Goal: Task Accomplishment & Management: Manage account settings

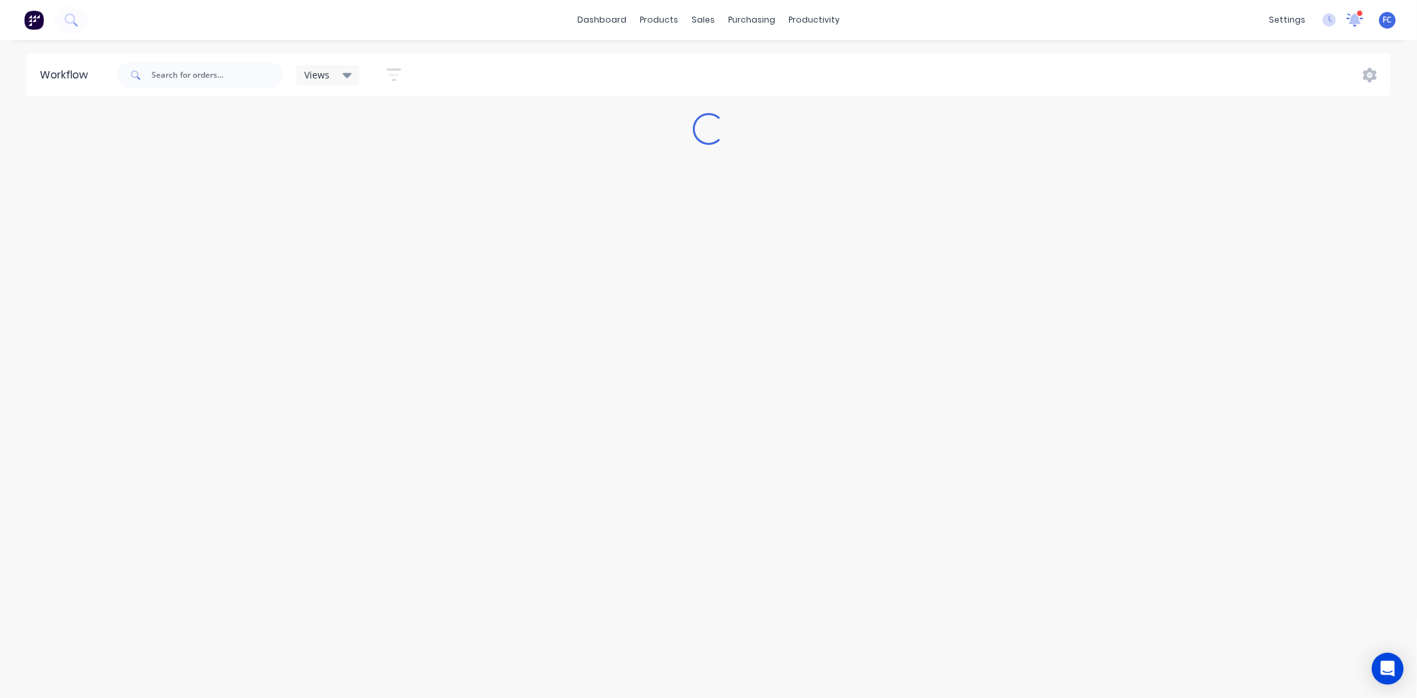
click at [1134, 21] on icon at bounding box center [1355, 18] width 12 height 11
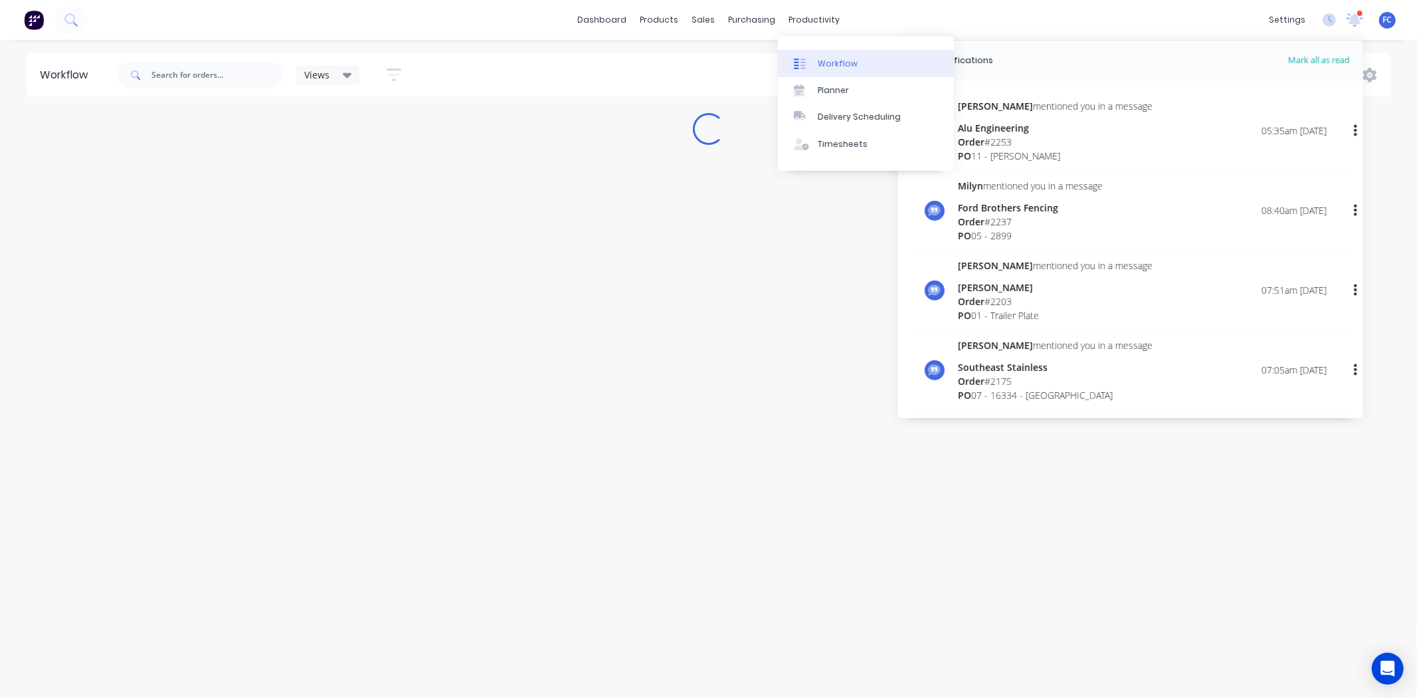
click at [828, 61] on div "Workflow" at bounding box center [838, 64] width 40 height 12
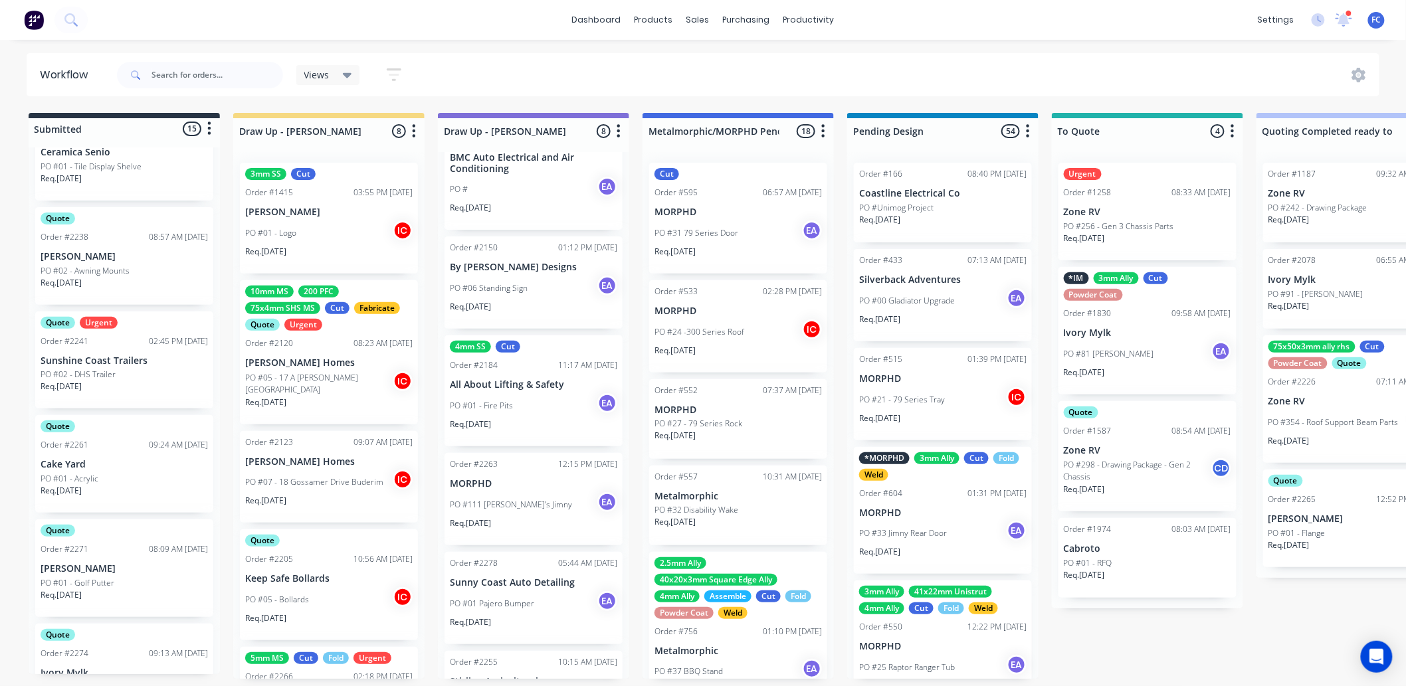
scroll to position [1033, 0]
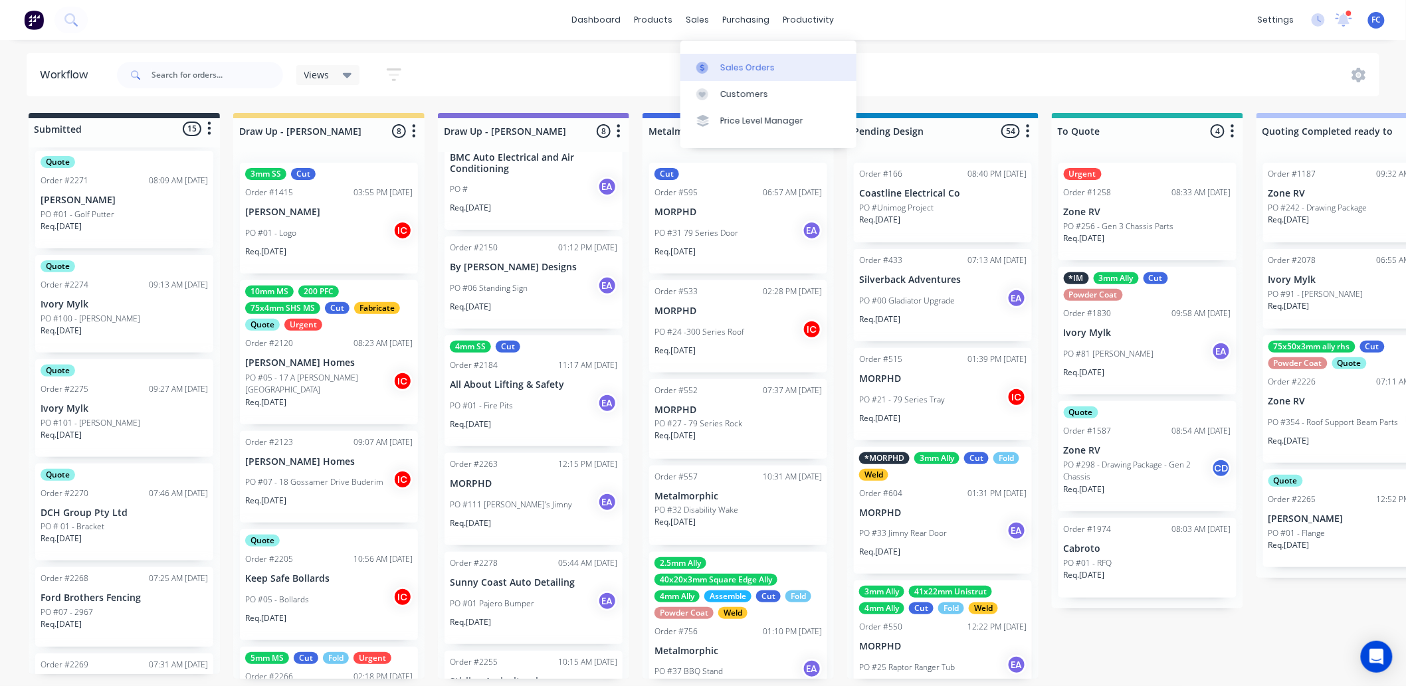
click at [720, 62] on div "Sales Orders" at bounding box center [747, 68] width 54 height 12
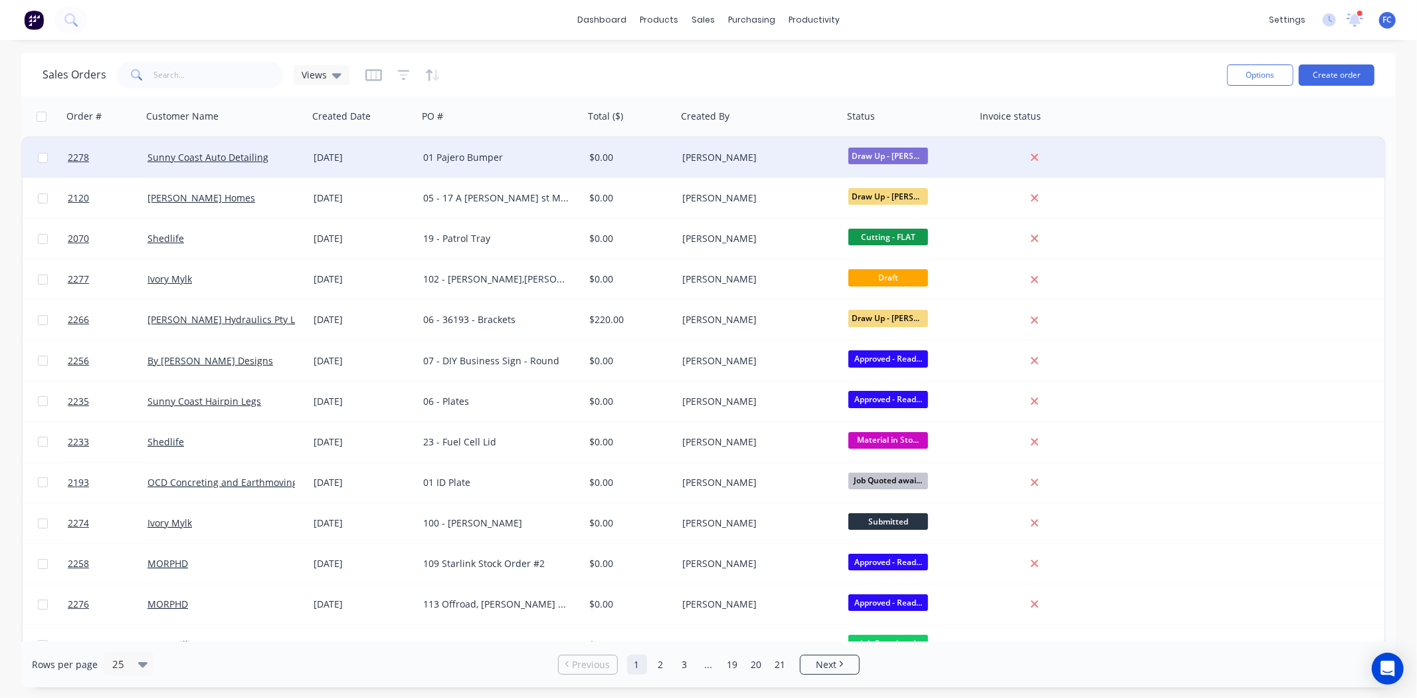
click at [412, 154] on div "[DATE]" at bounding box center [363, 157] width 99 height 13
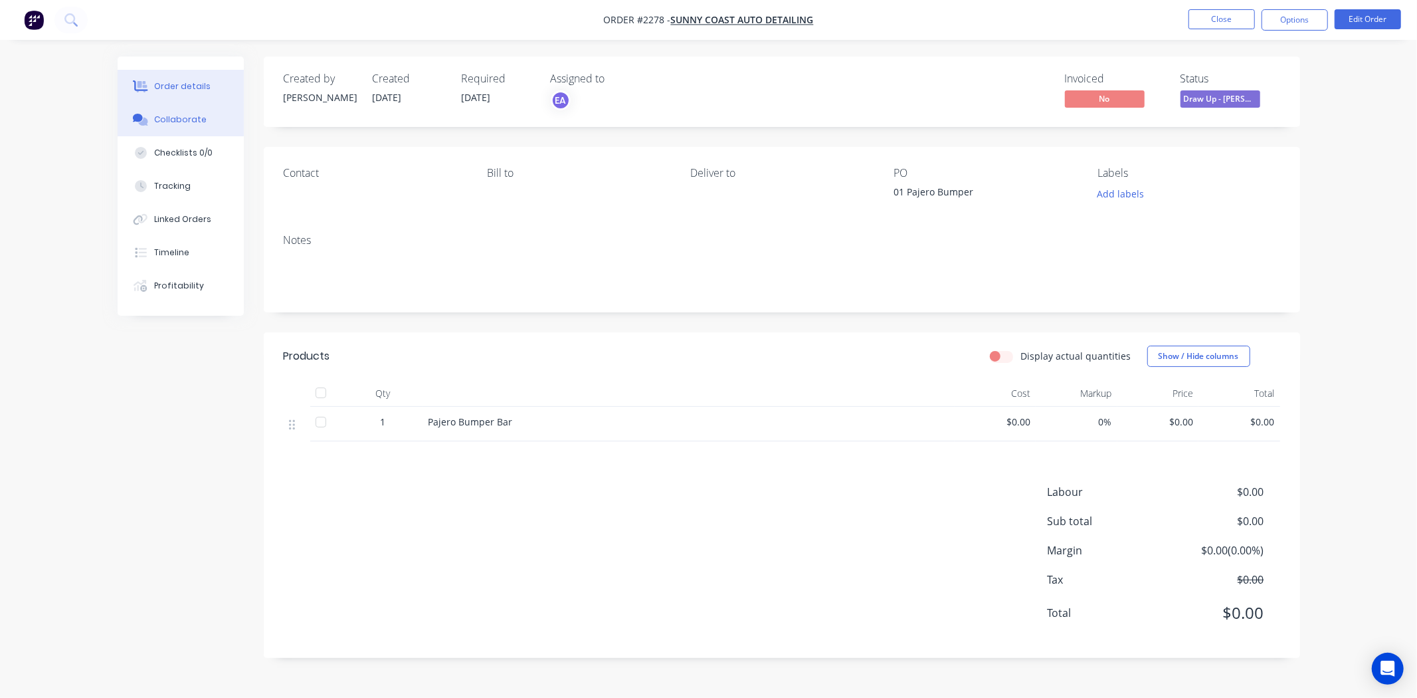
click at [187, 125] on div "Collaborate" at bounding box center [180, 120] width 52 height 12
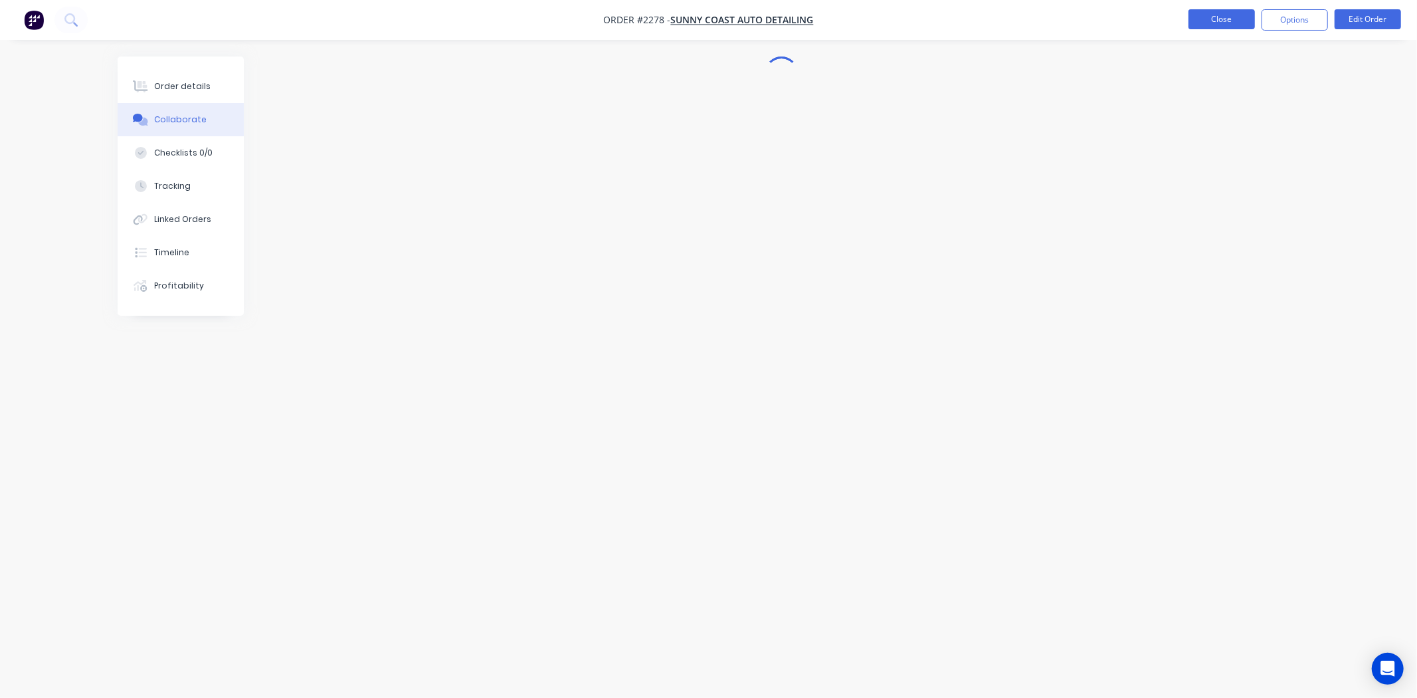
click at [1134, 20] on button "Close" at bounding box center [1222, 19] width 66 height 20
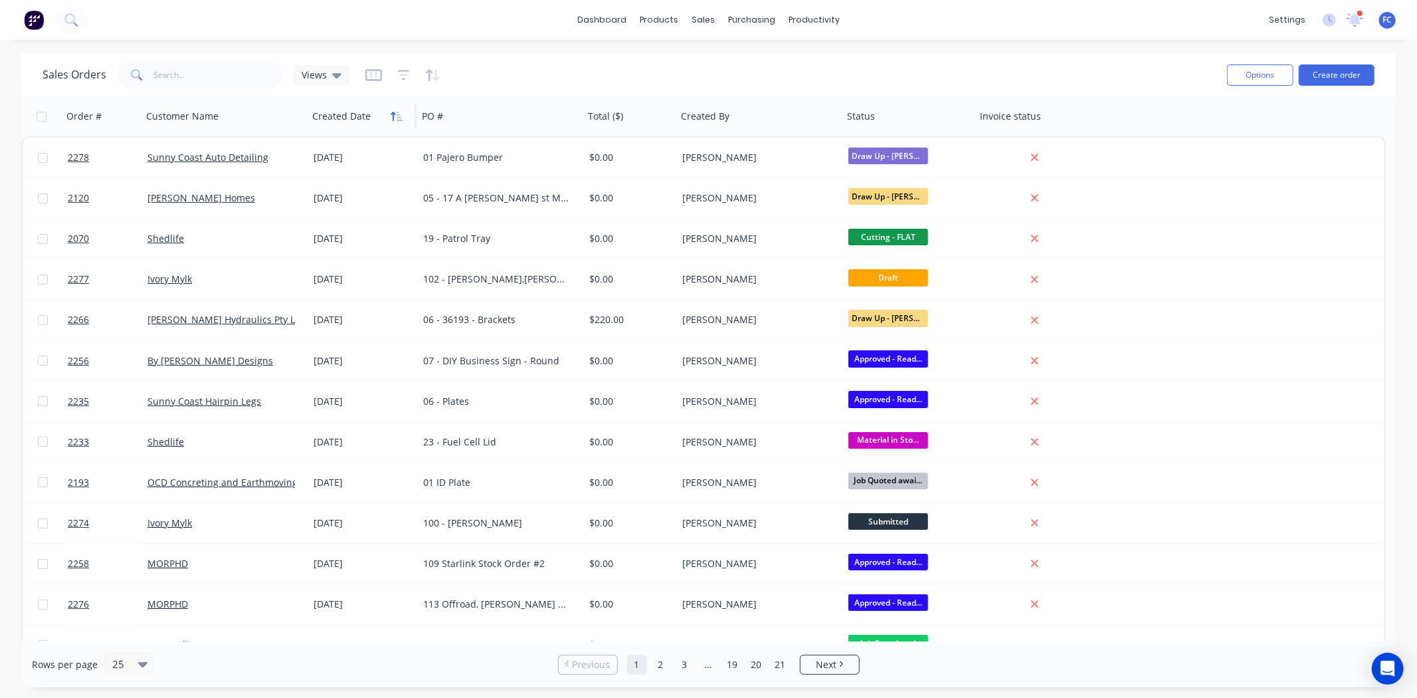
click at [401, 114] on icon "button" at bounding box center [397, 116] width 12 height 11
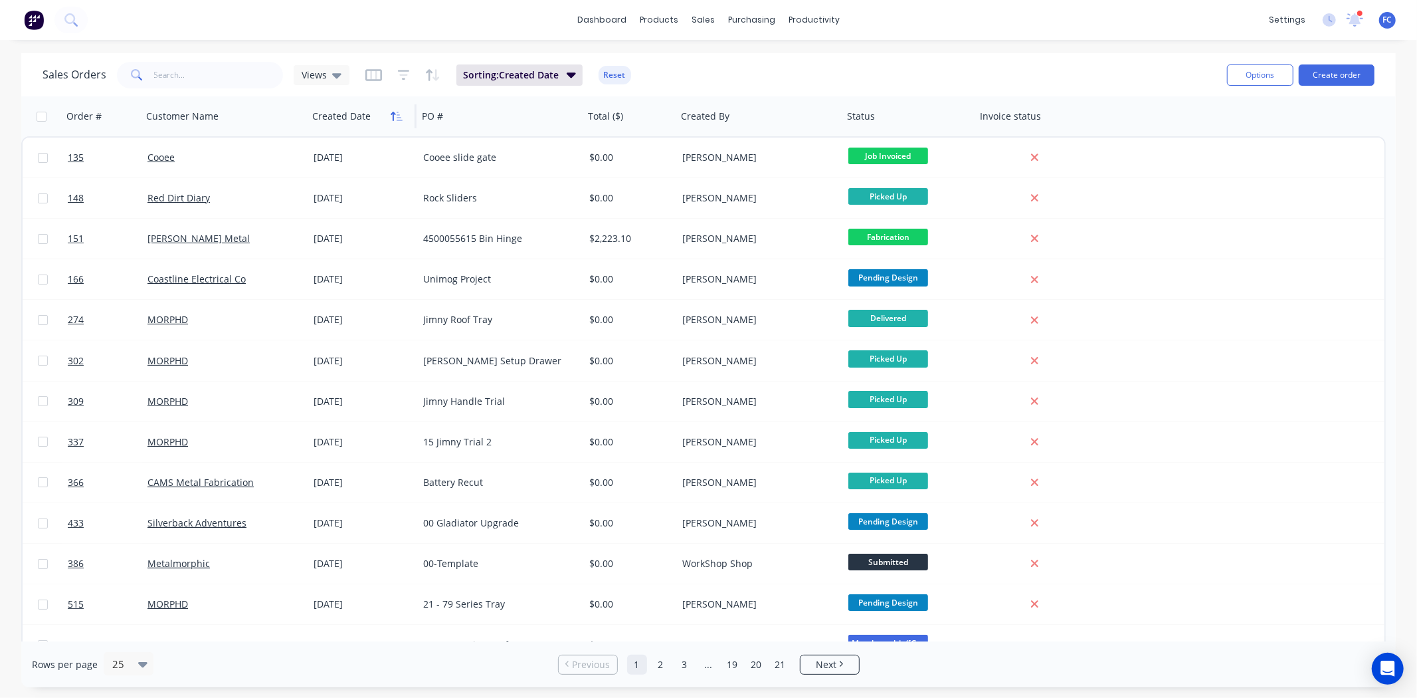
click at [400, 114] on icon "button" at bounding box center [397, 116] width 12 height 11
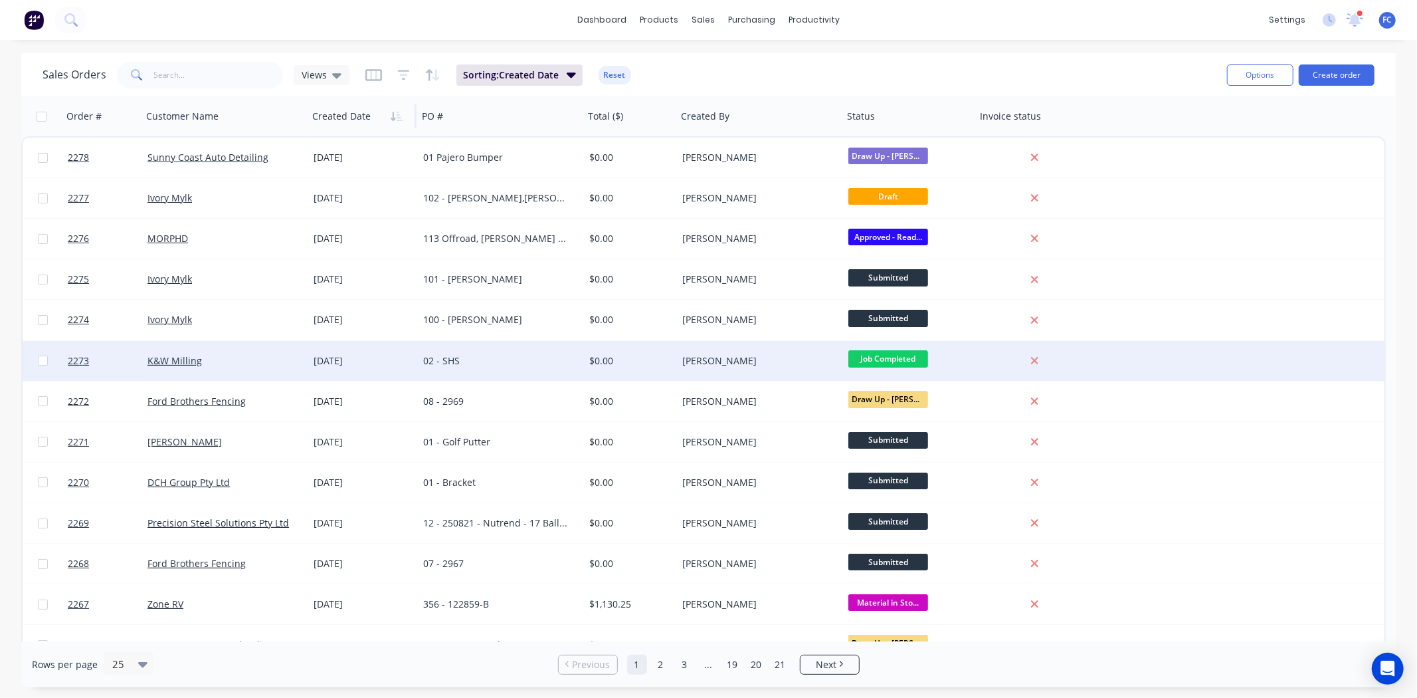
click at [467, 354] on div "02 - SHS" at bounding box center [497, 360] width 148 height 13
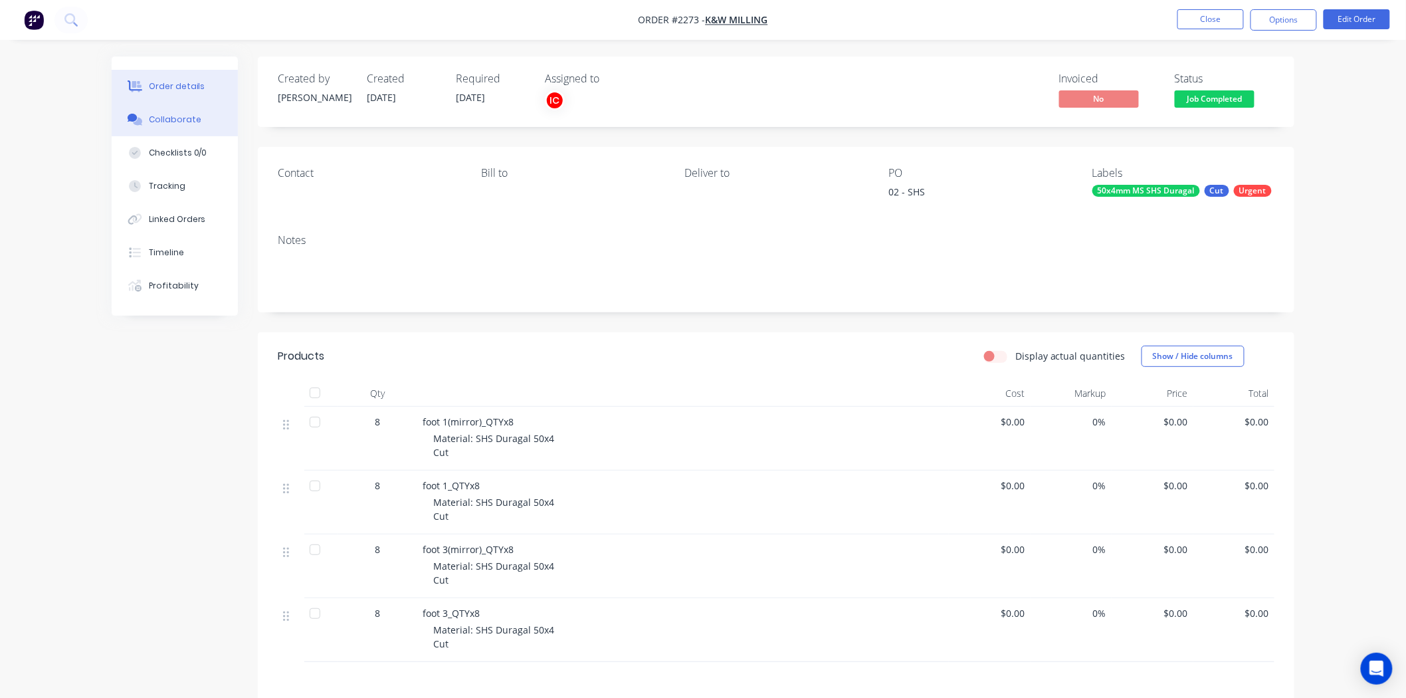
click at [169, 112] on button "Collaborate" at bounding box center [175, 119] width 126 height 33
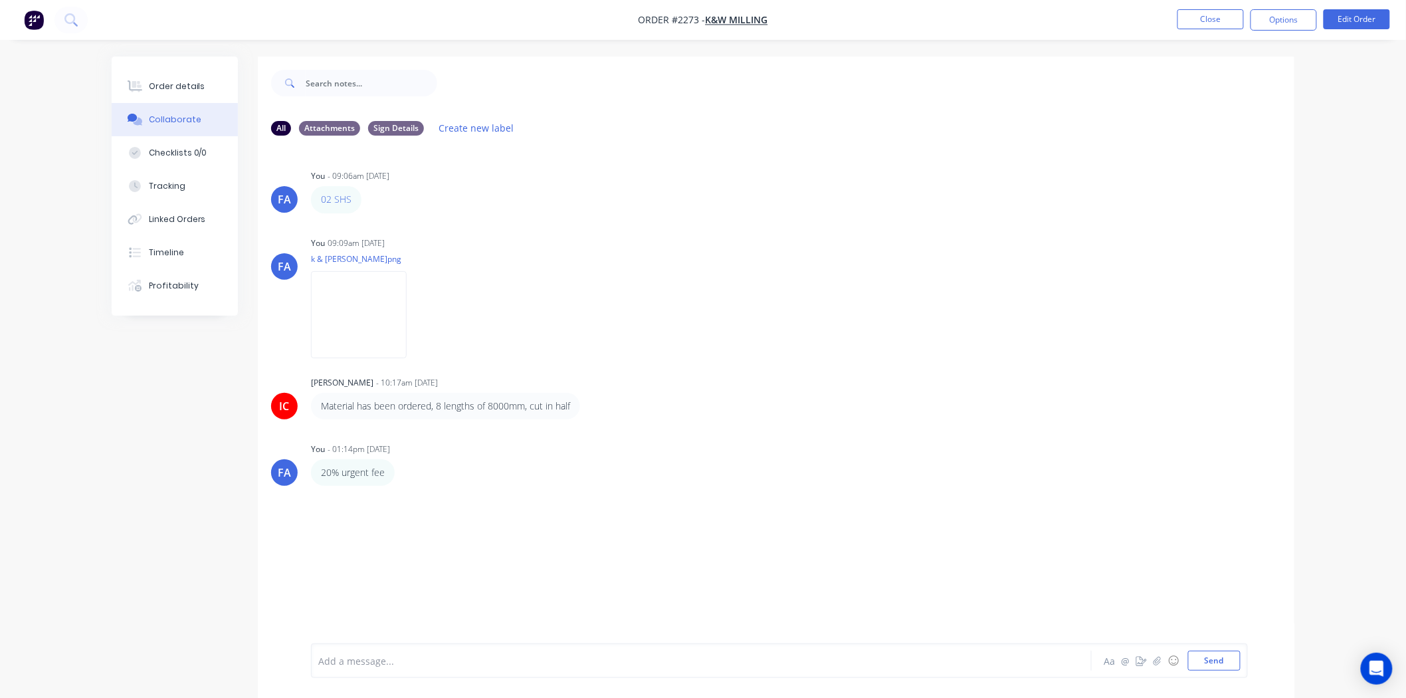
click at [347, 538] on div "Add a message... Aa @ ☺ Send" at bounding box center [779, 660] width 937 height 35
drag, startPoint x: 349, startPoint y: 672, endPoint x: 342, endPoint y: 666, distance: 9.4
click at [348, 538] on div "Add a message... Aa @ ☺ Send" at bounding box center [779, 660] width 937 height 35
drag, startPoint x: 341, startPoint y: 666, endPoint x: 336, endPoint y: 656, distance: 10.7
click at [337, 538] on div at bounding box center [664, 661] width 691 height 14
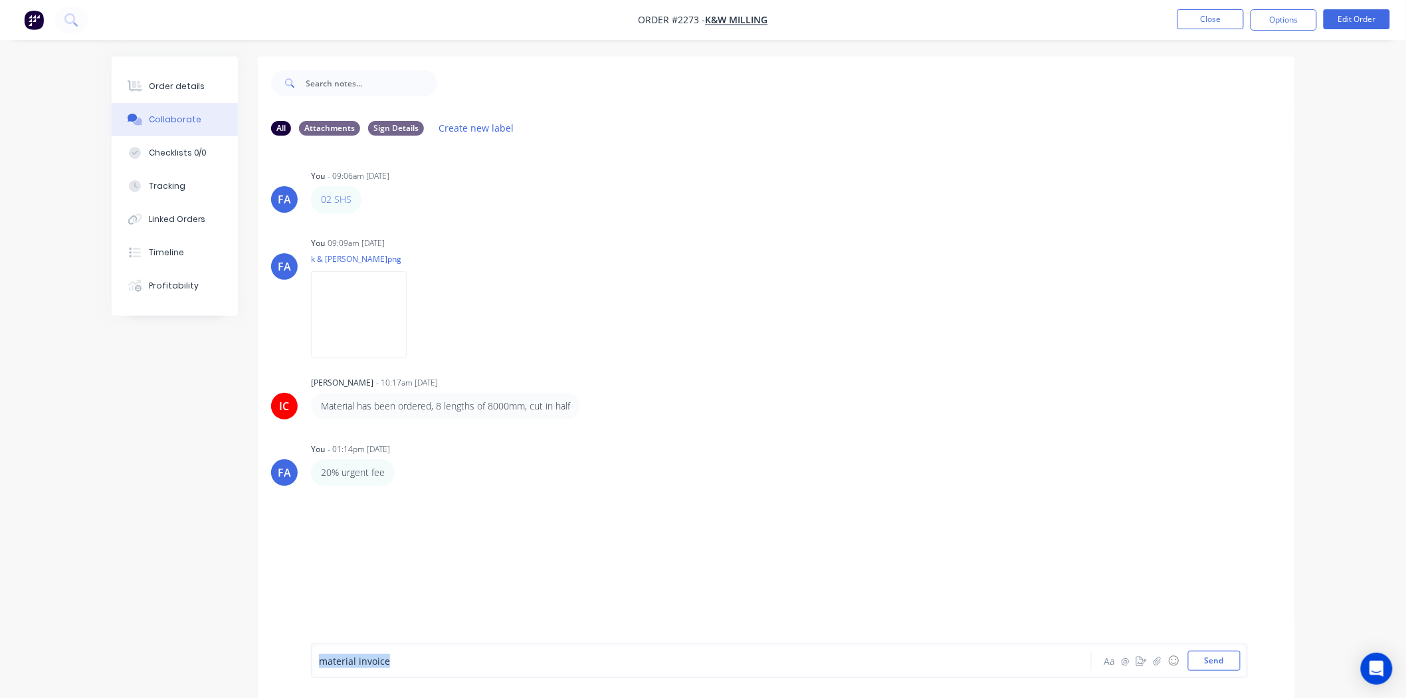
drag, startPoint x: 339, startPoint y: 662, endPoint x: 254, endPoint y: 648, distance: 86.1
click at [254, 538] on div "All Attachments Sign Details Create new label FA You - 09:06am [DATE] 02 SHS La…" at bounding box center [703, 386] width 1183 height 661
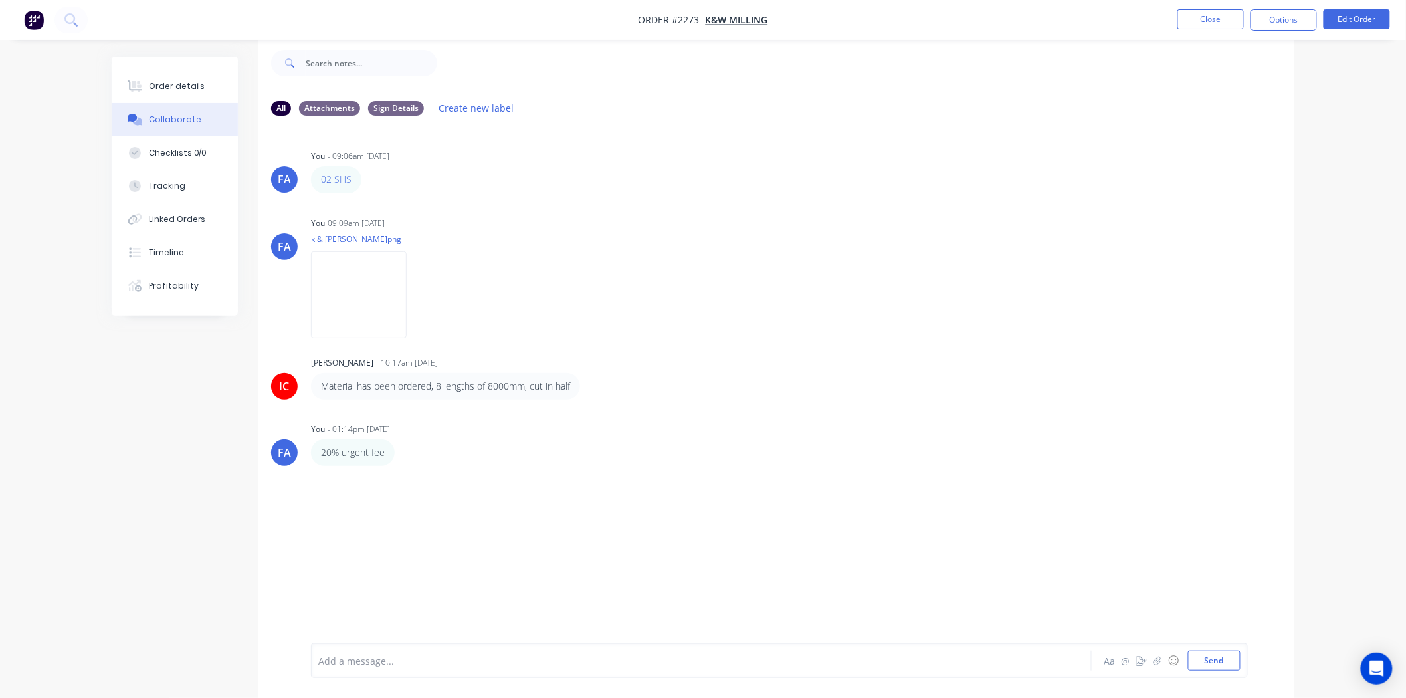
scroll to position [21, 0]
click at [363, 538] on div at bounding box center [664, 661] width 691 height 14
click at [1134, 538] on button "Send" at bounding box center [1214, 660] width 52 height 20
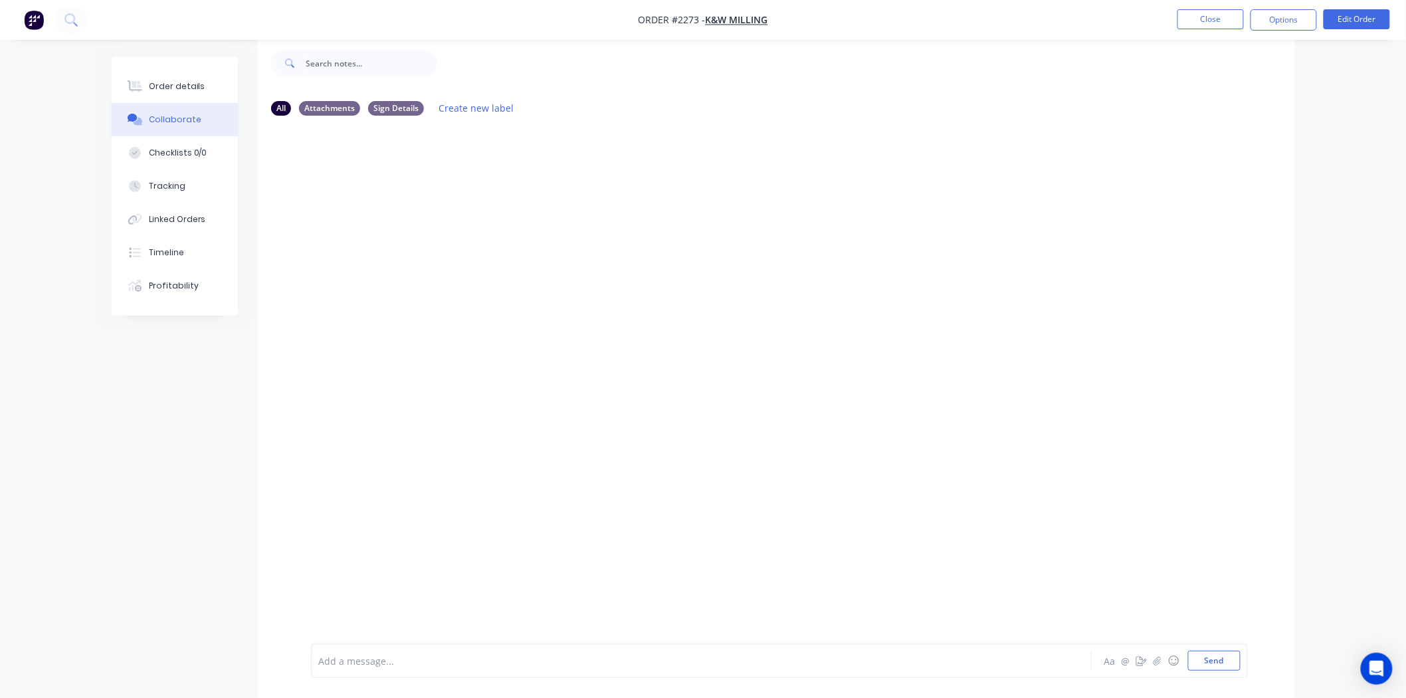
scroll to position [0, 0]
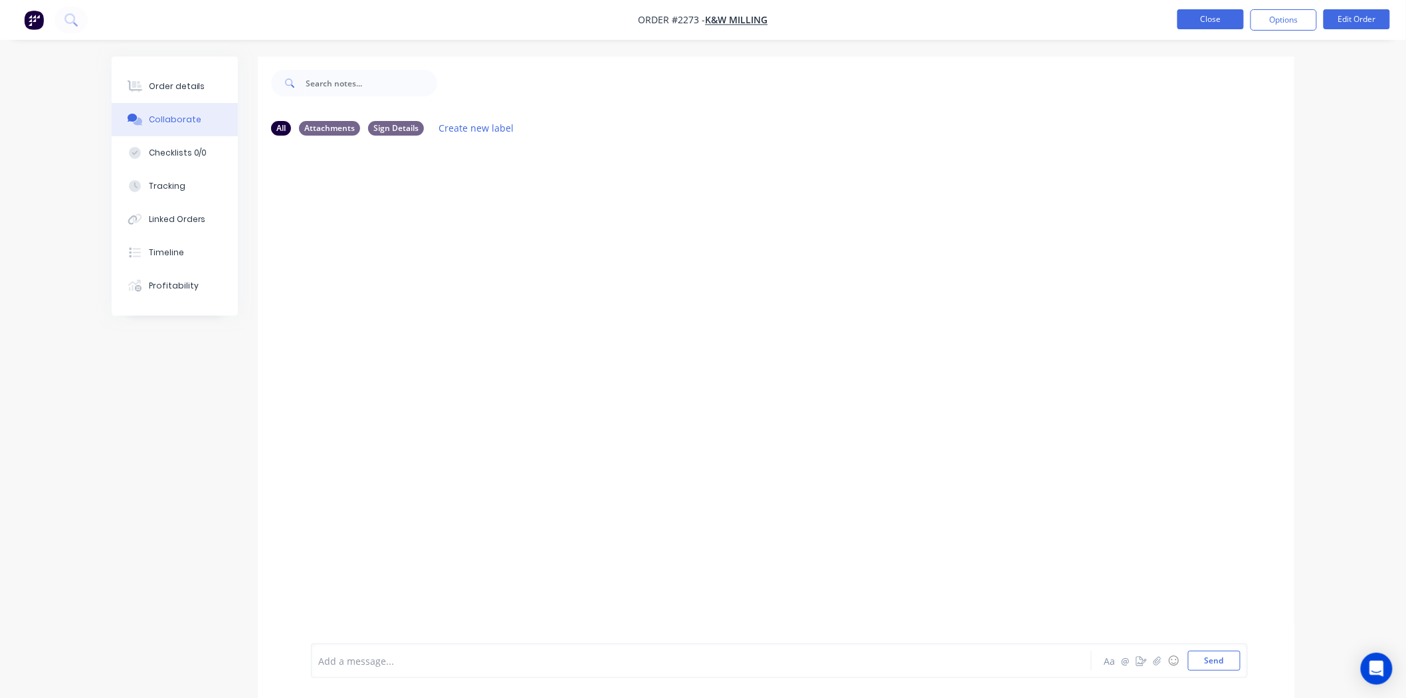
click at [1134, 25] on button "Close" at bounding box center [1210, 19] width 66 height 20
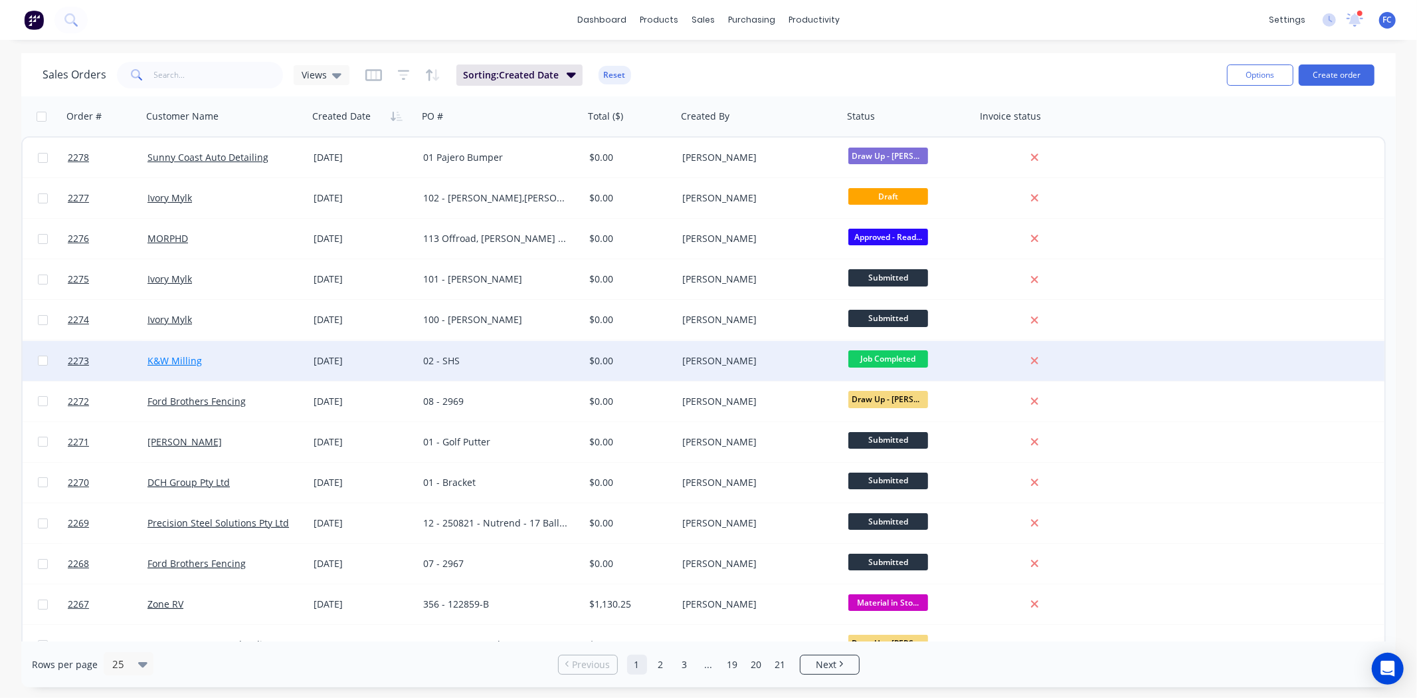
click at [182, 355] on link "K&W Milling" at bounding box center [175, 360] width 54 height 13
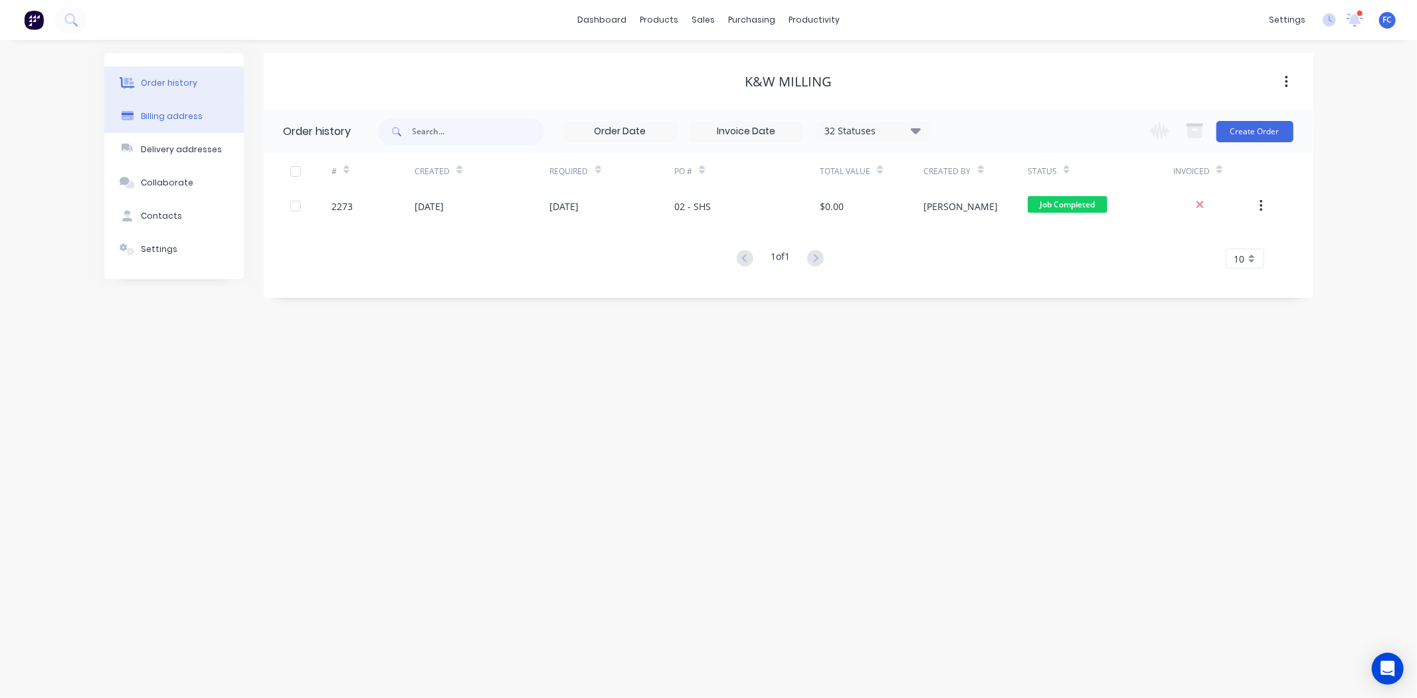
click at [151, 109] on button "Billing address" at bounding box center [174, 116] width 140 height 33
select select "AU"
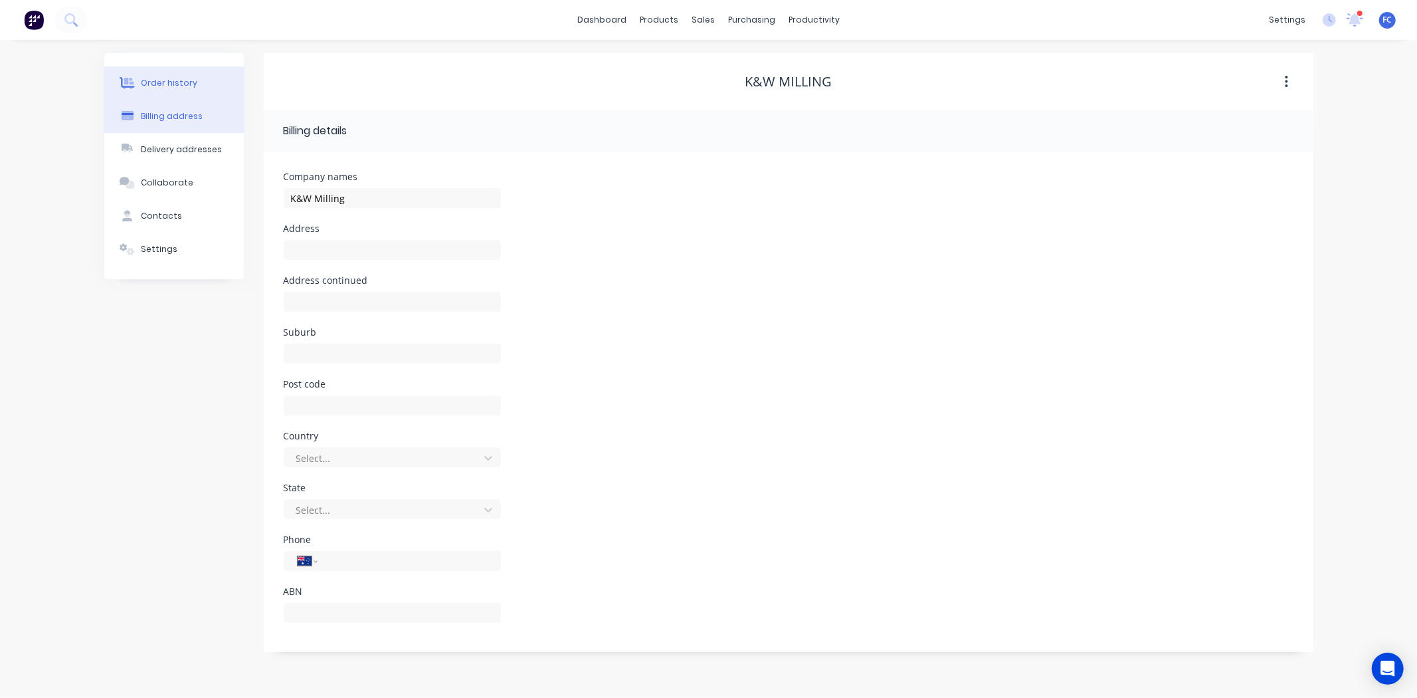
click at [136, 78] on div at bounding box center [128, 83] width 20 height 12
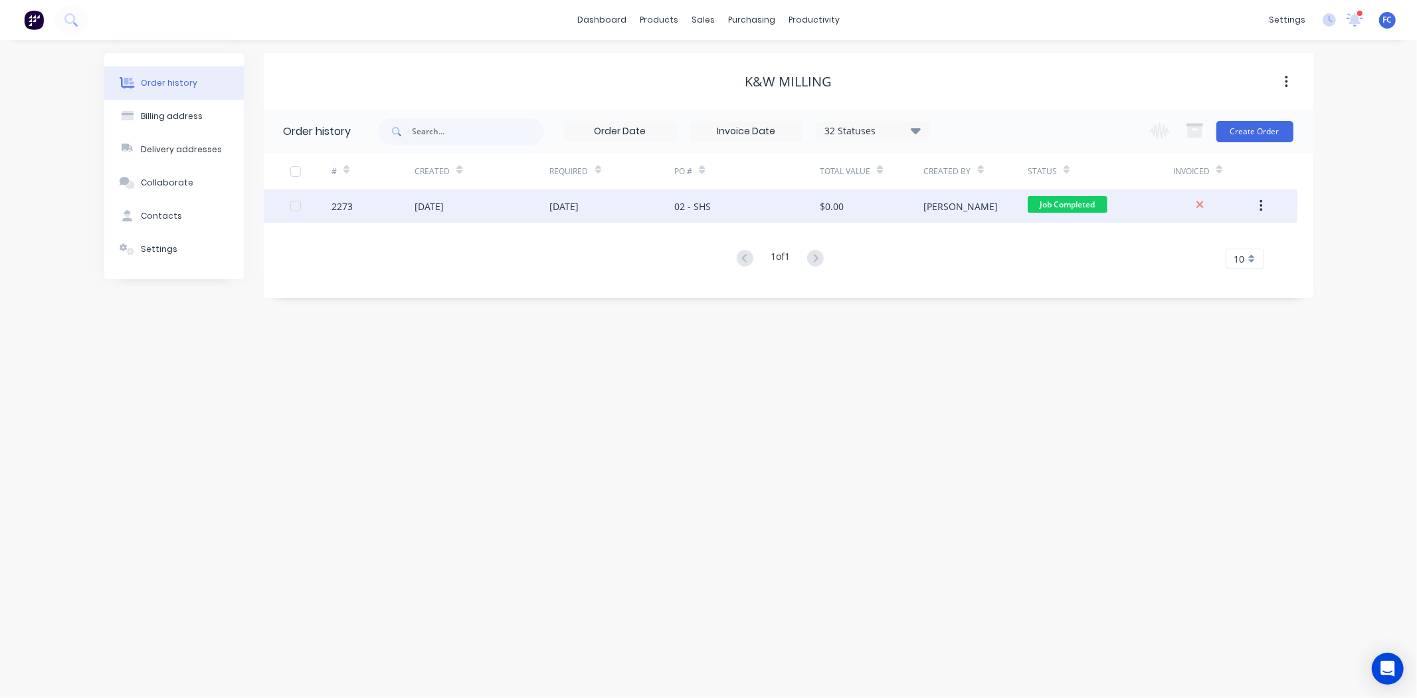
click at [413, 218] on div "2273" at bounding box center [373, 205] width 83 height 33
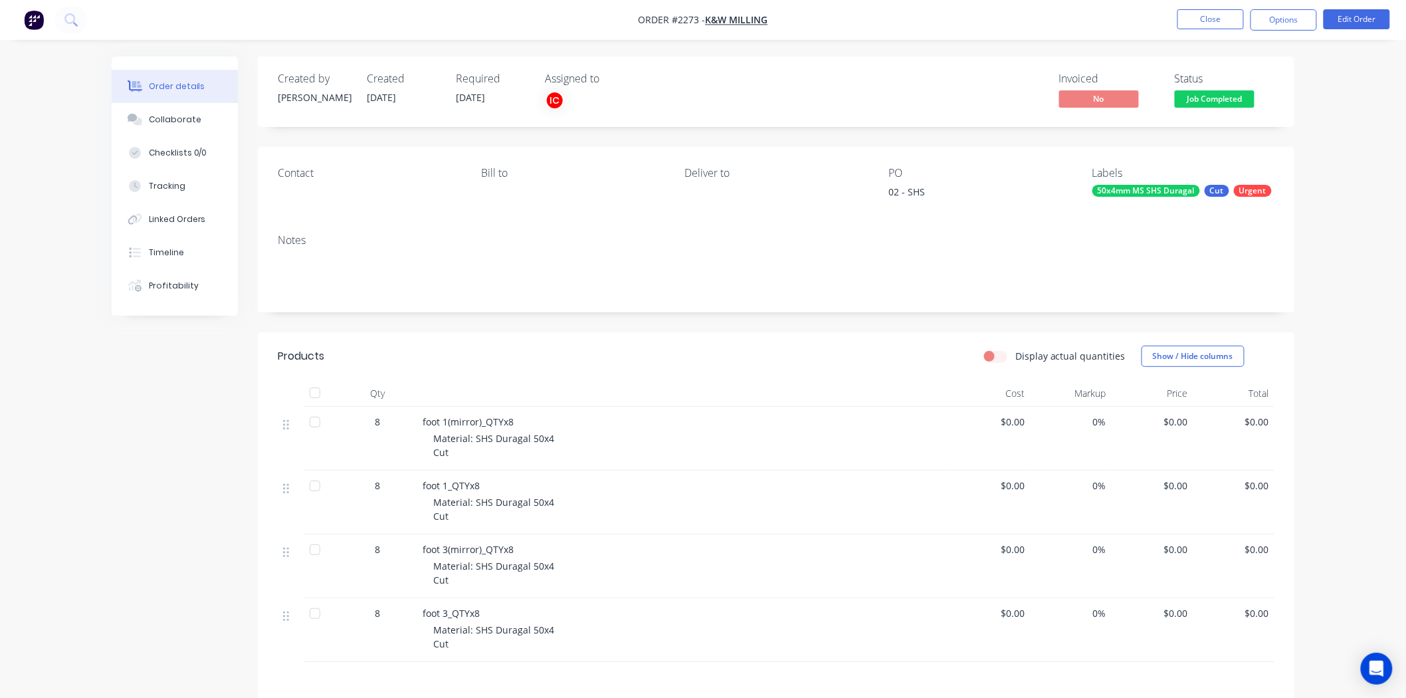
drag, startPoint x: 180, startPoint y: 118, endPoint x: 316, endPoint y: 181, distance: 149.5
click at [178, 118] on div "Collaborate" at bounding box center [175, 120] width 52 height 12
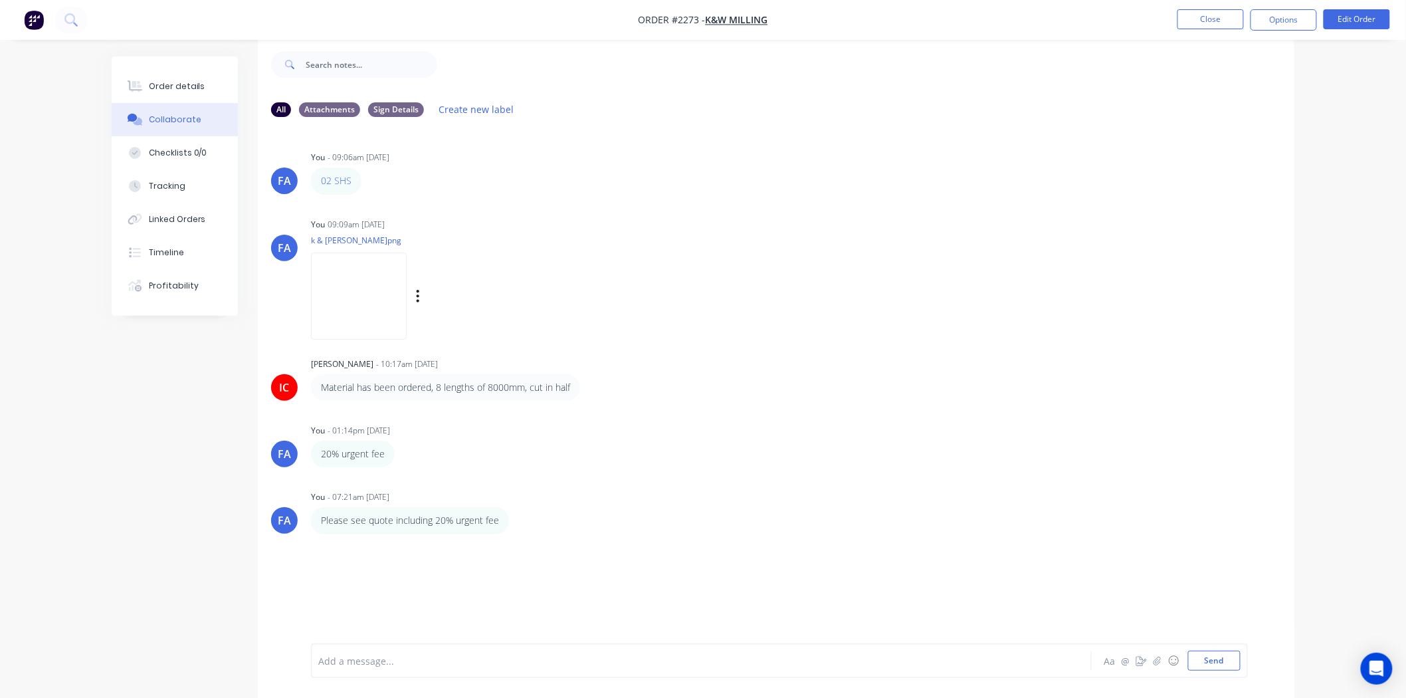
scroll to position [21, 0]
click at [1134, 538] on button "button" at bounding box center [1157, 660] width 16 height 16
click at [1134, 538] on icon "button" at bounding box center [1156, 660] width 7 height 9
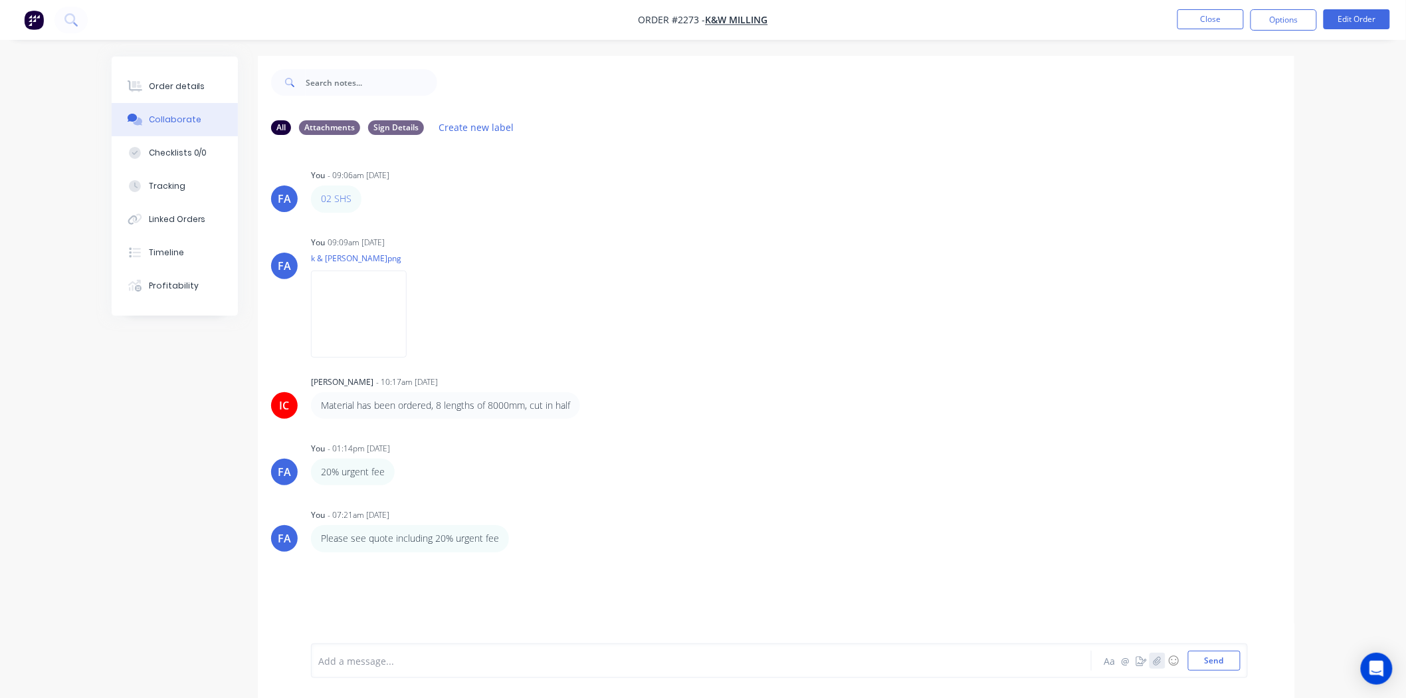
scroll to position [0, 0]
click at [1134, 538] on icon "button" at bounding box center [1157, 660] width 8 height 9
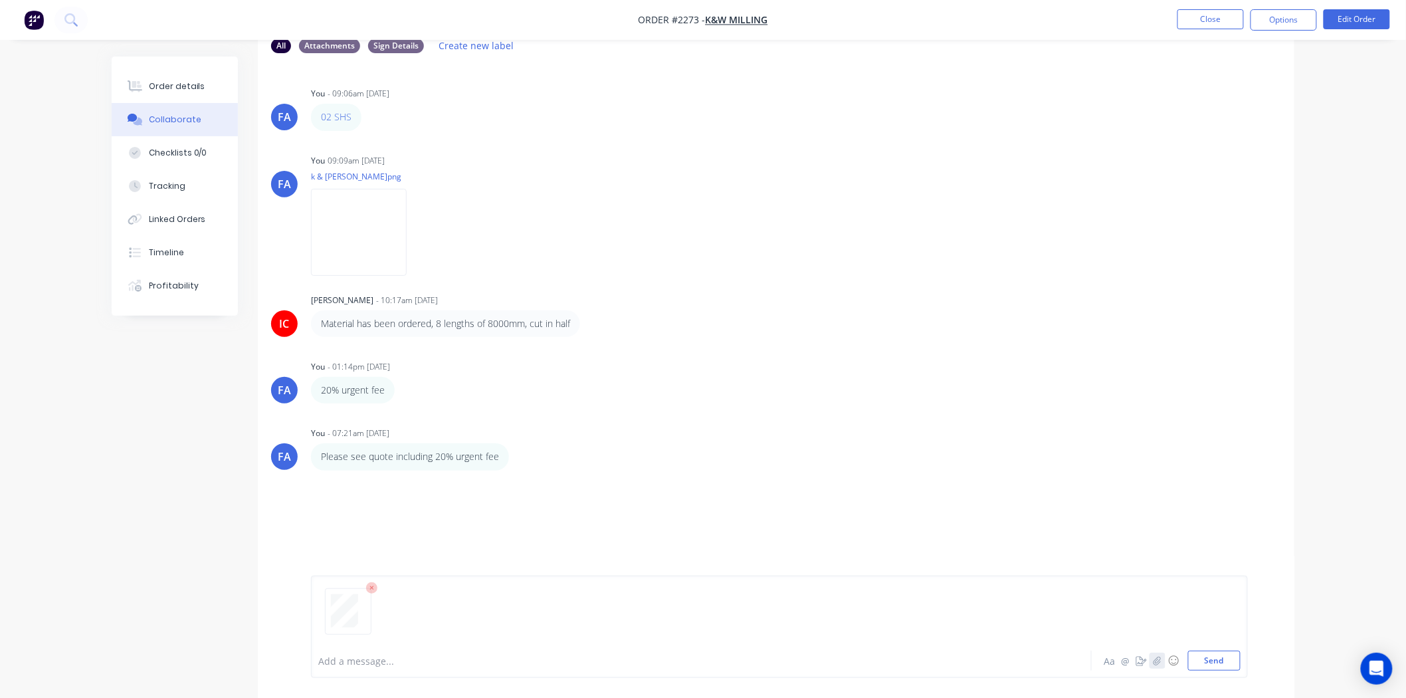
scroll to position [88, 0]
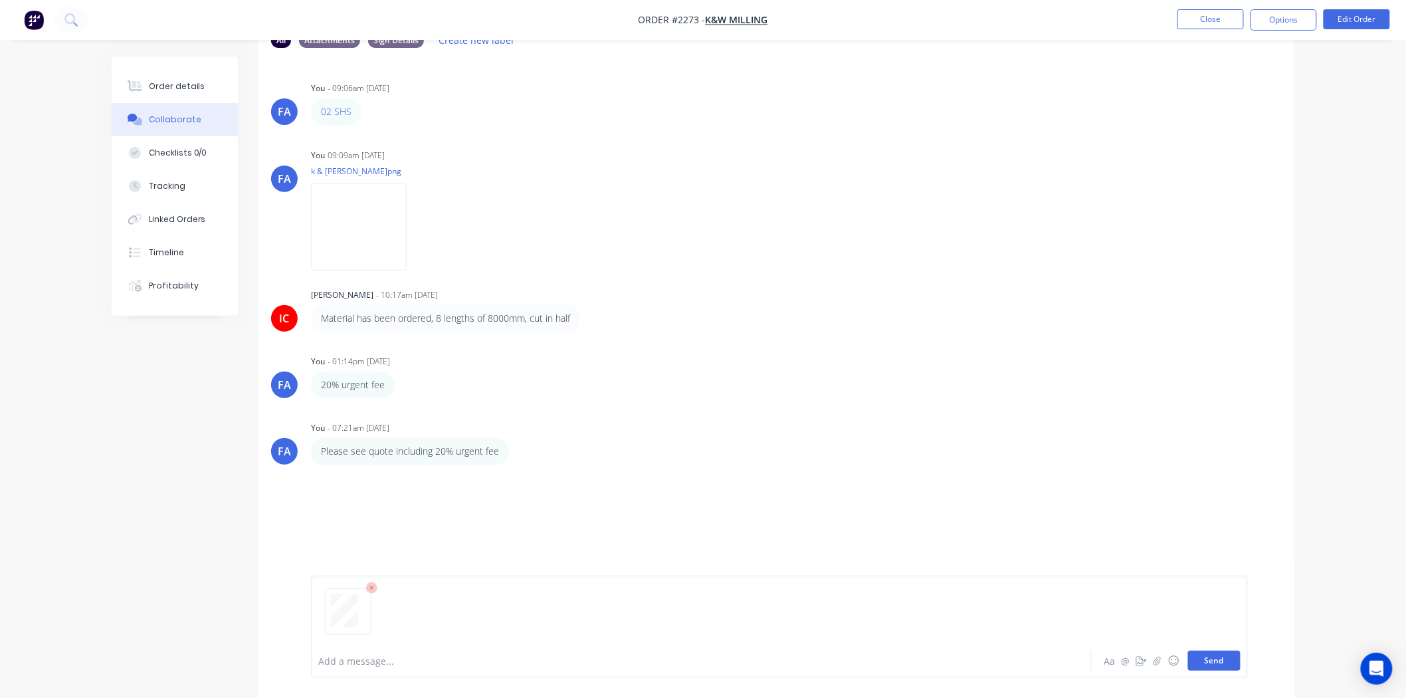
click at [1134, 538] on button "Send" at bounding box center [1214, 660] width 52 height 20
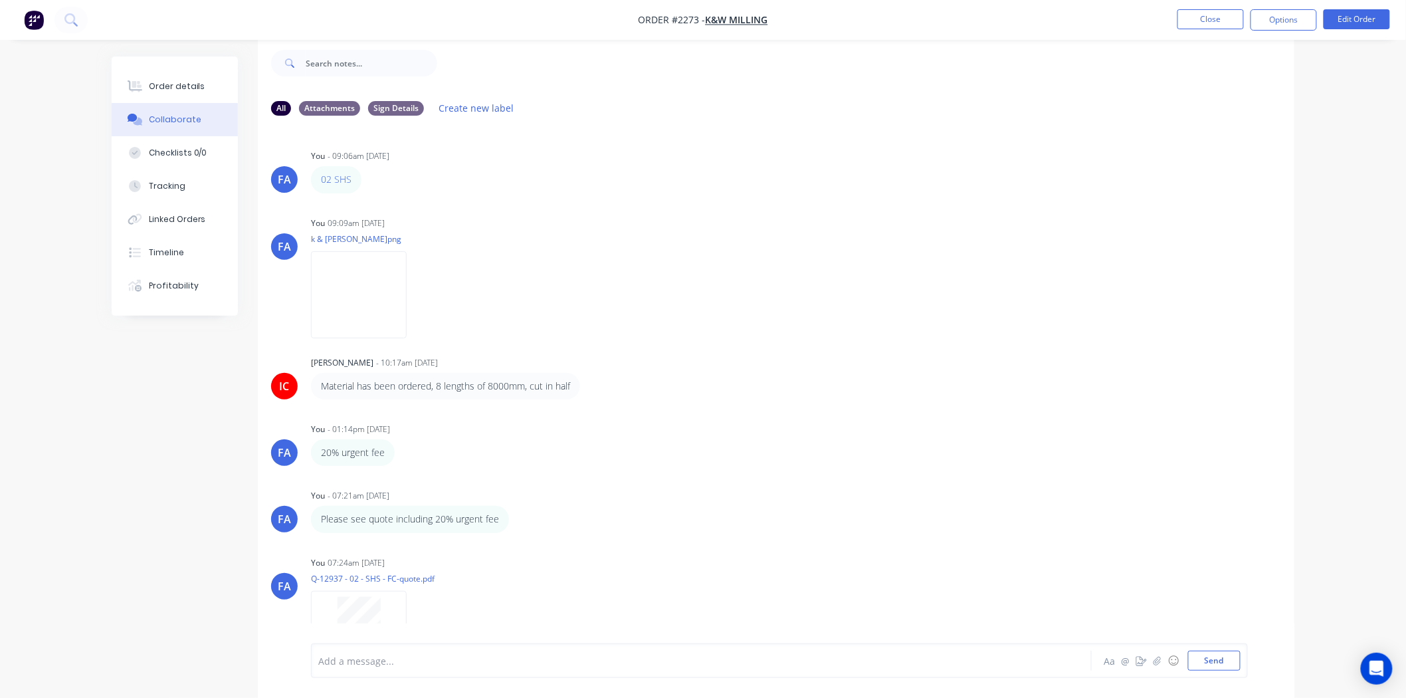
scroll to position [60, 0]
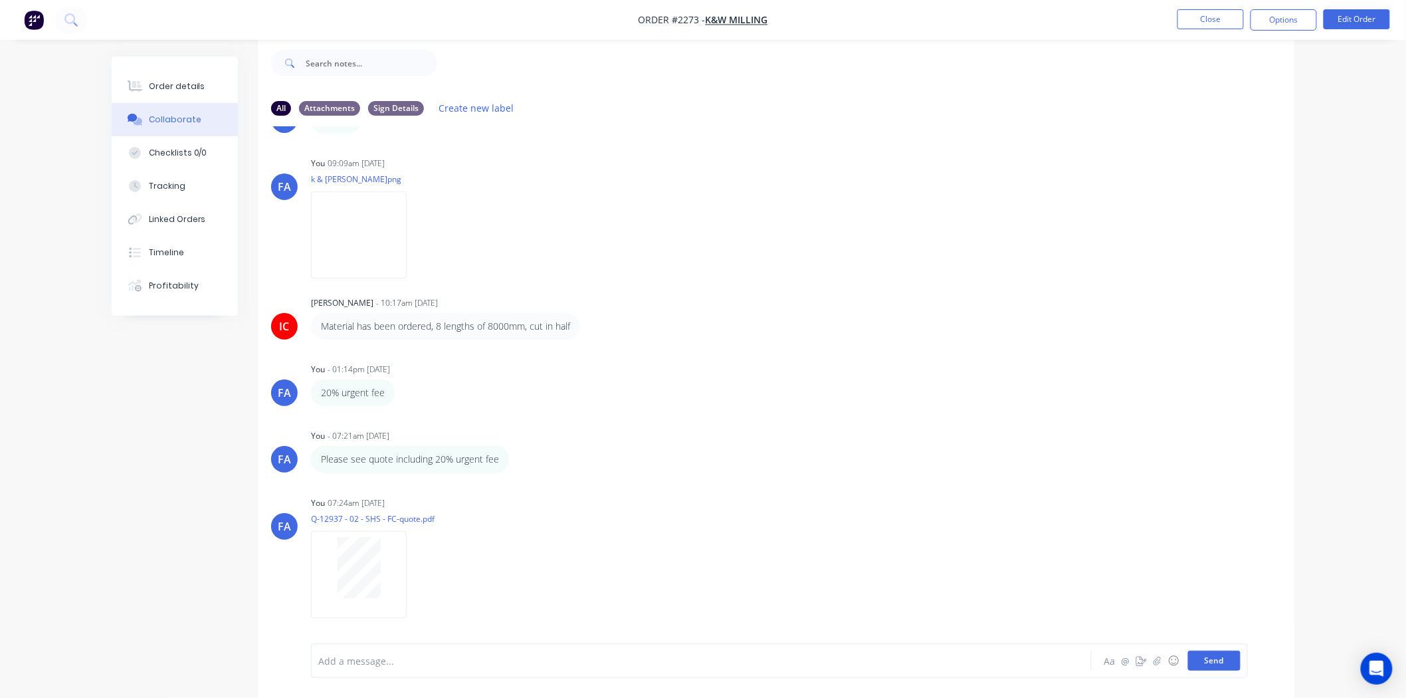
drag, startPoint x: 1221, startPoint y: 666, endPoint x: 1215, endPoint y: 654, distance: 13.4
click at [1134, 538] on button "Send" at bounding box center [1214, 660] width 52 height 20
click at [1134, 21] on button "Close" at bounding box center [1210, 19] width 66 height 20
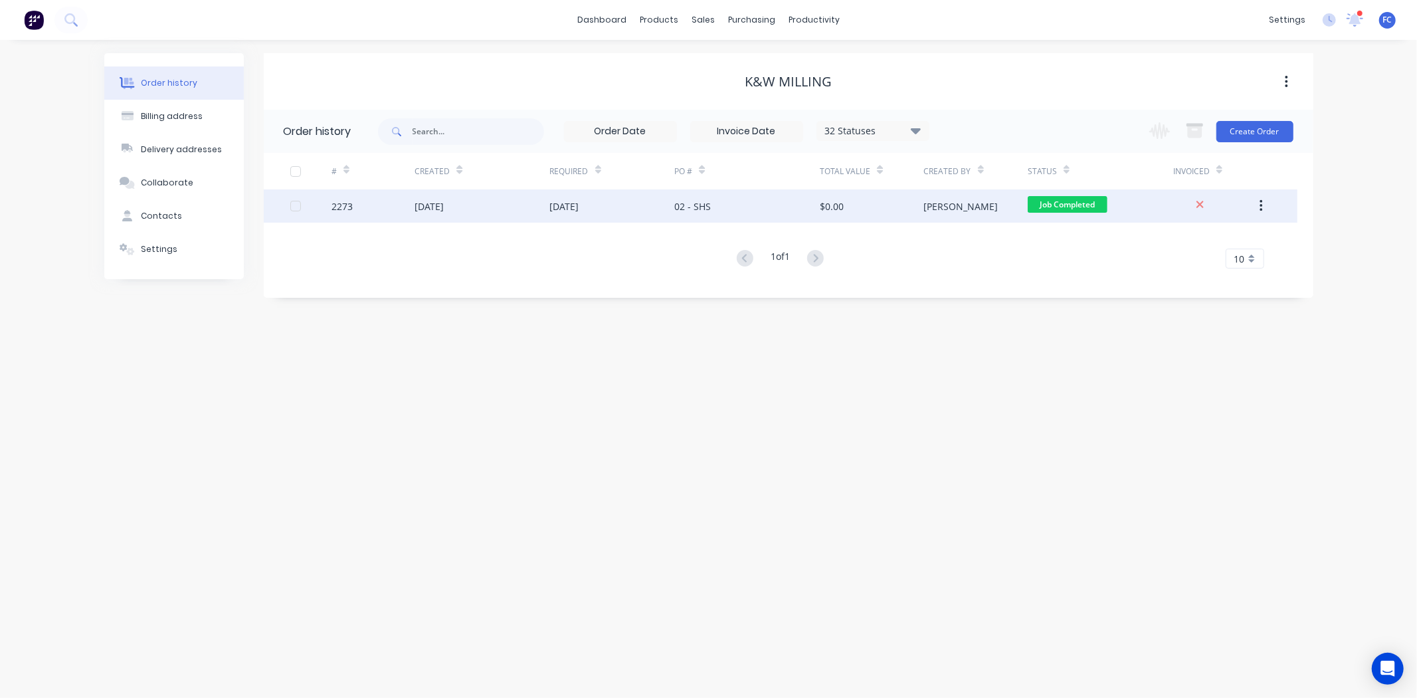
click at [676, 202] on div "02 - SHS" at bounding box center [692, 206] width 37 height 14
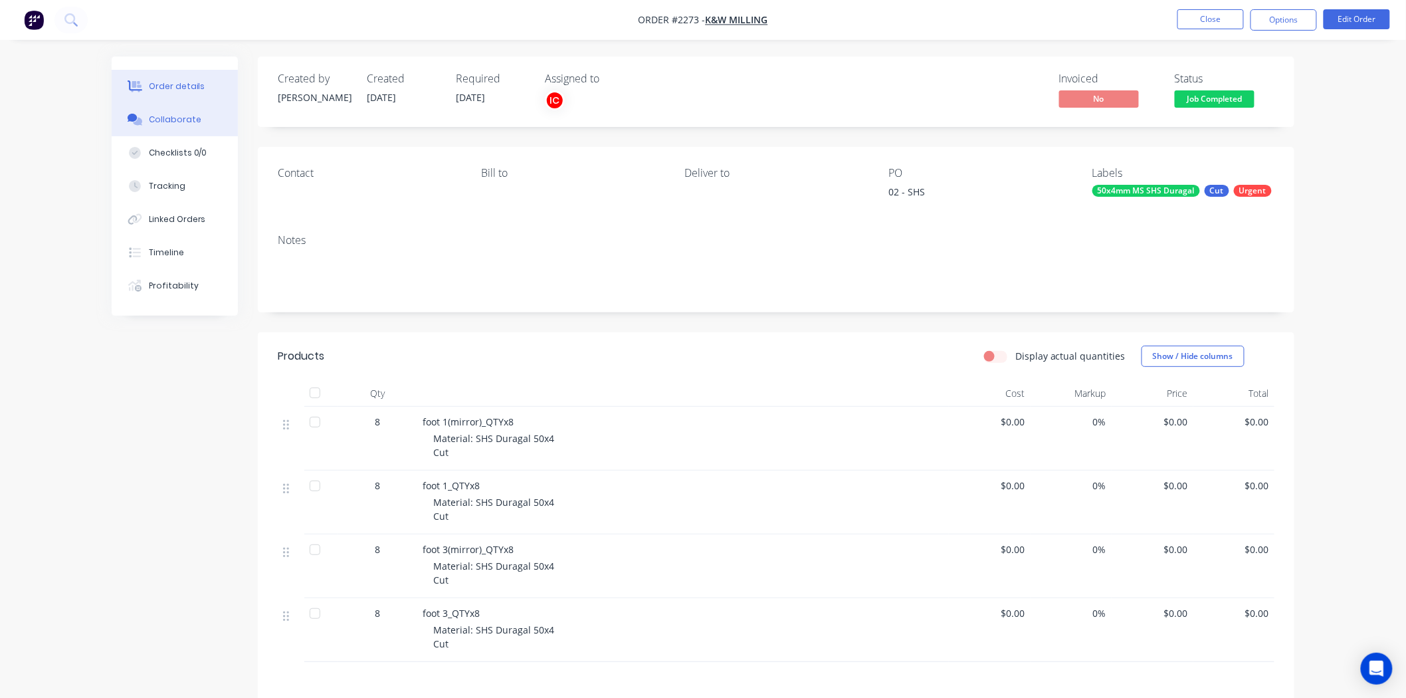
click at [162, 120] on div "Collaborate" at bounding box center [175, 120] width 52 height 12
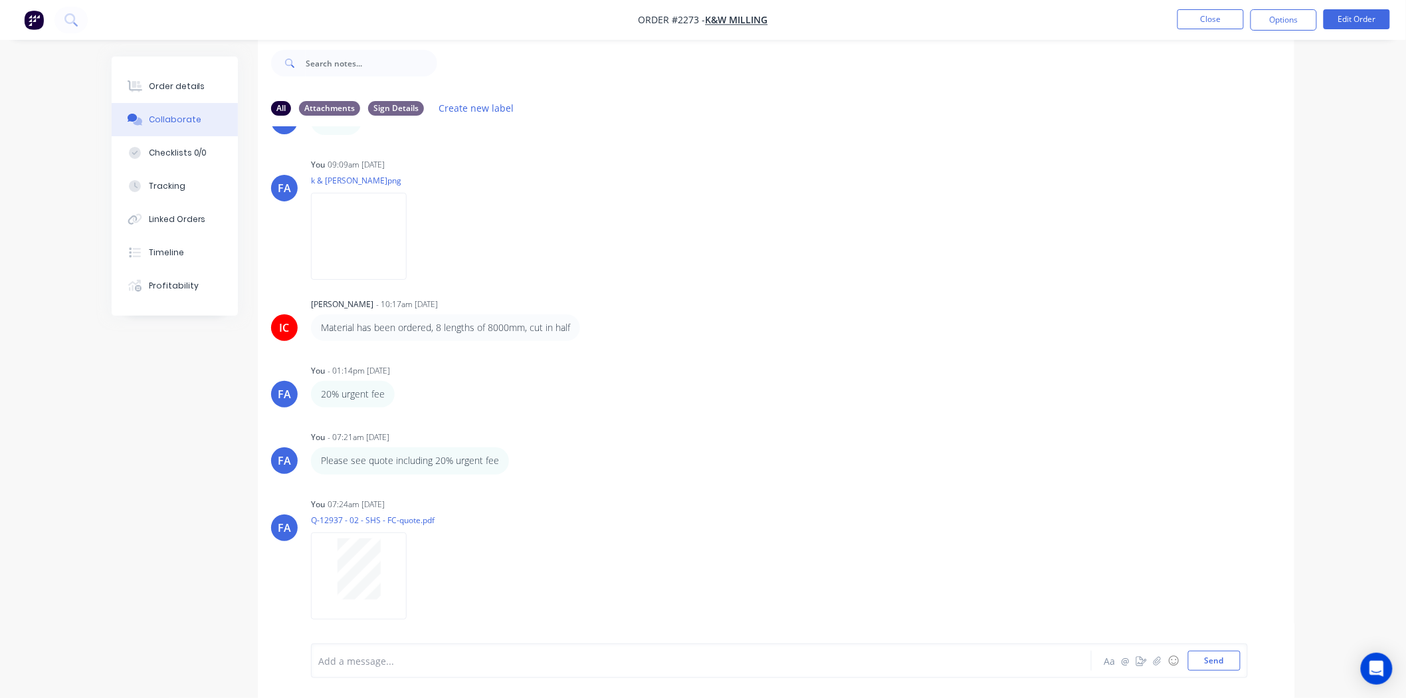
scroll to position [60, 0]
click at [518, 458] on icon "button" at bounding box center [518, 459] width 3 height 12
click at [533, 480] on button "Edit" at bounding box center [567, 483] width 84 height 22
drag, startPoint x: 321, startPoint y: 661, endPoint x: 308, endPoint y: 656, distance: 14.3
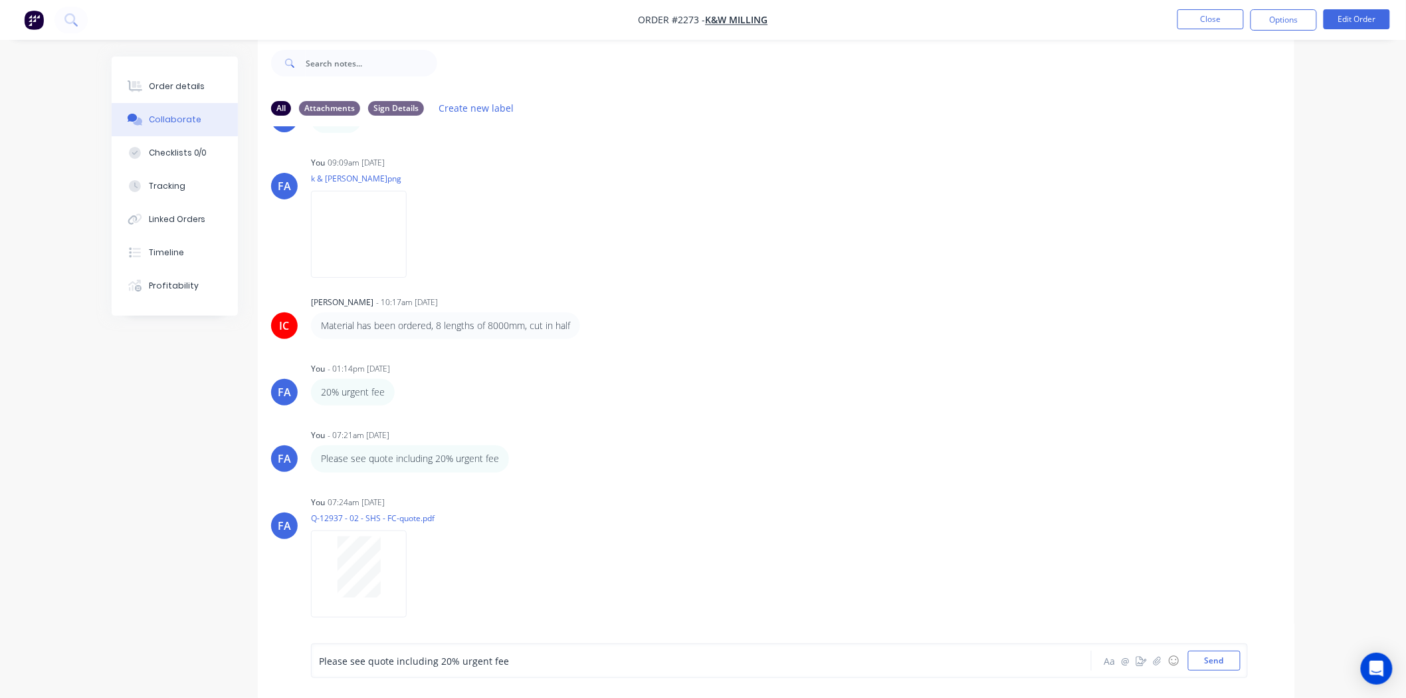
click at [308, 538] on div "Please see quote including 20% urgent fee Aa @ ☺ Send" at bounding box center [776, 660] width 1036 height 74
click at [1134, 538] on button "Send" at bounding box center [1214, 660] width 52 height 20
click at [1134, 22] on button "Close" at bounding box center [1210, 19] width 66 height 20
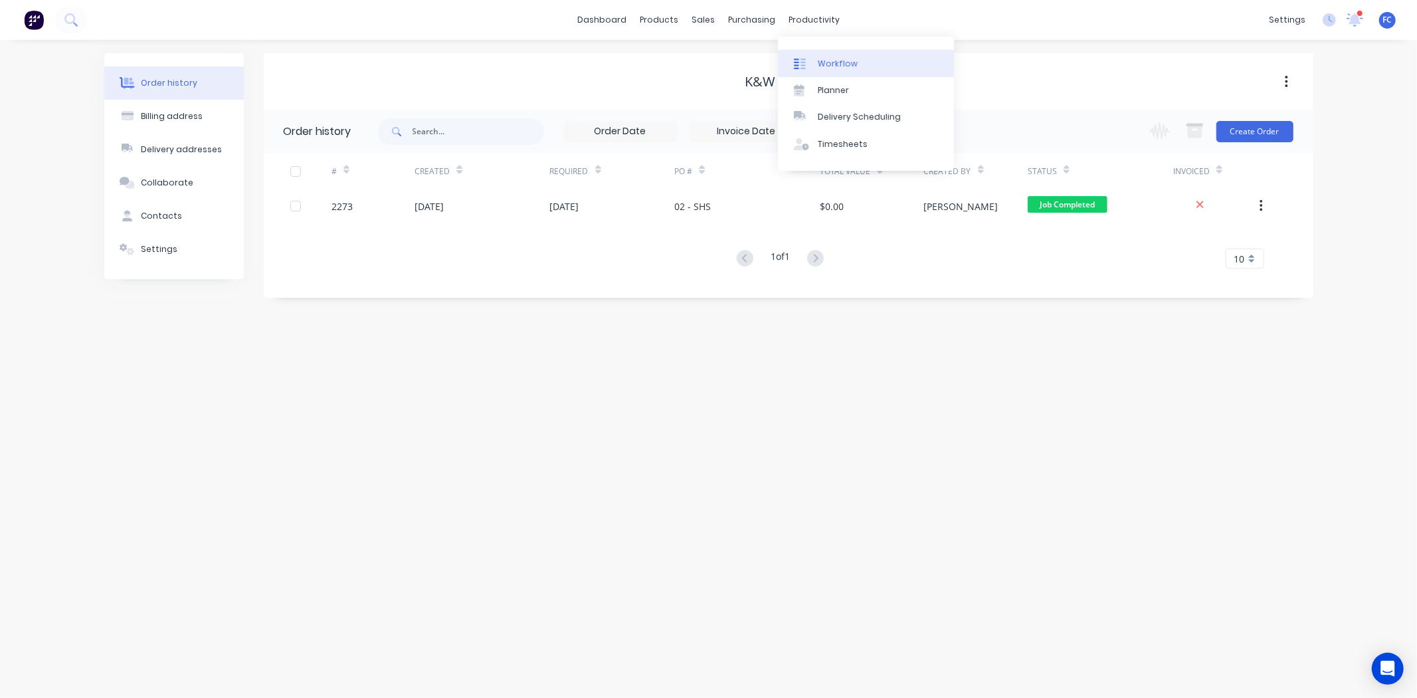
click at [840, 66] on div "Workflow" at bounding box center [838, 64] width 40 height 12
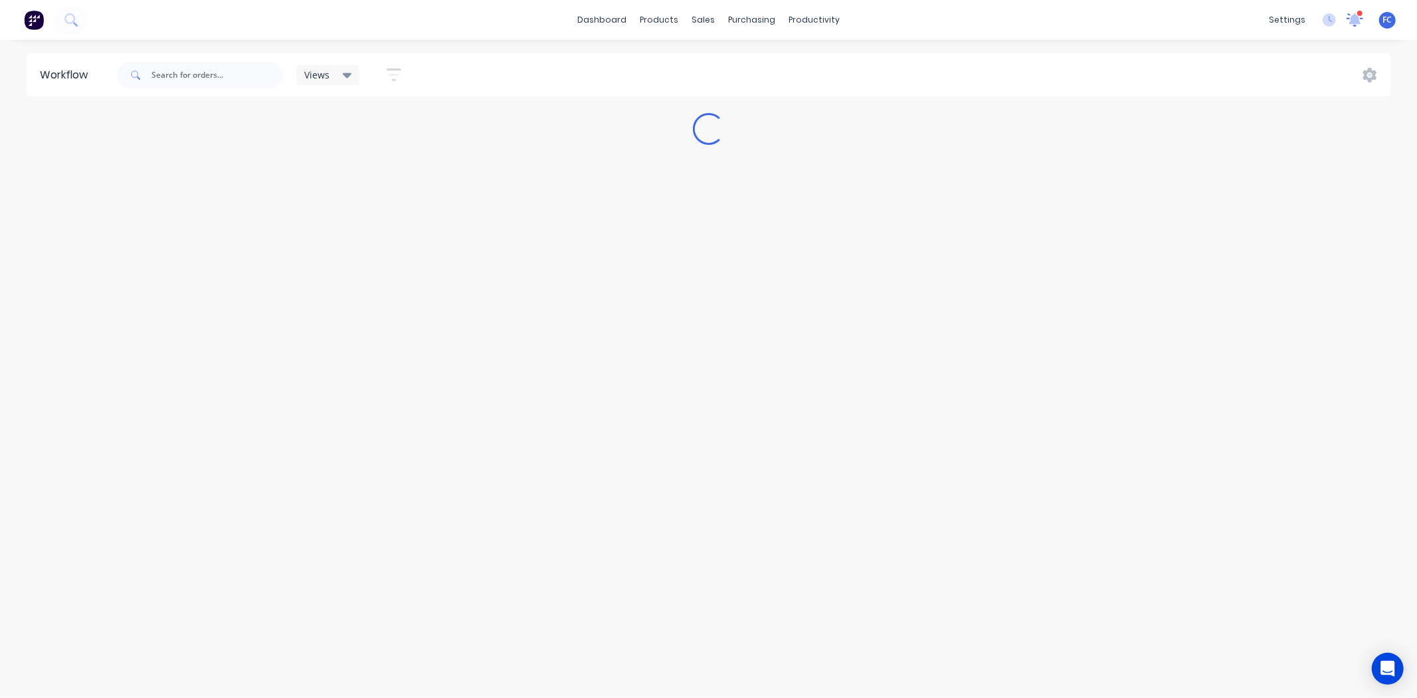
click at [1134, 18] on icon at bounding box center [1355, 20] width 17 height 14
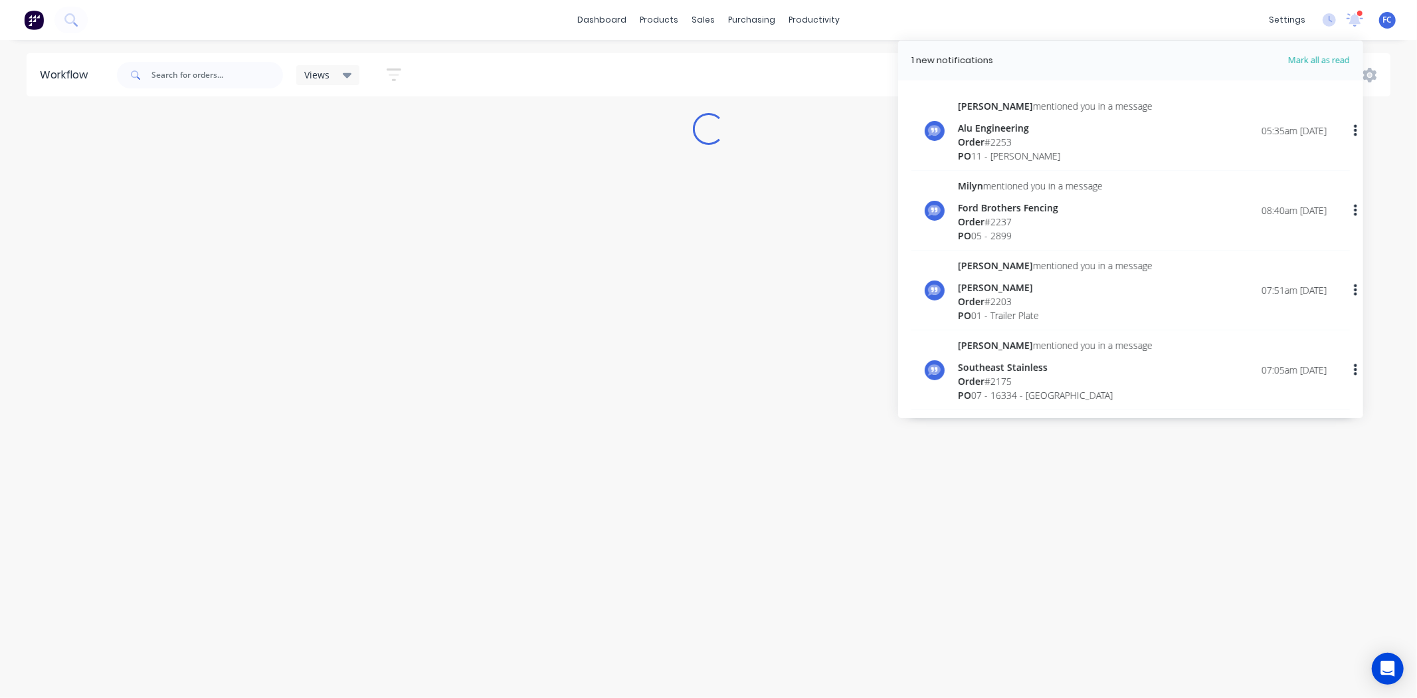
drag, startPoint x: 1351, startPoint y: 21, endPoint x: 1326, endPoint y: 76, distance: 60.0
click at [1134, 25] on icon at bounding box center [1355, 19] width 17 height 13
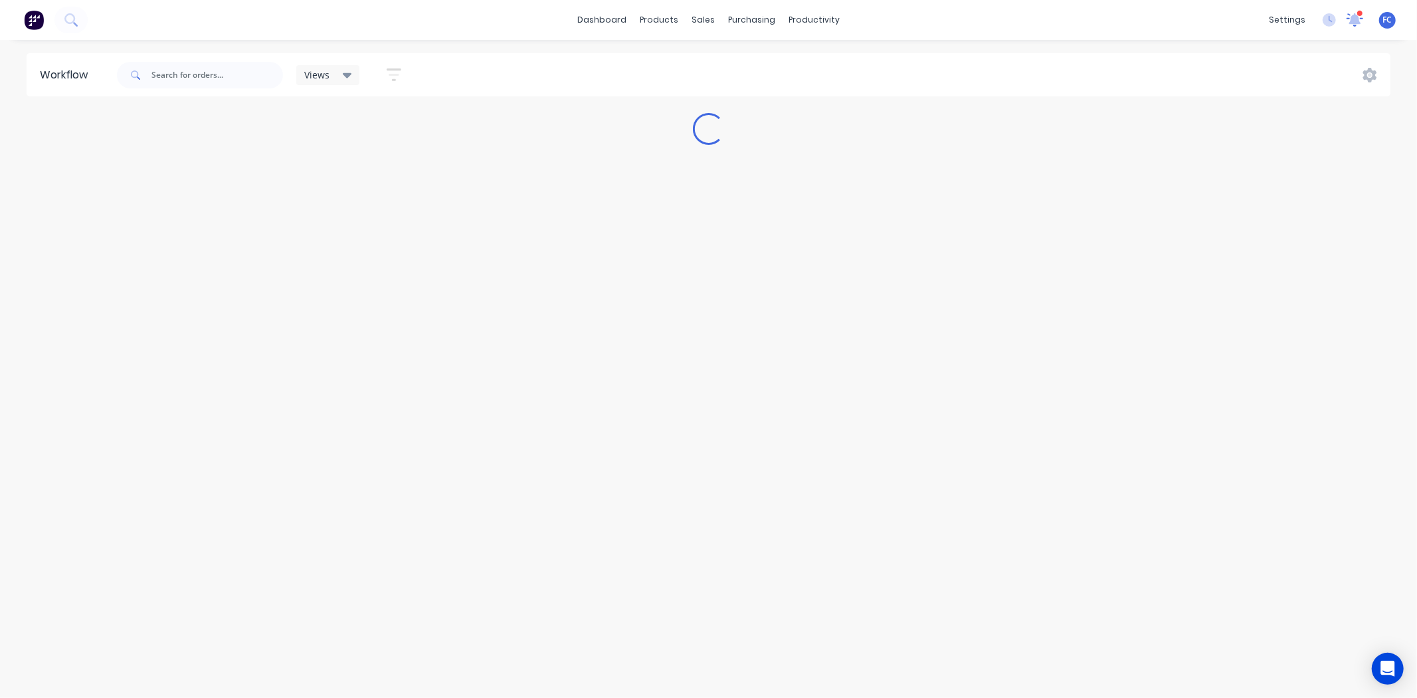
click at [1134, 18] on icon at bounding box center [1355, 18] width 13 height 12
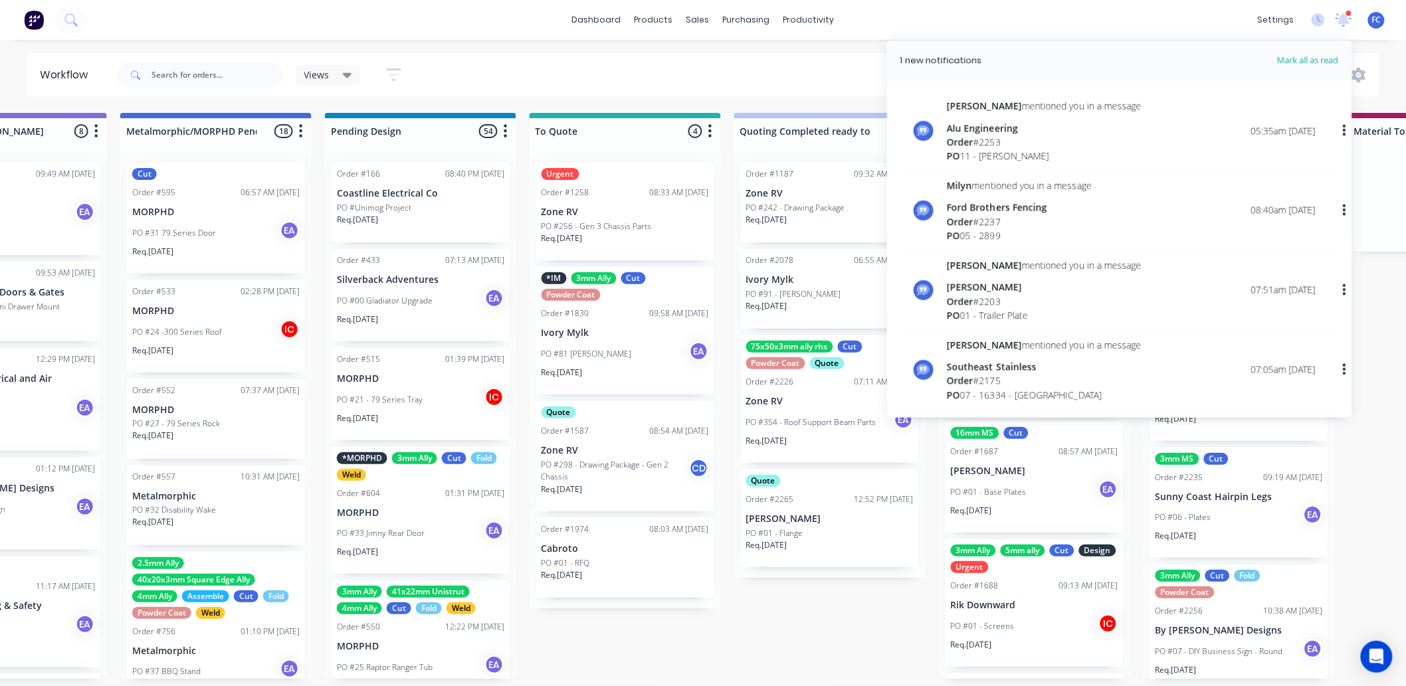
scroll to position [0, 540]
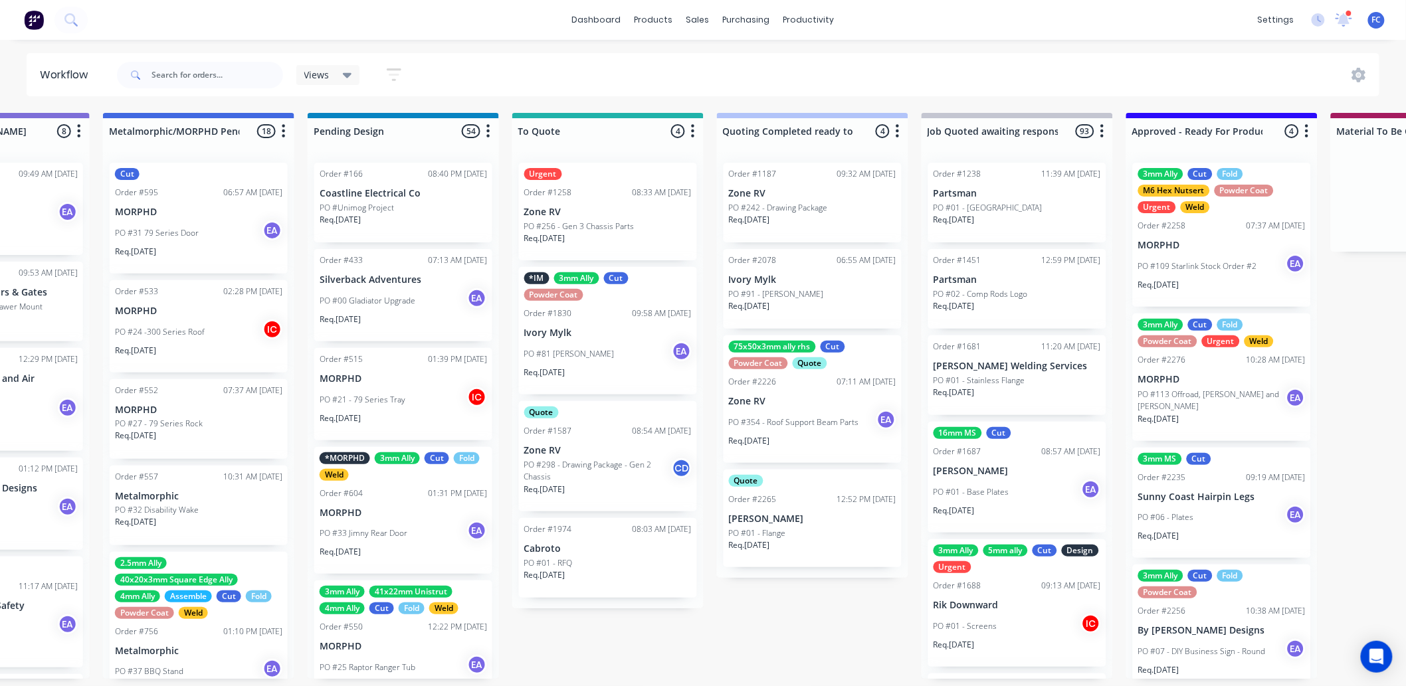
scroll to position [3, 540]
click at [776, 514] on p "[PERSON_NAME]" at bounding box center [812, 519] width 167 height 11
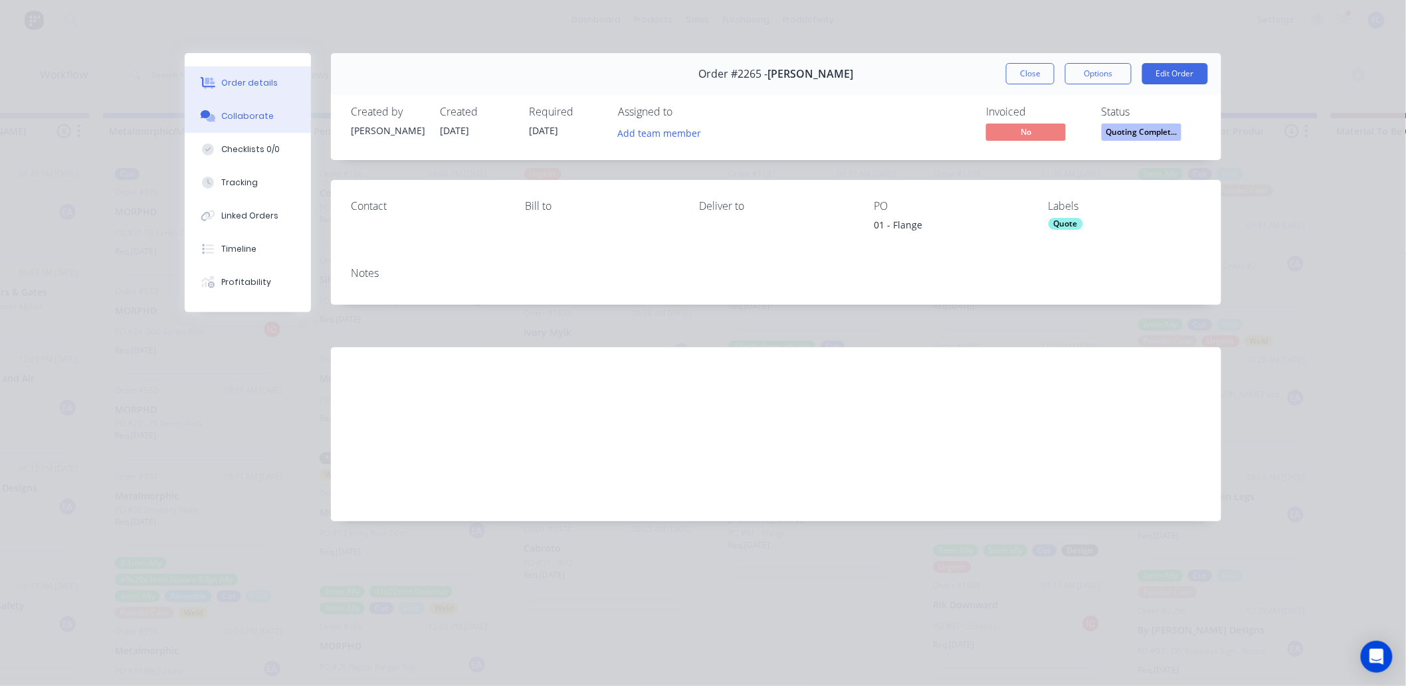
click at [249, 115] on div "Collaborate" at bounding box center [248, 116] width 52 height 12
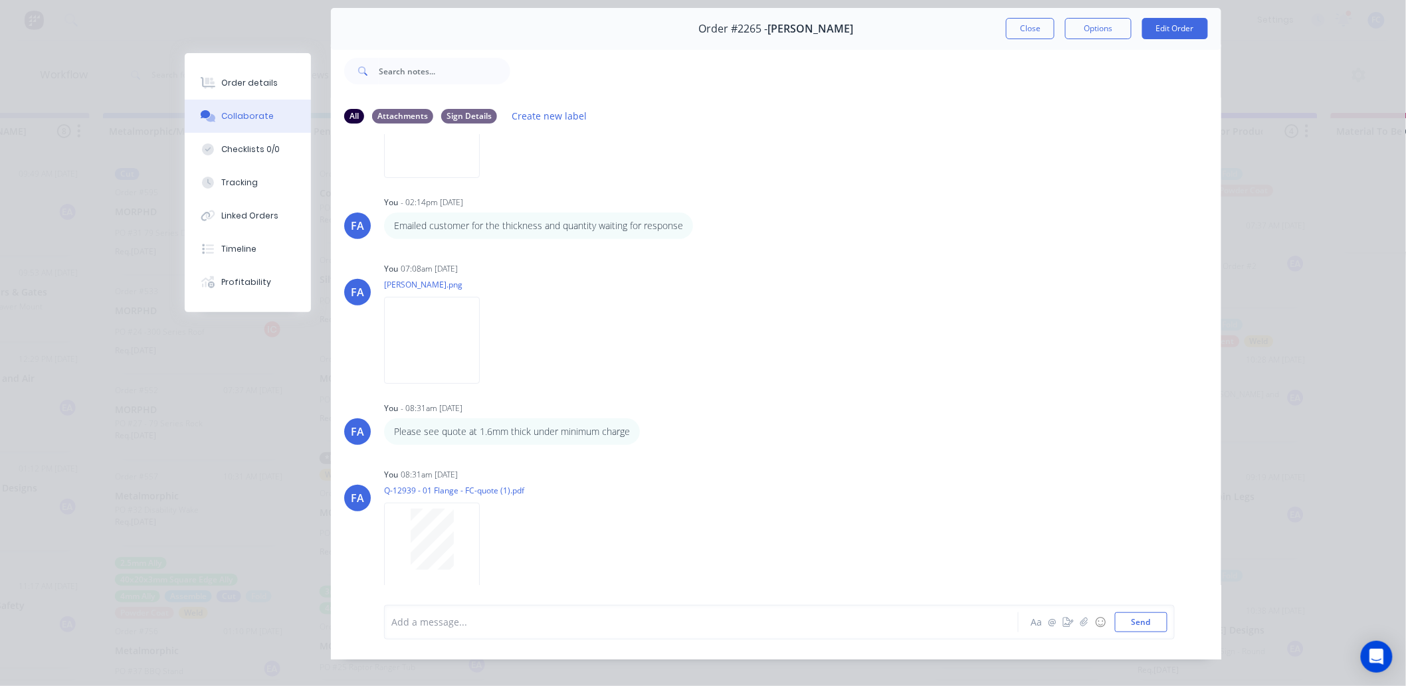
scroll to position [0, 0]
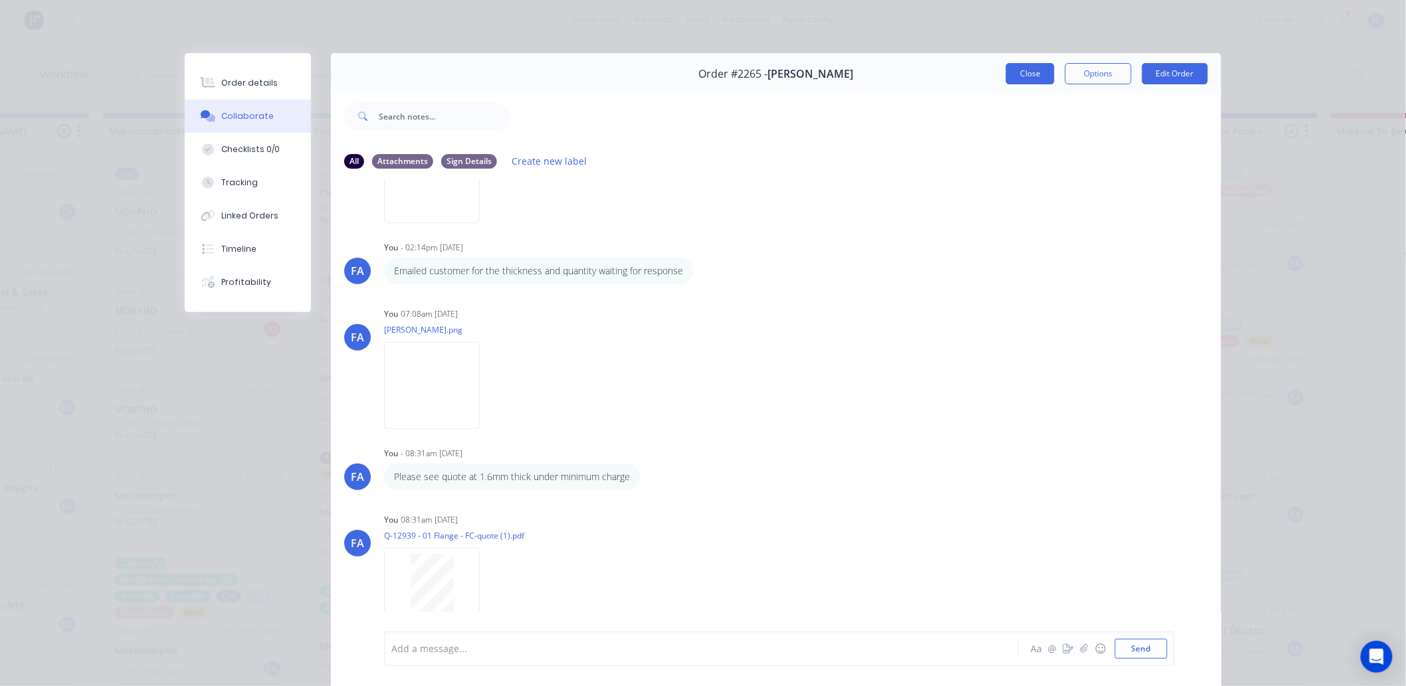
click at [1021, 73] on button "Close" at bounding box center [1030, 73] width 49 height 21
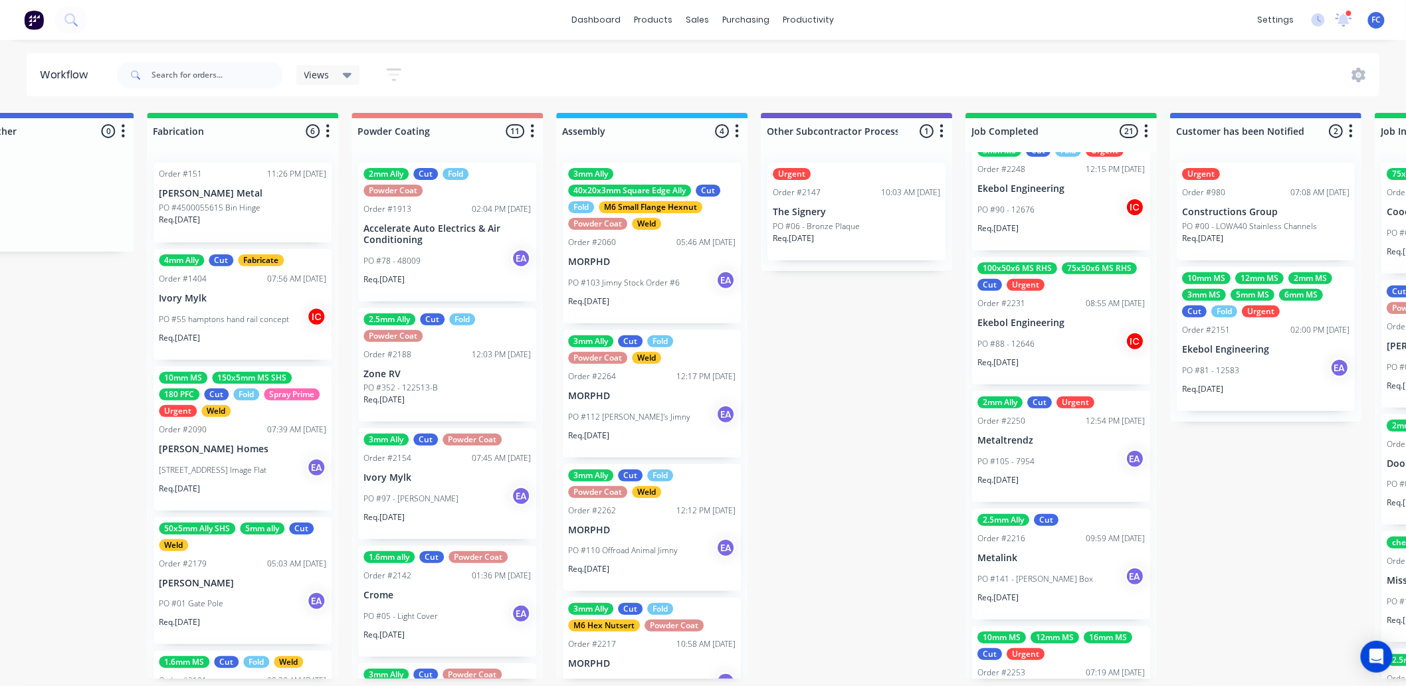
scroll to position [2155, 0]
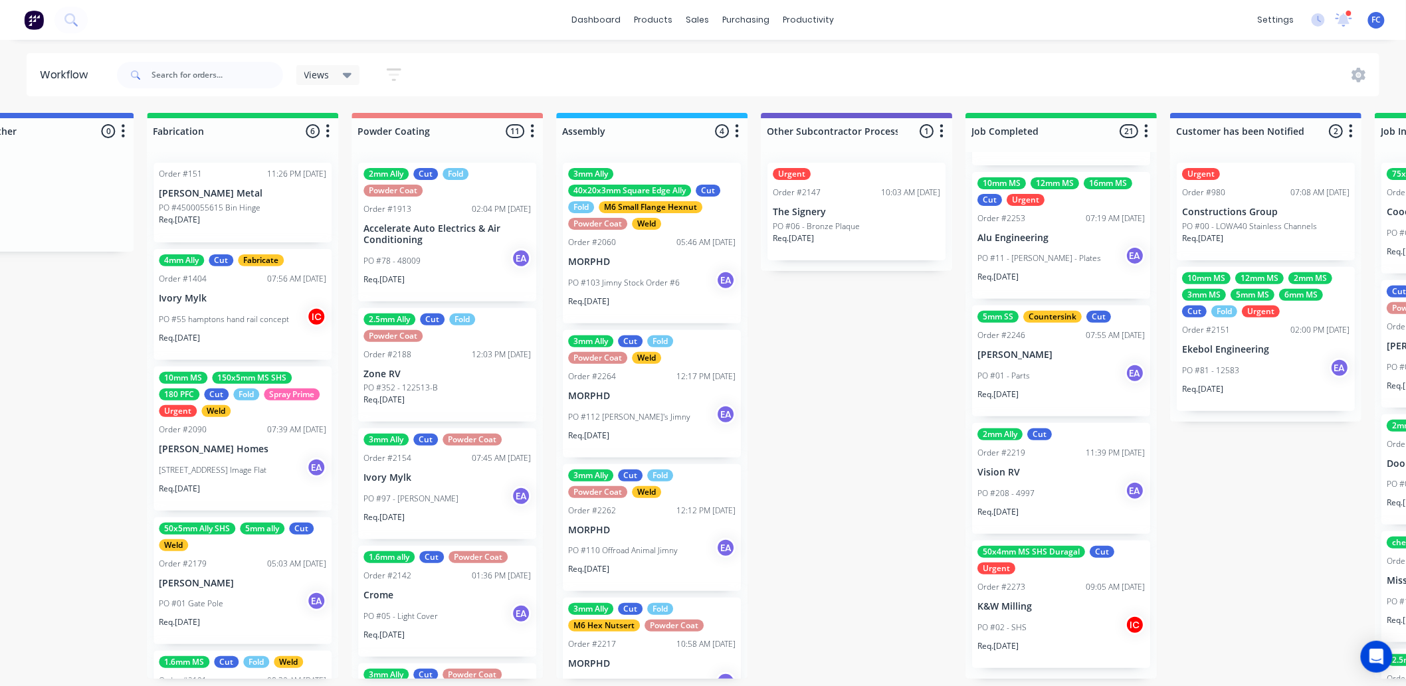
click at [1032, 538] on p "K&W Milling" at bounding box center [1060, 606] width 167 height 11
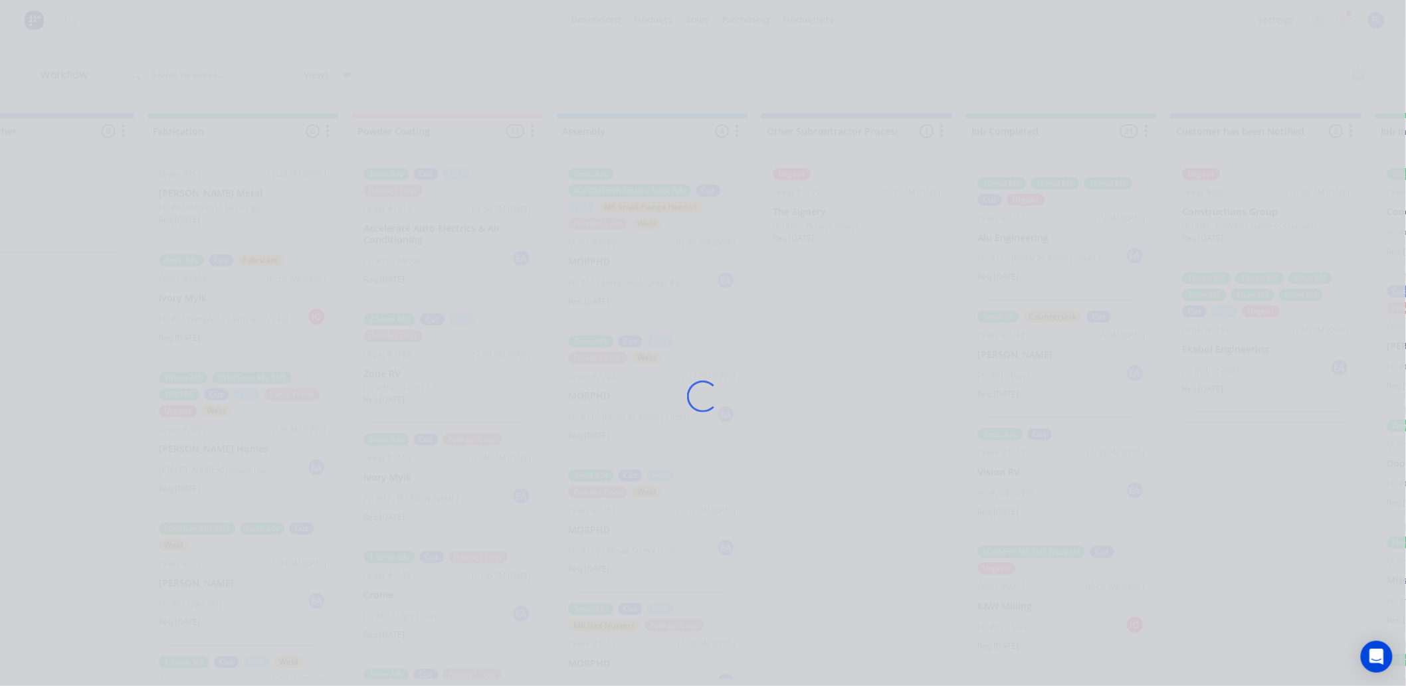
scroll to position [0, 3361]
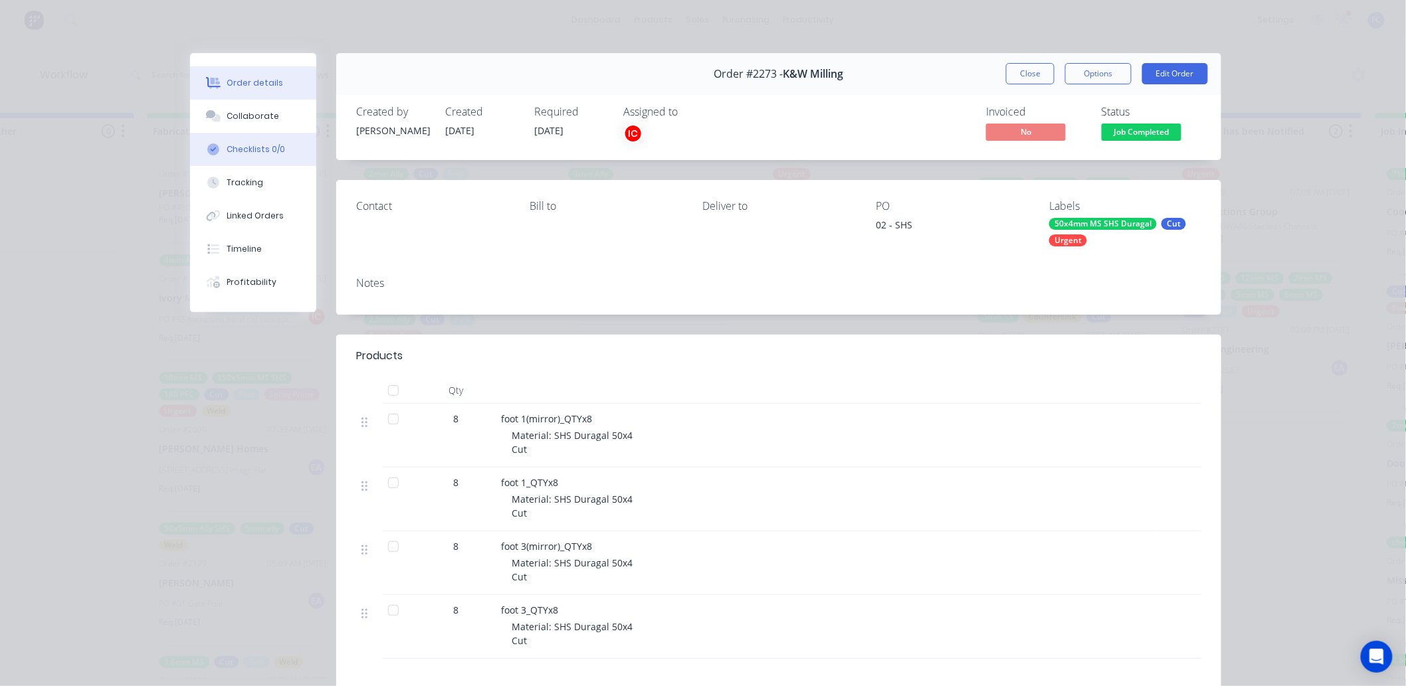
drag, startPoint x: 268, startPoint y: 120, endPoint x: 289, endPoint y: 157, distance: 42.3
click at [266, 120] on div "Collaborate" at bounding box center [253, 116] width 52 height 12
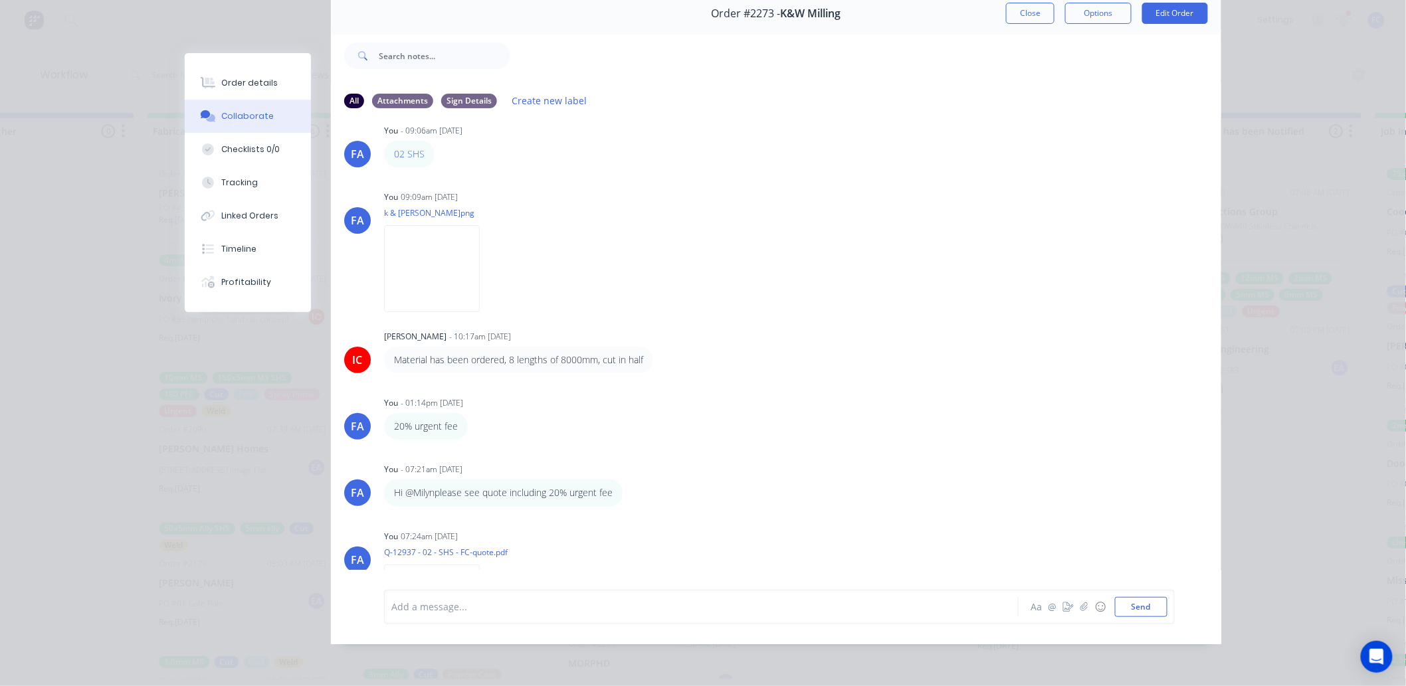
scroll to position [0, 0]
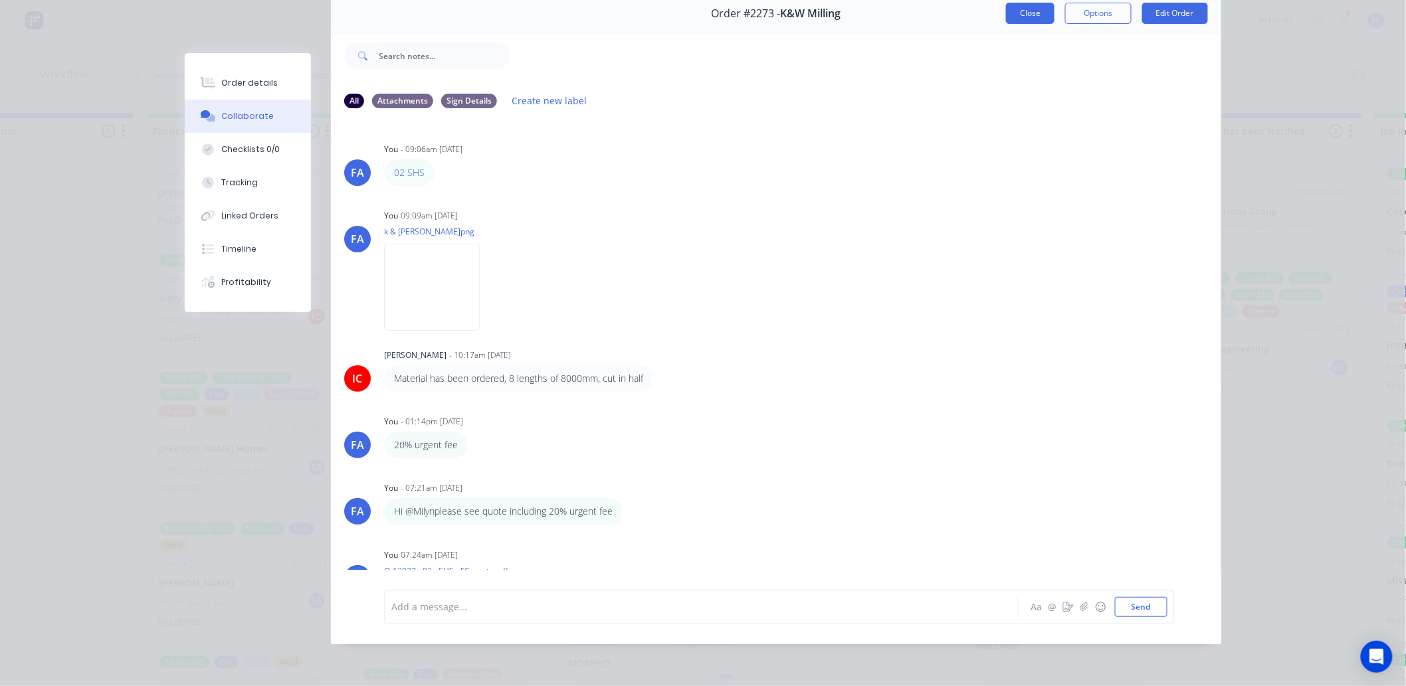
click at [1025, 3] on button "Close" at bounding box center [1030, 13] width 49 height 21
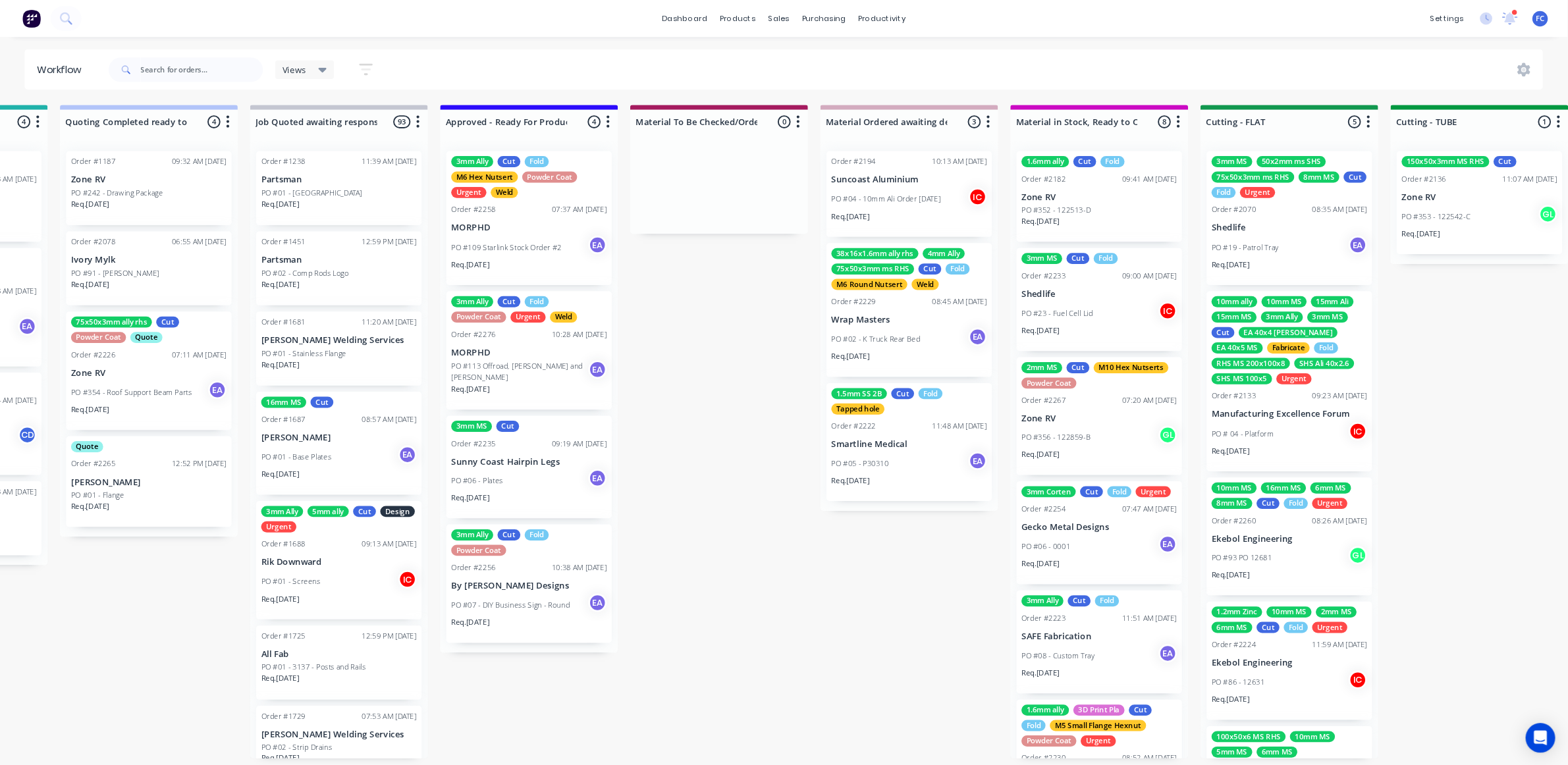
scroll to position [147, 0]
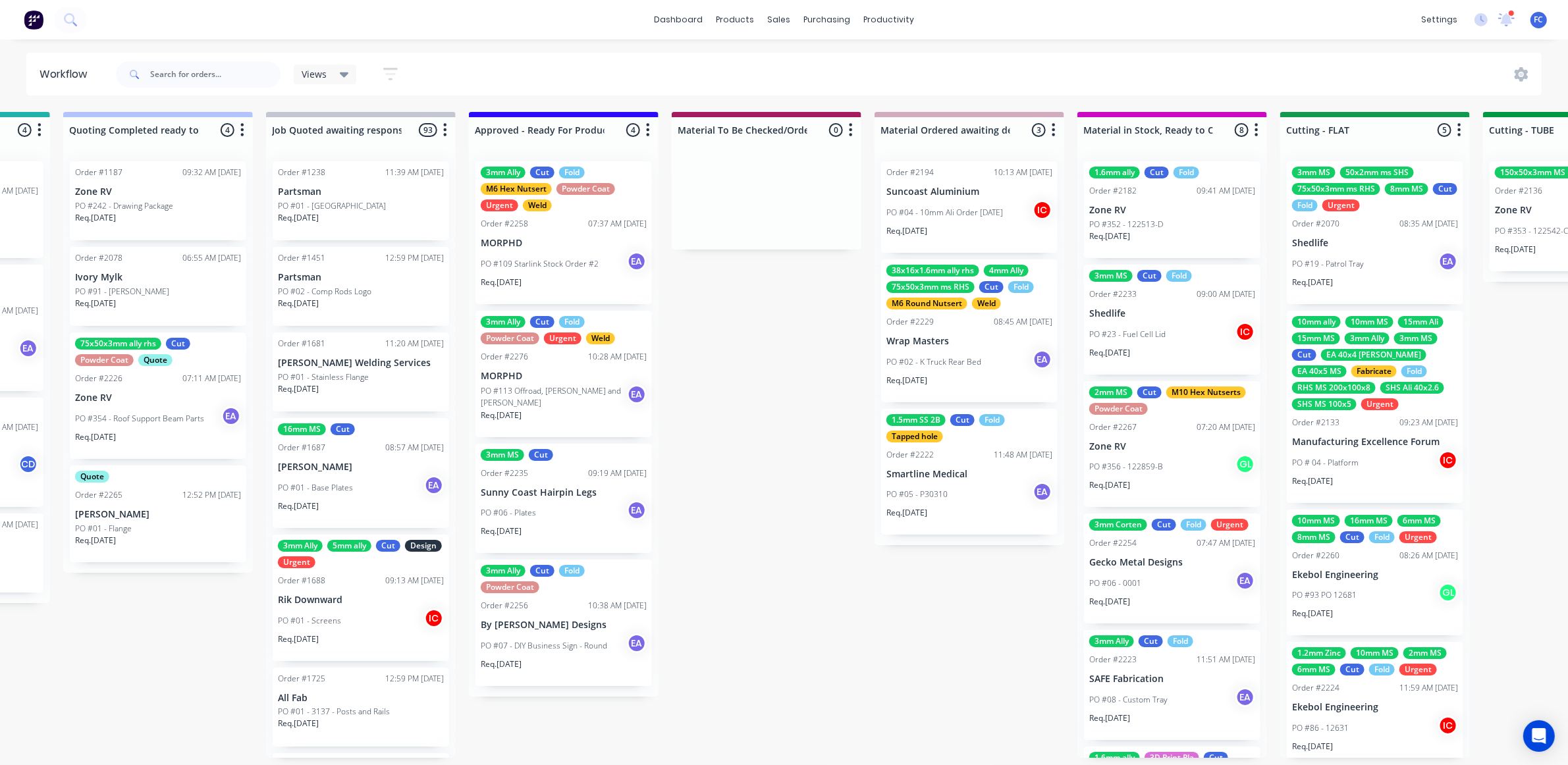
click at [563, 505] on div "PO #06 - Plates EA" at bounding box center [563, 512] width 166 height 25
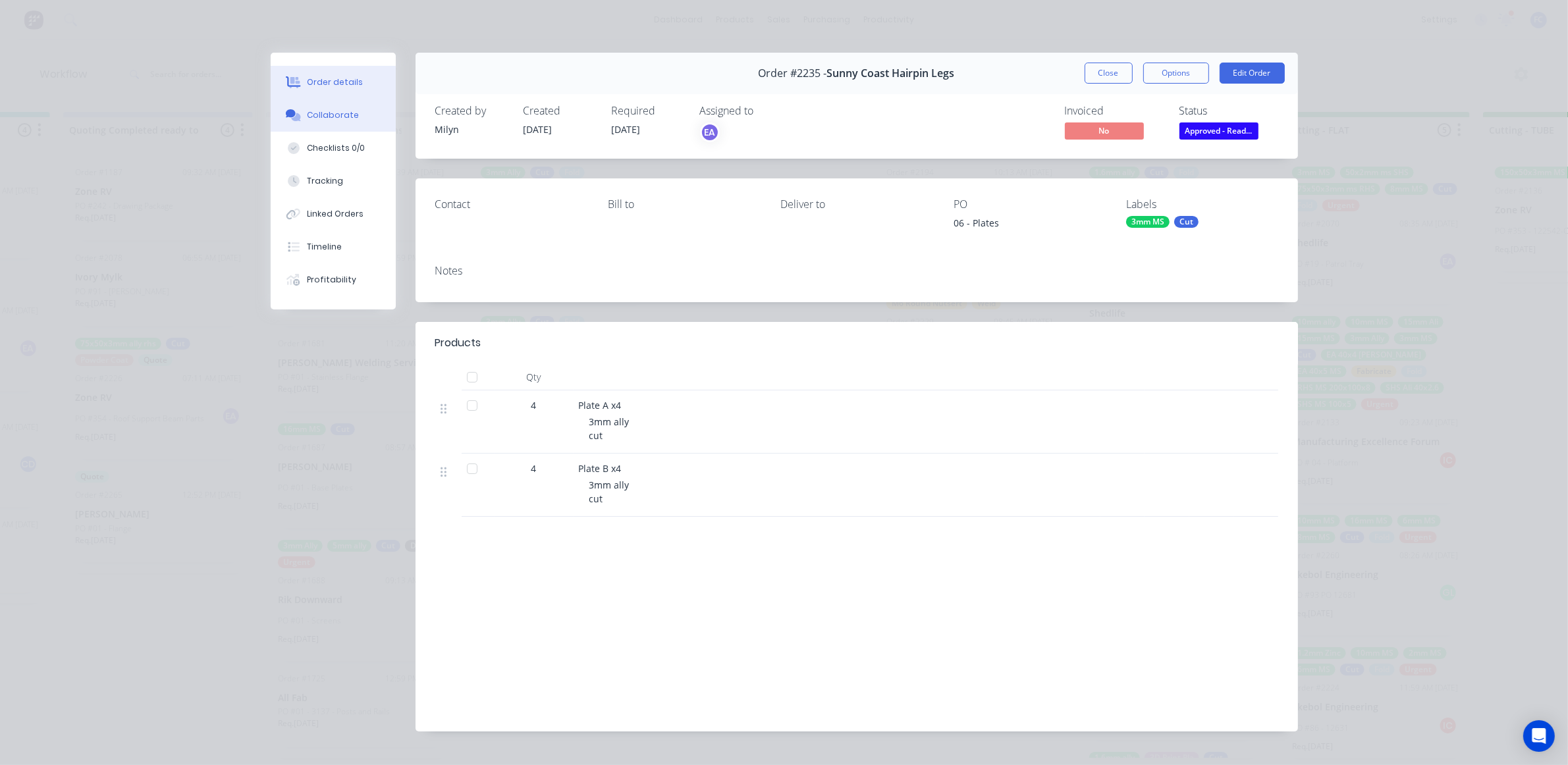
click at [314, 117] on div "Collaborate" at bounding box center [333, 115] width 52 height 12
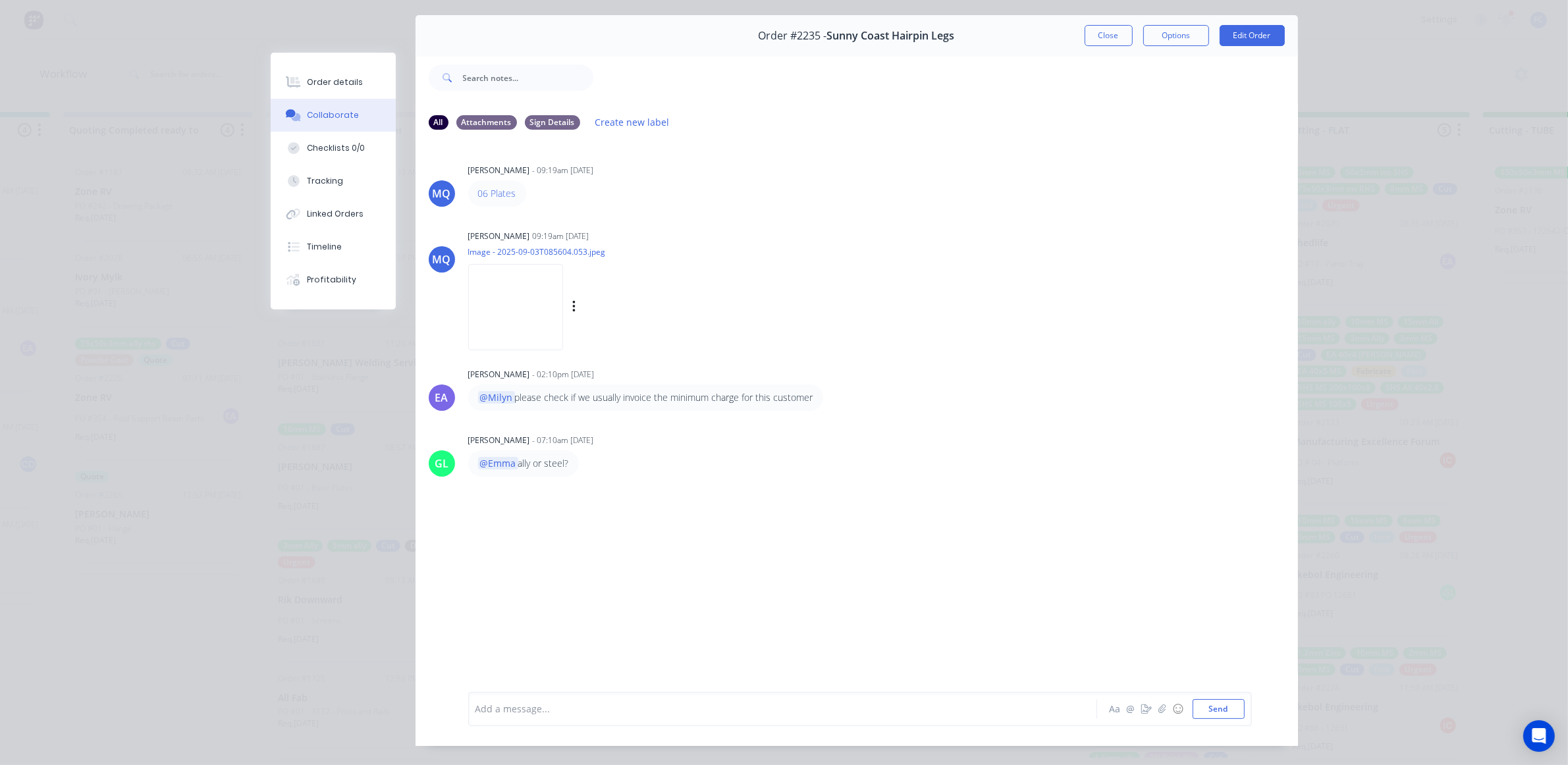
scroll to position [0, 0]
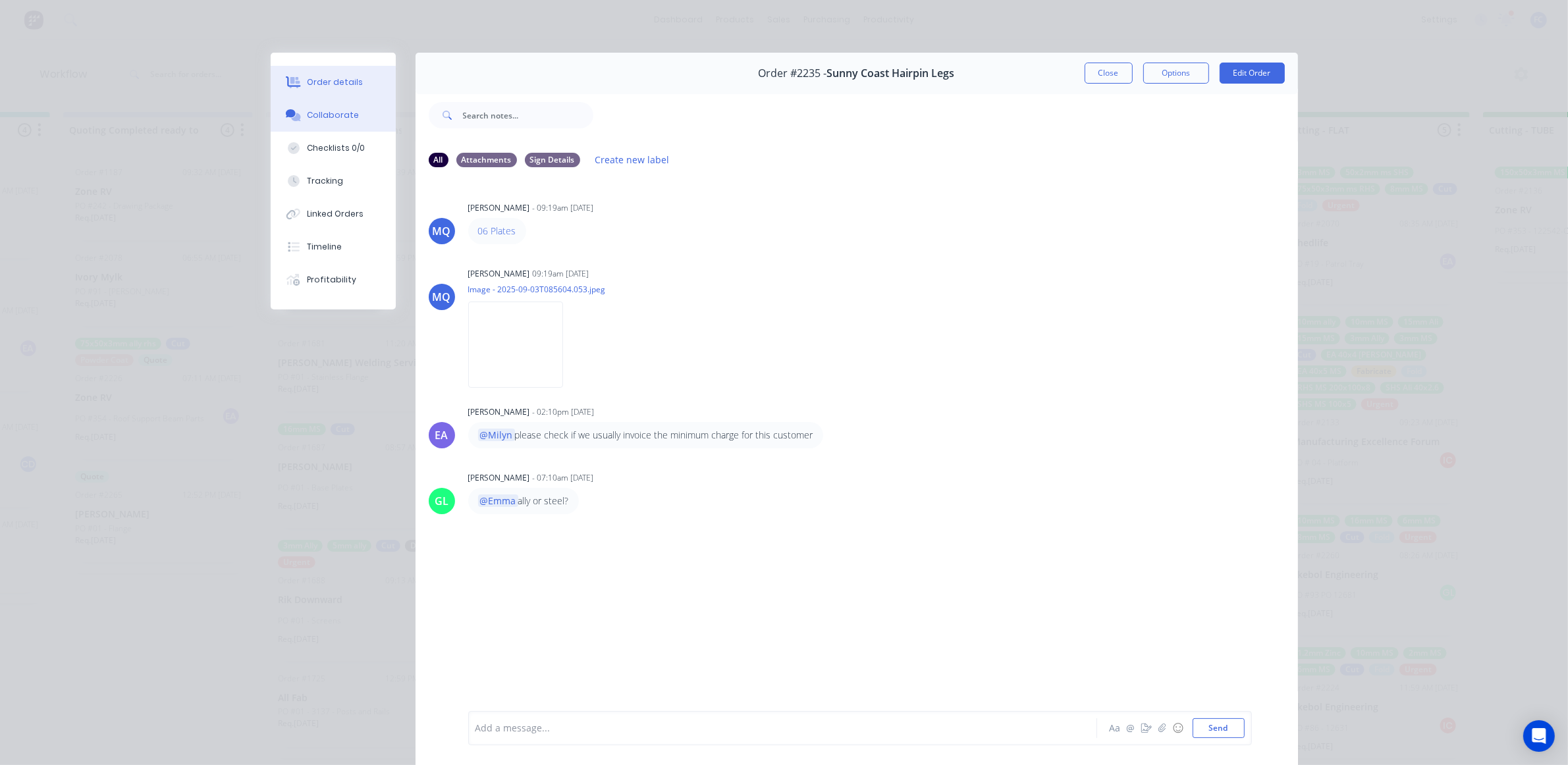
click at [337, 83] on div "Order details" at bounding box center [335, 82] width 56 height 12
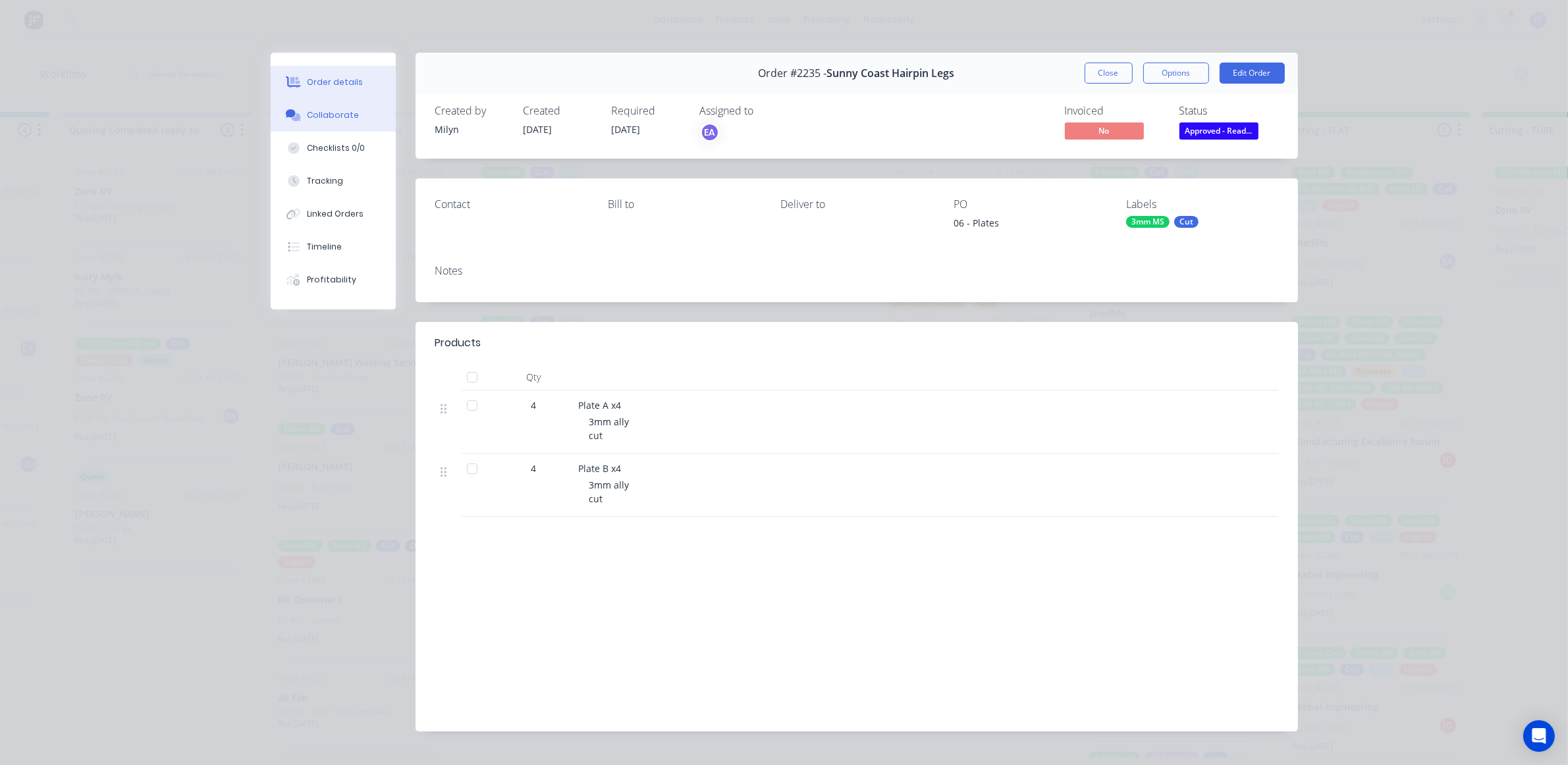
click at [327, 109] on div "Collaborate" at bounding box center [333, 115] width 52 height 12
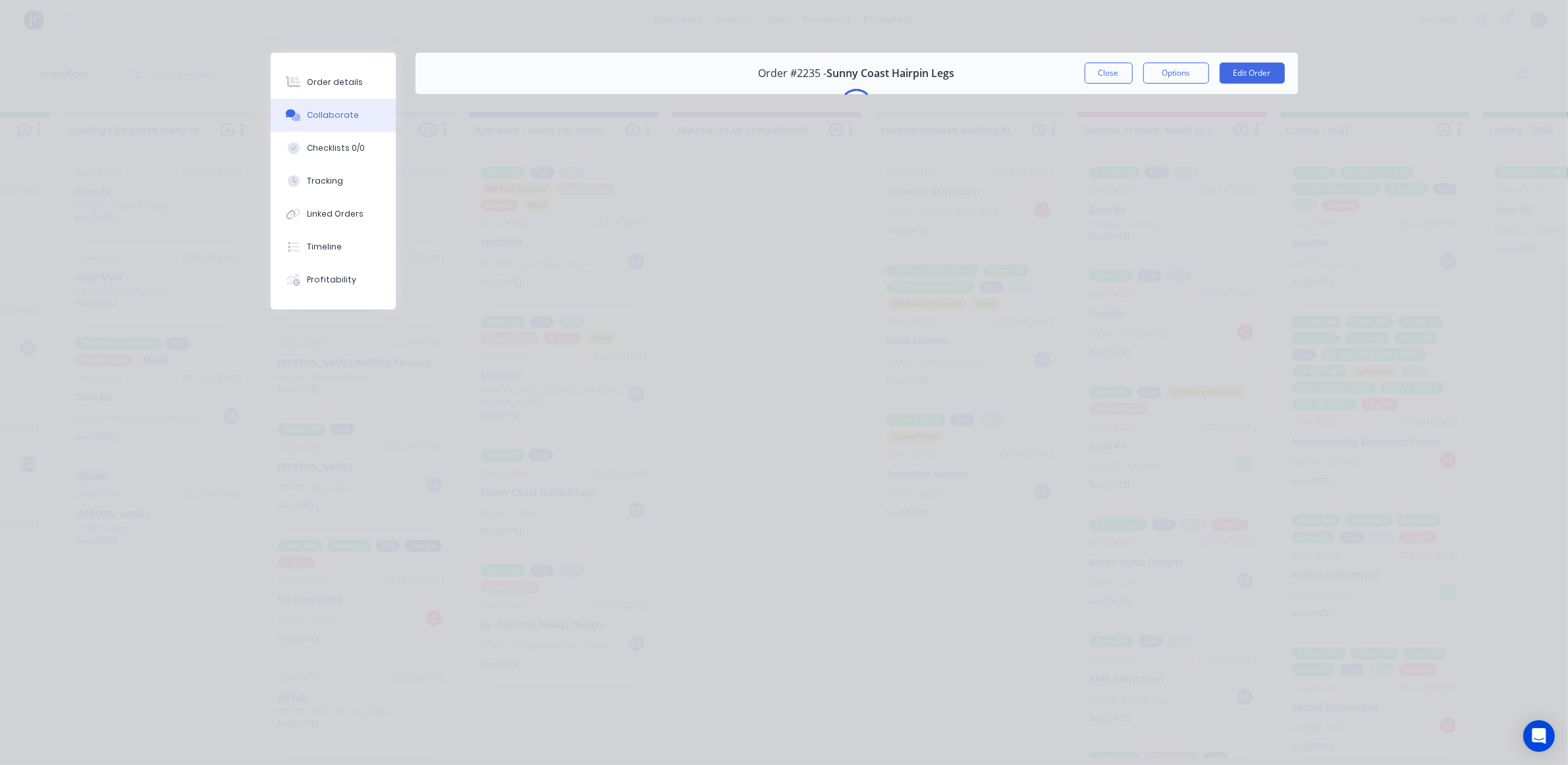
scroll to position [0, 1182]
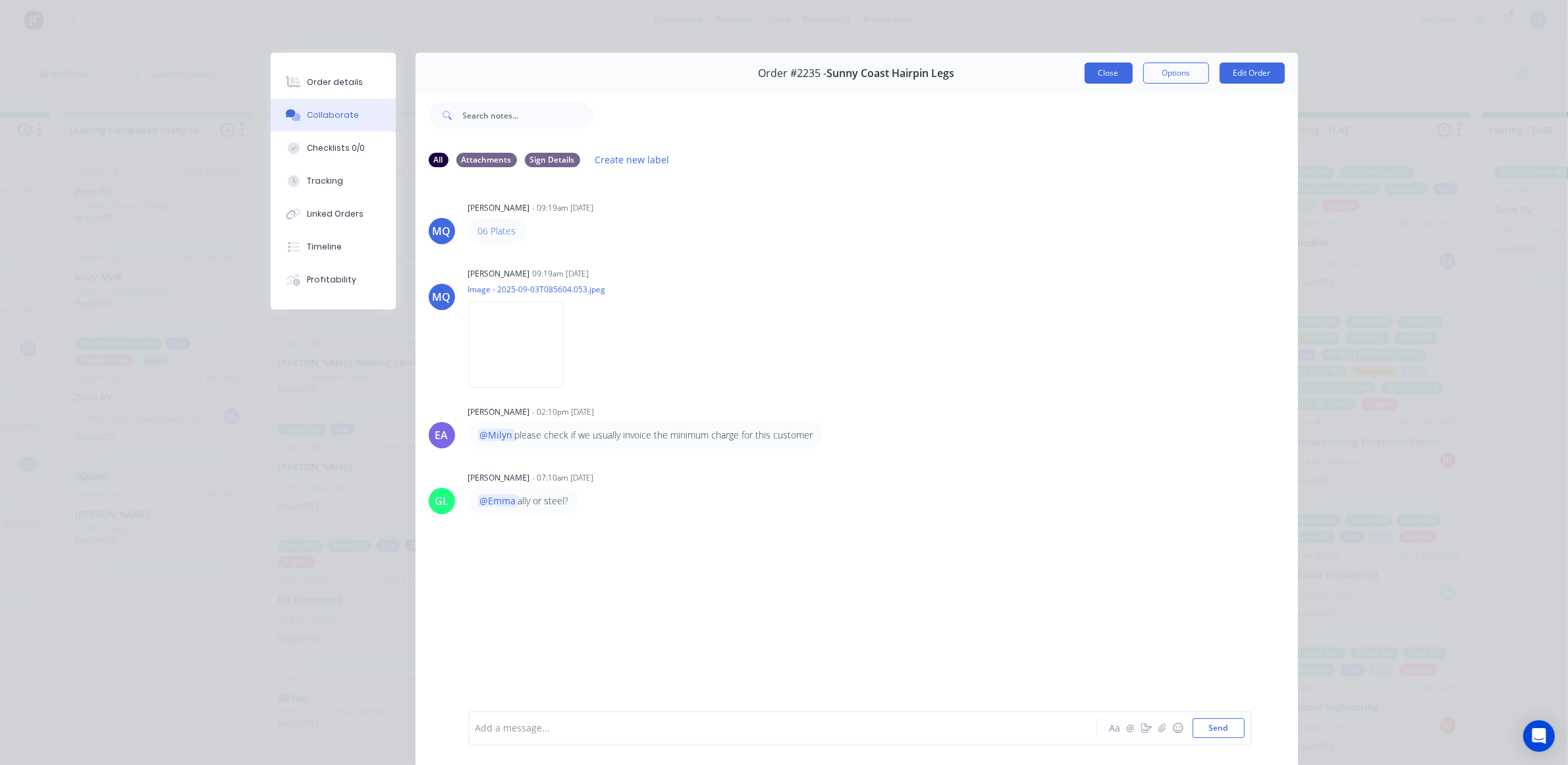
click at [1094, 73] on button "Close" at bounding box center [1108, 72] width 49 height 21
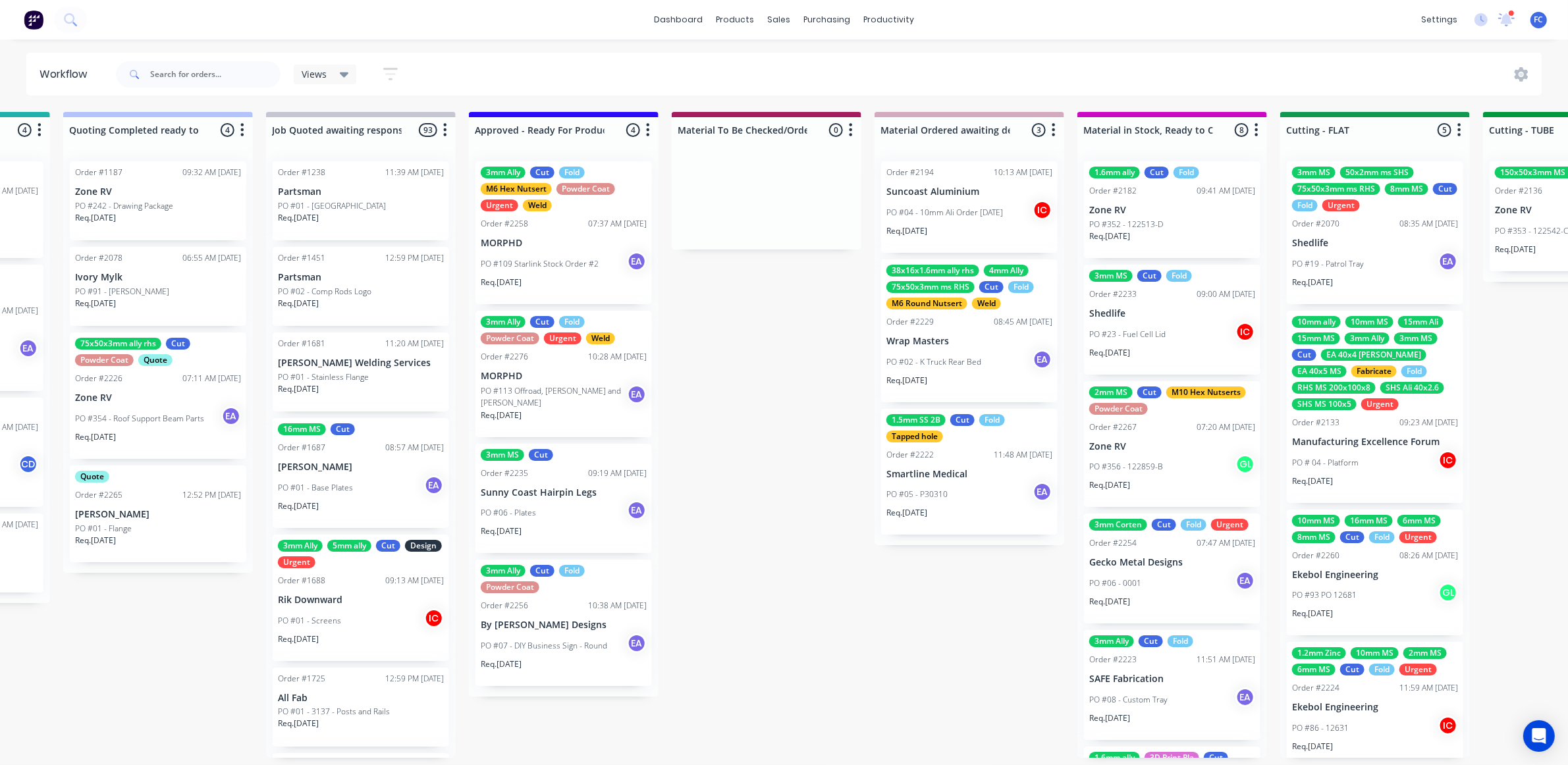
scroll to position [5, 1182]
click at [558, 533] on p "By [PERSON_NAME] Designs" at bounding box center [563, 624] width 166 height 11
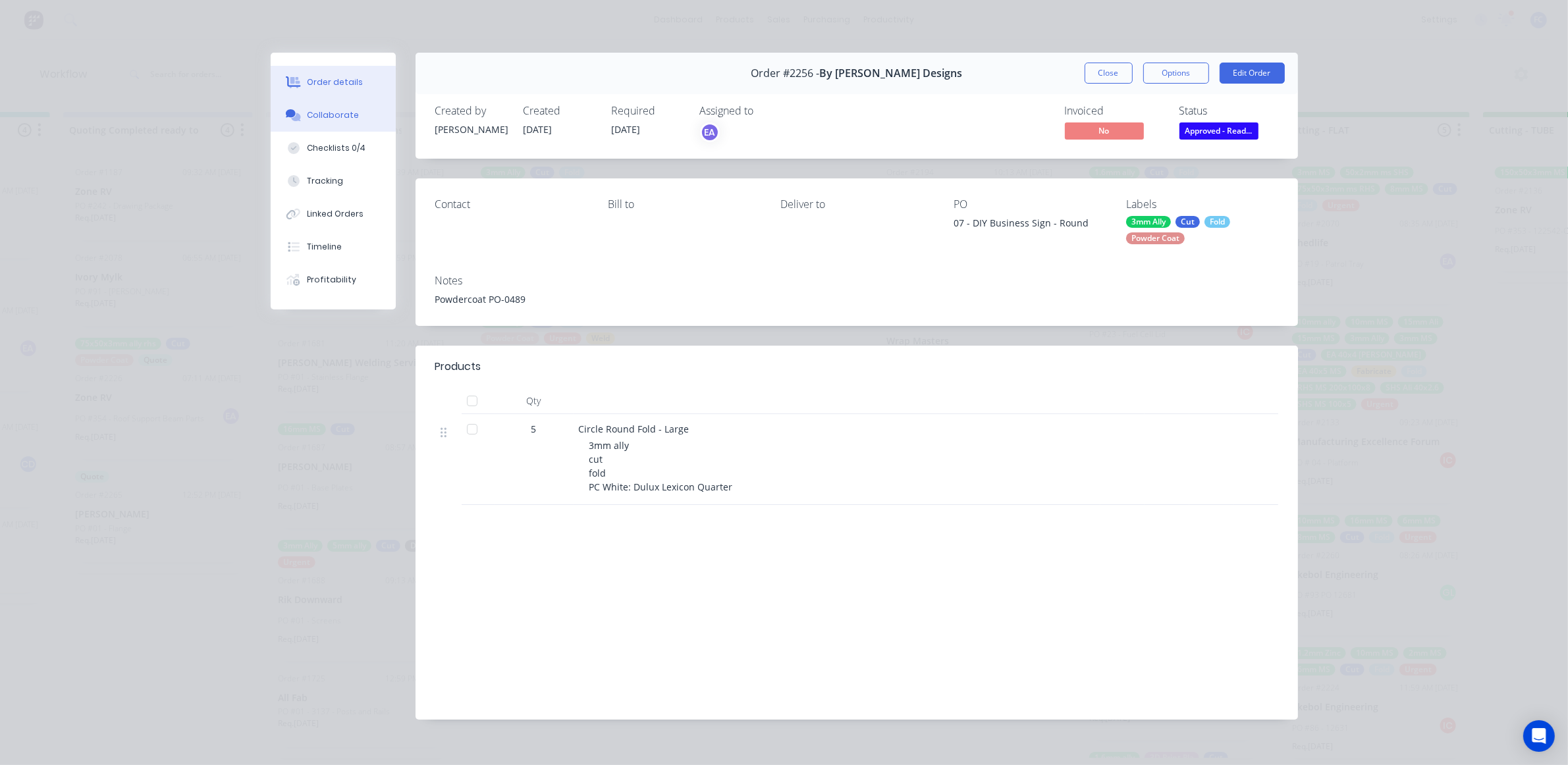
click at [326, 110] on div "Collaborate" at bounding box center [333, 115] width 52 height 12
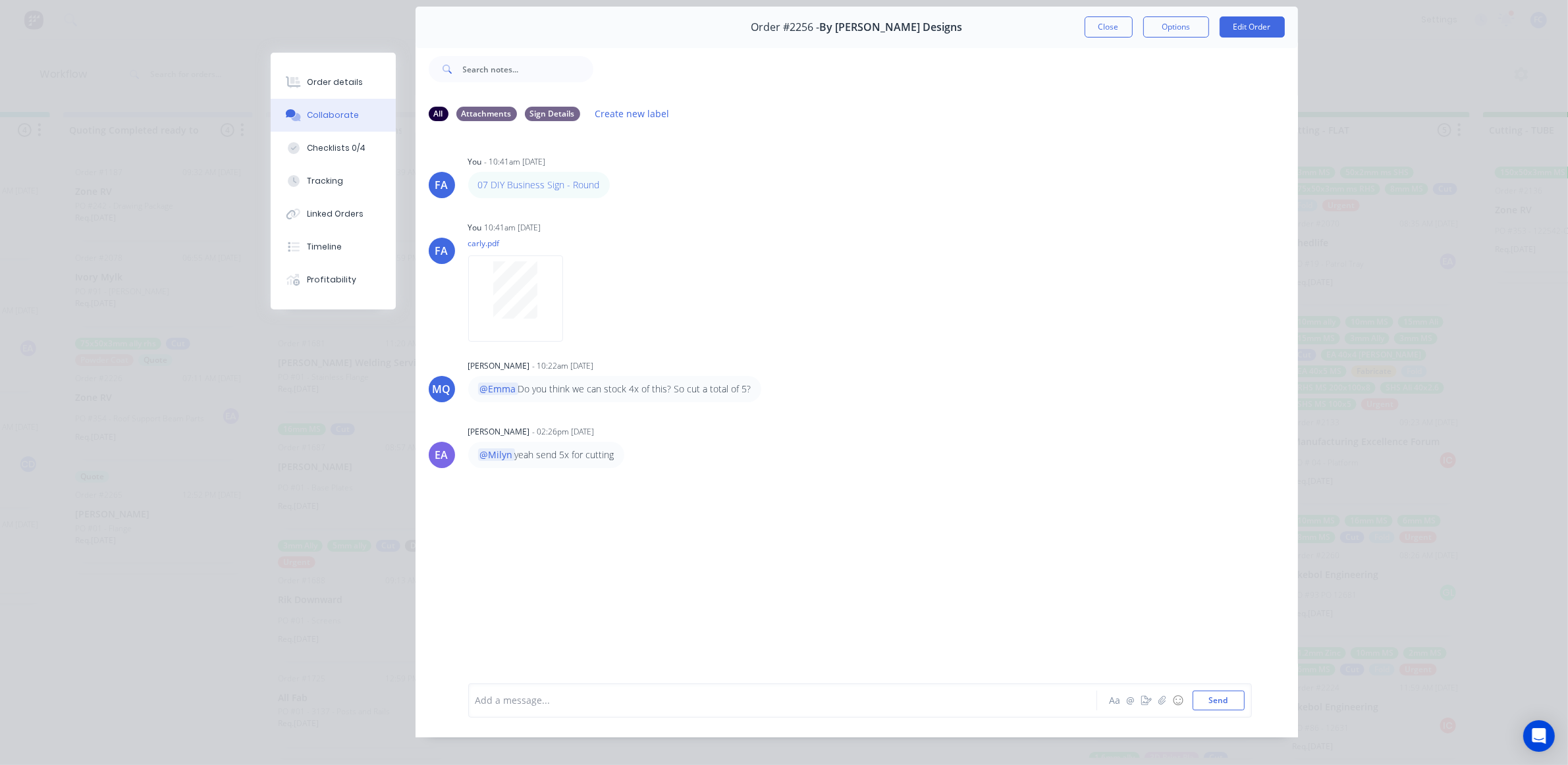
scroll to position [0, 0]
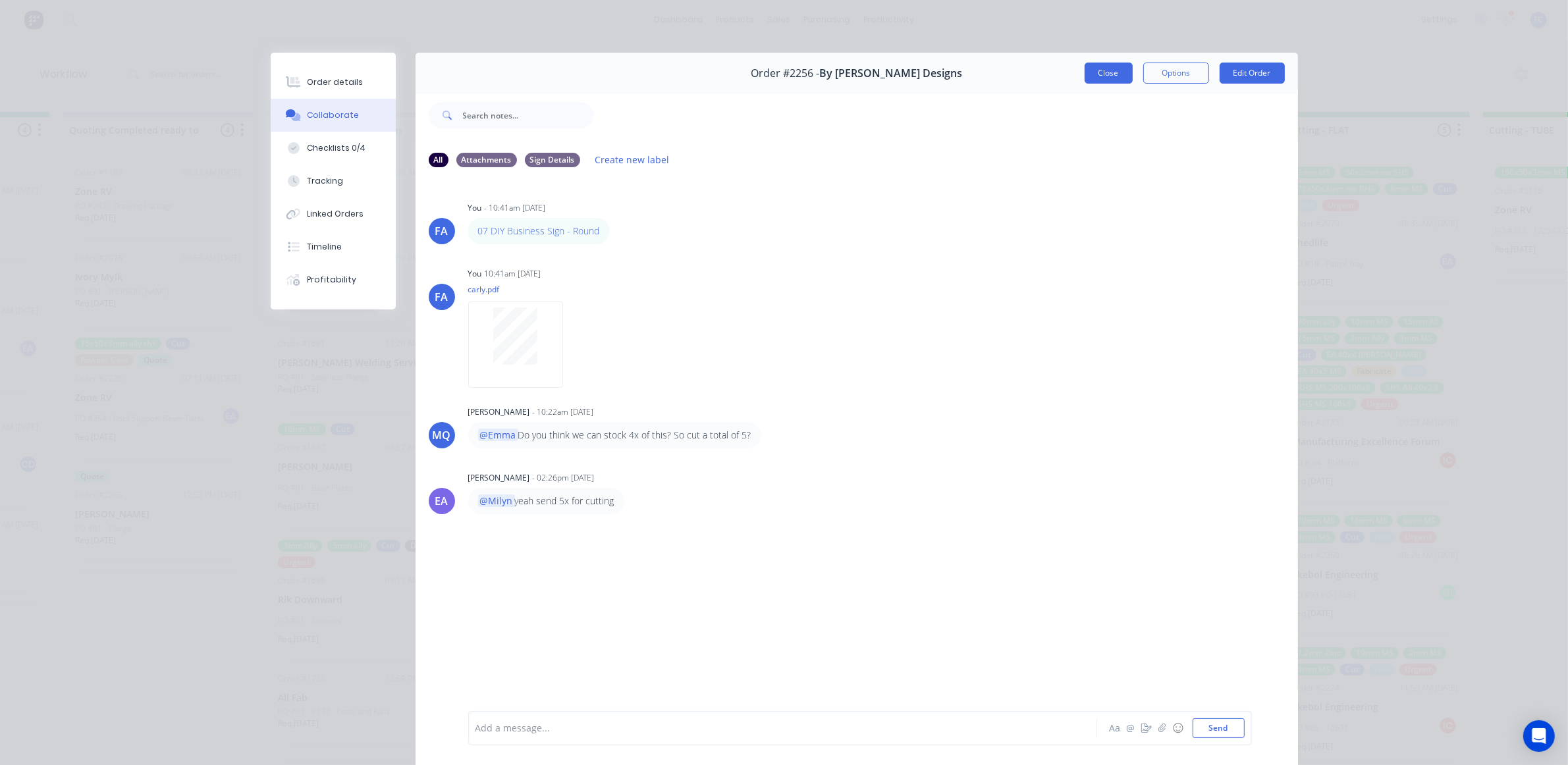
click at [1088, 83] on button "Close" at bounding box center [1108, 72] width 49 height 21
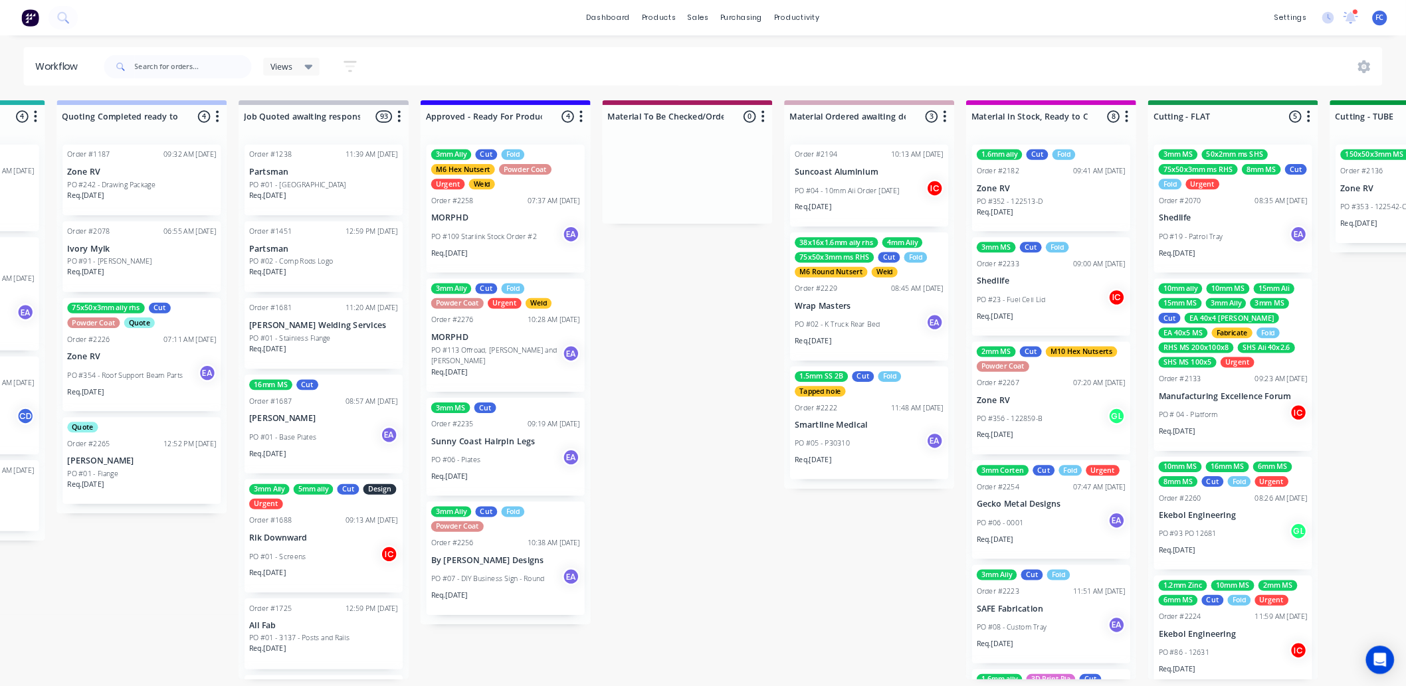
scroll to position [148, 0]
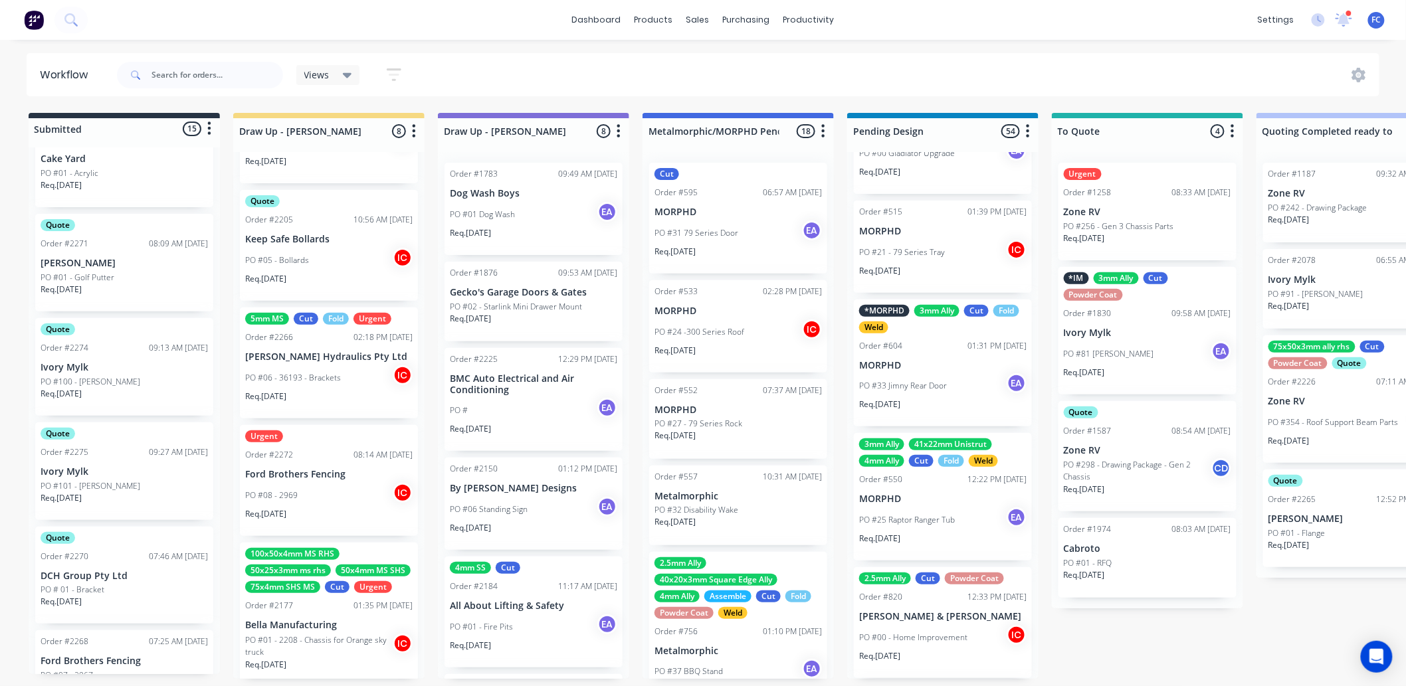
scroll to position [1017, 0]
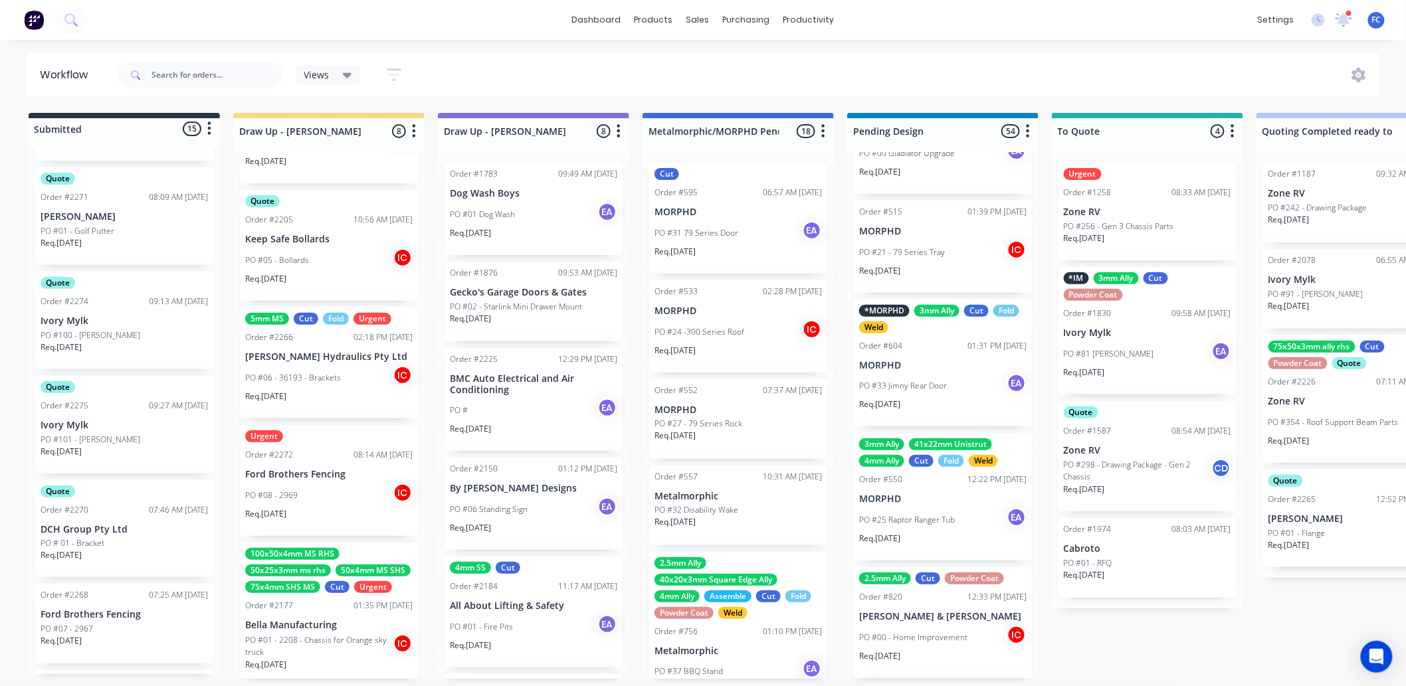
drag, startPoint x: 104, startPoint y: 510, endPoint x: 121, endPoint y: 500, distance: 19.9
click at [104, 506] on div "0-Add labels for all materials and processes here 100x50x3mm ally RHS 2.5mm SS …" at bounding box center [124, 411] width 191 height 527
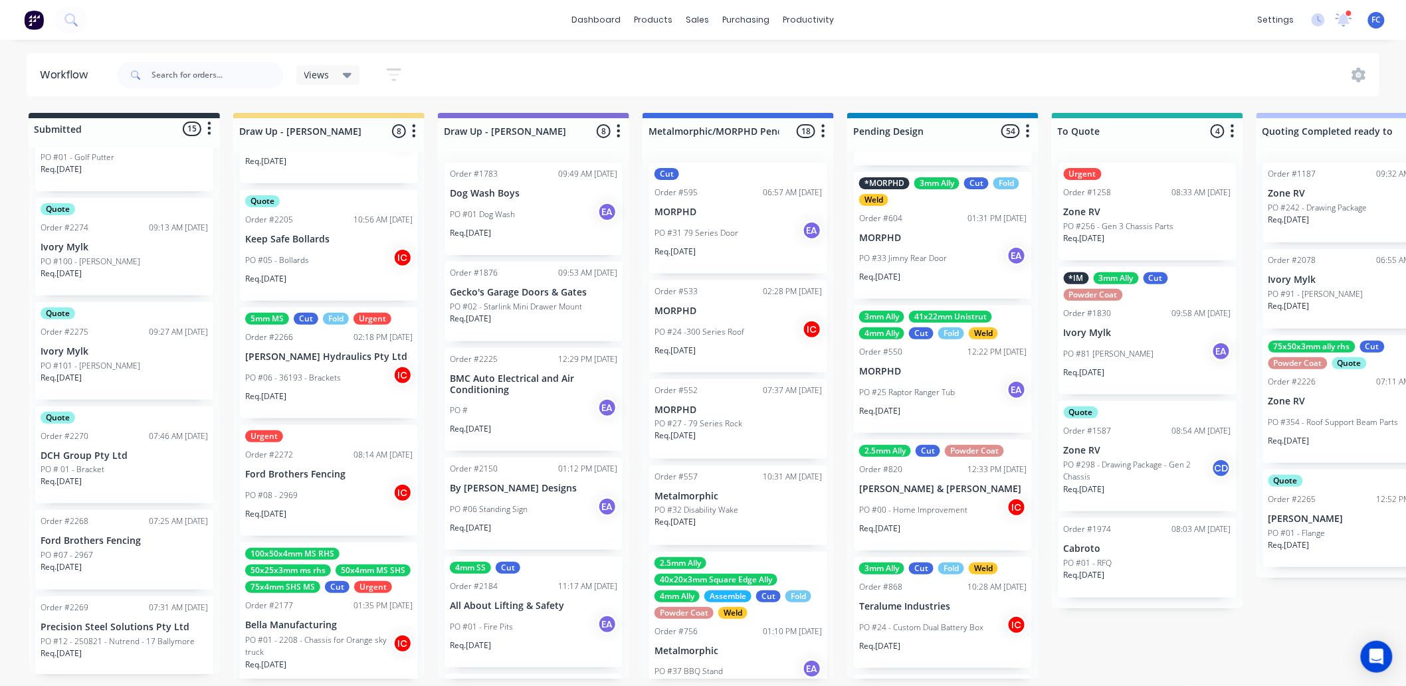
scroll to position [295, 0]
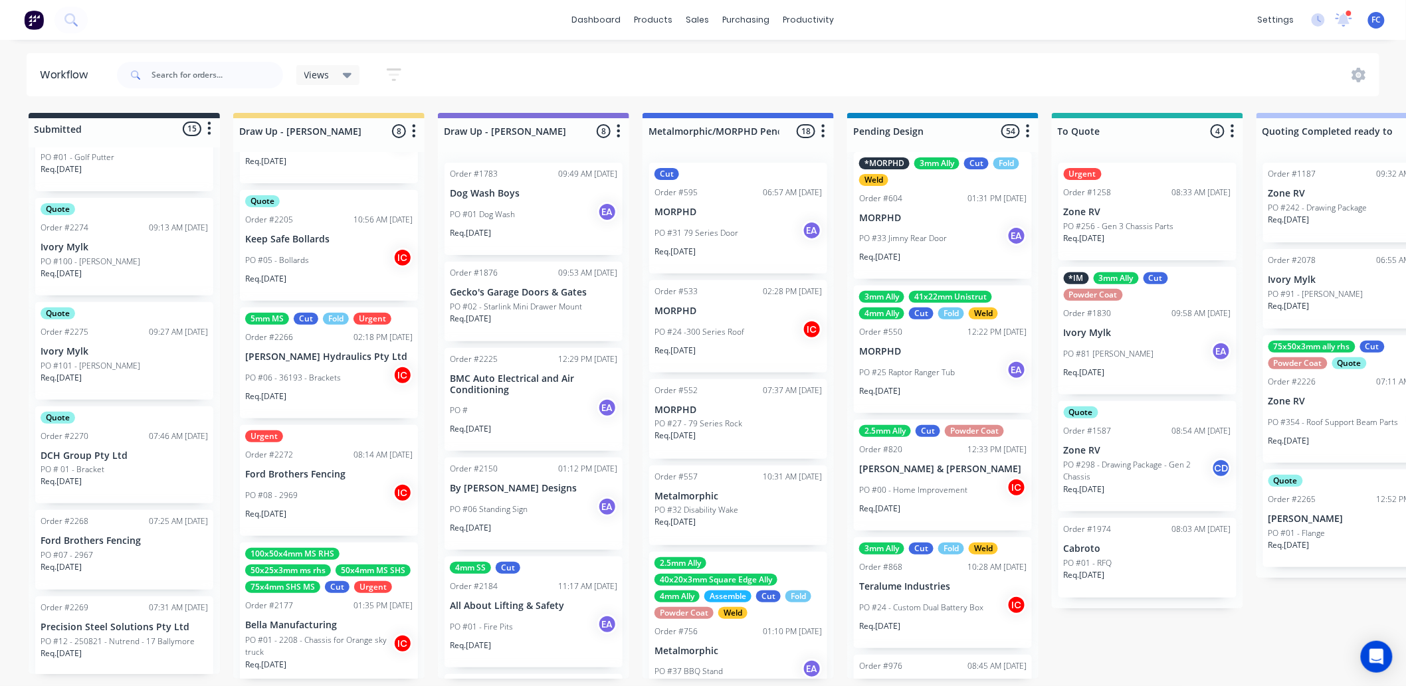
click at [84, 464] on p "PO # 01 - Bracket" at bounding box center [73, 470] width 64 height 12
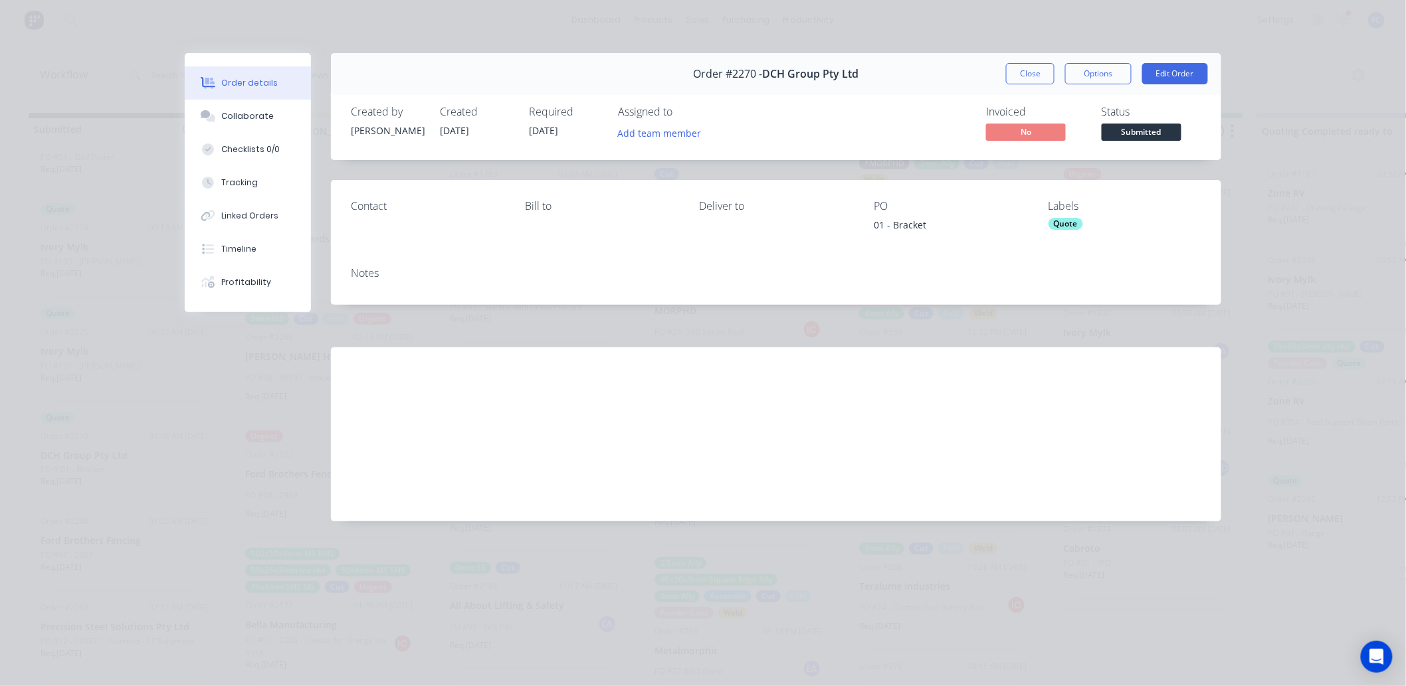
scroll to position [0, 0]
click at [233, 130] on button "Collaborate" at bounding box center [248, 116] width 126 height 33
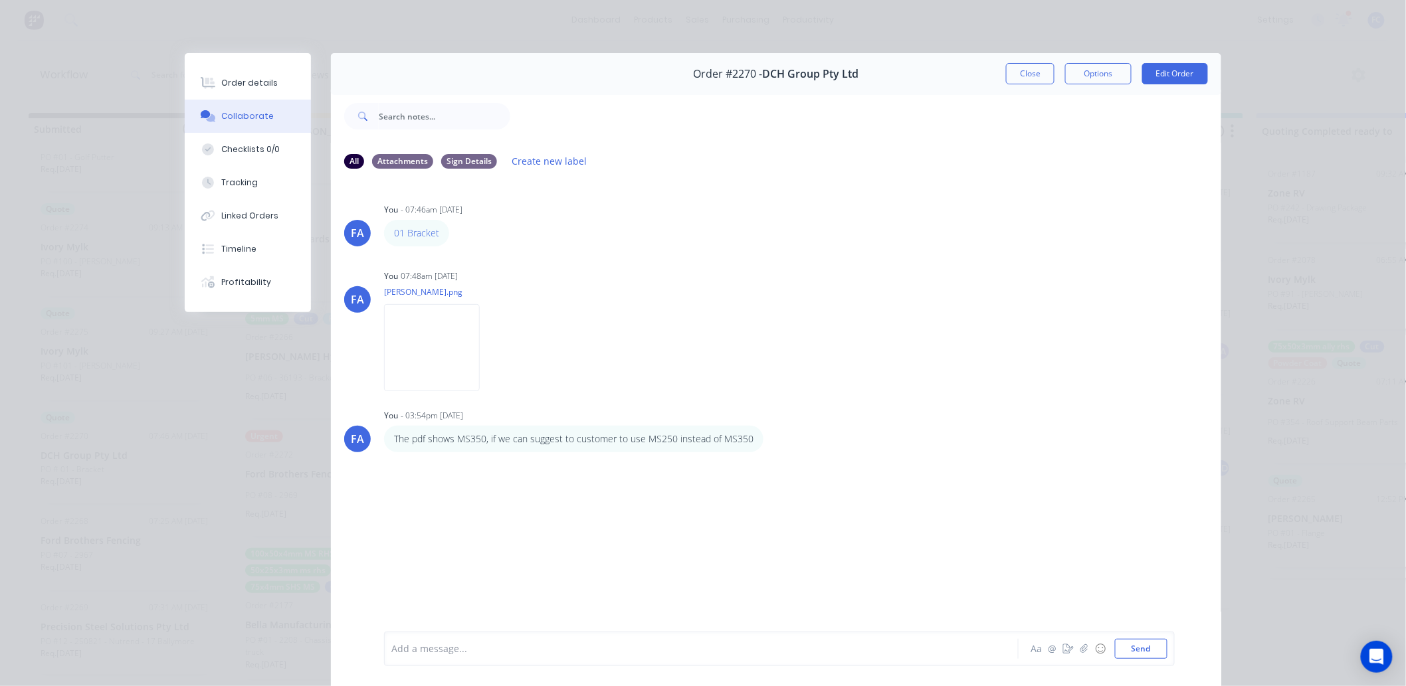
click at [1019, 78] on button "Close" at bounding box center [1030, 73] width 49 height 21
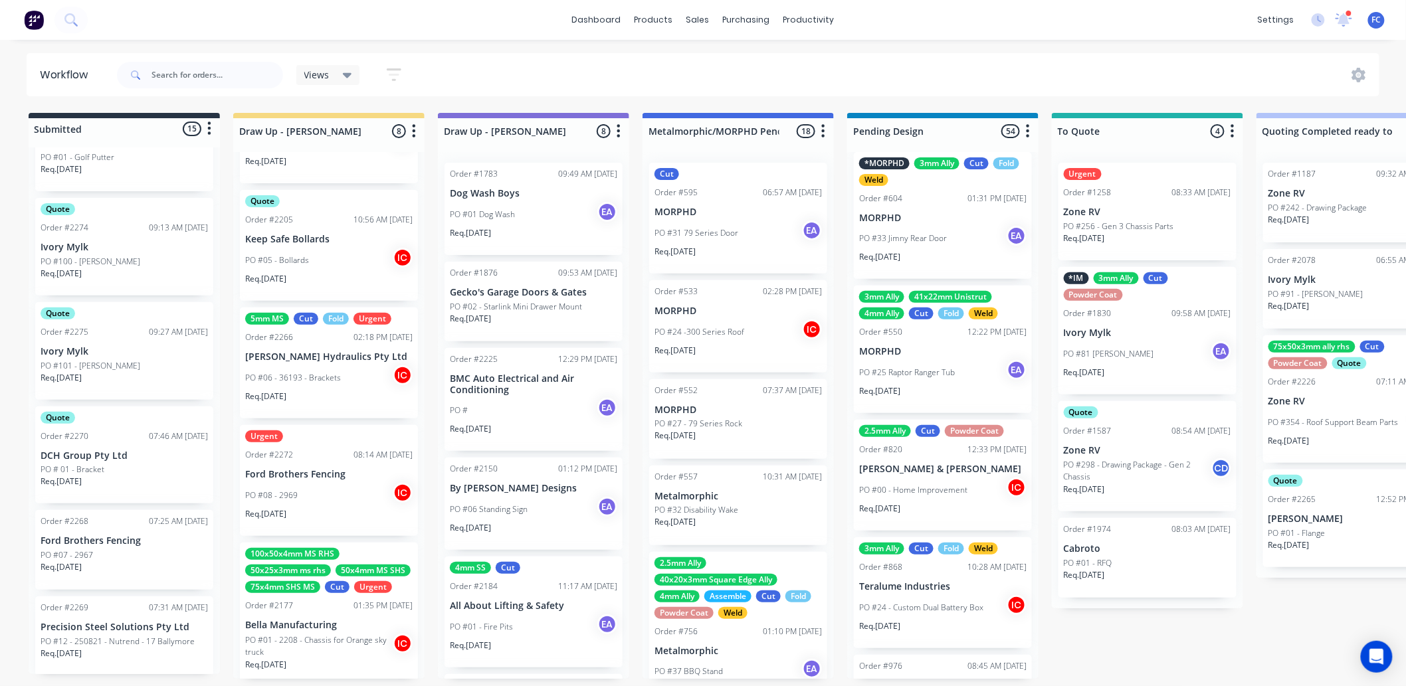
click at [98, 468] on p "PO # 01 - Bracket" at bounding box center [73, 470] width 64 height 12
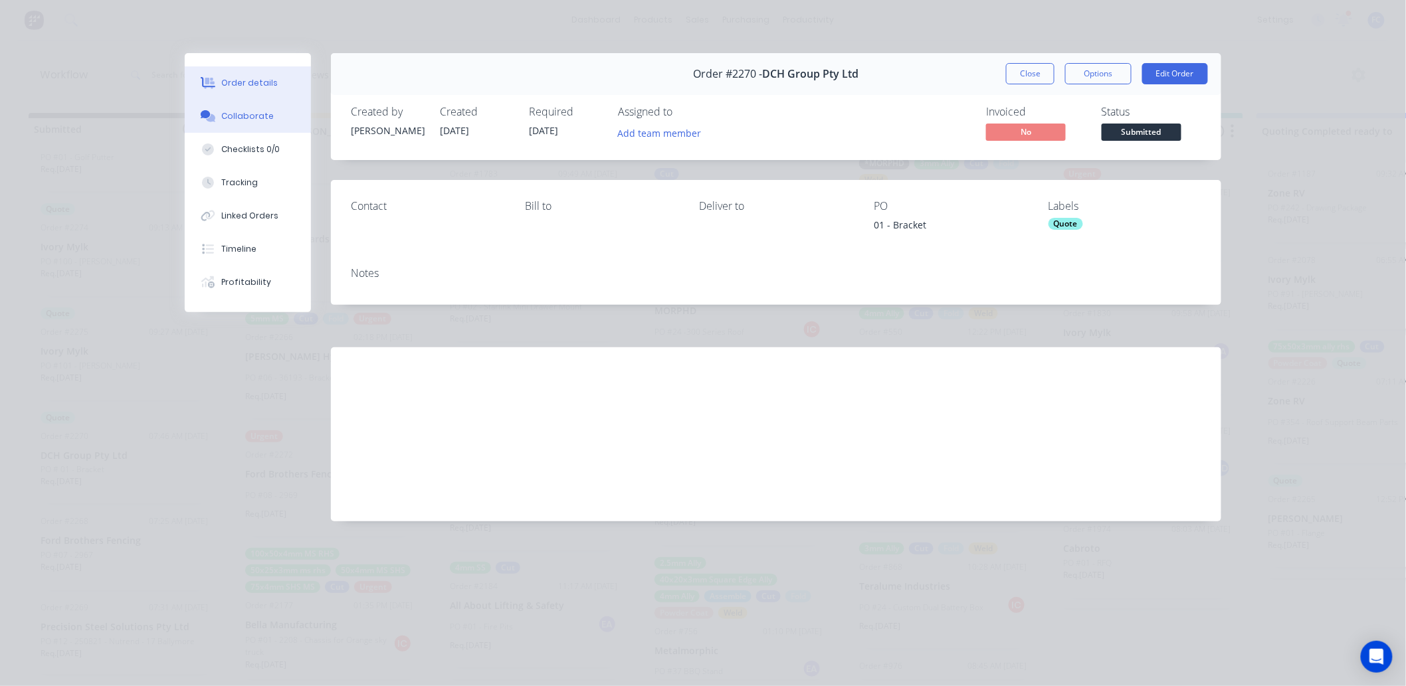
click at [264, 116] on div "Collaborate" at bounding box center [248, 116] width 52 height 12
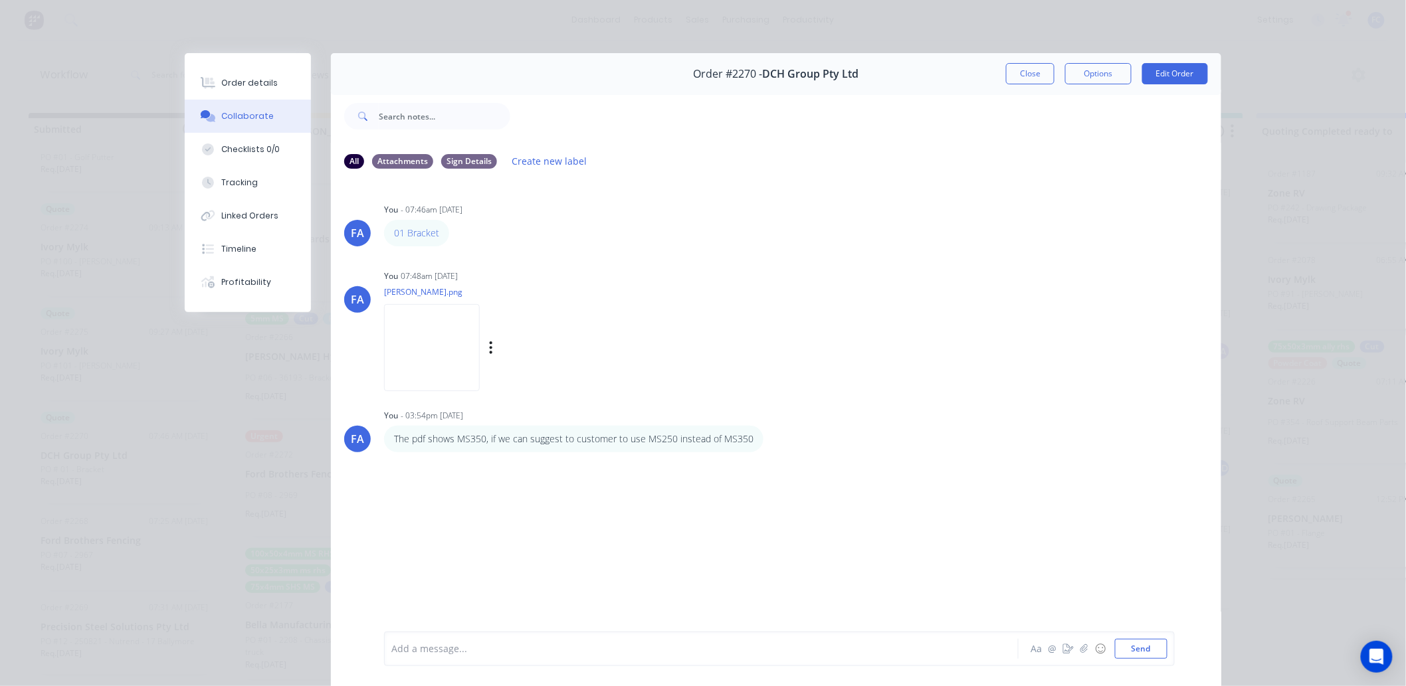
click at [428, 343] on img at bounding box center [432, 347] width 96 height 87
click at [405, 347] on img at bounding box center [432, 347] width 96 height 87
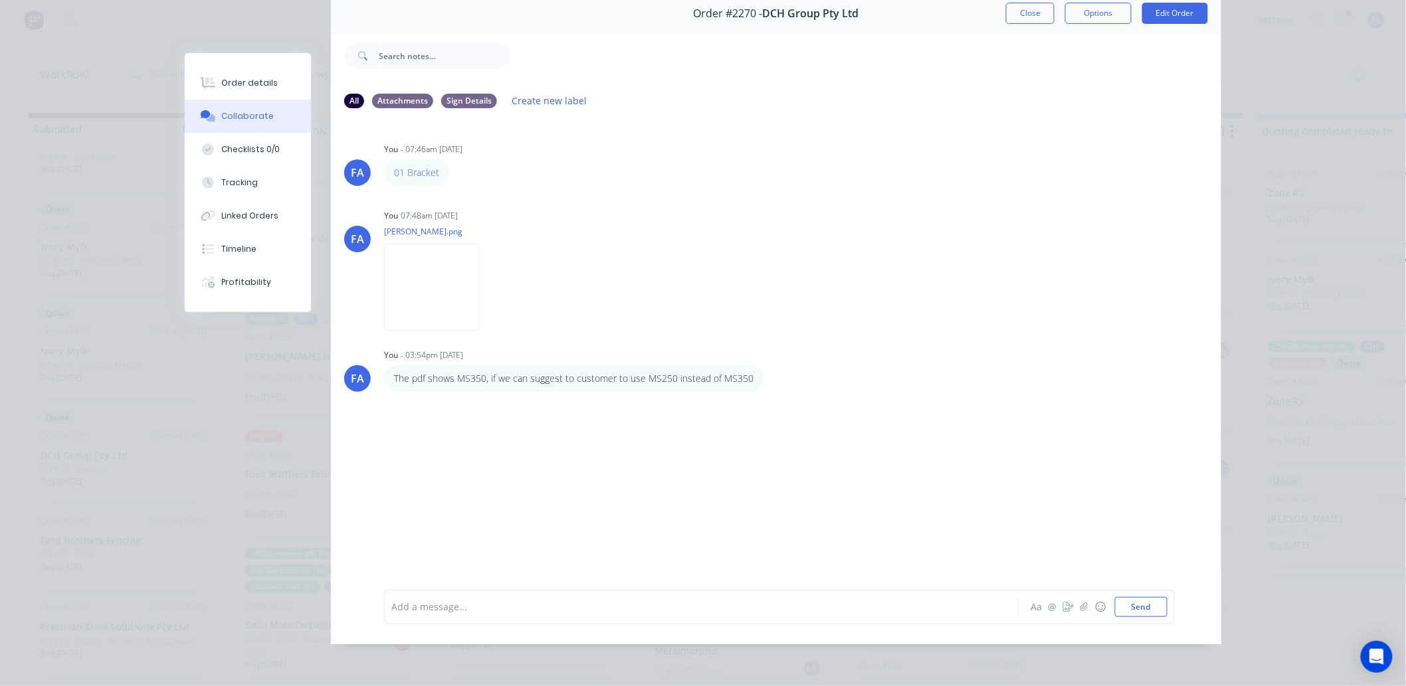
scroll to position [71, 0]
drag, startPoint x: 458, startPoint y: 610, endPoint x: 460, endPoint y: 599, distance: 10.7
click at [458, 538] on div at bounding box center [682, 607] width 581 height 14
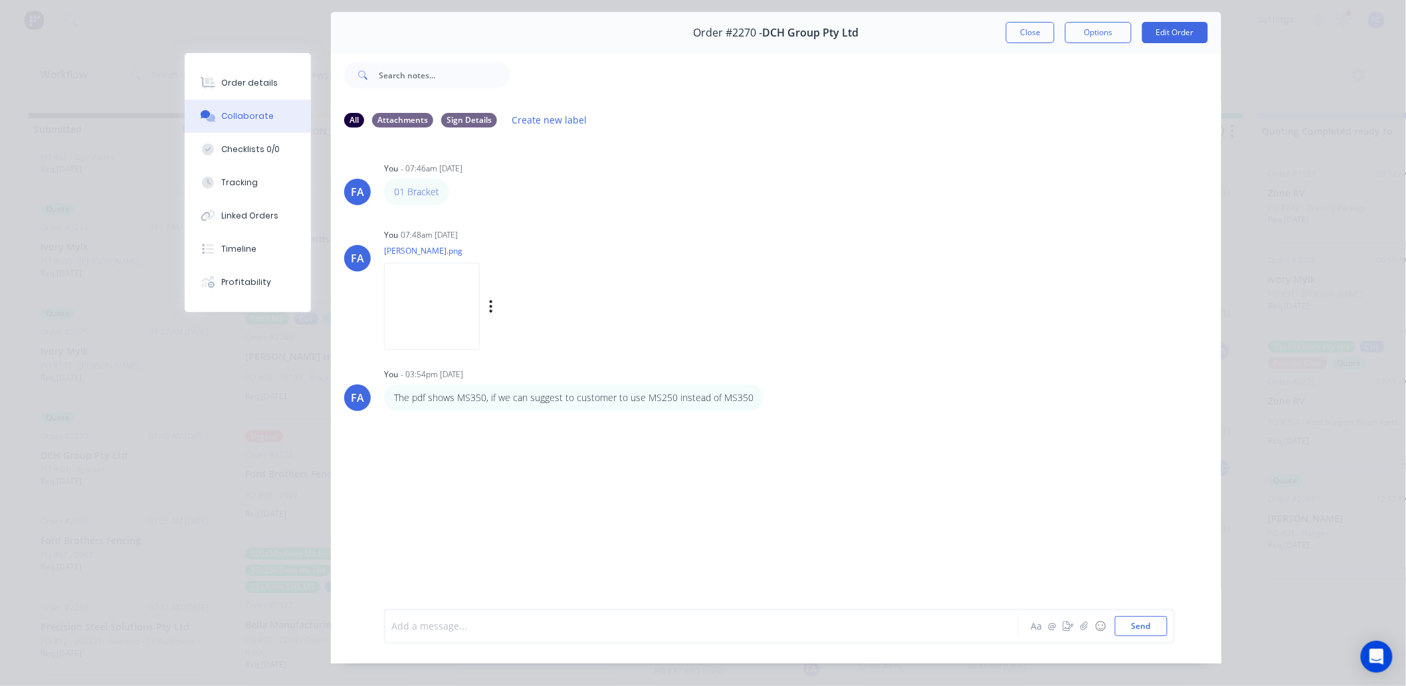
scroll to position [0, 0]
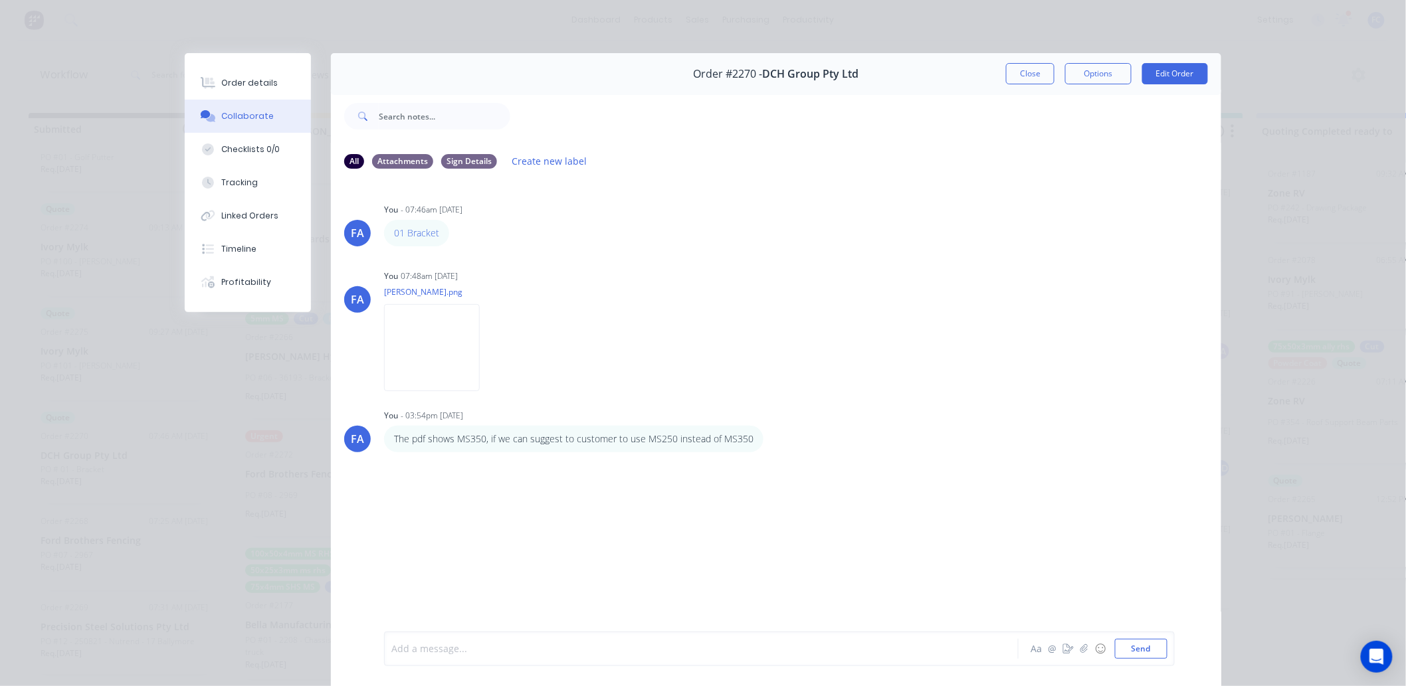
drag, startPoint x: 1015, startPoint y: 77, endPoint x: 756, endPoint y: 116, distance: 261.3
click at [1012, 77] on button "Close" at bounding box center [1030, 73] width 49 height 21
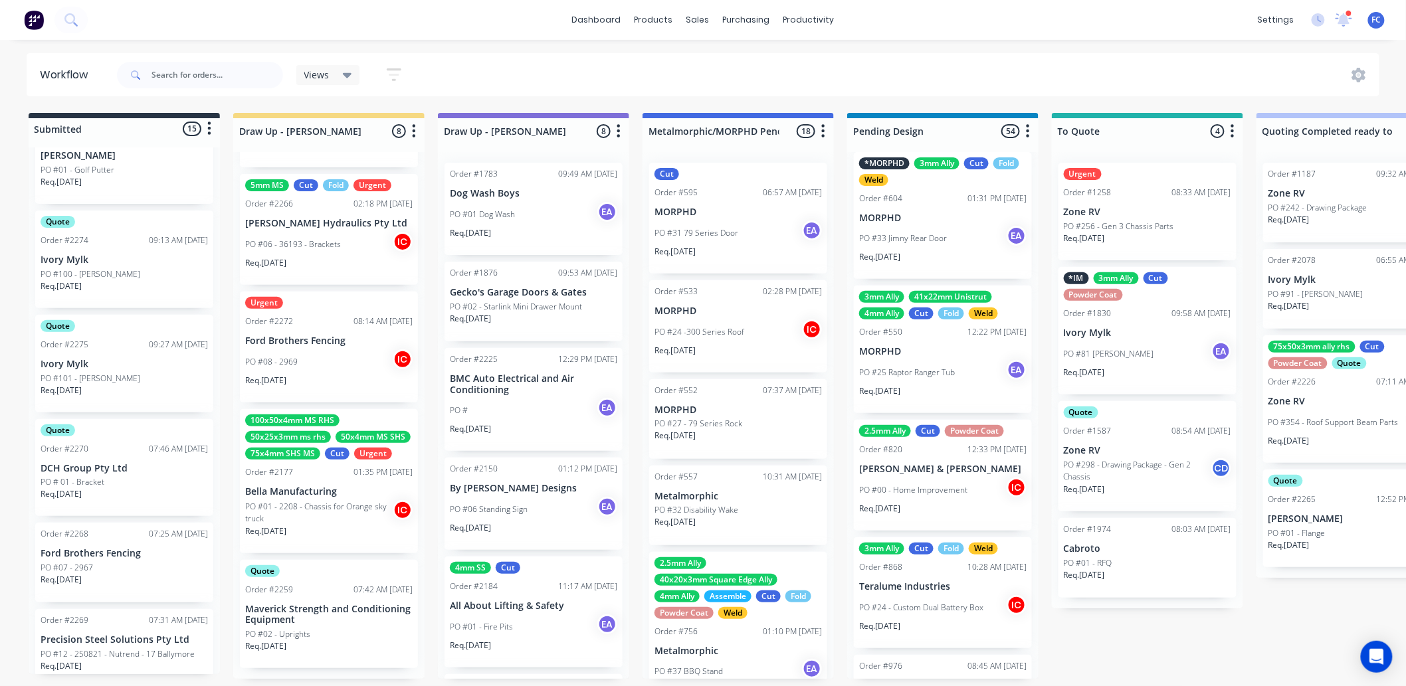
scroll to position [1090, 0]
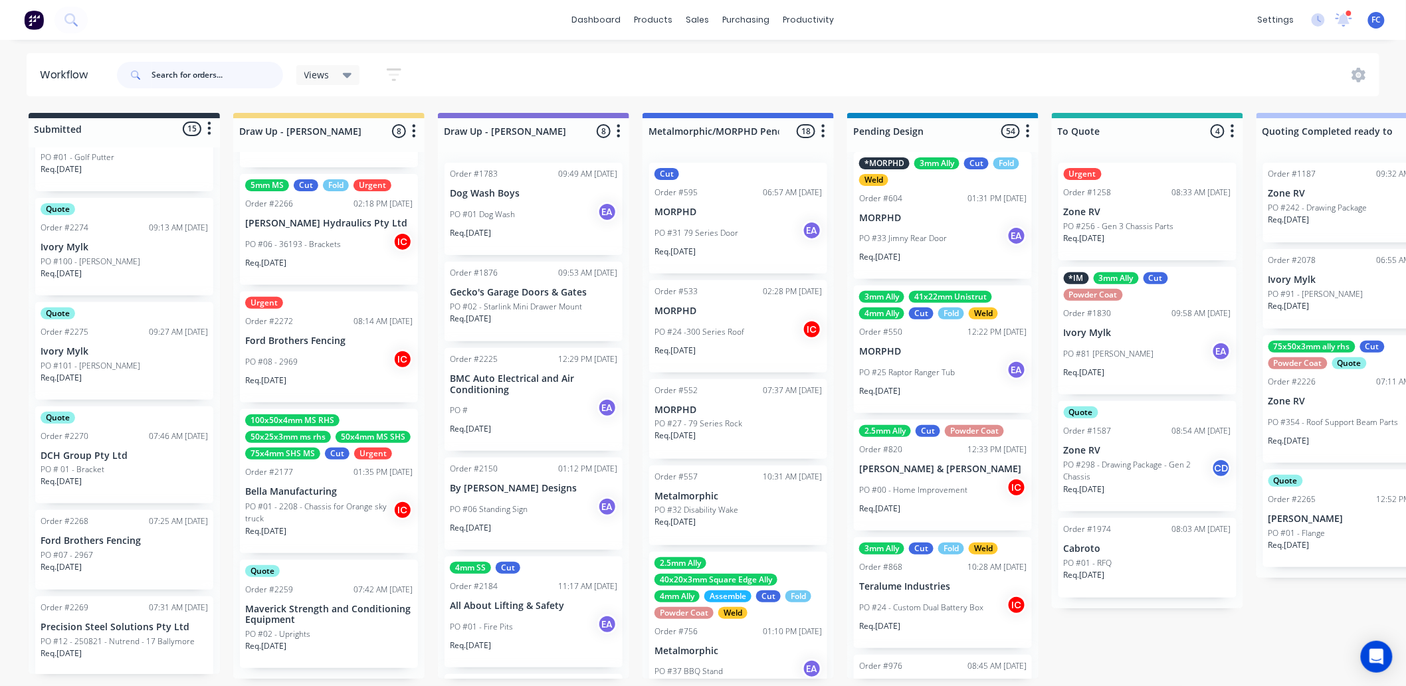
click at [151, 67] on input "text" at bounding box center [217, 75] width 132 height 27
type input "carly"
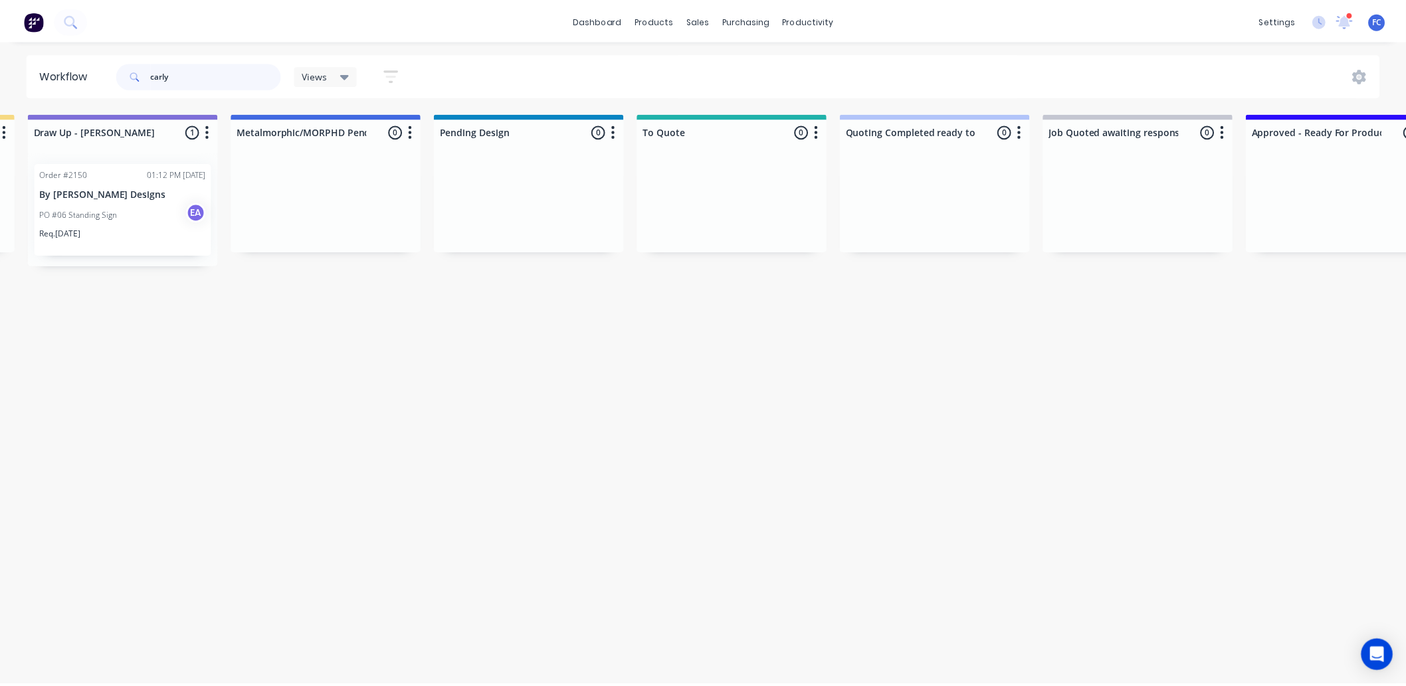
scroll to position [0, 0]
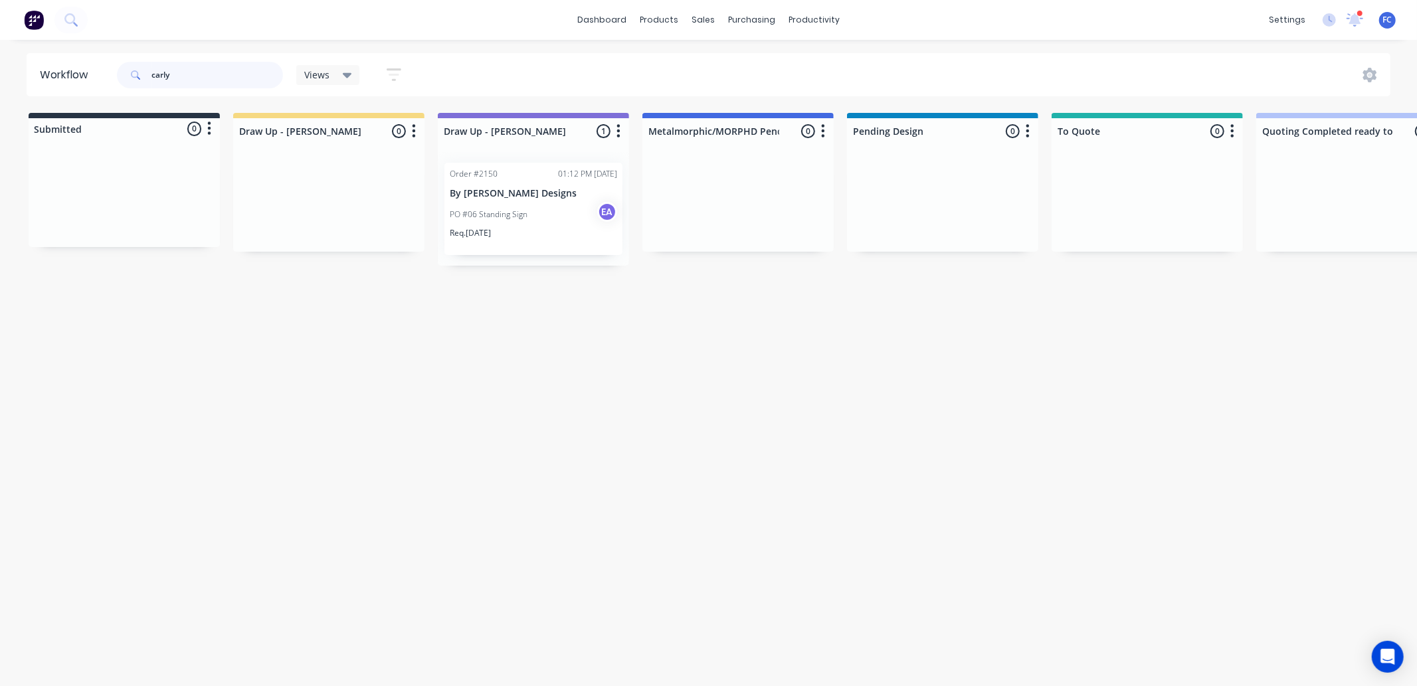
click at [24, 45] on div "dashboard products sales purchasing productivity dashboard products Product Cat…" at bounding box center [708, 303] width 1417 height 607
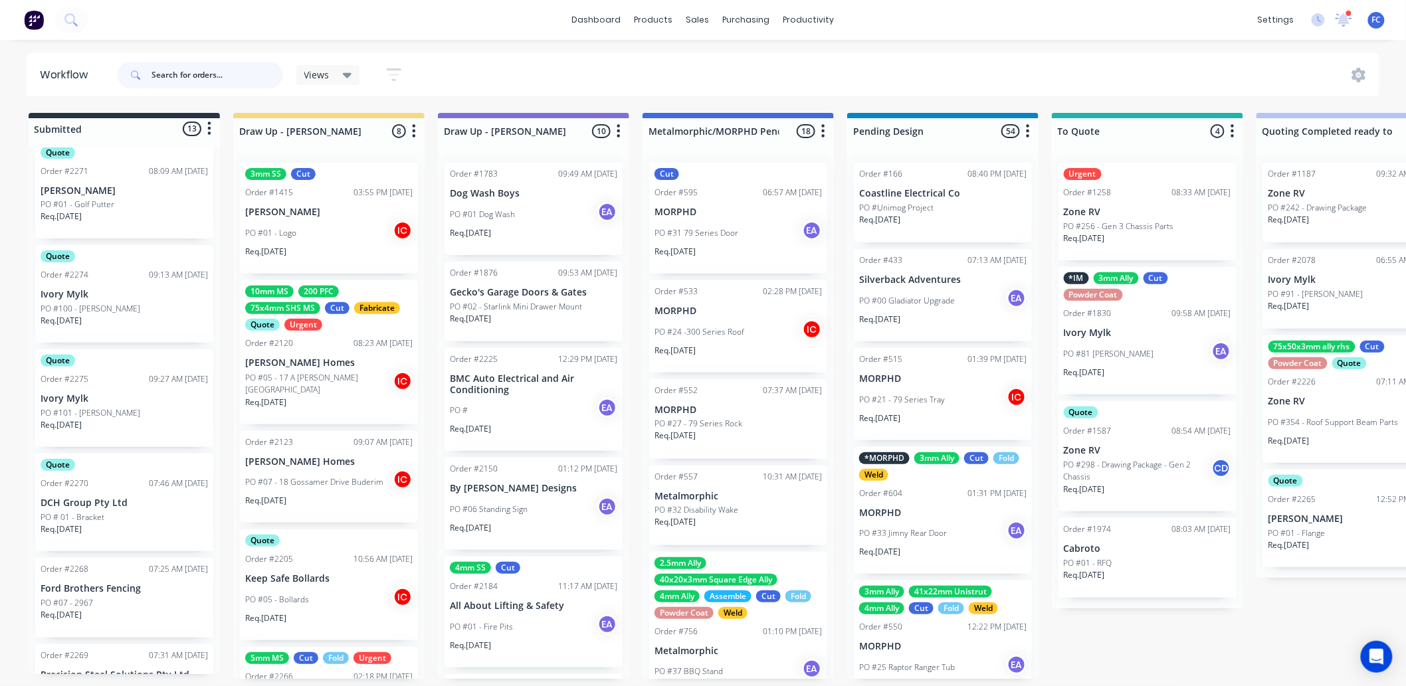
scroll to position [868, 0]
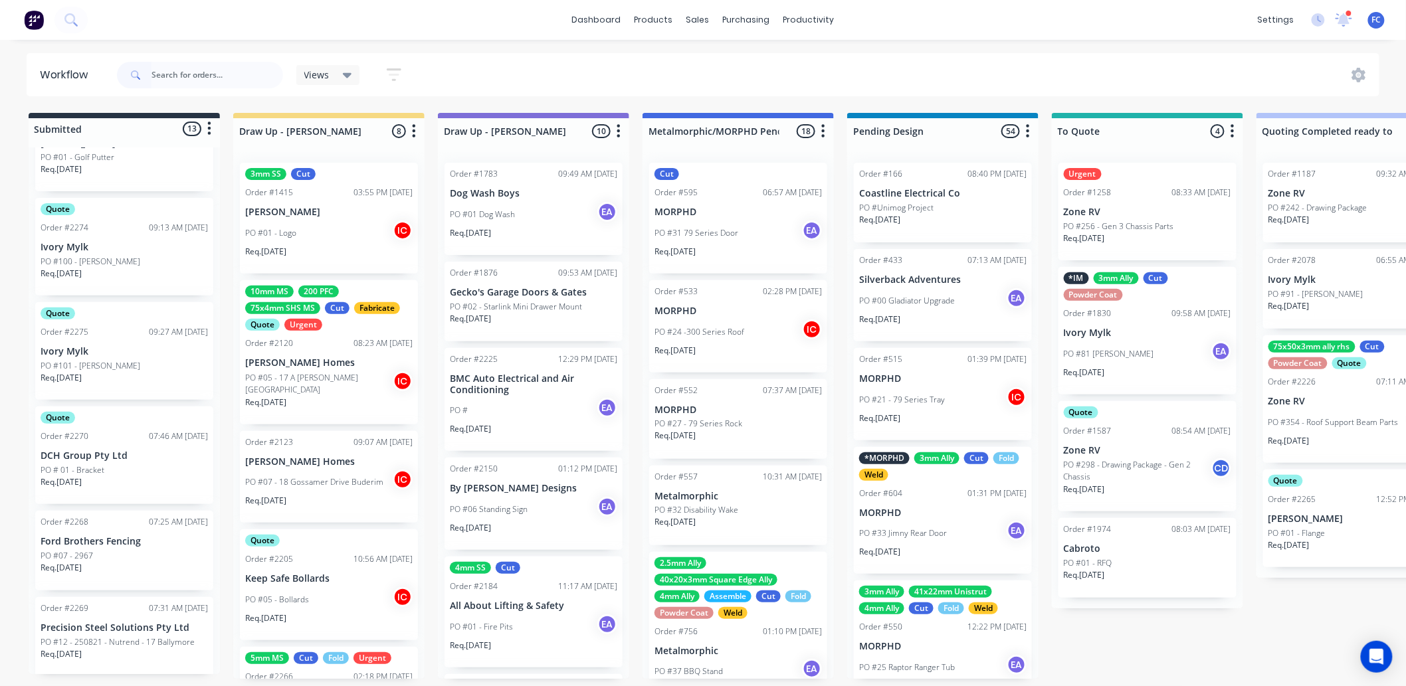
click at [54, 476] on p "Req. [DATE]" at bounding box center [61, 482] width 41 height 12
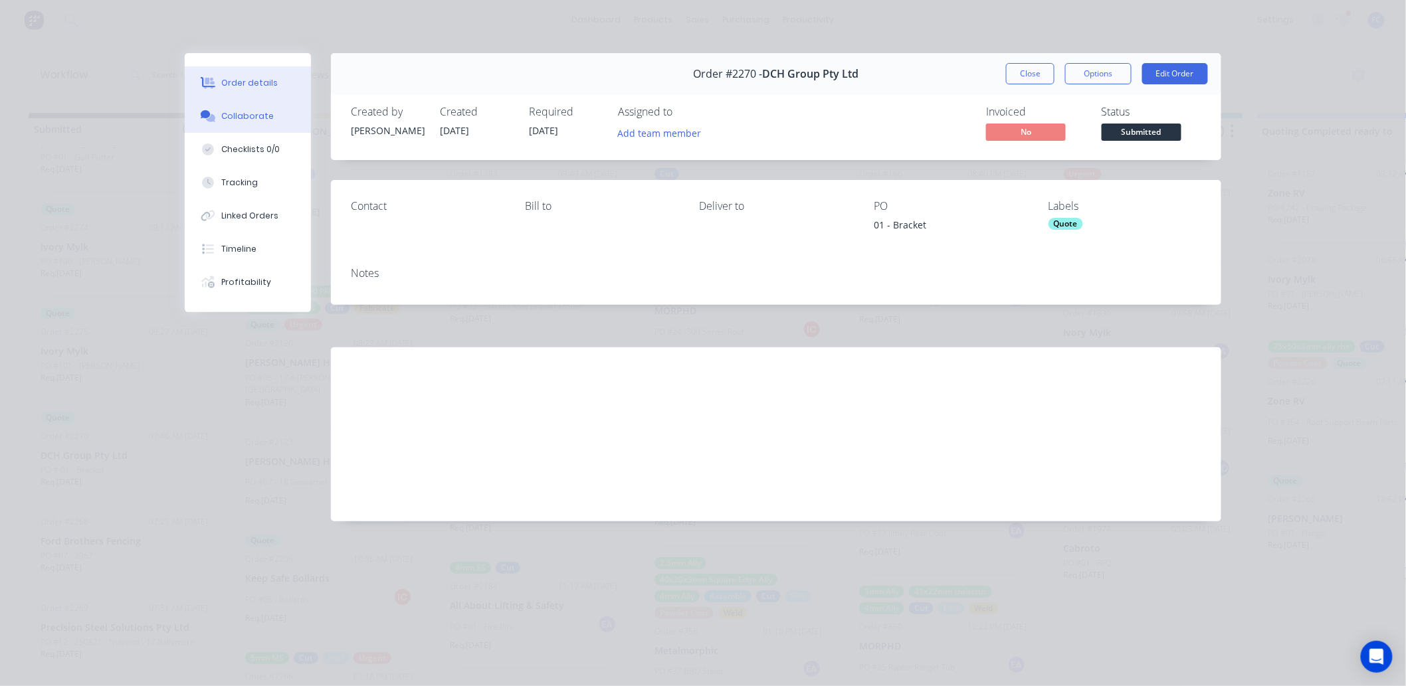
click at [231, 122] on button "Collaborate" at bounding box center [248, 116] width 126 height 33
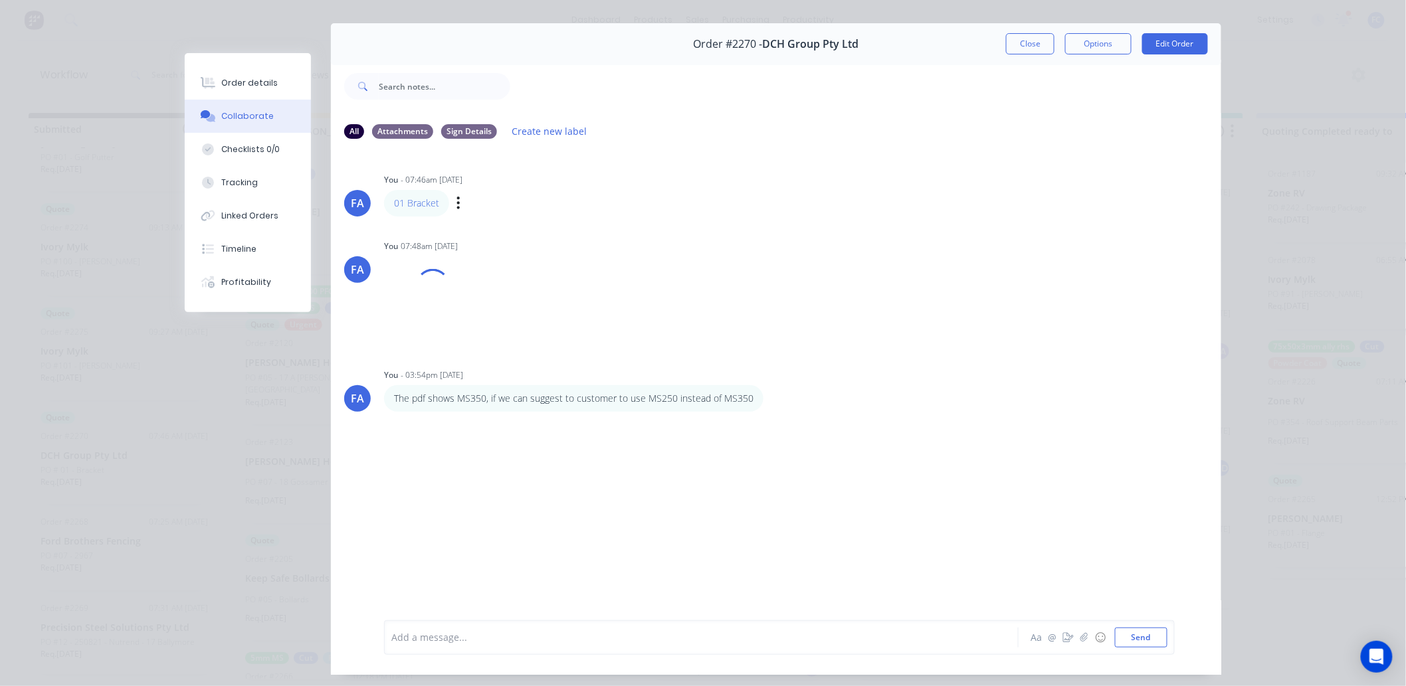
scroll to position [71, 0]
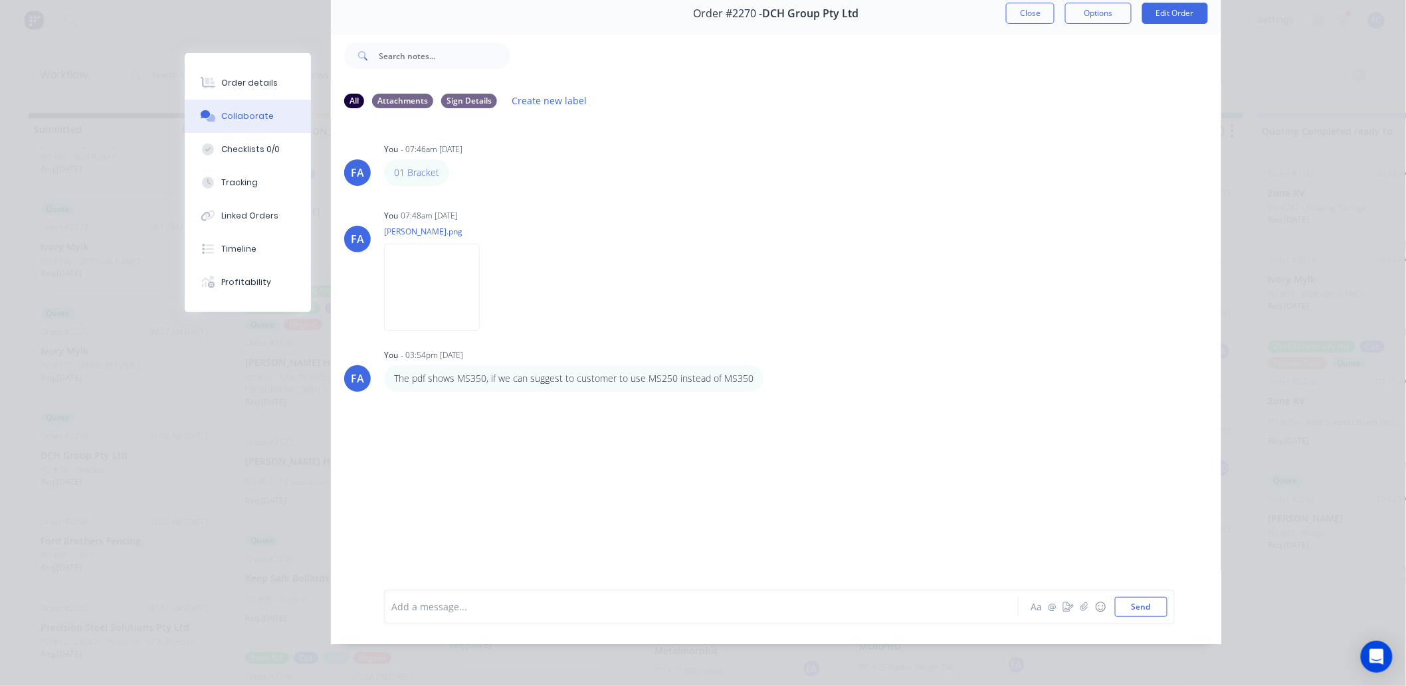
click at [454, 538] on div at bounding box center [682, 607] width 581 height 14
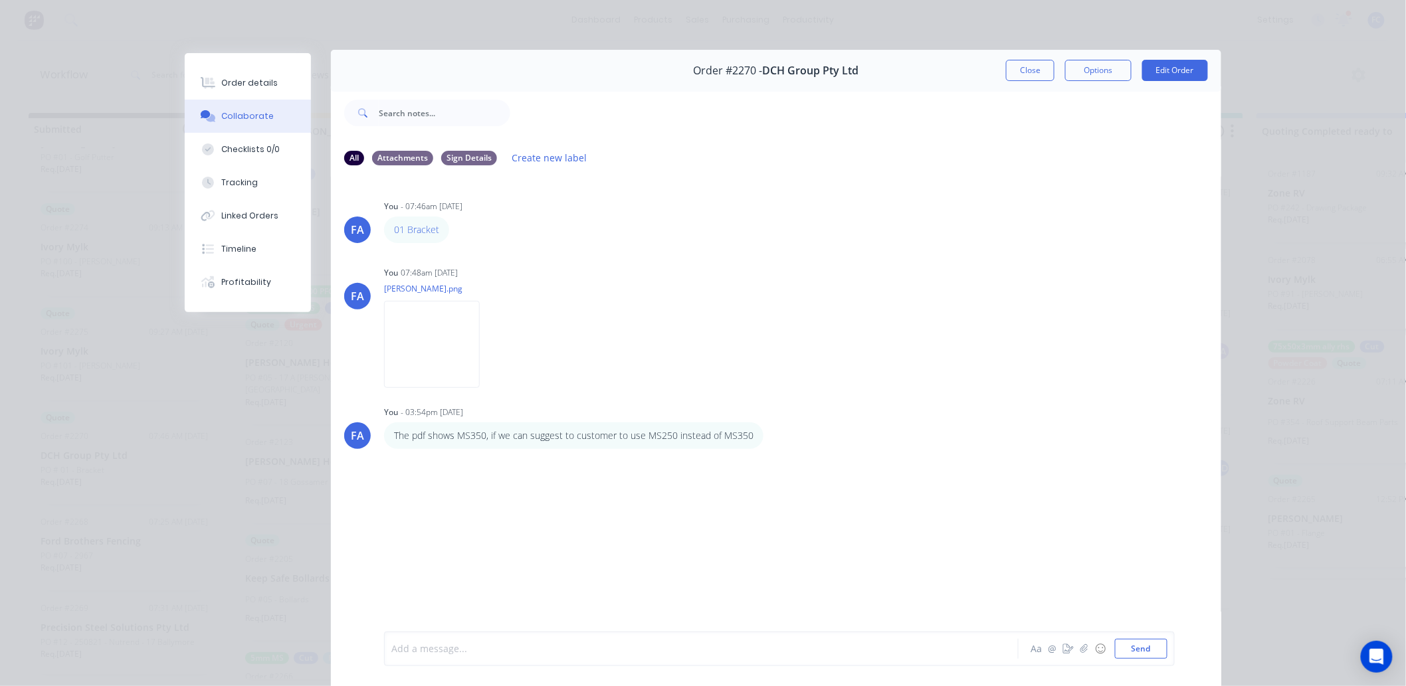
scroll to position [0, 0]
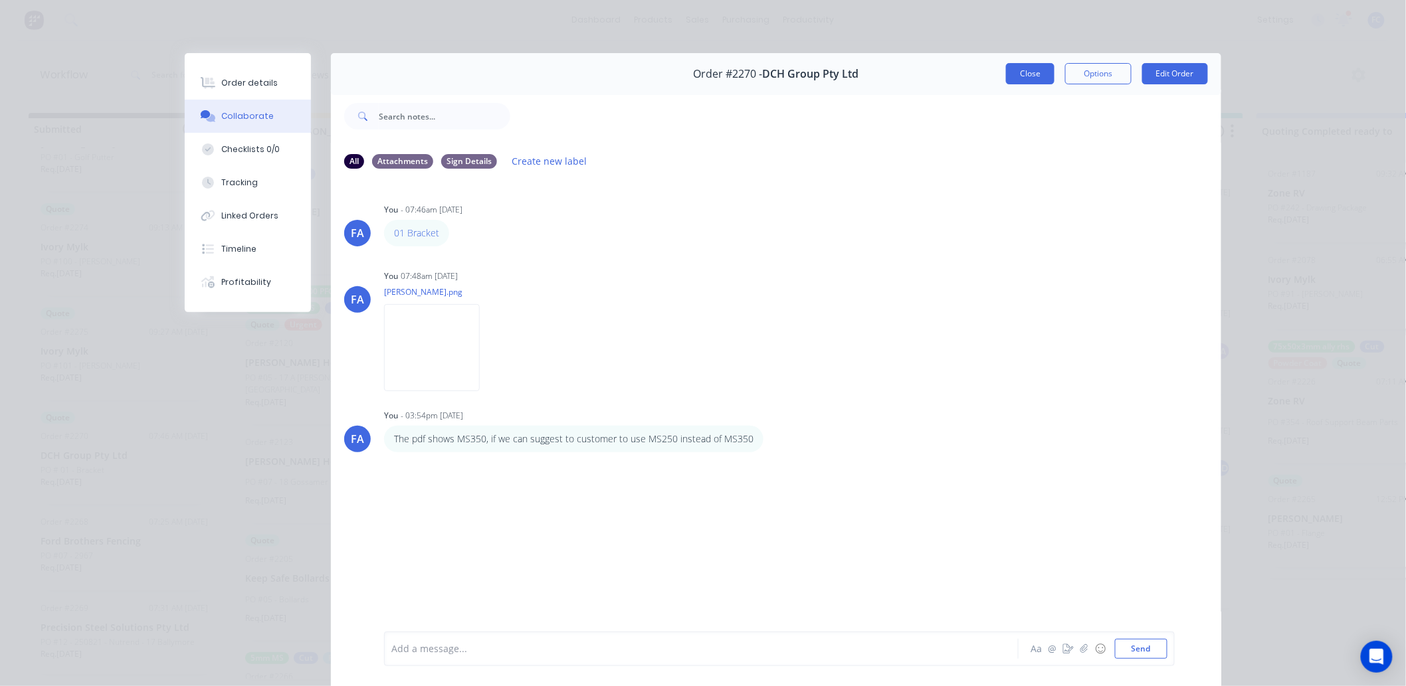
click at [1025, 77] on button "Close" at bounding box center [1030, 73] width 49 height 21
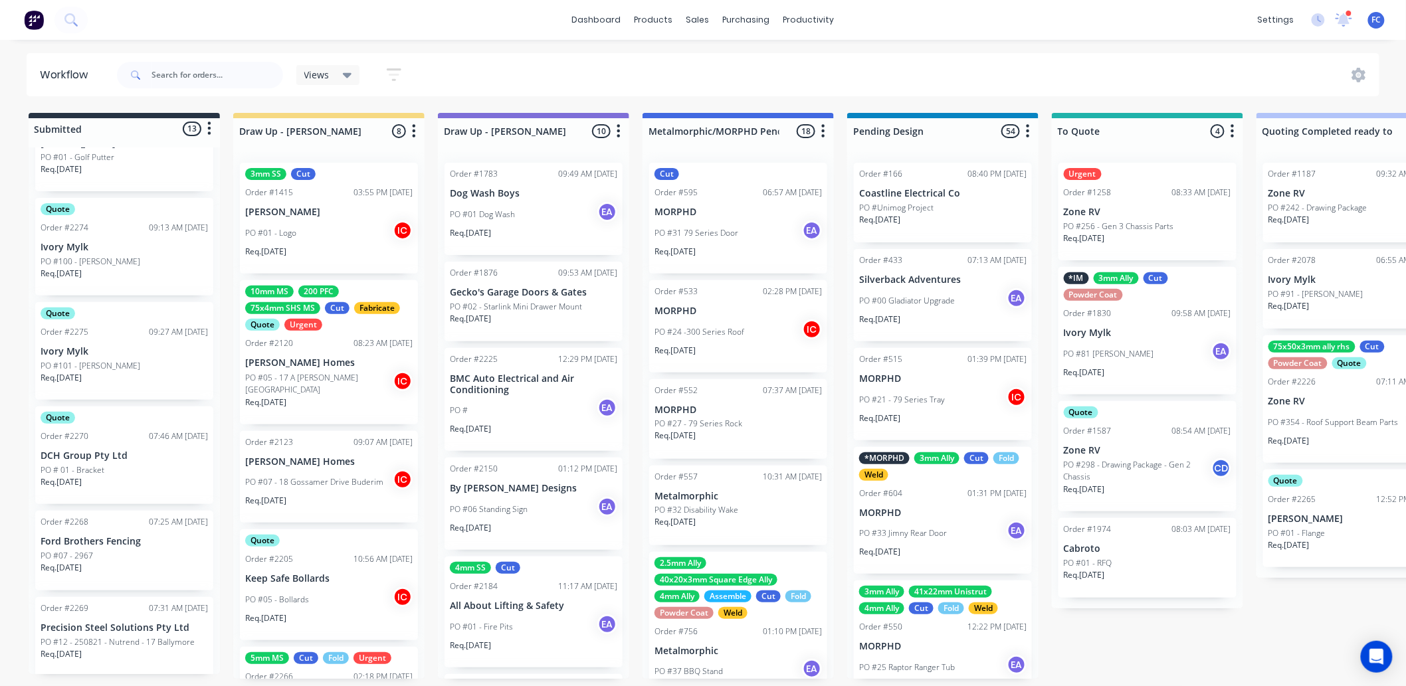
click at [82, 455] on p "DCH Group Pty Ltd" at bounding box center [124, 455] width 167 height 11
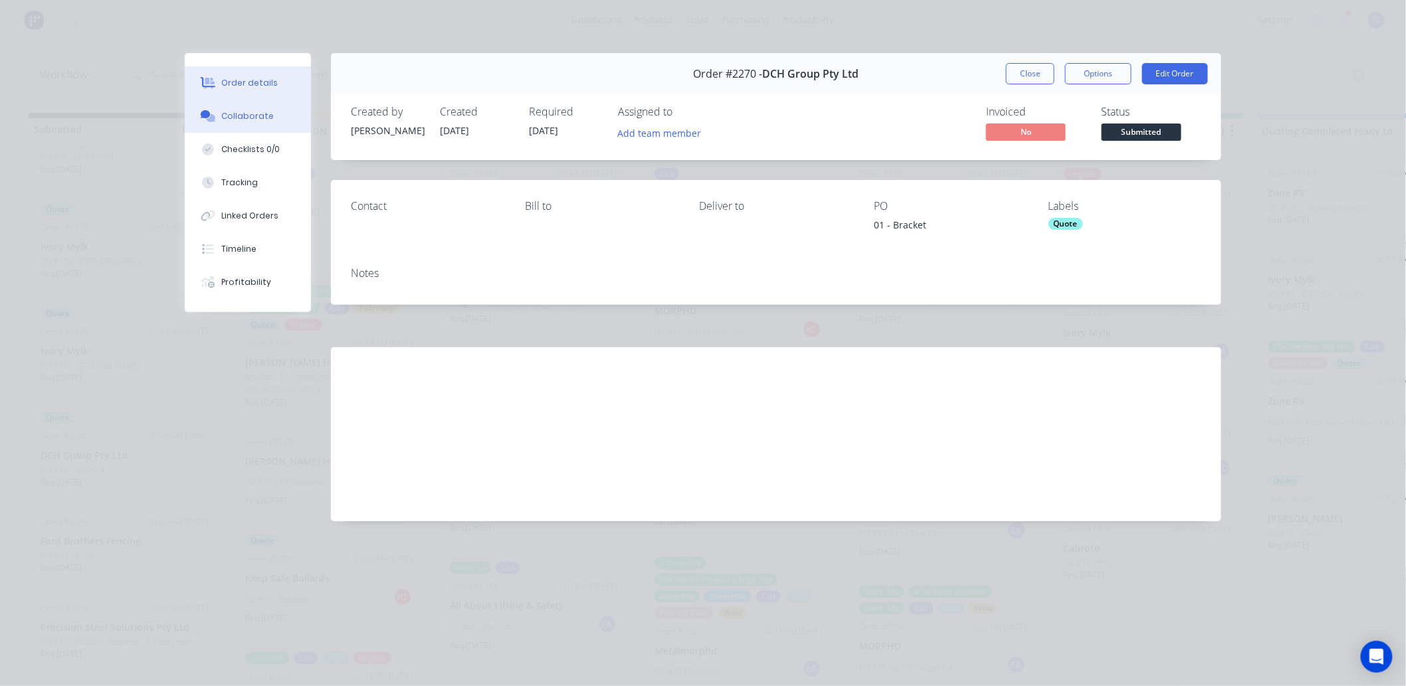
click at [233, 113] on div "Collaborate" at bounding box center [248, 116] width 52 height 12
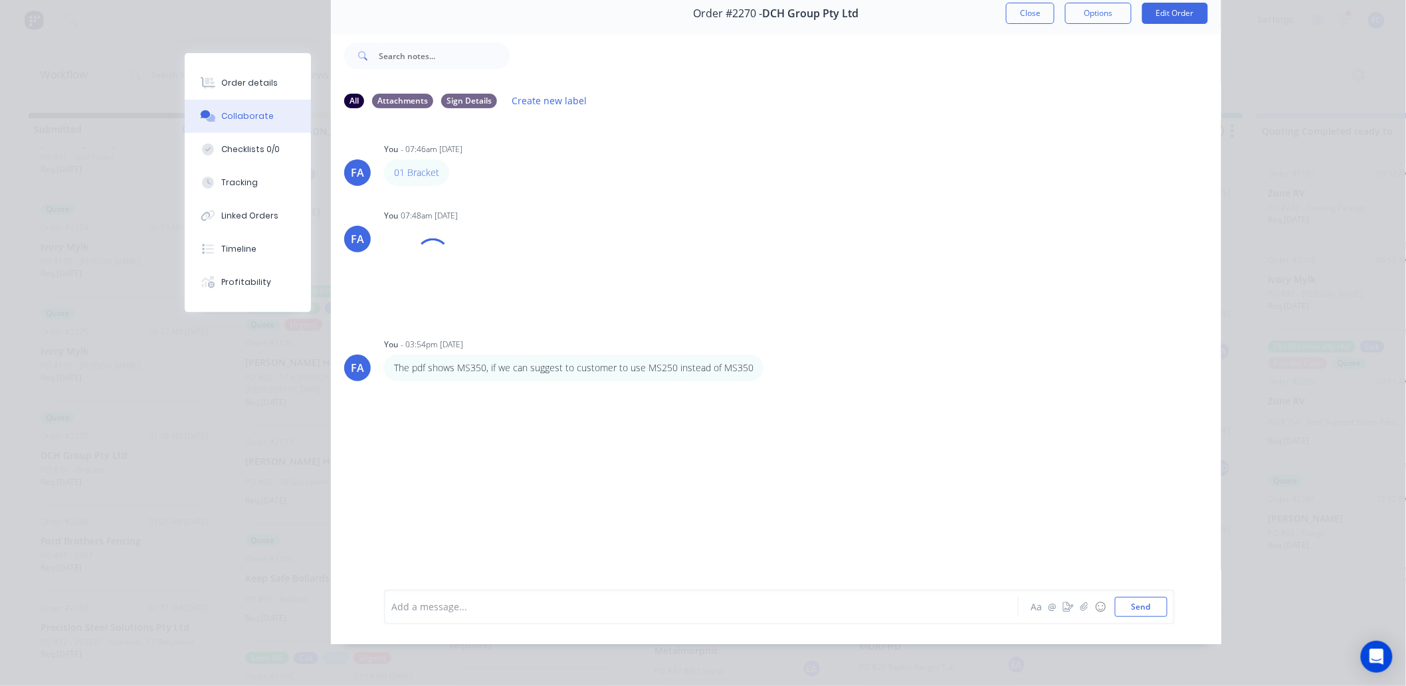
scroll to position [71, 0]
click at [427, 538] on div at bounding box center [682, 607] width 581 height 14
drag, startPoint x: 1020, startPoint y: 9, endPoint x: 786, endPoint y: 333, distance: 399.2
click at [1020, 10] on button "Close" at bounding box center [1030, 13] width 49 height 21
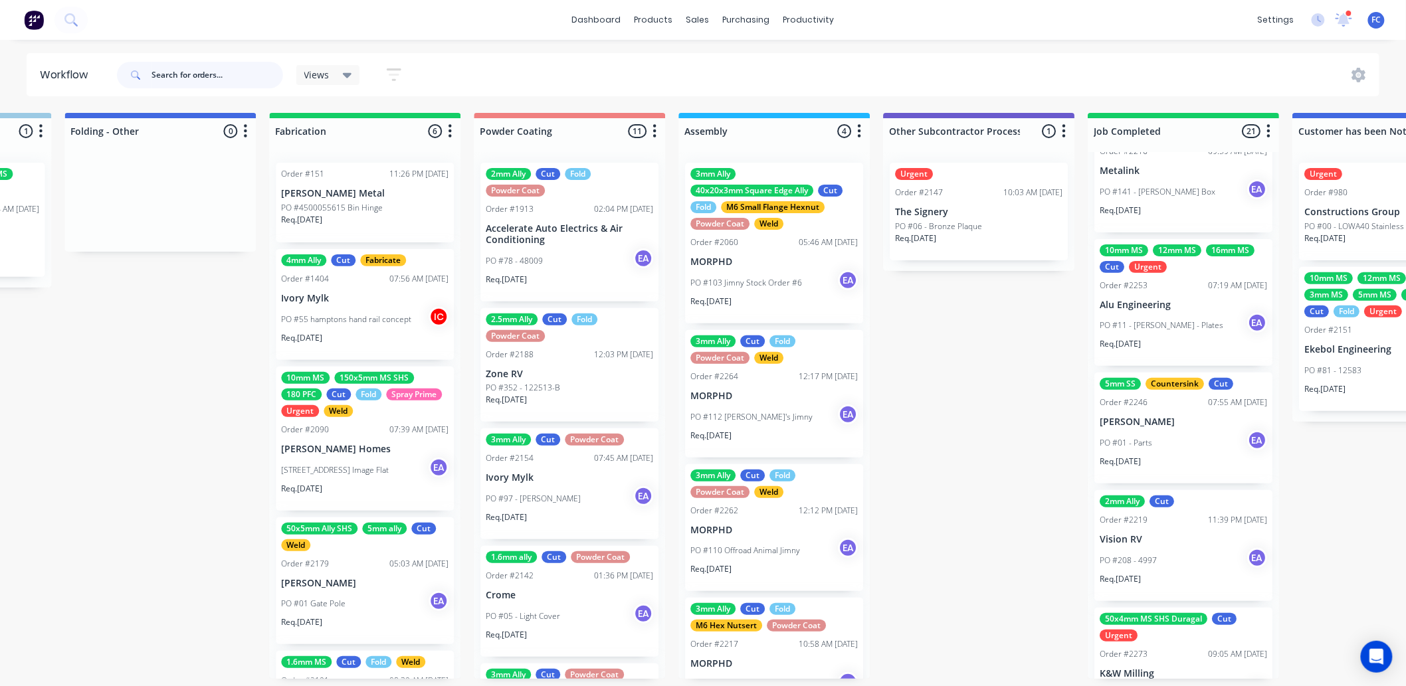
scroll to position [2082, 0]
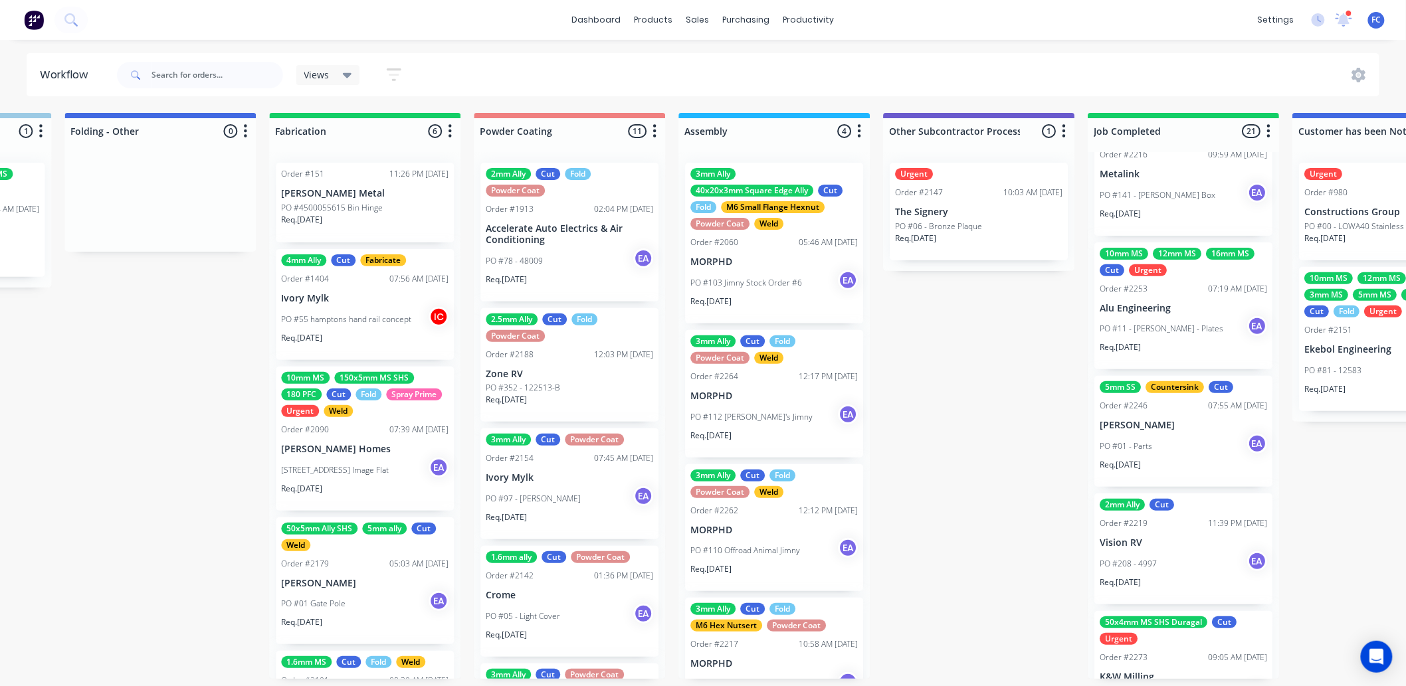
drag, startPoint x: 1050, startPoint y: 440, endPoint x: 1044, endPoint y: 439, distance: 6.7
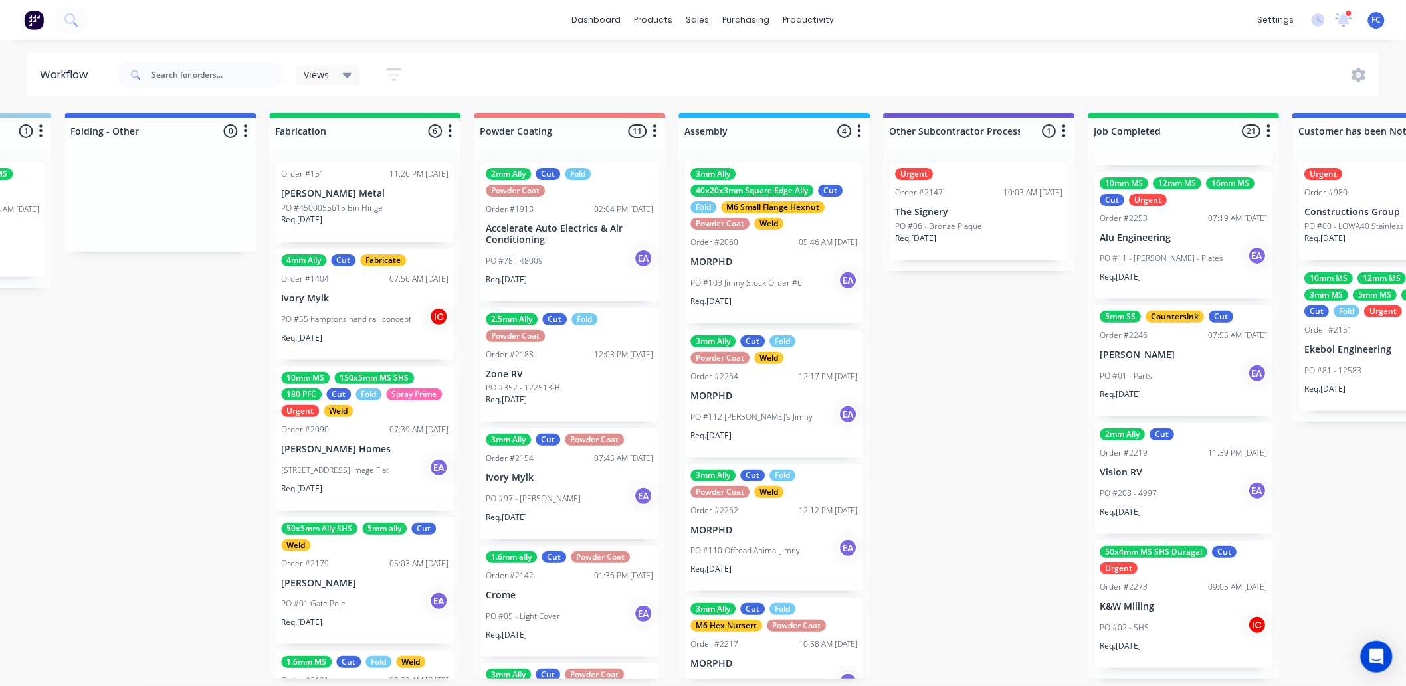
scroll to position [3, 3238]
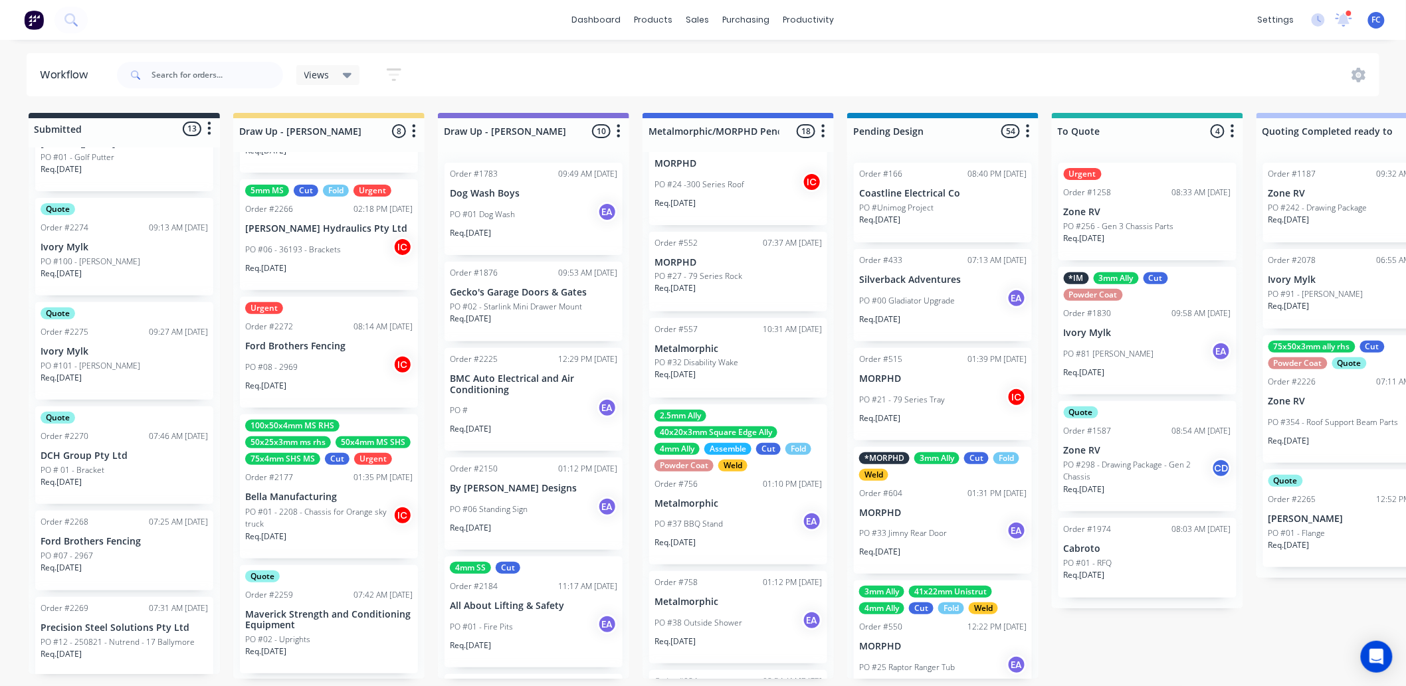
scroll to position [477, 0]
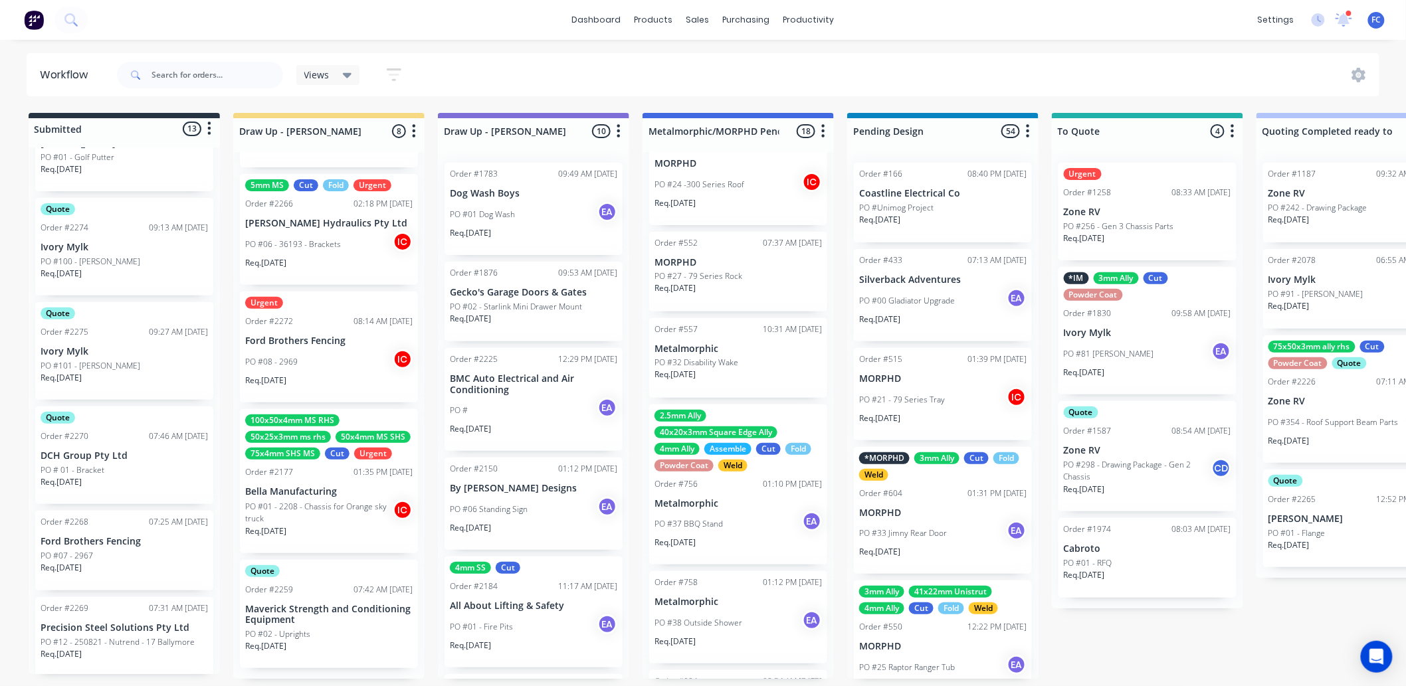
click at [322, 352] on div "PO #08 - 2969 IC" at bounding box center [328, 361] width 167 height 25
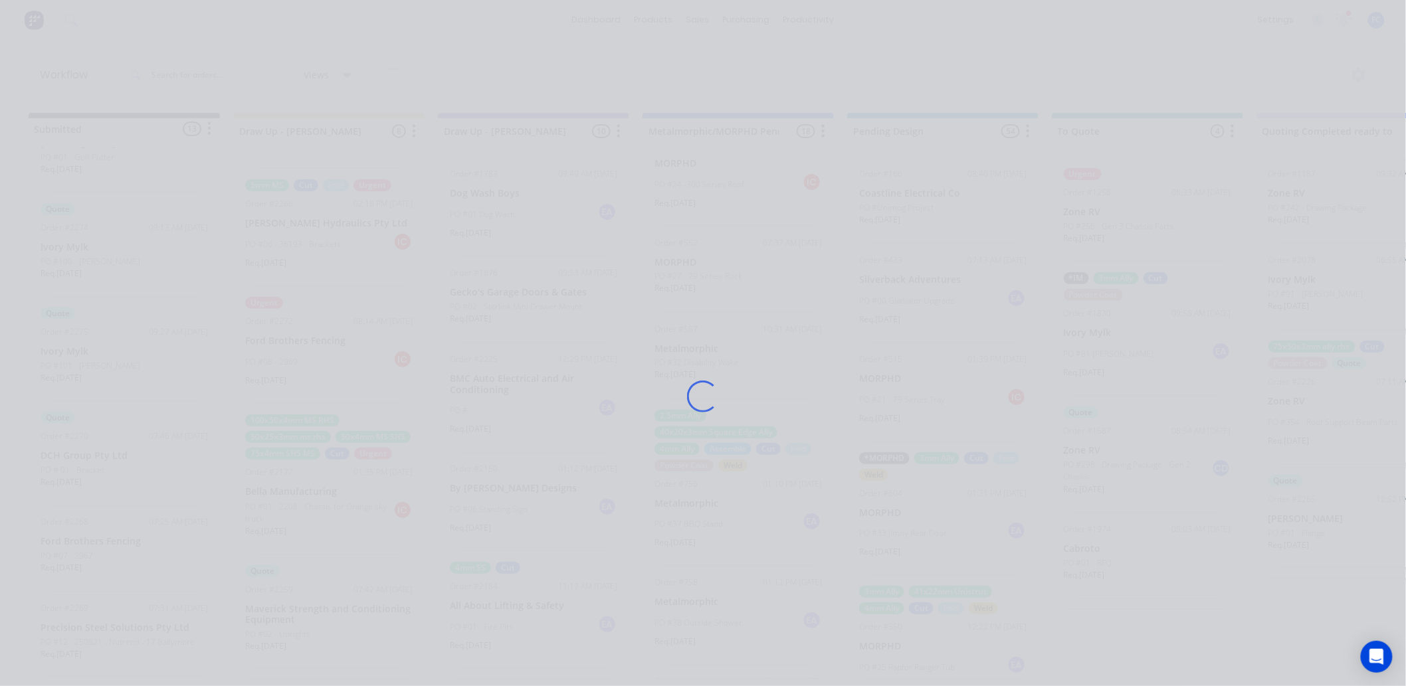
scroll to position [0, 0]
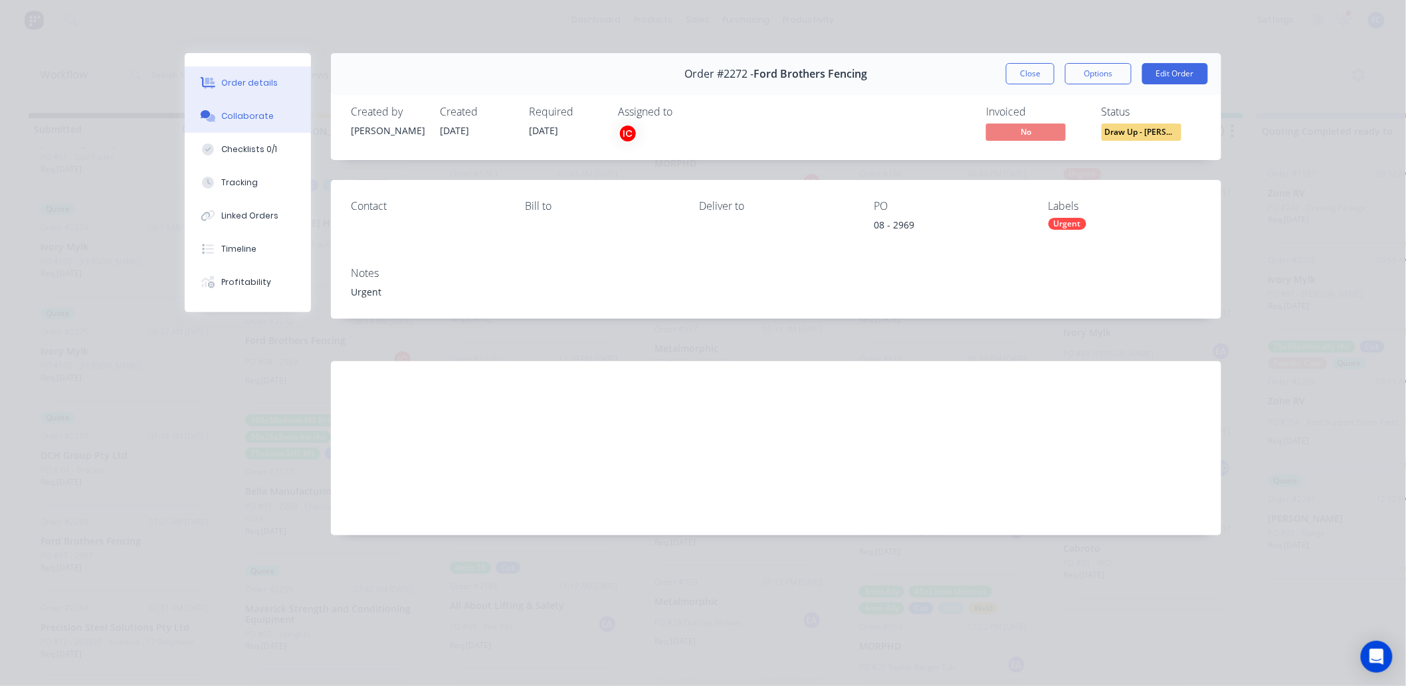
click at [266, 113] on div "Collaborate" at bounding box center [248, 116] width 52 height 12
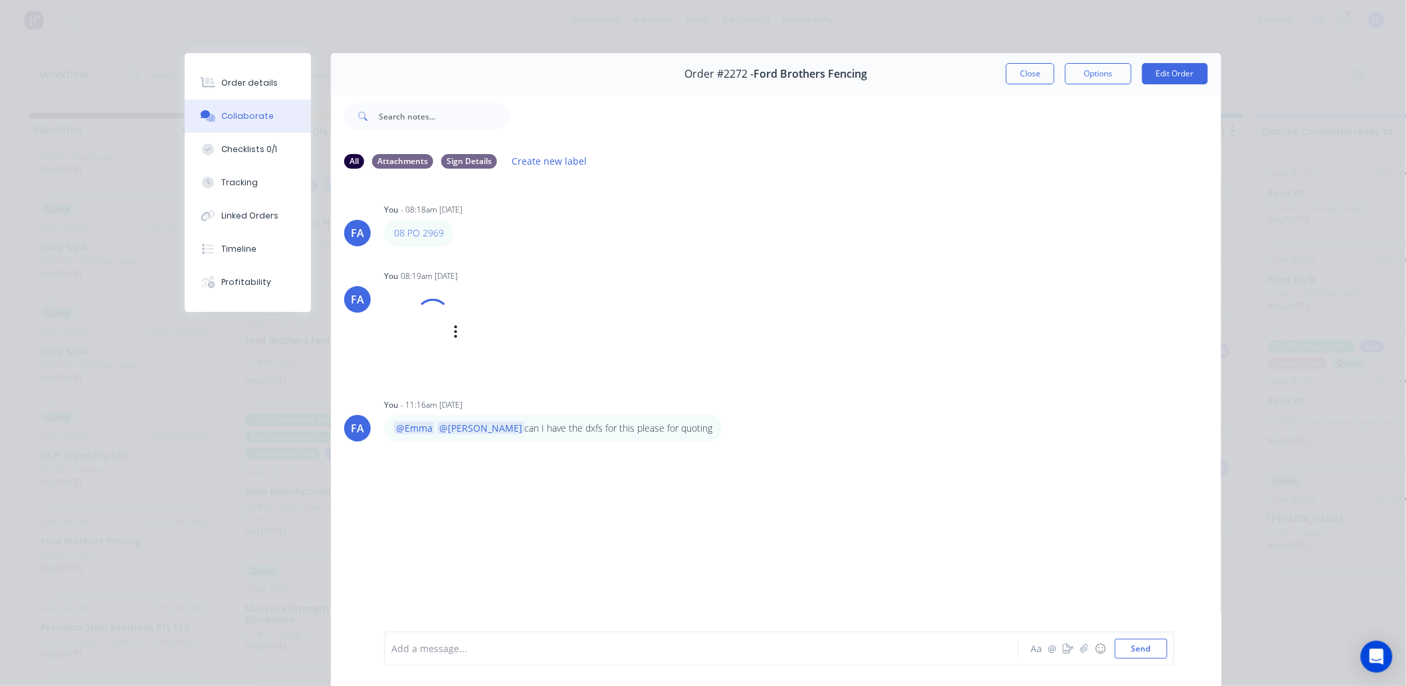
scroll to position [71, 0]
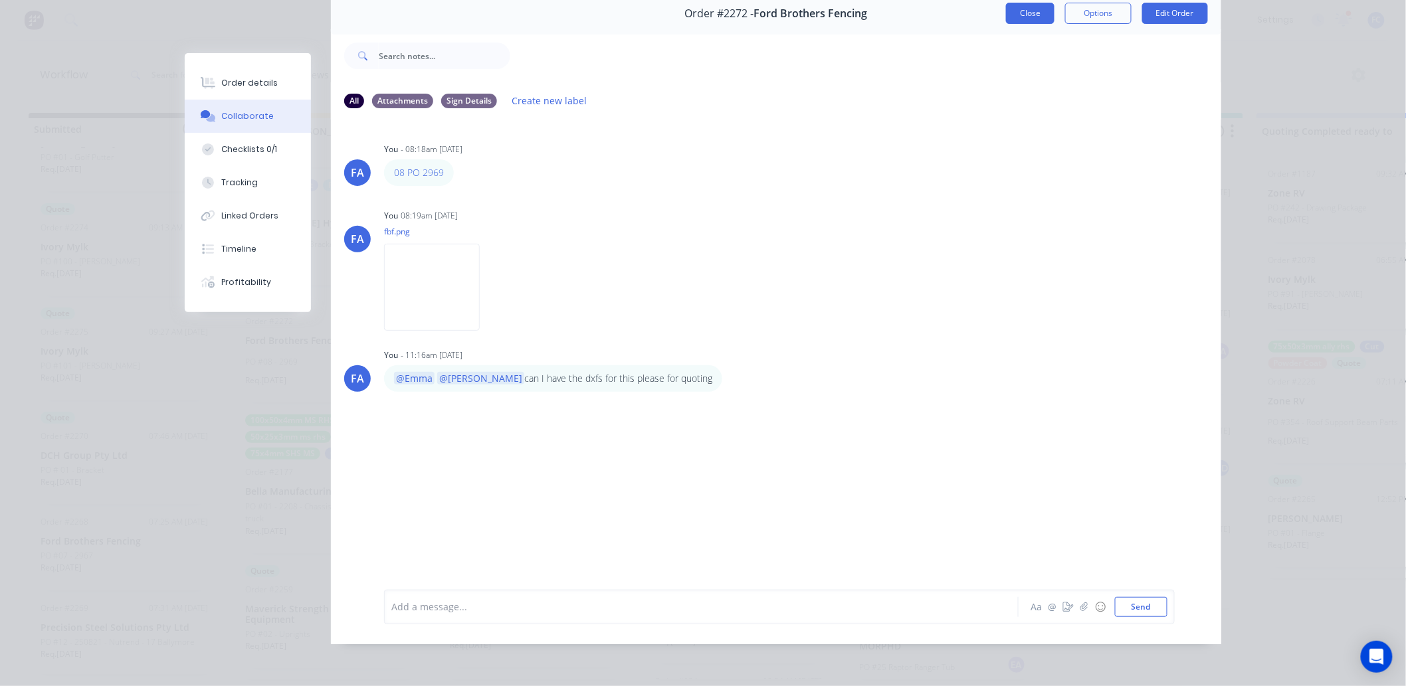
click at [1015, 3] on button "Close" at bounding box center [1030, 13] width 49 height 21
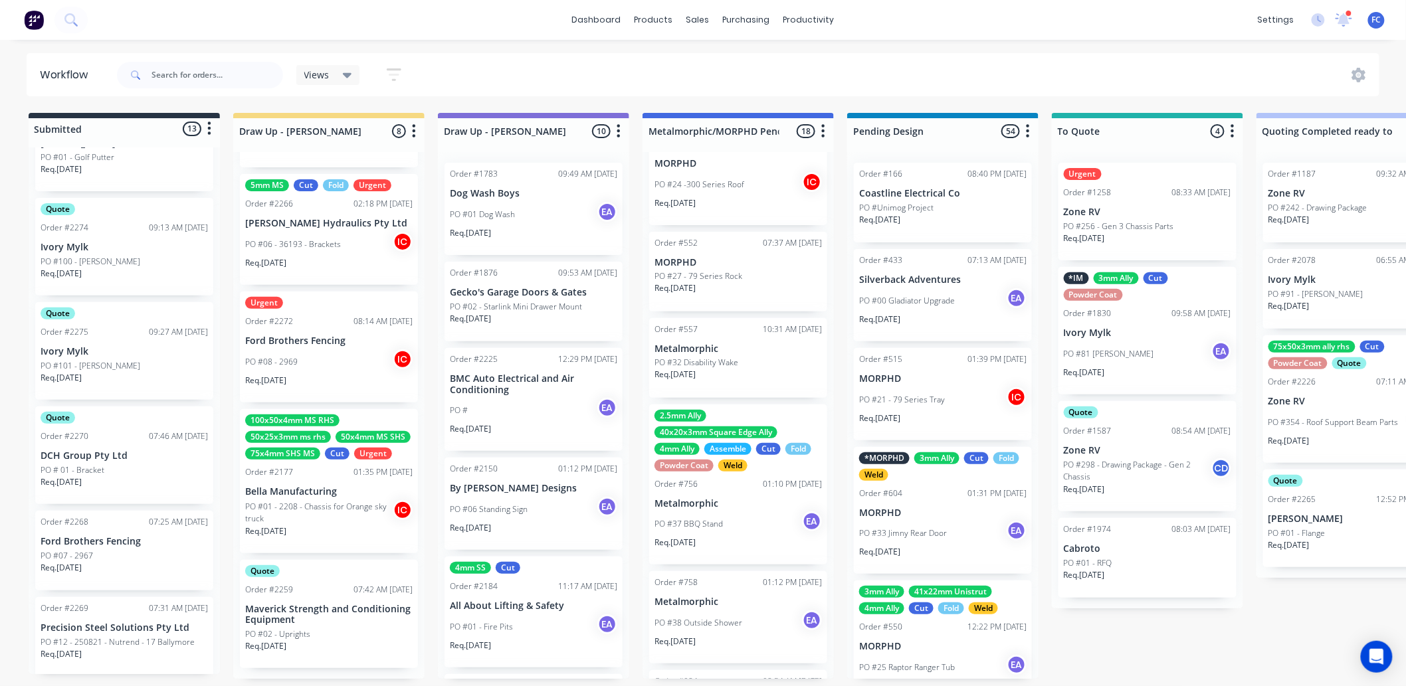
scroll to position [3, 0]
click at [1134, 14] on icon at bounding box center [1343, 19] width 13 height 12
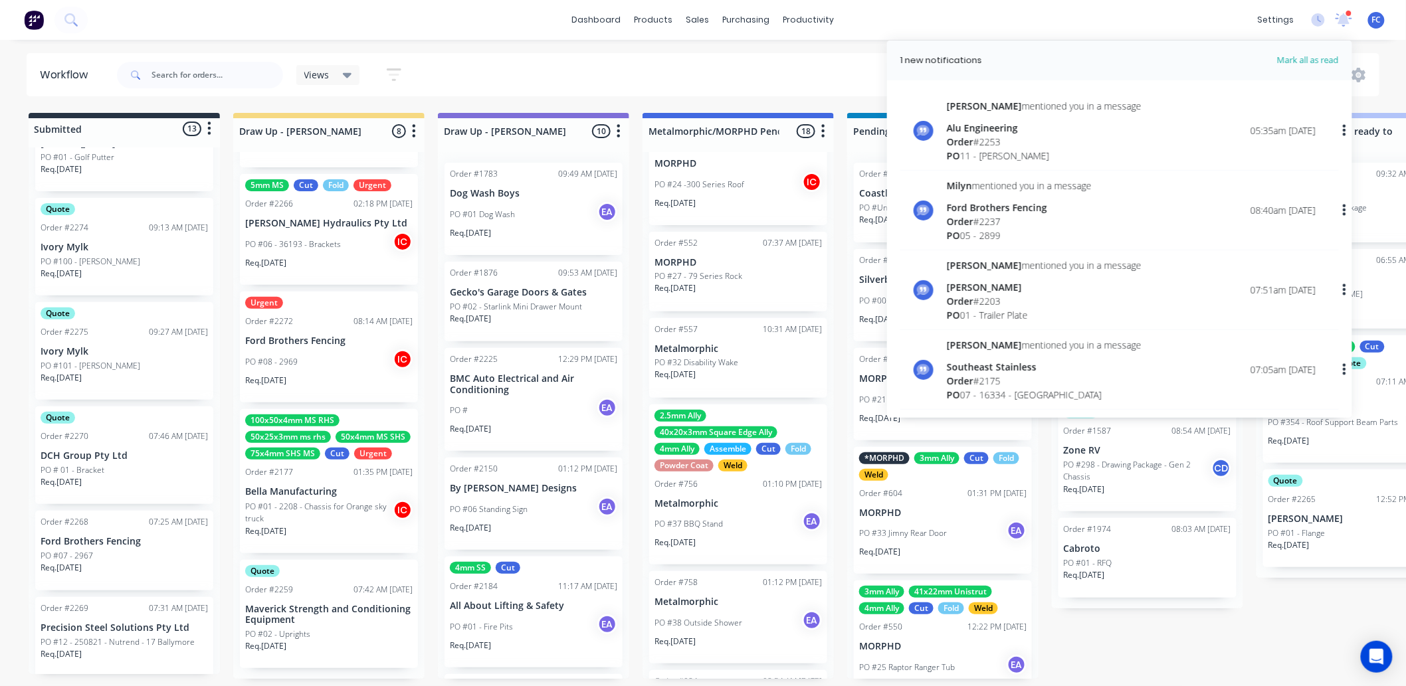
click at [753, 60] on div "Views Save new view None (Default) edit [PERSON_NAME] edit [PERSON_NAME] edit S…" at bounding box center [747, 75] width 1266 height 40
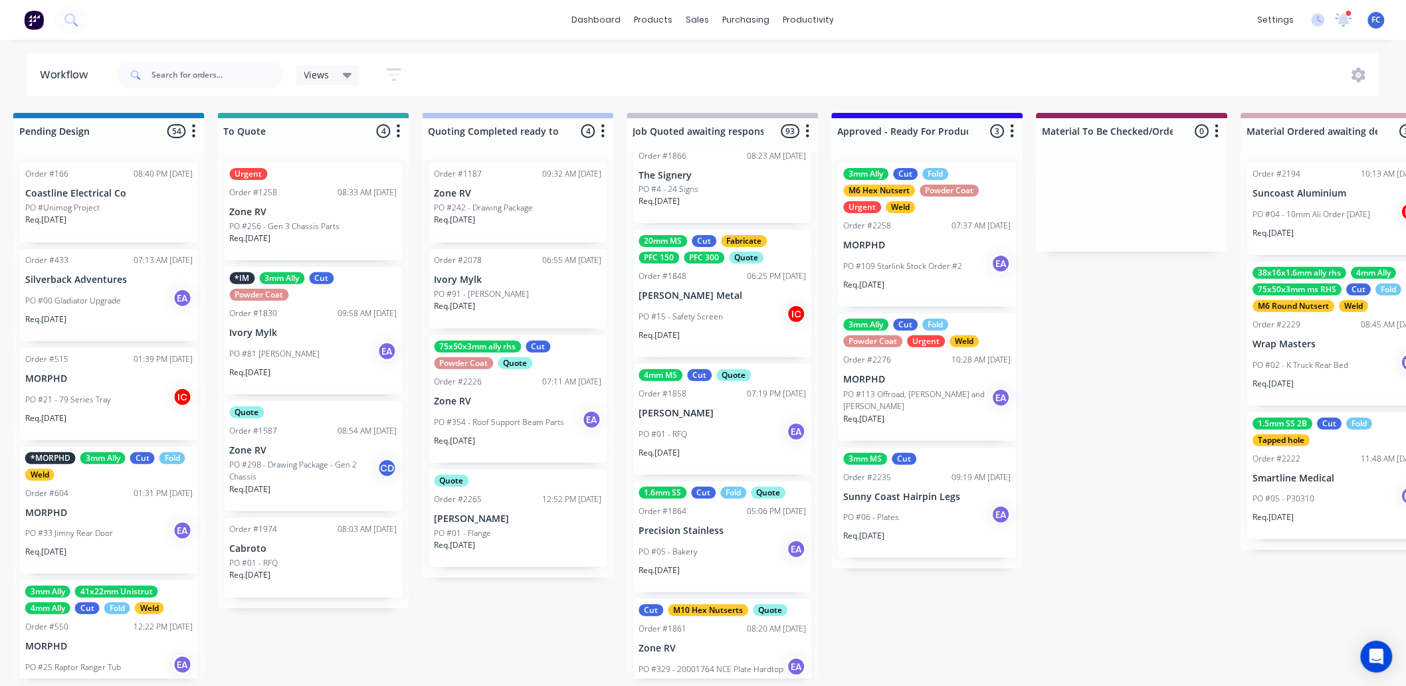
scroll to position [3, 842]
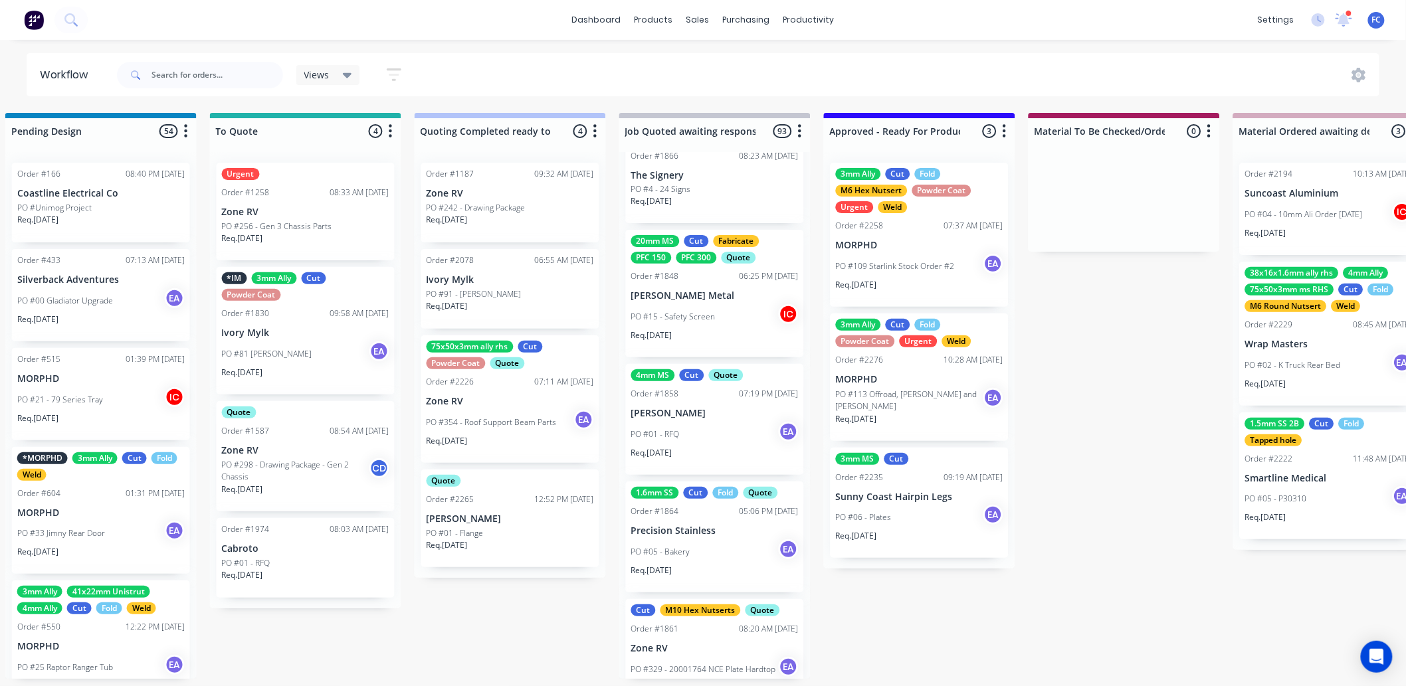
click at [904, 505] on div "PO #06 - Plates EA" at bounding box center [919, 517] width 167 height 25
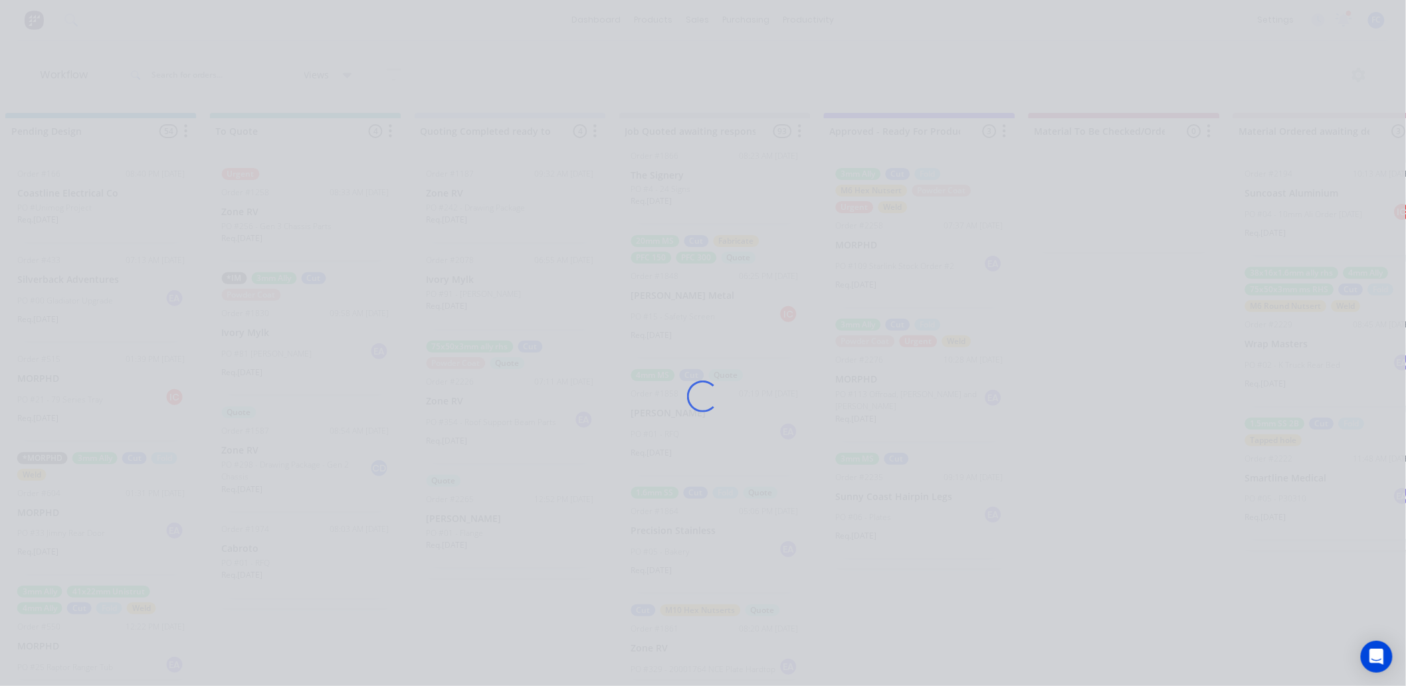
scroll to position [0, 842]
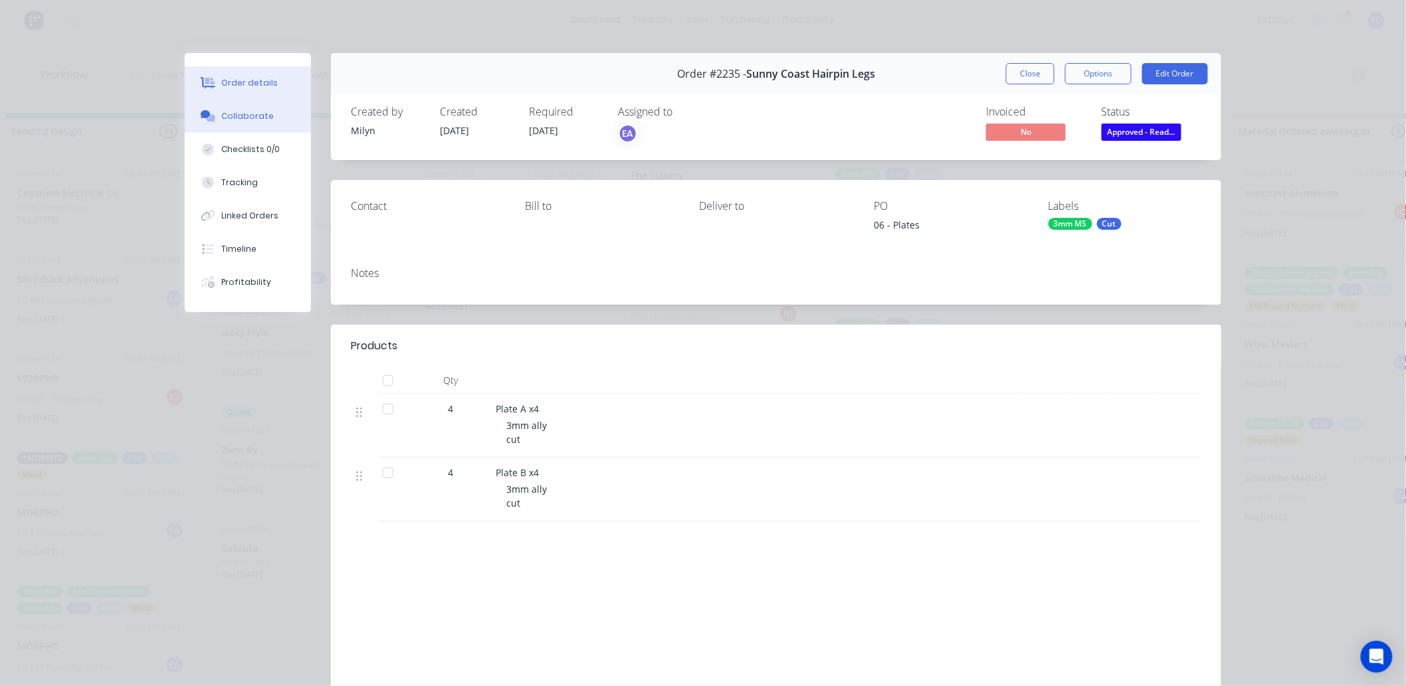
click at [246, 110] on div "Collaborate" at bounding box center [248, 116] width 52 height 12
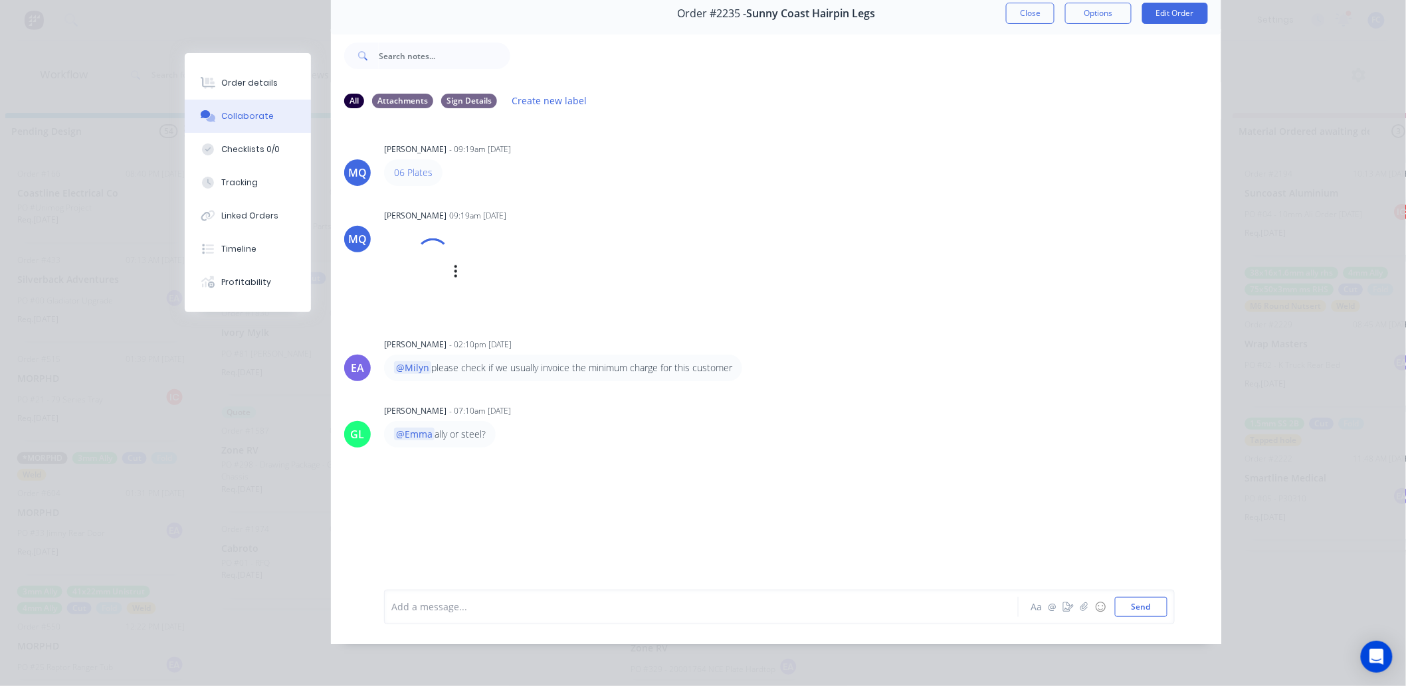
scroll to position [3, 842]
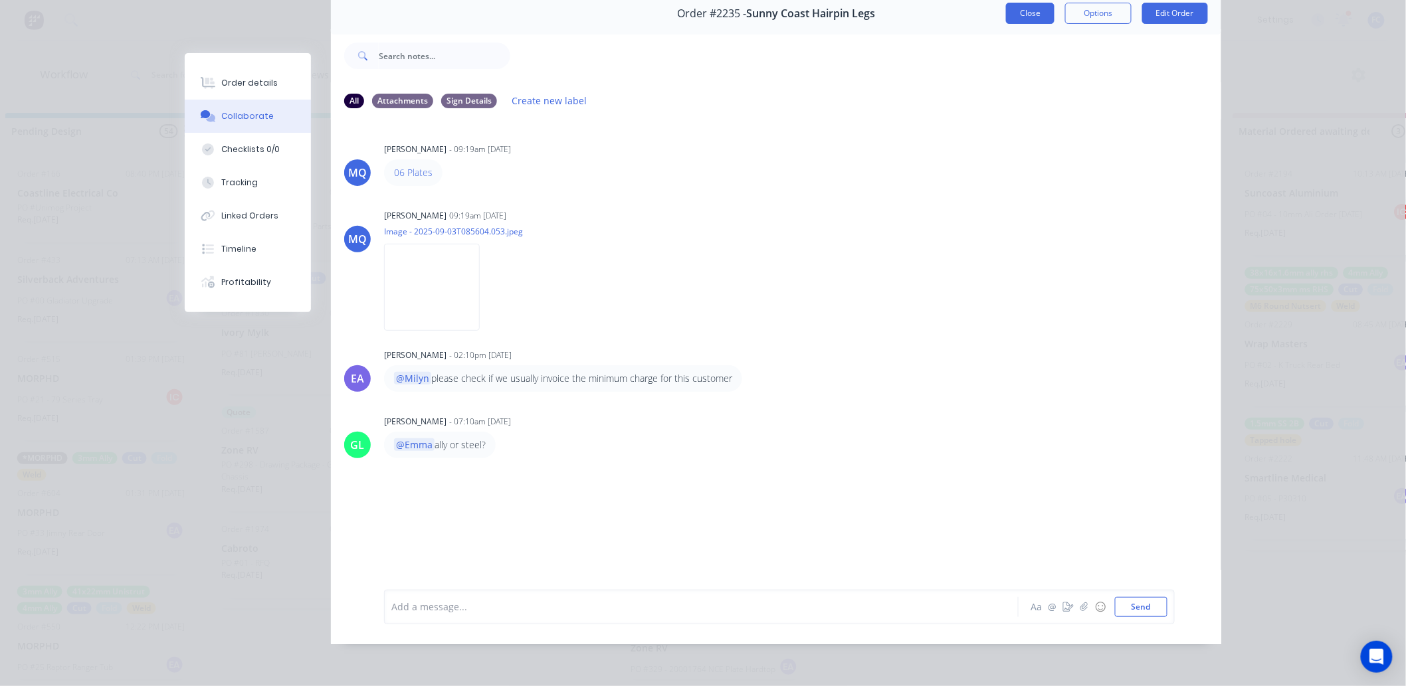
click at [1027, 9] on button "Close" at bounding box center [1030, 13] width 49 height 21
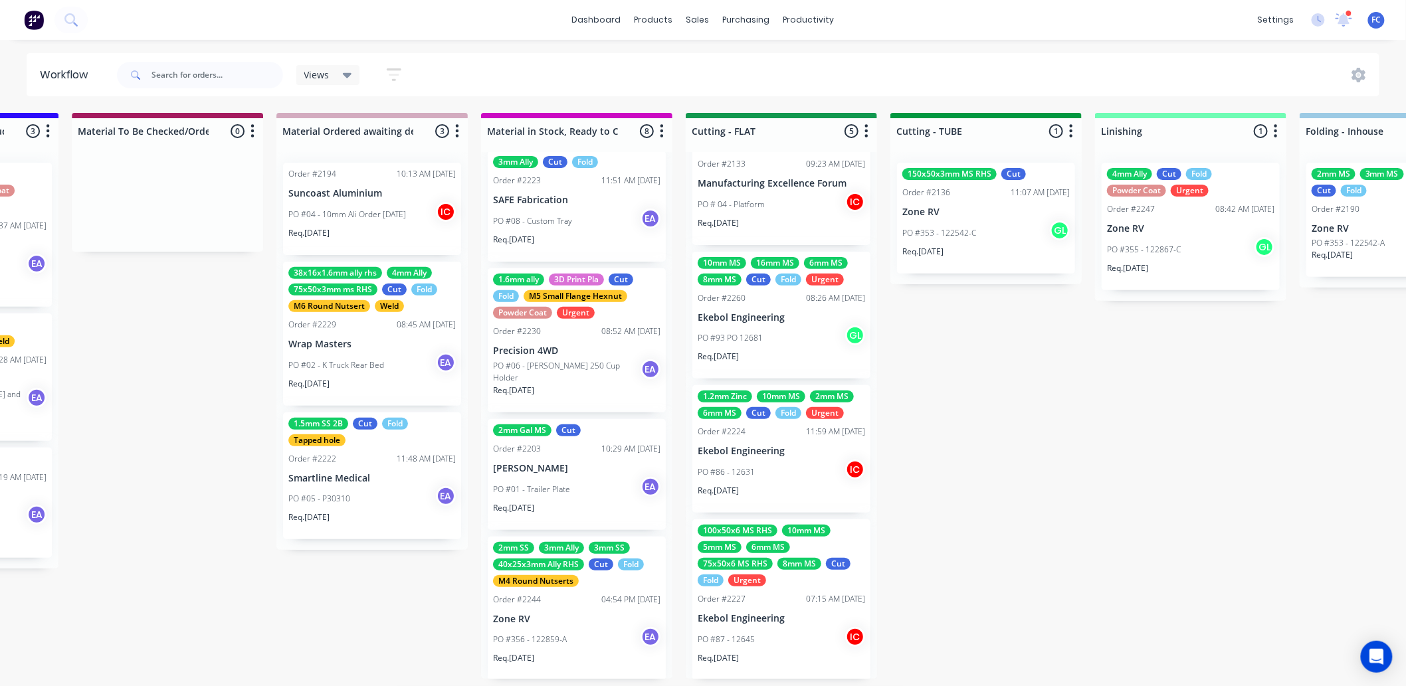
scroll to position [3, 1813]
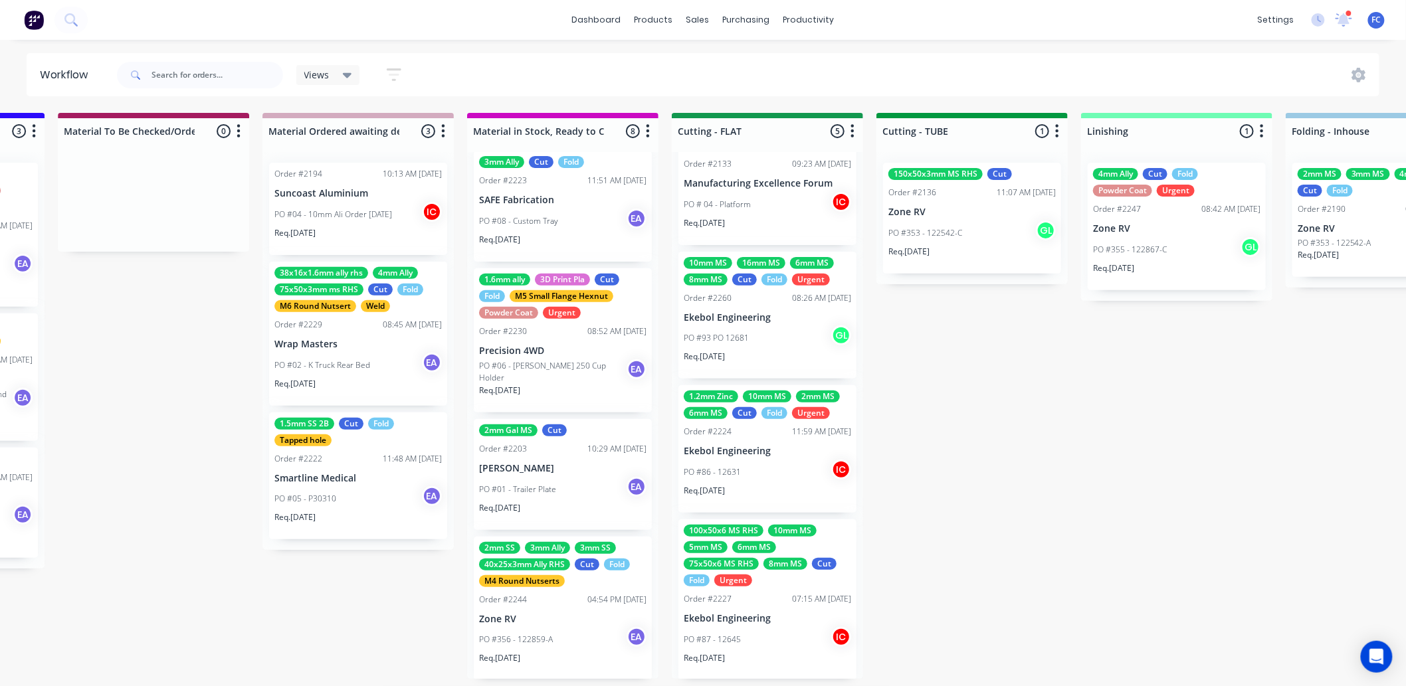
click at [734, 193] on div "PO # 04 - Platform IC" at bounding box center [767, 204] width 167 height 25
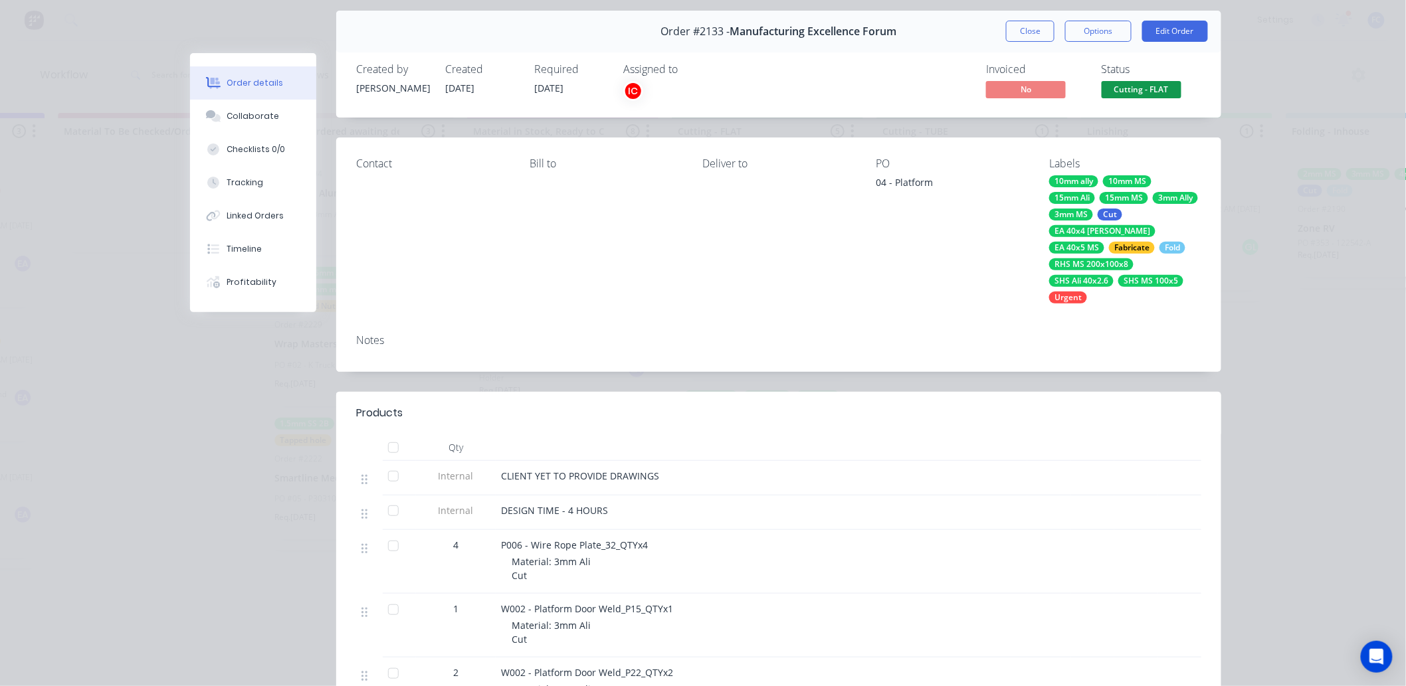
scroll to position [0, 0]
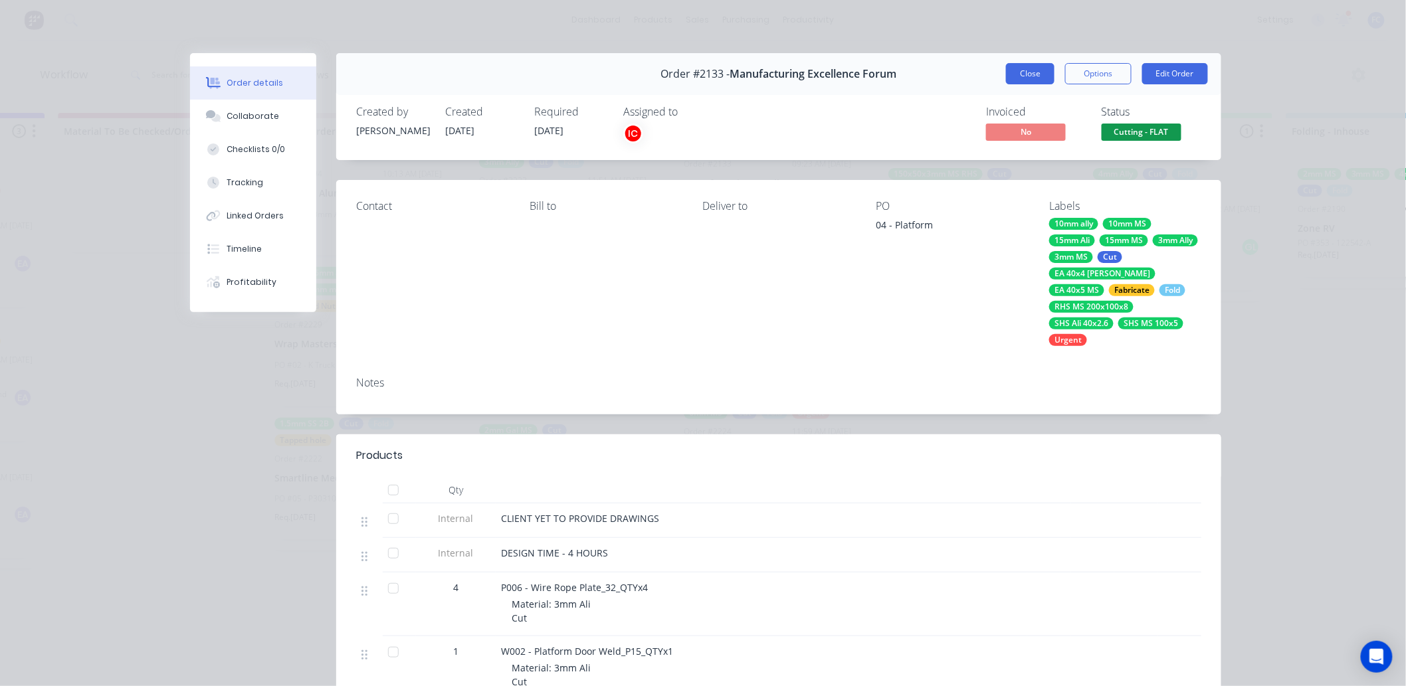
click at [1027, 76] on button "Close" at bounding box center [1030, 73] width 49 height 21
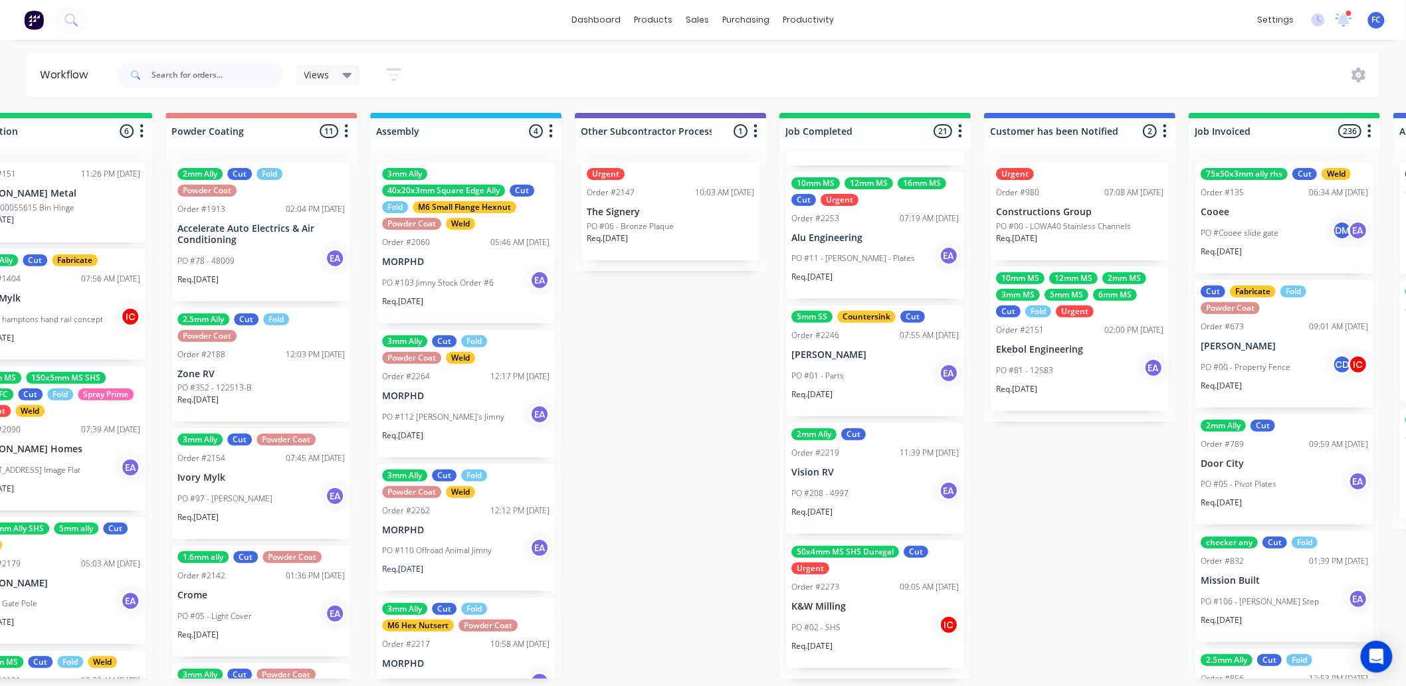
scroll to position [3, 3558]
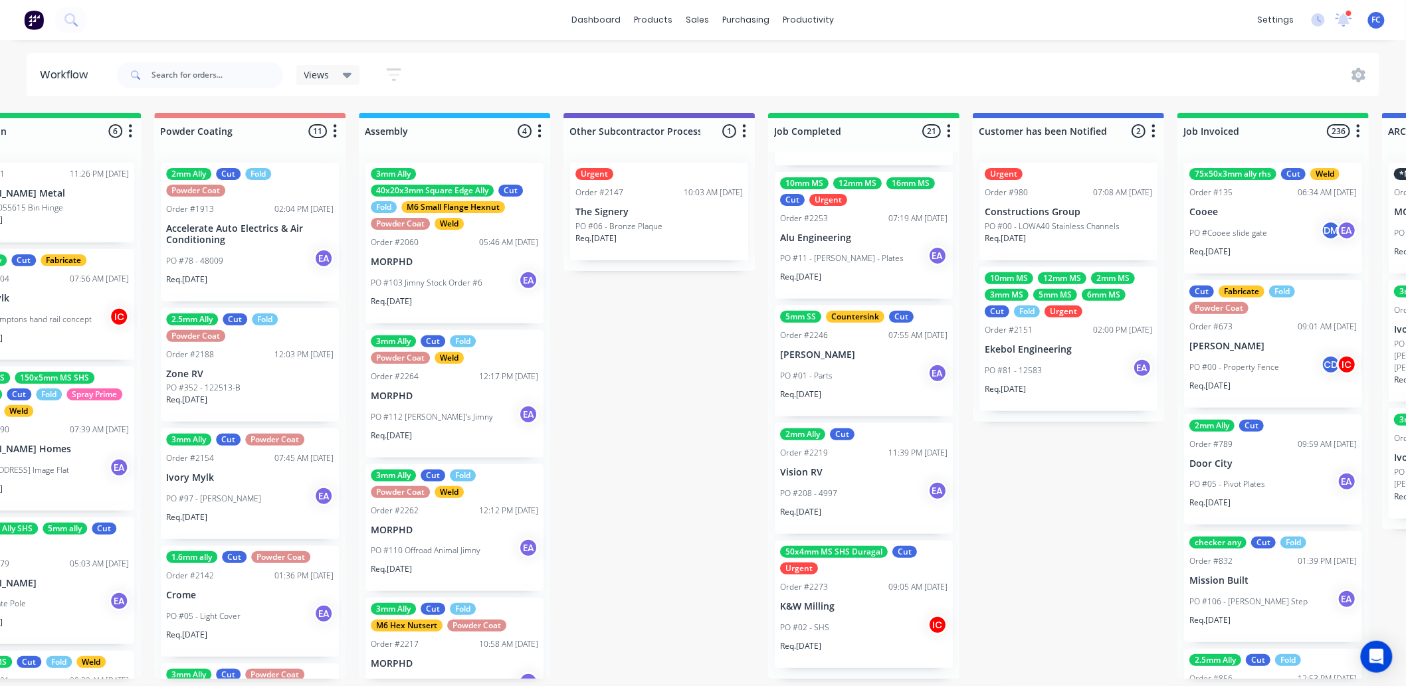
click at [1035, 367] on p "PO #81 - 12583" at bounding box center [1013, 371] width 57 height 12
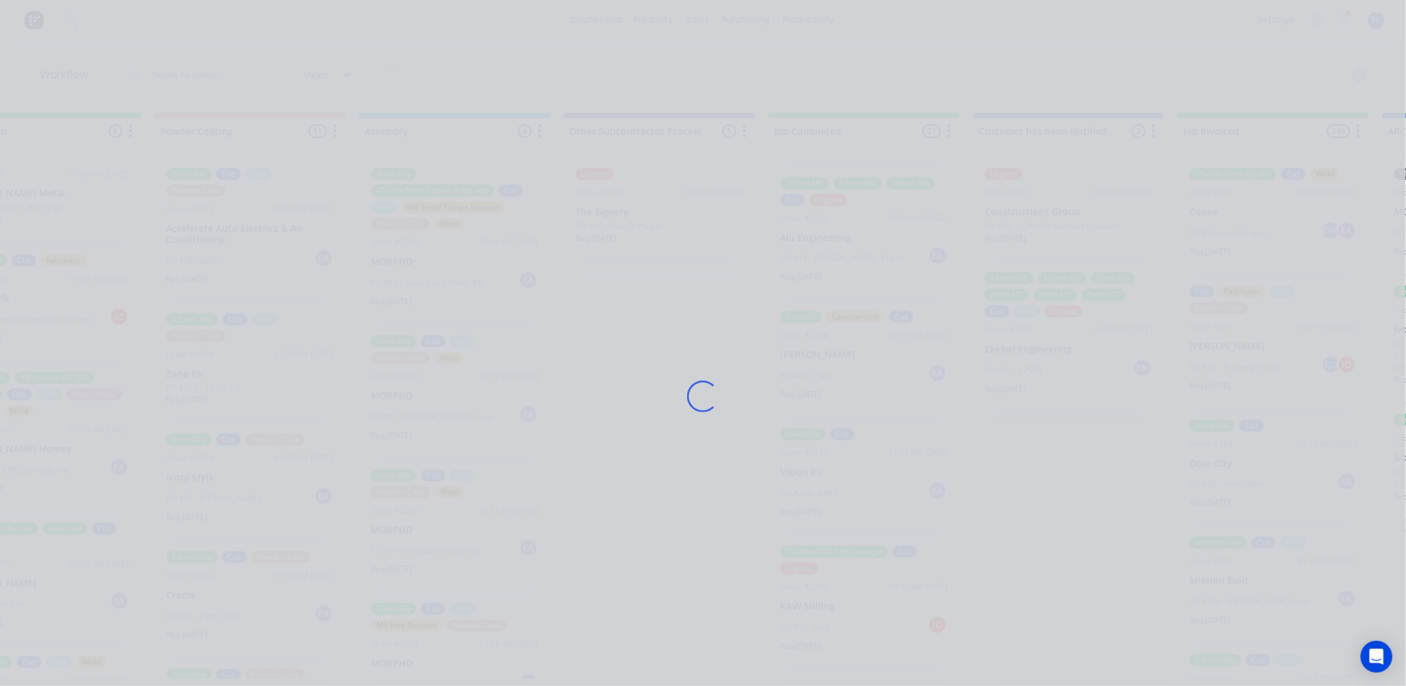
scroll to position [0, 3558]
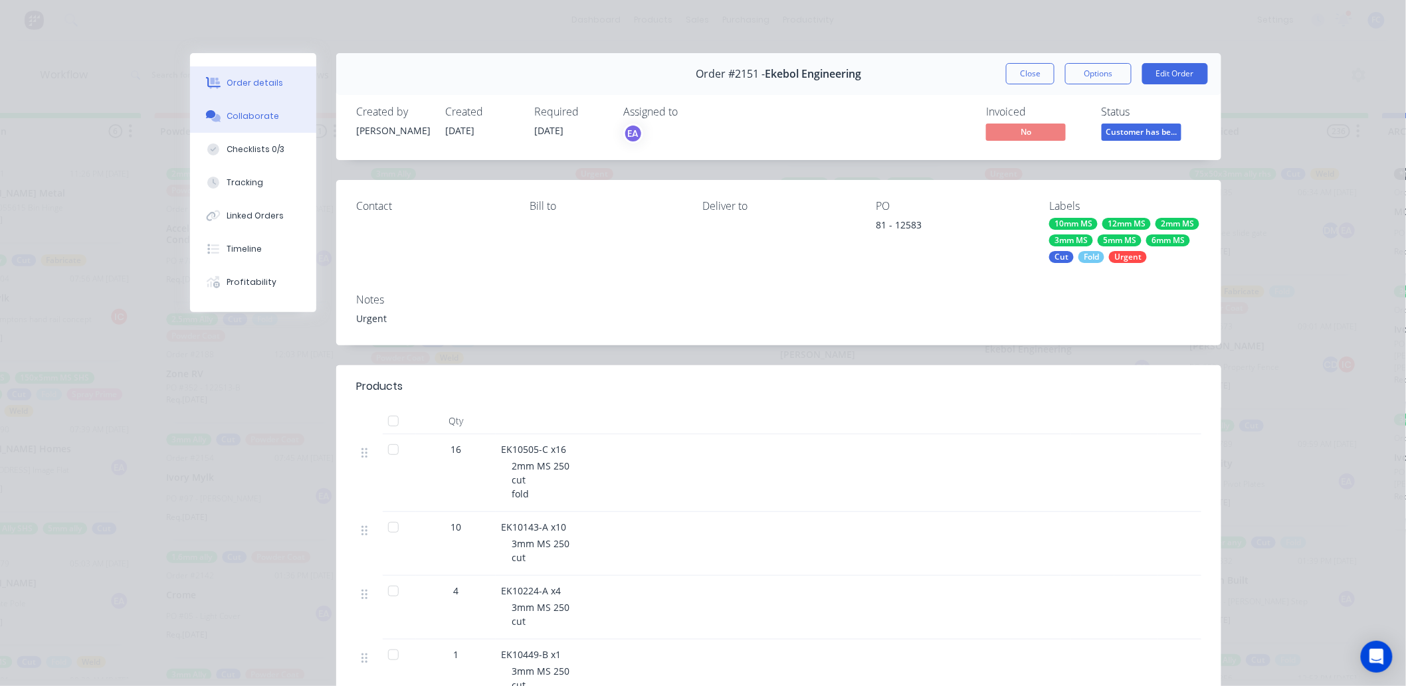
click at [241, 115] on div "Collaborate" at bounding box center [253, 116] width 52 height 12
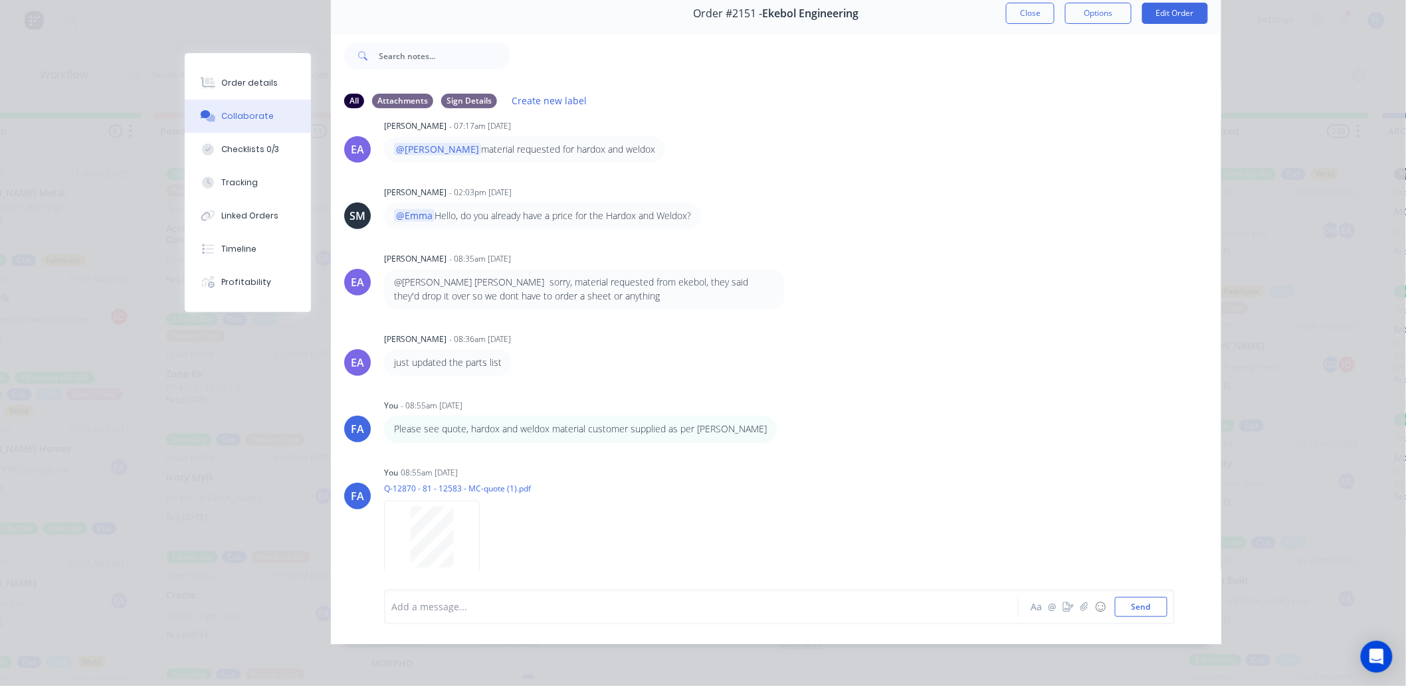
scroll to position [242, 0]
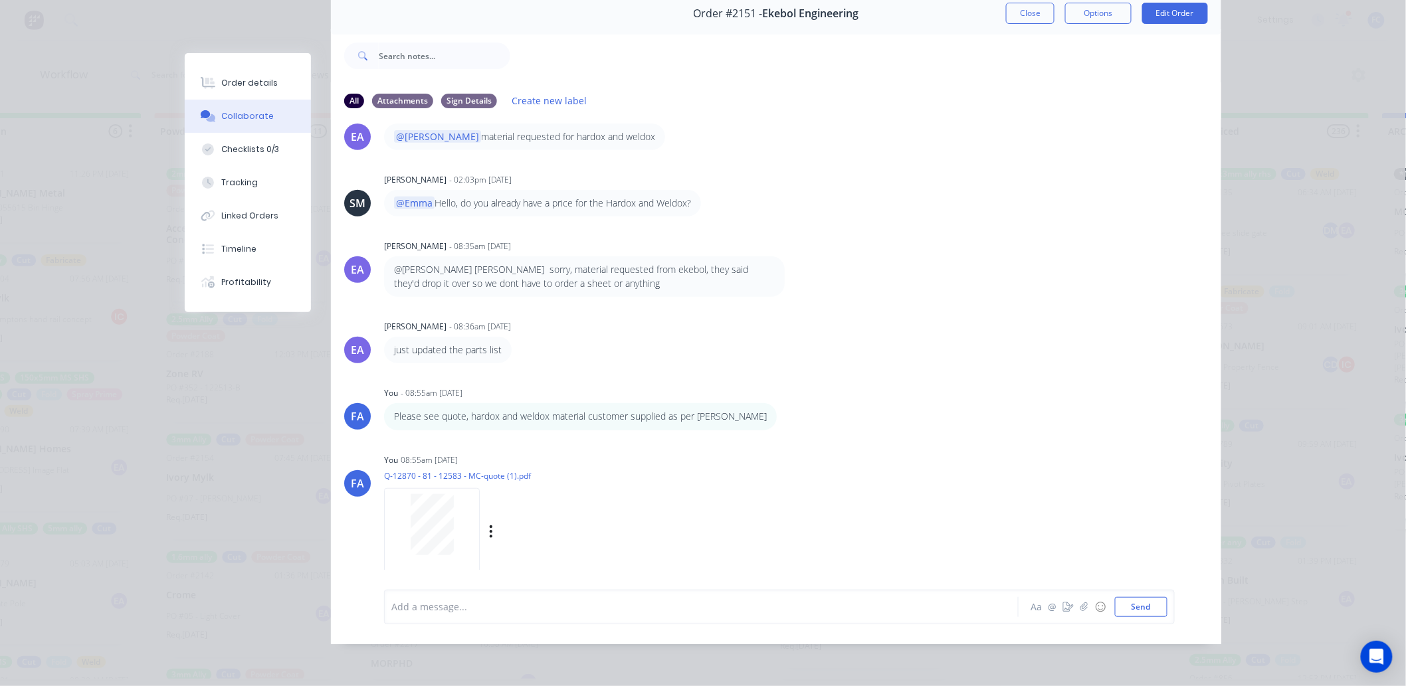
click at [399, 515] on div at bounding box center [432, 524] width 84 height 61
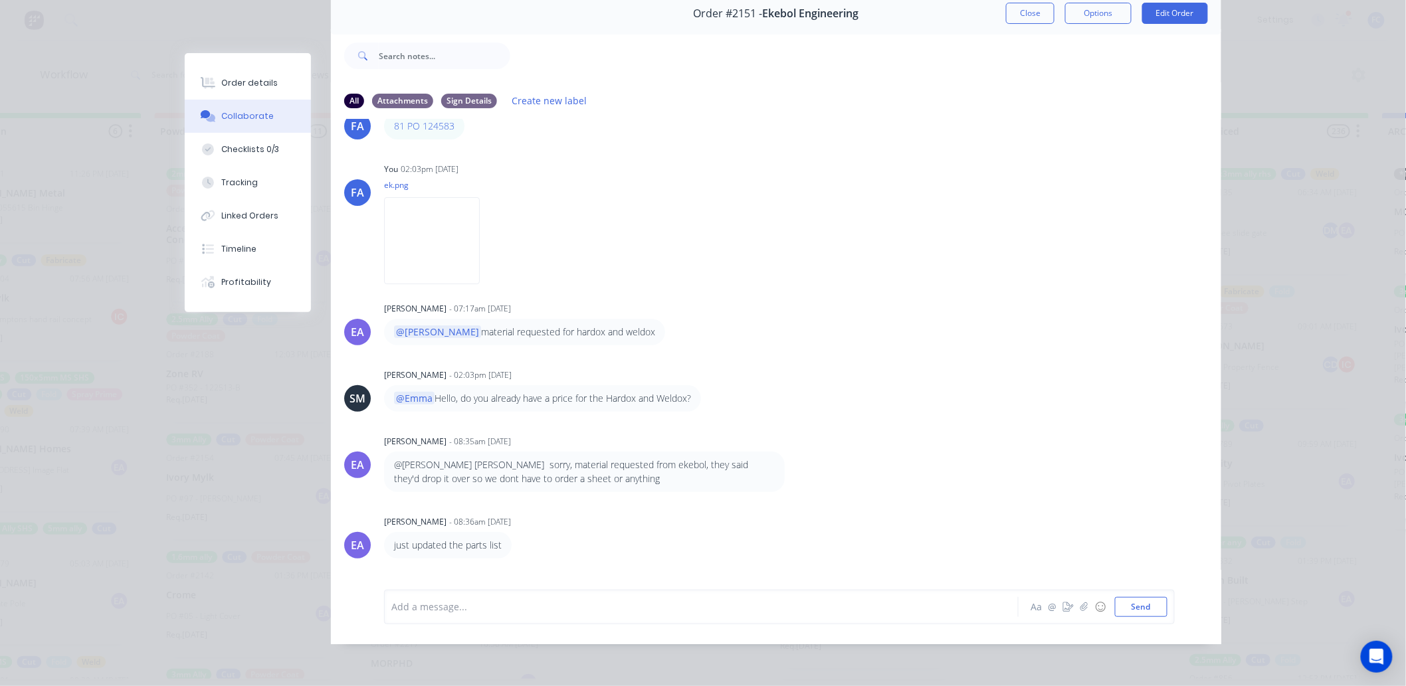
scroll to position [21, 0]
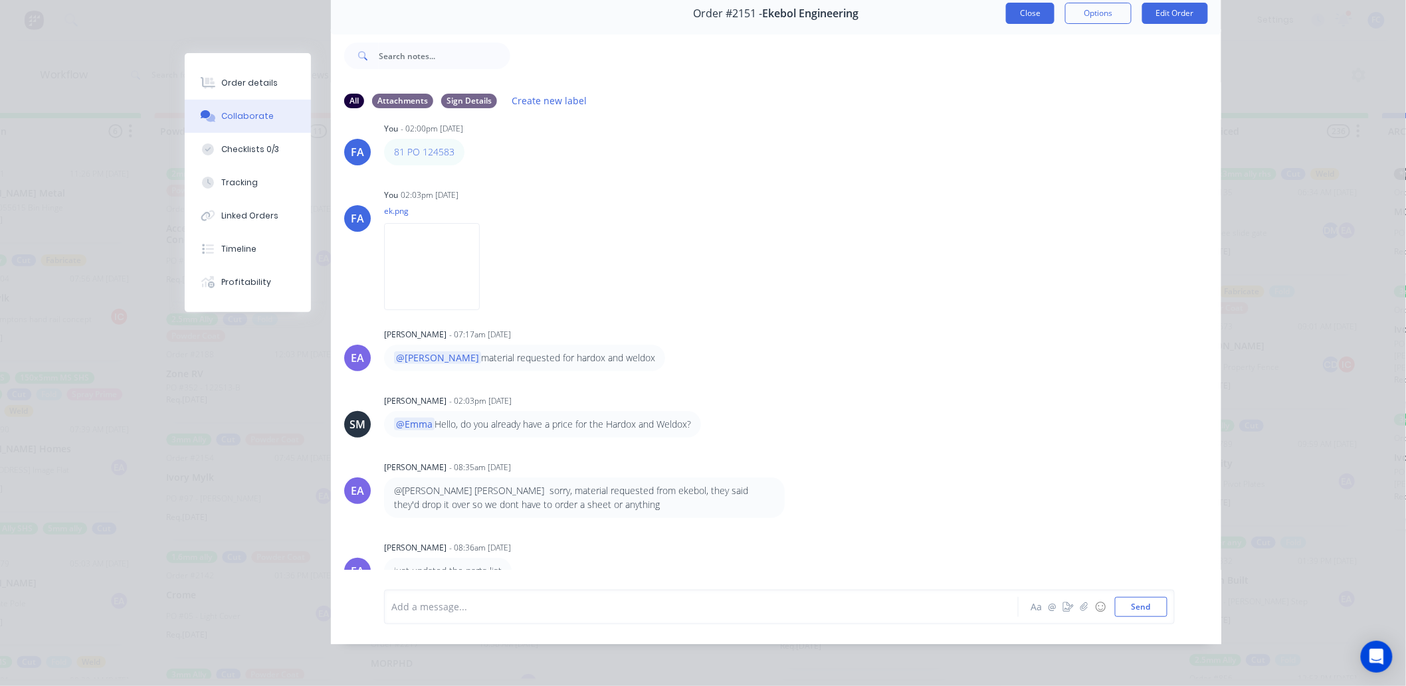
click at [1023, 11] on button "Close" at bounding box center [1030, 13] width 49 height 21
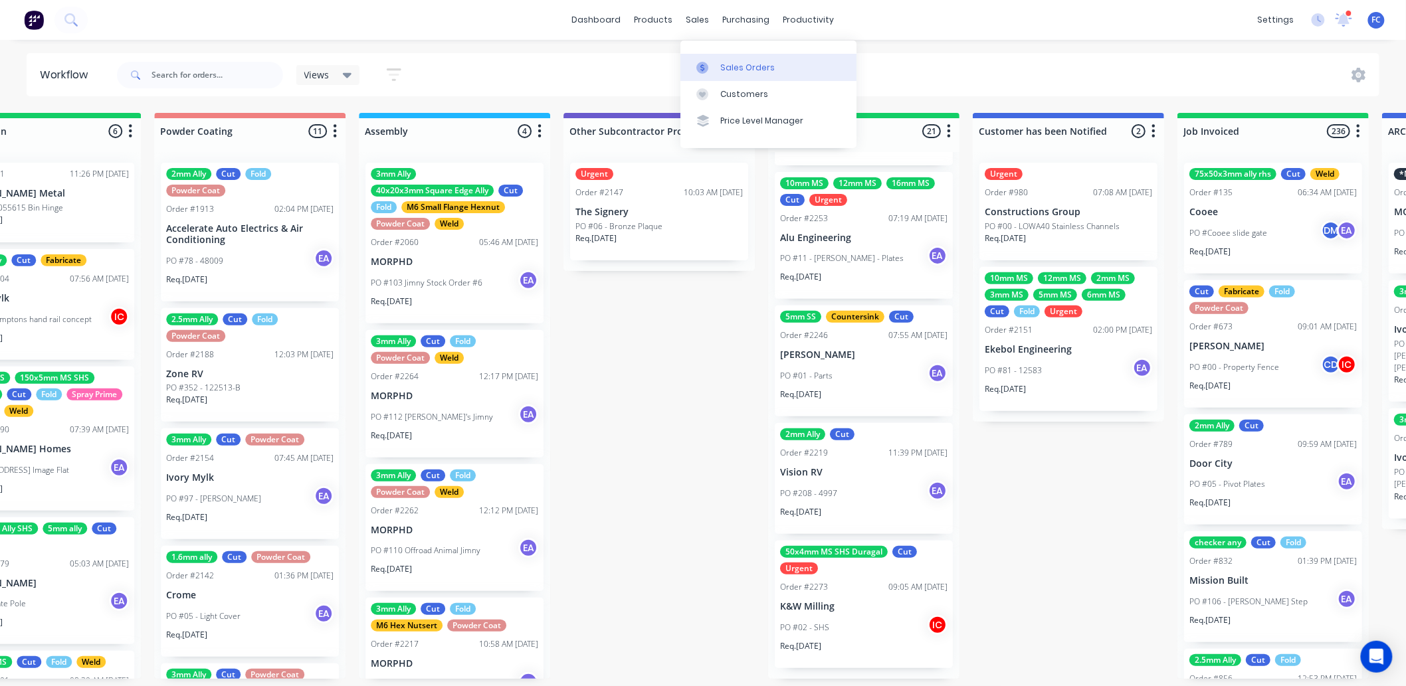
click at [740, 62] on div "Sales Orders" at bounding box center [747, 68] width 54 height 12
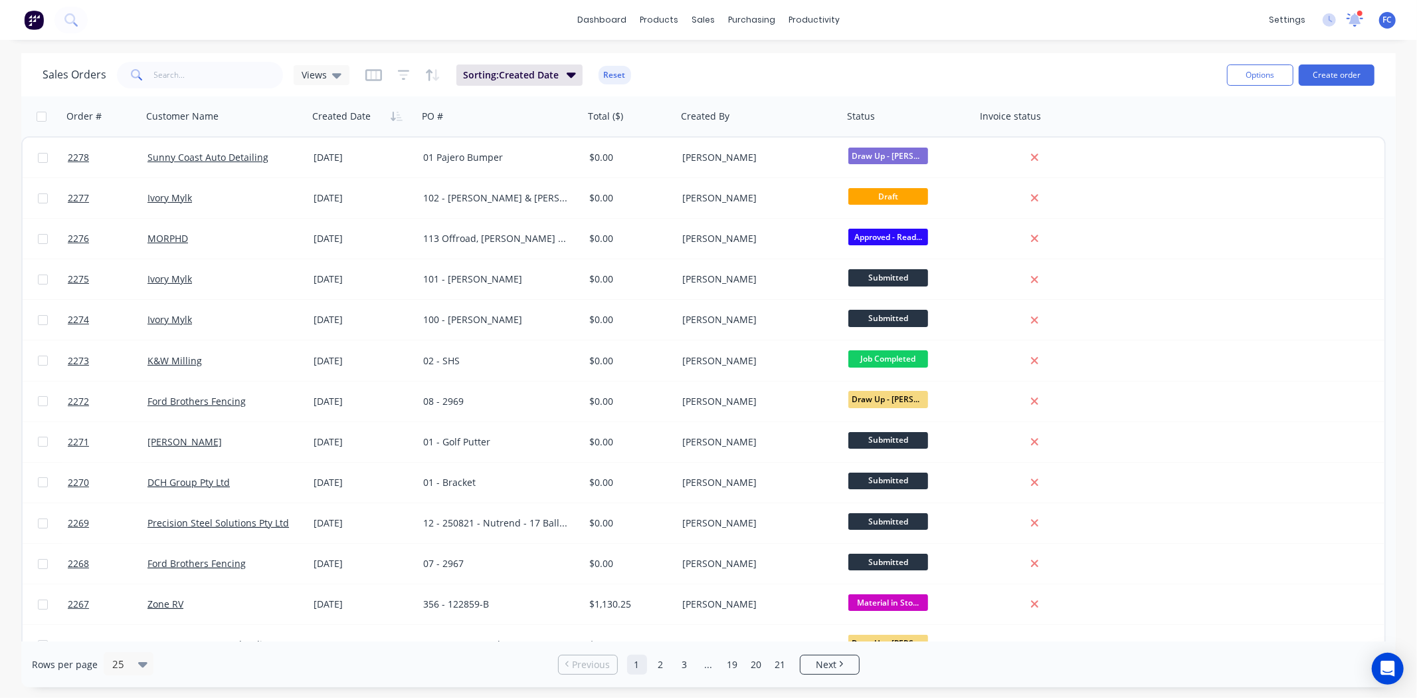
drag, startPoint x: 1361, startPoint y: 21, endPoint x: 1353, endPoint y: 23, distance: 7.6
click at [1134, 21] on icon at bounding box center [1355, 19] width 18 height 15
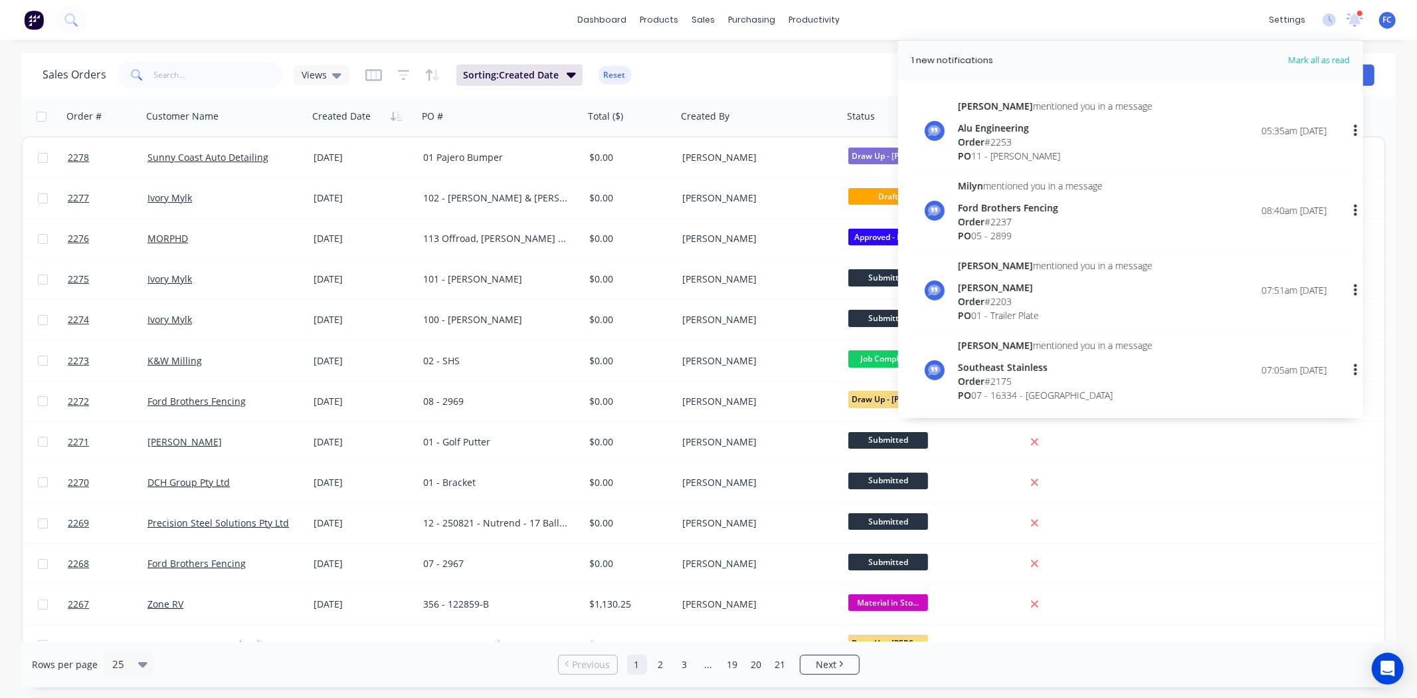
click at [1134, 23] on icon at bounding box center [1355, 18] width 12 height 11
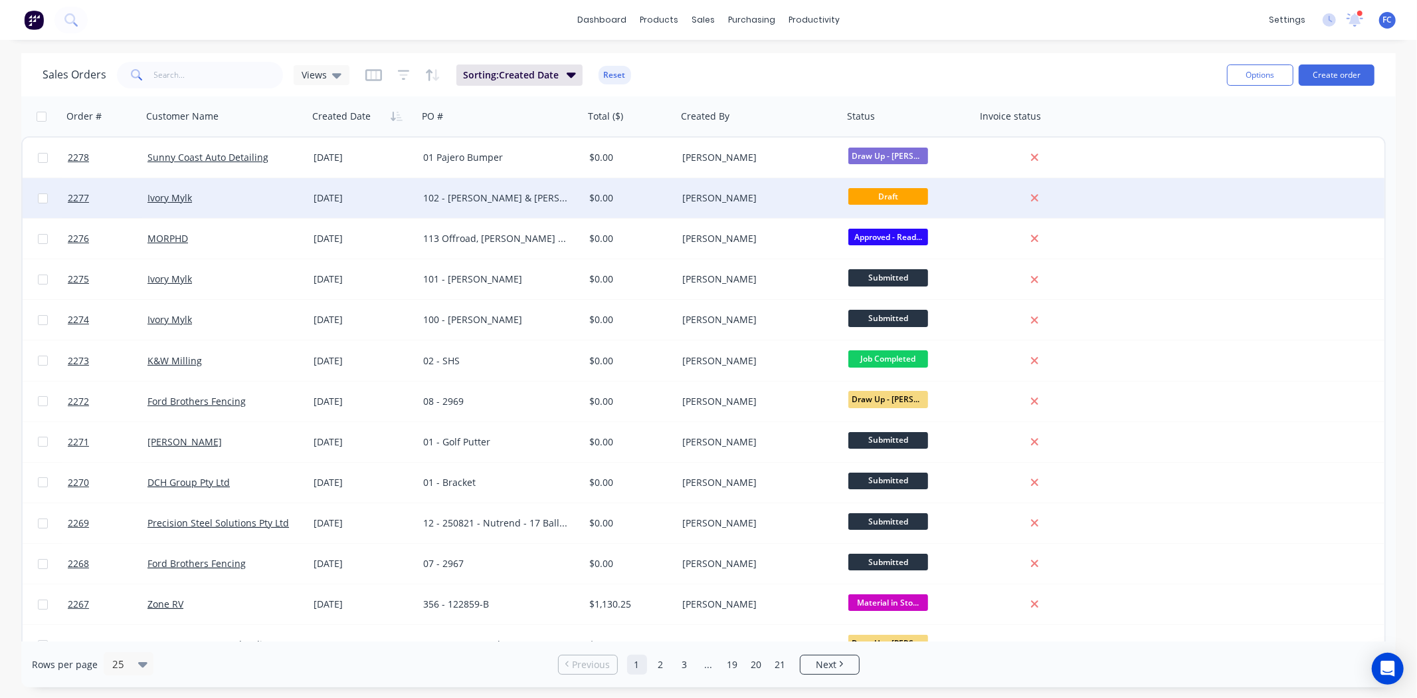
drag, startPoint x: 869, startPoint y: 205, endPoint x: 878, endPoint y: 197, distance: 11.8
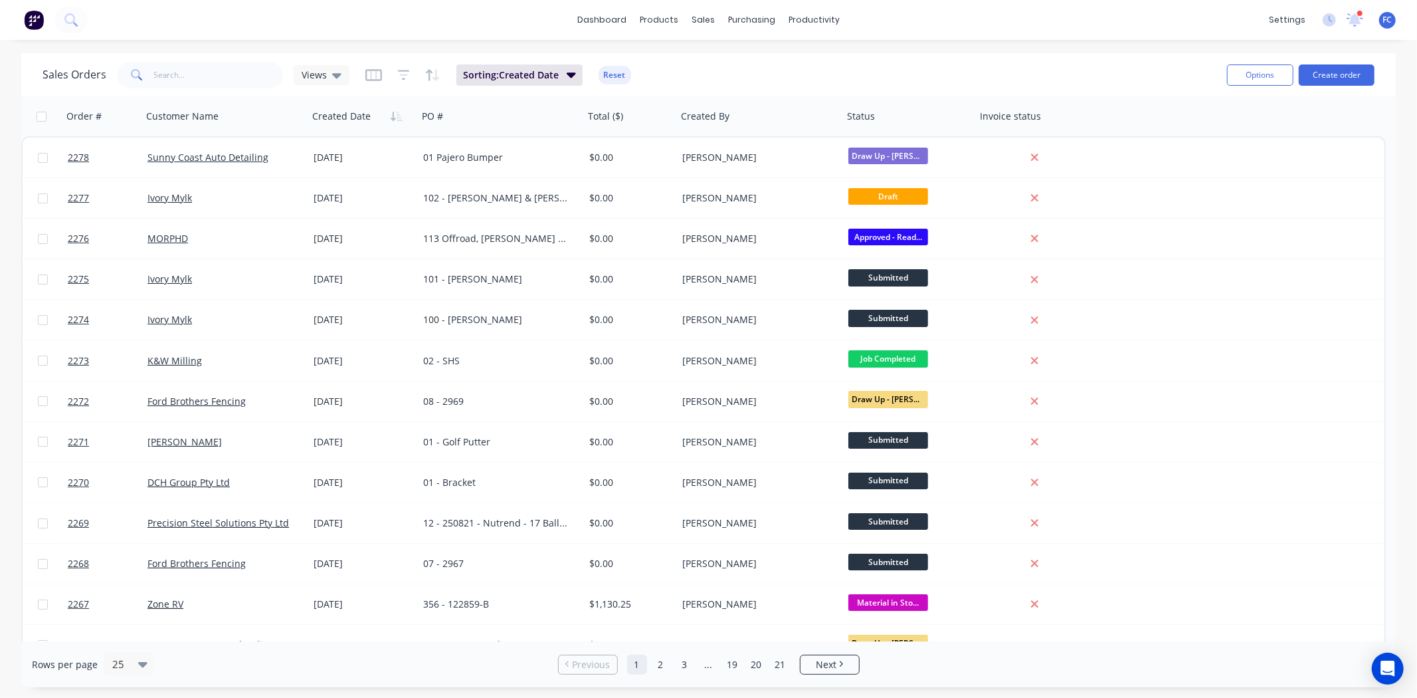
click at [1134, 15] on div at bounding box center [1360, 13] width 7 height 7
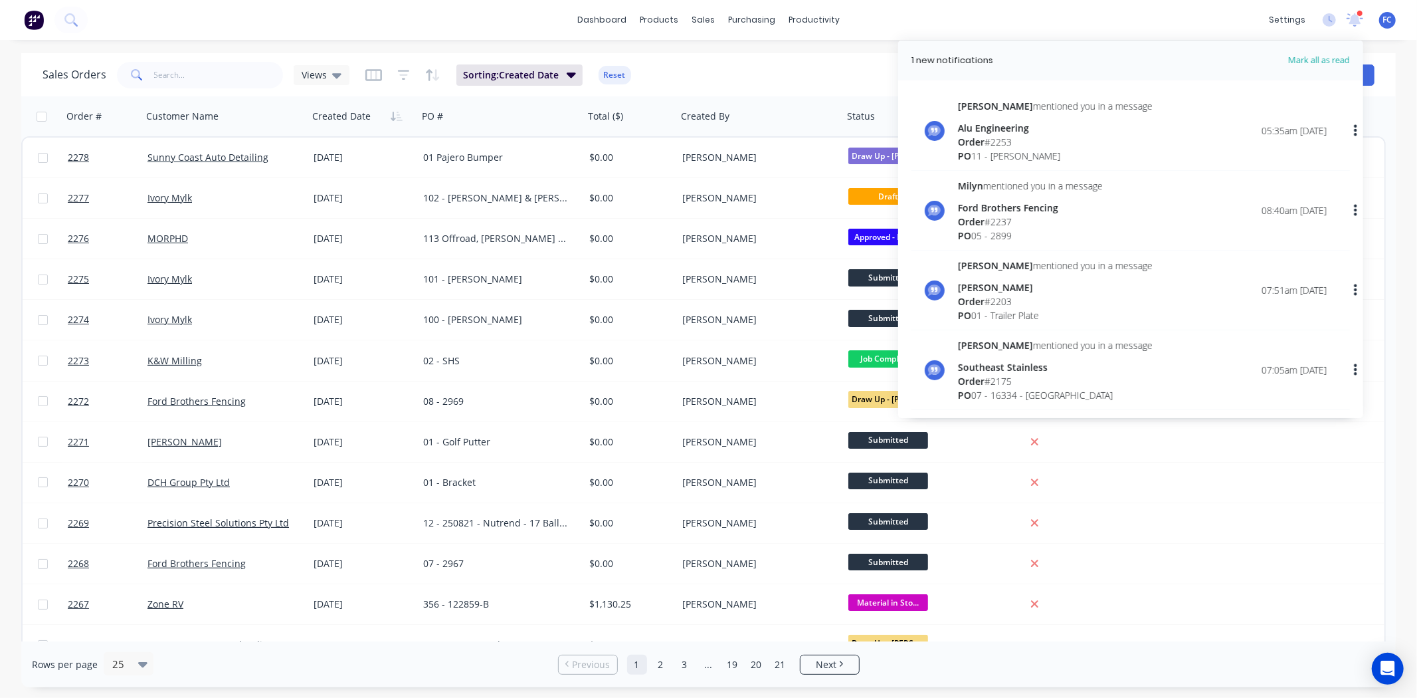
click at [1134, 15] on div at bounding box center [1360, 13] width 7 height 7
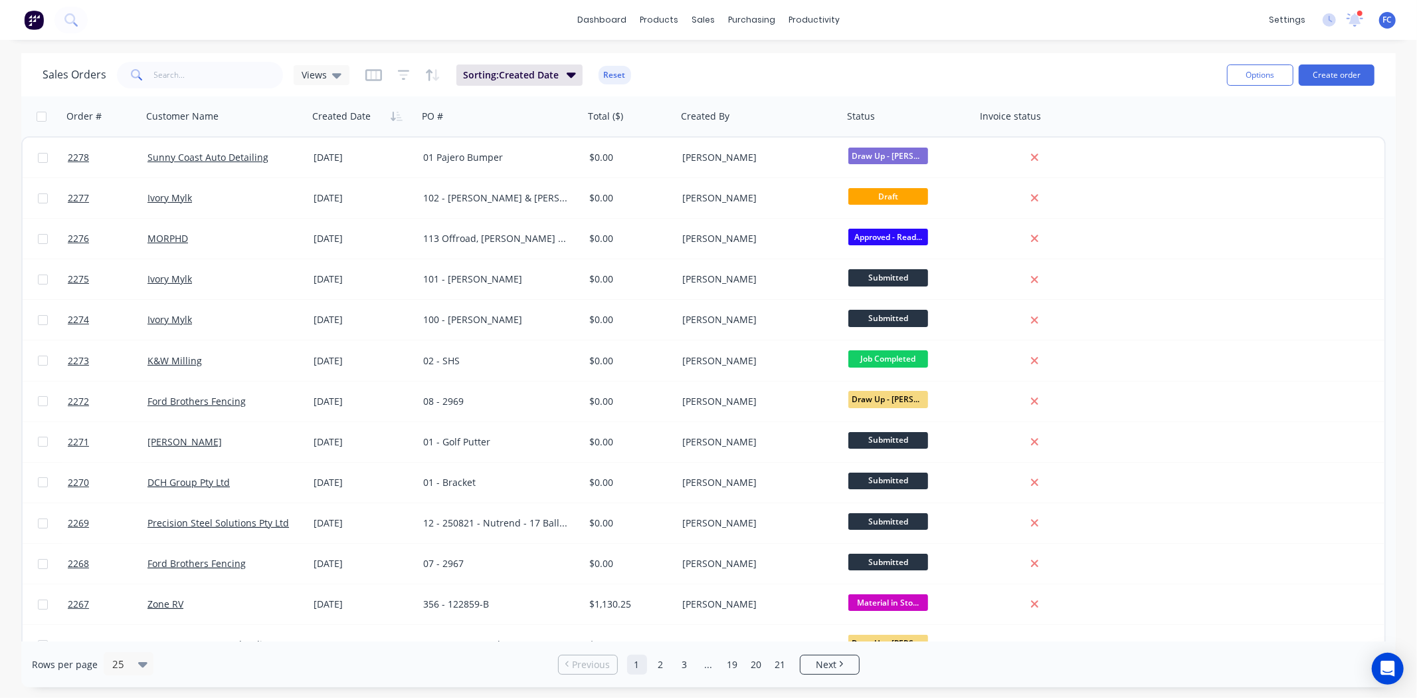
click at [815, 55] on div "Sales Orders Views Sorting: Created Date Reset Options Create order" at bounding box center [708, 74] width 1375 height 43
click at [821, 52] on link "Workflow" at bounding box center [866, 63] width 176 height 27
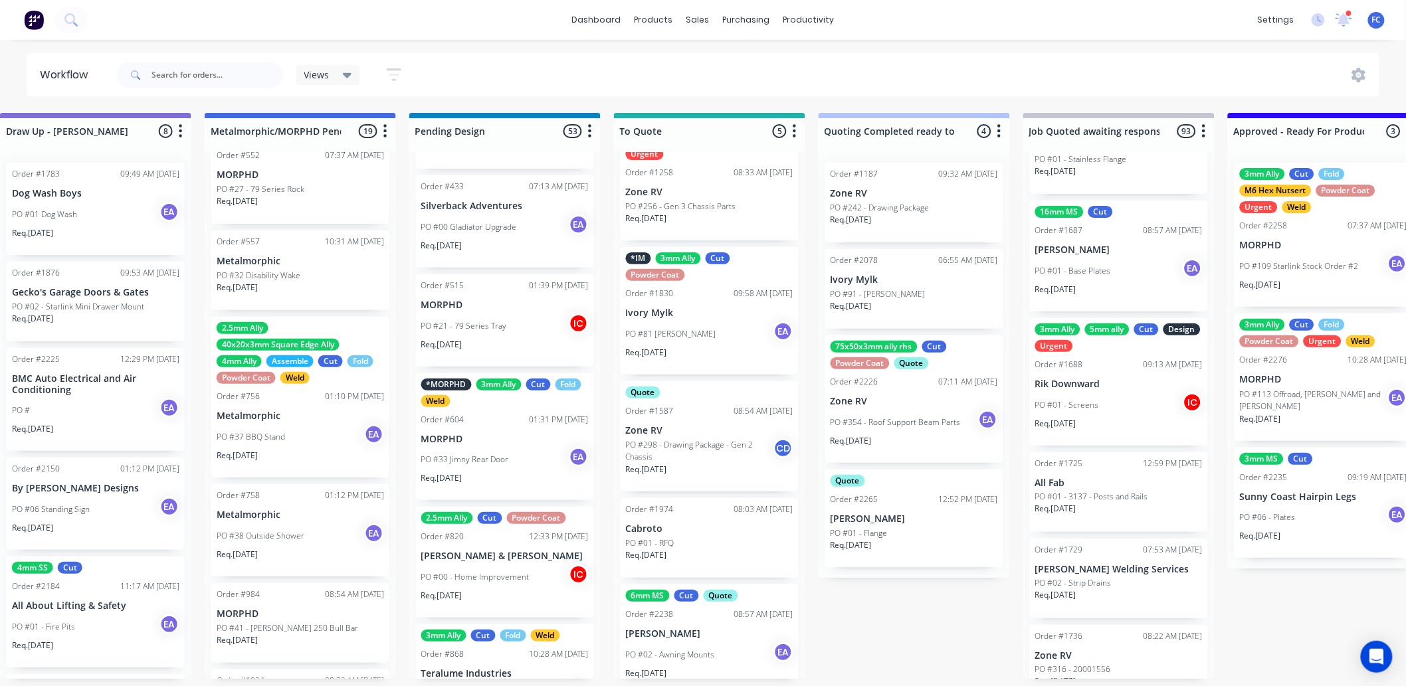
scroll to position [35, 0]
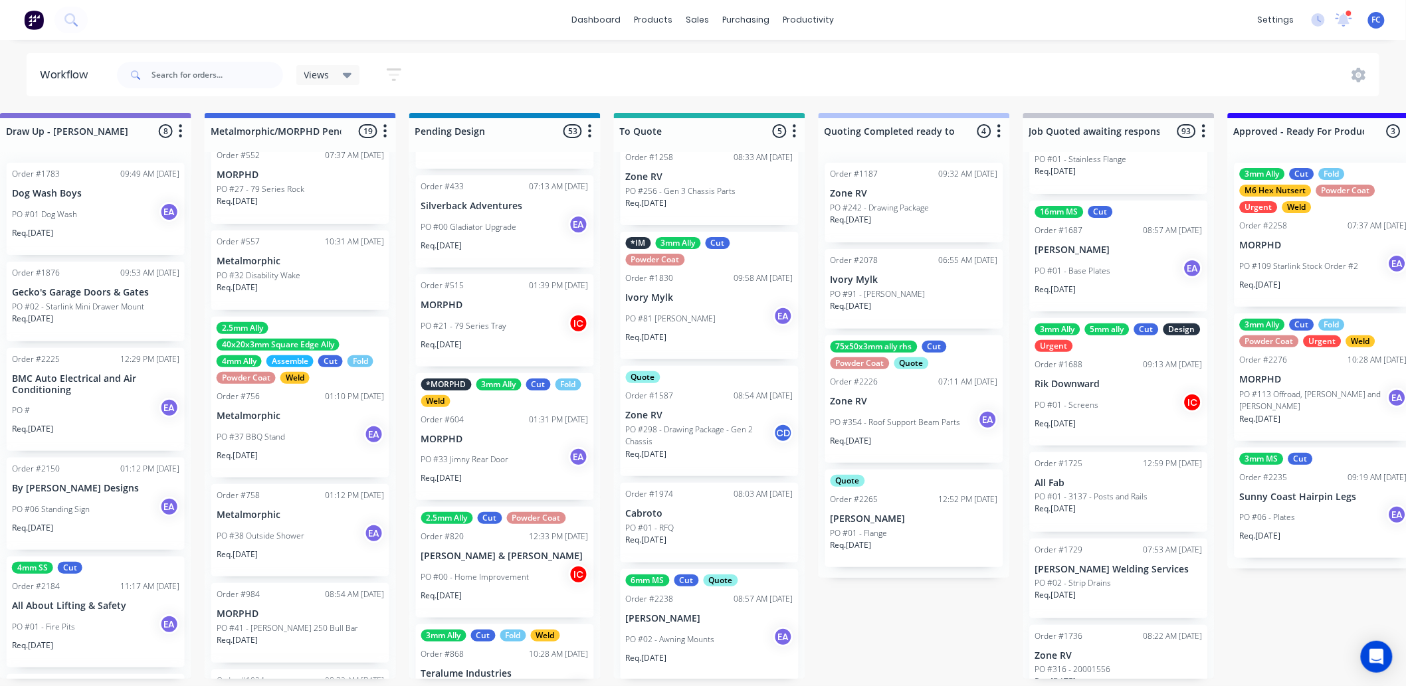
click at [655, 538] on p "[PERSON_NAME]" at bounding box center [709, 618] width 167 height 11
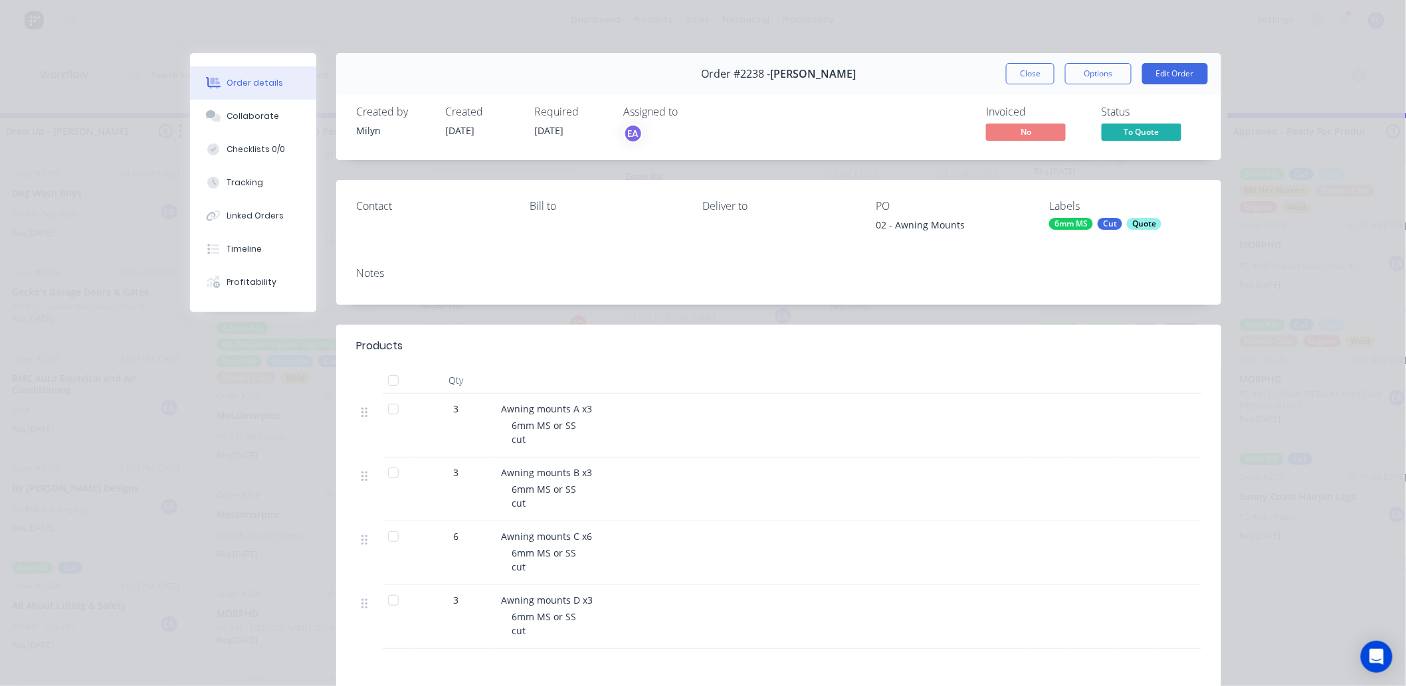
scroll to position [0, 642]
click at [253, 121] on div "Collaborate" at bounding box center [253, 116] width 52 height 12
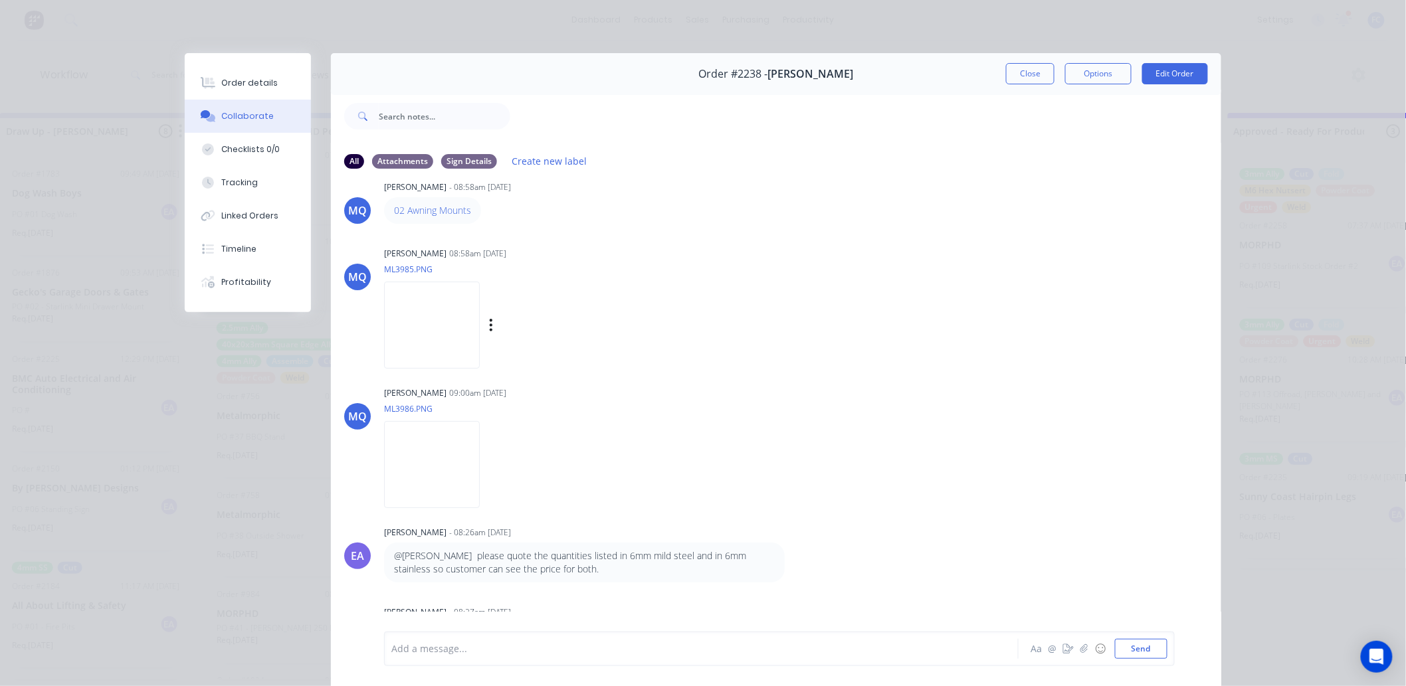
scroll to position [43, 0]
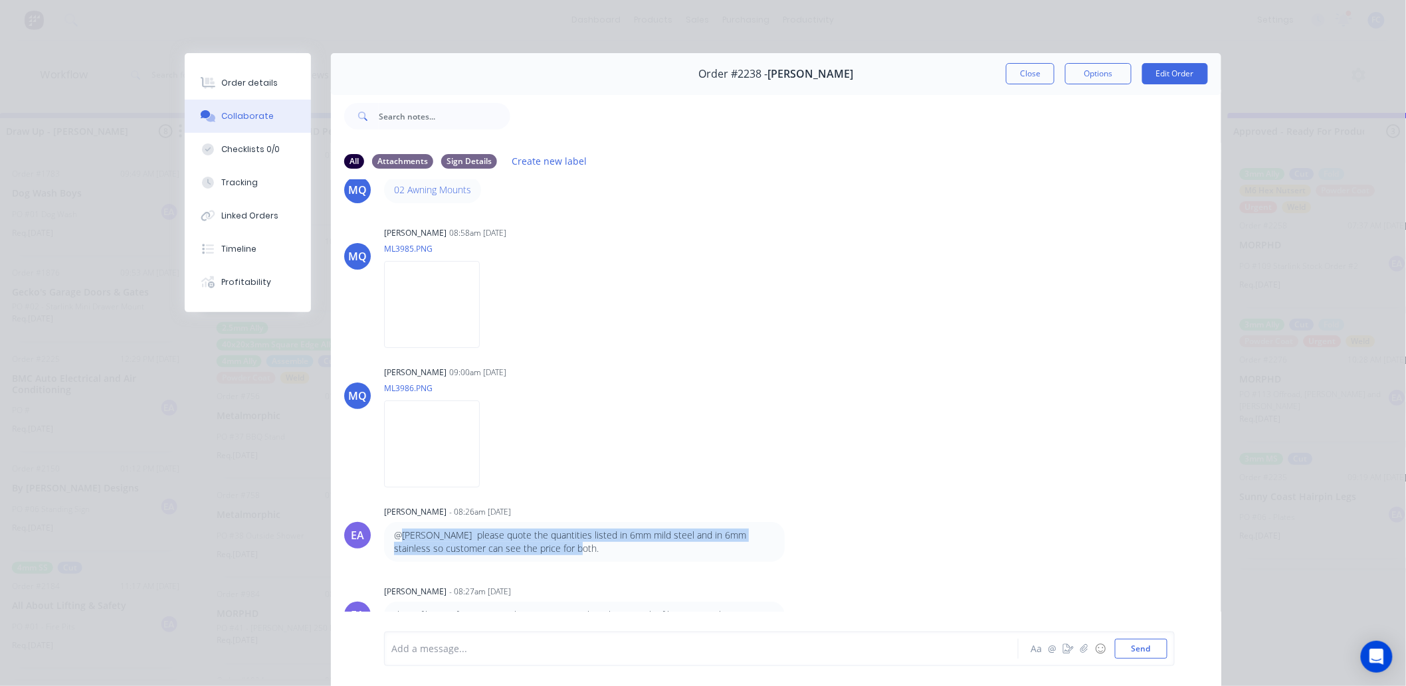
drag, startPoint x: 530, startPoint y: 548, endPoint x: 395, endPoint y: 509, distance: 140.5
click at [392, 524] on div "@[PERSON_NAME] please quote the quantities listed in 6mm mild steel and in 6mm …" at bounding box center [584, 542] width 401 height 41
drag, startPoint x: 902, startPoint y: 552, endPoint x: 1177, endPoint y: 102, distance: 527.8
click at [904, 538] on div "EA [PERSON_NAME] - 08:26am [DATE] @[PERSON_NAME] please quote the quantities li…" at bounding box center [776, 532] width 890 height 60
drag, startPoint x: 1014, startPoint y: 73, endPoint x: 500, endPoint y: 318, distance: 569.4
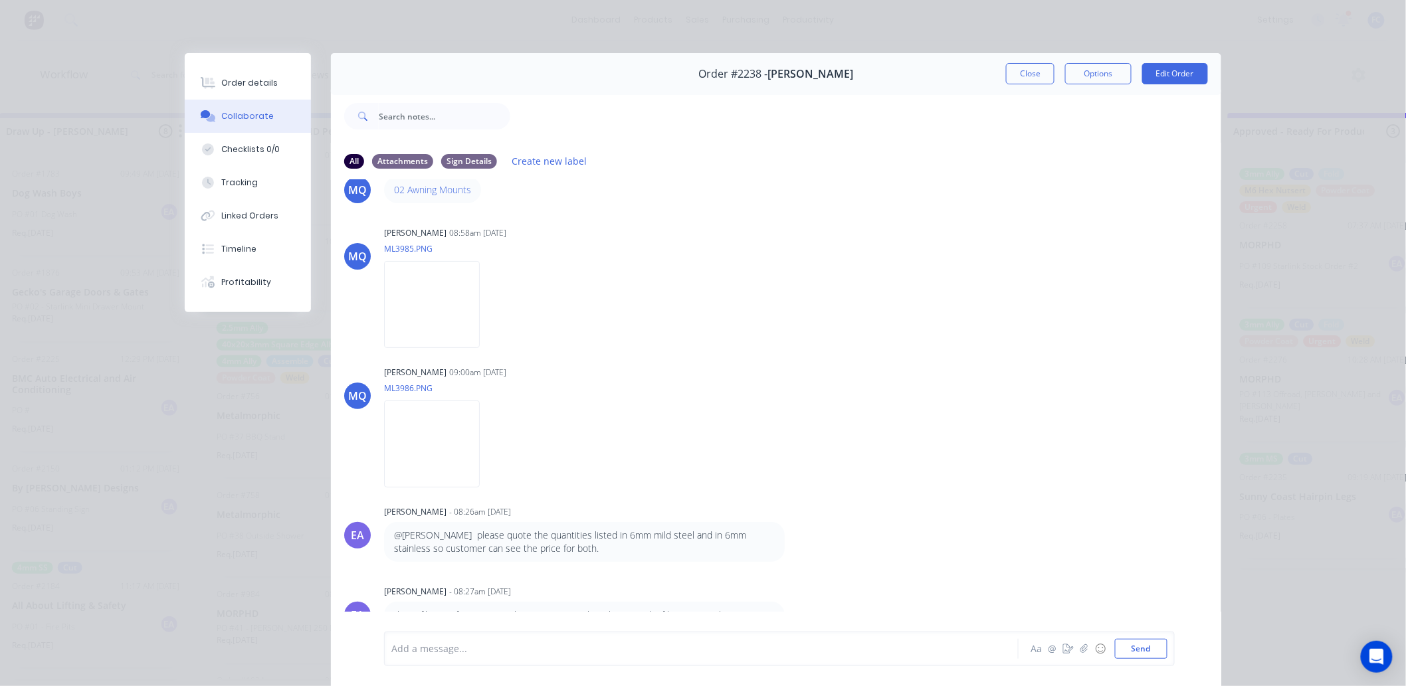
click at [1006, 73] on button "Close" at bounding box center [1030, 73] width 49 height 21
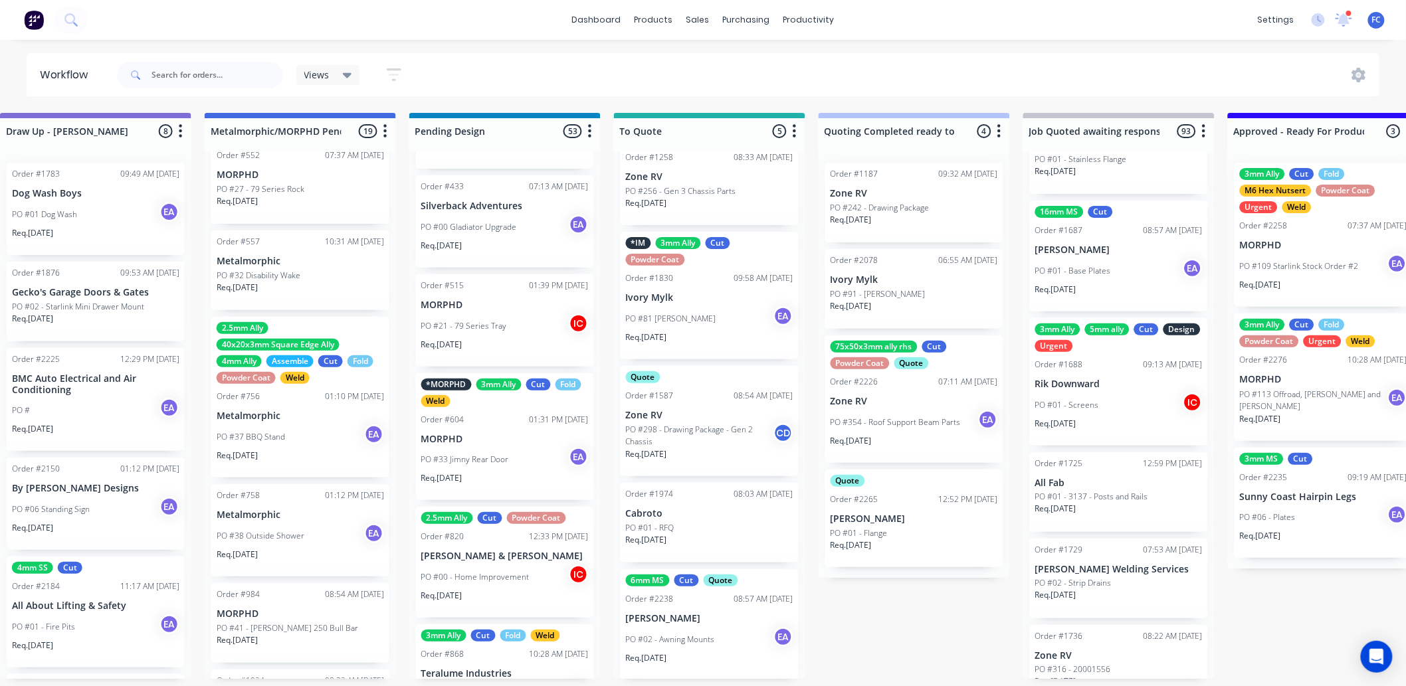
click at [656, 538] on p "[PERSON_NAME]" at bounding box center [709, 618] width 167 height 11
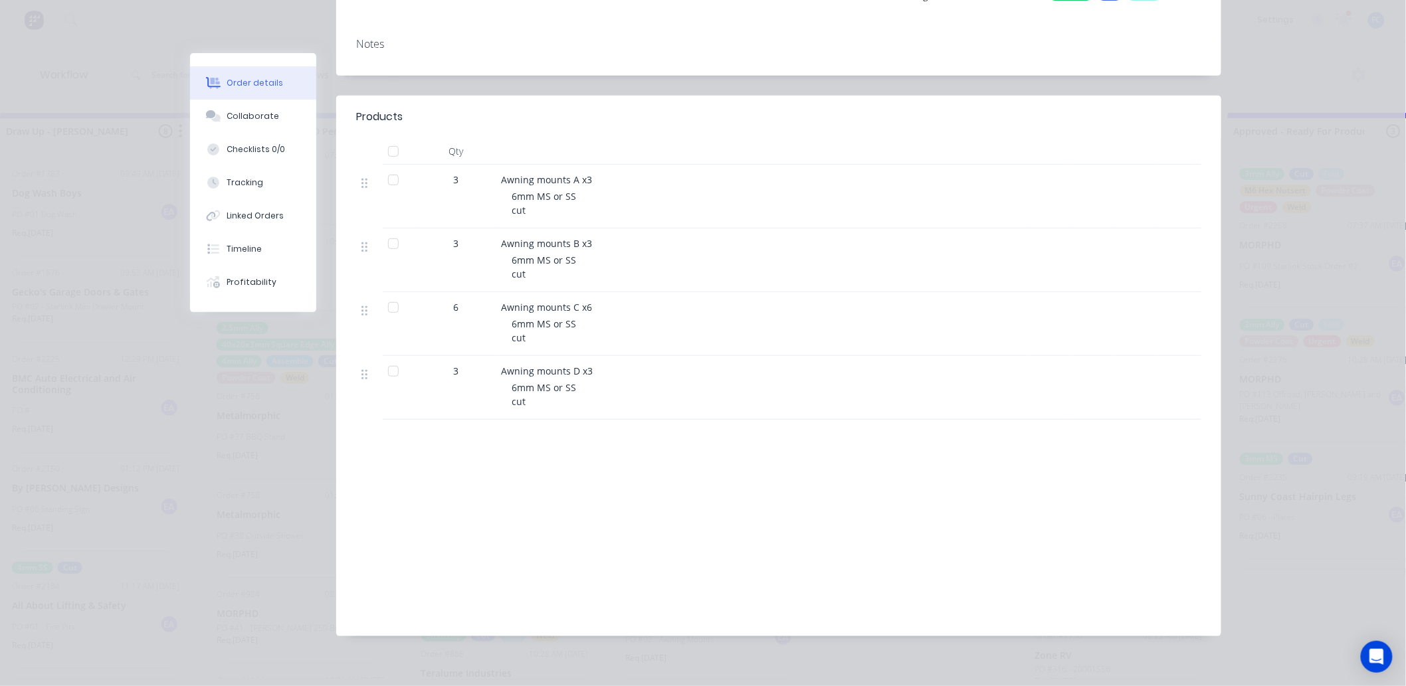
scroll to position [242, 0]
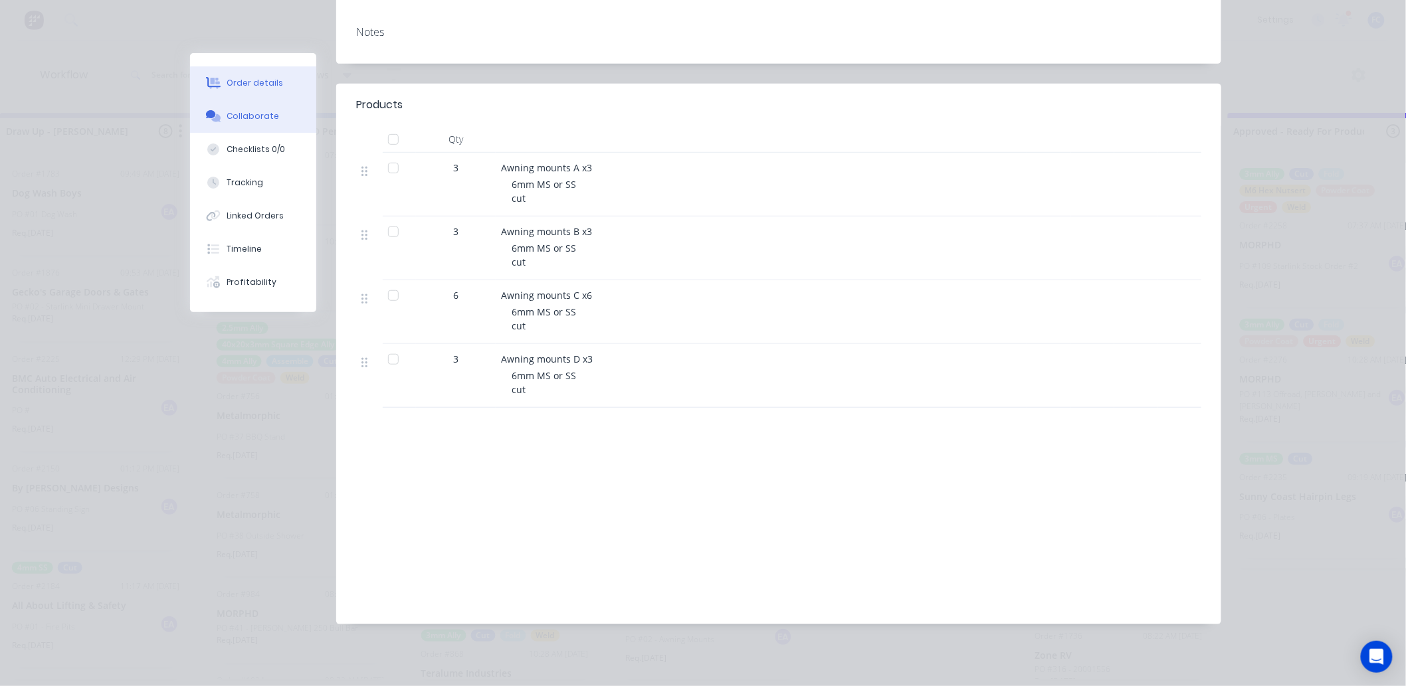
click at [245, 113] on div "Collaborate" at bounding box center [253, 116] width 52 height 12
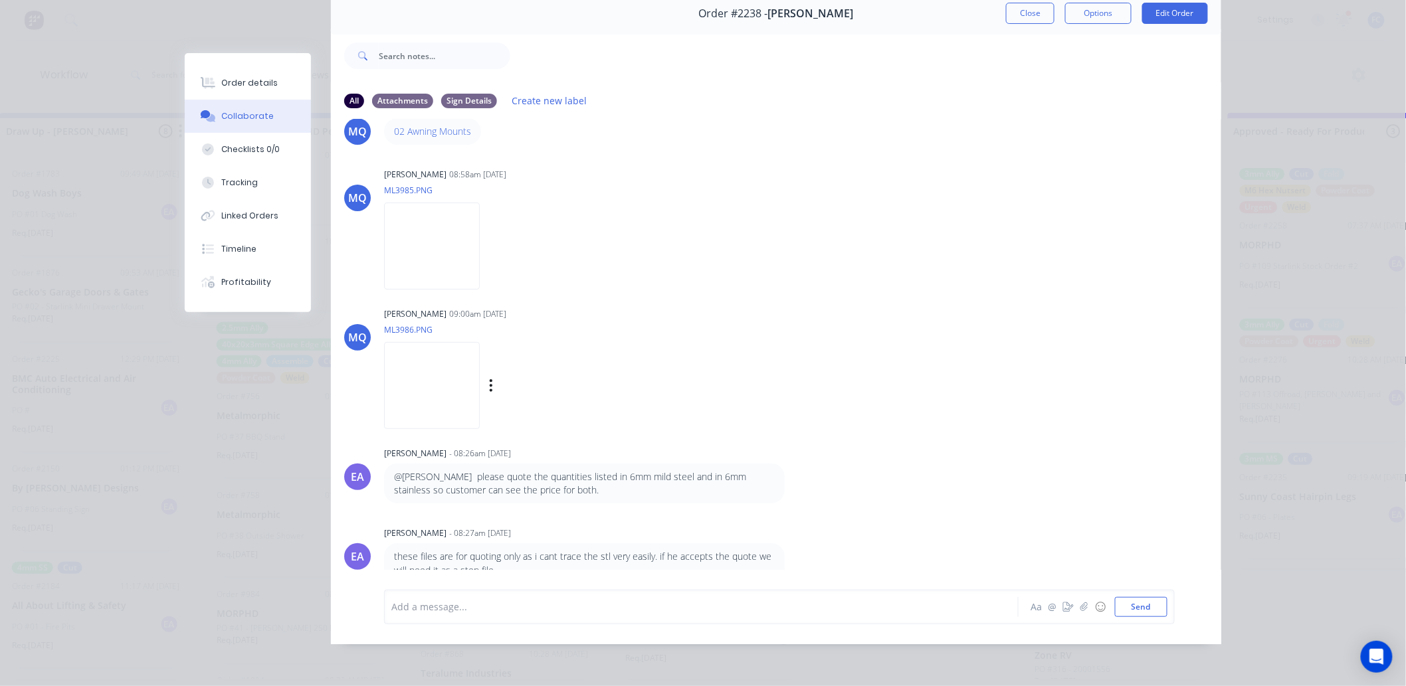
scroll to position [43, 0]
drag, startPoint x: 464, startPoint y: 460, endPoint x: 575, endPoint y: 474, distance: 111.8
click at [575, 474] on p "@[PERSON_NAME] please quote the quantities listed in 6mm mild steel and in 6mm …" at bounding box center [584, 481] width 381 height 27
click at [573, 473] on p "@[PERSON_NAME] please quote the quantities listed in 6mm mild steel and in 6mm …" at bounding box center [584, 481] width 381 height 27
click at [575, 468] on p "@[PERSON_NAME] please quote the quantities listed in 6mm mild steel and in 6mm …" at bounding box center [584, 481] width 381 height 27
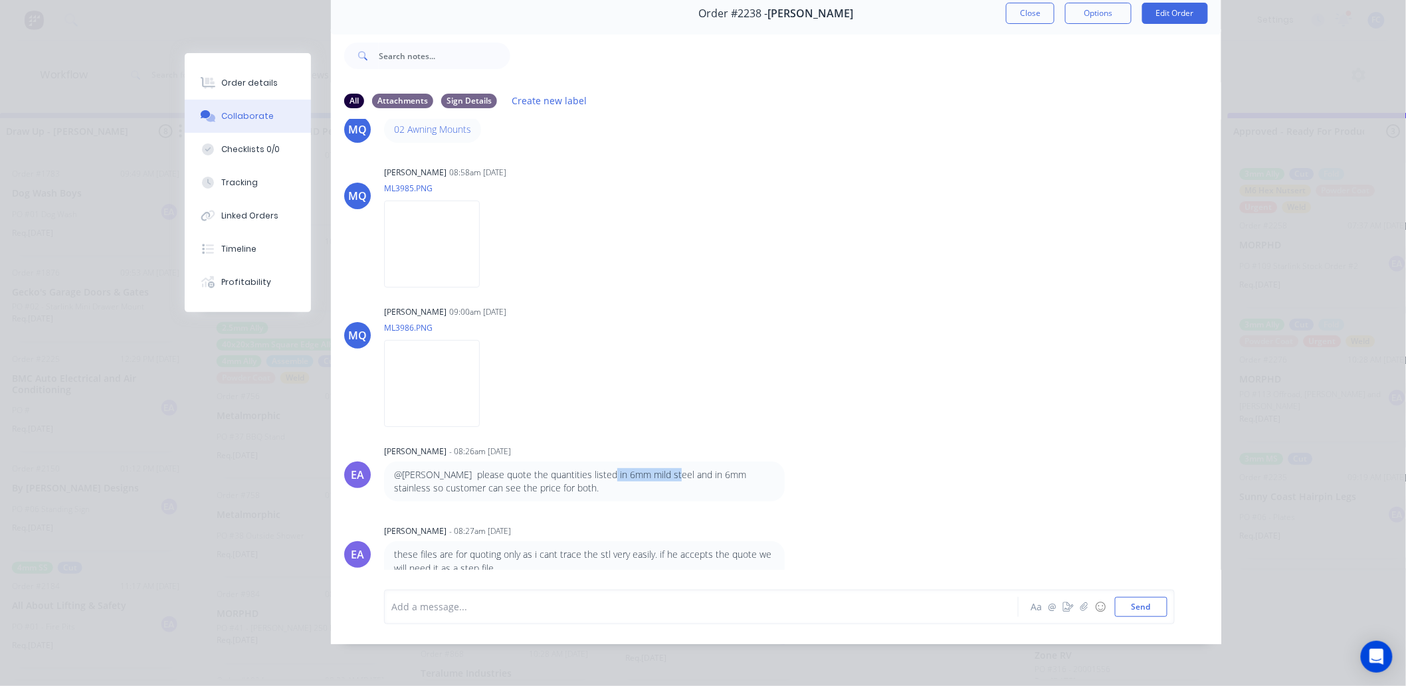
drag, startPoint x: 594, startPoint y: 462, endPoint x: 660, endPoint y: 462, distance: 66.4
click at [660, 468] on p "@[PERSON_NAME] please quote the quantities listed in 6mm mild steel and in 6mm …" at bounding box center [584, 481] width 381 height 27
click at [480, 373] on img at bounding box center [432, 383] width 96 height 87
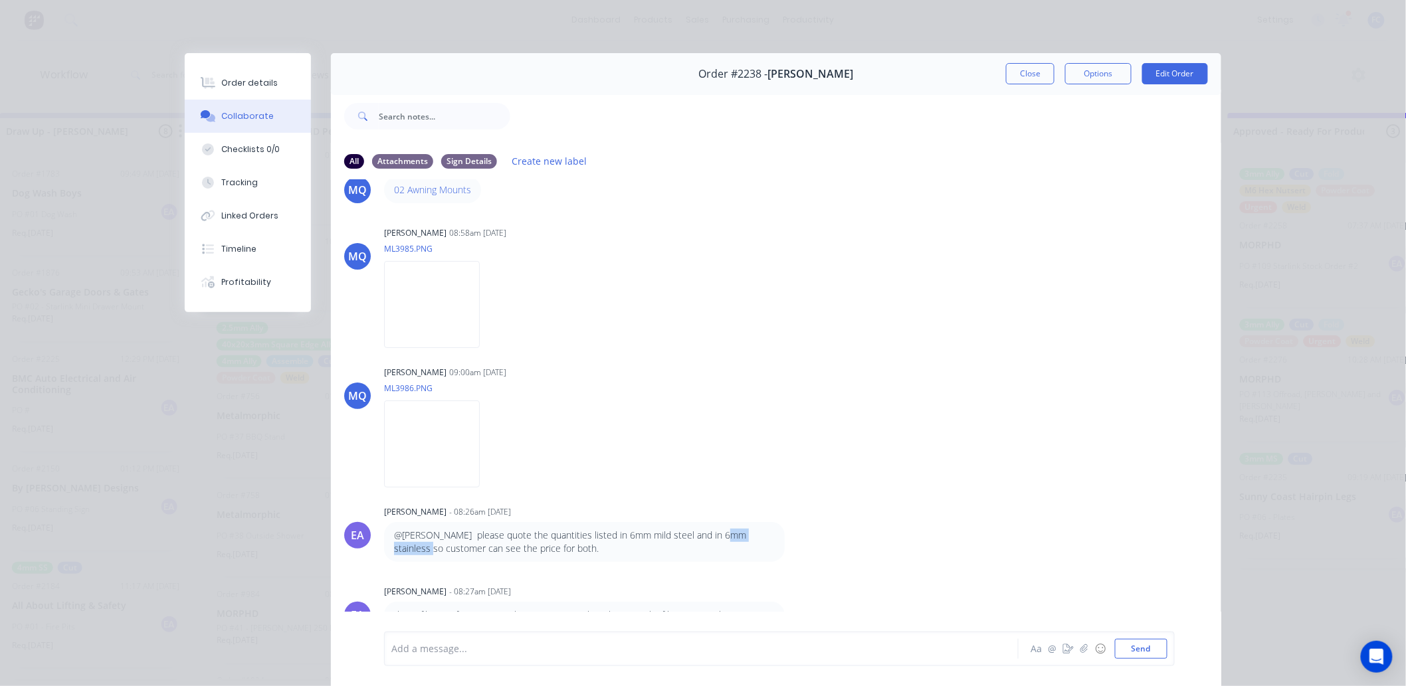
drag, startPoint x: 708, startPoint y: 534, endPoint x: 803, endPoint y: 530, distance: 94.4
click at [801, 532] on div "EA [PERSON_NAME] - 08:26am [DATE] @[PERSON_NAME] please quote the quantities li…" at bounding box center [776, 532] width 890 height 60
click at [768, 538] on p "@[PERSON_NAME] please quote the quantities listed in 6mm mild steel and in 6mm …" at bounding box center [584, 542] width 381 height 27
drag, startPoint x: 791, startPoint y: 534, endPoint x: 730, endPoint y: 533, distance: 61.1
click at [730, 533] on div "@[PERSON_NAME] please quote the quantities listed in 6mm mild steel and in 6mm …" at bounding box center [591, 542] width 415 height 41
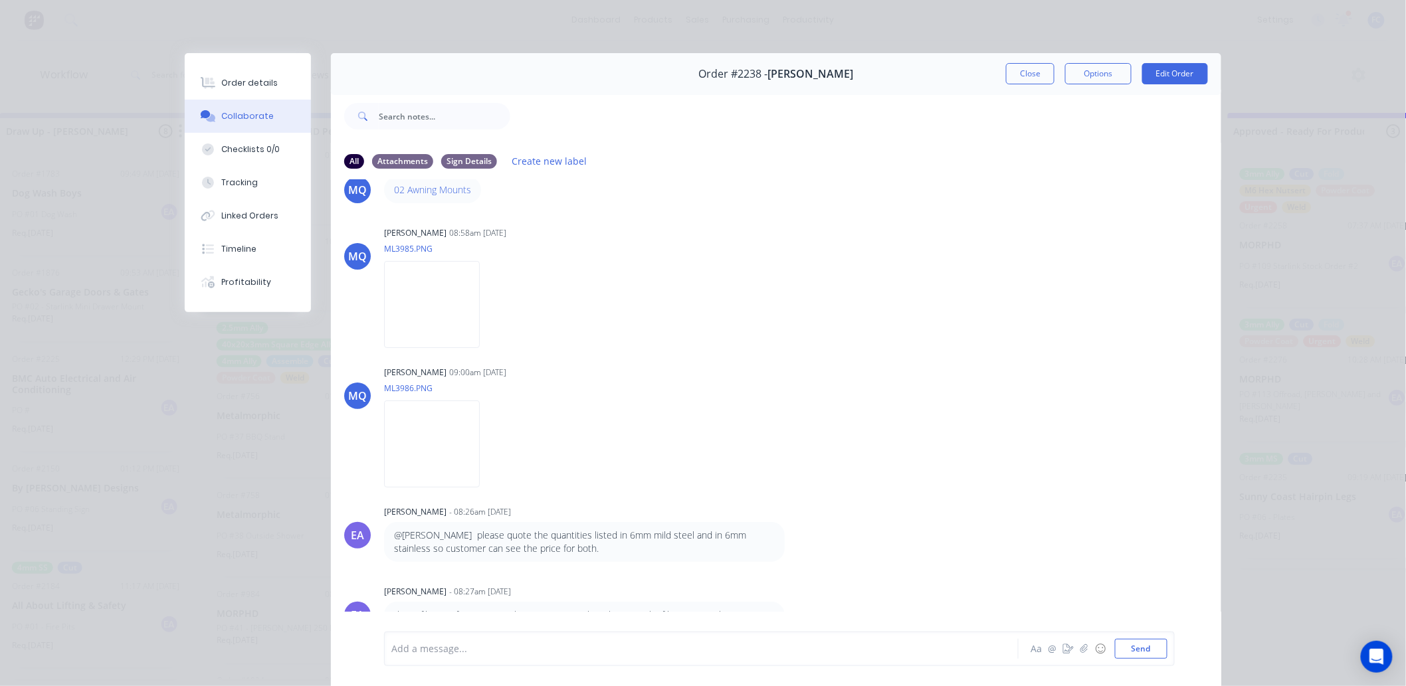
drag, startPoint x: 725, startPoint y: 534, endPoint x: 712, endPoint y: 535, distance: 12.7
click at [722, 534] on p "@[PERSON_NAME] please quote the quantities listed in 6mm mild steel and in 6mm …" at bounding box center [584, 542] width 381 height 27
drag, startPoint x: 705, startPoint y: 536, endPoint x: 765, endPoint y: 539, distance: 60.6
click at [765, 538] on p "@[PERSON_NAME] please quote the quantities listed in 6mm mild steel and in 6mm …" at bounding box center [584, 542] width 381 height 27
click at [710, 530] on p "@[PERSON_NAME] please quote the quantities listed in 6mm mild steel and in 6mm …" at bounding box center [584, 542] width 381 height 27
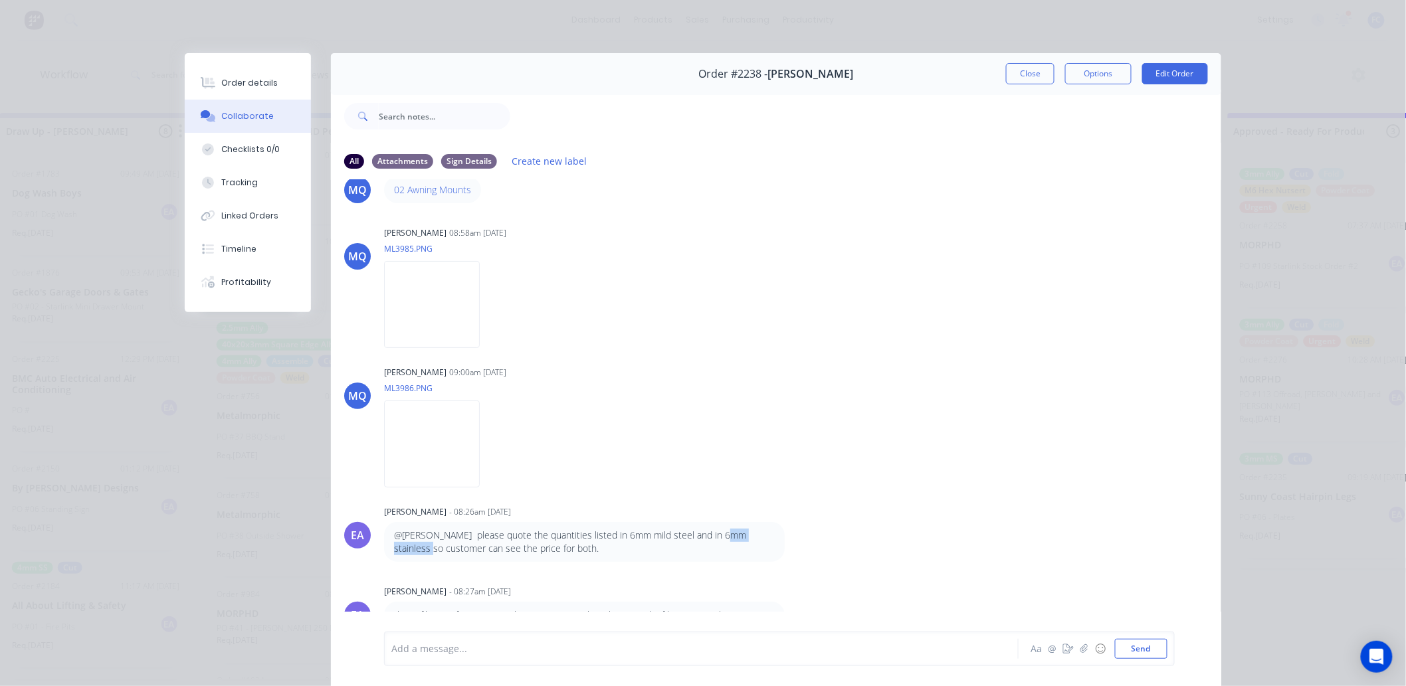
drag, startPoint x: 707, startPoint y: 534, endPoint x: 781, endPoint y: 534, distance: 74.4
click at [771, 535] on div "@[PERSON_NAME] please quote the quantities listed in 6mm mild steel and in 6mm …" at bounding box center [584, 542] width 401 height 41
click at [807, 530] on div "EA [PERSON_NAME] - 08:26am [DATE] @[PERSON_NAME] please quote the quantities li…" at bounding box center [776, 532] width 890 height 60
click at [789, 470] on div "[PERSON_NAME] 09:00am [DATE] ML3986.PNG Labels Download" at bounding box center [591, 423] width 415 height 120
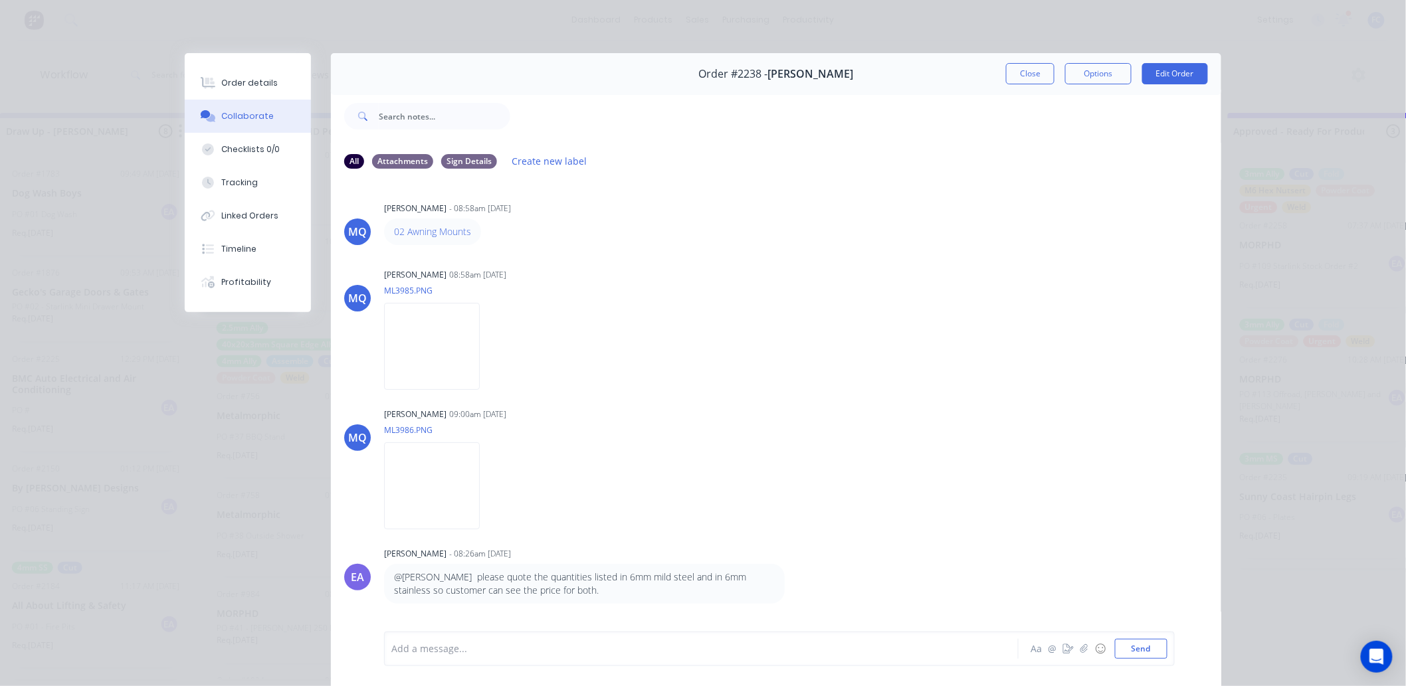
scroll to position [0, 0]
click at [430, 349] on img at bounding box center [432, 347] width 96 height 87
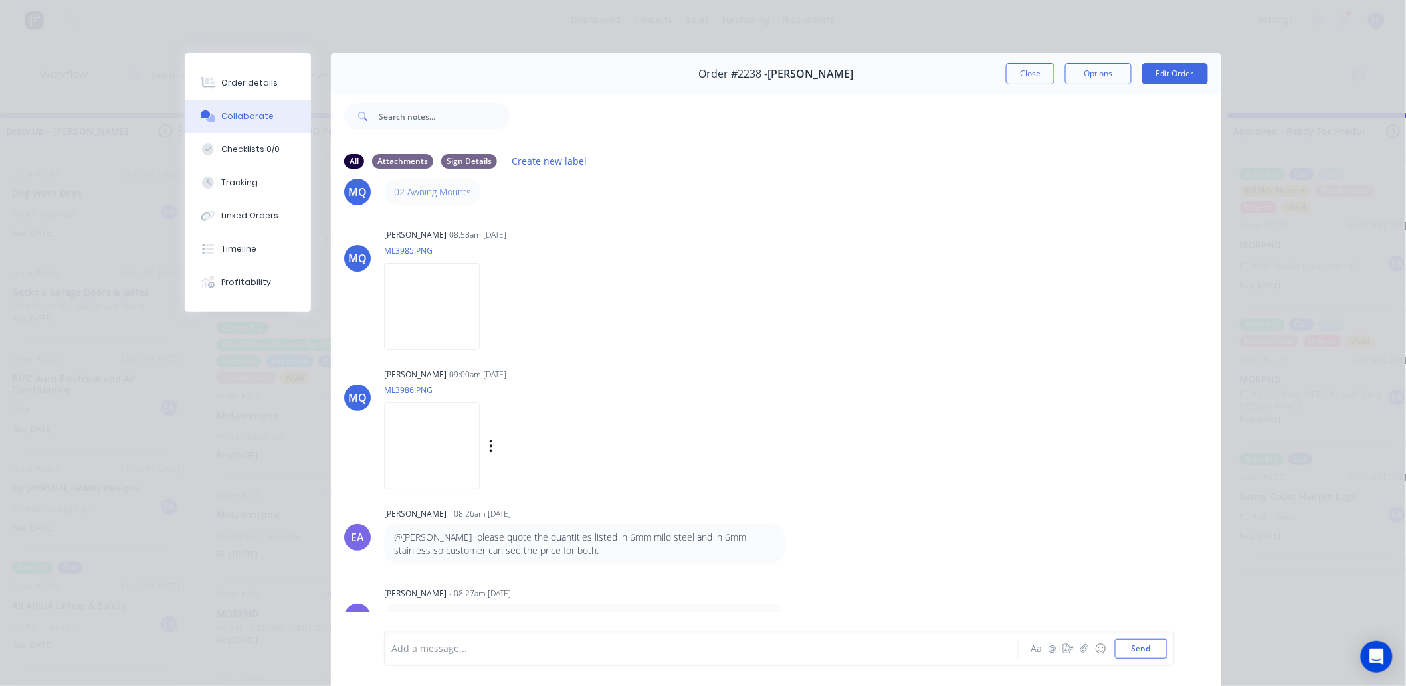
scroll to position [43, 0]
drag, startPoint x: 610, startPoint y: 540, endPoint x: 696, endPoint y: 549, distance: 86.9
click at [696, 538] on p "@[PERSON_NAME] please quote the quantities listed in 6mm mild steel and in 6mm …" at bounding box center [584, 542] width 381 height 27
click at [662, 538] on p "@[PERSON_NAME] please quote the quantities listed in 6mm mild steel and in 6mm …" at bounding box center [584, 542] width 381 height 27
drag, startPoint x: 552, startPoint y: 546, endPoint x: 520, endPoint y: 528, distance: 36.9
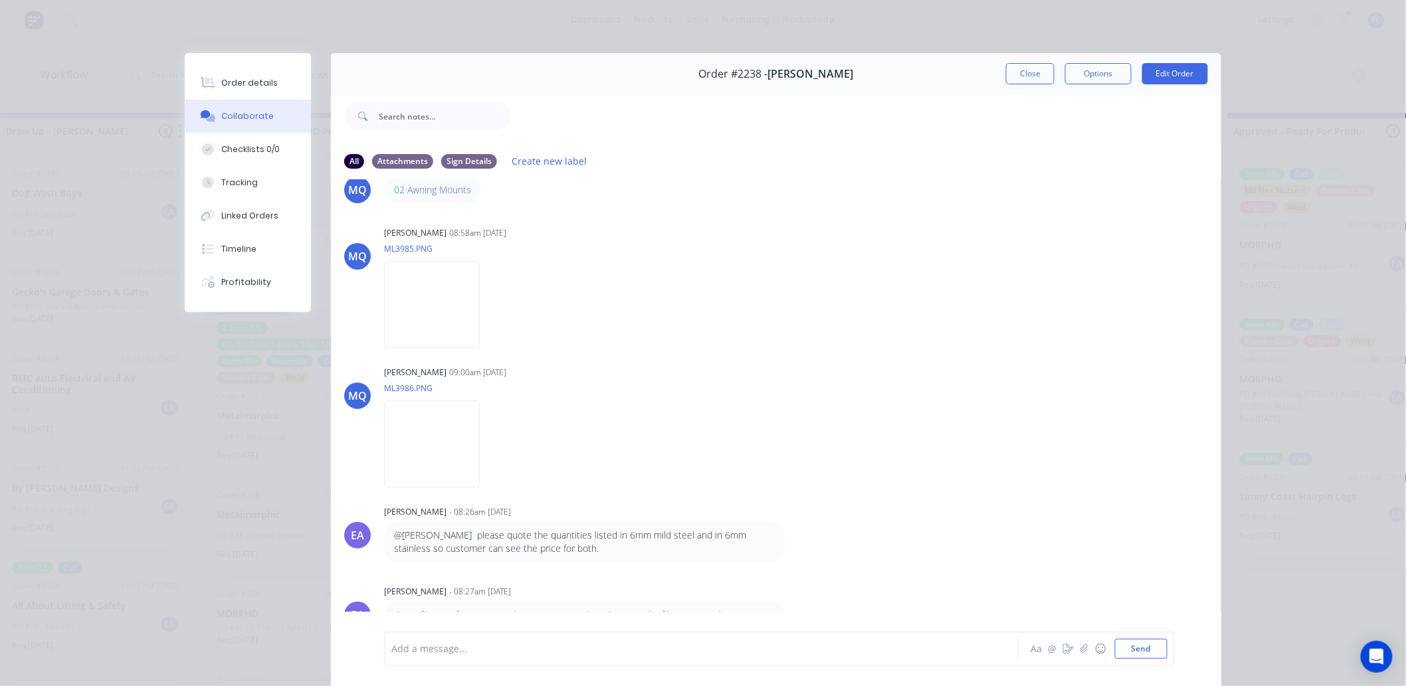
click at [520, 529] on p "@[PERSON_NAME] please quote the quantities listed in 6mm mild steel and in 6mm …" at bounding box center [584, 542] width 381 height 27
click at [901, 454] on div "MQ [PERSON_NAME] 09:00am [DATE] ML3986.PNG Labels Download" at bounding box center [776, 423] width 890 height 120
drag, startPoint x: 846, startPoint y: 552, endPoint x: 858, endPoint y: 536, distance: 20.5
click at [852, 538] on div "EA [PERSON_NAME] - 08:26am [DATE] @[PERSON_NAME] please quote the quantities li…" at bounding box center [776, 532] width 890 height 60
click at [1019, 88] on div "Order #2238 - [PERSON_NAME] Close Options Edit Order" at bounding box center [776, 74] width 890 height 42
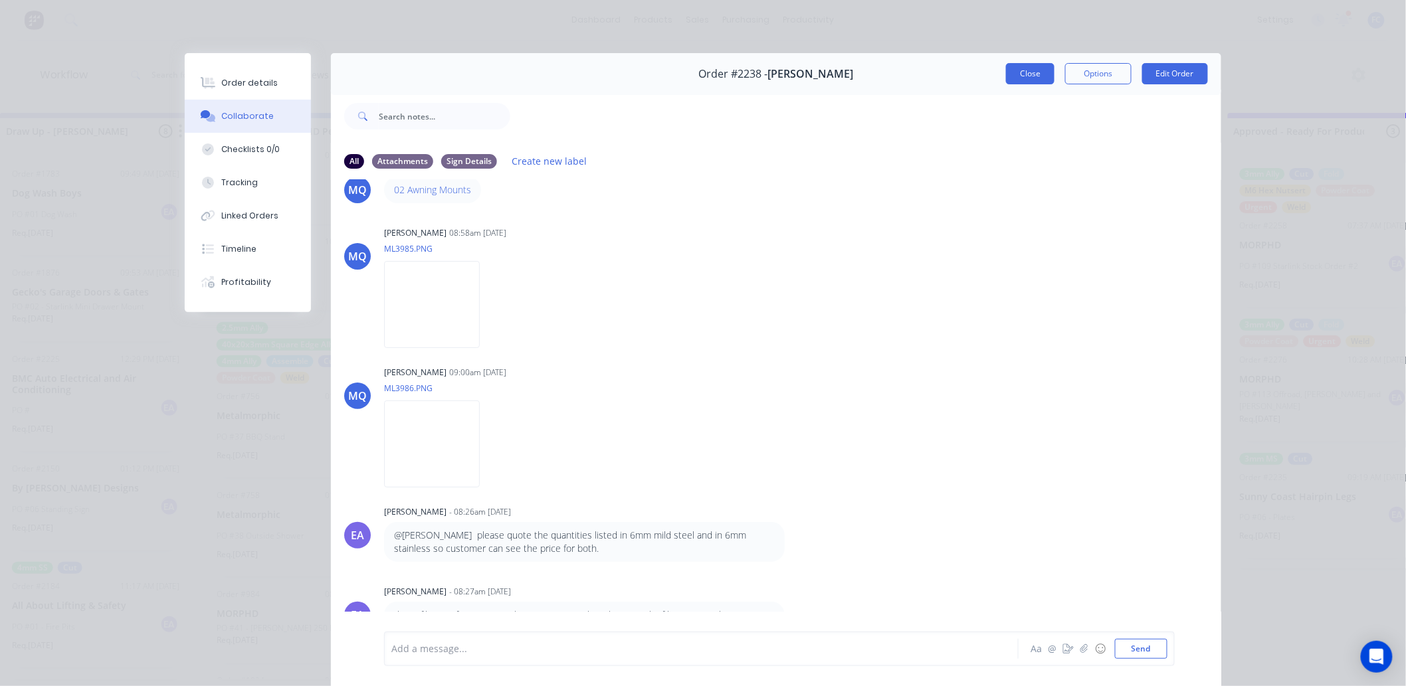
click at [1015, 78] on button "Close" at bounding box center [1030, 73] width 49 height 21
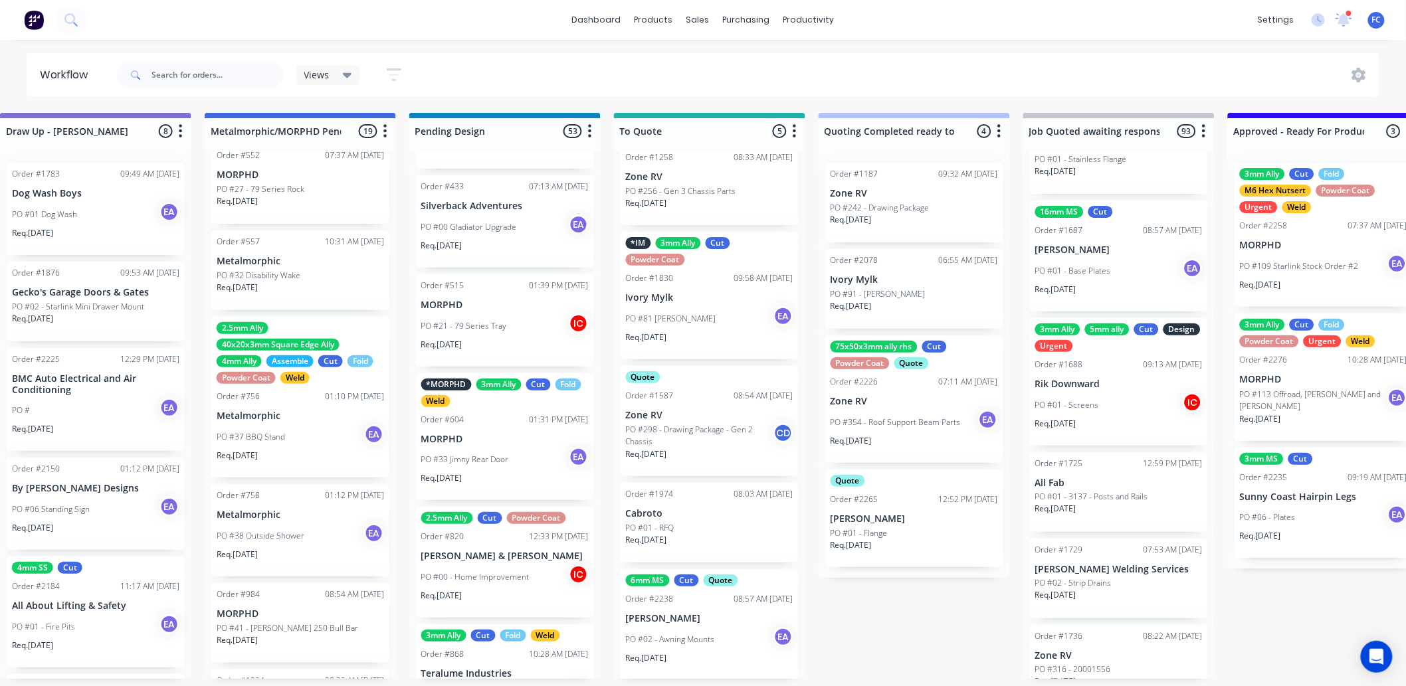
scroll to position [3, 642]
click at [676, 538] on p "[PERSON_NAME]" at bounding box center [709, 618] width 167 height 11
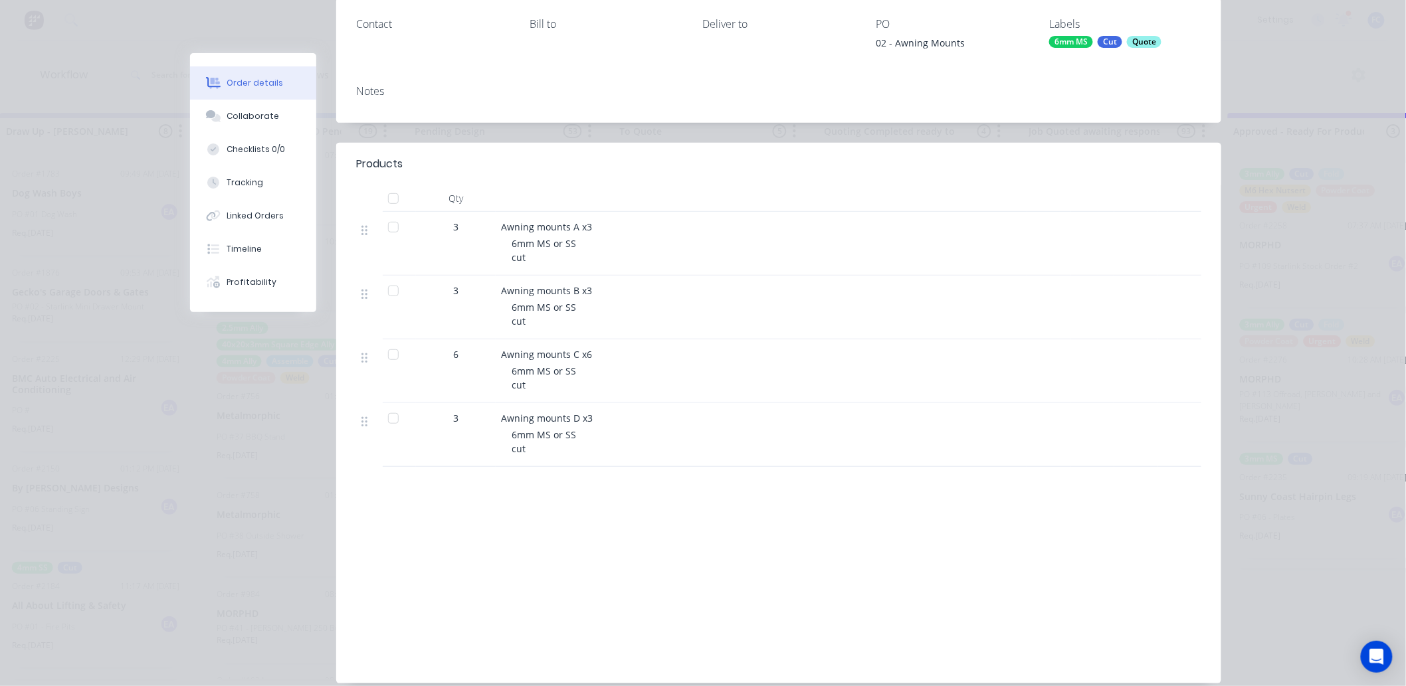
scroll to position [242, 0]
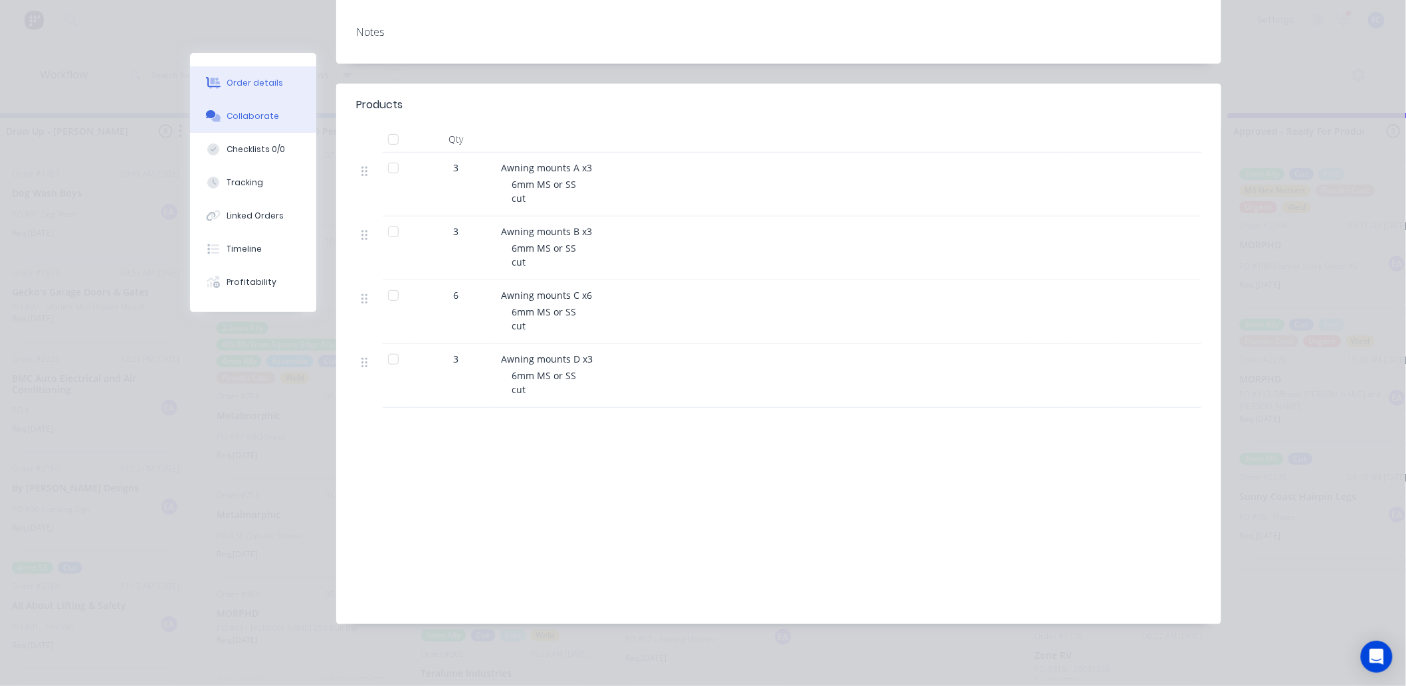
click at [235, 123] on button "Collaborate" at bounding box center [253, 116] width 126 height 33
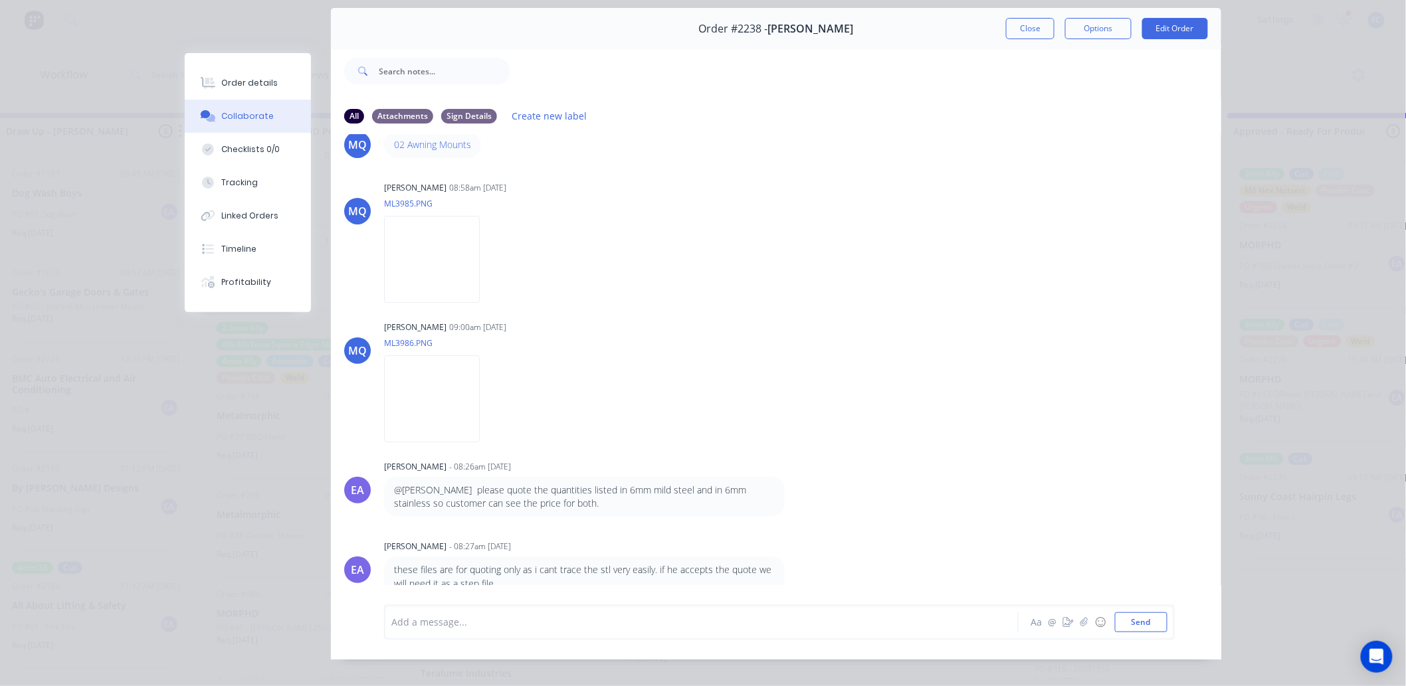
scroll to position [0, 0]
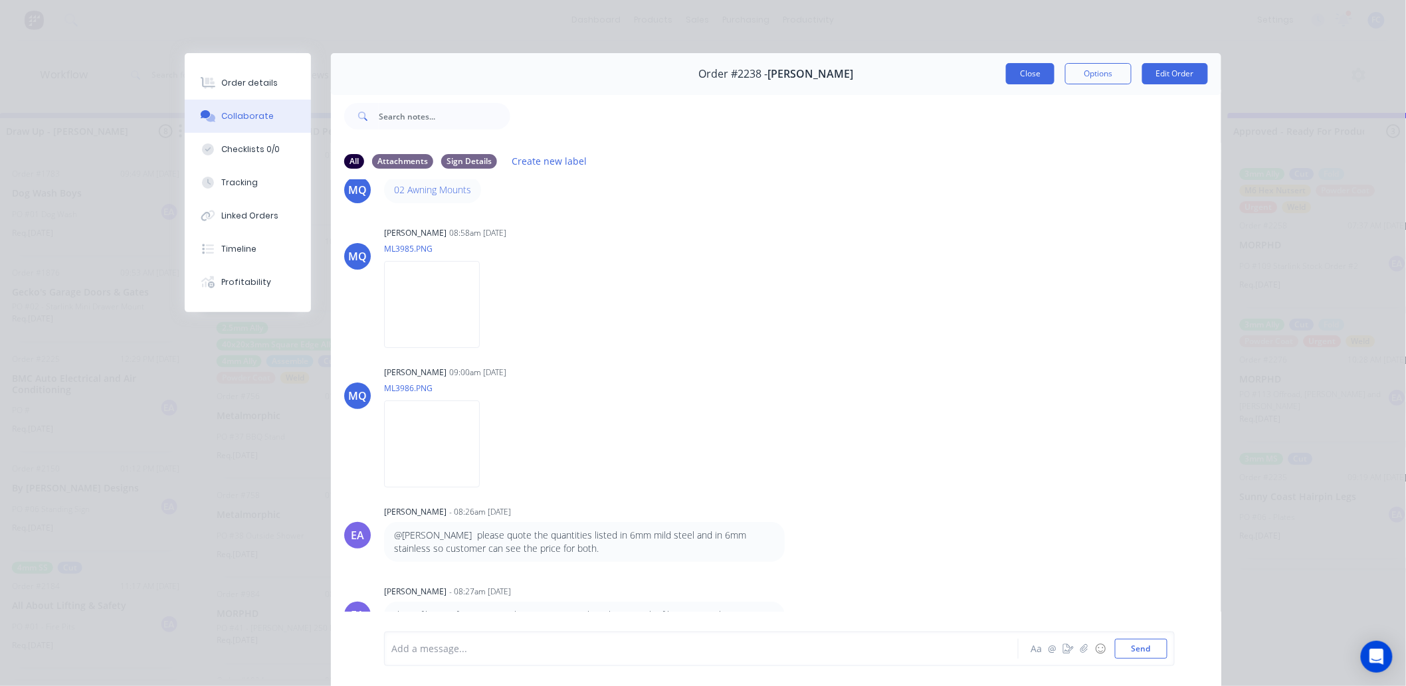
click at [1027, 74] on button "Close" at bounding box center [1030, 73] width 49 height 21
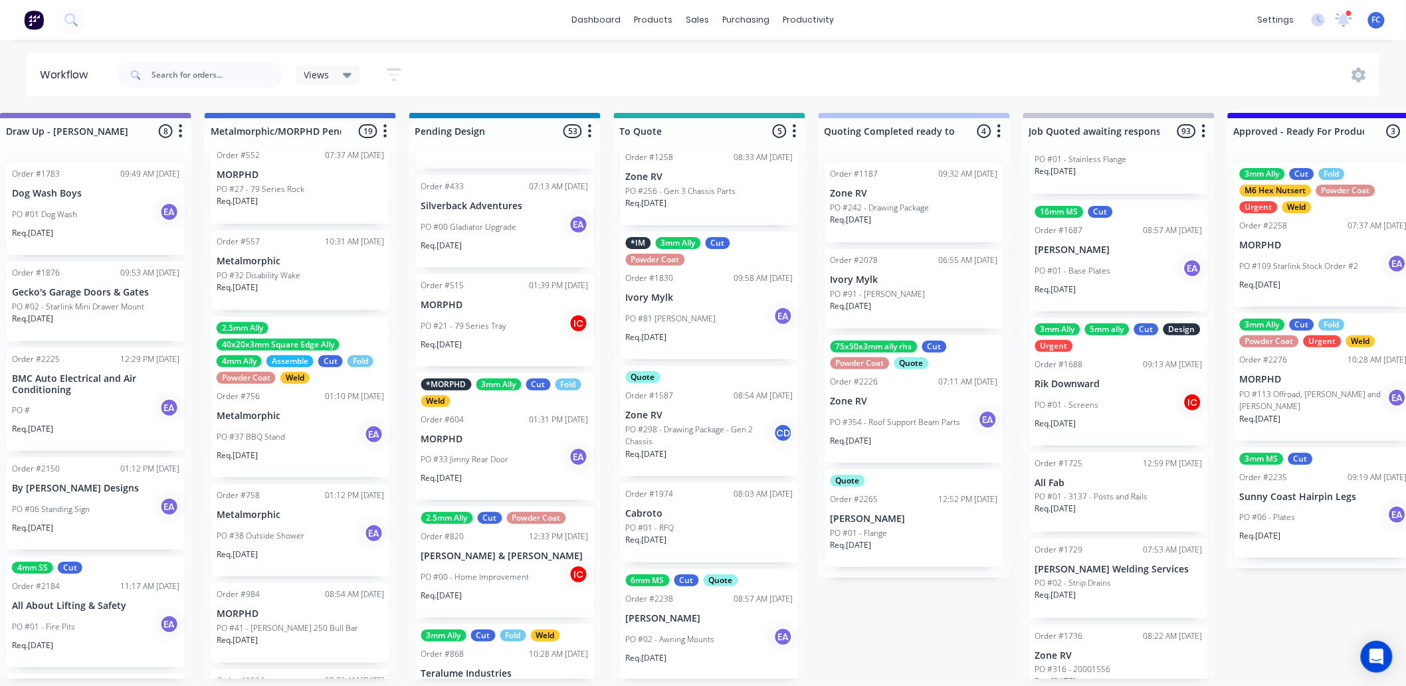
drag, startPoint x: 664, startPoint y: 633, endPoint x: 666, endPoint y: 587, distance: 45.9
click at [664, 538] on div "Urgent Order #1258 08:33 AM [DATE] Zone RV PO #256 - Gen 3 Chassis Parts Req. […" at bounding box center [709, 415] width 191 height 527
click at [688, 538] on div "PO #02 - Awning Mounts EA" at bounding box center [709, 639] width 167 height 25
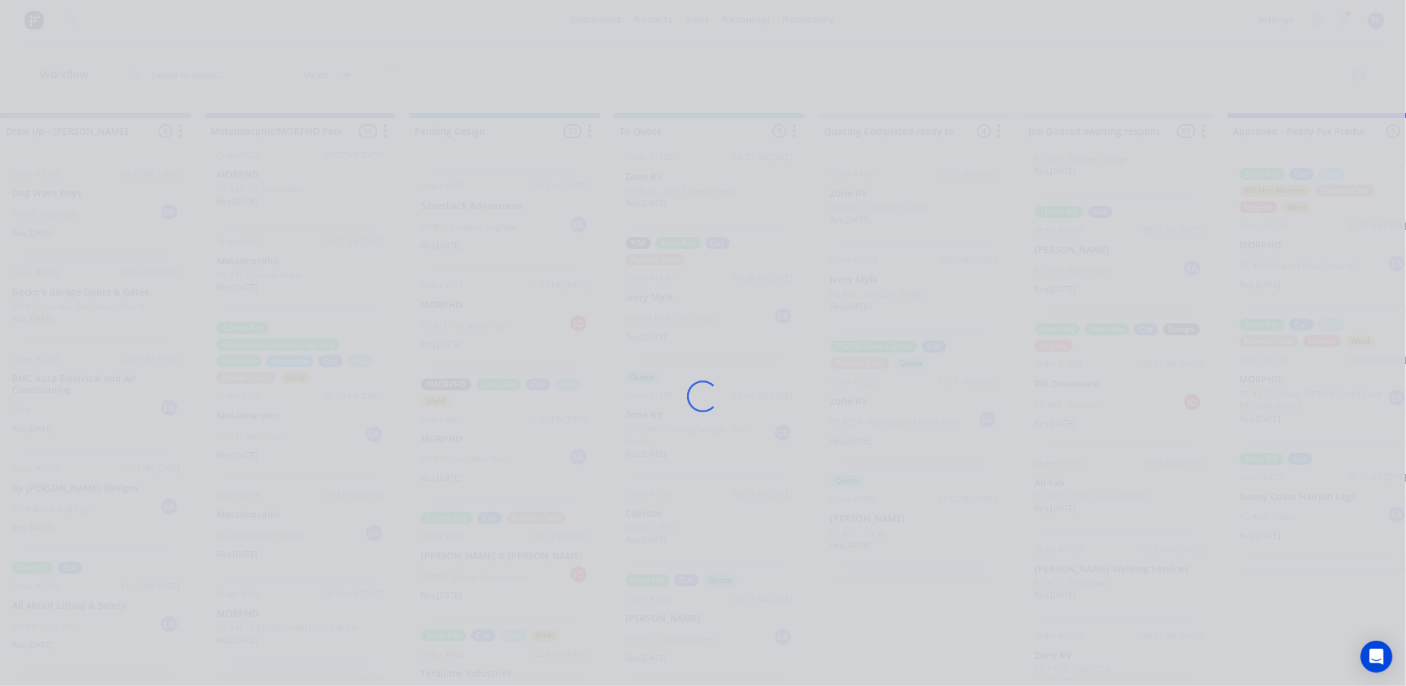
scroll to position [0, 642]
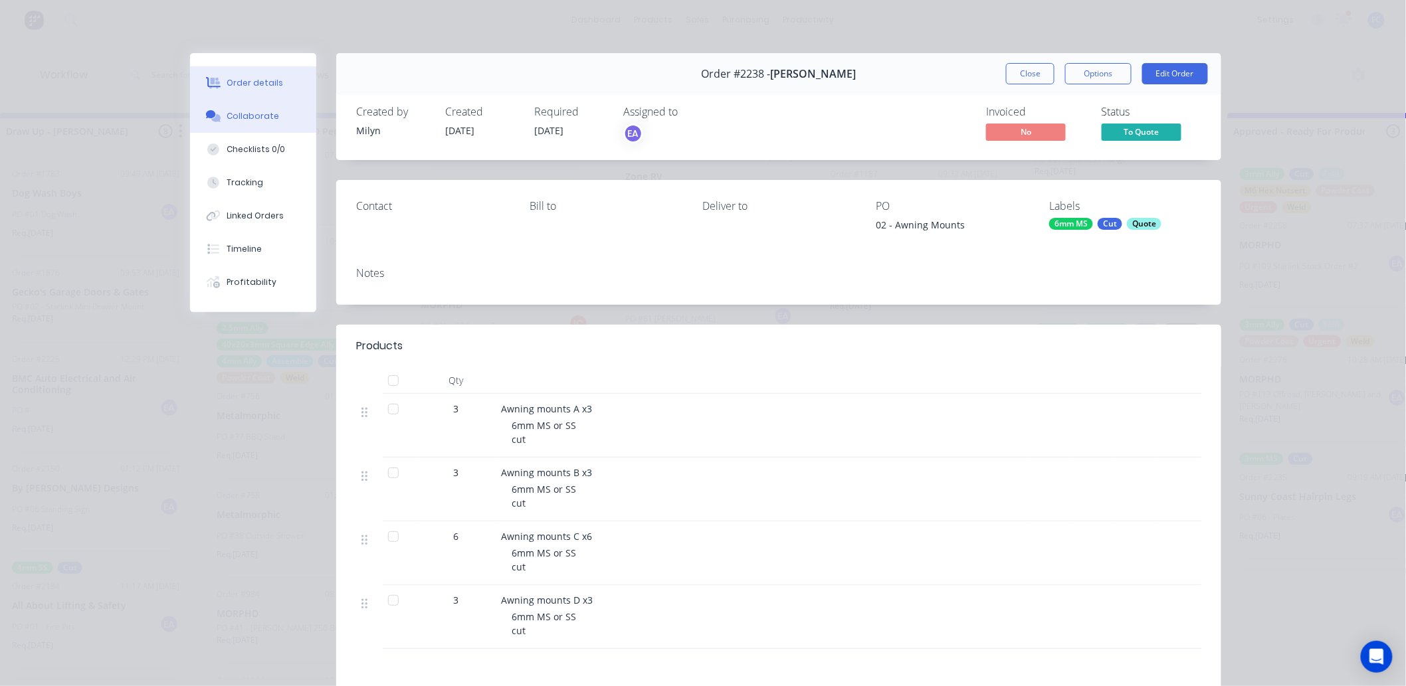
click at [239, 120] on div "Collaborate" at bounding box center [253, 116] width 52 height 12
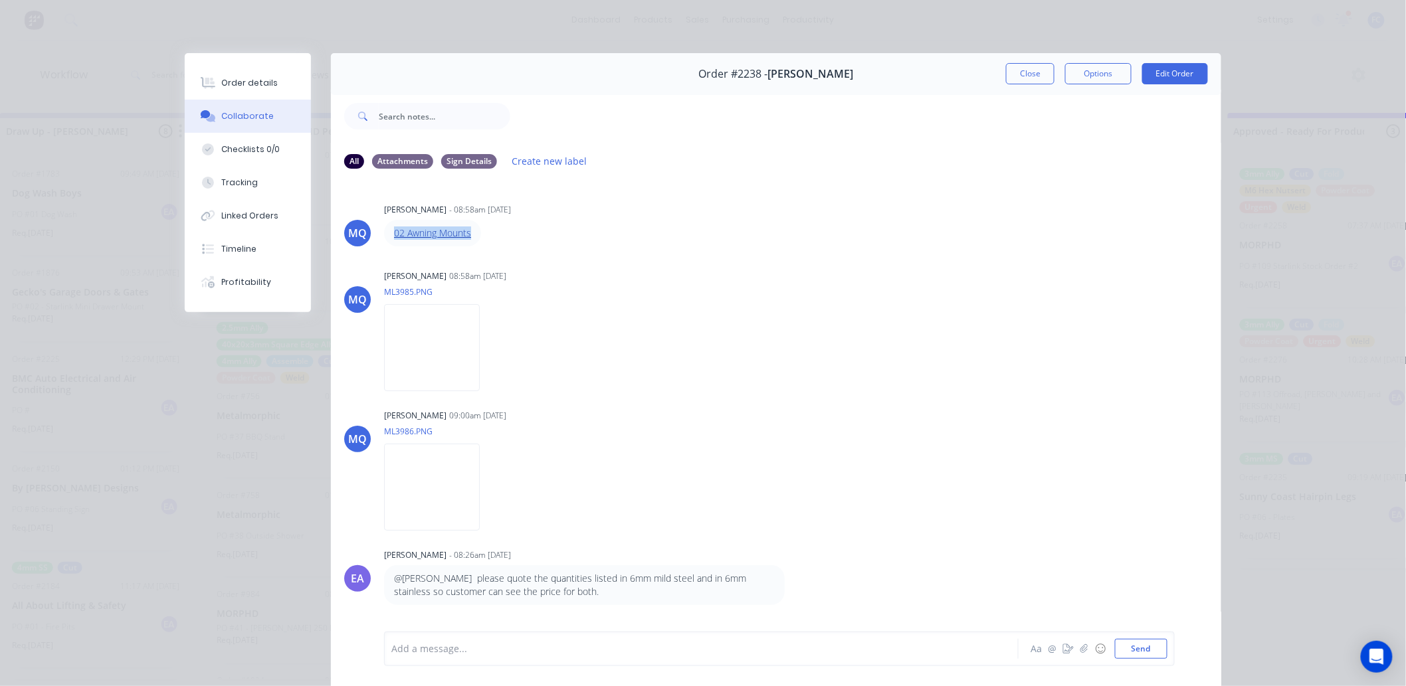
drag, startPoint x: 481, startPoint y: 235, endPoint x: 388, endPoint y: 237, distance: 93.0
click at [388, 237] on div "02 Awning Mounts" at bounding box center [591, 233] width 415 height 27
copy link "02 Awning Mounts"
click at [1010, 74] on button "Close" at bounding box center [1030, 73] width 49 height 21
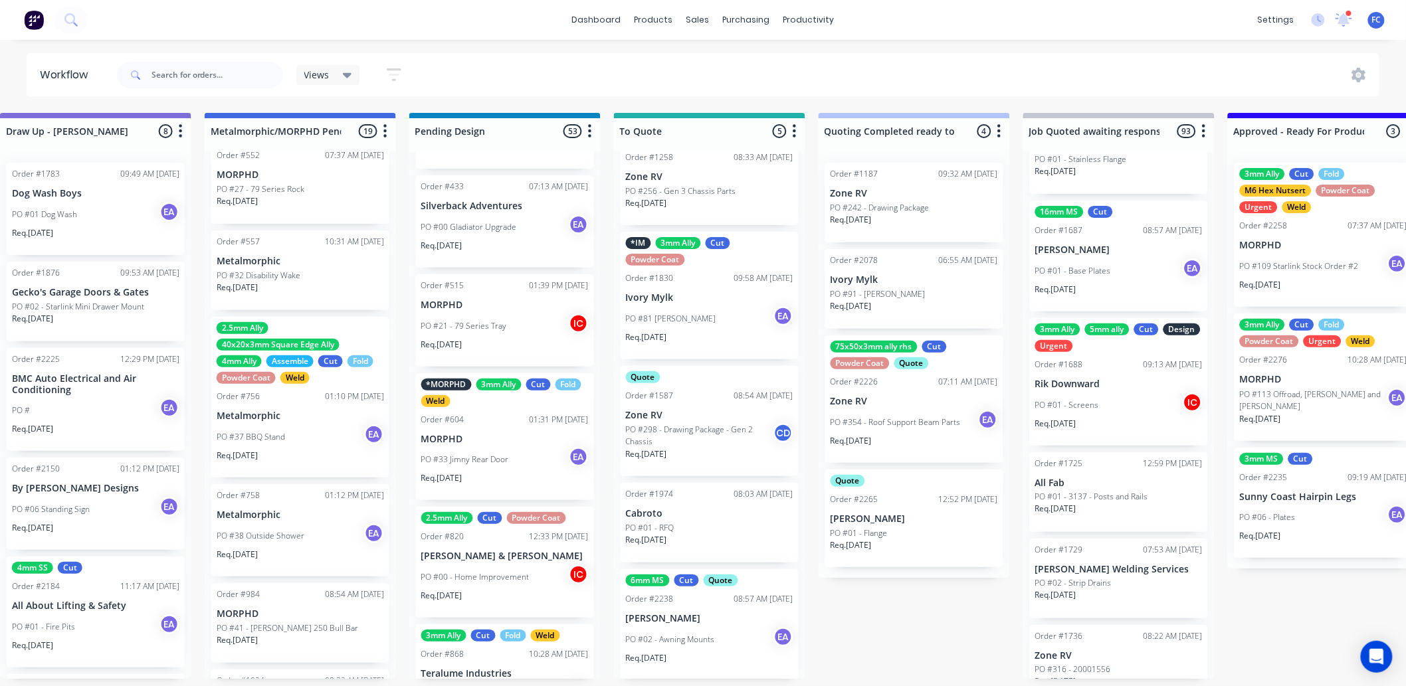
scroll to position [3, 642]
click at [201, 68] on input "text" at bounding box center [217, 75] width 132 height 27
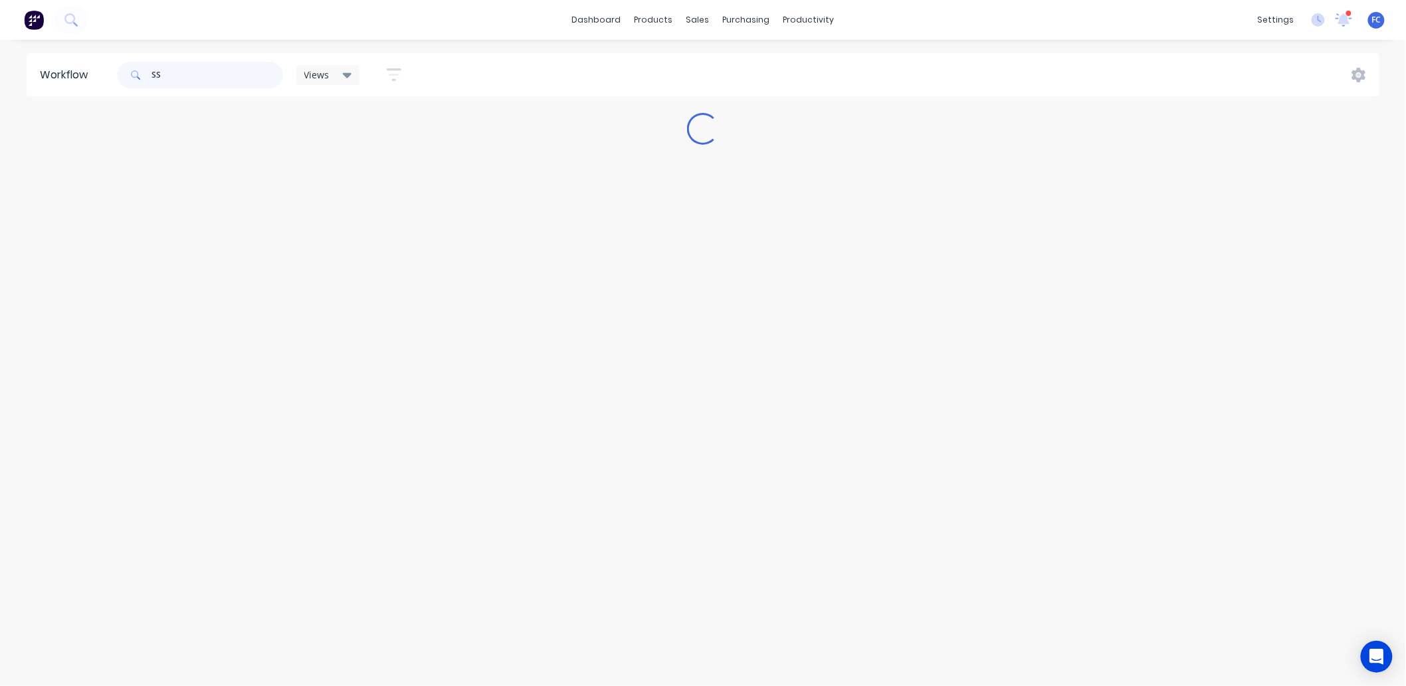
scroll to position [0, 0]
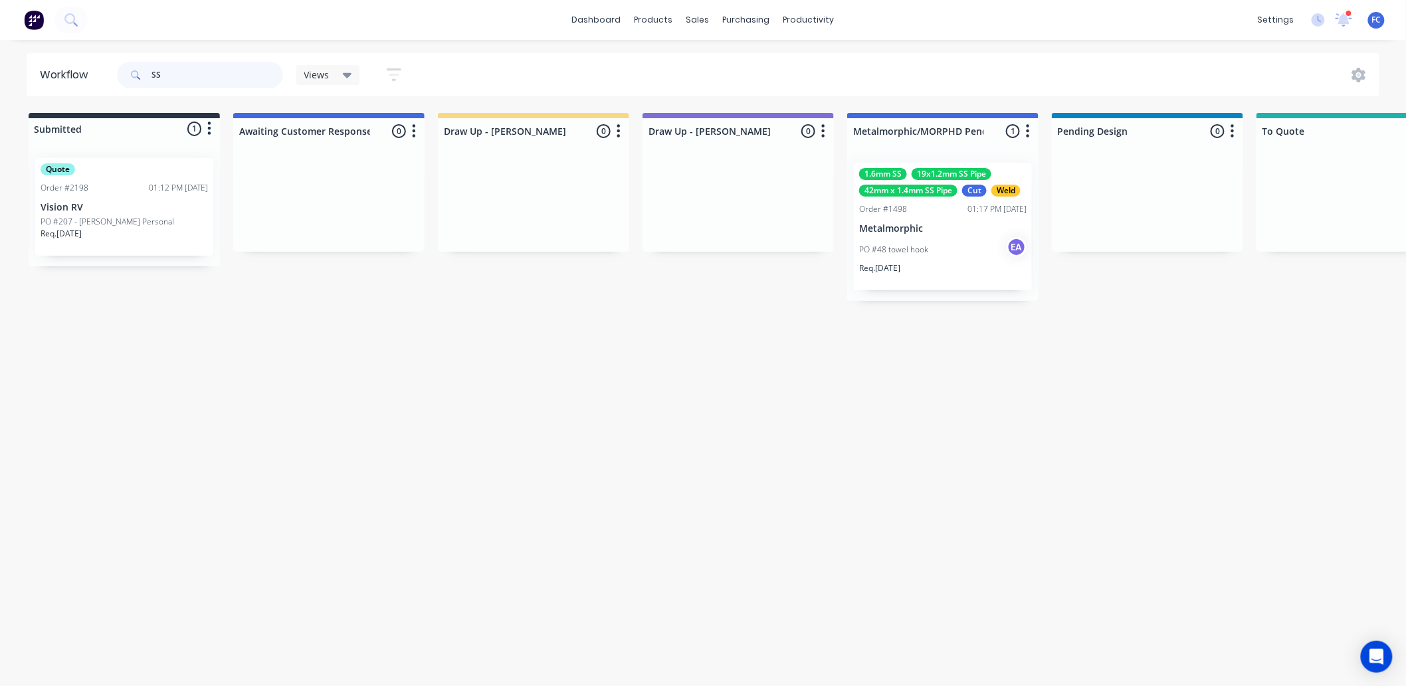
type input "SS"
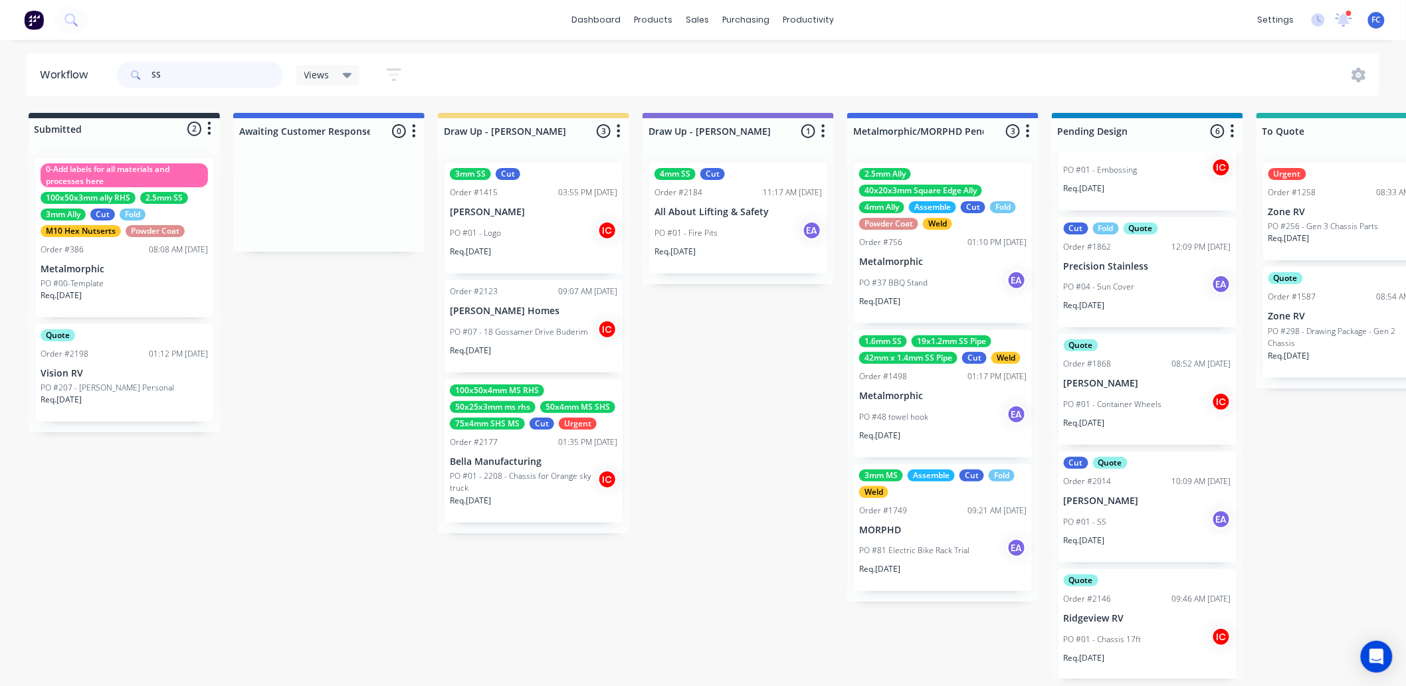
scroll to position [3, 0]
drag, startPoint x: 190, startPoint y: 76, endPoint x: 142, endPoint y: 75, distance: 47.8
click at [142, 75] on div "SS" at bounding box center [200, 75] width 166 height 27
click at [209, 80] on input "SS" at bounding box center [217, 75] width 132 height 27
drag, startPoint x: 209, startPoint y: 74, endPoint x: 82, endPoint y: 54, distance: 129.0
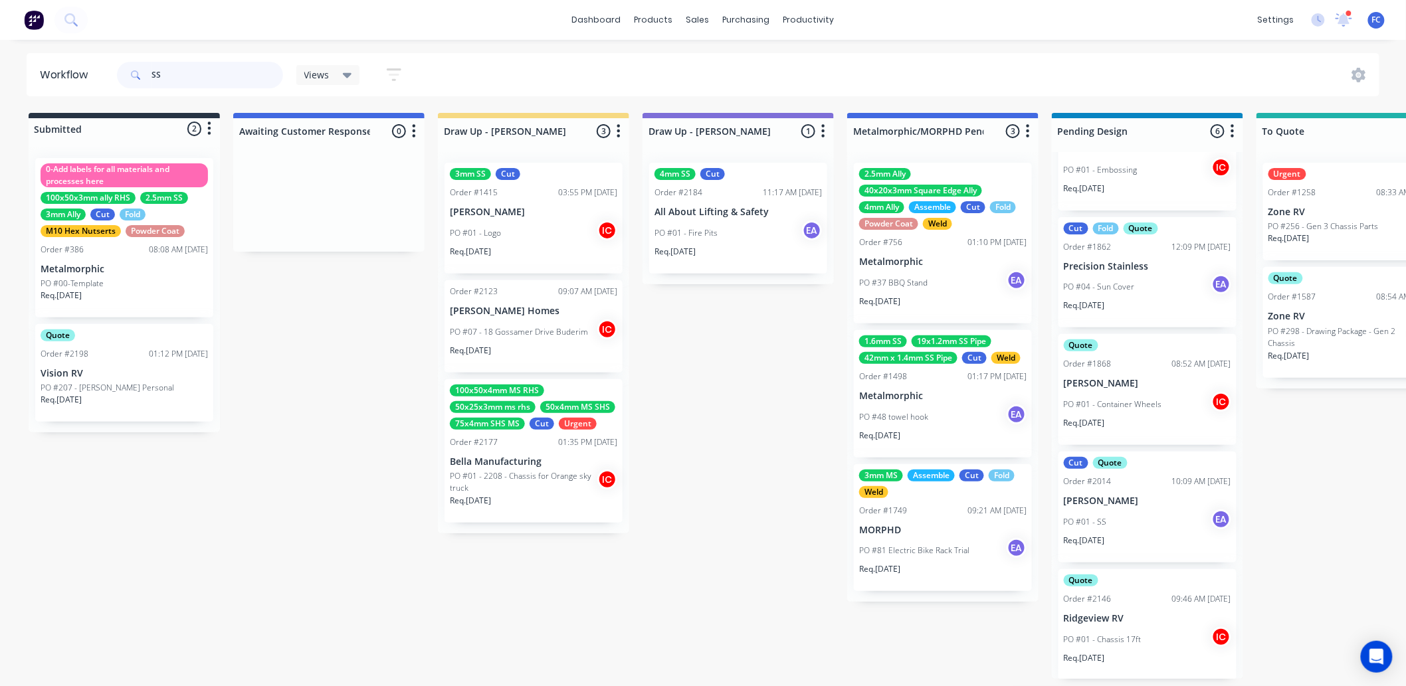
click at [82, 54] on header "Workflow SS Views Save new view None (Default) edit [PERSON_NAME] edit [PERSON_…" at bounding box center [703, 74] width 1353 height 43
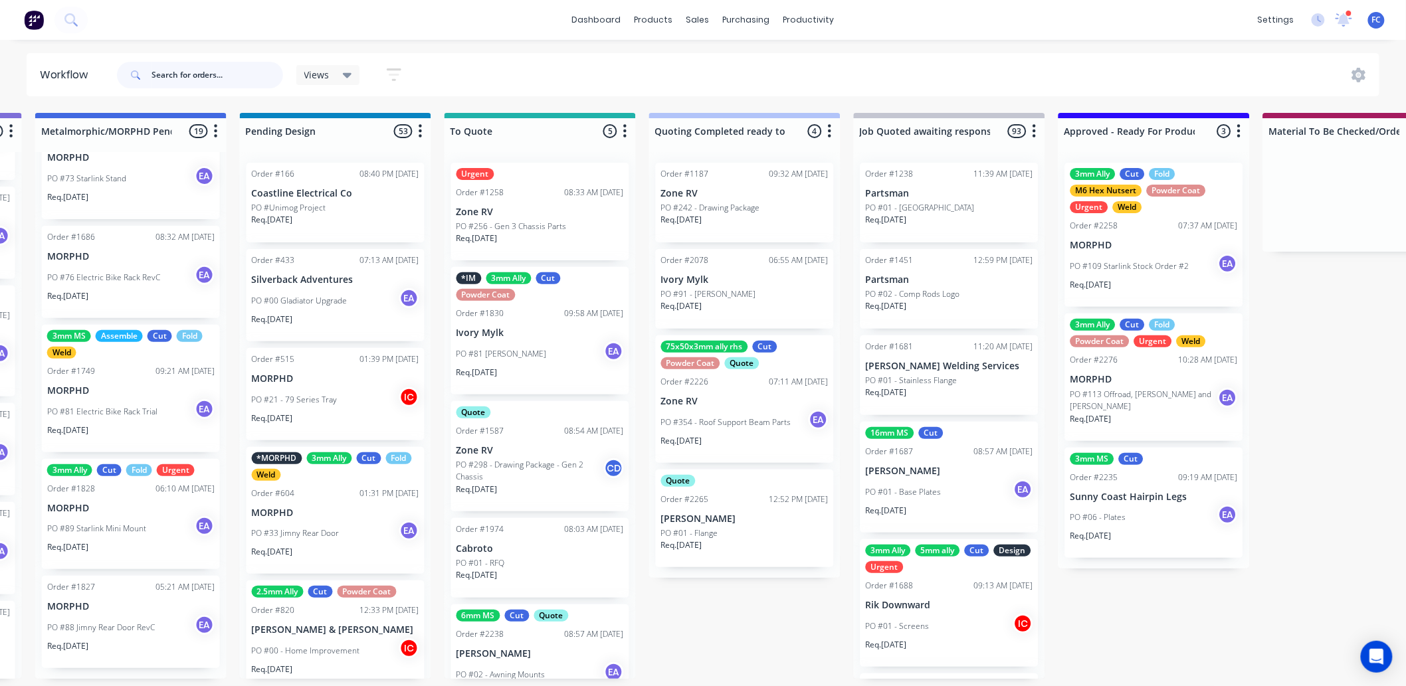
scroll to position [3, 844]
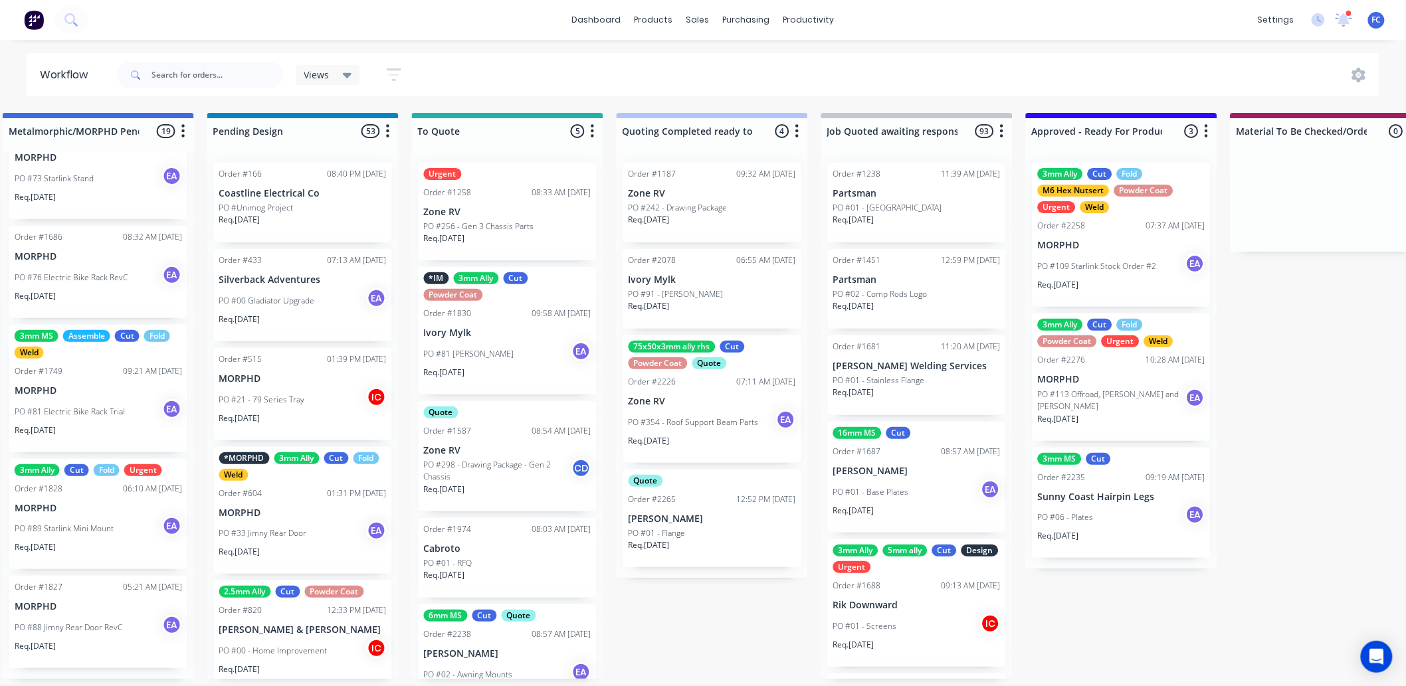
drag, startPoint x: 736, startPoint y: 631, endPoint x: 660, endPoint y: 655, distance: 80.1
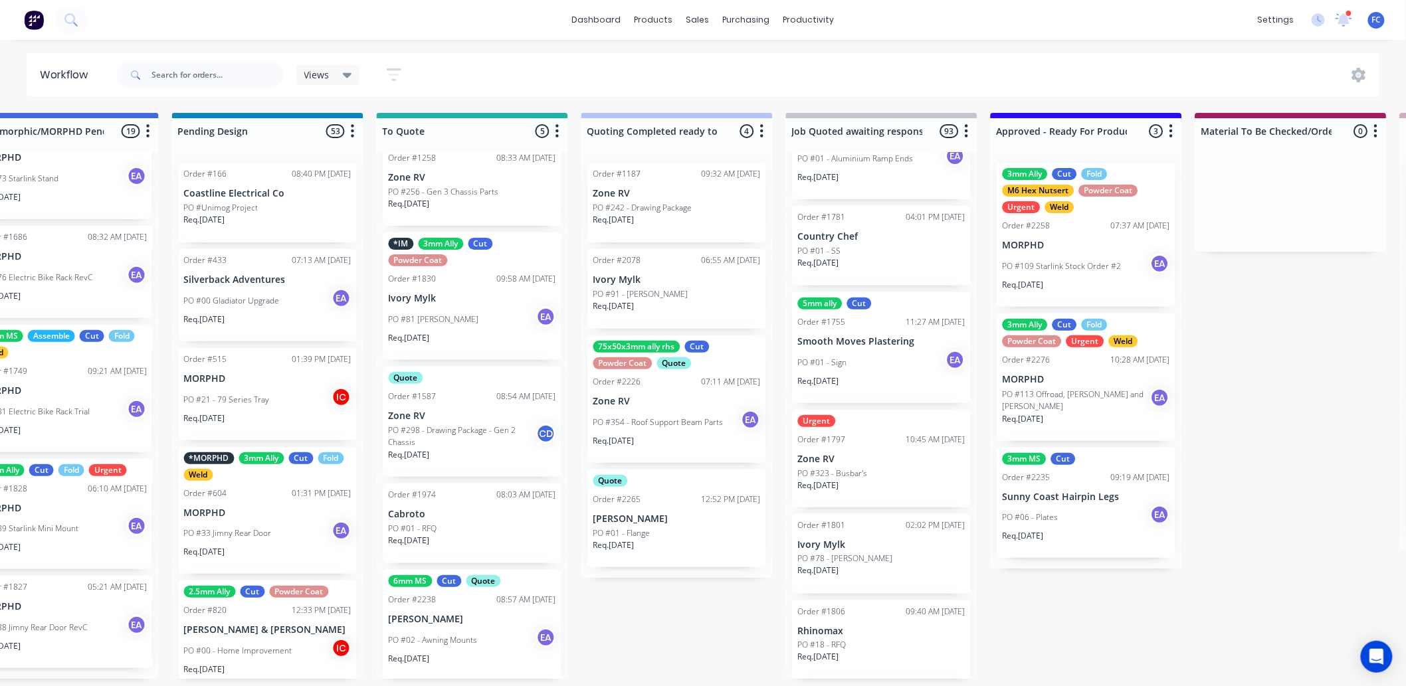
scroll to position [35, 0]
click at [635, 502] on div "Quote Order #2265 12:52 PM [DATE] [PERSON_NAME] PO #01 - Flange Req. [DATE]" at bounding box center [677, 519] width 178 height 98
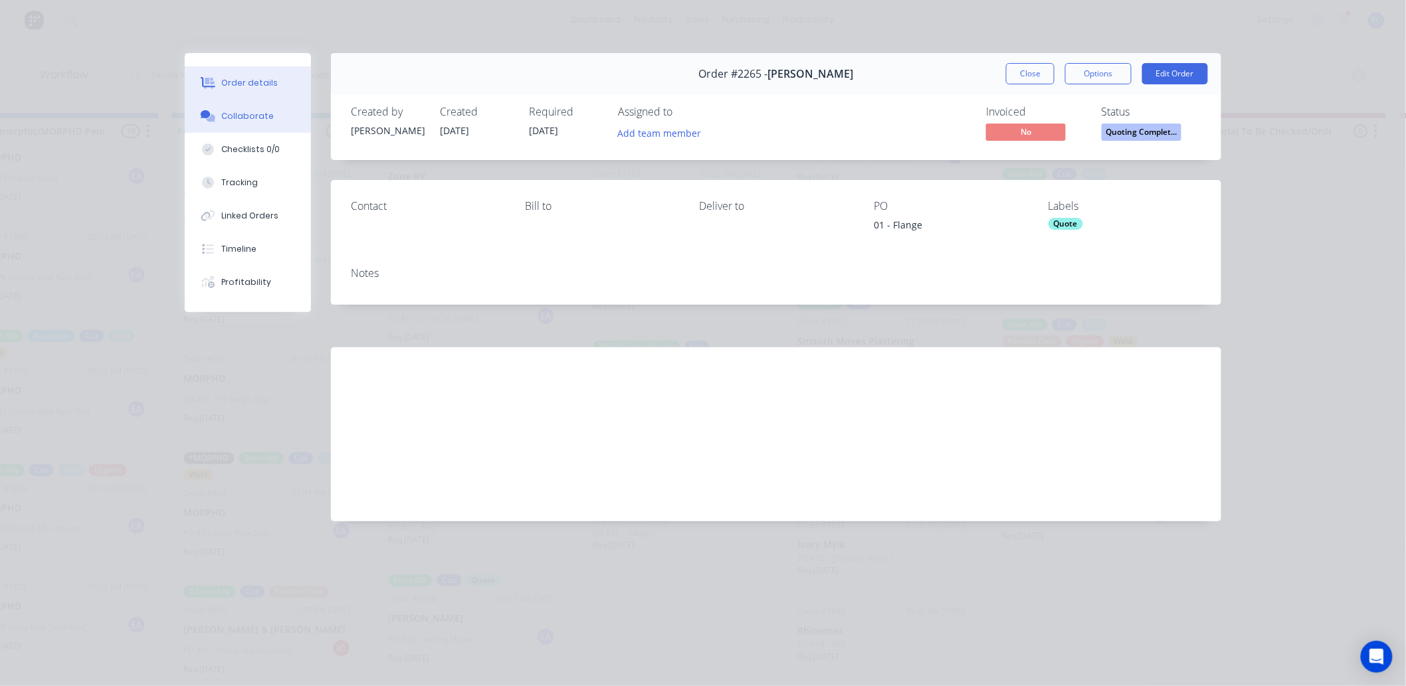
drag, startPoint x: 243, startPoint y: 123, endPoint x: 82, endPoint y: 286, distance: 228.8
click at [237, 123] on button "Collaborate" at bounding box center [248, 116] width 126 height 33
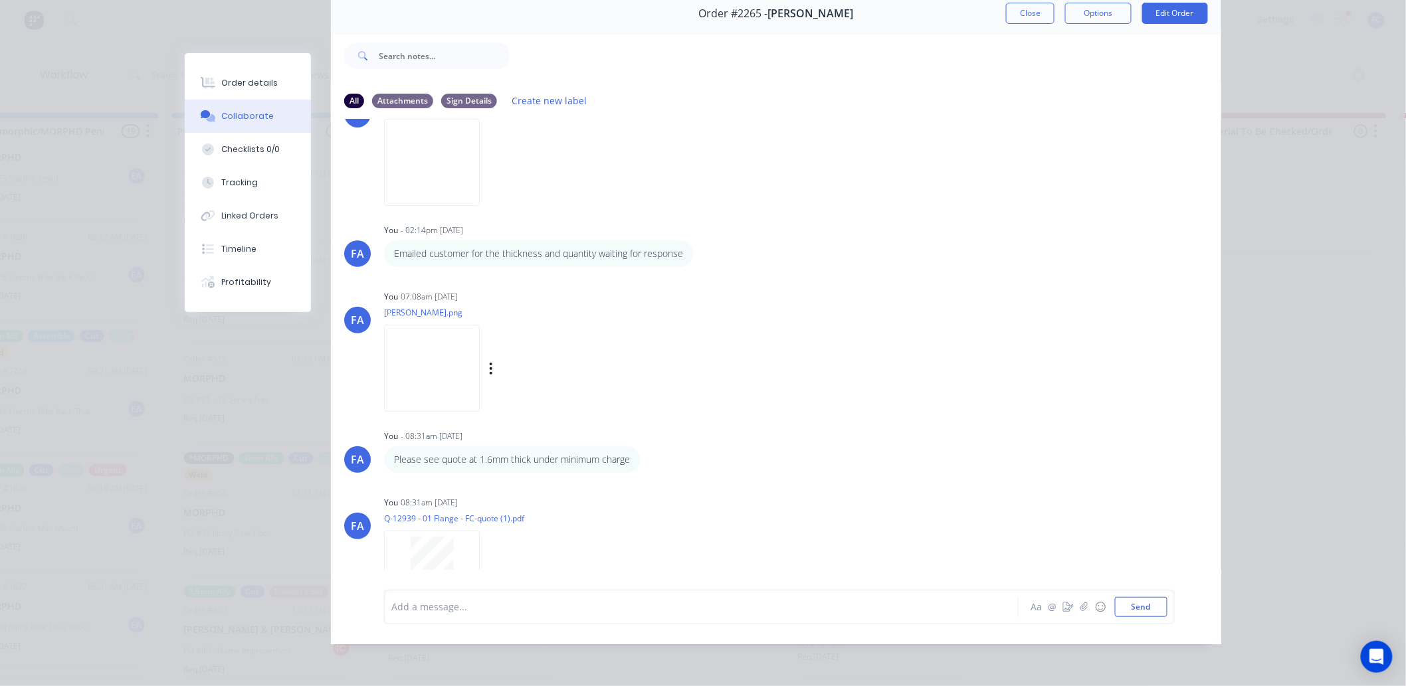
scroll to position [168, 0]
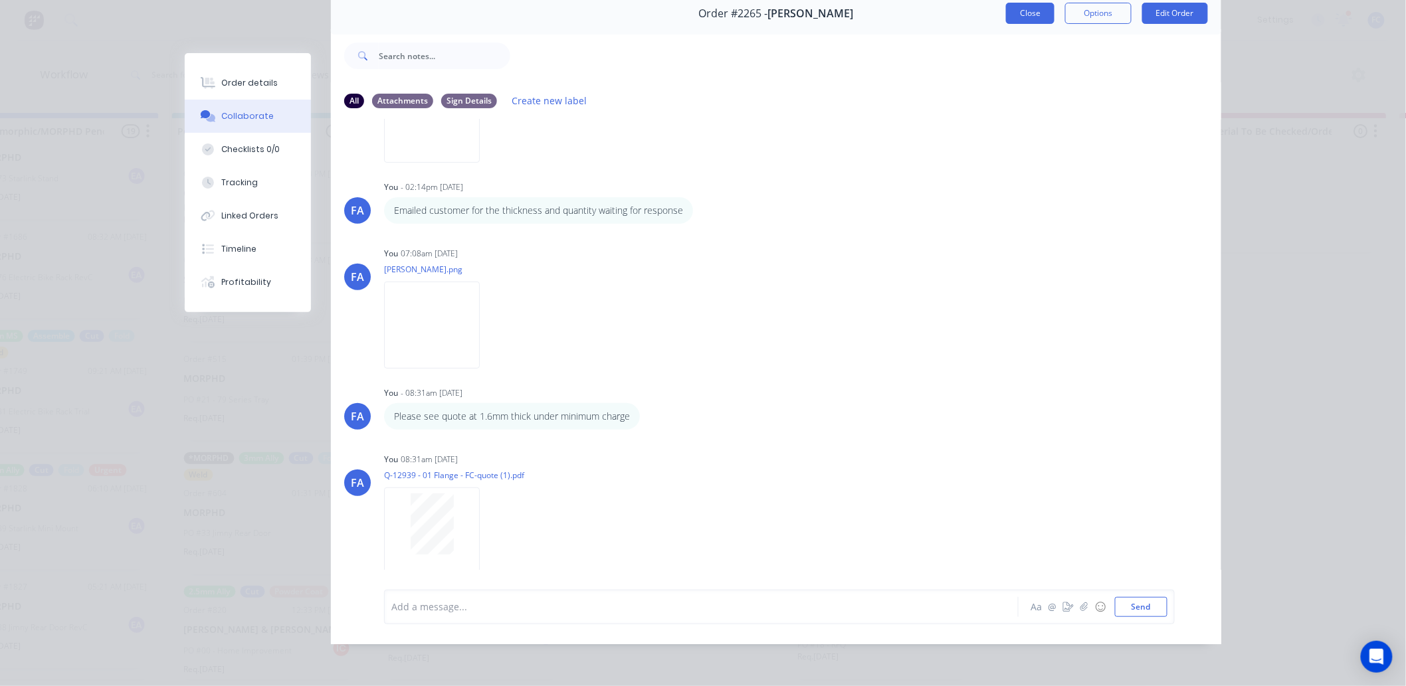
drag, startPoint x: 1021, startPoint y: 5, endPoint x: 912, endPoint y: 302, distance: 316.1
click at [1021, 7] on button "Close" at bounding box center [1030, 13] width 49 height 21
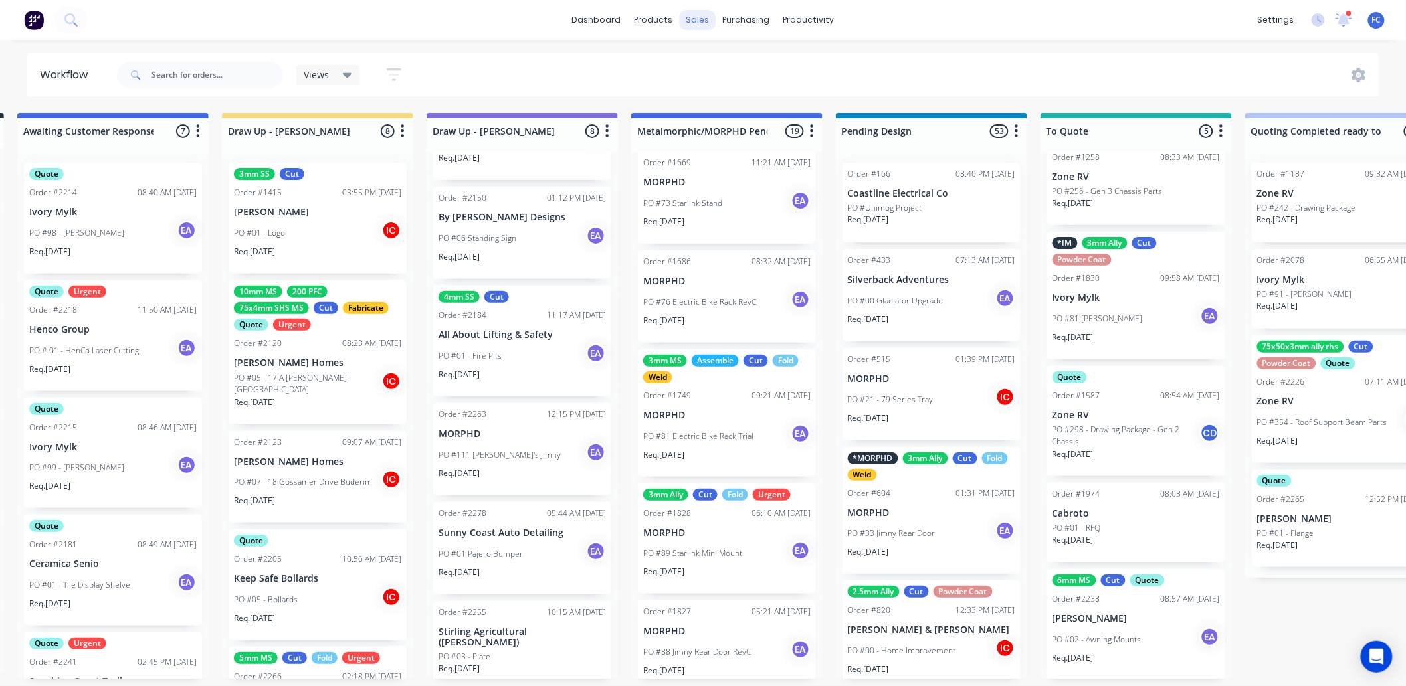
scroll to position [1520, 0]
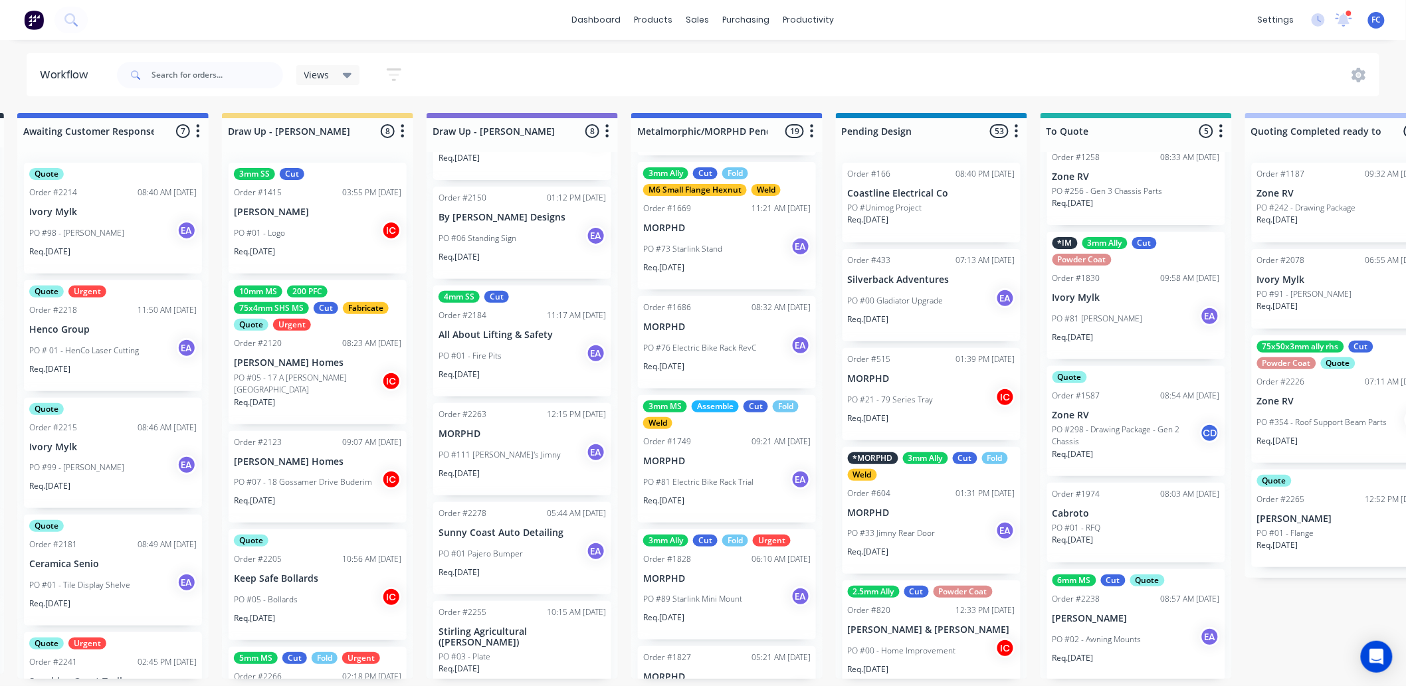
click at [1104, 538] on div "6mm MS Cut Quote Order #2238 08:57 AM [DATE] [PERSON_NAME] PO #02 - Awning Moun…" at bounding box center [1136, 624] width 178 height 111
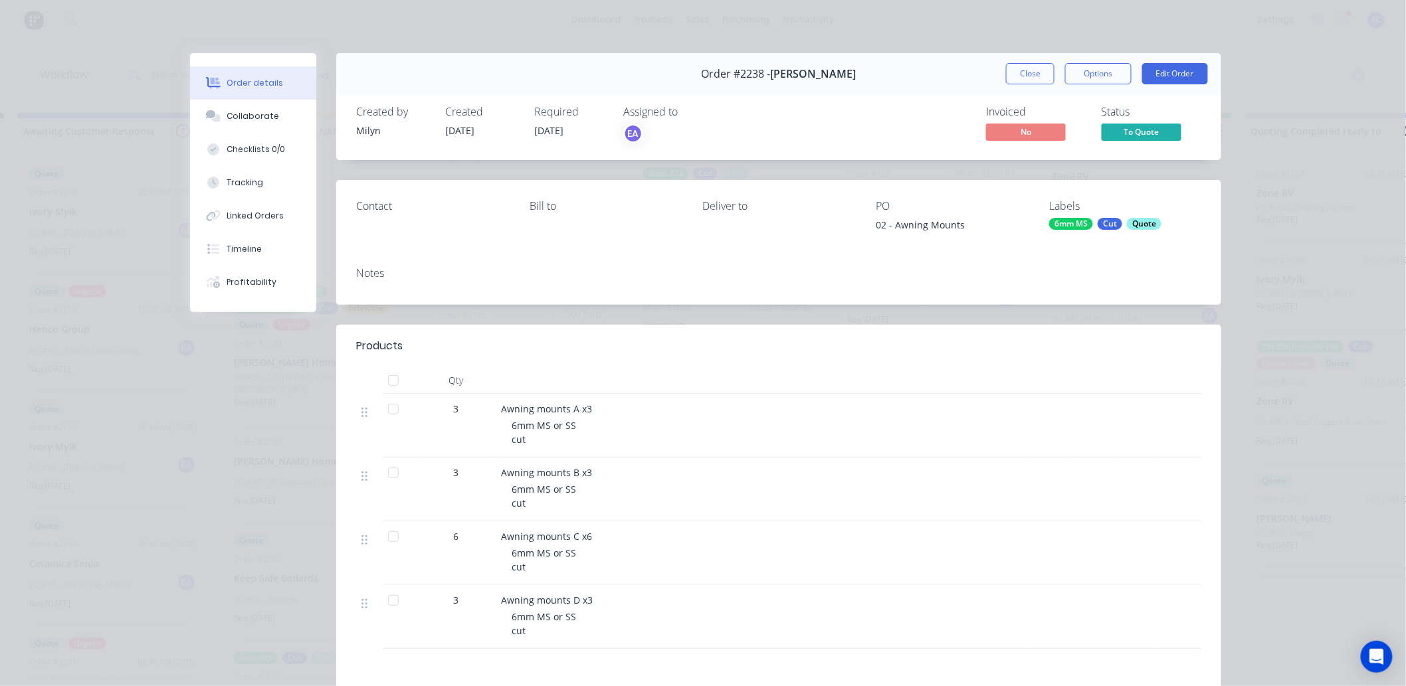
click at [1125, 138] on span "To Quote" at bounding box center [1142, 132] width 80 height 17
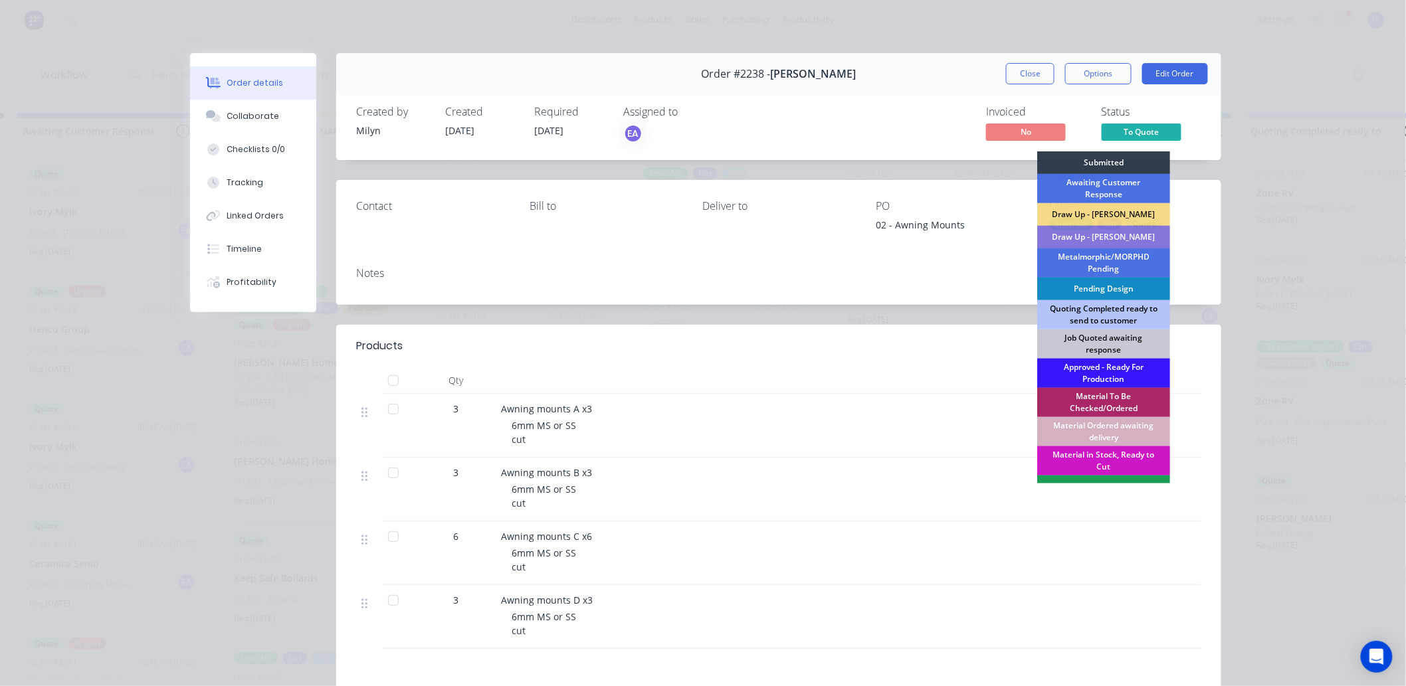
drag, startPoint x: 1080, startPoint y: 311, endPoint x: 1085, endPoint y: 324, distance: 14.1
click at [1080, 313] on div "Quoting Completed ready to send to customer" at bounding box center [1103, 314] width 133 height 29
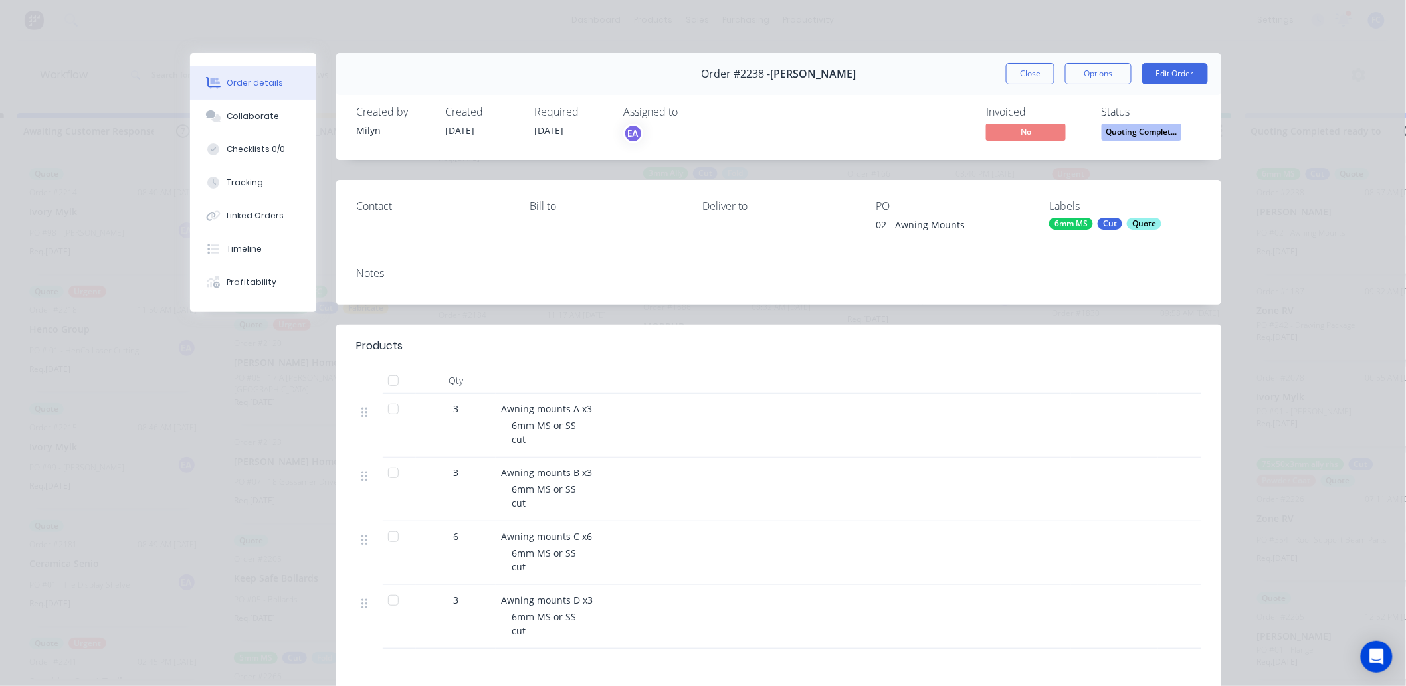
scroll to position [0, 0]
drag, startPoint x: 1014, startPoint y: 82, endPoint x: 961, endPoint y: 453, distance: 375.1
click at [1014, 84] on div "Order #2238 - [PERSON_NAME] Close Options Edit Order" at bounding box center [778, 74] width 885 height 42
click at [1031, 74] on button "Close" at bounding box center [1030, 73] width 49 height 21
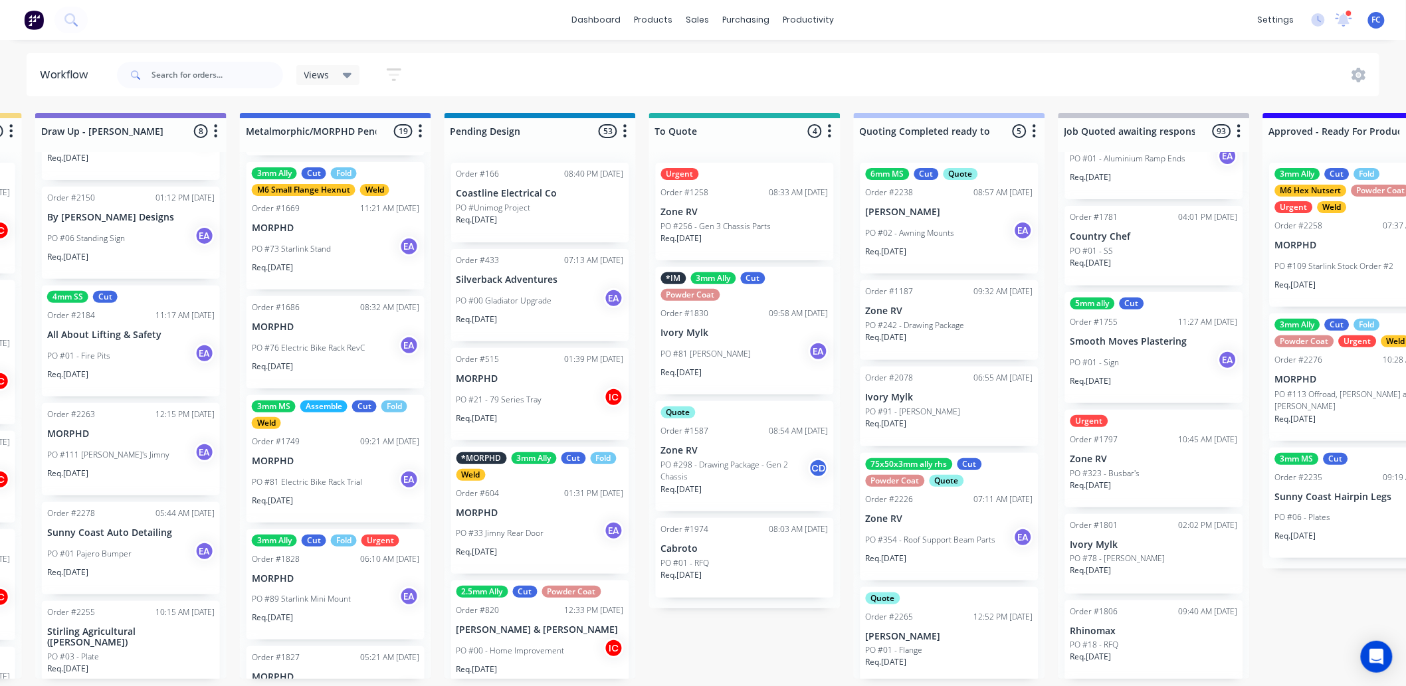
click at [929, 227] on p "PO #02 - Awning Mounts" at bounding box center [910, 233] width 89 height 12
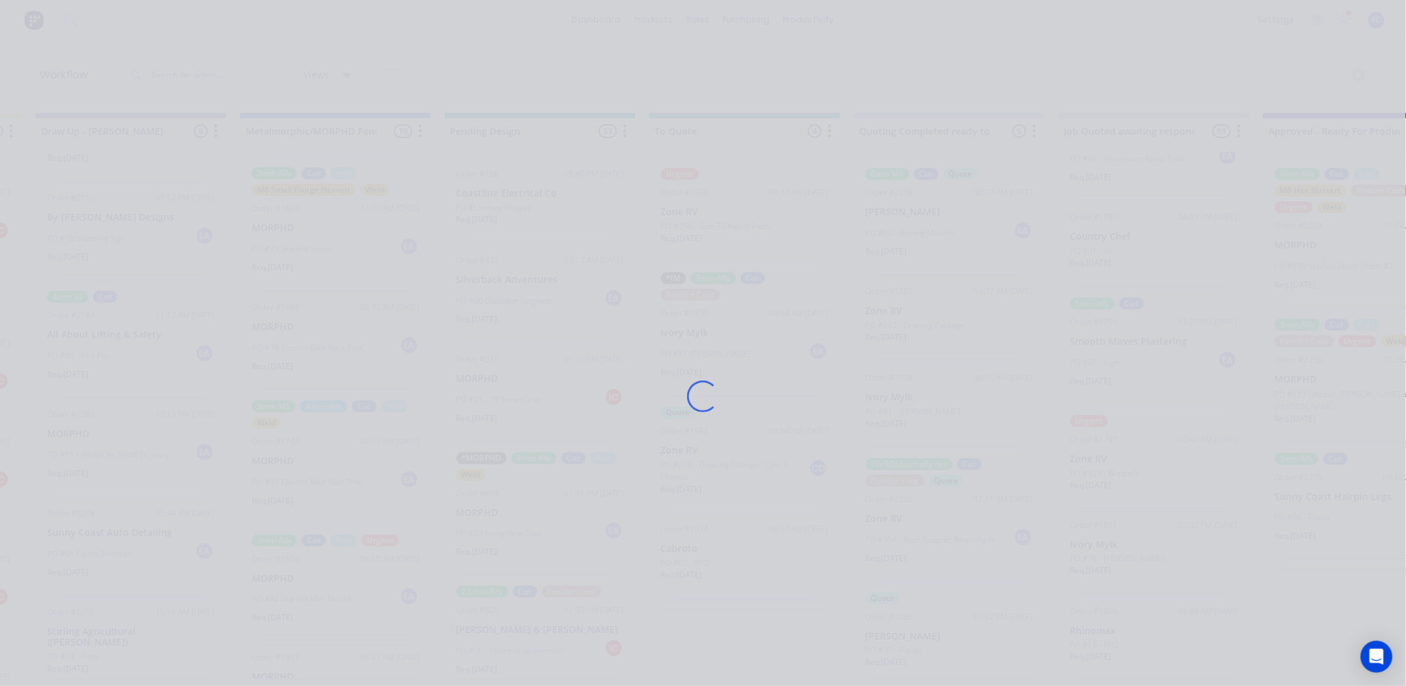
scroll to position [0, 607]
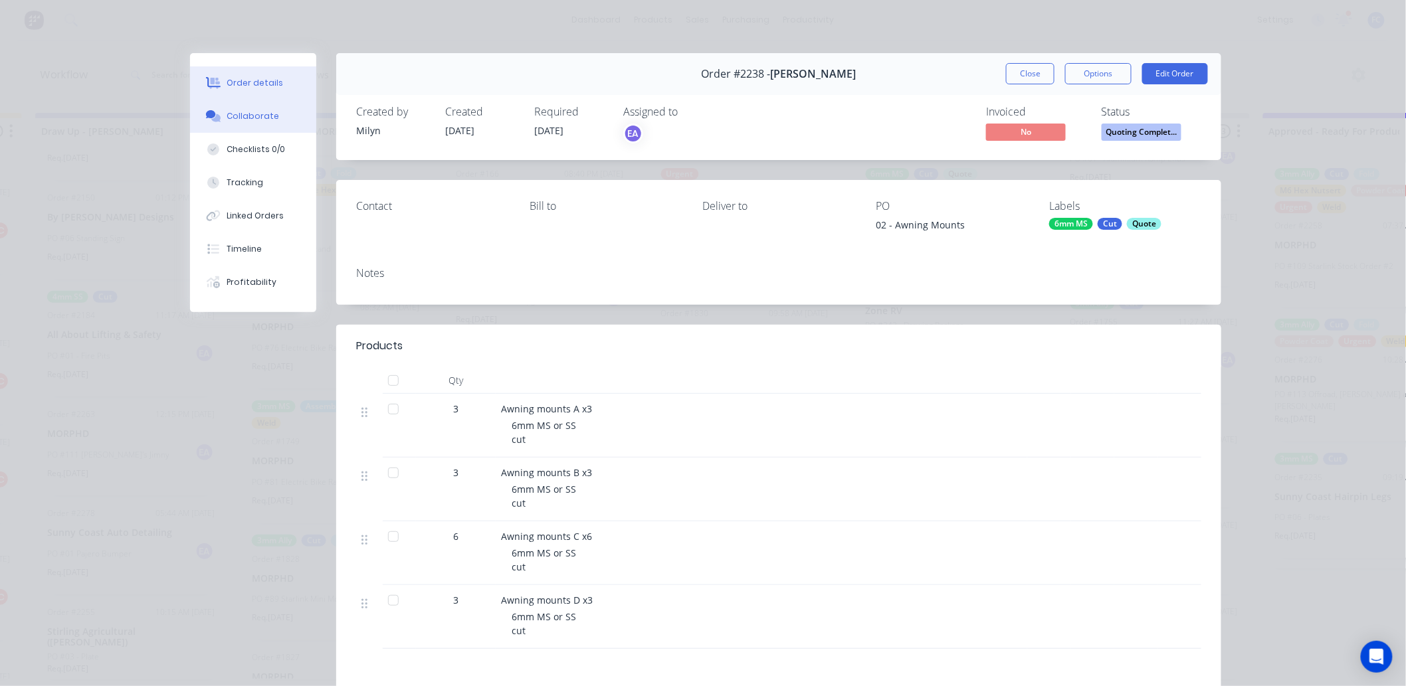
click at [261, 122] on button "Collaborate" at bounding box center [253, 116] width 126 height 33
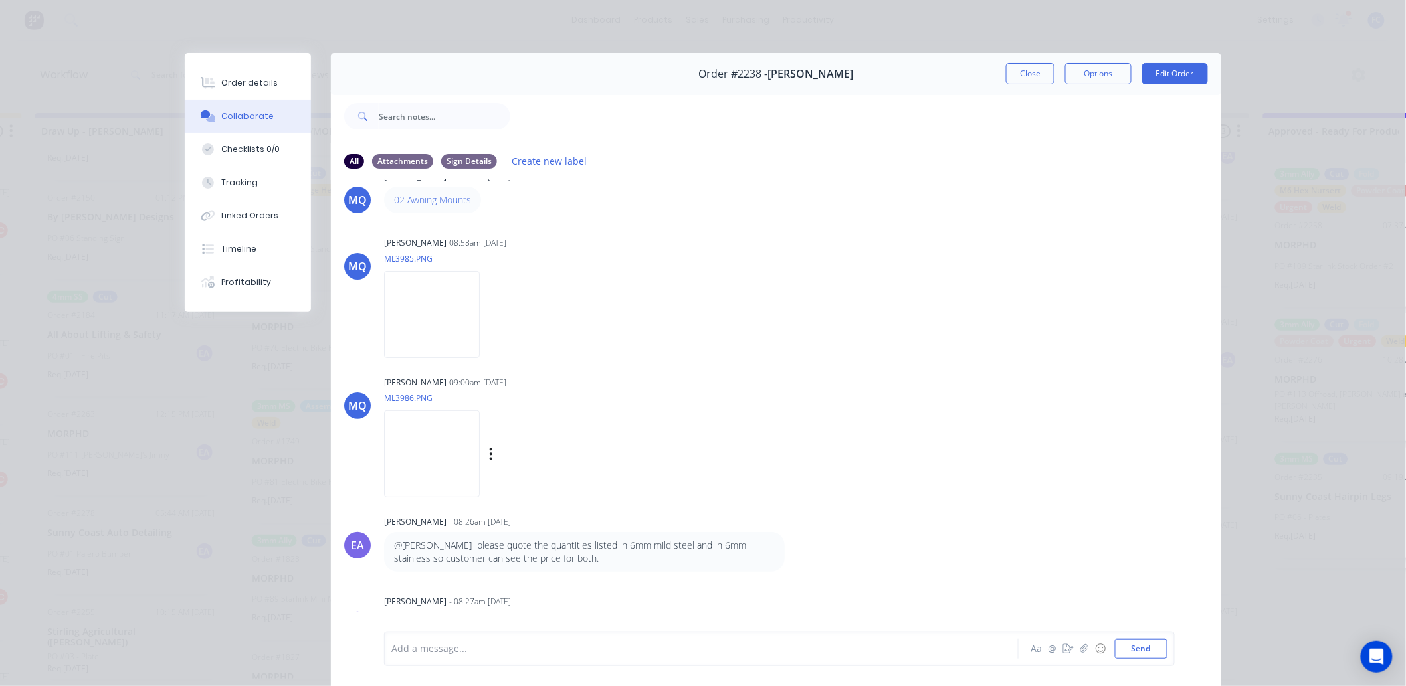
scroll to position [43, 0]
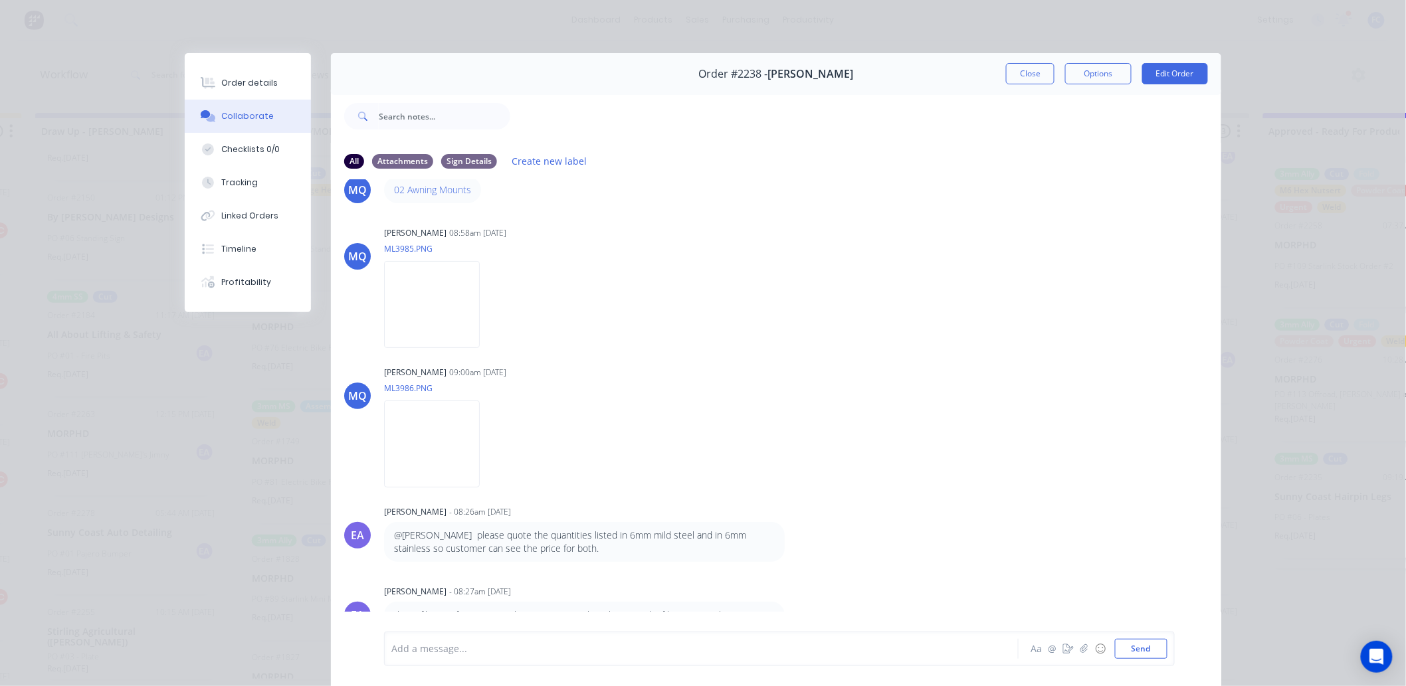
click at [816, 538] on div at bounding box center [682, 649] width 581 height 14
click at [1080, 538] on icon "button" at bounding box center [1084, 648] width 8 height 9
click at [395, 538] on div at bounding box center [682, 649] width 581 height 14
drag, startPoint x: 646, startPoint y: 646, endPoint x: 512, endPoint y: 641, distance: 134.3
click at [512, 538] on div "Please see quote SS and MS both are minimum chrage" at bounding box center [682, 649] width 582 height 20
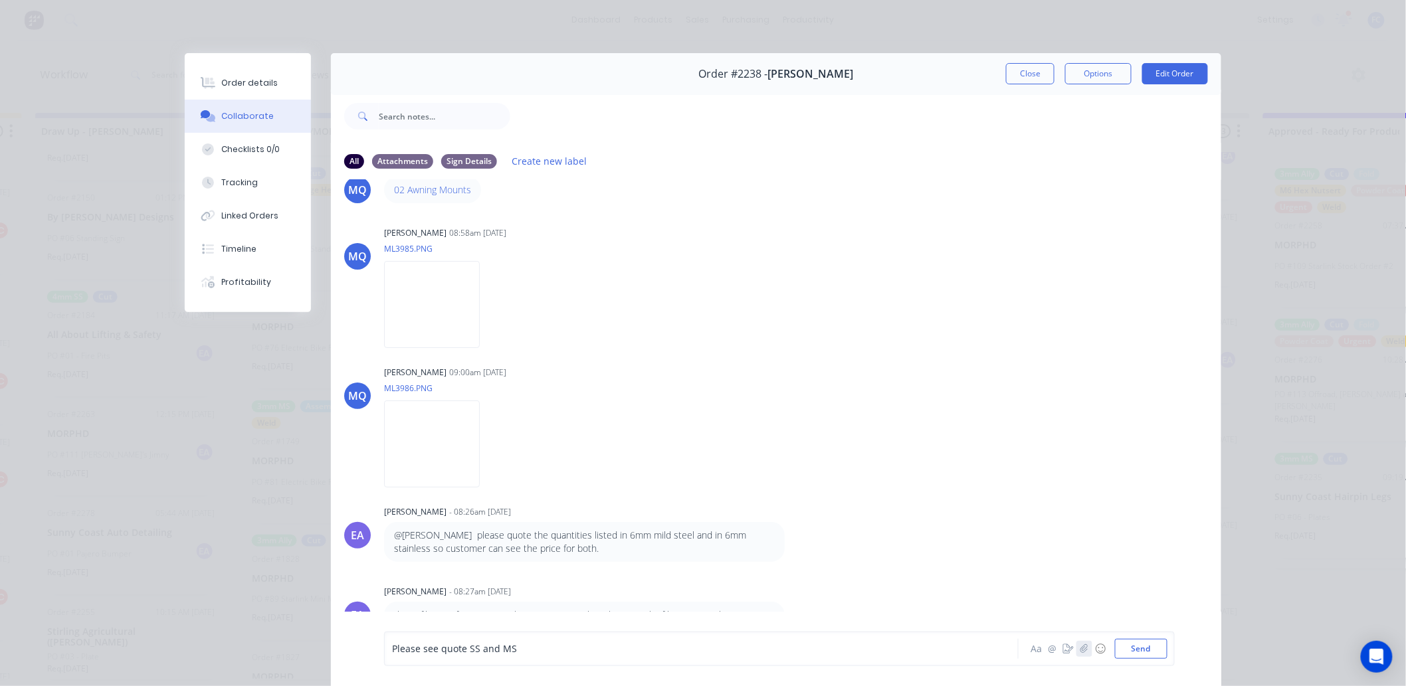
click at [1080, 538] on icon "button" at bounding box center [1084, 648] width 8 height 9
click at [559, 538] on div "Please see quote SS and MS [PERSON_NAME] @ ☺ Send" at bounding box center [779, 649] width 791 height 35
click at [554, 538] on div "Please see quote SS and MS" at bounding box center [682, 649] width 581 height 14
click at [1083, 538] on icon "button" at bounding box center [1084, 648] width 8 height 9
click at [1134, 538] on button "Send" at bounding box center [1141, 649] width 52 height 20
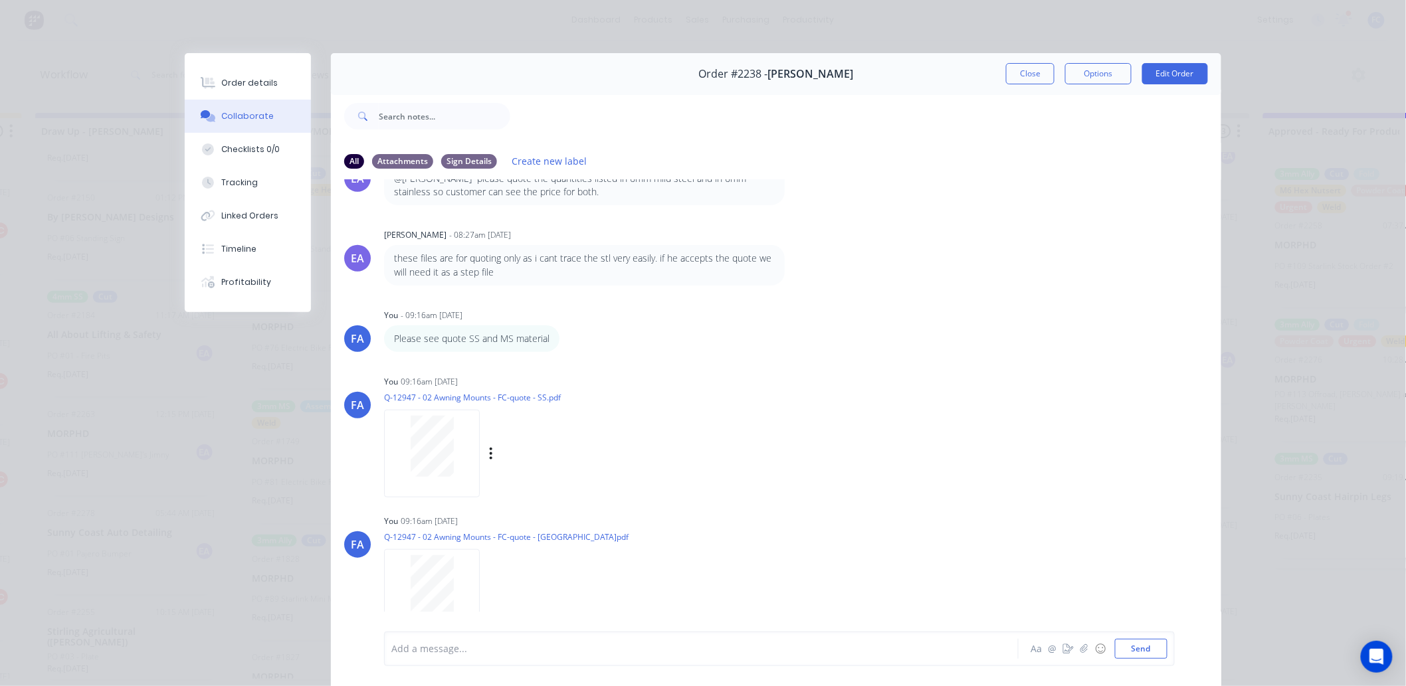
scroll to position [401, 0]
click at [1019, 69] on button "Close" at bounding box center [1030, 73] width 49 height 21
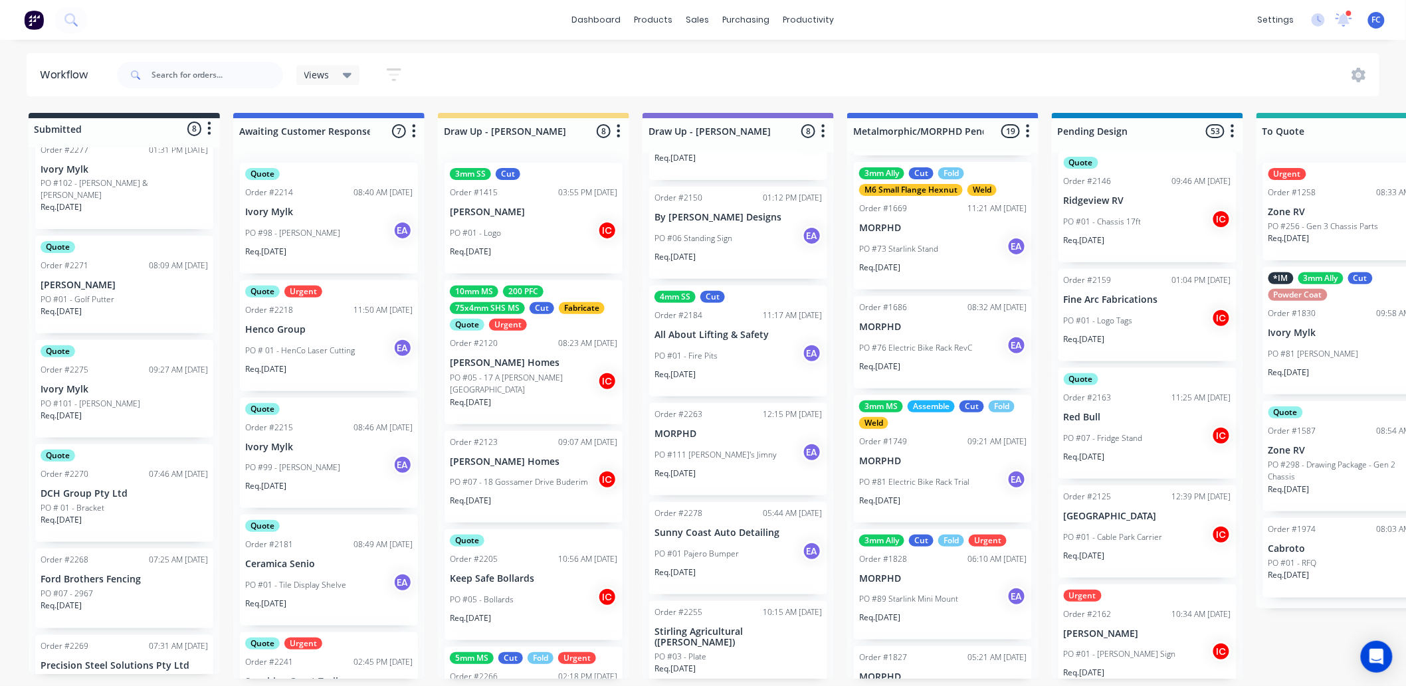
scroll to position [335, 0]
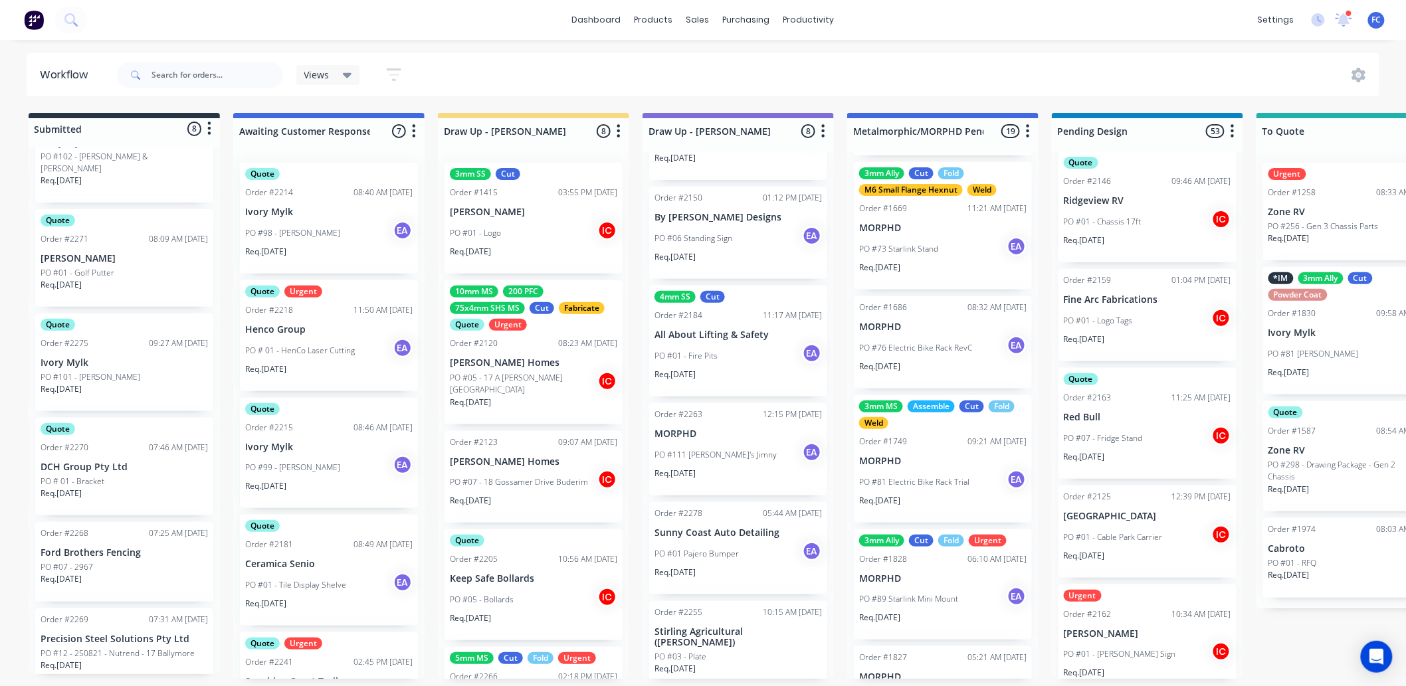
click at [147, 476] on div "PO # 01 - Bracket" at bounding box center [124, 482] width 167 height 12
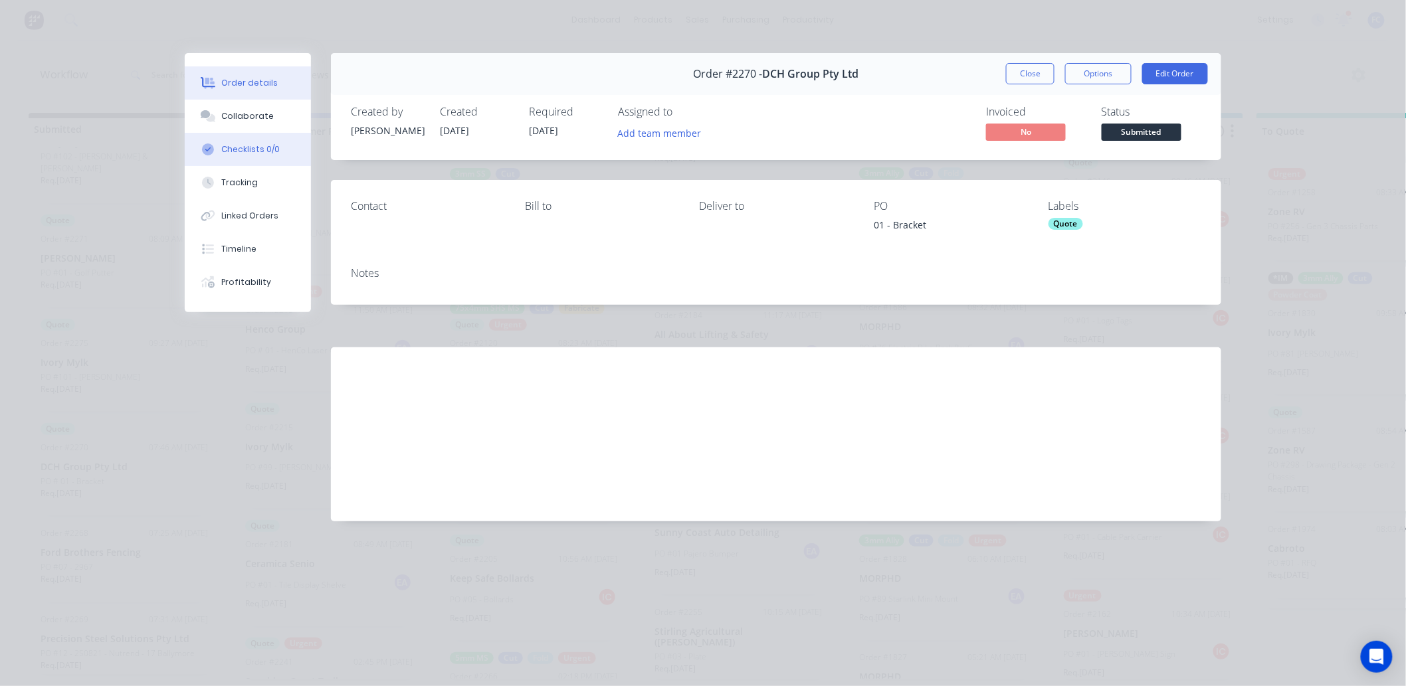
drag, startPoint x: 228, startPoint y: 113, endPoint x: 262, endPoint y: 136, distance: 41.3
click at [228, 114] on div "Collaborate" at bounding box center [248, 116] width 52 height 12
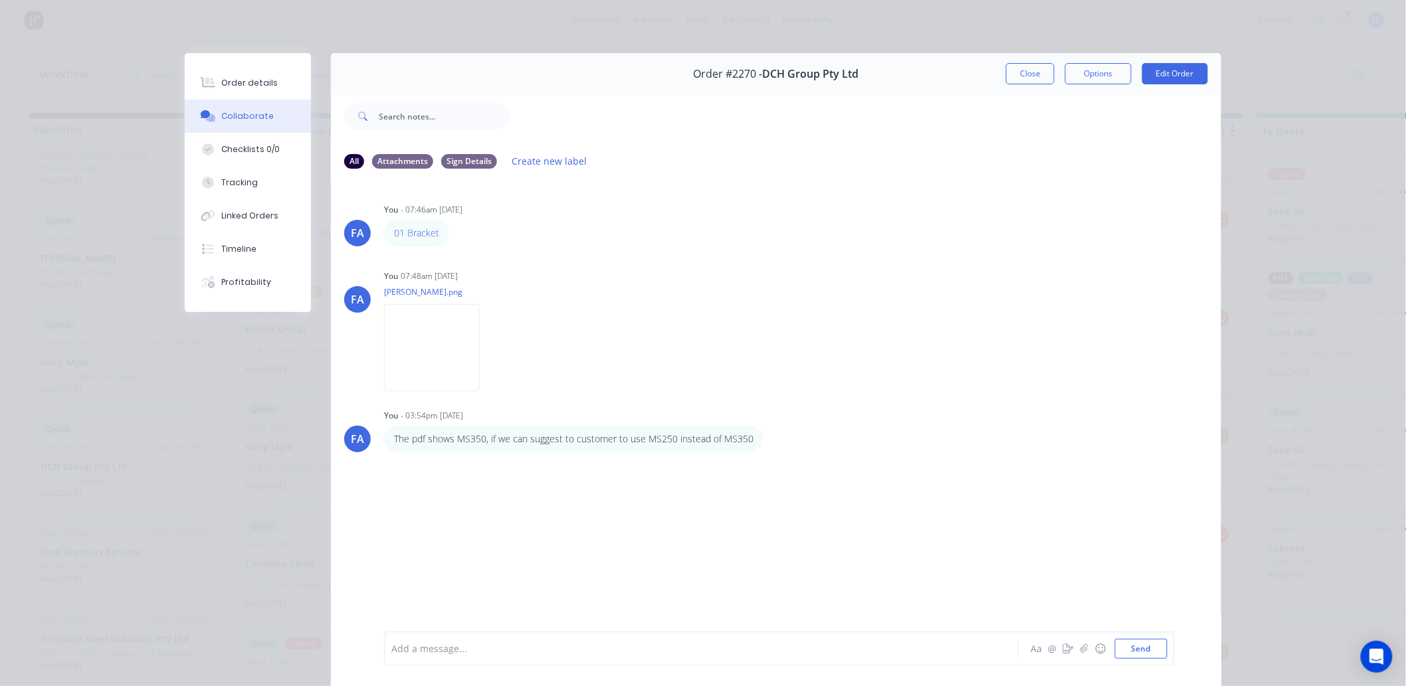
scroll to position [0, 0]
drag, startPoint x: 1031, startPoint y: 75, endPoint x: 107, endPoint y: 501, distance: 1017.6
click at [1027, 75] on button "Close" at bounding box center [1030, 73] width 49 height 21
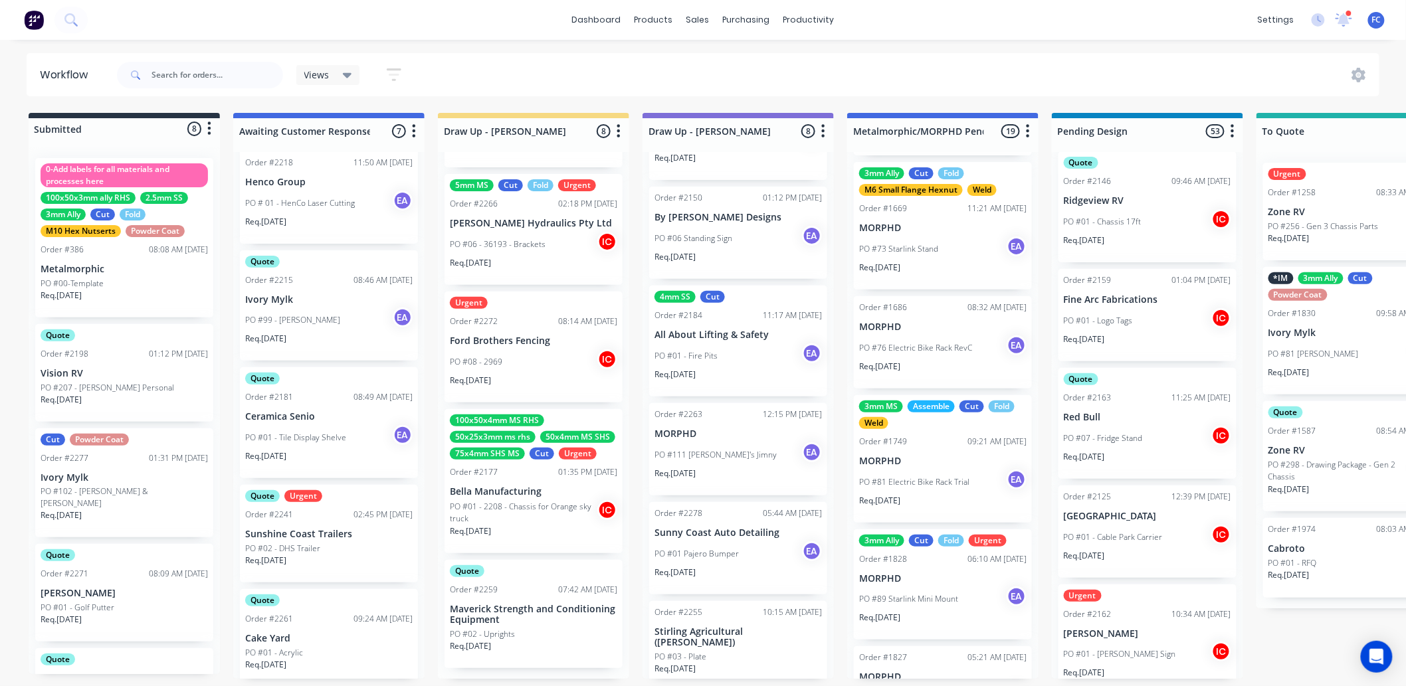
scroll to position [3, 0]
click at [532, 538] on p "Maverick Strength and Conditioning Equipment" at bounding box center [533, 615] width 167 height 23
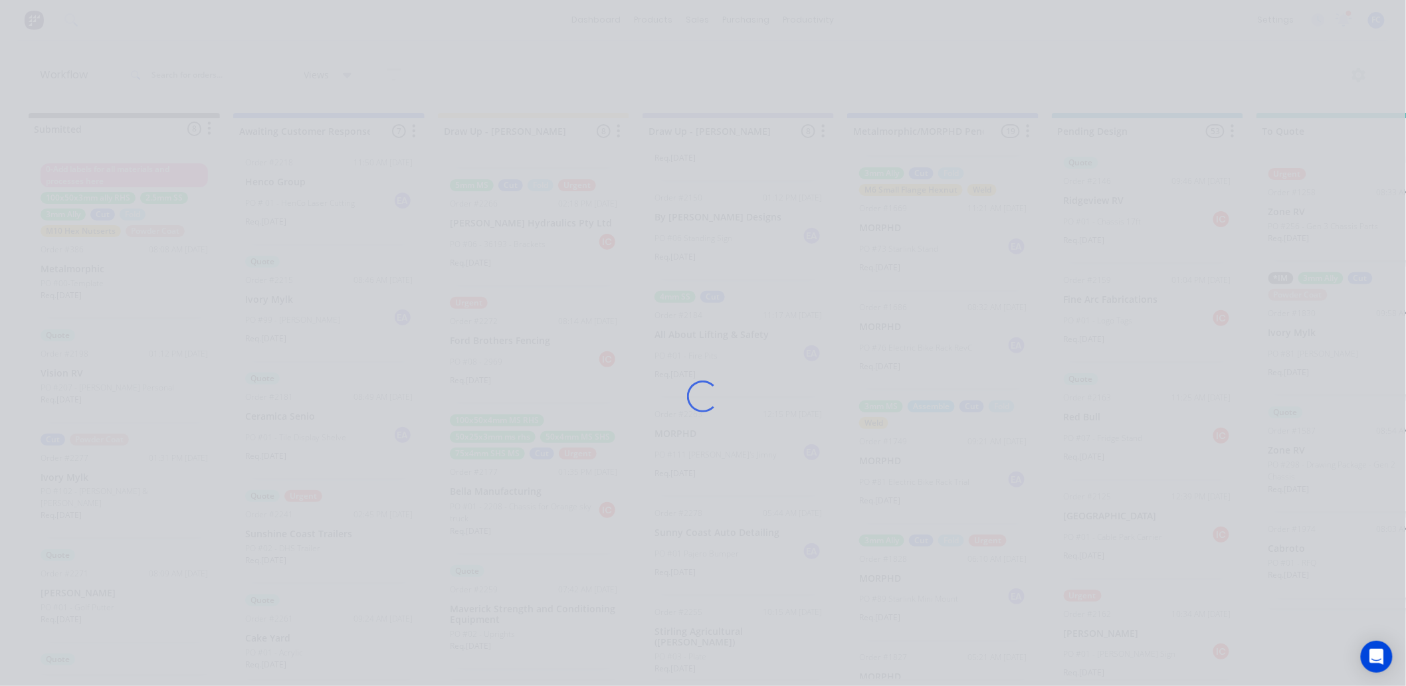
scroll to position [0, 0]
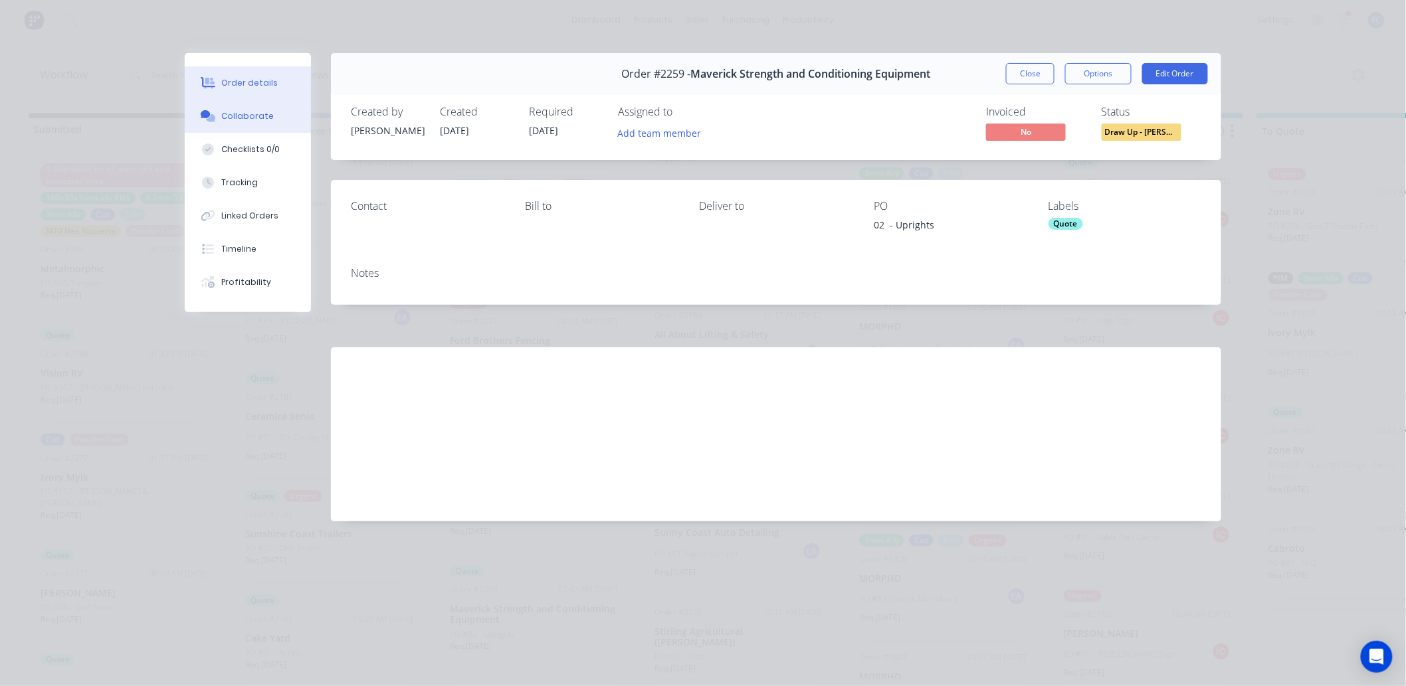
click at [222, 105] on button "Collaborate" at bounding box center [248, 116] width 126 height 33
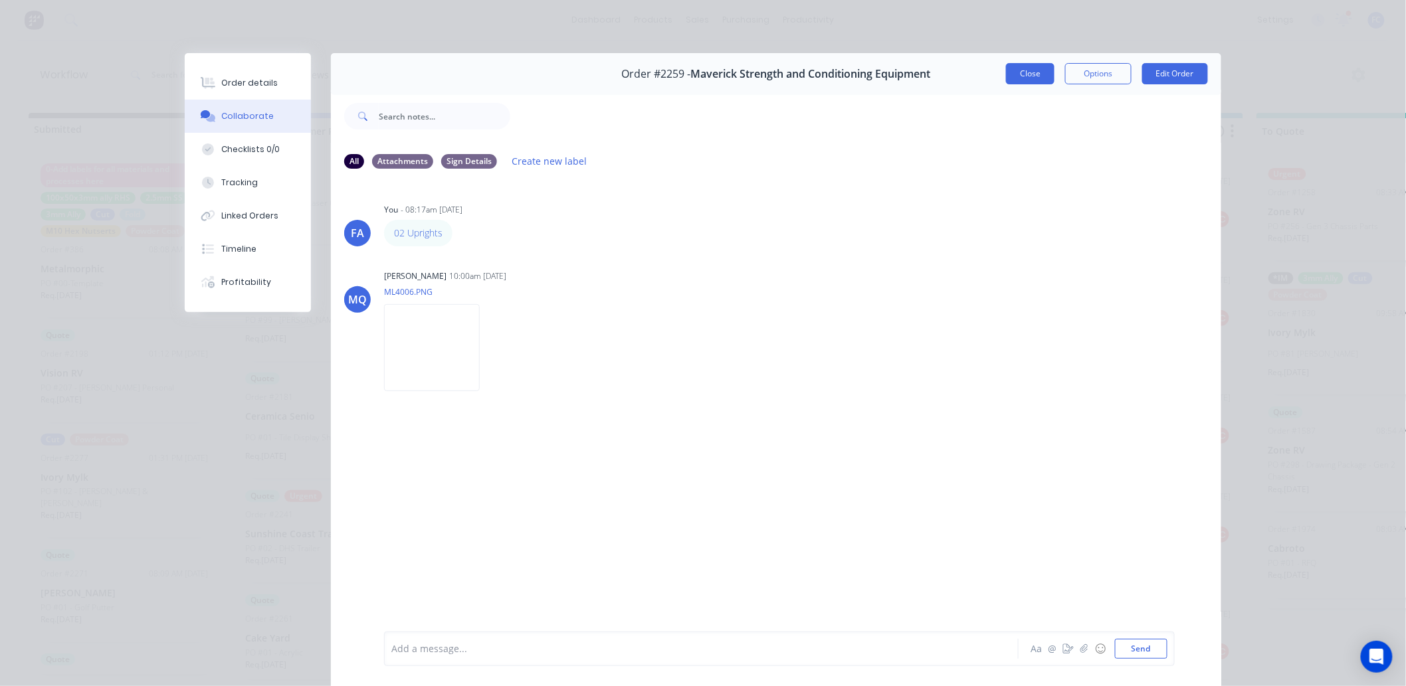
click at [1008, 77] on button "Close" at bounding box center [1030, 73] width 49 height 21
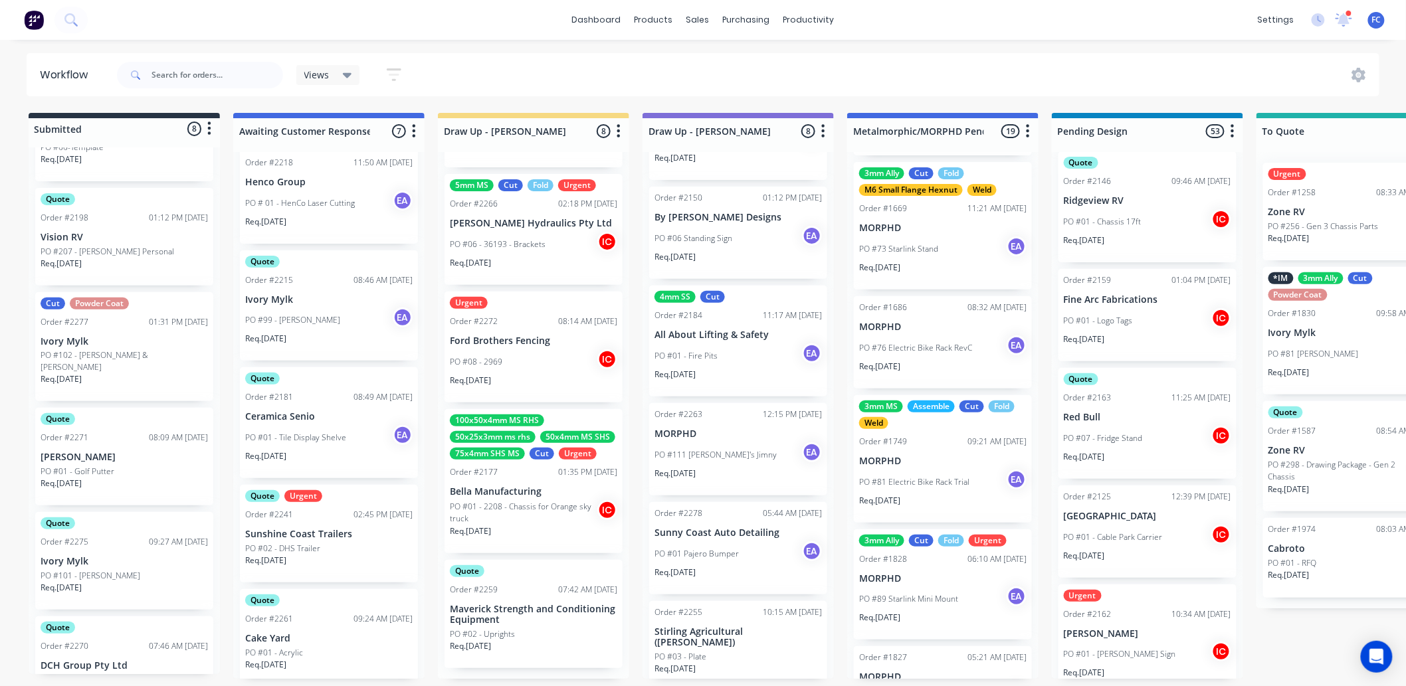
scroll to position [148, 0]
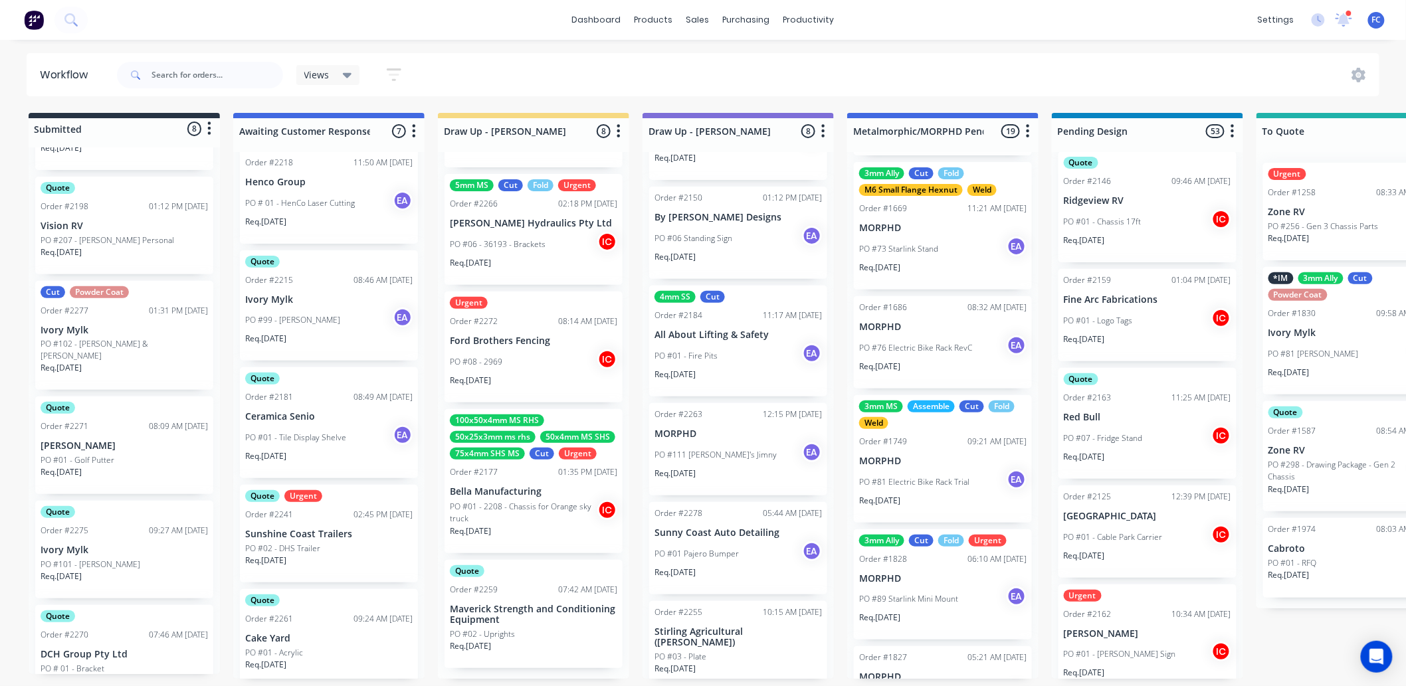
click at [105, 538] on p "Ivory Mylk" at bounding box center [124, 550] width 167 height 11
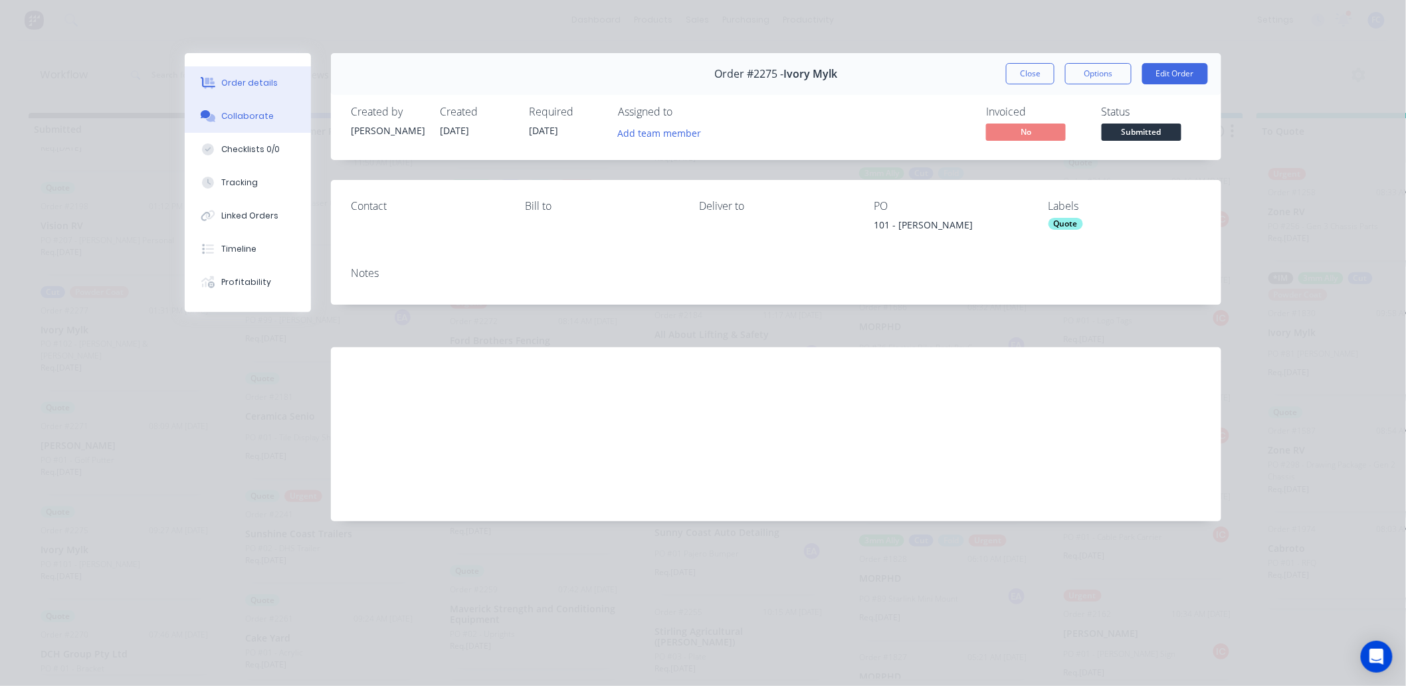
drag, startPoint x: 240, startPoint y: 111, endPoint x: 248, endPoint y: 129, distance: 19.6
click at [241, 112] on div "Collaborate" at bounding box center [248, 116] width 52 height 12
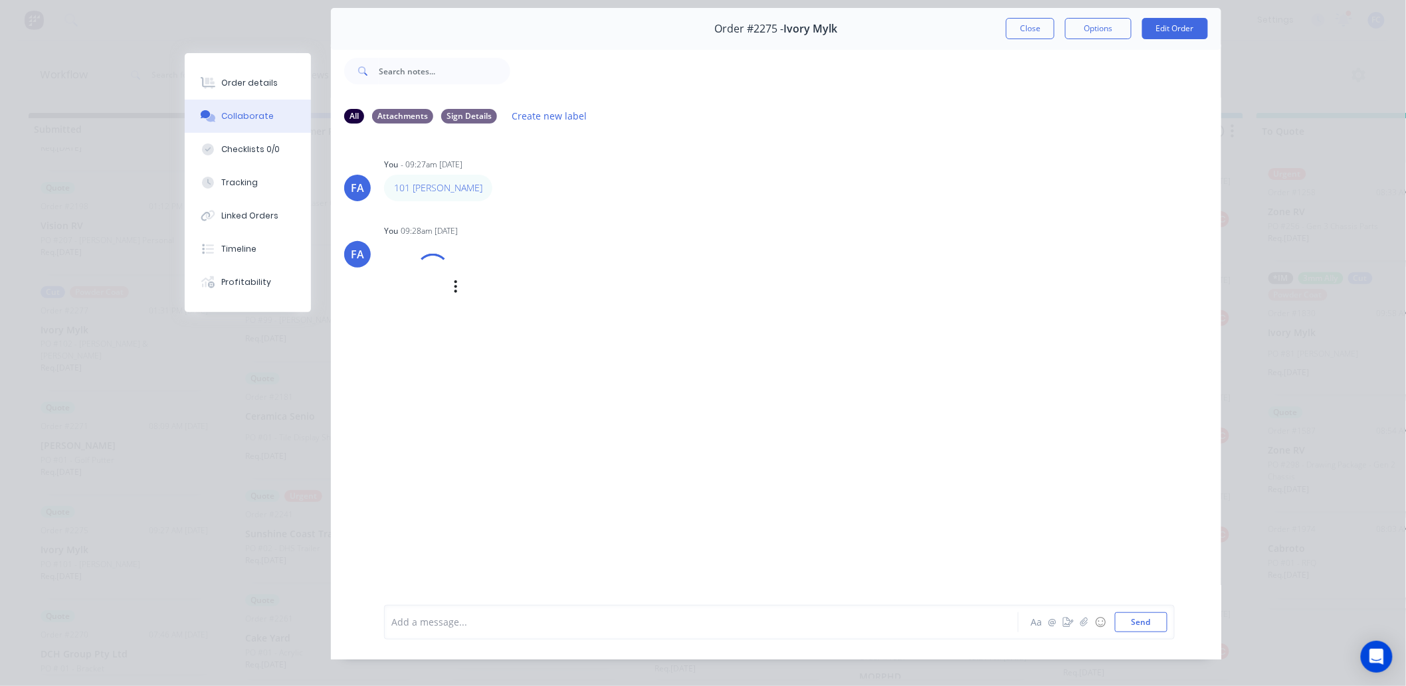
scroll to position [0, 0]
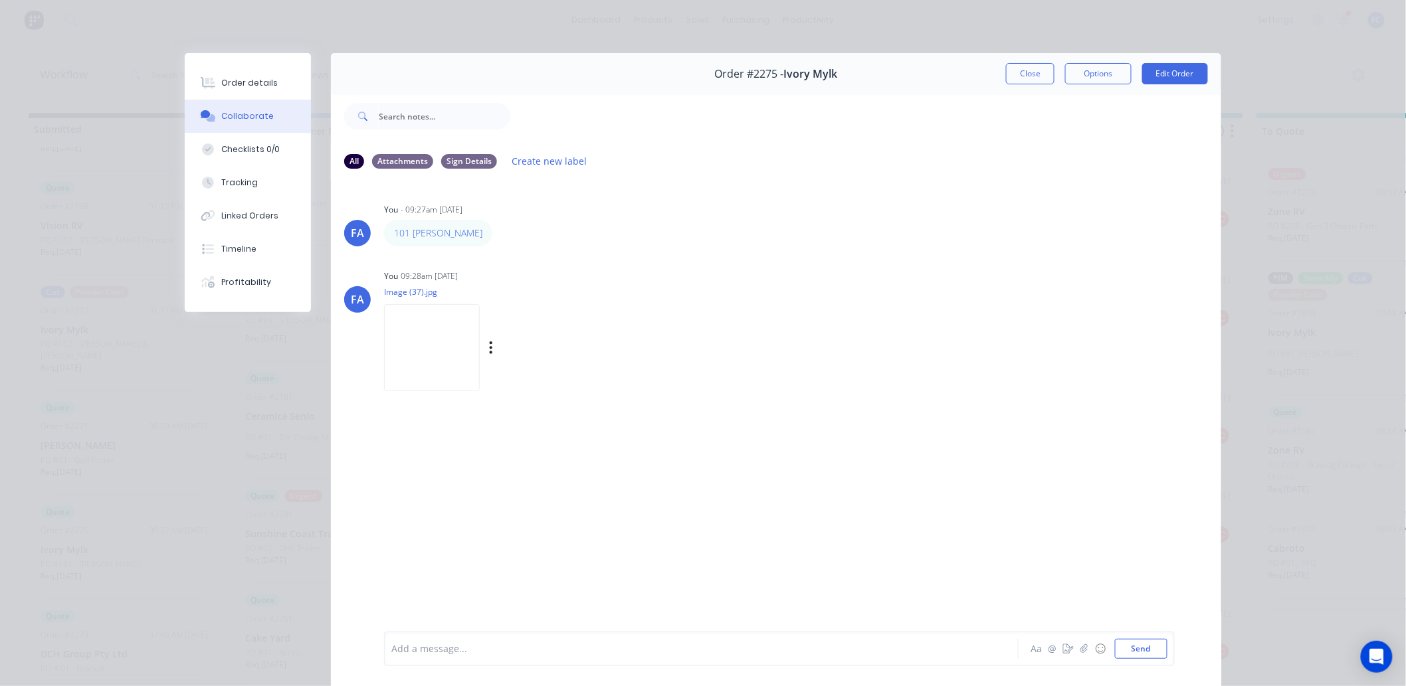
click at [403, 342] on img at bounding box center [432, 347] width 96 height 87
drag, startPoint x: 1025, startPoint y: 64, endPoint x: 833, endPoint y: 149, distance: 210.0
click at [1025, 65] on button "Close" at bounding box center [1030, 73] width 49 height 21
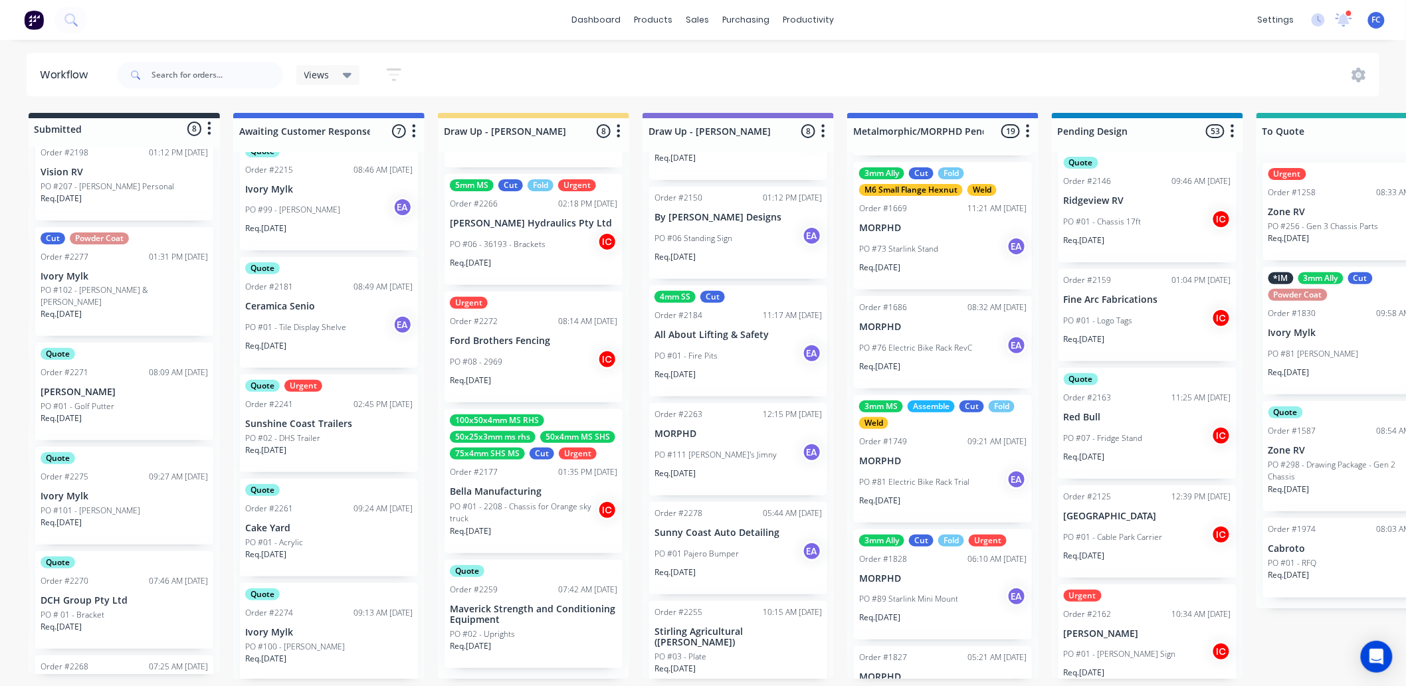
scroll to position [335, 0]
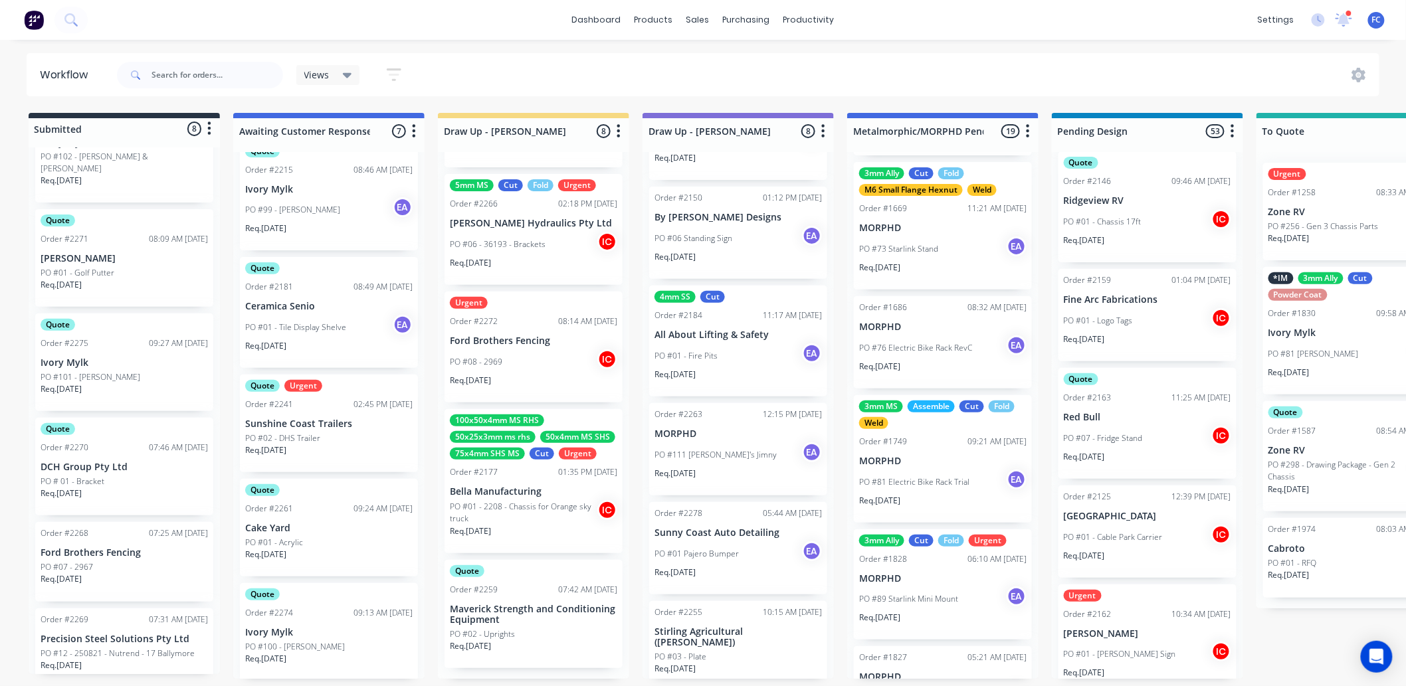
click at [56, 528] on div "Order #2268 07:25 AM [DATE] Ford Brothers Fencing PO #07 - 2967 Req. [DATE]" at bounding box center [124, 562] width 178 height 80
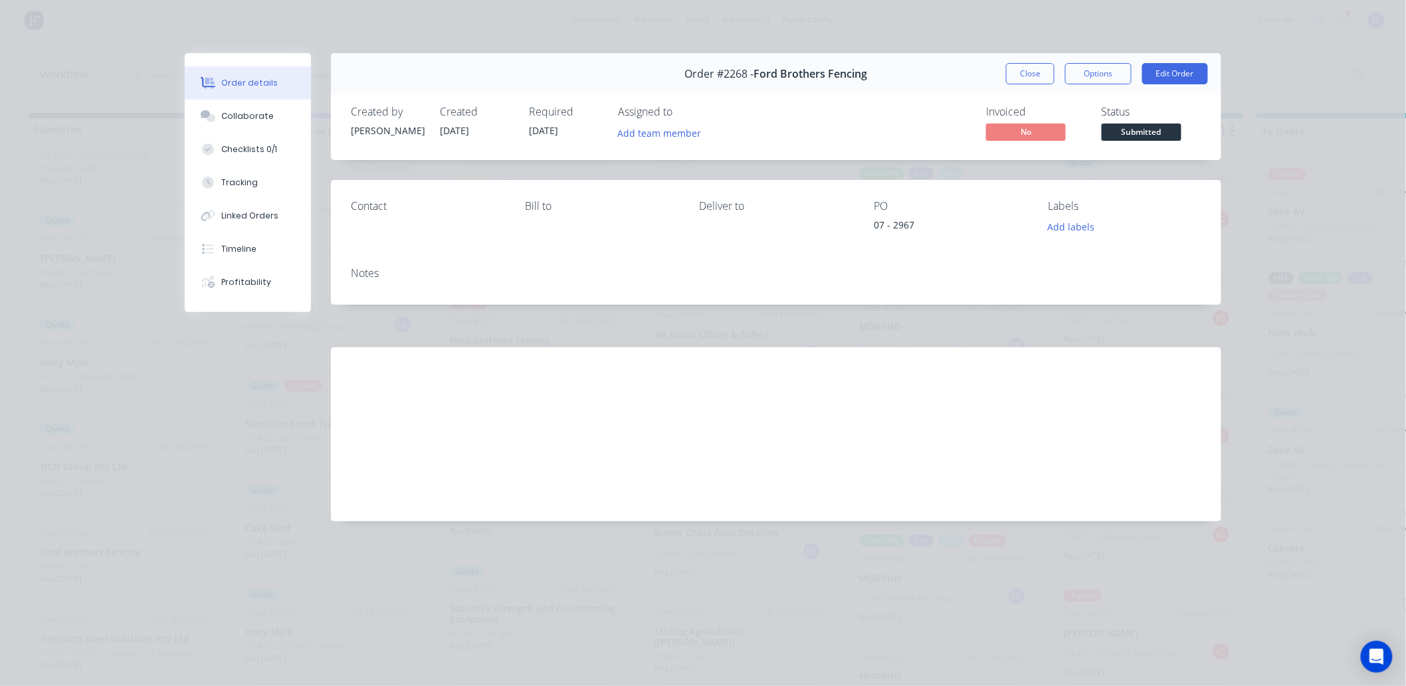
scroll to position [0, 0]
click at [228, 116] on div "Collaborate" at bounding box center [248, 116] width 52 height 12
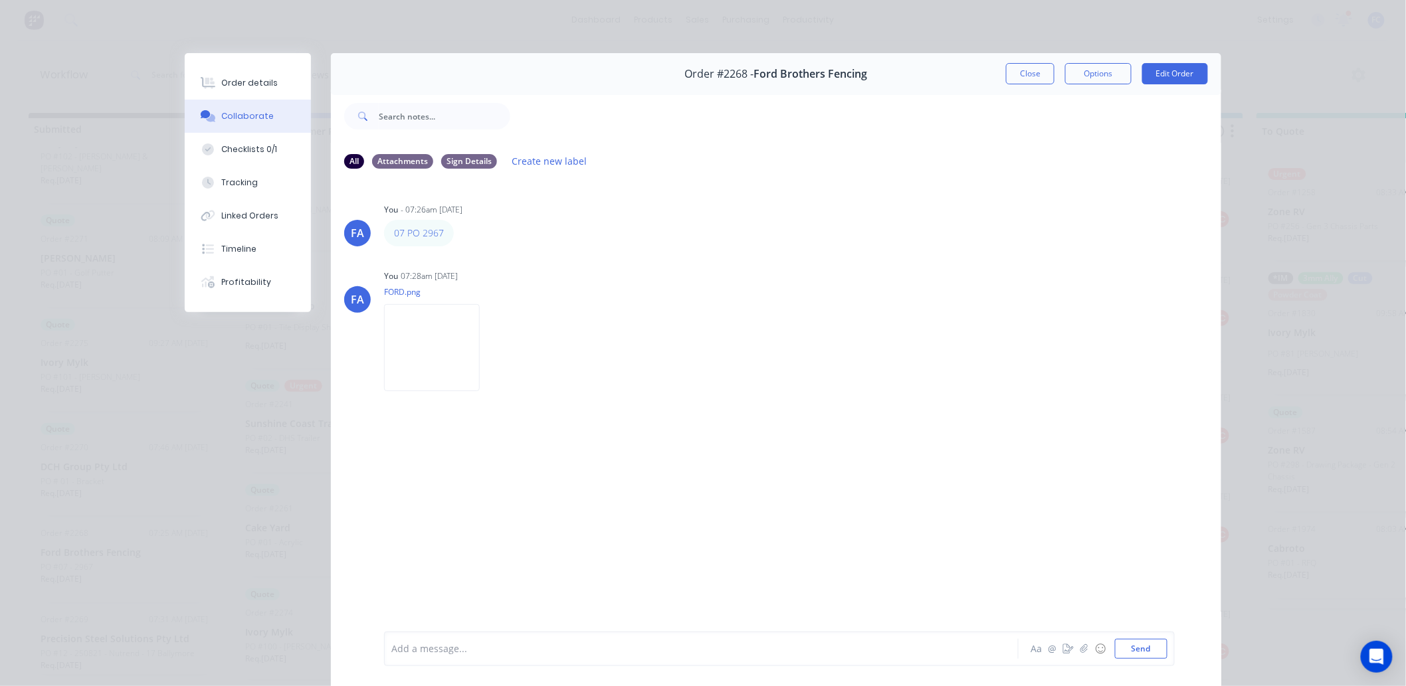
drag, startPoint x: 1021, startPoint y: 80, endPoint x: 523, endPoint y: 396, distance: 589.6
click at [1019, 80] on button "Close" at bounding box center [1030, 73] width 49 height 21
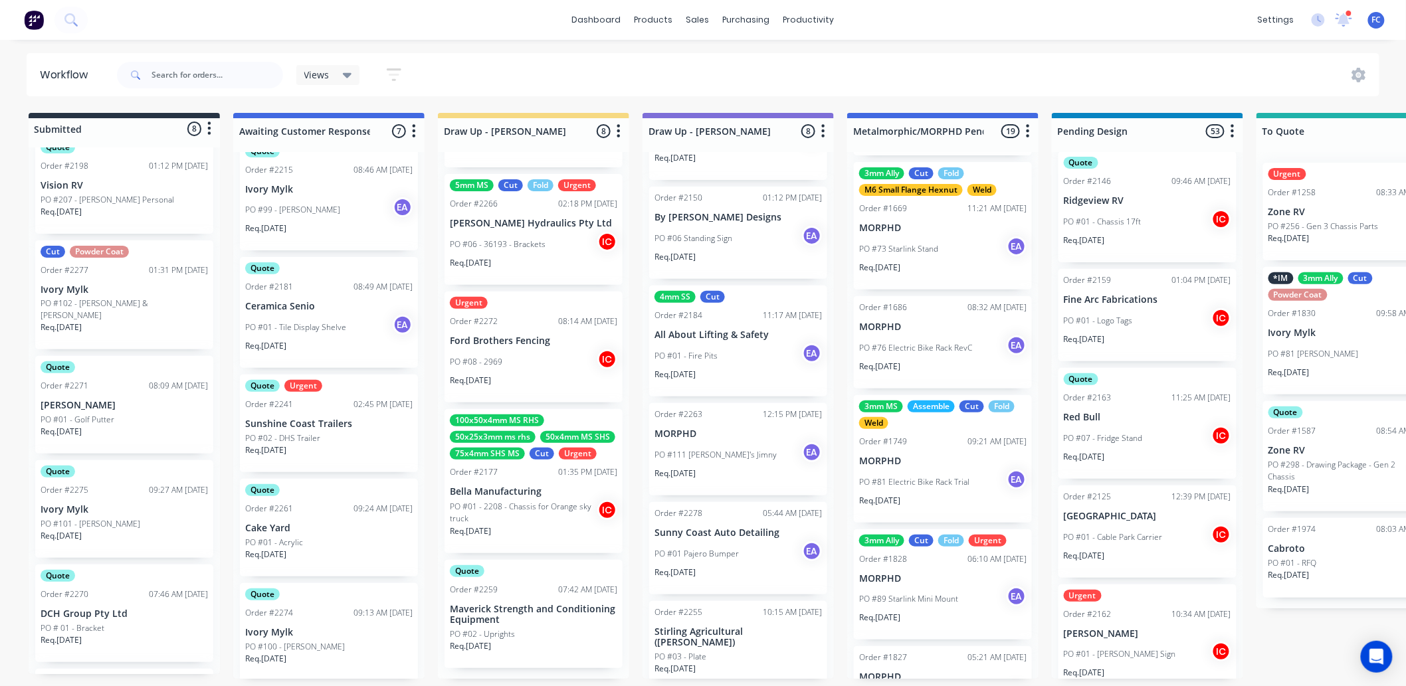
scroll to position [187, 0]
click at [109, 415] on p "PO #01 - Golf Putter" at bounding box center [78, 421] width 74 height 12
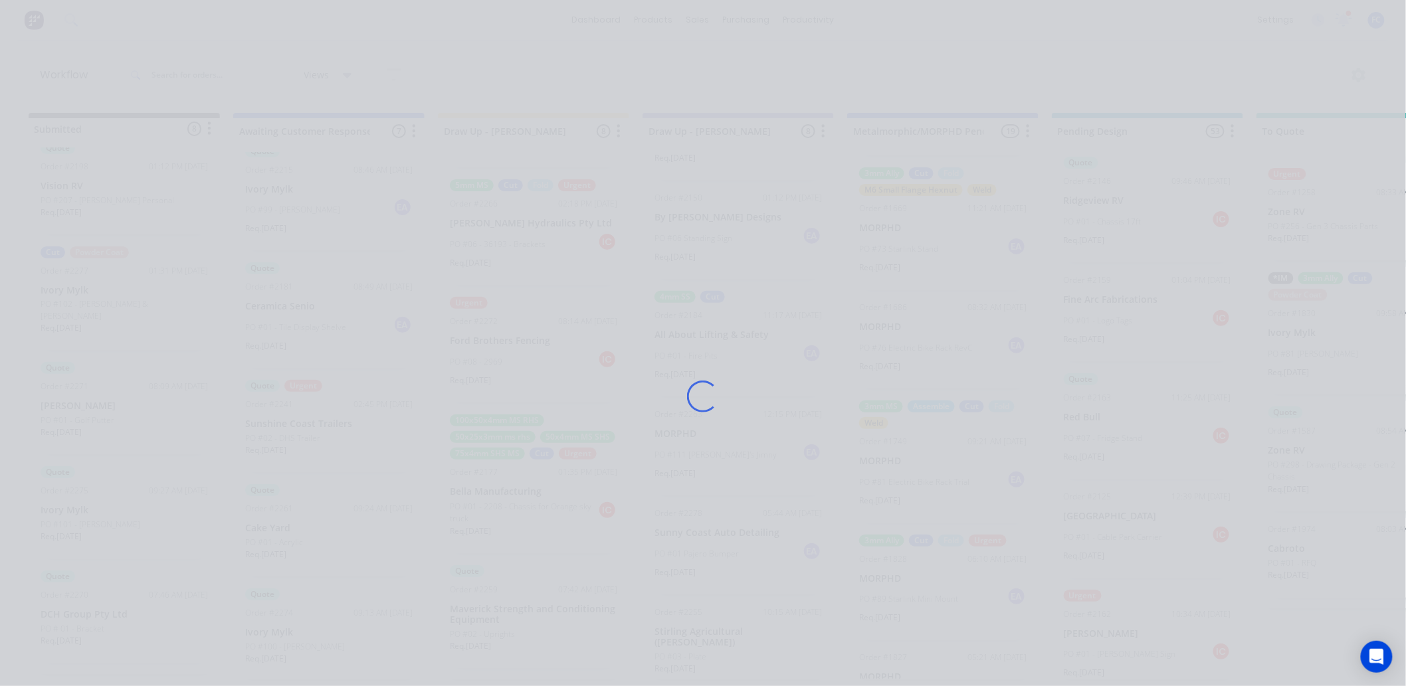
scroll to position [0, 0]
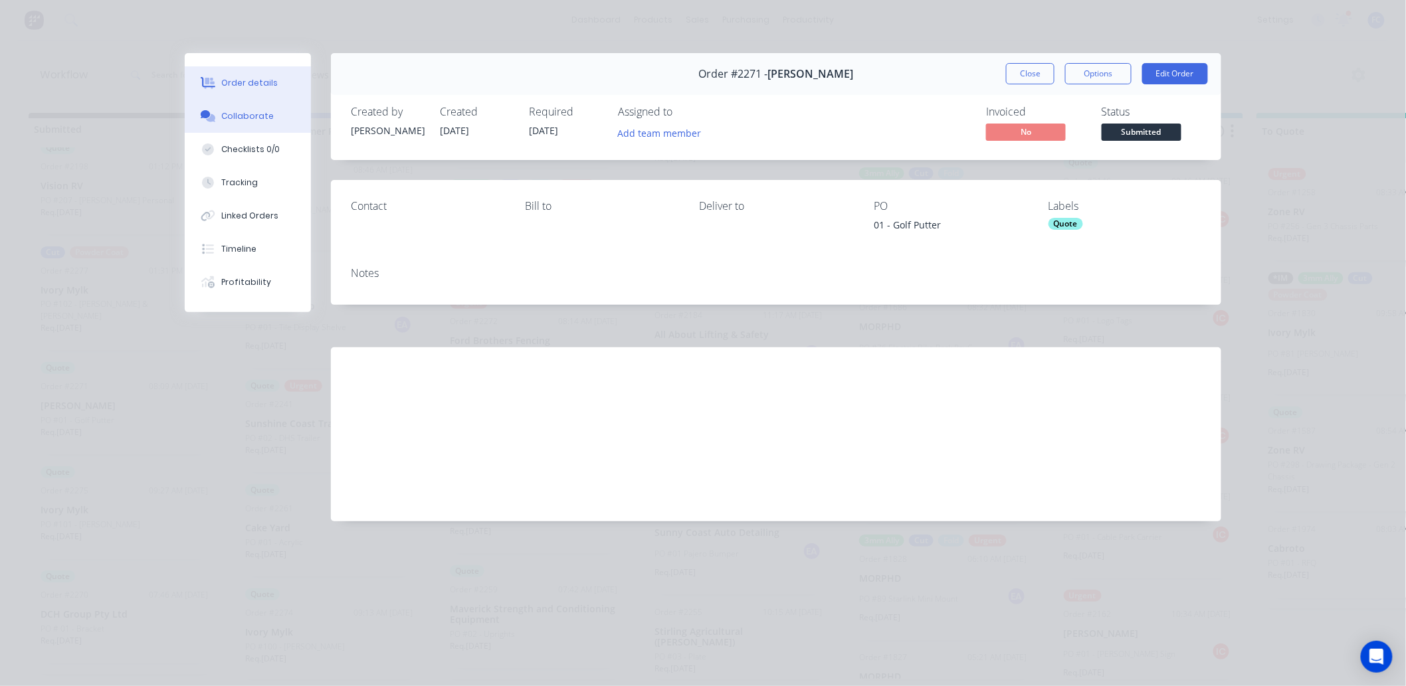
click at [243, 114] on div "Collaborate" at bounding box center [248, 116] width 52 height 12
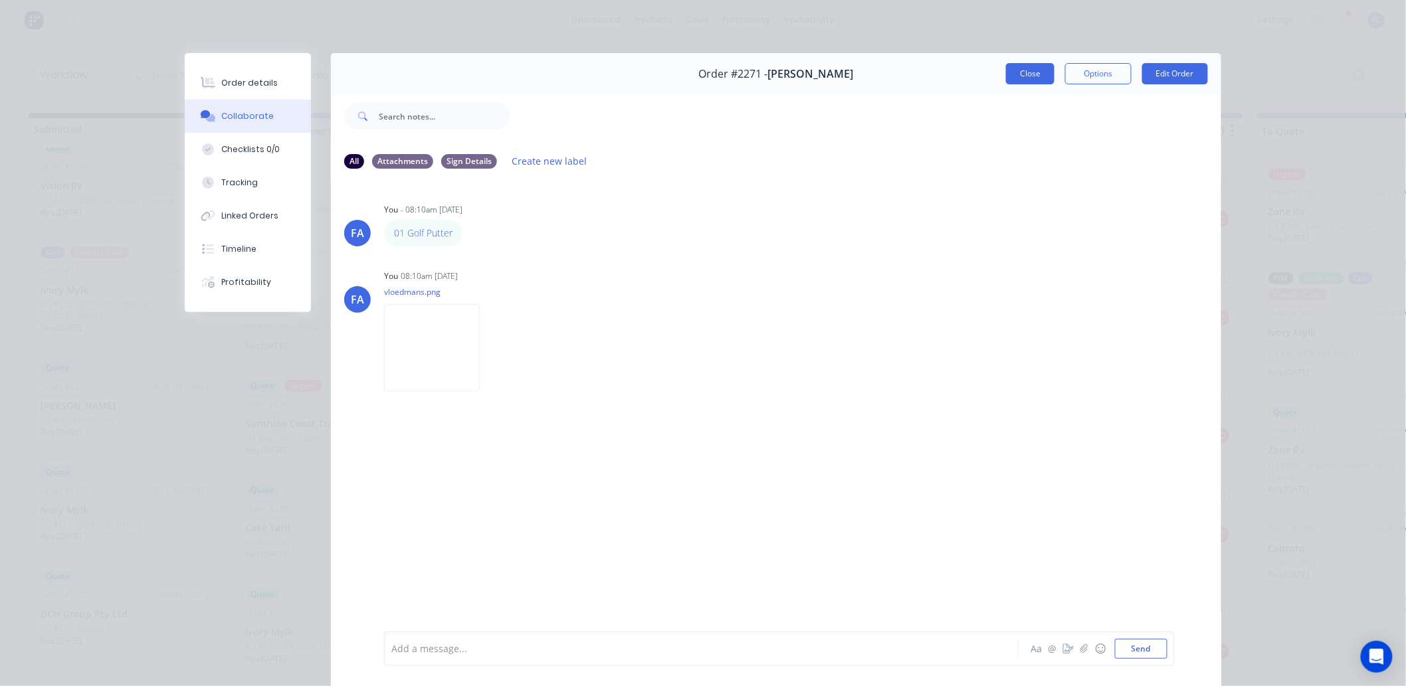
click at [1013, 74] on button "Close" at bounding box center [1030, 73] width 49 height 21
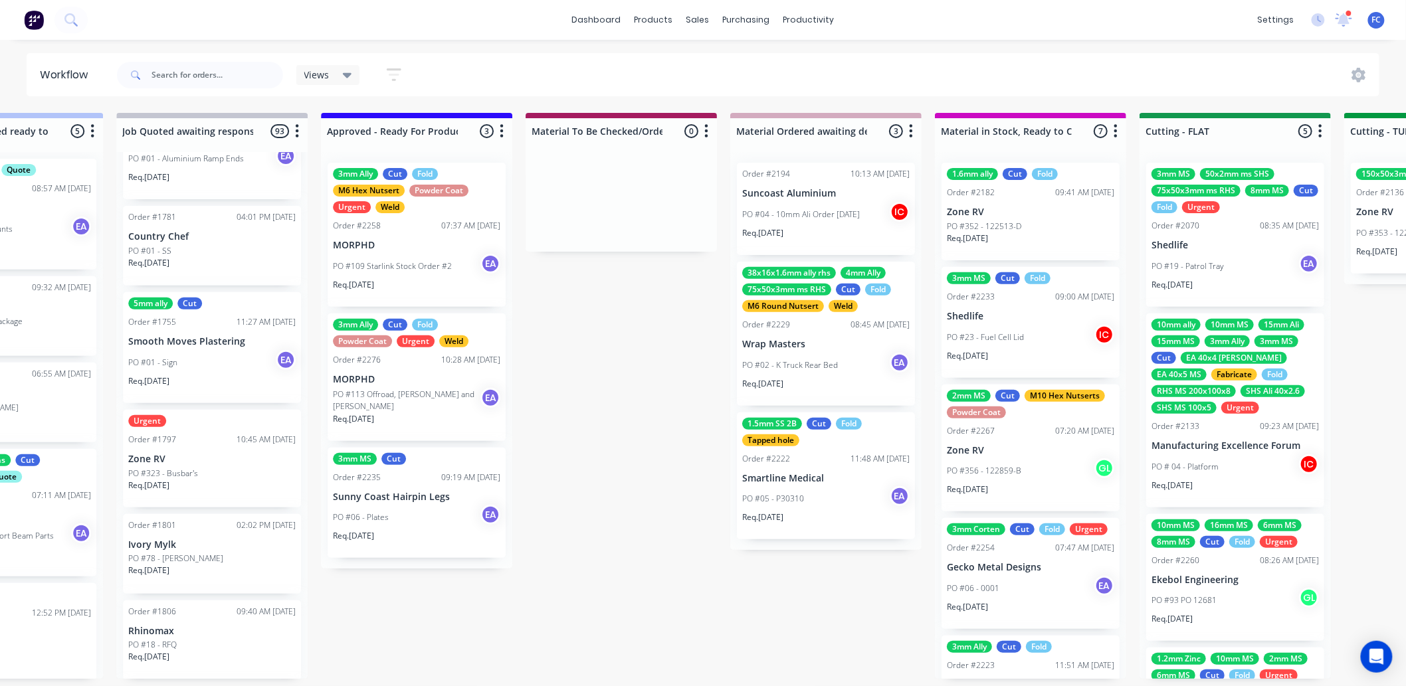
scroll to position [3, 1556]
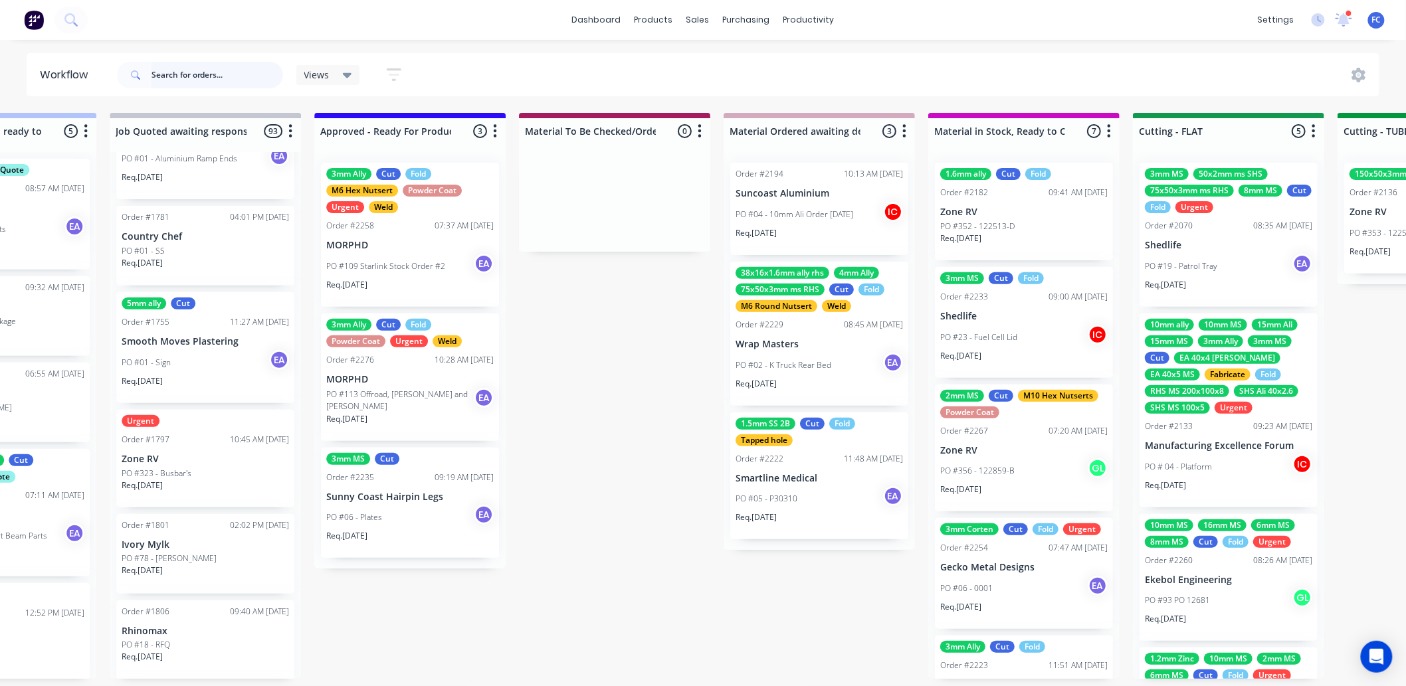
click at [236, 72] on input "text" at bounding box center [217, 75] width 132 height 27
type input ","
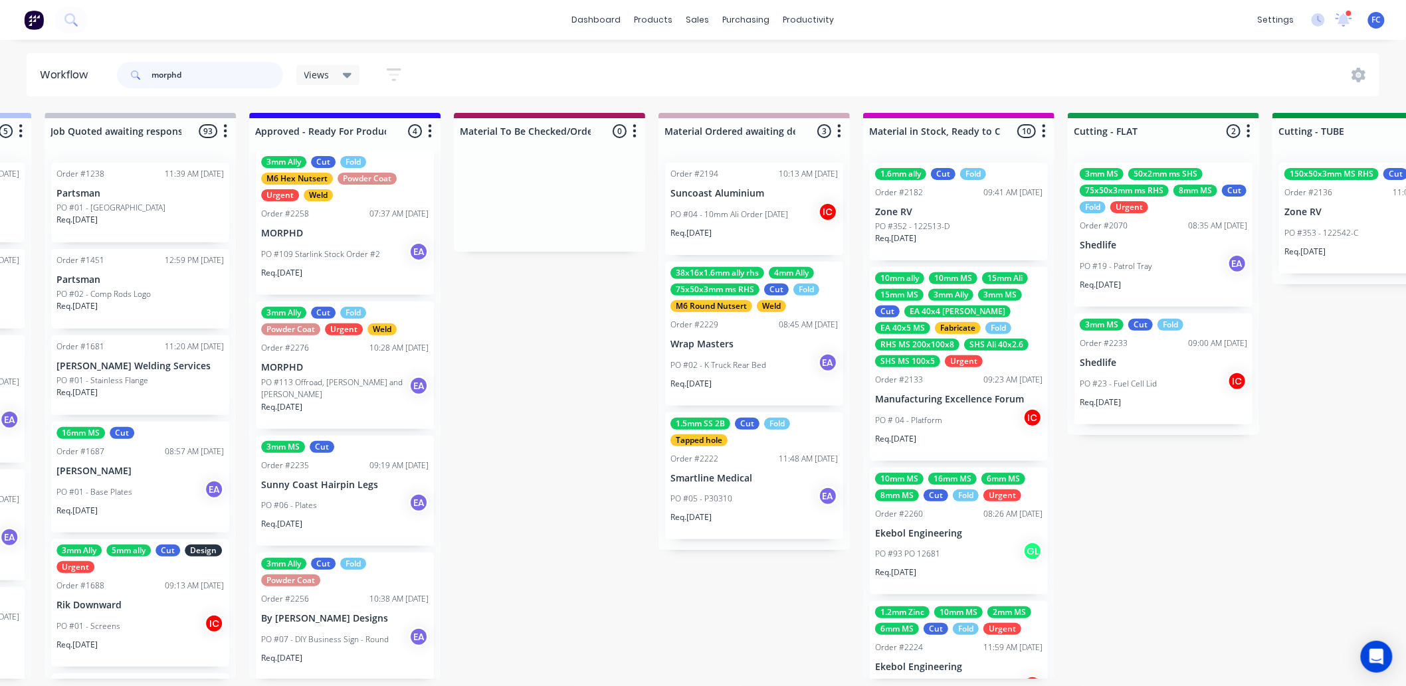
scroll to position [3, 1472]
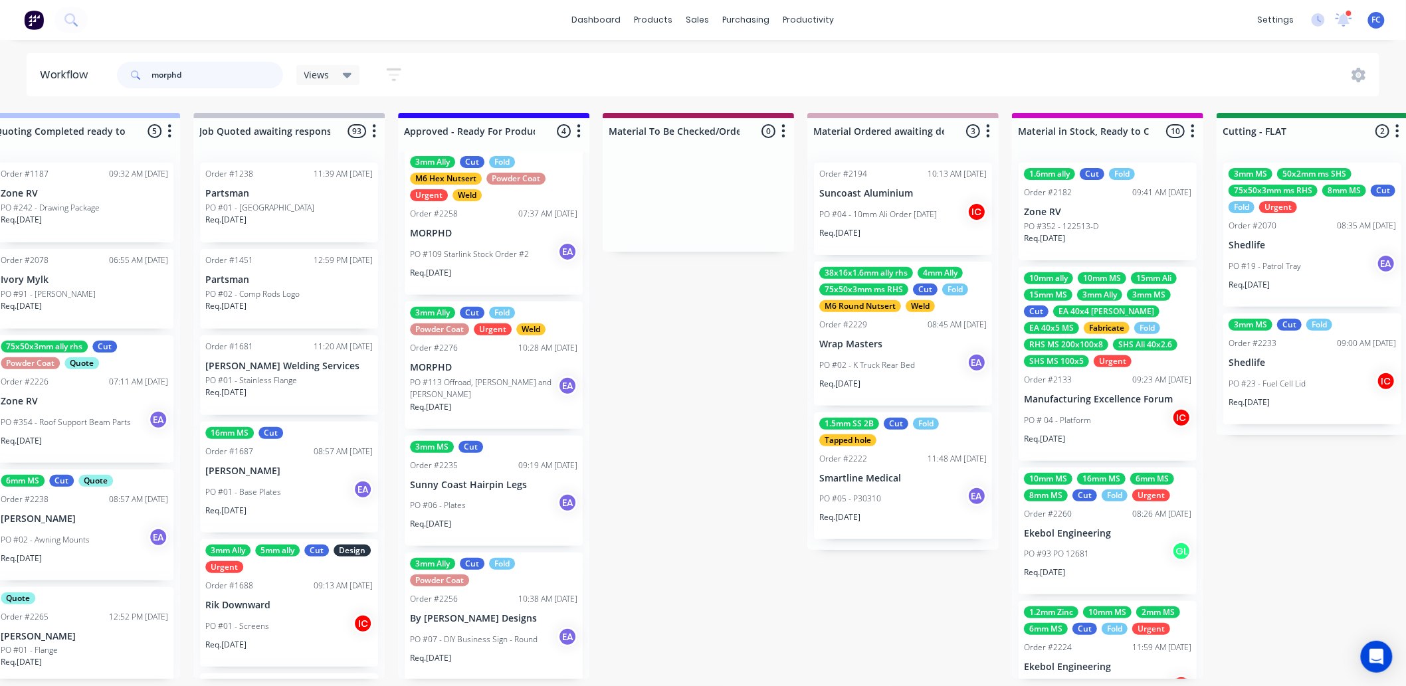
click at [229, 74] on input "morphd" at bounding box center [217, 75] width 132 height 27
type input "morph"
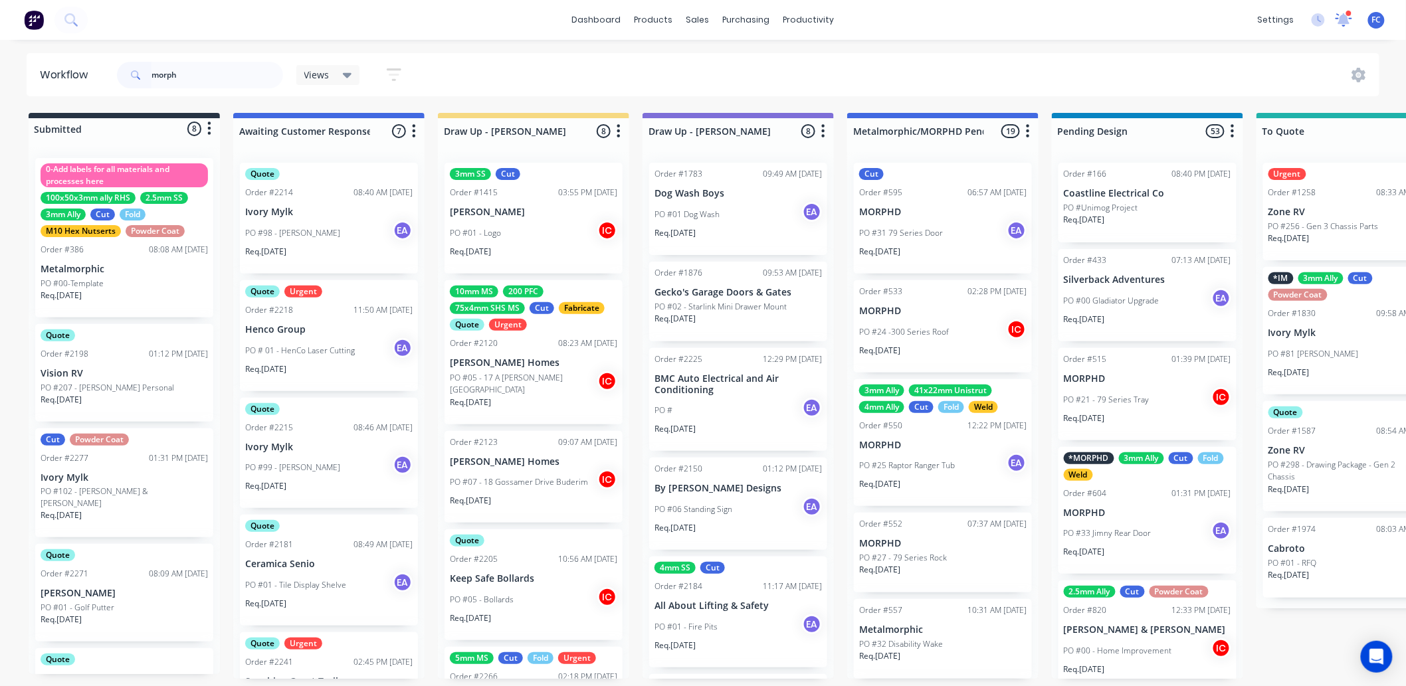
click at [1134, 22] on icon at bounding box center [1343, 19] width 13 height 12
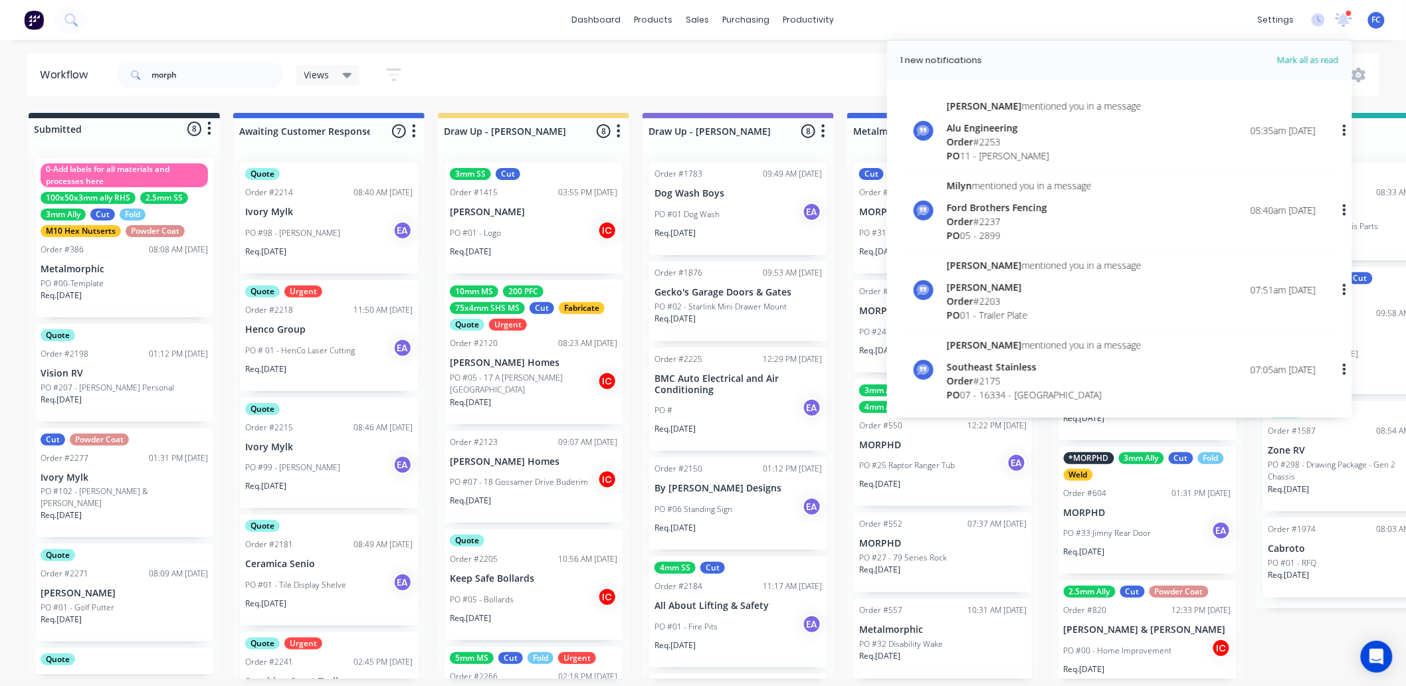
click at [607, 55] on div "morph Views Save new view None (Default) edit [PERSON_NAME] edit [PERSON_NAME] …" at bounding box center [747, 75] width 1266 height 40
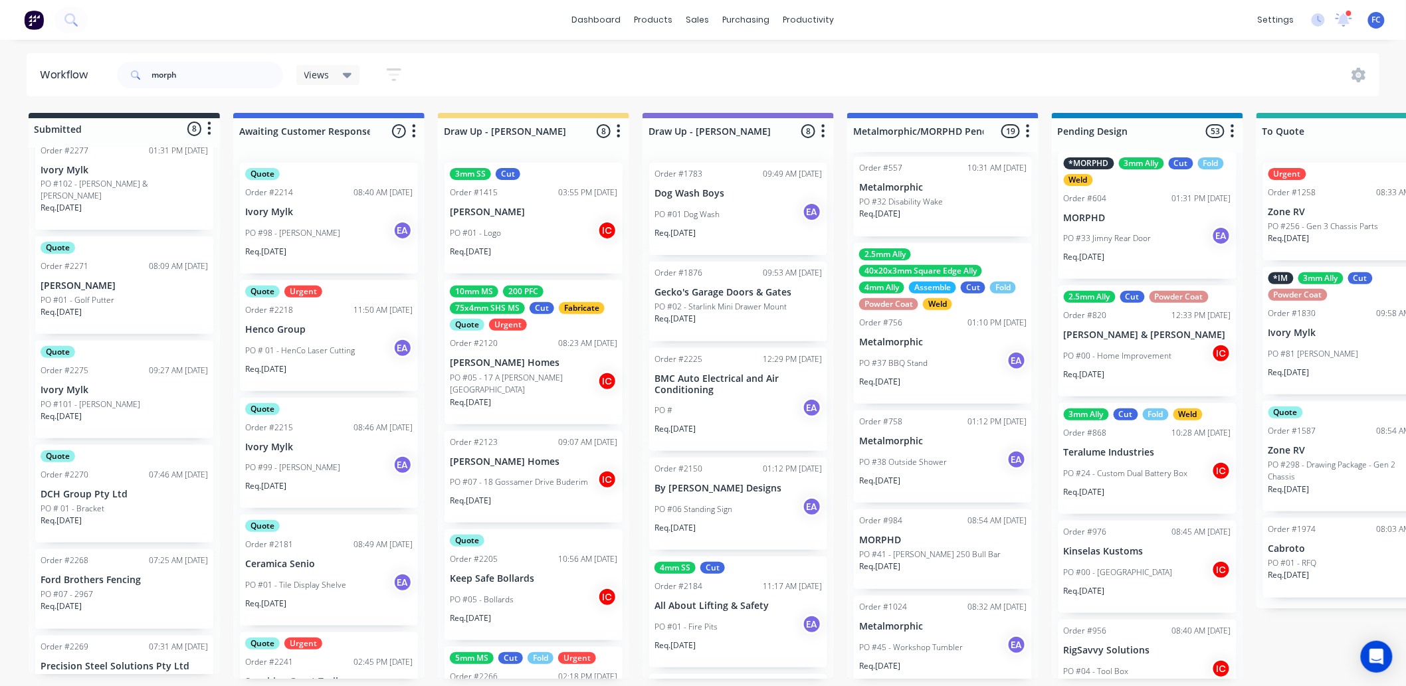
scroll to position [261, 0]
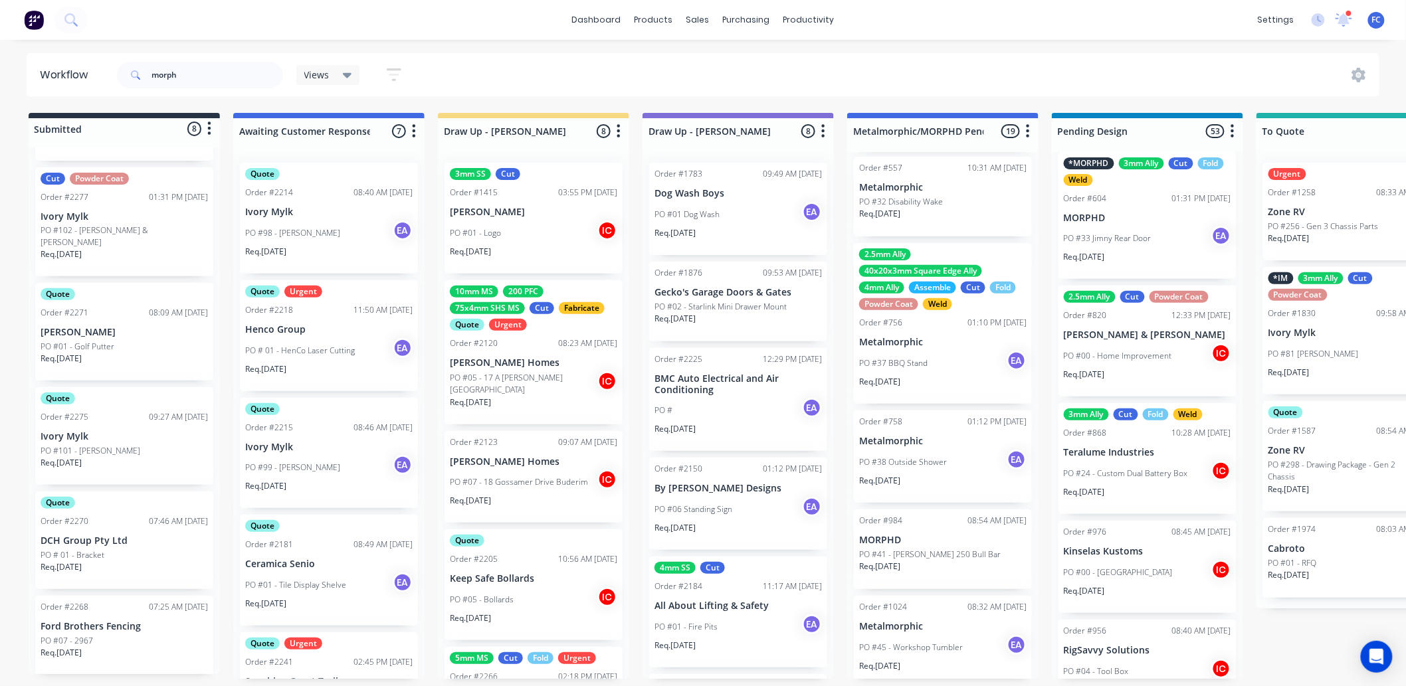
click at [93, 431] on p "Ivory Mylk" at bounding box center [124, 436] width 167 height 11
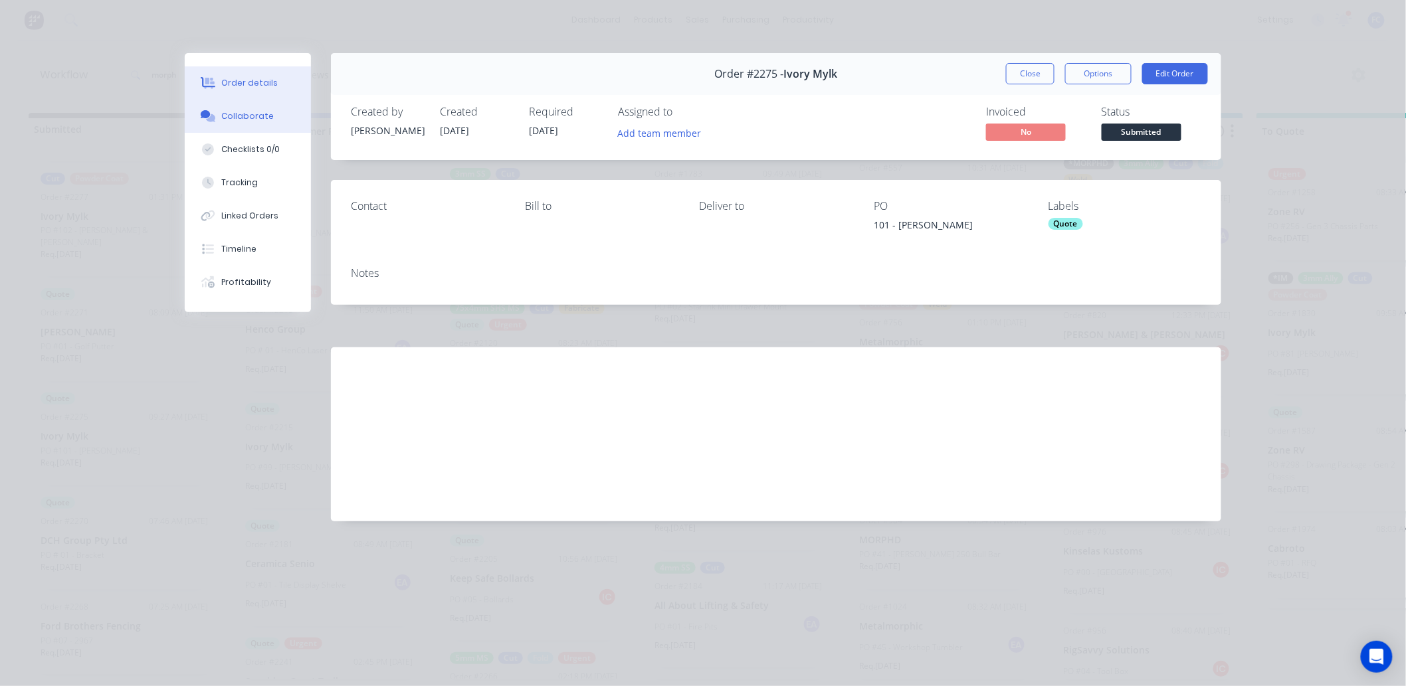
click at [243, 114] on div "Collaborate" at bounding box center [248, 116] width 52 height 12
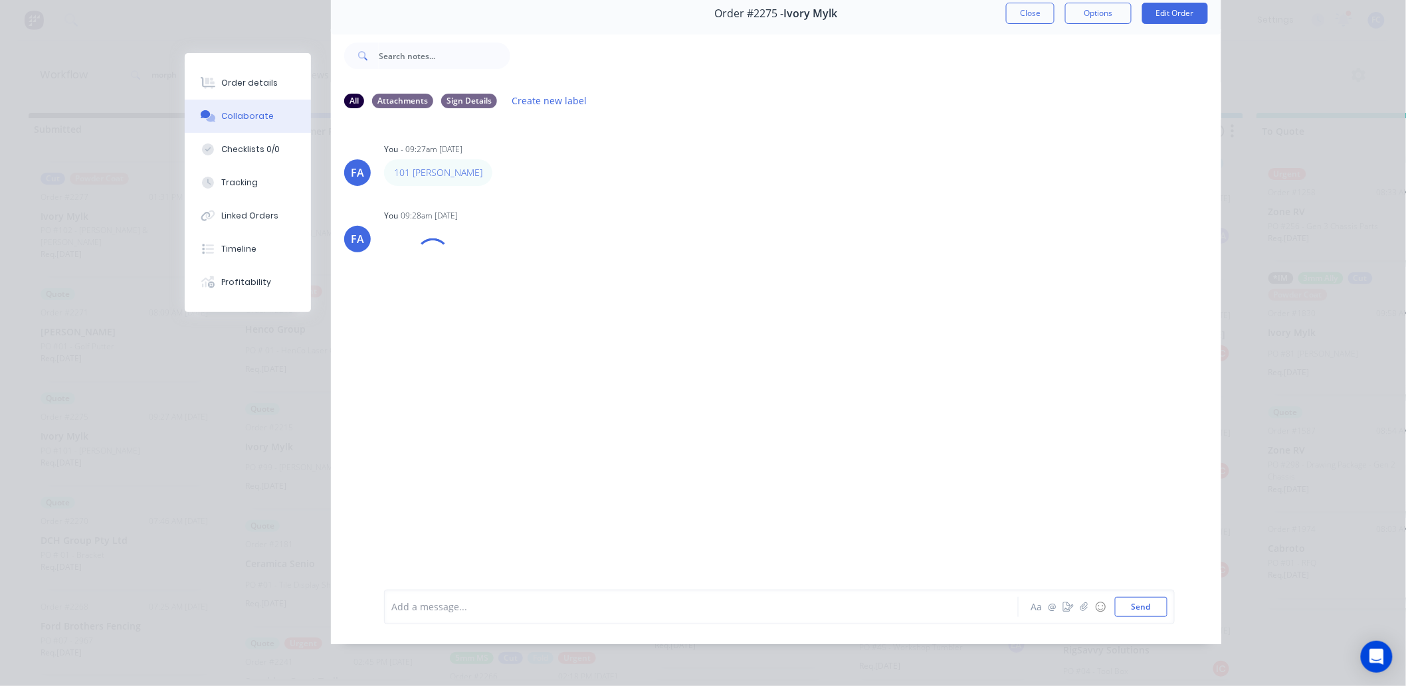
scroll to position [71, 0]
click at [423, 301] on img at bounding box center [432, 287] width 96 height 87
click at [450, 276] on img at bounding box center [432, 287] width 96 height 87
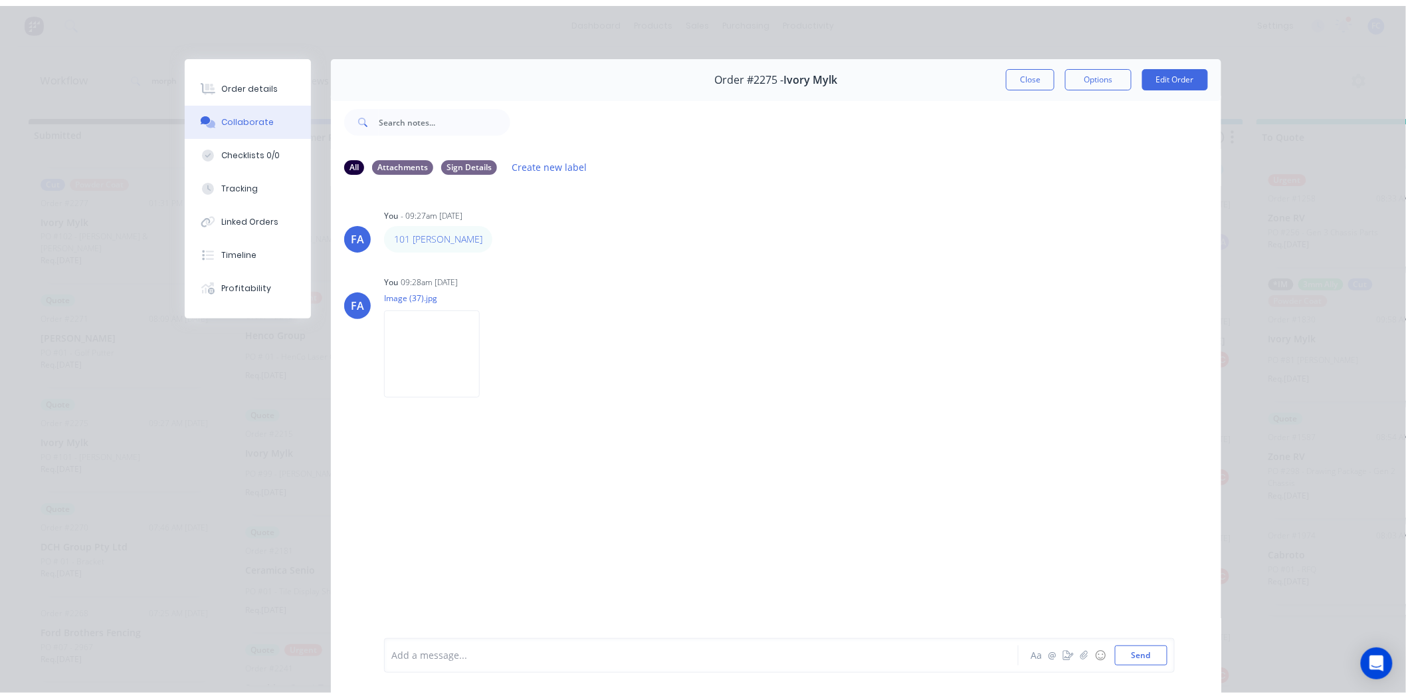
scroll to position [0, 0]
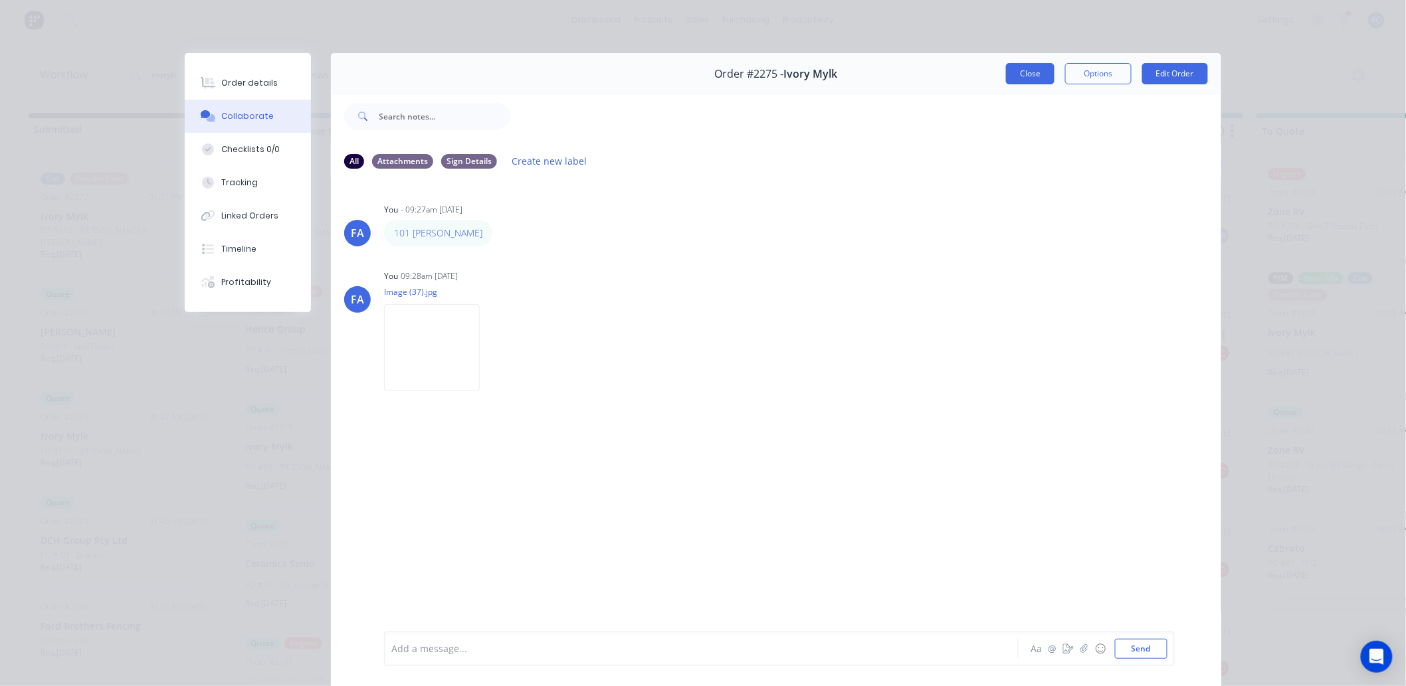
click at [1044, 76] on button "Close" at bounding box center [1030, 73] width 49 height 21
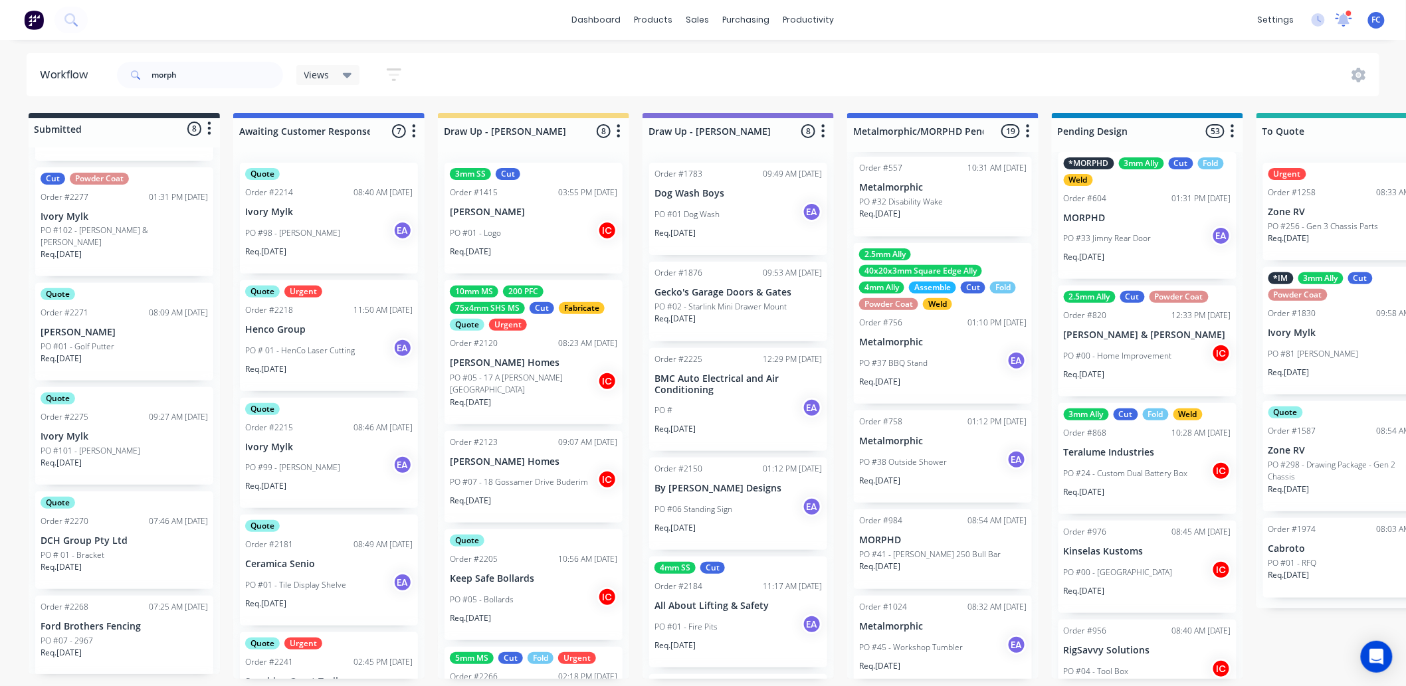
click at [1134, 21] on icon at bounding box center [1343, 19] width 13 height 12
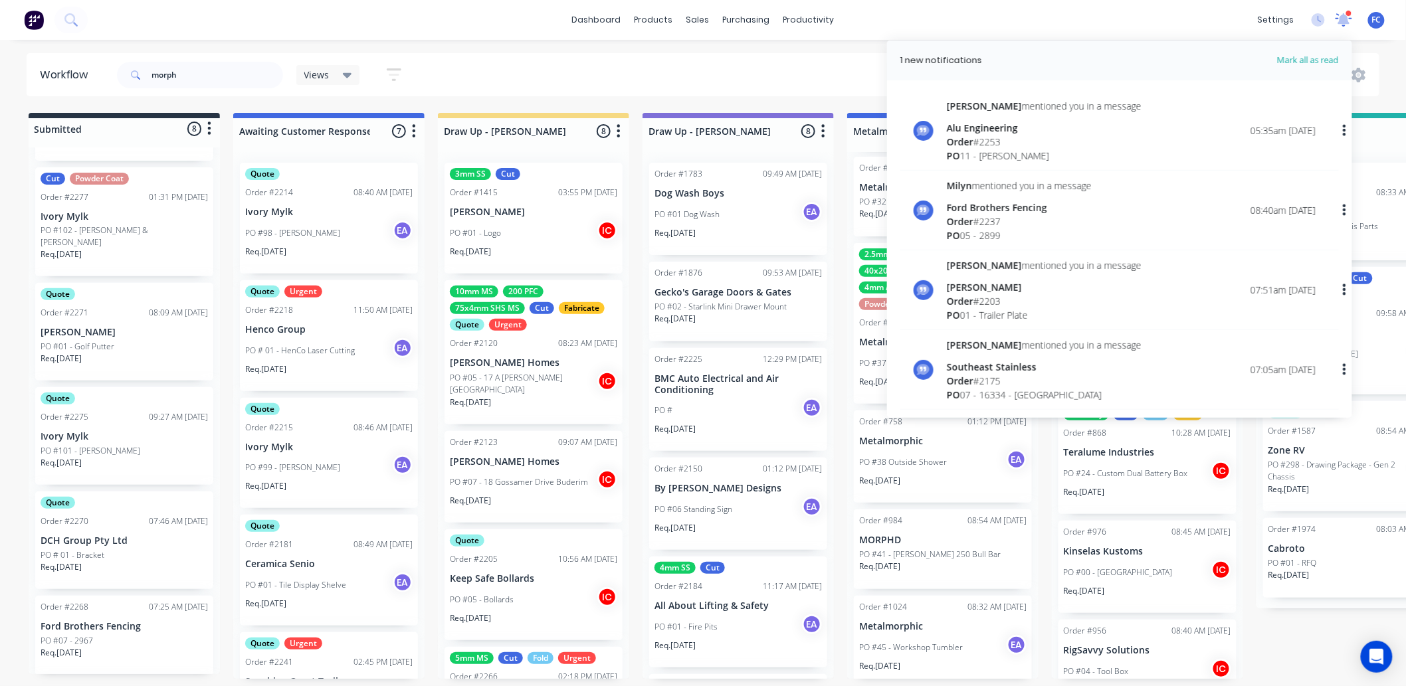
click at [1134, 21] on icon at bounding box center [1344, 18] width 12 height 11
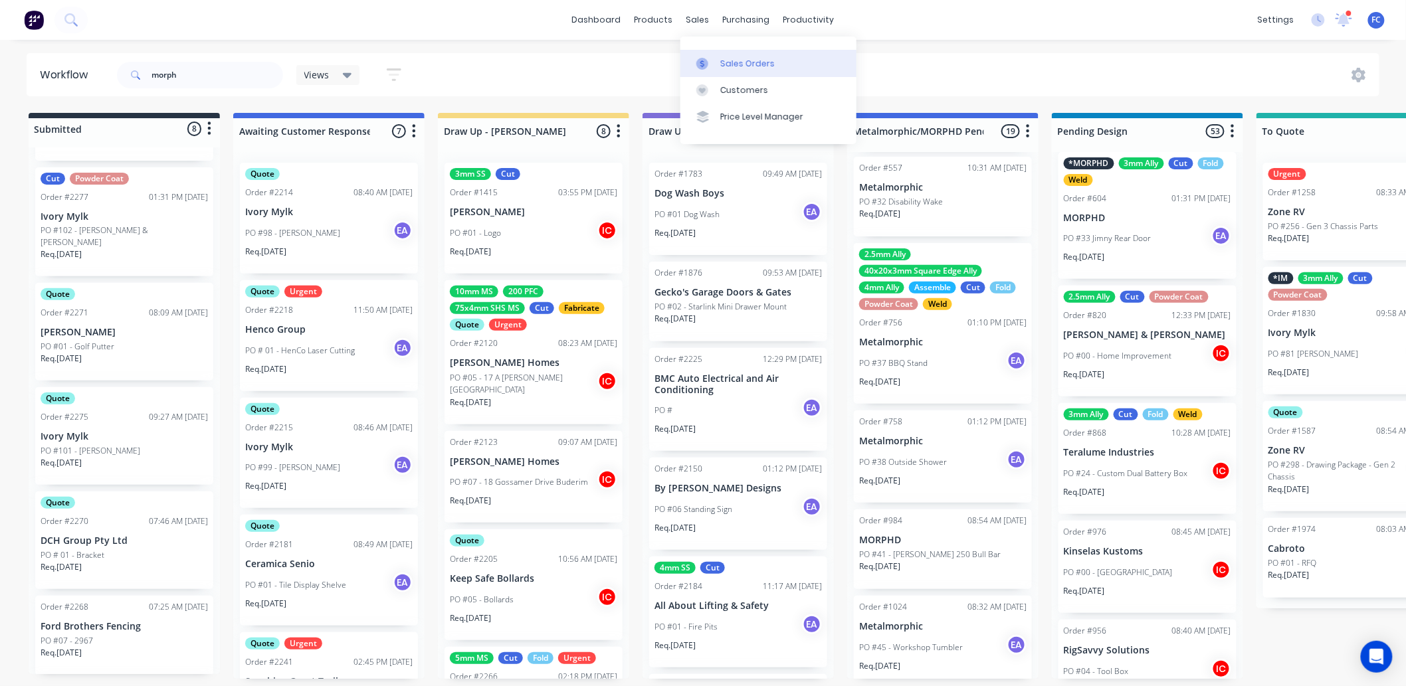
click at [716, 61] on div at bounding box center [706, 64] width 20 height 12
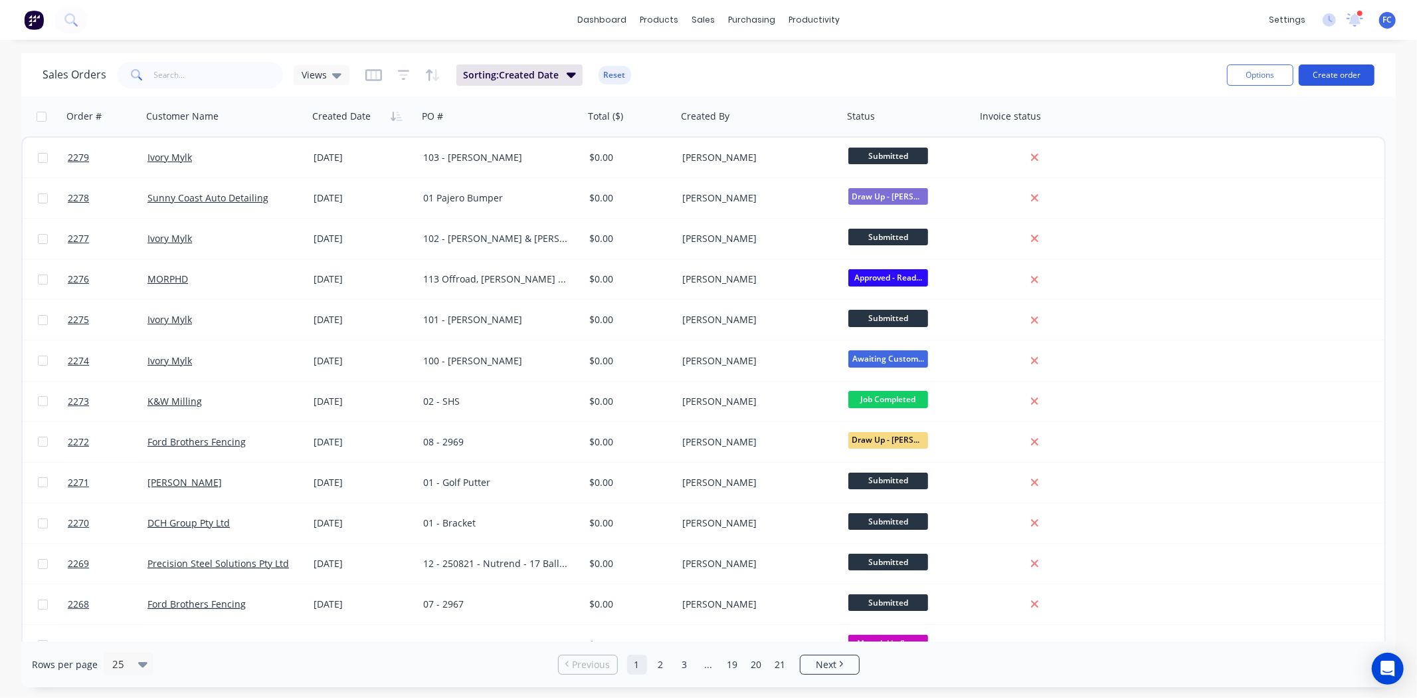
click at [1134, 67] on button "Create order" at bounding box center [1337, 74] width 76 height 21
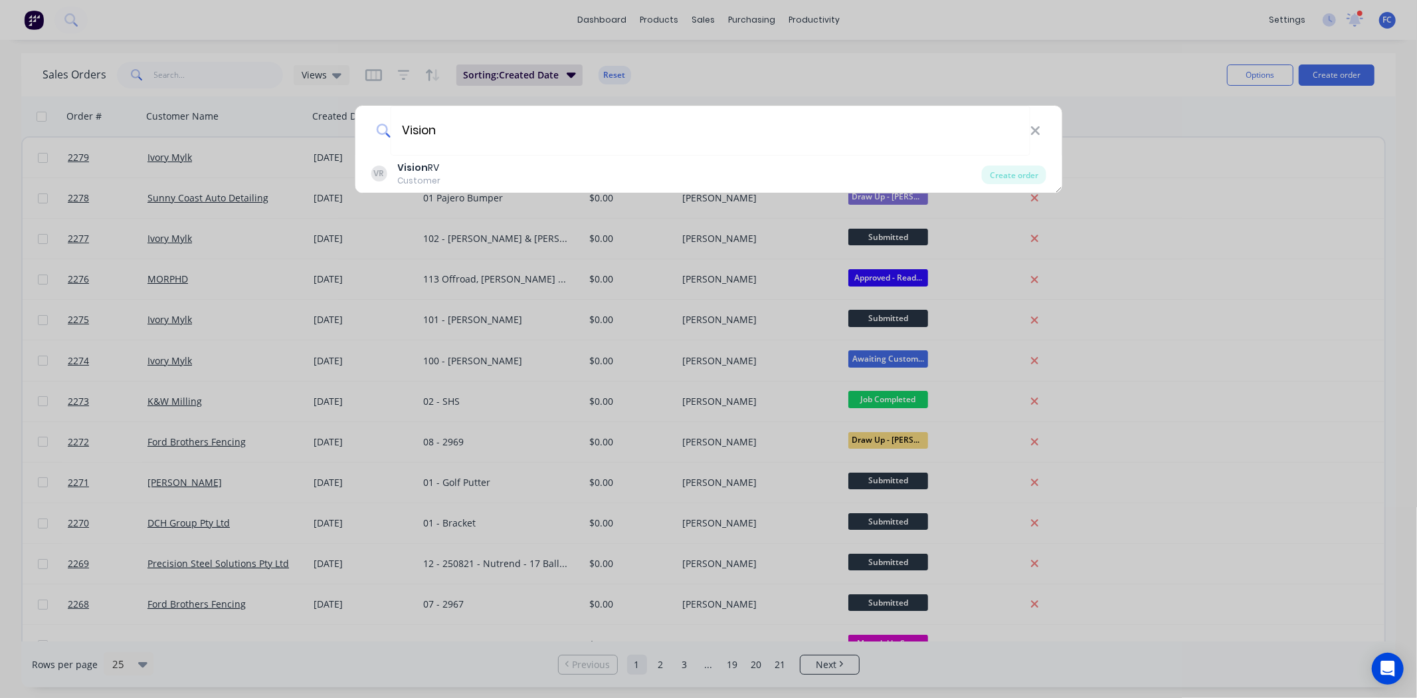
type input "Vision"
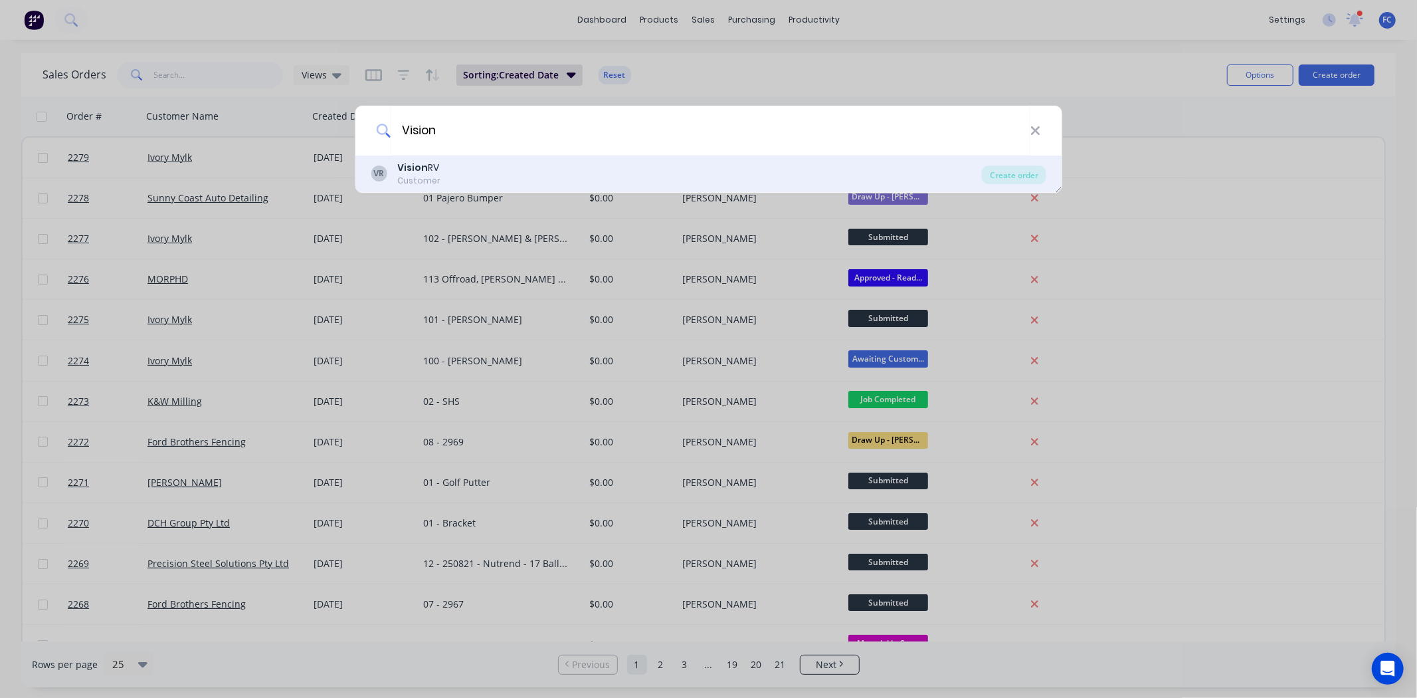
click at [687, 183] on div "VR Vision RV Customer" at bounding box center [676, 174] width 611 height 26
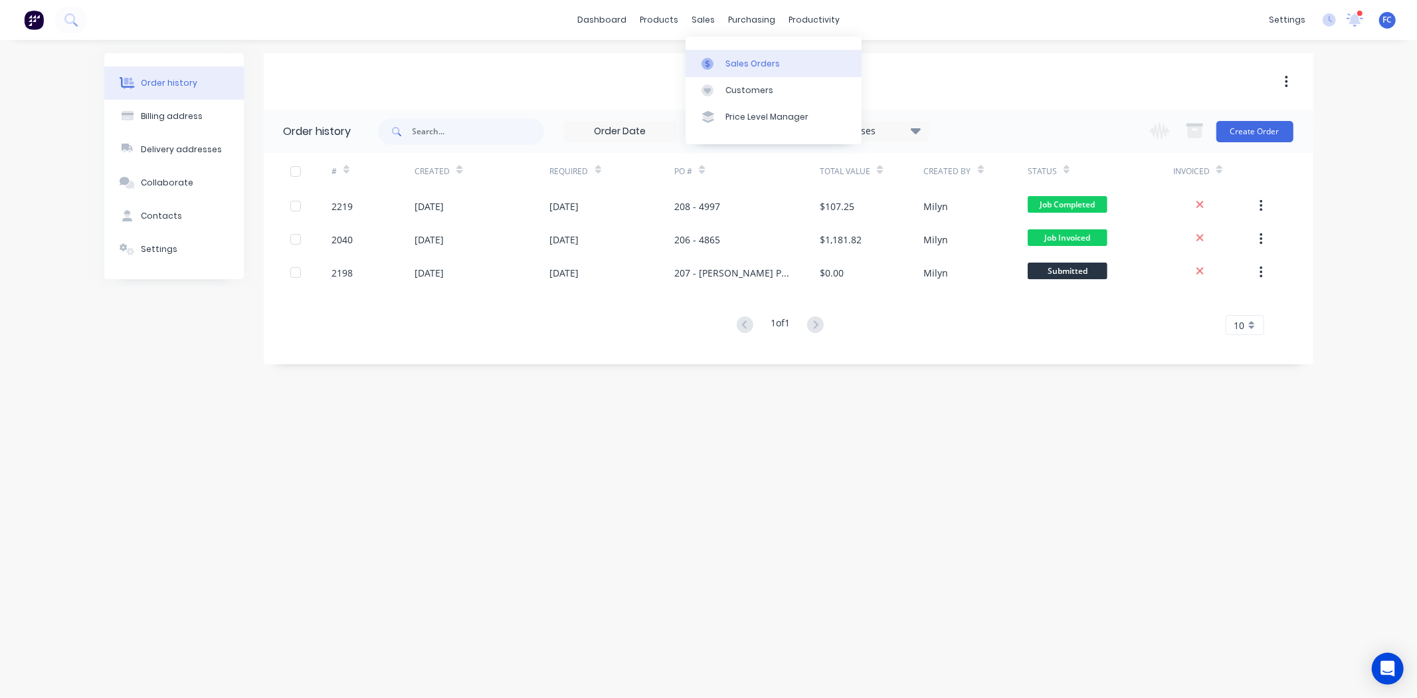
click at [734, 65] on div "Sales Orders" at bounding box center [753, 64] width 54 height 12
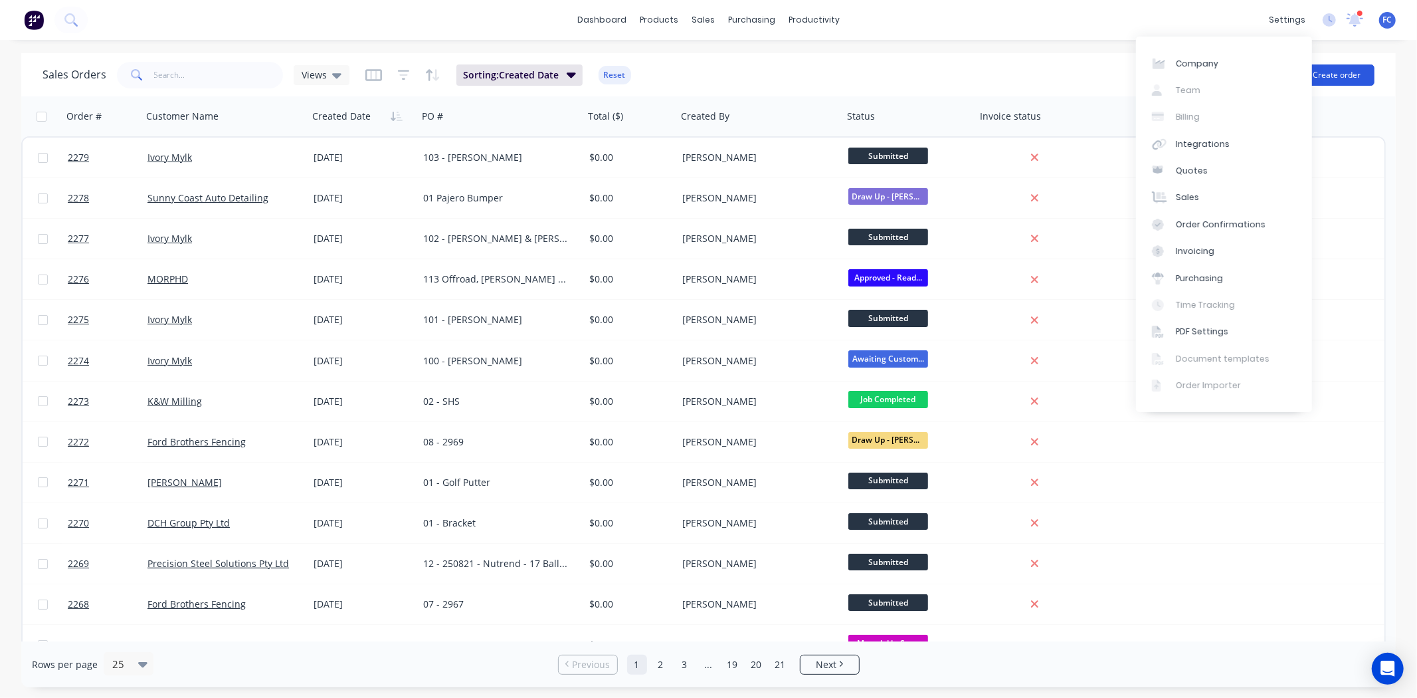
click at [1134, 74] on button "Create order" at bounding box center [1337, 74] width 76 height 21
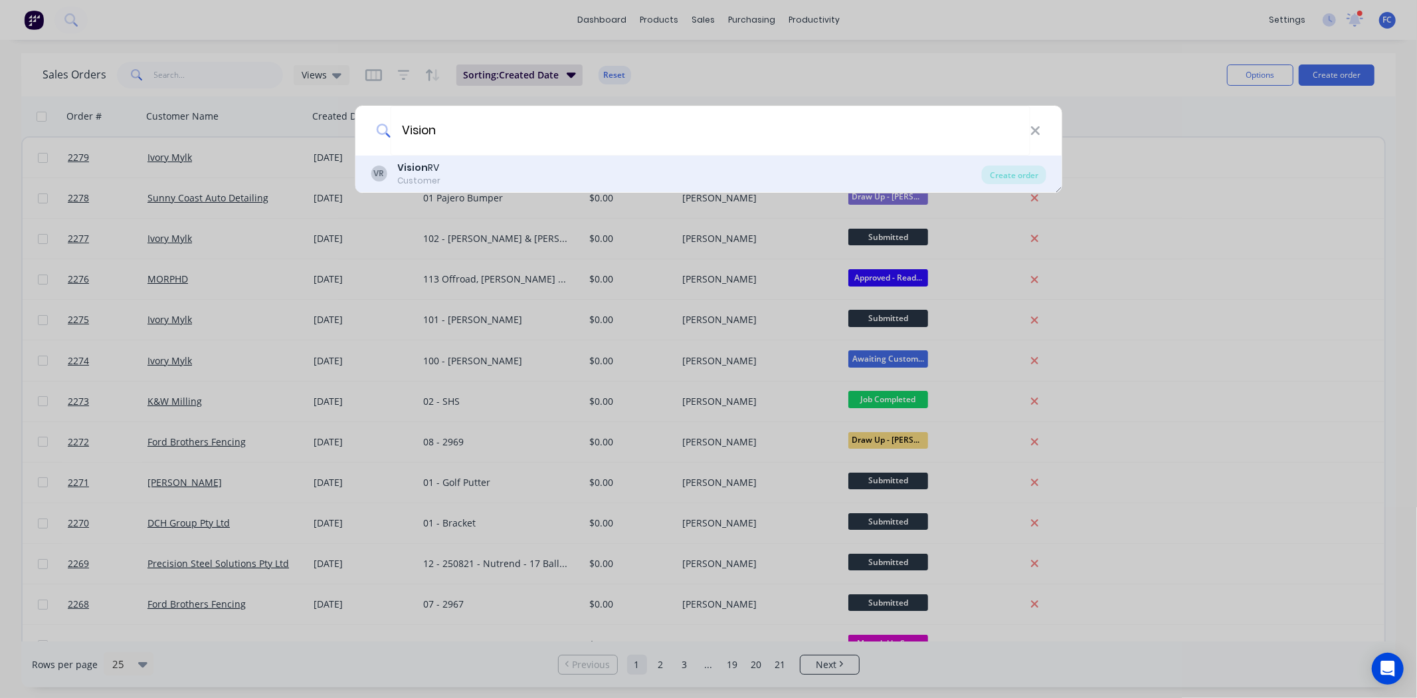
type input "Vision"
click at [427, 161] on b "Vision" at bounding box center [412, 167] width 31 height 13
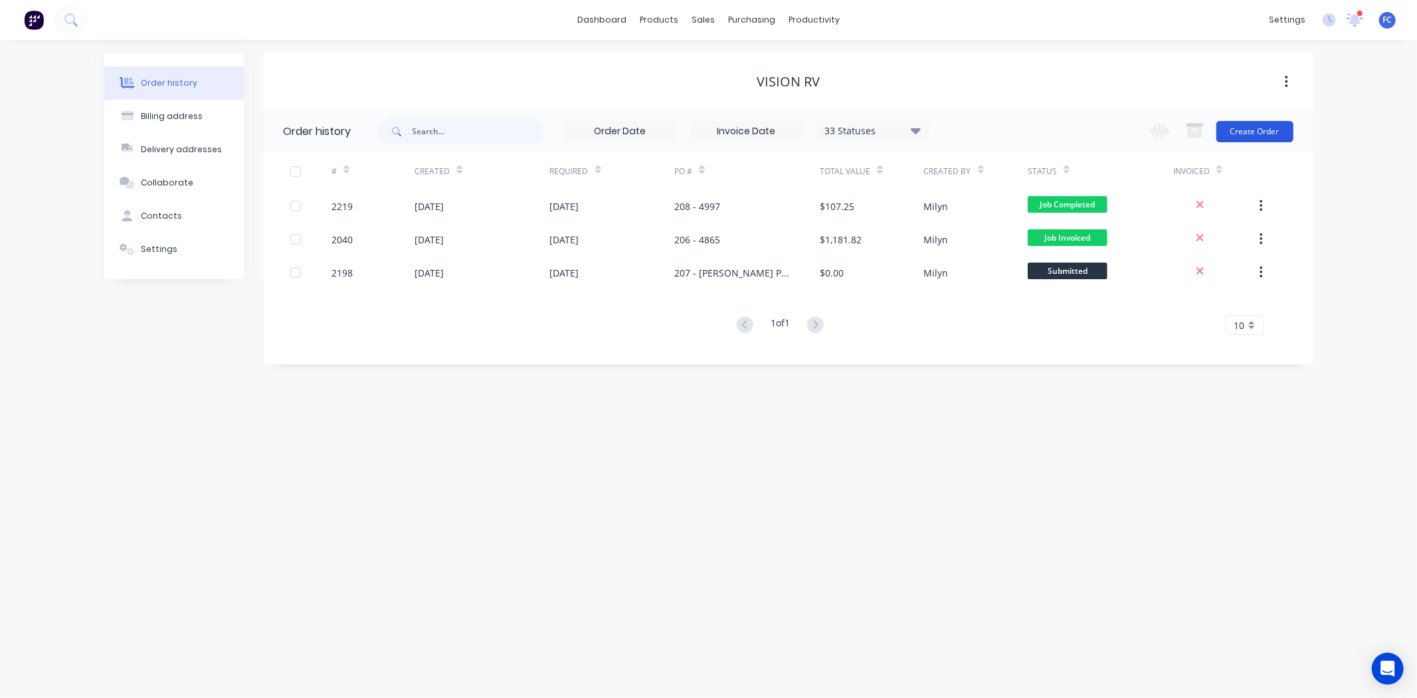
click at [1134, 130] on button "Create Order" at bounding box center [1255, 131] width 77 height 21
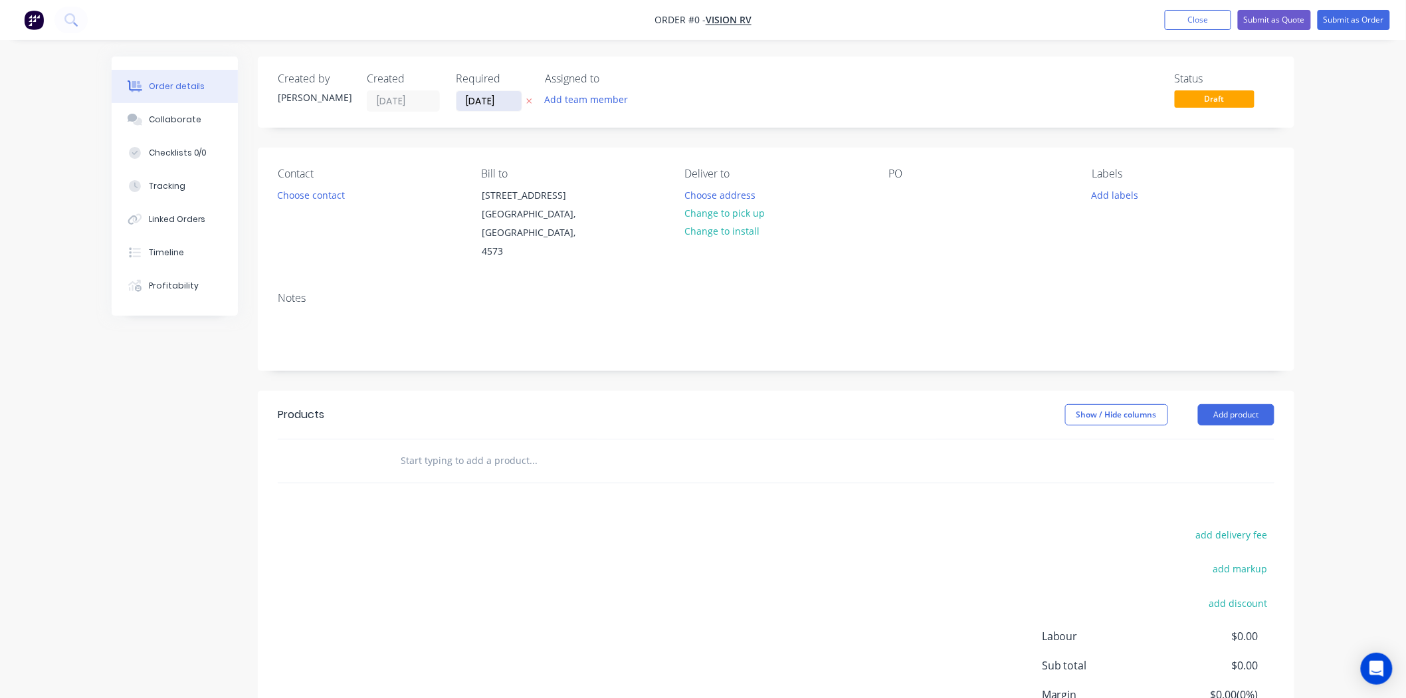
click at [460, 93] on input "[DATE]" at bounding box center [488, 101] width 65 height 20
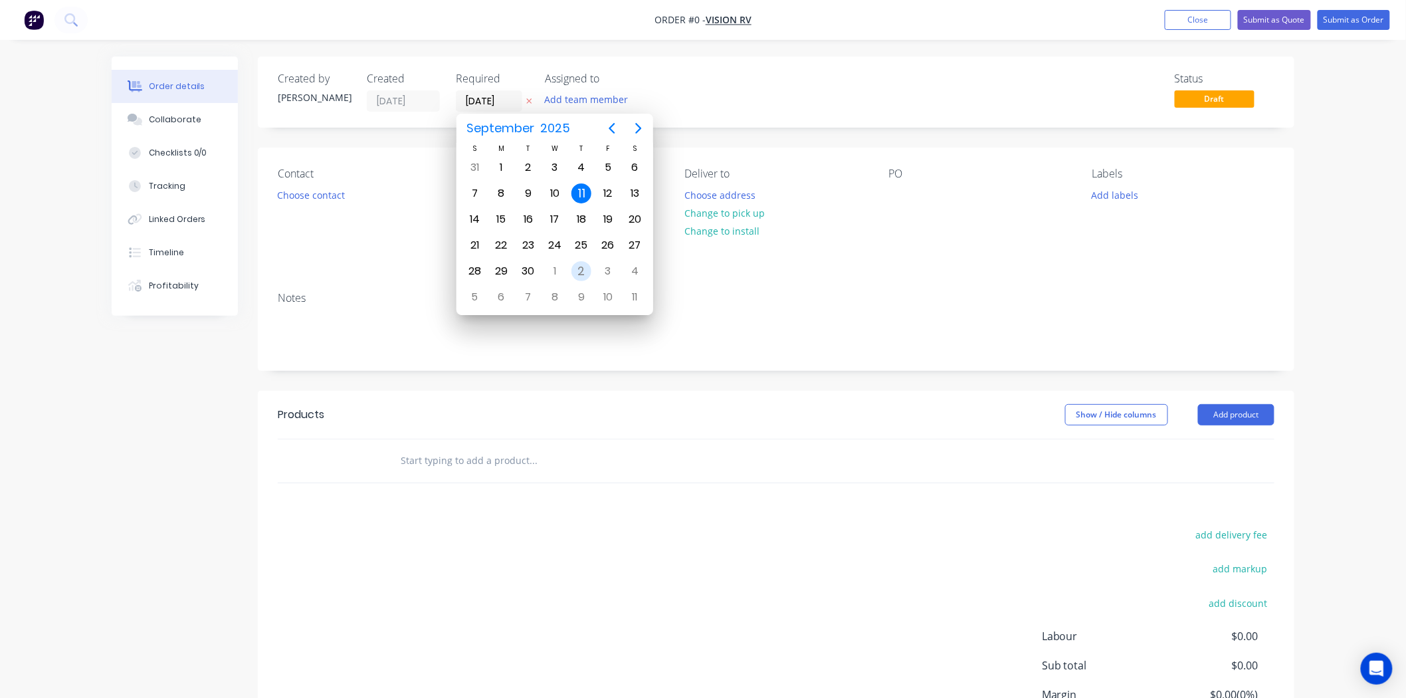
click at [579, 261] on div "2" at bounding box center [581, 271] width 20 height 20
type input "[DATE]"
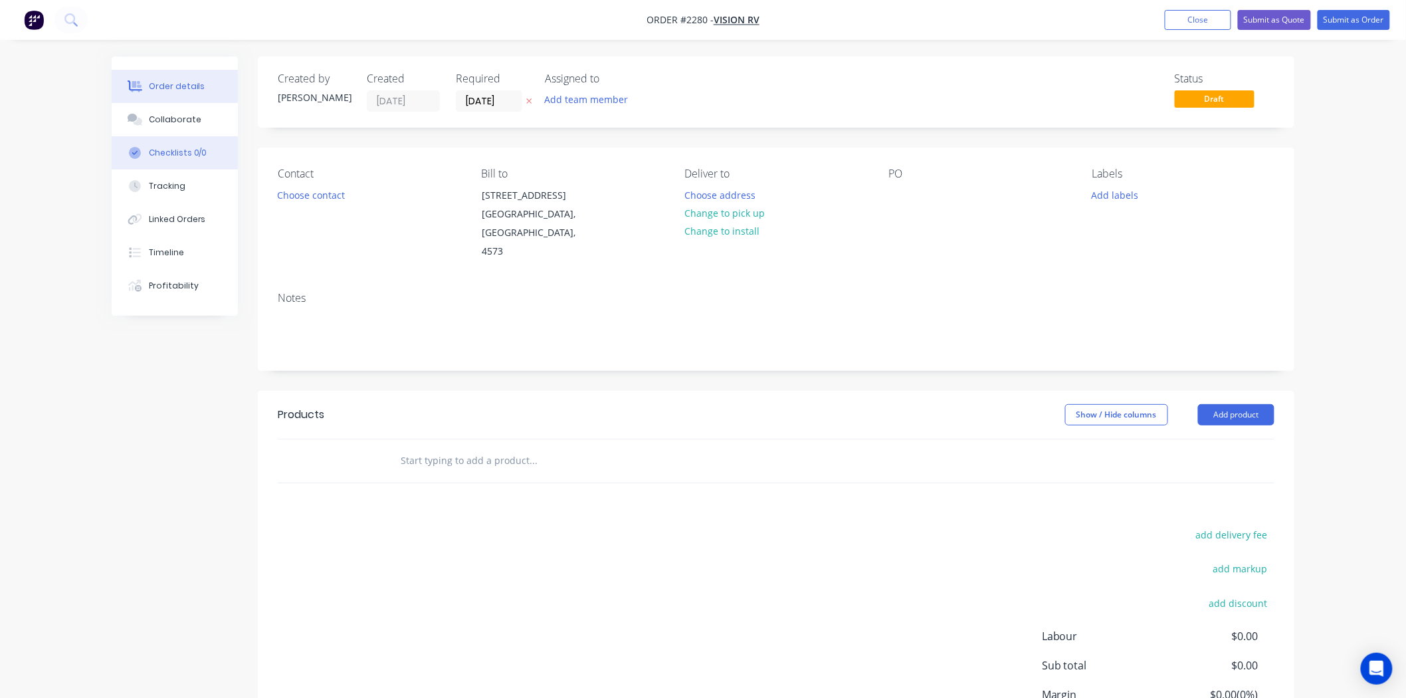
click at [163, 153] on div "Checklists 0/0" at bounding box center [178, 153] width 58 height 12
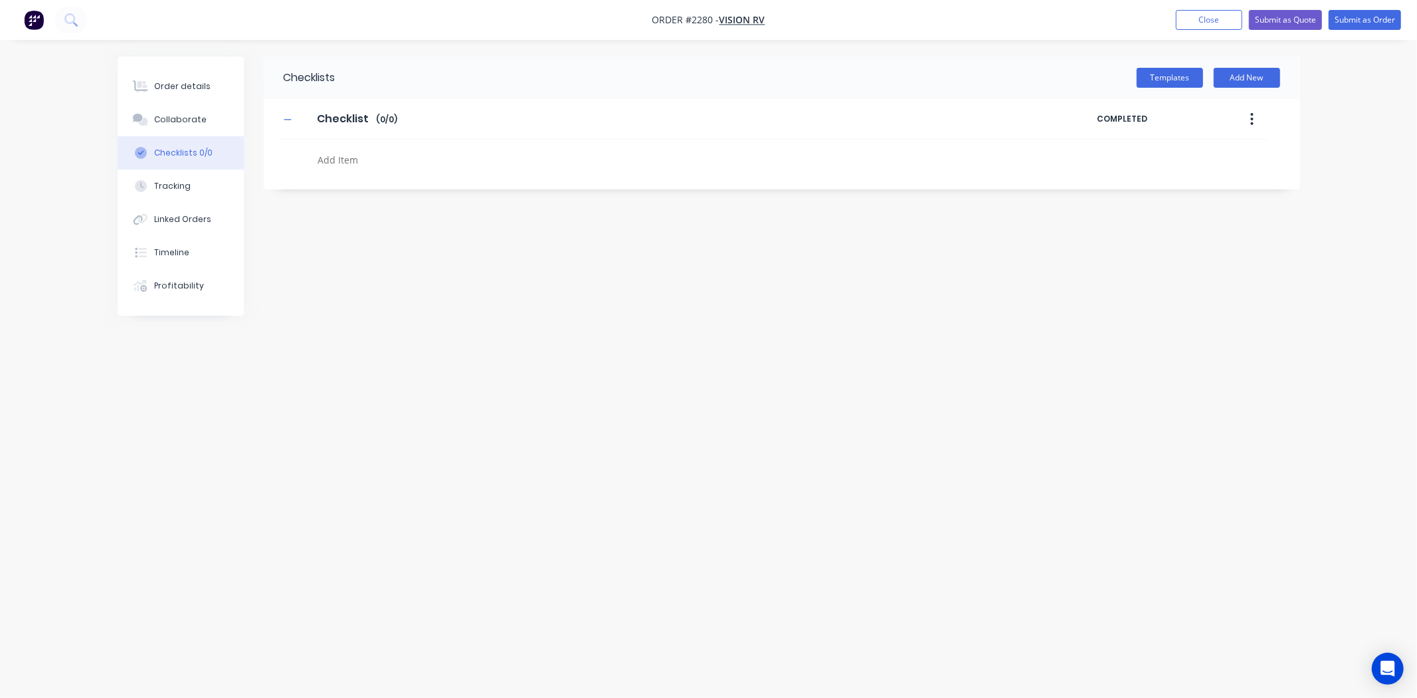
click at [377, 155] on textarea at bounding box center [631, 159] width 639 height 19
type textarea "x"
type textarea "p"
type textarea "x"
type textarea "po"
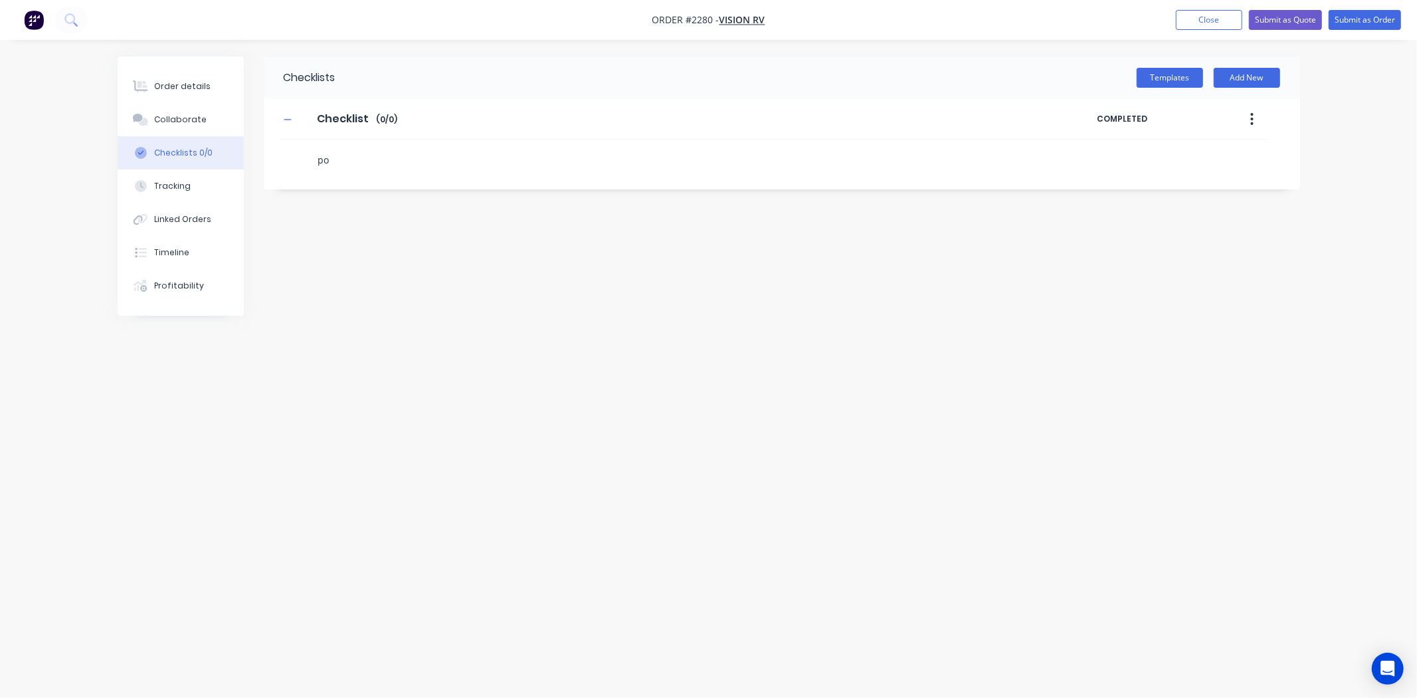
type textarea "x"
type textarea "p"
type textarea "x"
type textarea "P"
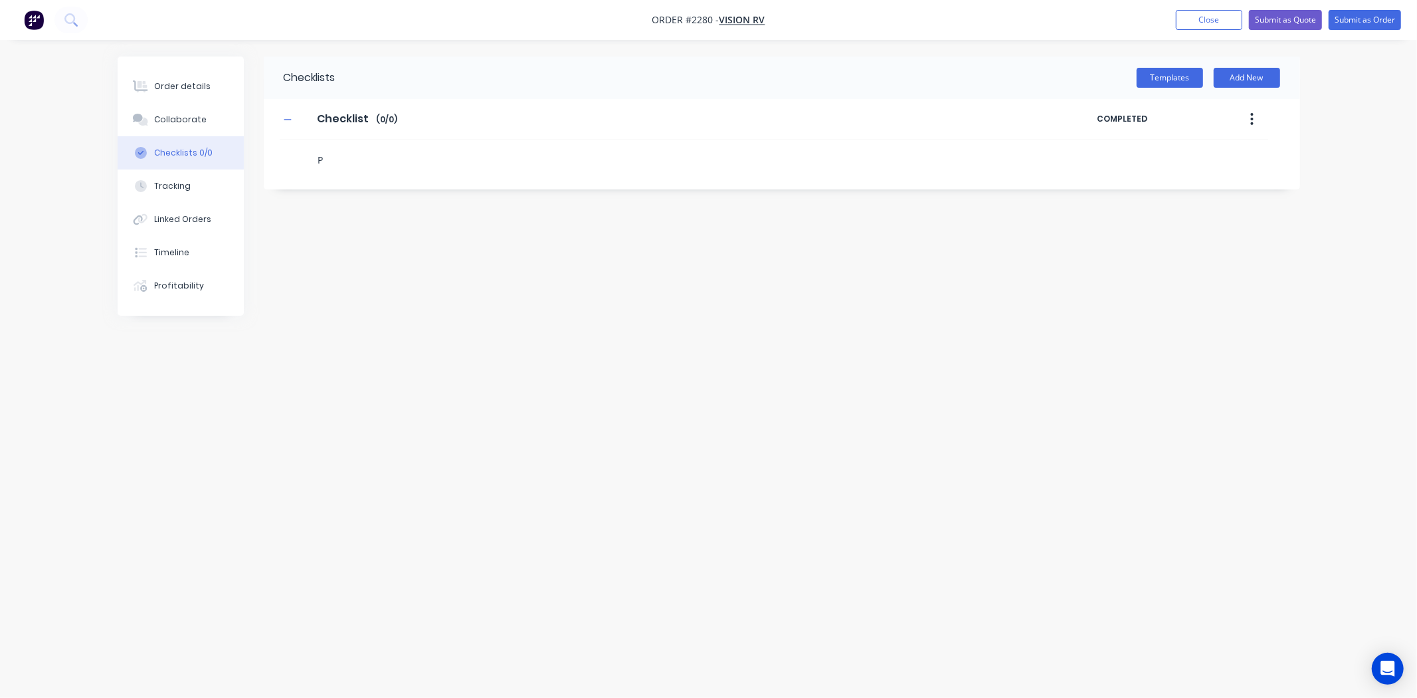
type textarea "x"
type textarea "PO"
type textarea "x"
click at [300, 156] on icon at bounding box center [300, 154] width 17 height 17
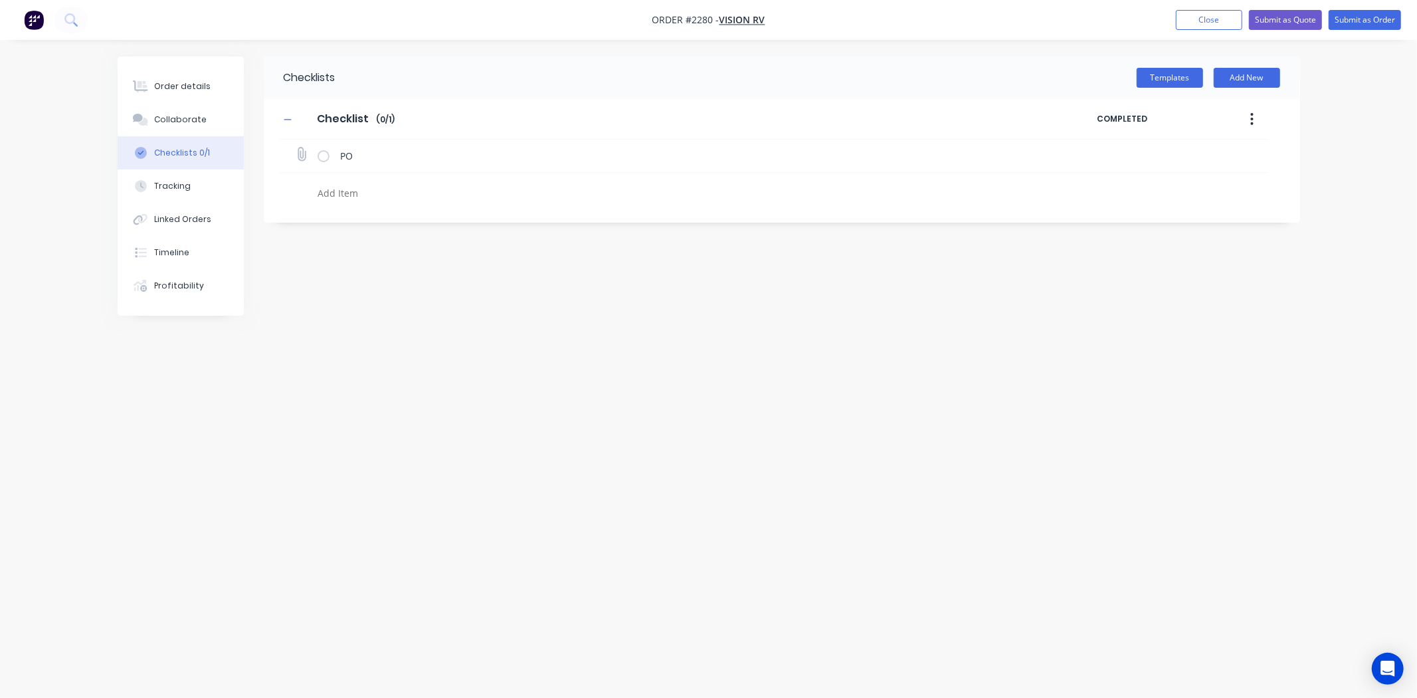
click at [296, 148] on input "file" at bounding box center [296, 148] width 0 height 0
type input "C:\fakepath\PO05058.pdf"
type textarea "x"
click at [180, 115] on div "Collaborate" at bounding box center [180, 120] width 52 height 12
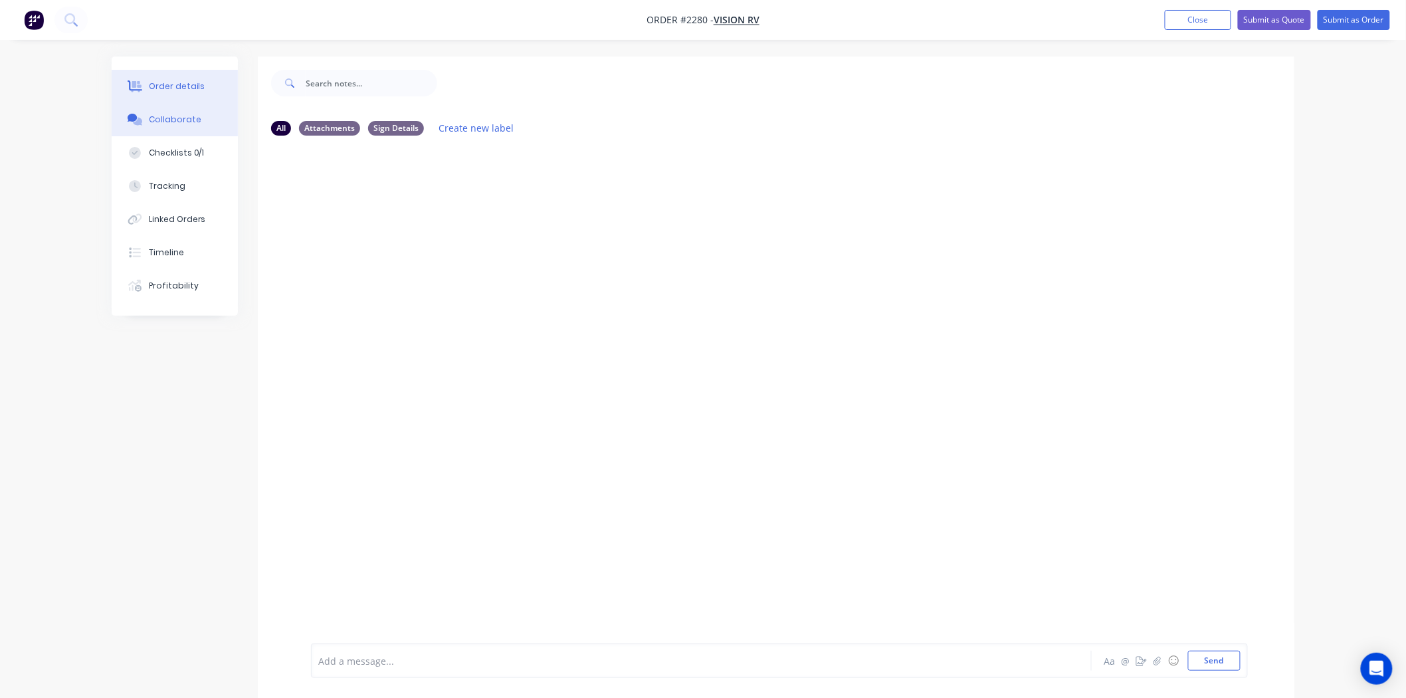
click at [223, 94] on button "Order details" at bounding box center [175, 86] width 126 height 33
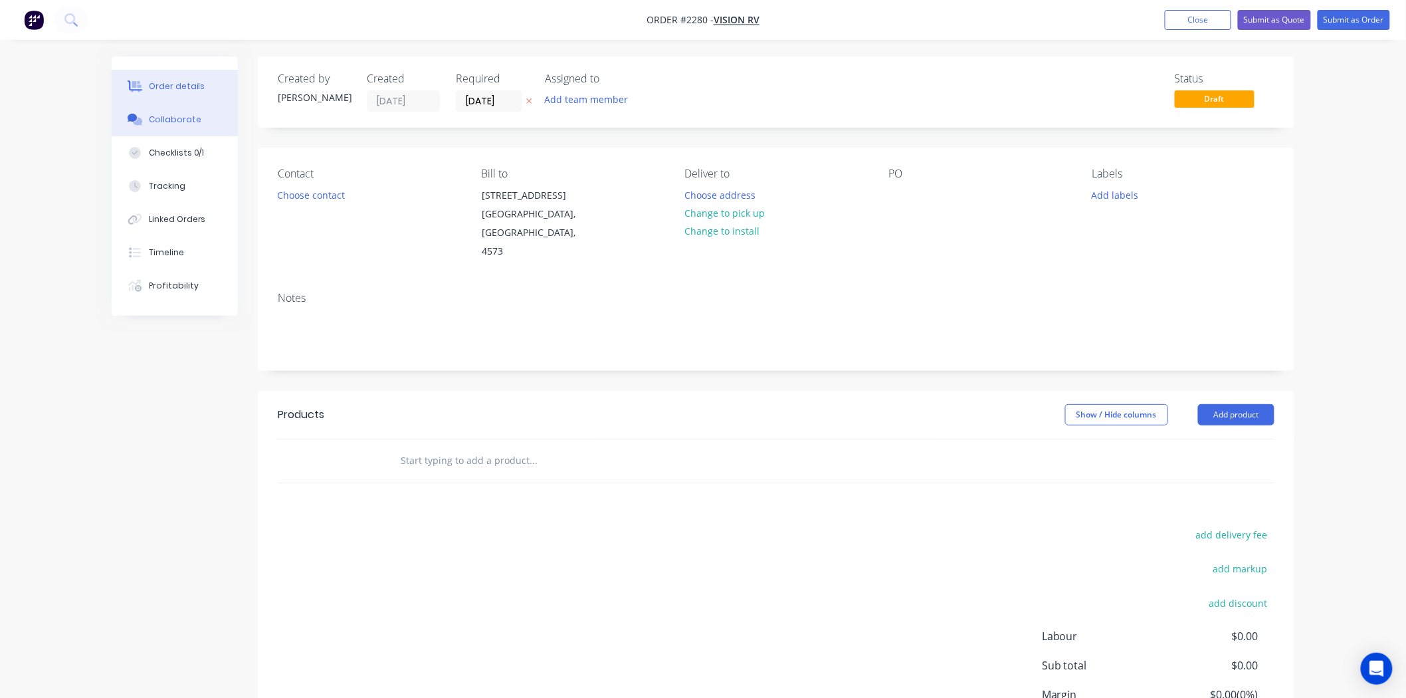
click at [187, 112] on button "Collaborate" at bounding box center [175, 119] width 126 height 33
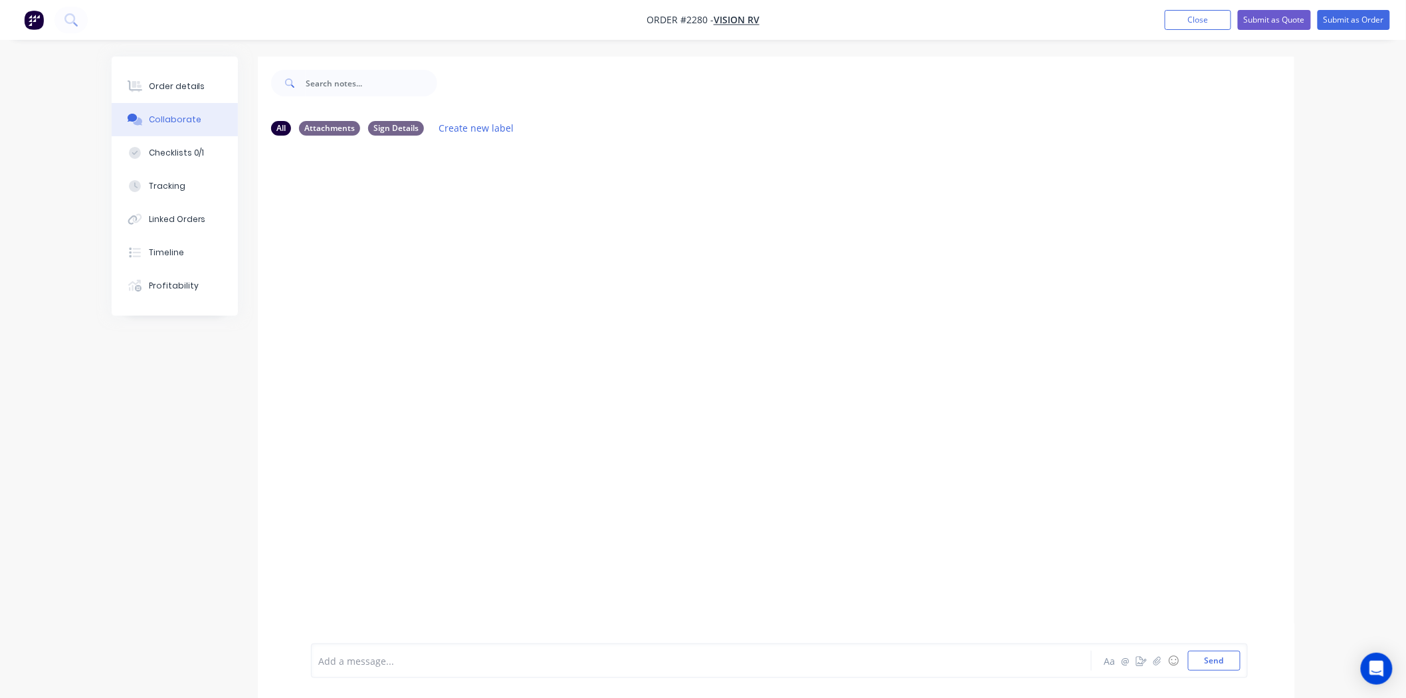
drag, startPoint x: 359, startPoint y: 662, endPoint x: 355, endPoint y: 671, distance: 10.4
click at [359, 538] on div at bounding box center [664, 661] width 691 height 14
click at [1134, 538] on button "Send" at bounding box center [1214, 660] width 52 height 20
drag, startPoint x: 395, startPoint y: 207, endPoint x: 327, endPoint y: 201, distance: 68.8
click at [327, 201] on div "209 PO 05058 Labels Edit Delete" at bounding box center [518, 199] width 415 height 27
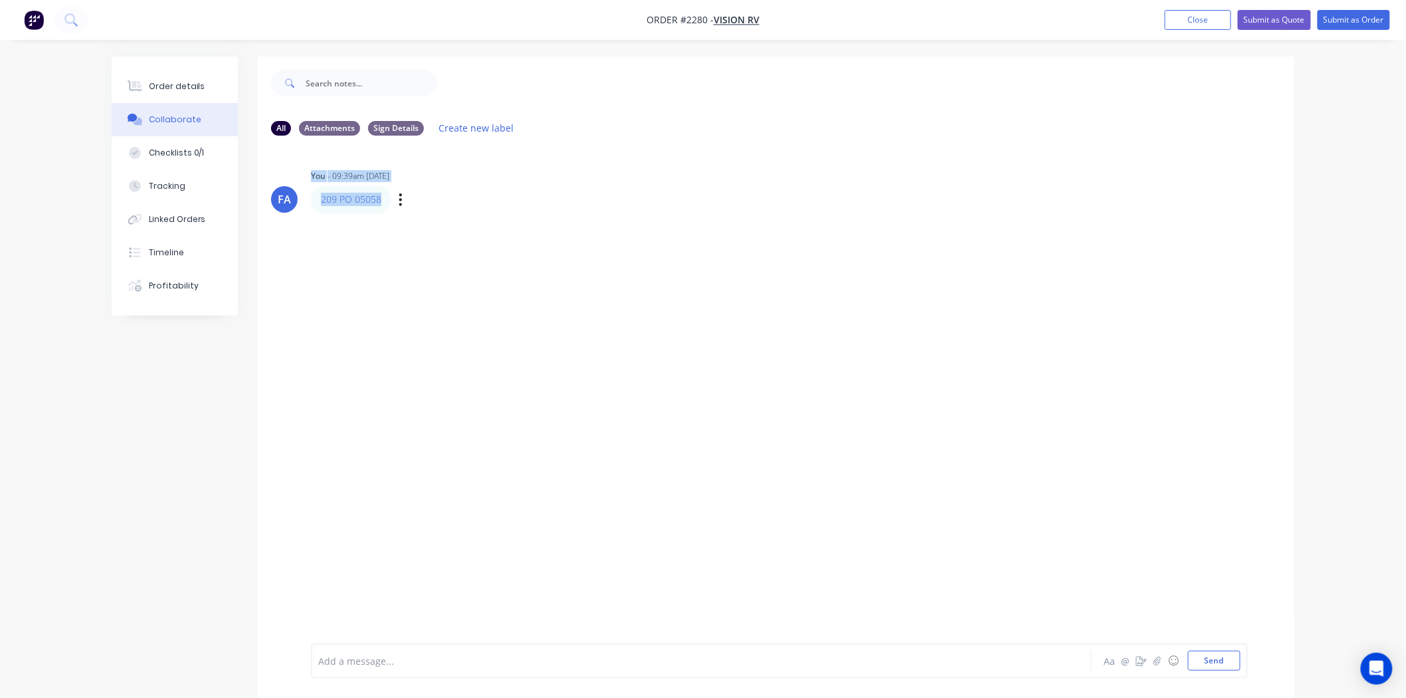
drag, startPoint x: 382, startPoint y: 196, endPoint x: 291, endPoint y: 196, distance: 91.0
click at [291, 196] on div "FA You - 09:39am [DATE] 209 PO 05058 Labels Edit Delete" at bounding box center [776, 189] width 1036 height 47
click at [435, 221] on div "FA You - 09:39am [DATE] 209 PO 05058 Labels Edit Delete" at bounding box center [776, 394] width 1036 height 497
drag, startPoint x: 340, startPoint y: 195, endPoint x: 309, endPoint y: 195, distance: 31.2
click at [309, 195] on div "FA You - 09:39am [DATE] 209 PO 05058 Labels Edit Delete" at bounding box center [776, 189] width 1036 height 47
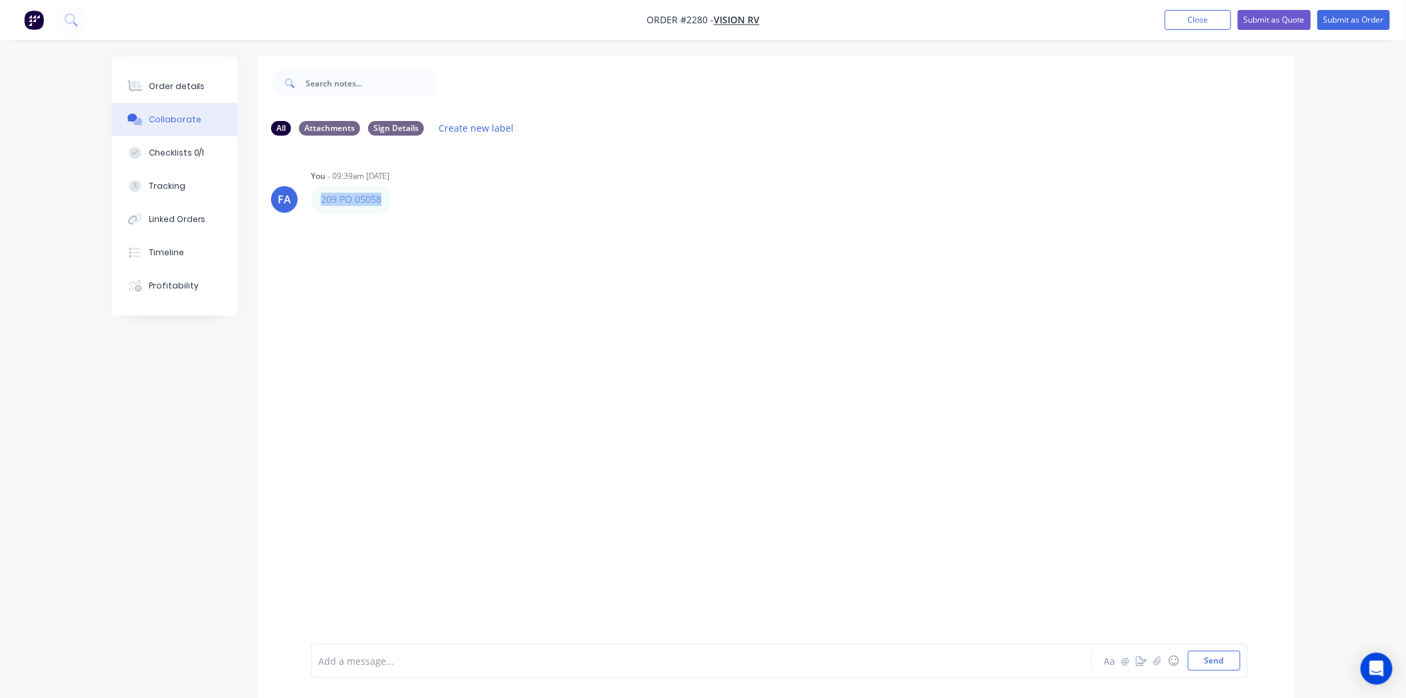
copy link "209 PO 05058"
click at [150, 82] on div "Order details" at bounding box center [177, 86] width 56 height 12
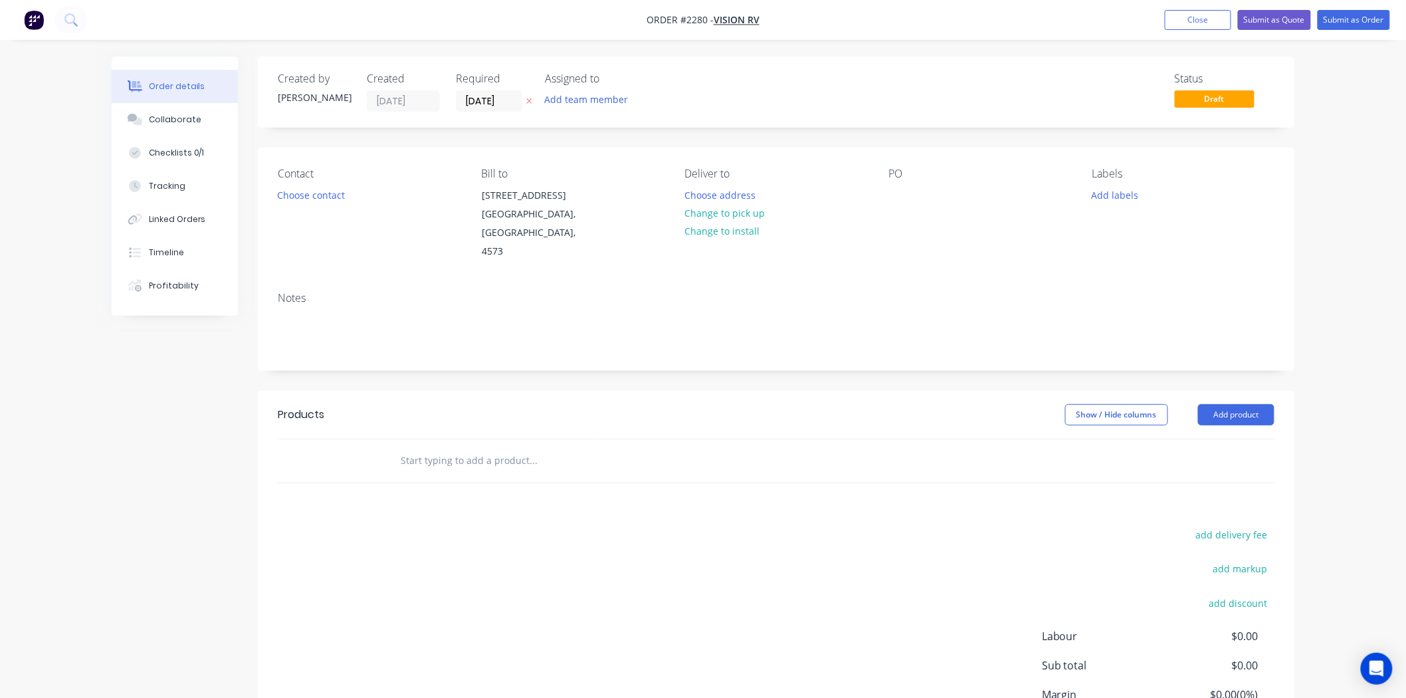
click at [880, 202] on div "Contact Choose contact [PERSON_NAME] to [STREET_ADDRESS][PERSON_NAME] Deliver t…" at bounding box center [776, 215] width 1036 height 134
click at [890, 196] on div at bounding box center [898, 194] width 21 height 19
paste div
click at [896, 195] on div "209 PO 05058" at bounding box center [929, 194] width 82 height 19
click at [936, 191] on div "209 PO 05058" at bounding box center [929, 194] width 82 height 19
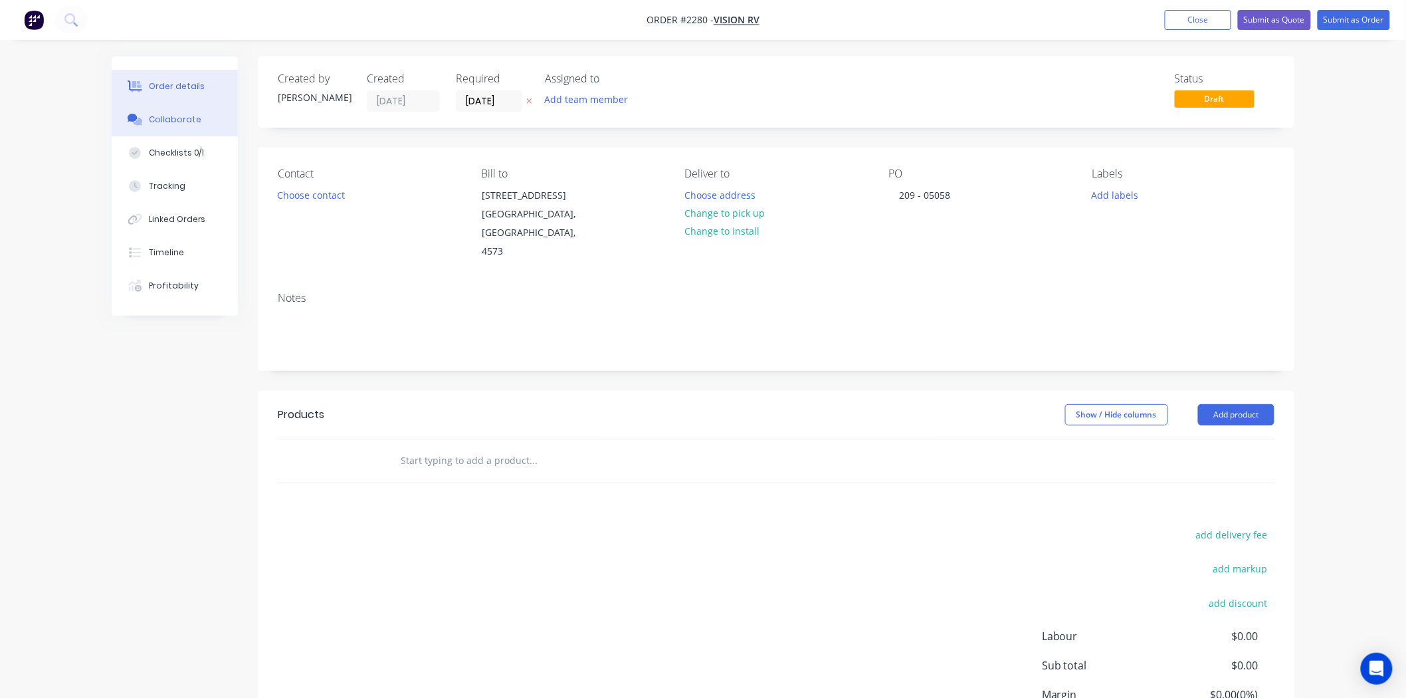
click at [193, 124] on div "Collaborate" at bounding box center [175, 120] width 52 height 12
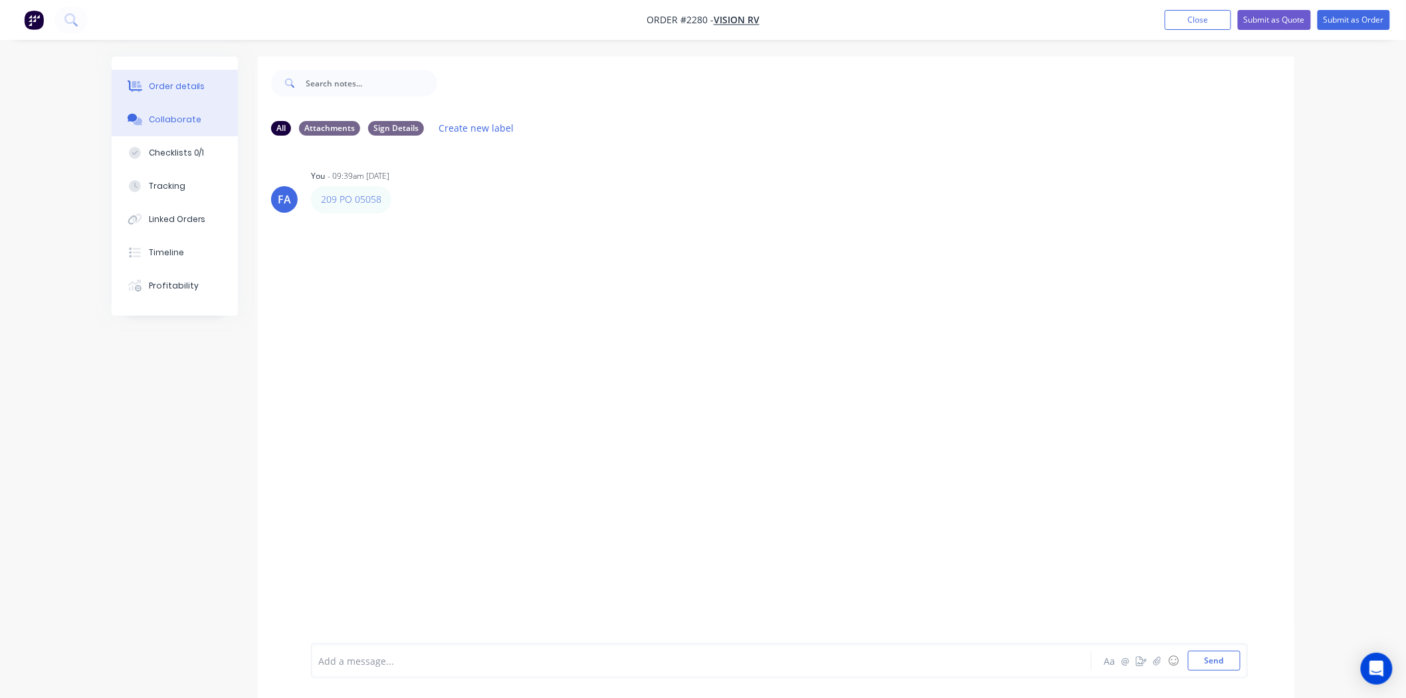
click at [163, 84] on div "Order details" at bounding box center [177, 86] width 56 height 12
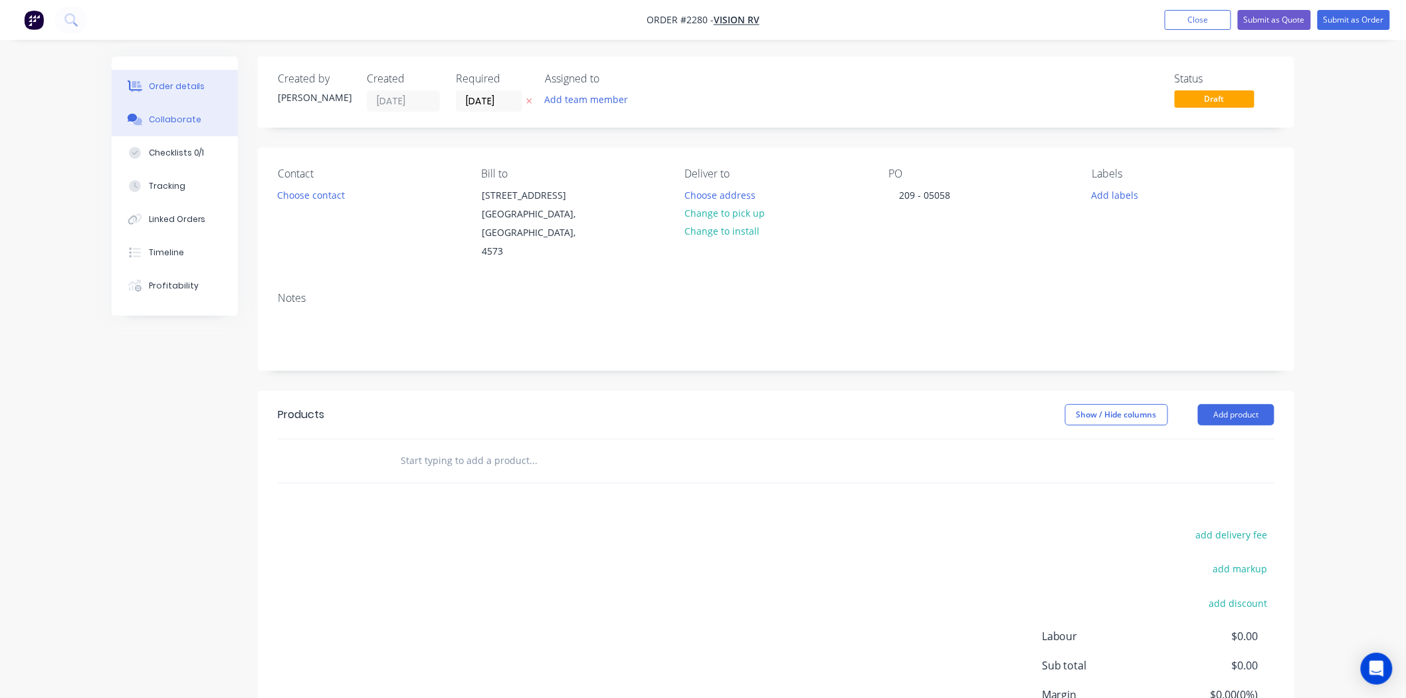
click at [156, 116] on div "Collaborate" at bounding box center [175, 120] width 52 height 12
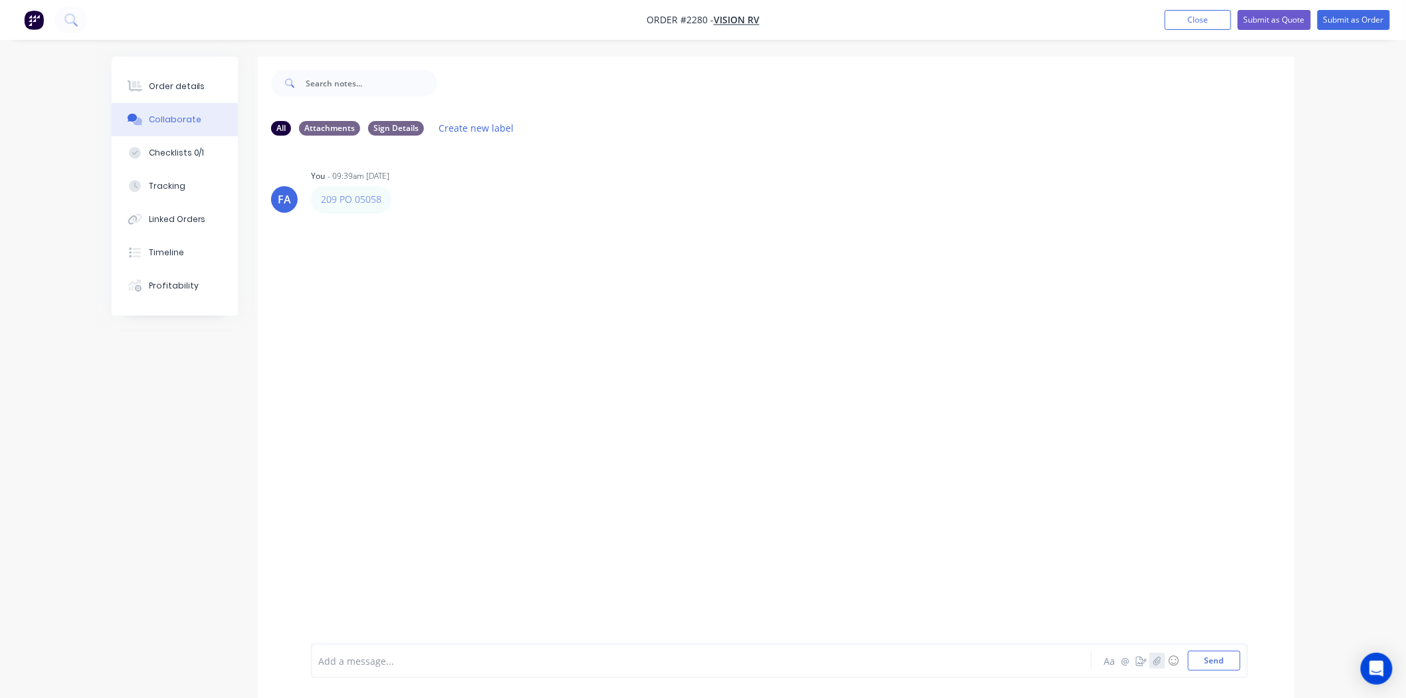
click at [1134, 538] on icon "button" at bounding box center [1156, 660] width 7 height 9
click at [369, 538] on icon at bounding box center [372, 588] width 12 height 12
click at [1134, 538] on button "button" at bounding box center [1157, 660] width 16 height 16
click at [1134, 538] on button "Send" at bounding box center [1214, 660] width 52 height 20
click at [174, 91] on div "Order details" at bounding box center [177, 86] width 56 height 12
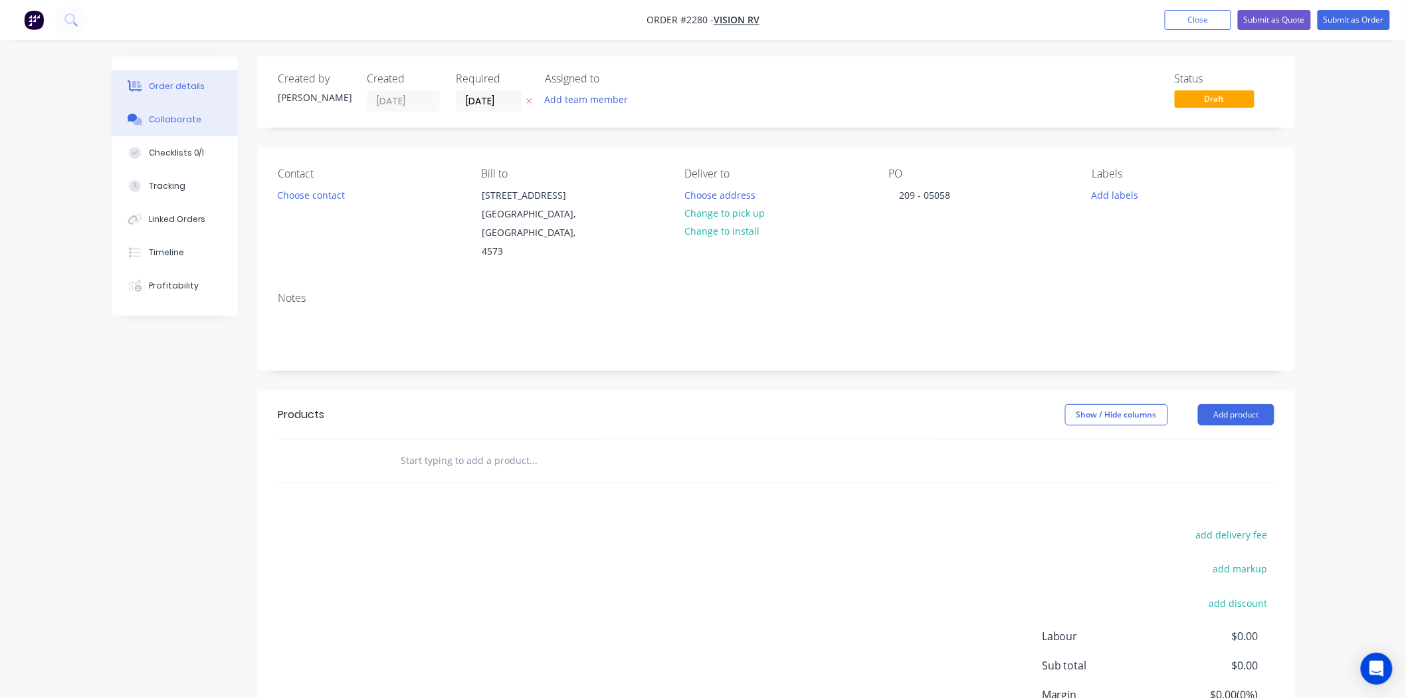
click at [193, 117] on div "Collaborate" at bounding box center [175, 120] width 52 height 12
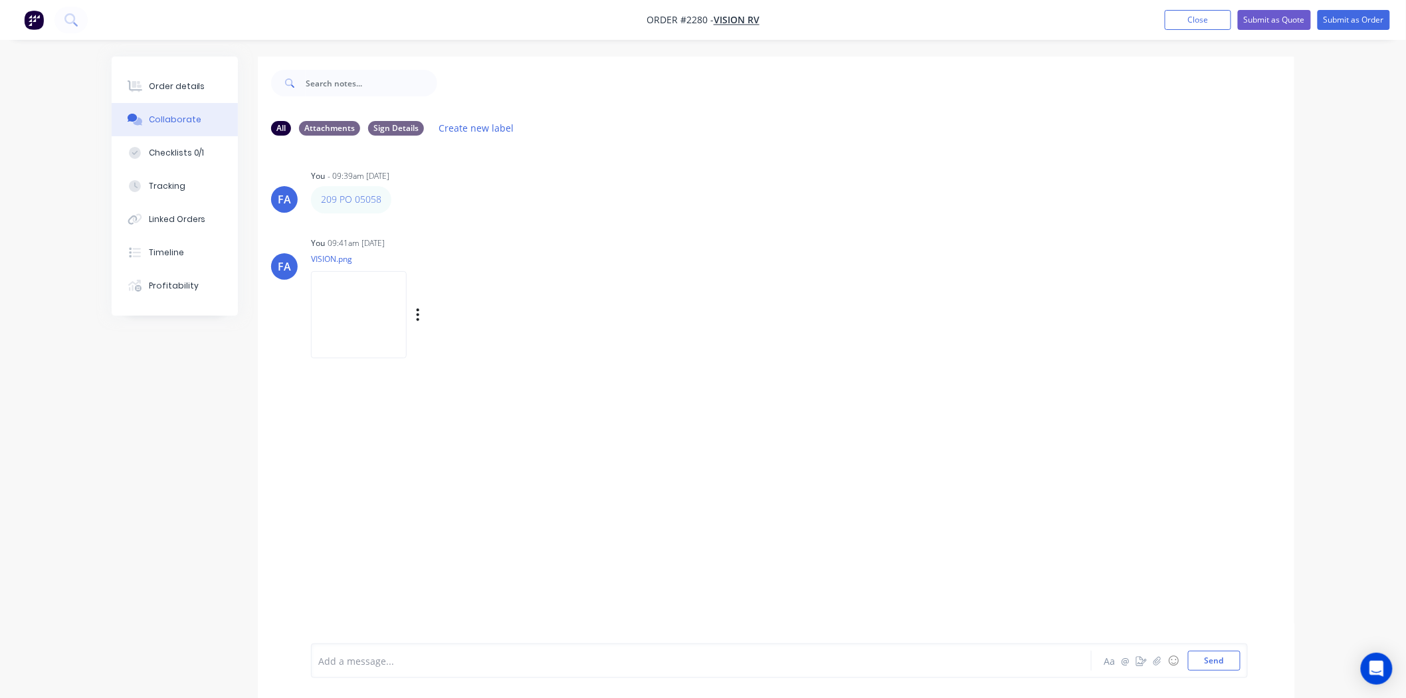
click at [379, 310] on img at bounding box center [359, 314] width 96 height 87
click at [191, 90] on div "Order details" at bounding box center [177, 86] width 56 height 12
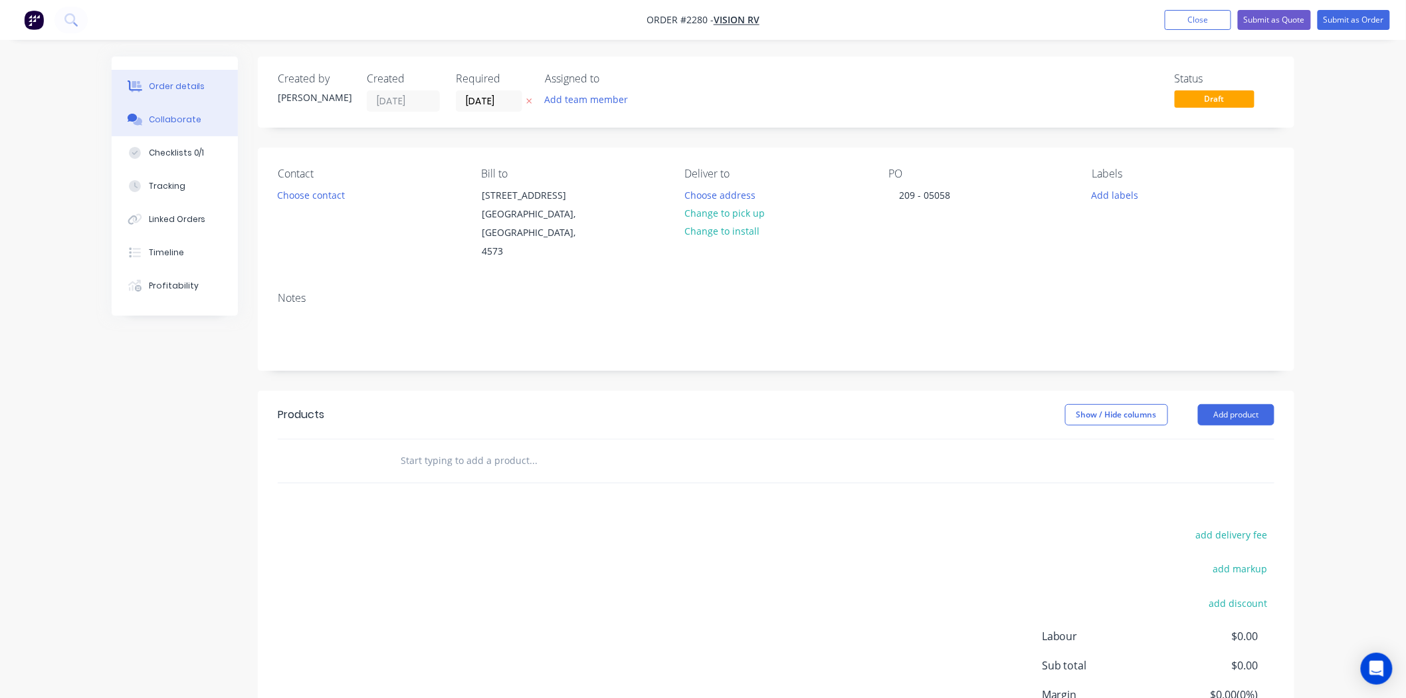
click at [130, 110] on button "Collaborate" at bounding box center [175, 119] width 126 height 33
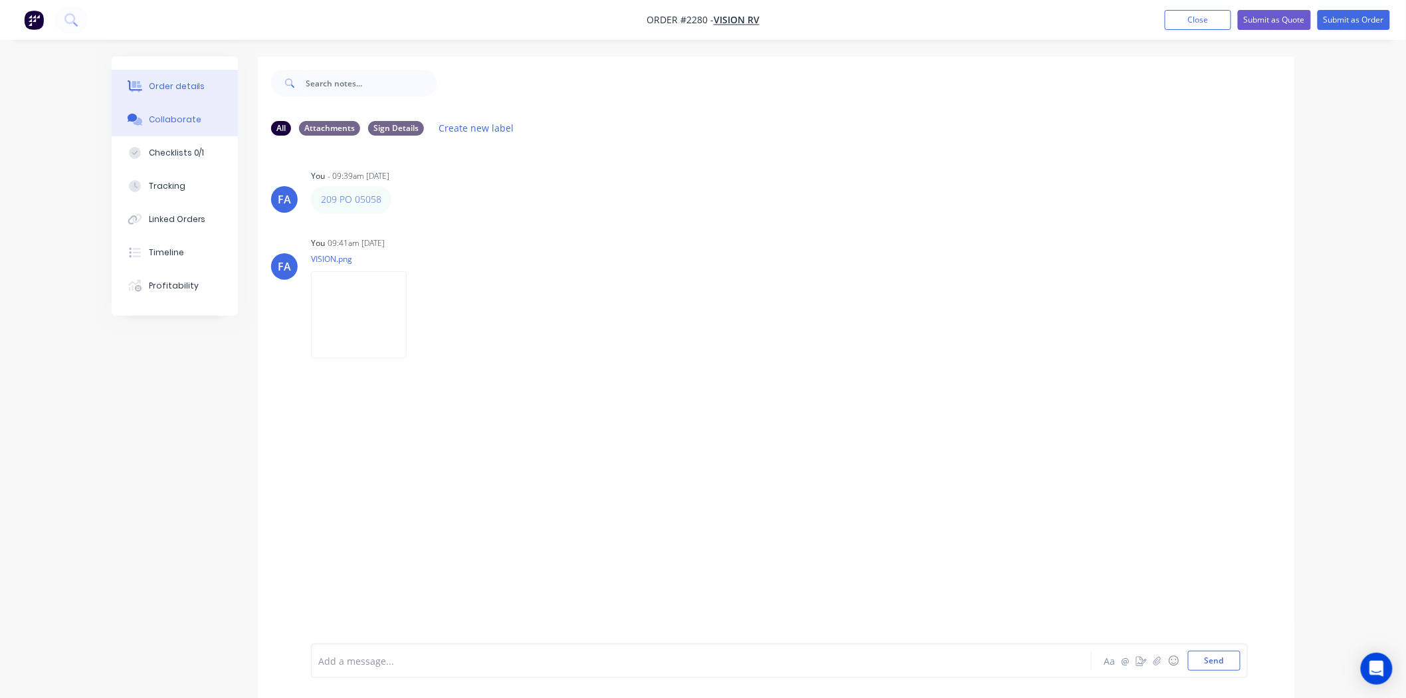
click at [171, 75] on button "Order details" at bounding box center [175, 86] width 126 height 33
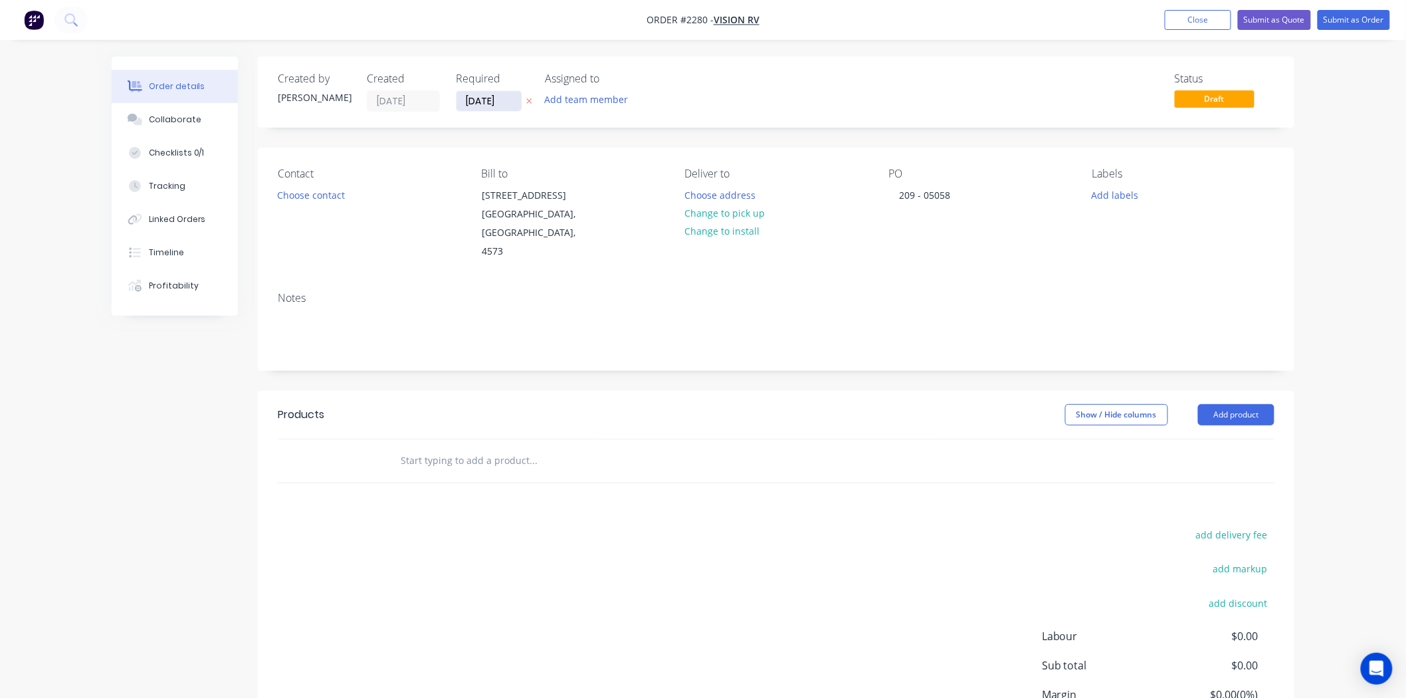
drag, startPoint x: 512, startPoint y: 105, endPoint x: 462, endPoint y: 102, distance: 49.3
click at [462, 102] on input "[DATE]" at bounding box center [488, 101] width 65 height 20
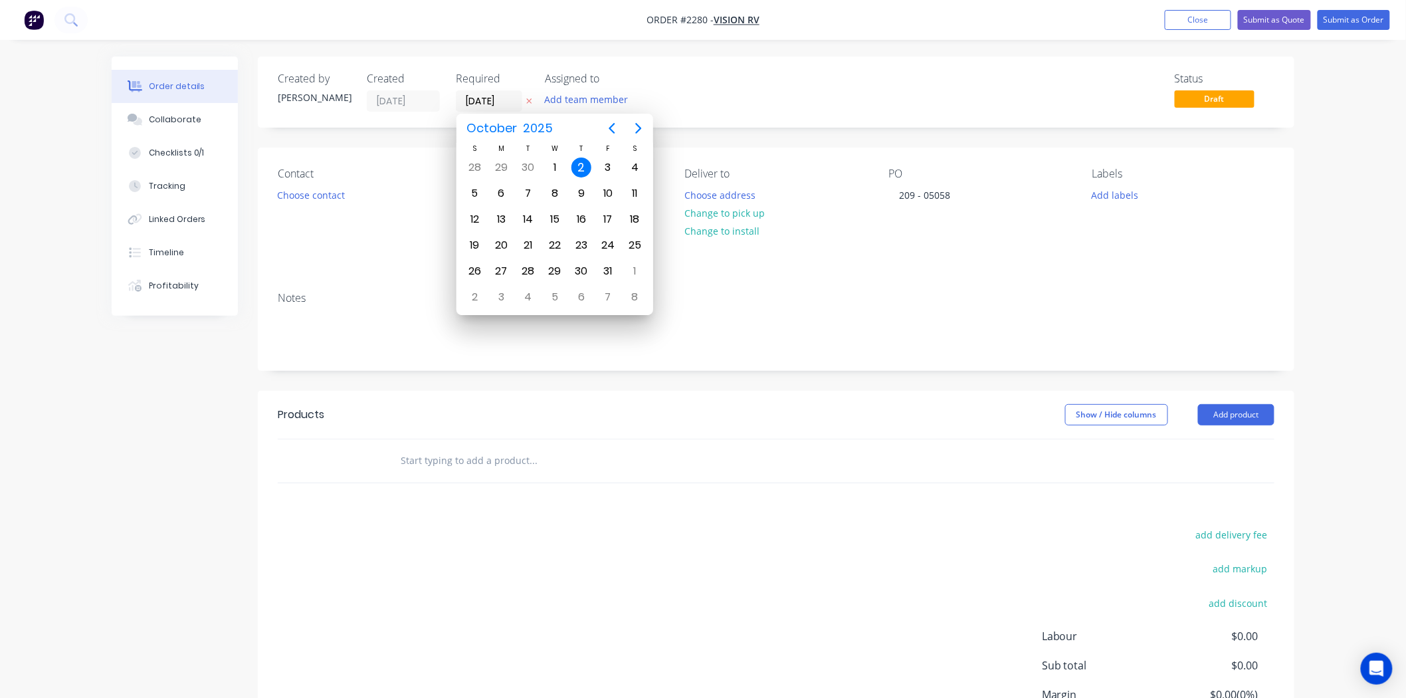
click at [767, 96] on div "Status Draft" at bounding box center [976, 91] width 597 height 39
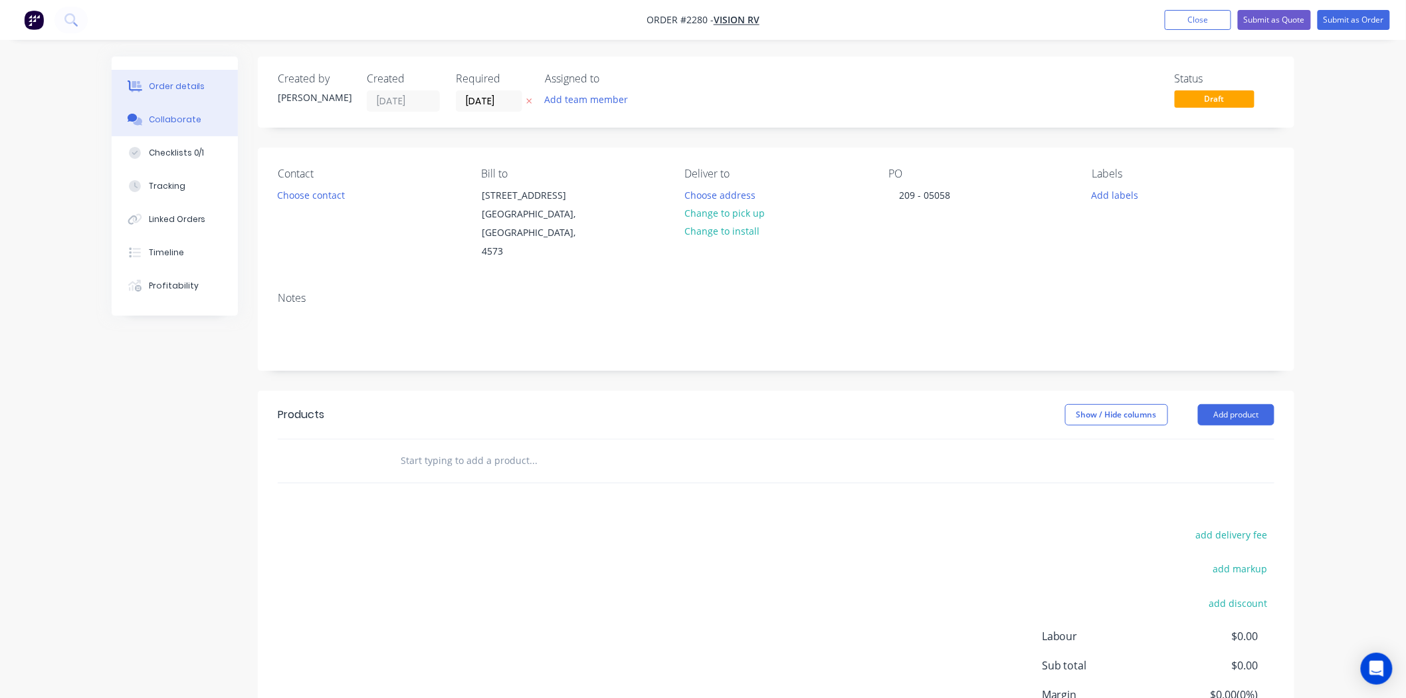
click at [165, 121] on div "Collaborate" at bounding box center [175, 120] width 52 height 12
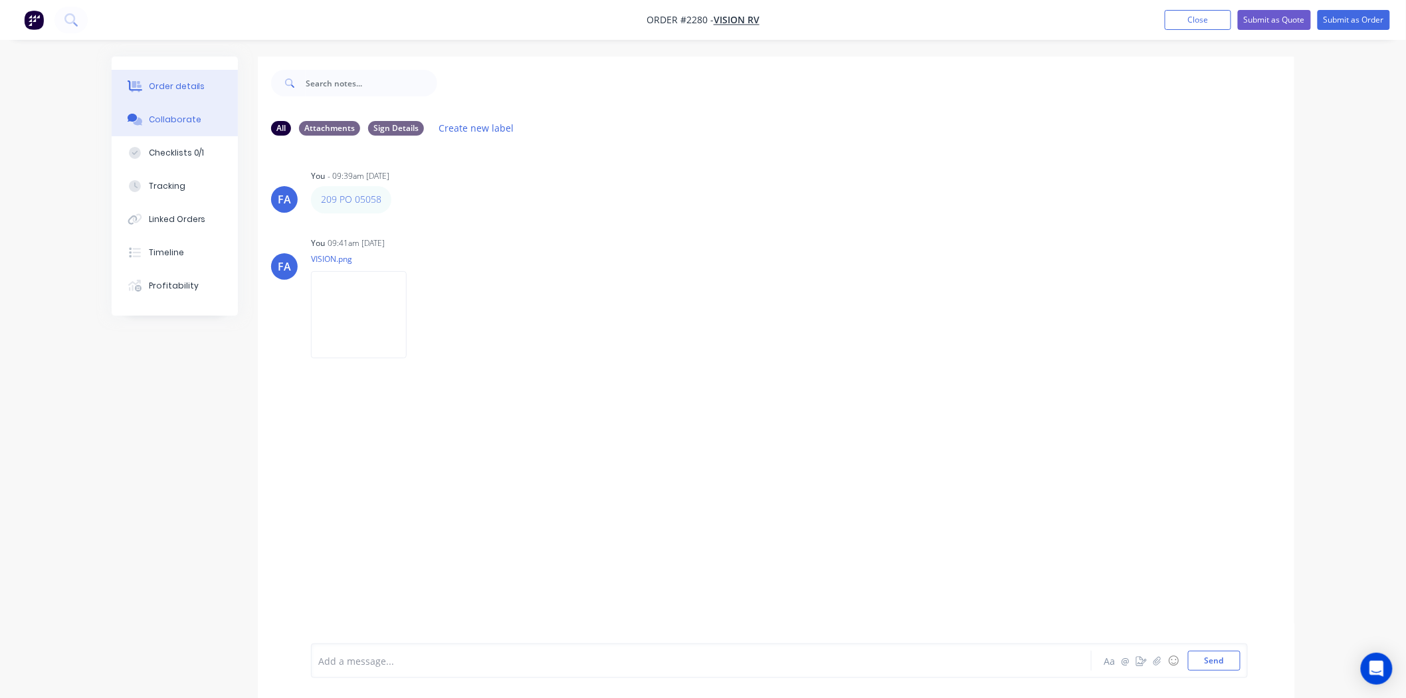
click at [195, 91] on div "Order details" at bounding box center [177, 86] width 56 height 12
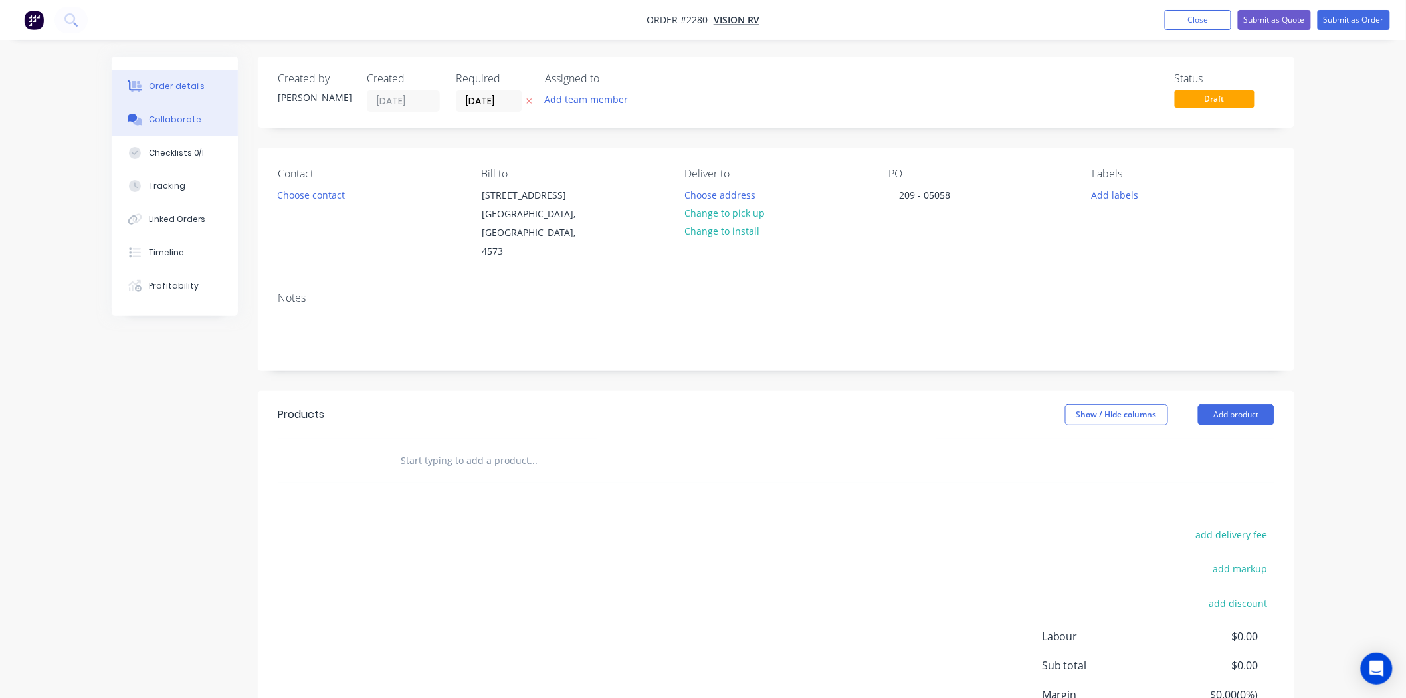
click at [193, 121] on div "Collaborate" at bounding box center [175, 120] width 52 height 12
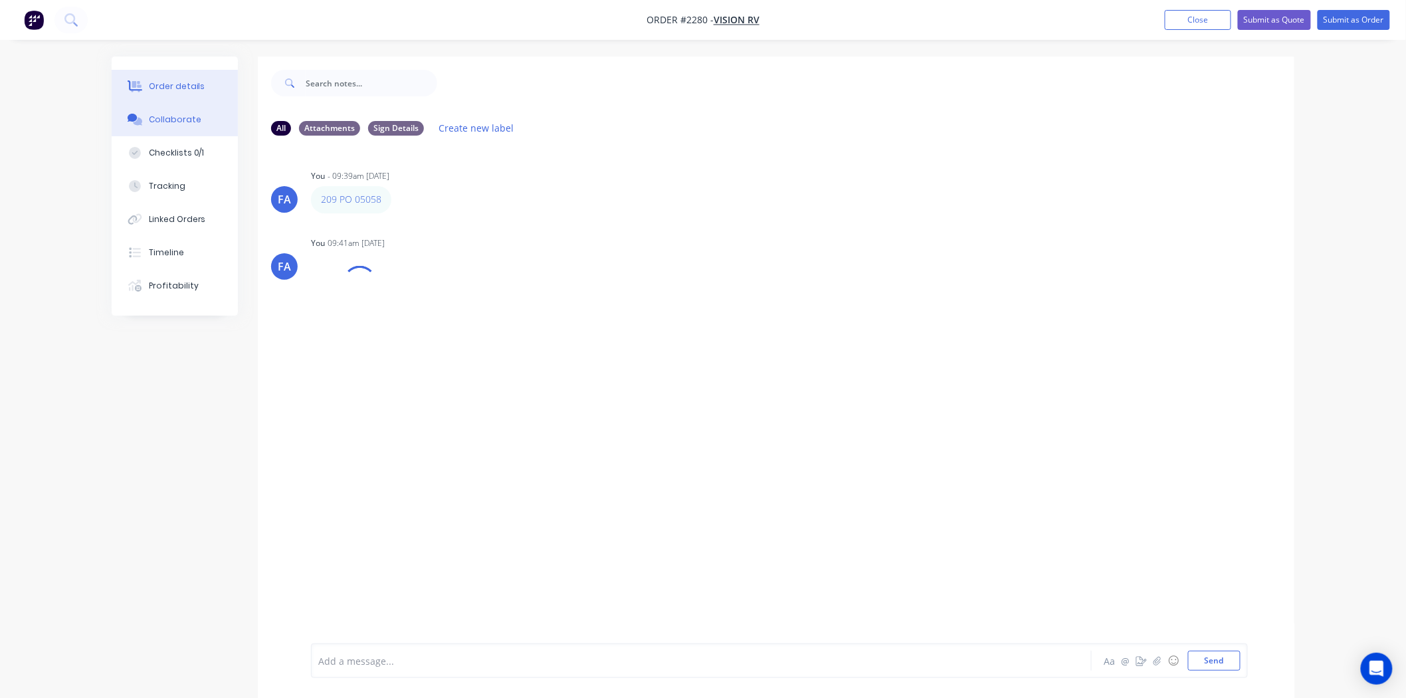
click at [201, 82] on button "Order details" at bounding box center [175, 86] width 126 height 33
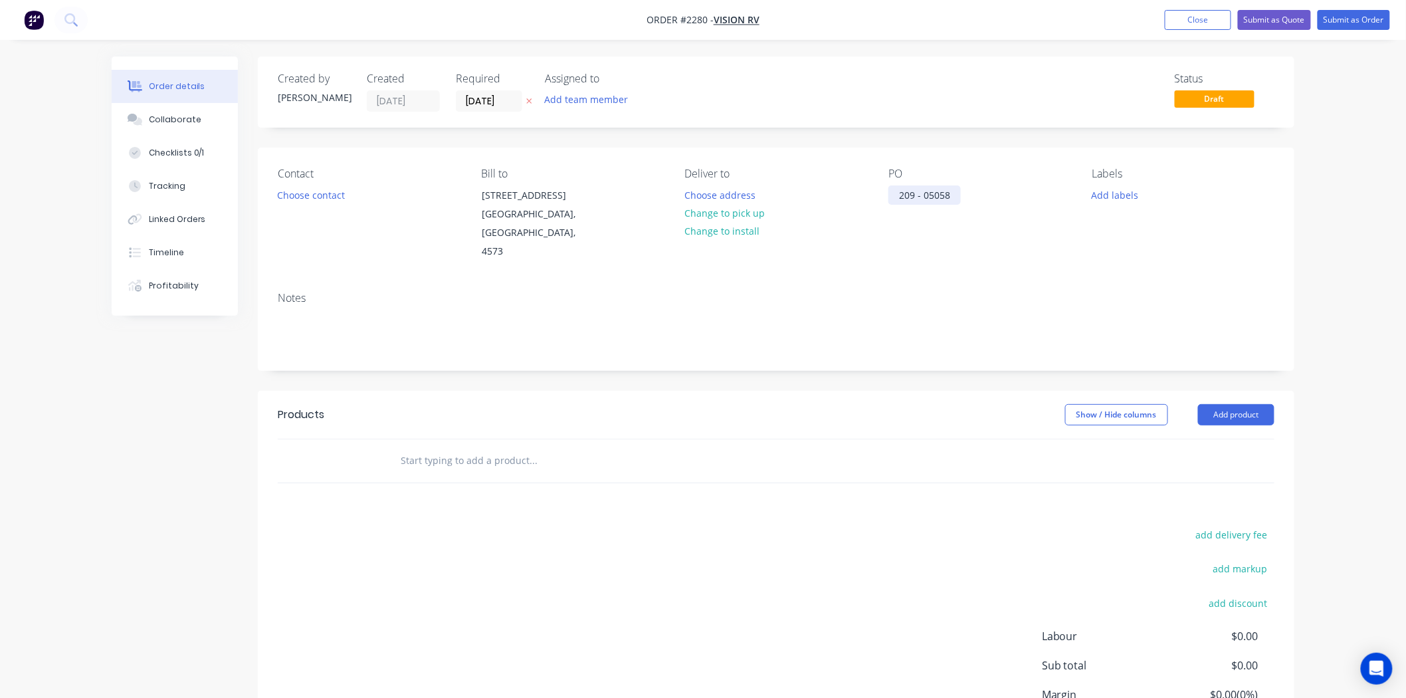
click at [893, 195] on div "209 - 05058" at bounding box center [924, 194] width 72 height 19
click at [150, 118] on div "Collaborate" at bounding box center [175, 120] width 52 height 12
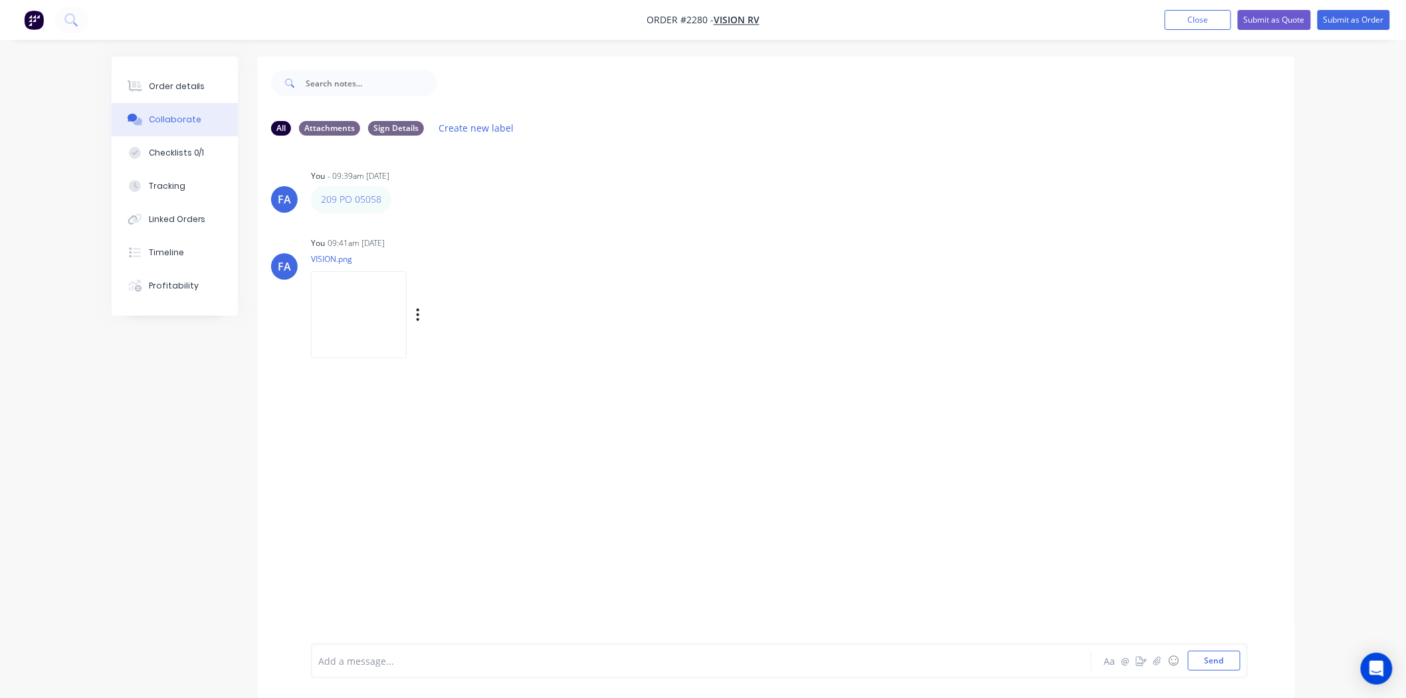
click at [407, 322] on img at bounding box center [359, 314] width 96 height 87
click at [167, 94] on button "Order details" at bounding box center [175, 86] width 126 height 33
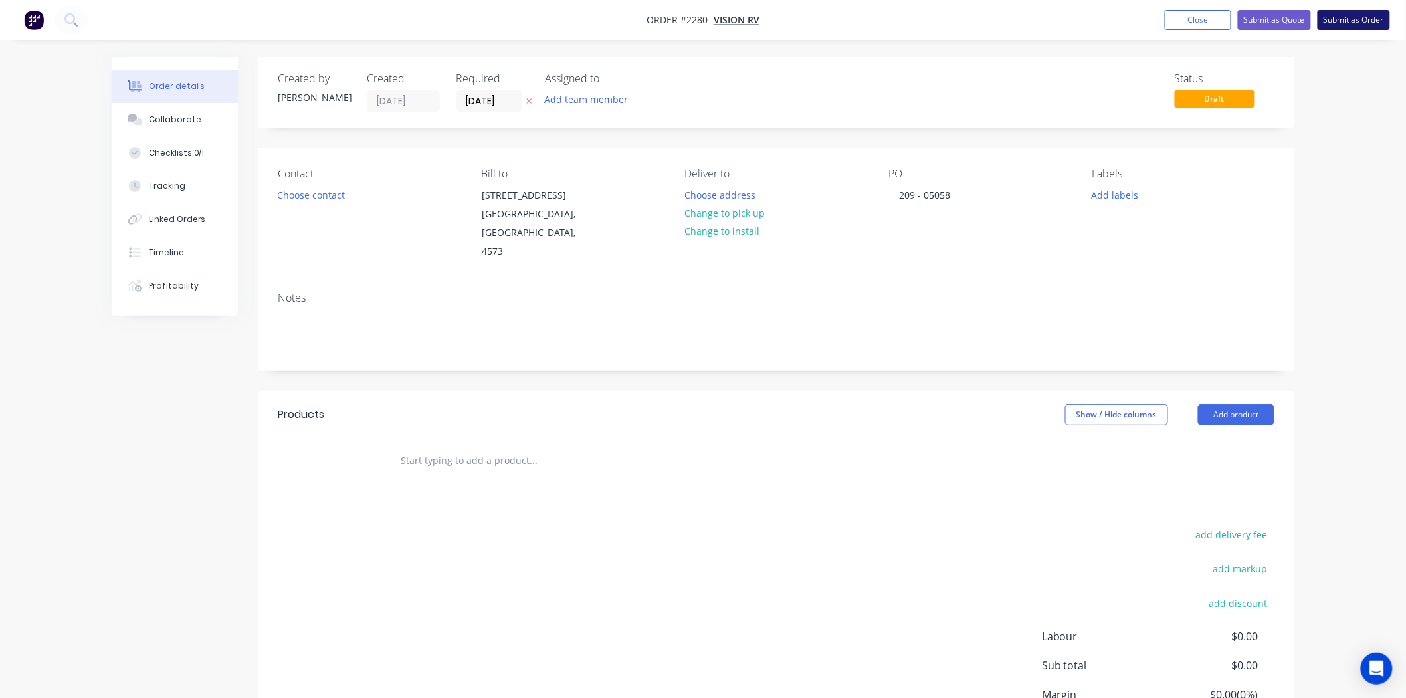
click at [1134, 20] on button "Submit as Order" at bounding box center [1354, 20] width 72 height 20
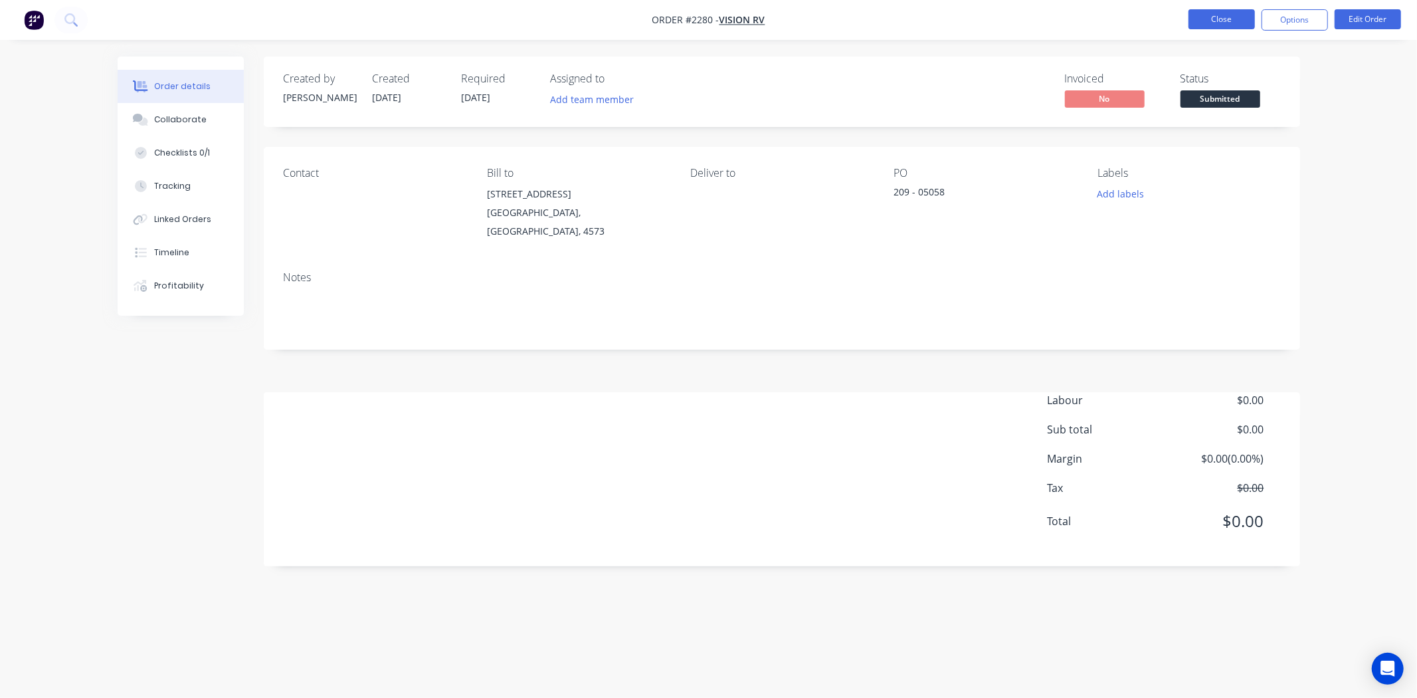
click at [1134, 22] on button "Close" at bounding box center [1222, 19] width 66 height 20
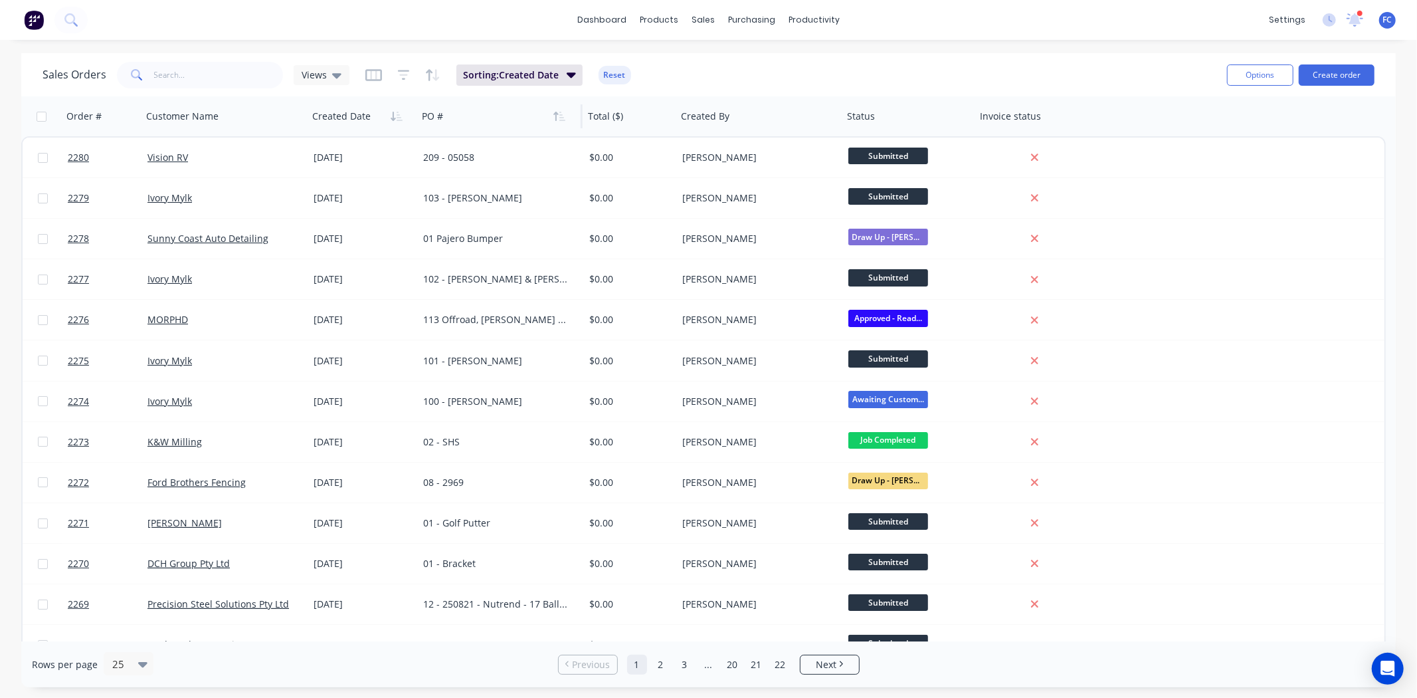
click at [464, 123] on div at bounding box center [496, 116] width 148 height 27
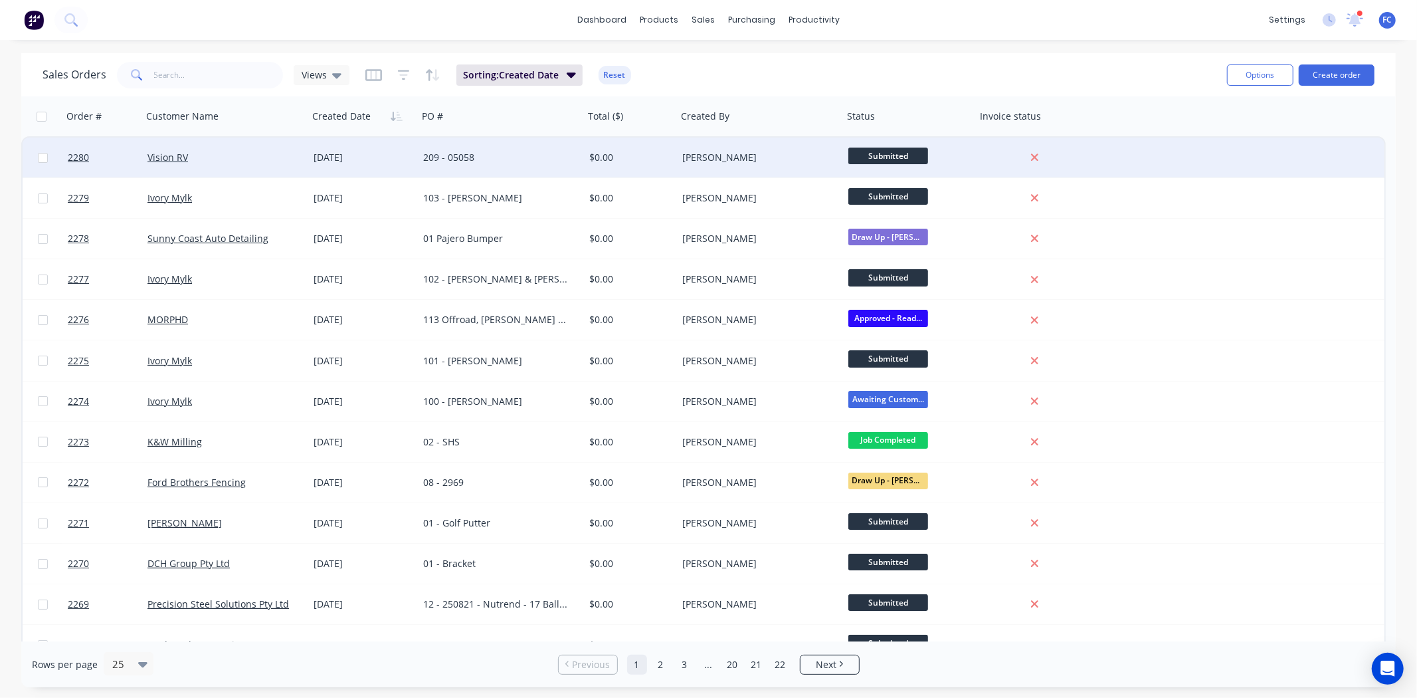
click at [411, 171] on div "[DATE]" at bounding box center [363, 158] width 110 height 40
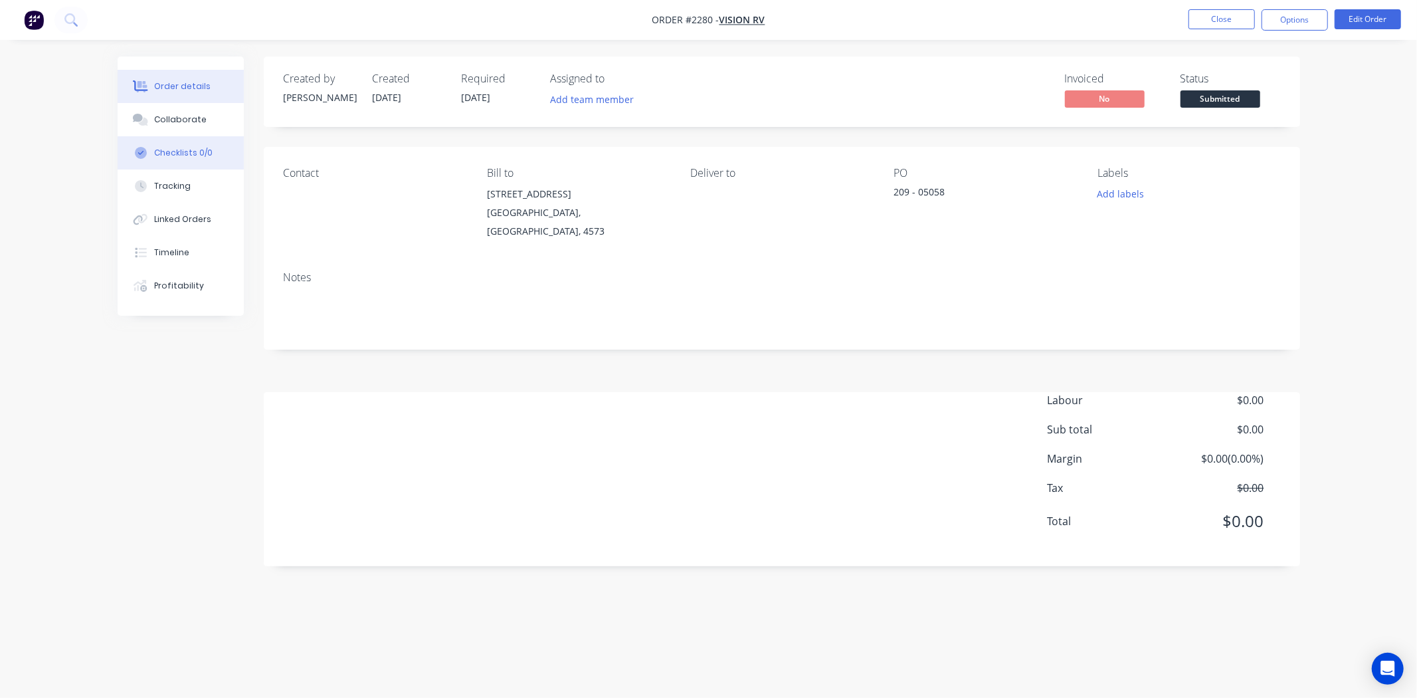
click at [197, 159] on button "Checklists 0/0" at bounding box center [181, 152] width 126 height 33
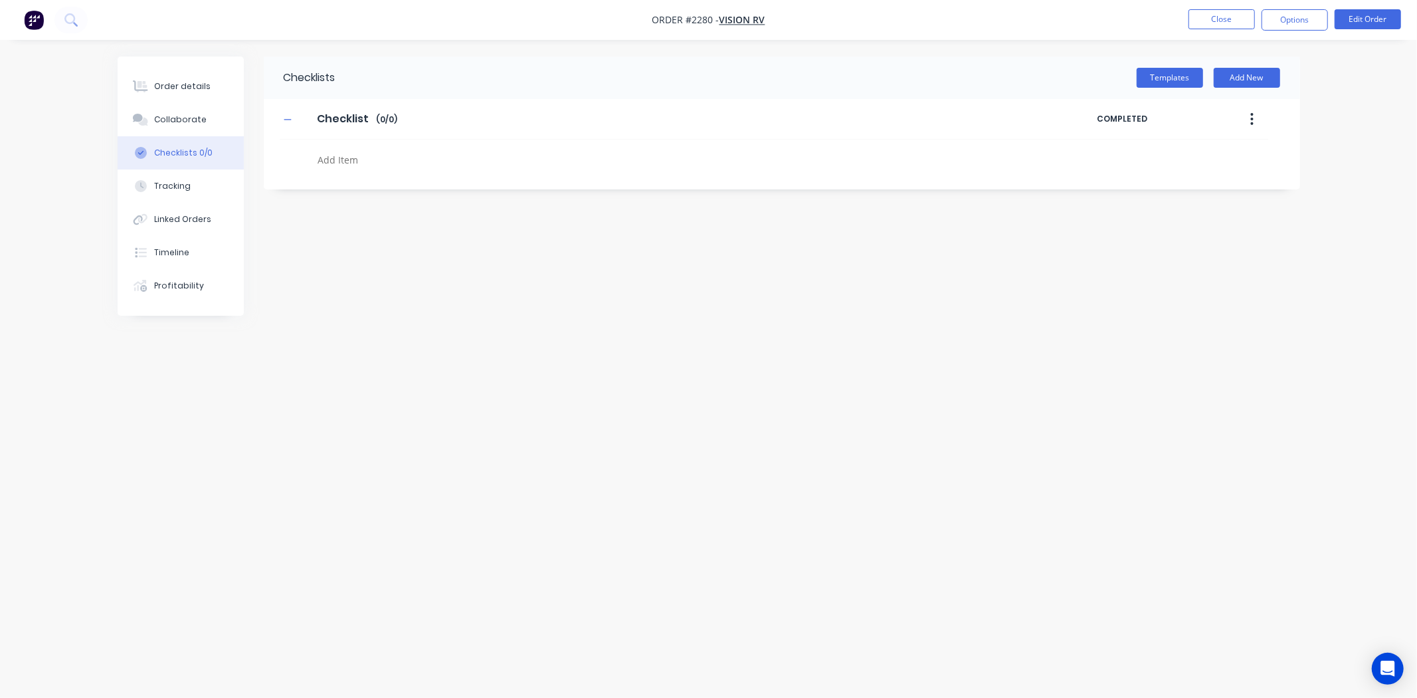
click at [377, 161] on textarea at bounding box center [631, 159] width 639 height 19
type textarea "x"
type textarea "P"
type textarea "x"
type textarea "PO"
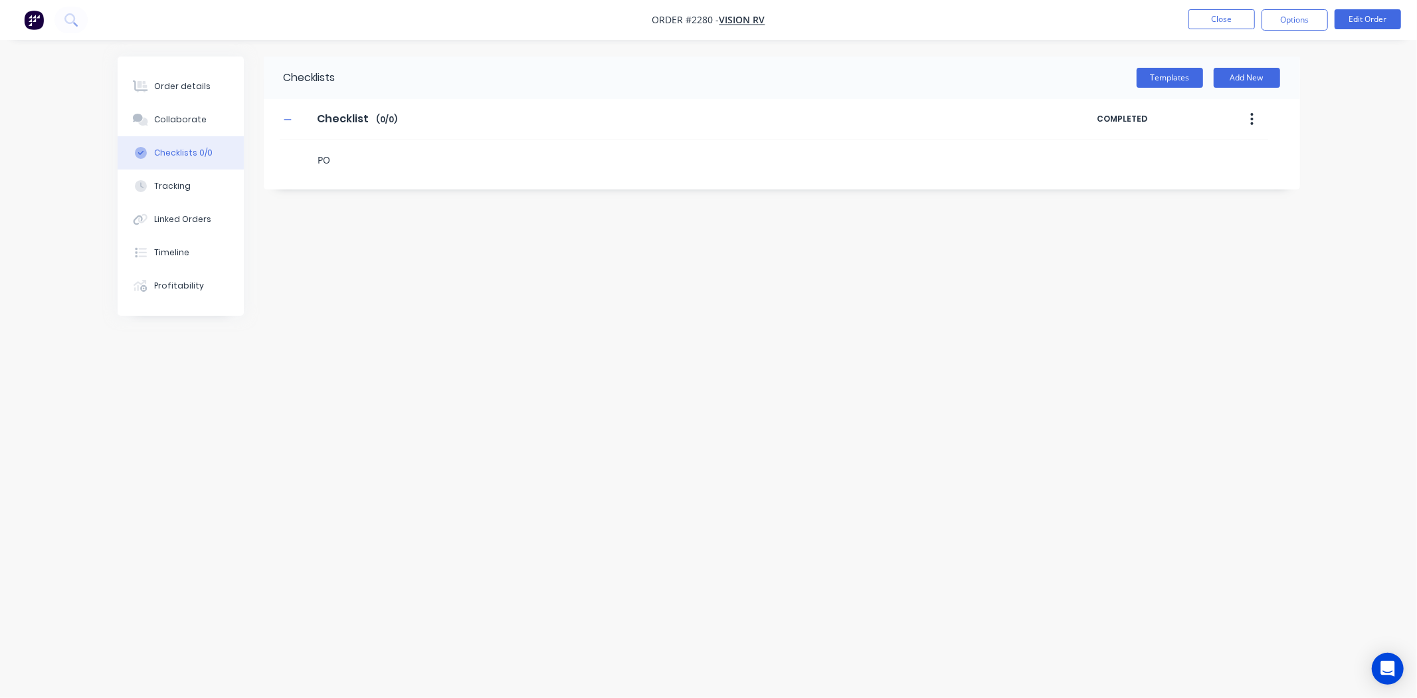
type textarea "x"
click at [306, 160] on label at bounding box center [302, 156] width 12 height 16
click at [296, 148] on input "file" at bounding box center [296, 148] width 0 height 0
type input "C:\fakepath\VISION.png"
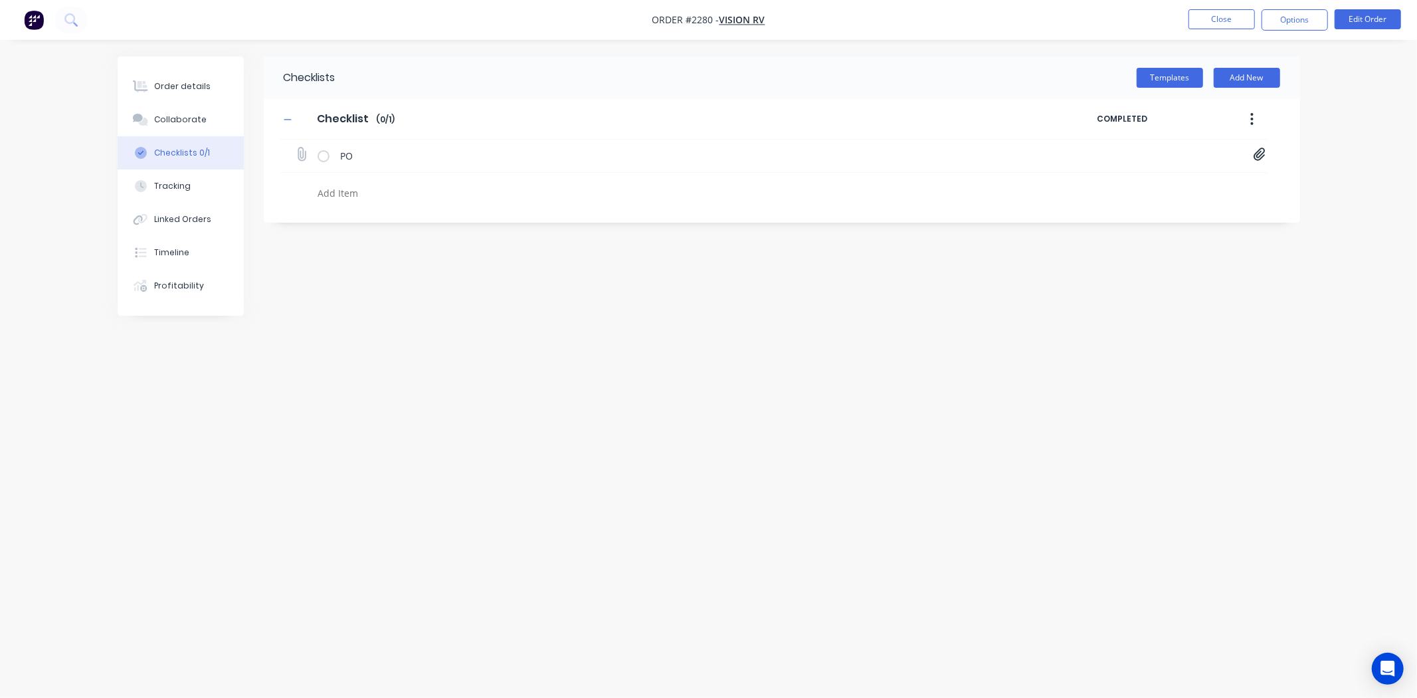
click at [1134, 161] on div "PO VISION.png" at bounding box center [774, 156] width 989 height 33
click at [1134, 161] on div at bounding box center [1260, 156] width 12 height 16
click at [1134, 179] on link "VISION.png" at bounding box center [1153, 184] width 155 height 14
click at [1134, 12] on button "Close" at bounding box center [1222, 19] width 66 height 20
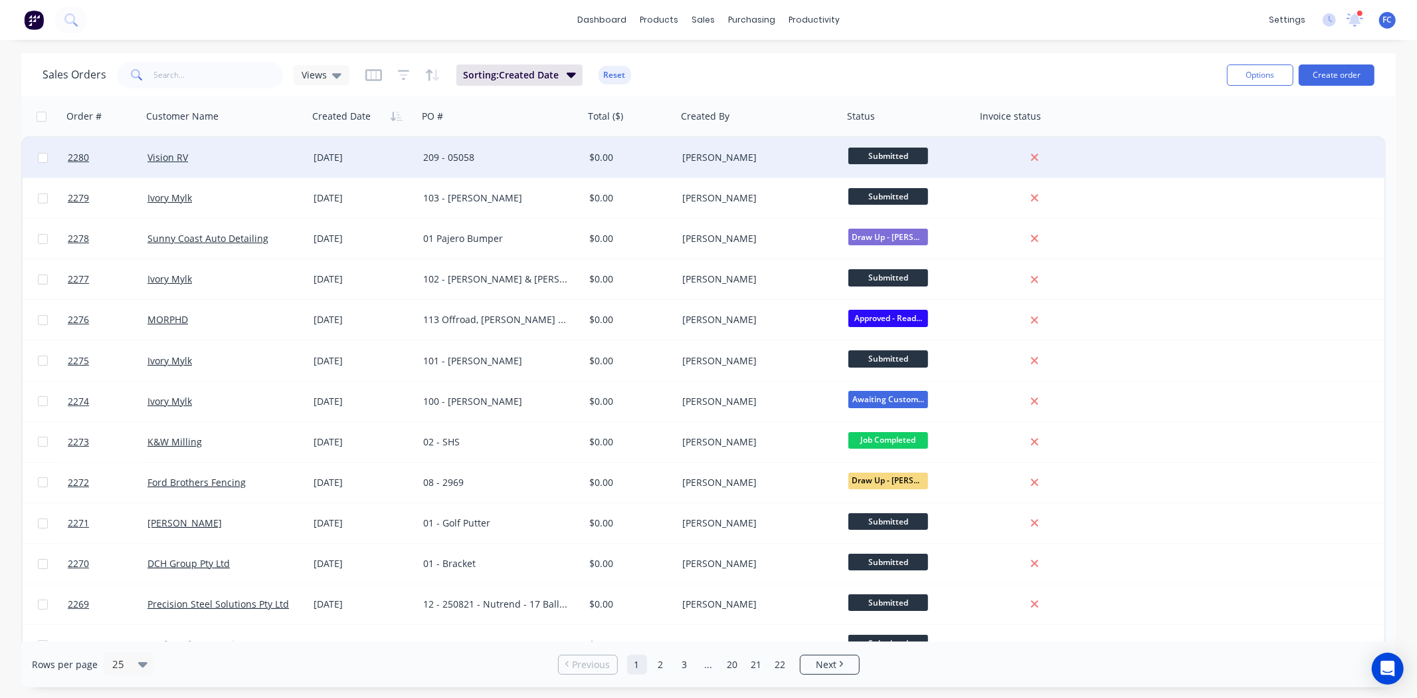
click at [286, 153] on div "Vision RV" at bounding box center [222, 157] width 148 height 13
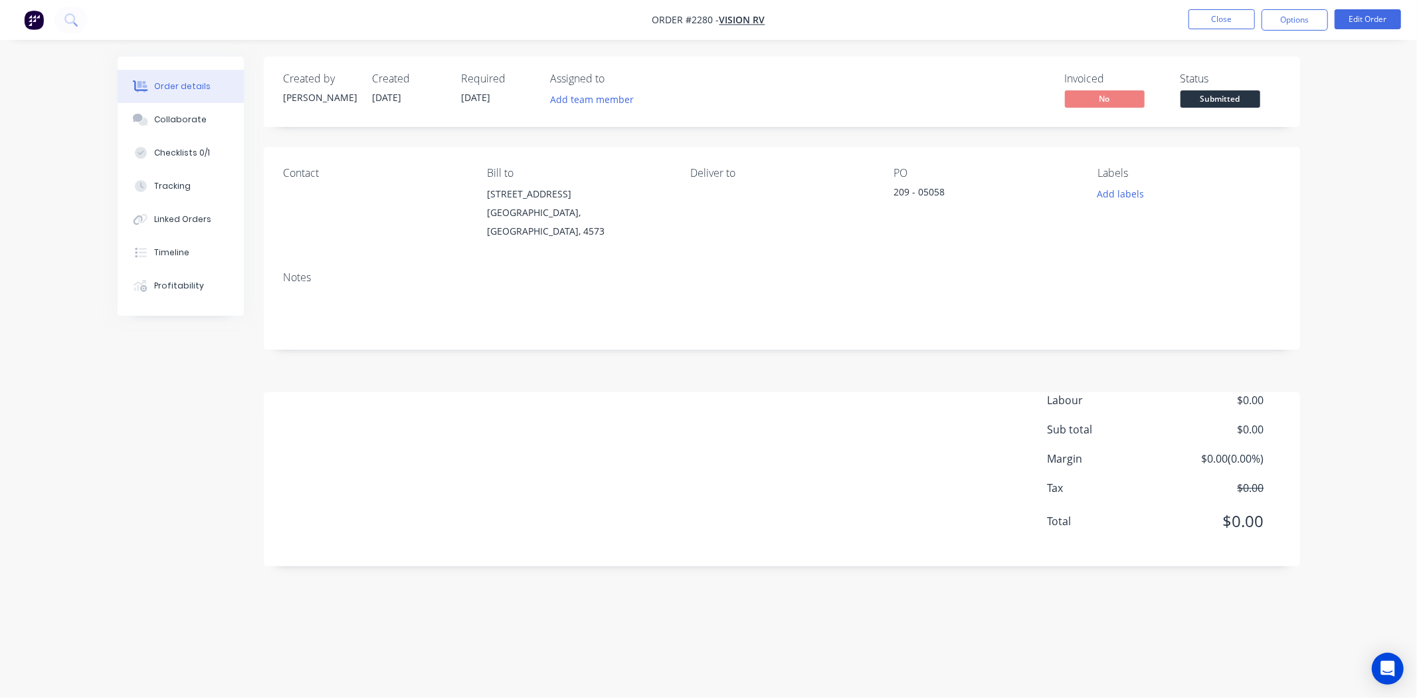
drag, startPoint x: 185, startPoint y: 143, endPoint x: 255, endPoint y: 128, distance: 72.1
click at [195, 142] on button "Checklists 0/1" at bounding box center [181, 152] width 126 height 33
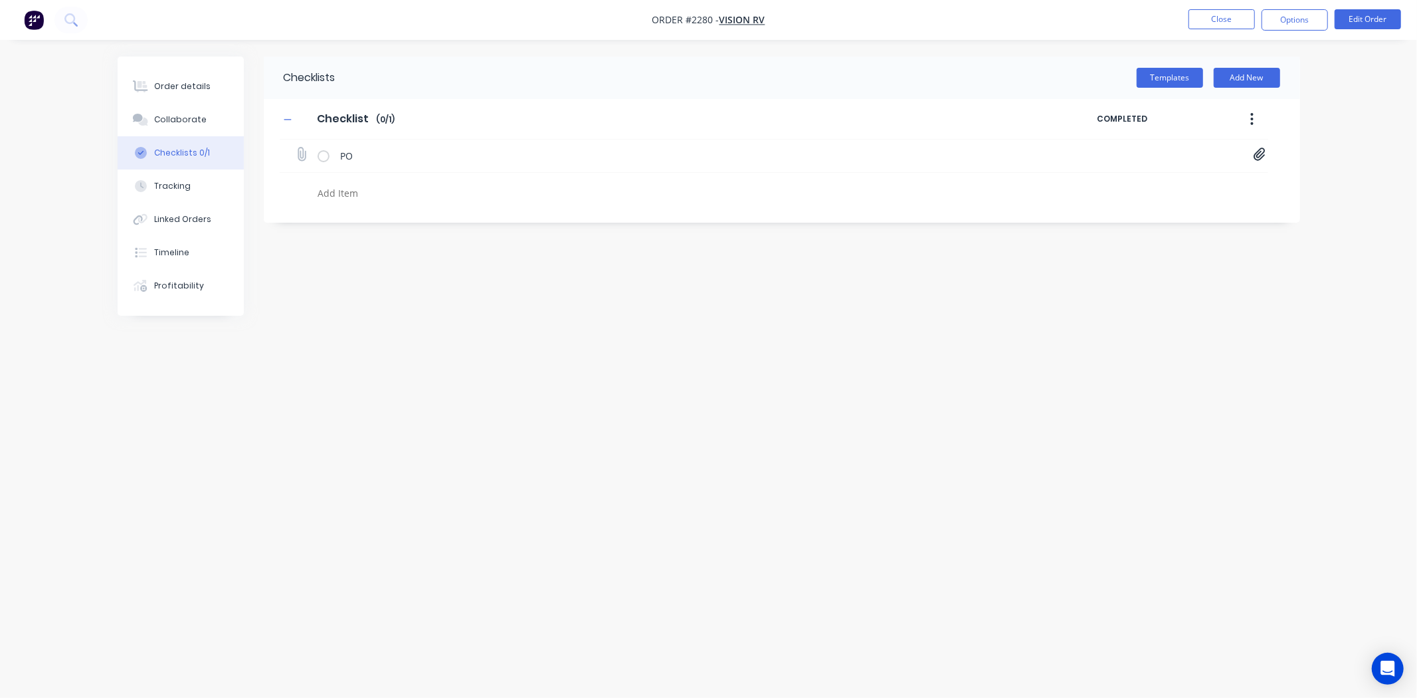
click at [1134, 157] on icon at bounding box center [1259, 154] width 11 height 13
click at [1108, 180] on link "VISION.png" at bounding box center [1153, 184] width 155 height 14
click at [1102, 175] on div "VISION.png" at bounding box center [1167, 183] width 182 height 17
click at [1134, 18] on button "Close" at bounding box center [1222, 19] width 66 height 20
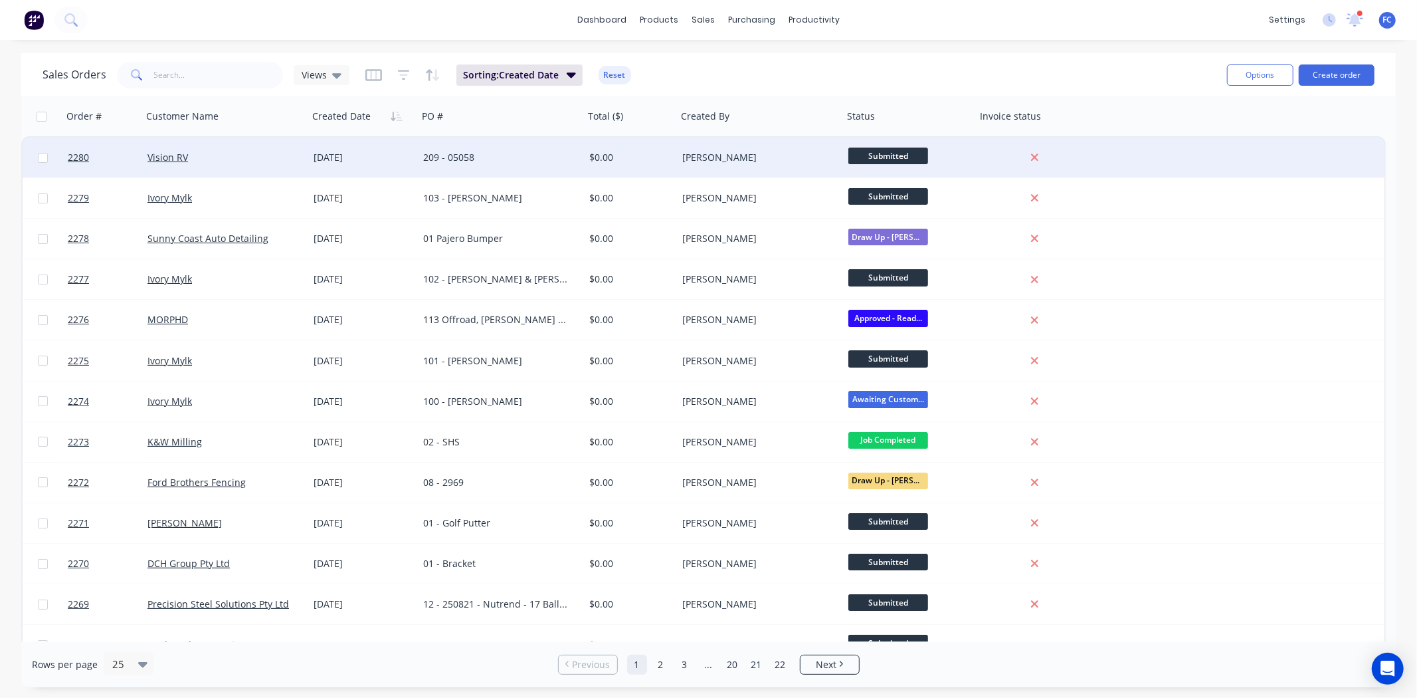
click at [623, 158] on div "$0.00" at bounding box center [628, 157] width 78 height 13
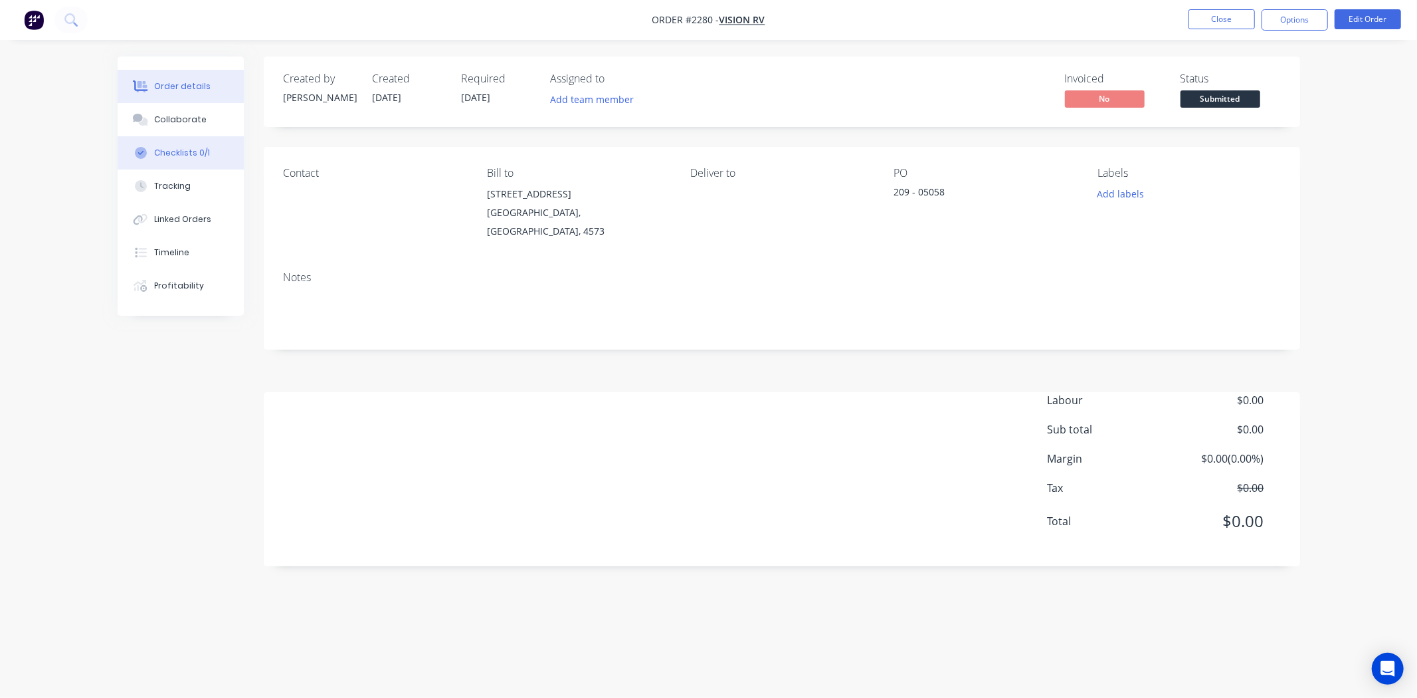
click at [168, 153] on div "Checklists 0/1" at bounding box center [182, 153] width 56 height 12
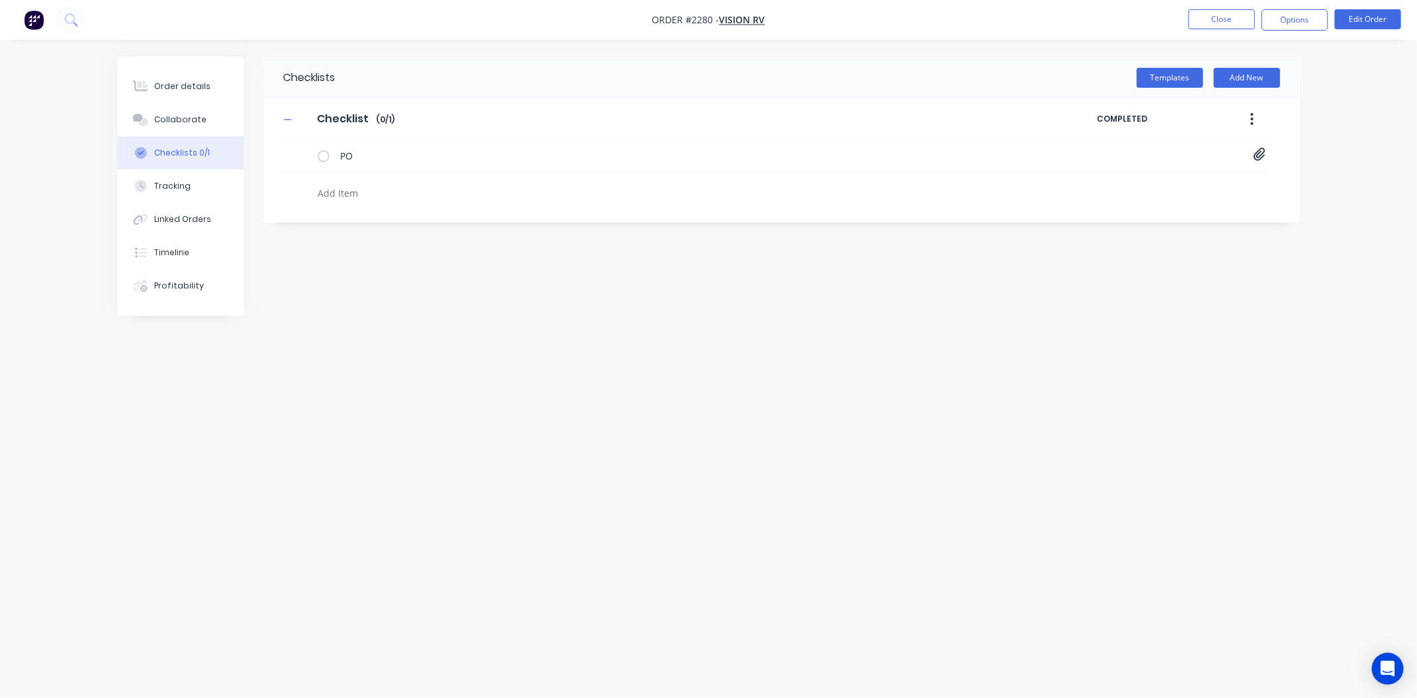
drag, startPoint x: 1256, startPoint y: 155, endPoint x: 1221, endPoint y: 203, distance: 58.9
click at [1134, 155] on icon at bounding box center [1259, 154] width 11 height 13
click at [1116, 186] on link "VISION.png" at bounding box center [1153, 184] width 155 height 14
click at [1113, 180] on link "VISION.png" at bounding box center [1153, 184] width 155 height 14
click at [595, 392] on div "Checklists Templates Add New Checklist Checklist Enter Checklist name ( 0 / 1 )…" at bounding box center [709, 323] width 1183 height 534
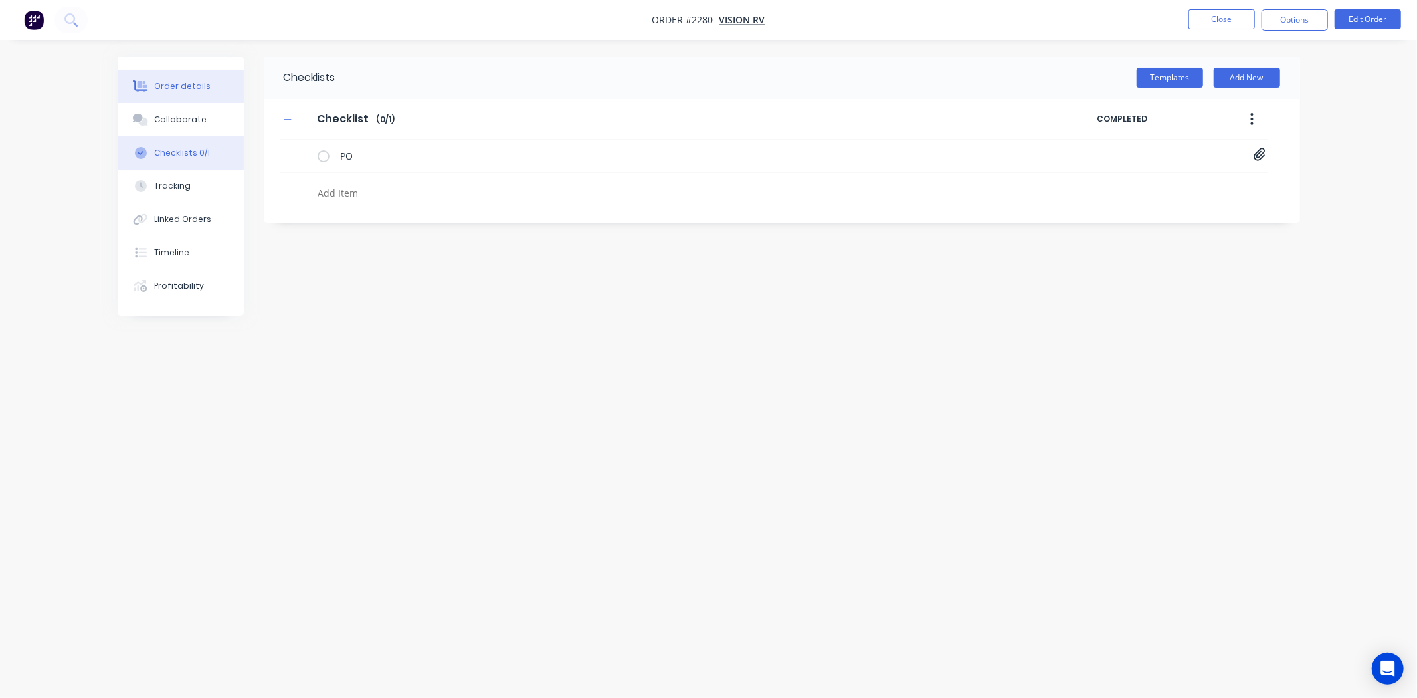
click at [200, 94] on button "Order details" at bounding box center [181, 86] width 126 height 33
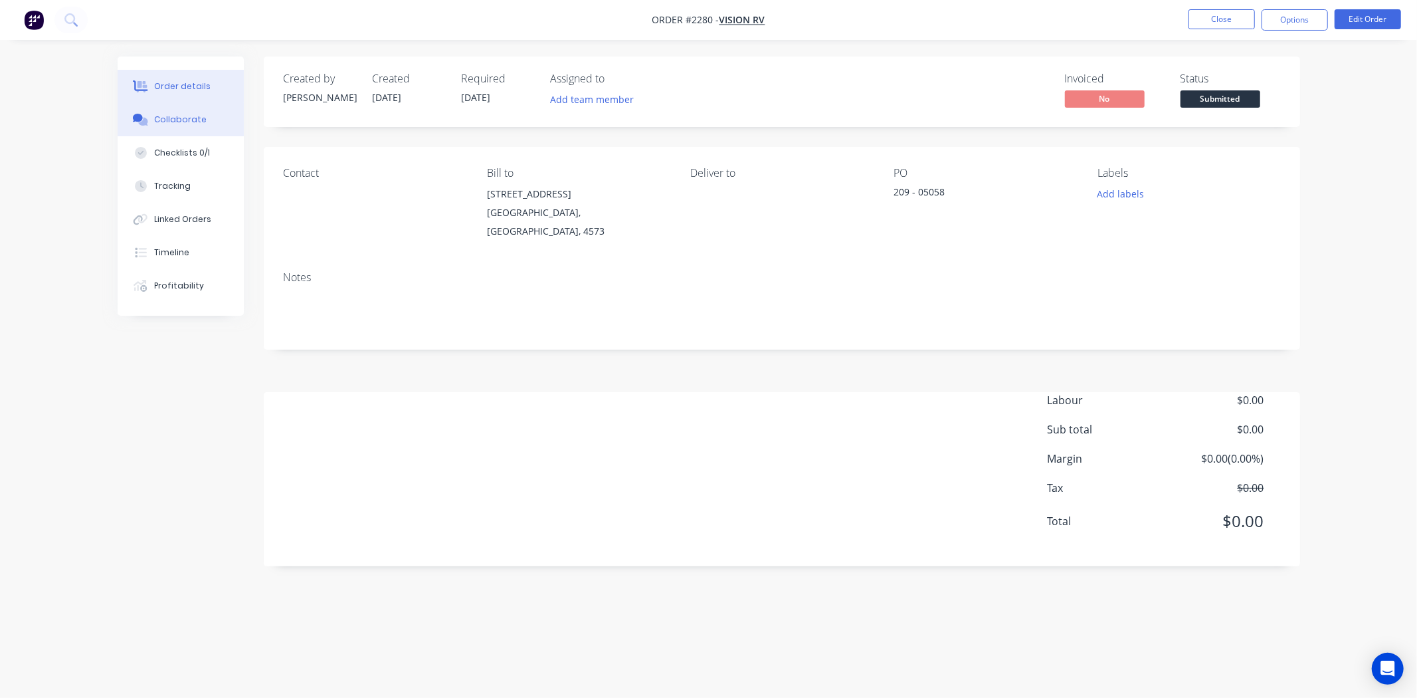
click at [153, 117] on button "Collaborate" at bounding box center [181, 119] width 126 height 33
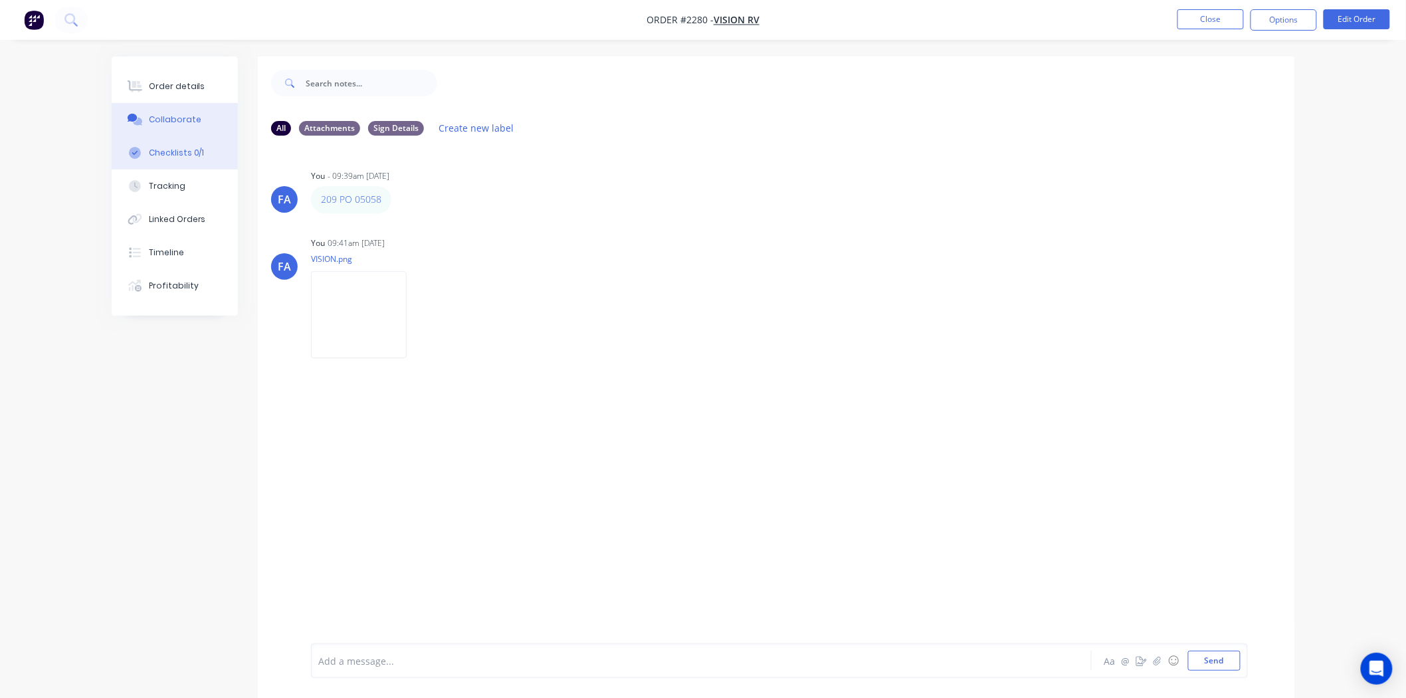
click at [197, 153] on div "Checklists 0/1" at bounding box center [177, 153] width 56 height 12
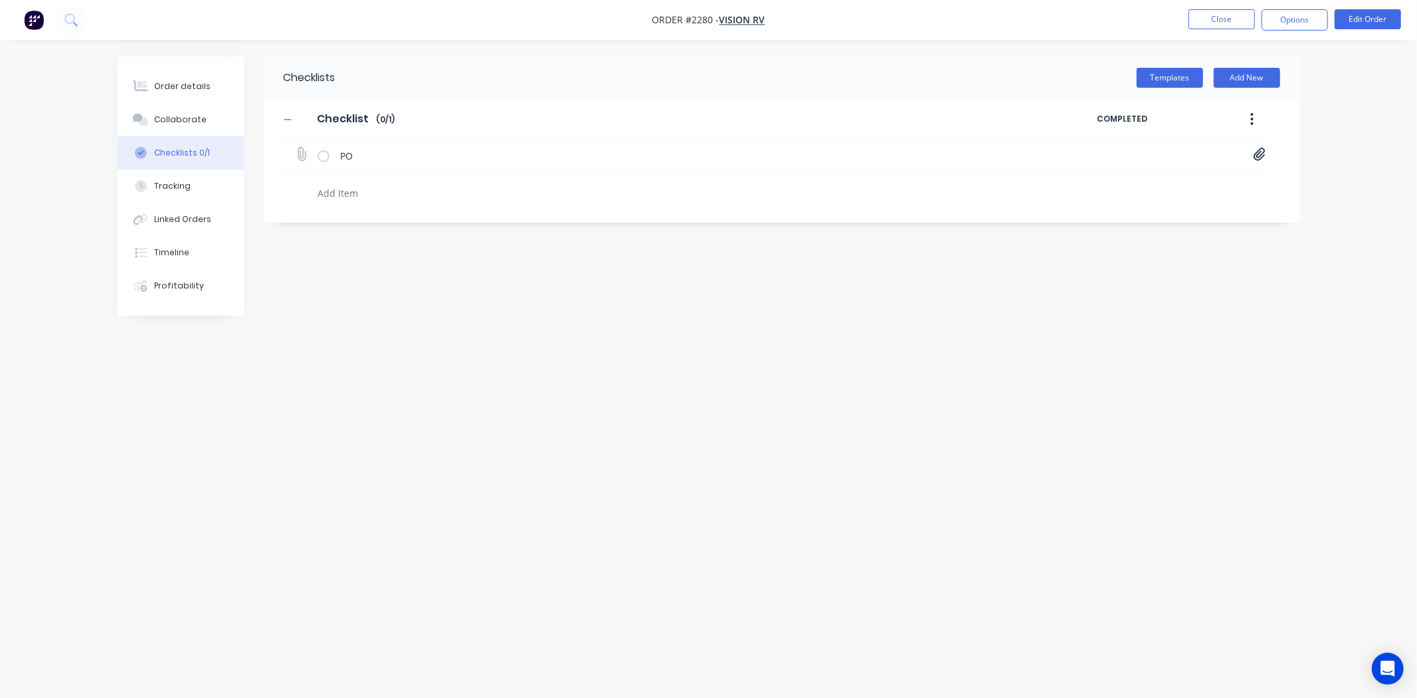
click at [1134, 155] on icon at bounding box center [1259, 154] width 11 height 13
click at [1107, 181] on link "VISION.png" at bounding box center [1153, 184] width 155 height 14
click at [1113, 190] on div "VISION.png" at bounding box center [1167, 183] width 182 height 17
click at [1111, 183] on link "VISION.png" at bounding box center [1153, 184] width 155 height 14
click at [169, 118] on div "Collaborate" at bounding box center [180, 120] width 52 height 12
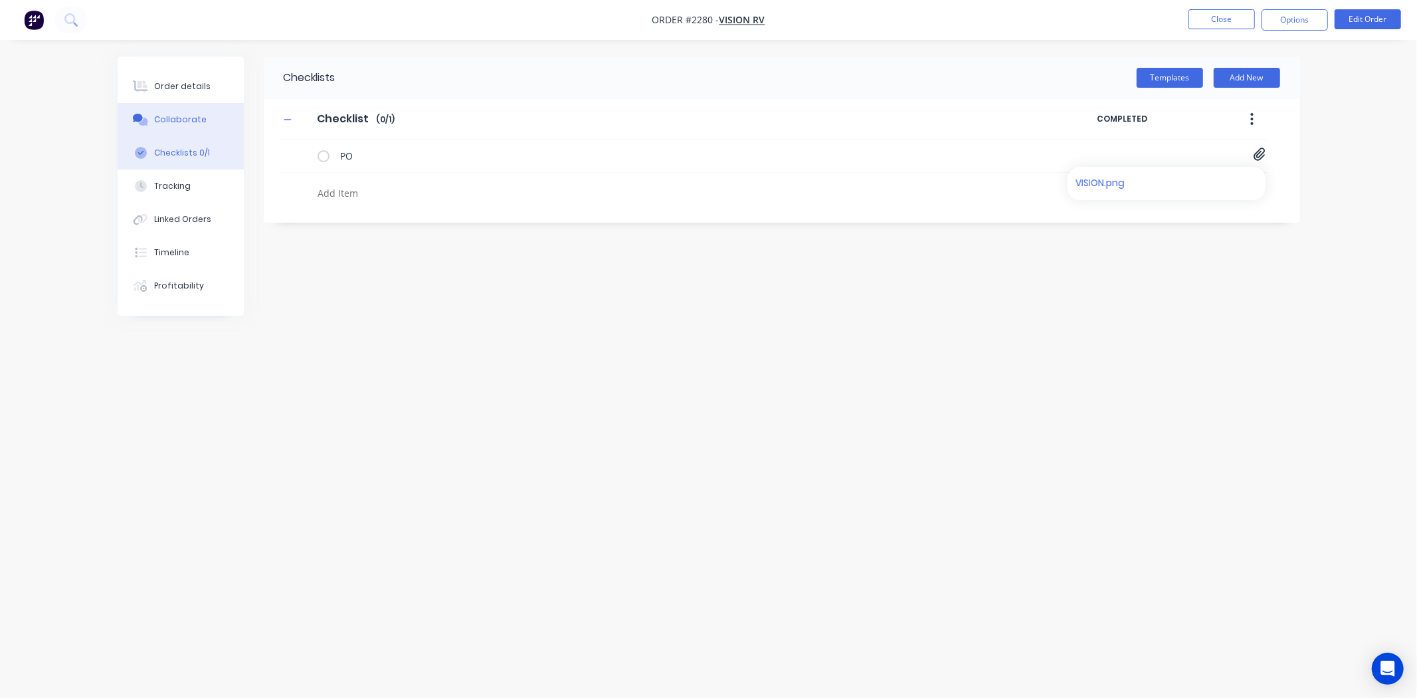
type textarea "x"
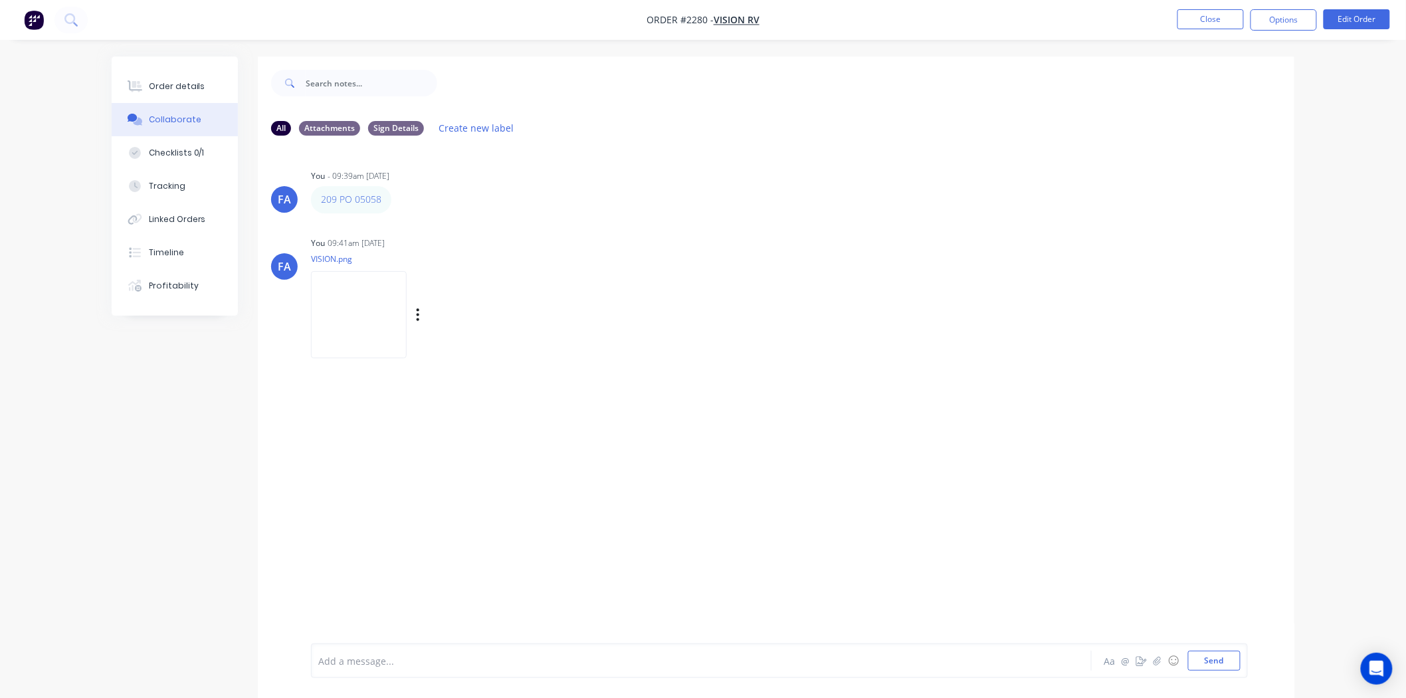
click at [365, 284] on img at bounding box center [359, 314] width 96 height 87
click at [1134, 23] on button "Close" at bounding box center [1210, 19] width 66 height 20
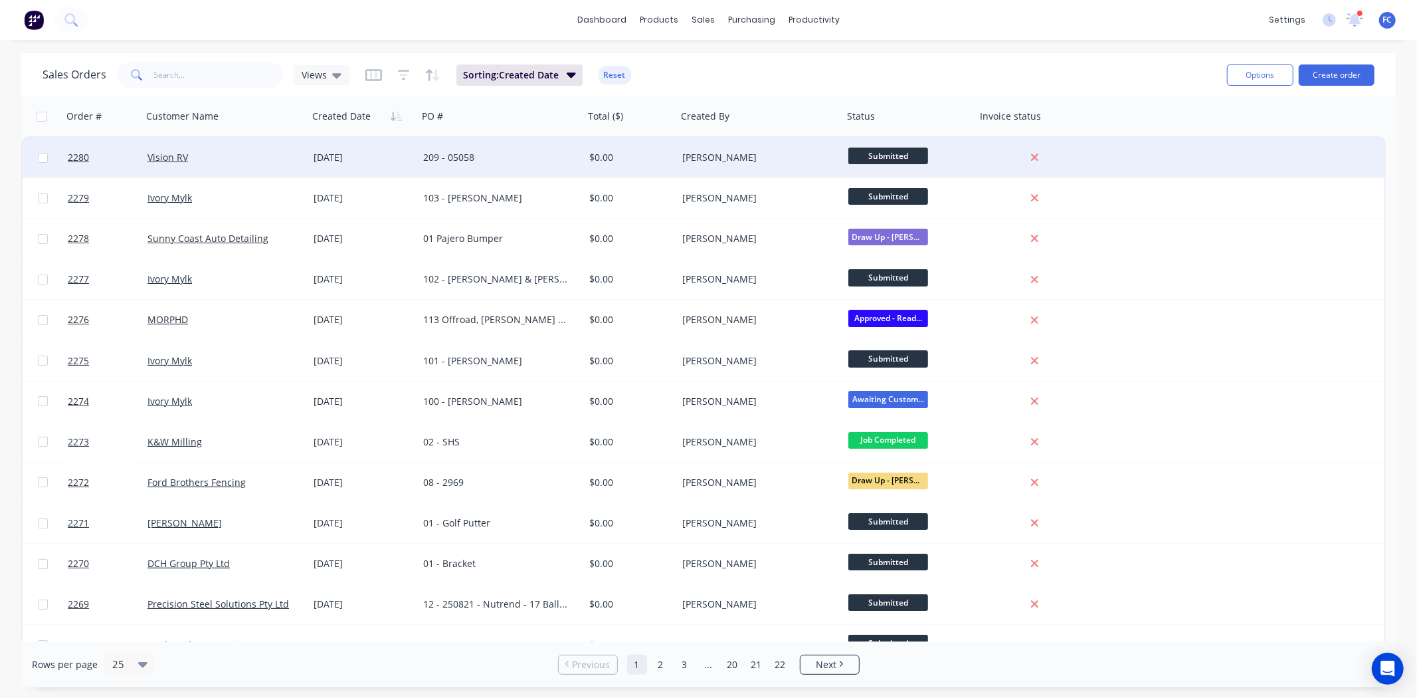
click at [382, 155] on div "[DATE]" at bounding box center [363, 157] width 99 height 13
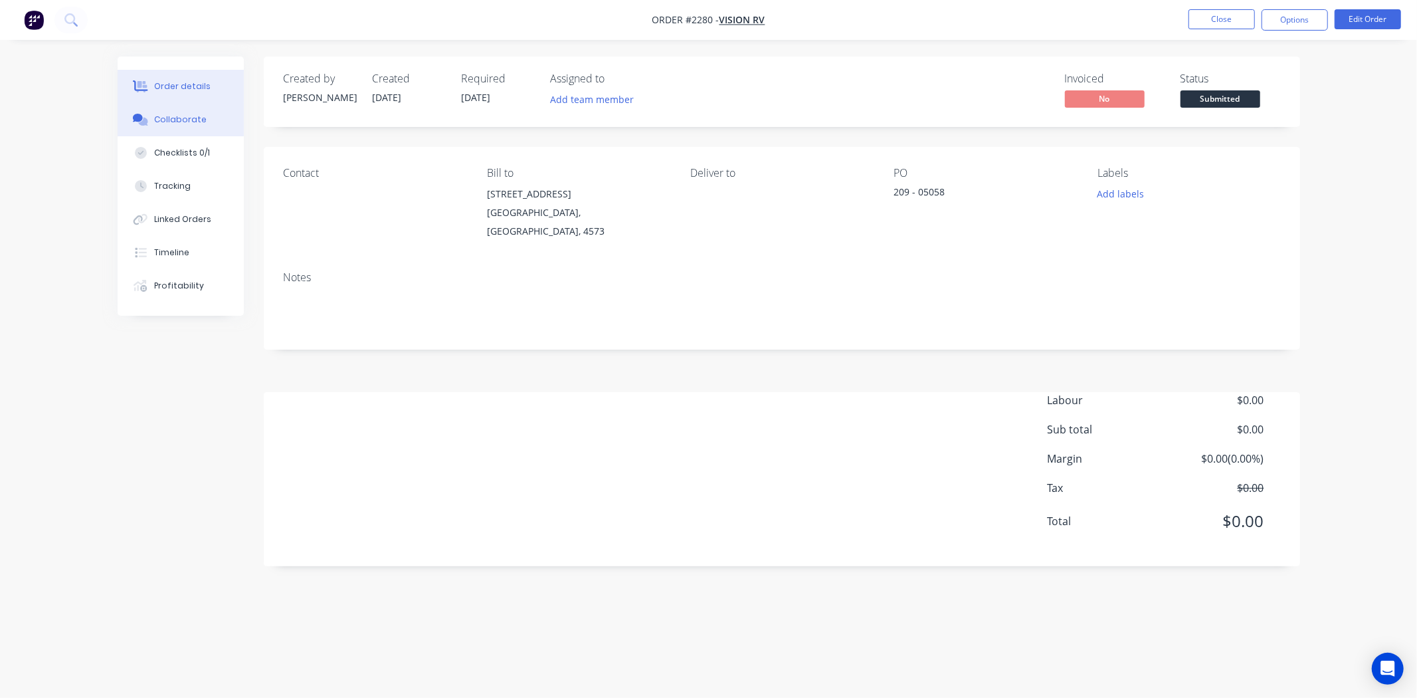
click at [185, 120] on div "Collaborate" at bounding box center [180, 120] width 52 height 12
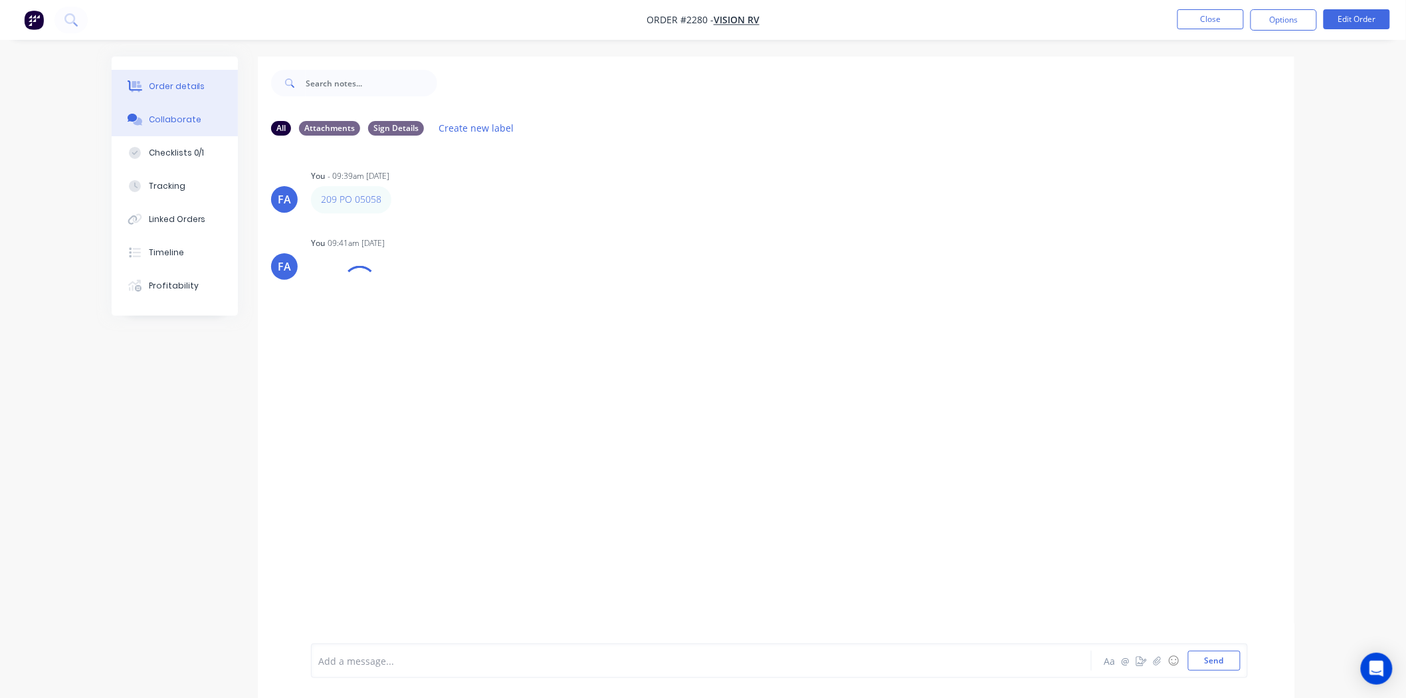
click at [169, 86] on div "Order details" at bounding box center [177, 86] width 56 height 12
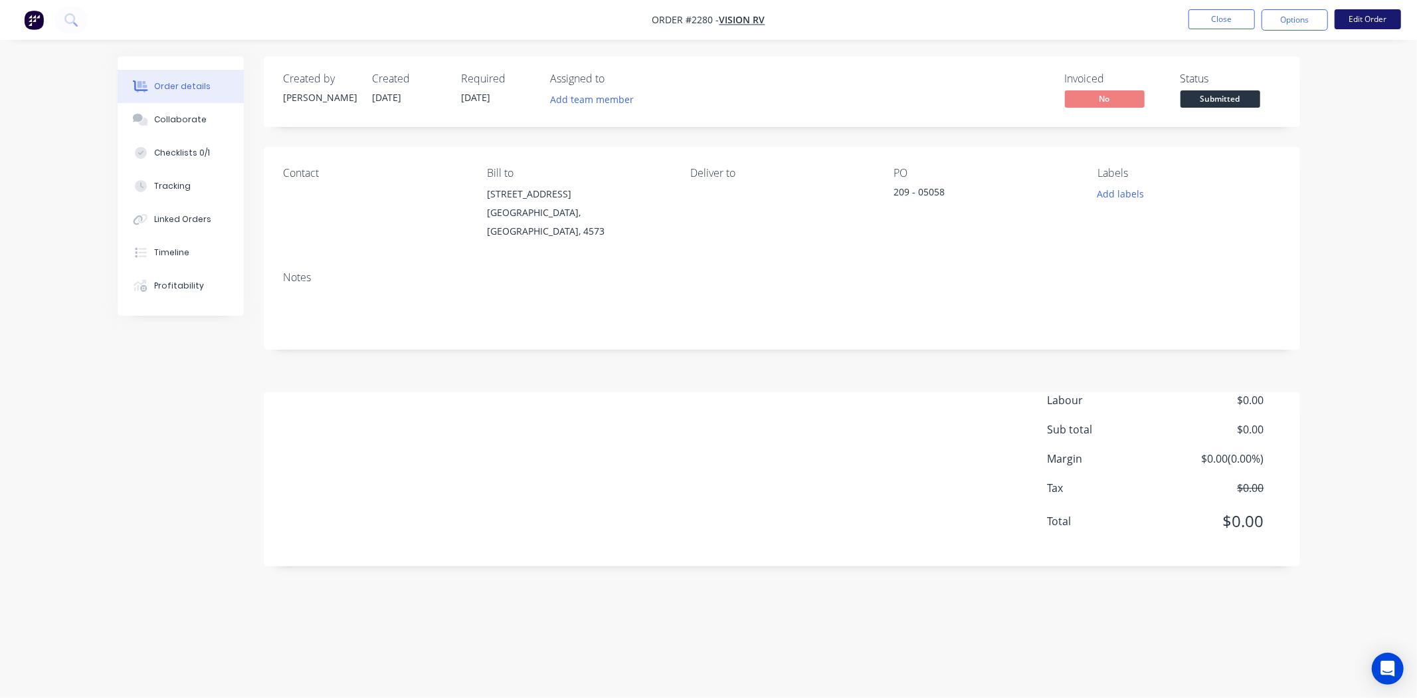
click at [1134, 21] on button "Edit Order" at bounding box center [1368, 19] width 66 height 20
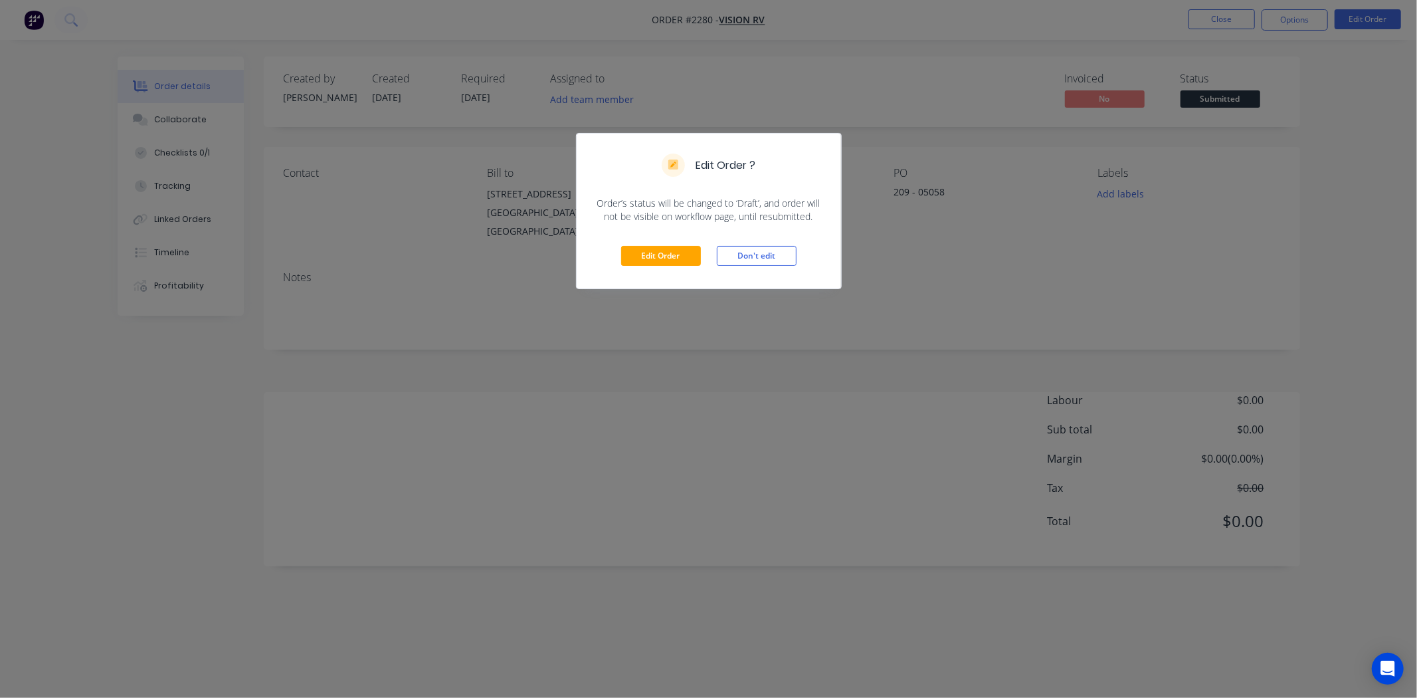
click at [651, 240] on div "Edit Order Don't edit" at bounding box center [709, 255] width 264 height 65
click at [642, 249] on button "Edit Order" at bounding box center [661, 256] width 80 height 20
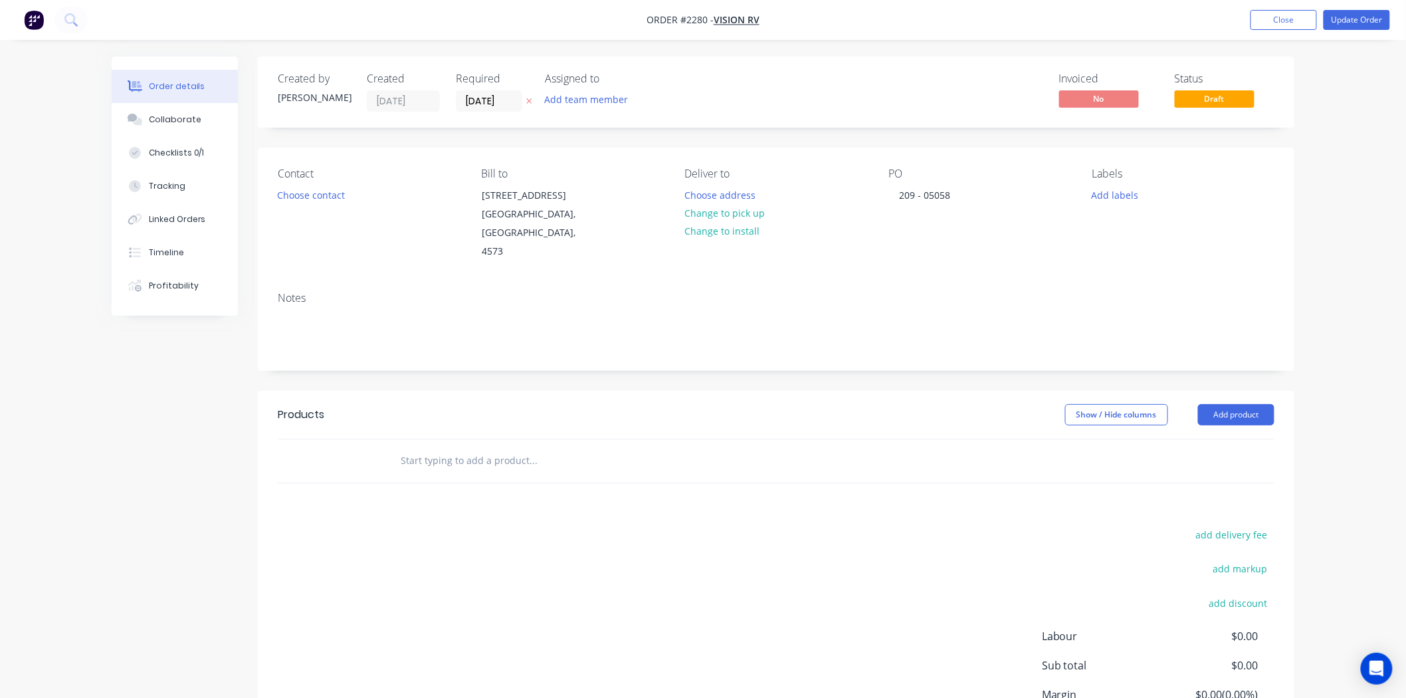
click at [469, 447] on input "text" at bounding box center [533, 460] width 266 height 27
click at [449, 447] on input "text" at bounding box center [533, 460] width 266 height 27
paste input "SHPXXX2543"
type input "SHPXXX2543"
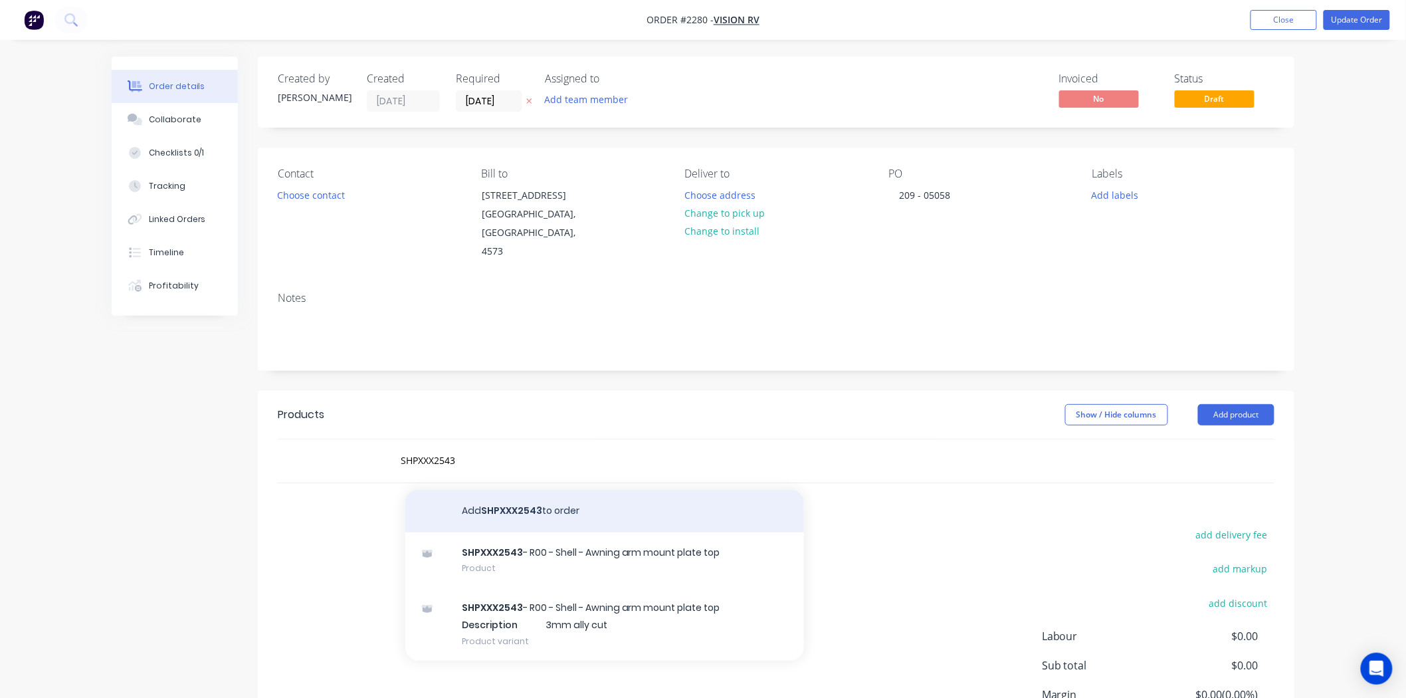
click at [470, 497] on button "Add SHPXXX2543 to order" at bounding box center [604, 511] width 399 height 43
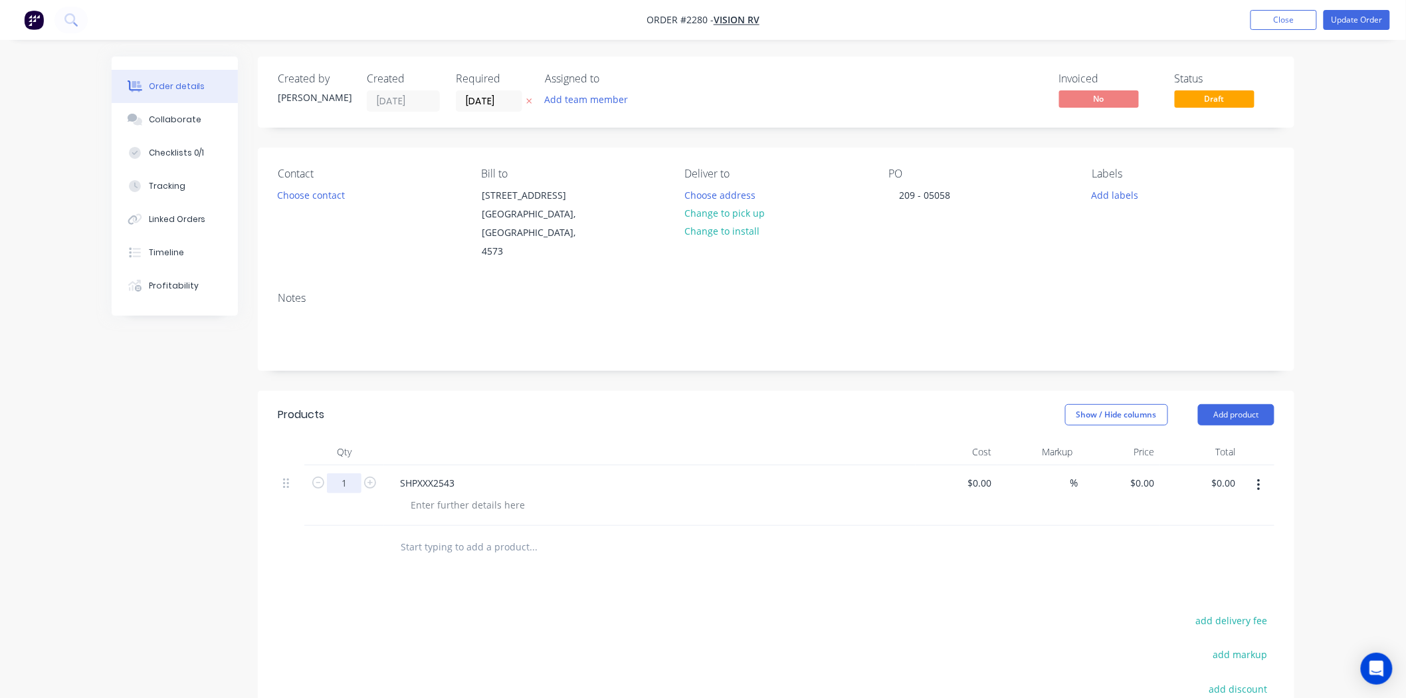
click at [351, 473] on input "1" at bounding box center [344, 483] width 35 height 20
type input "10"
click at [135, 467] on div "Created by [PERSON_NAME] Created [DATE] Required [DATE] Assigned to Add team me…" at bounding box center [703, 481] width 1183 height 851
click at [1134, 15] on button "Update Order" at bounding box center [1357, 20] width 66 height 20
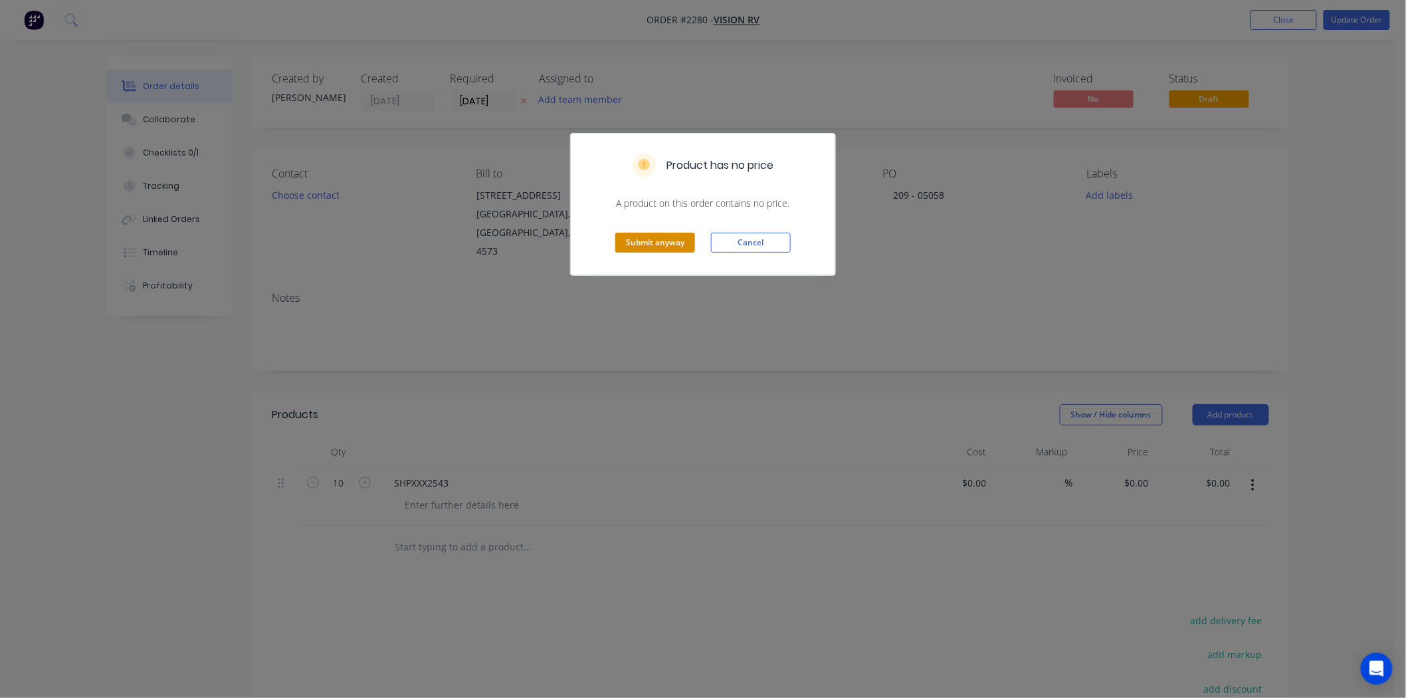
click at [642, 241] on button "Submit anyway" at bounding box center [655, 243] width 80 height 20
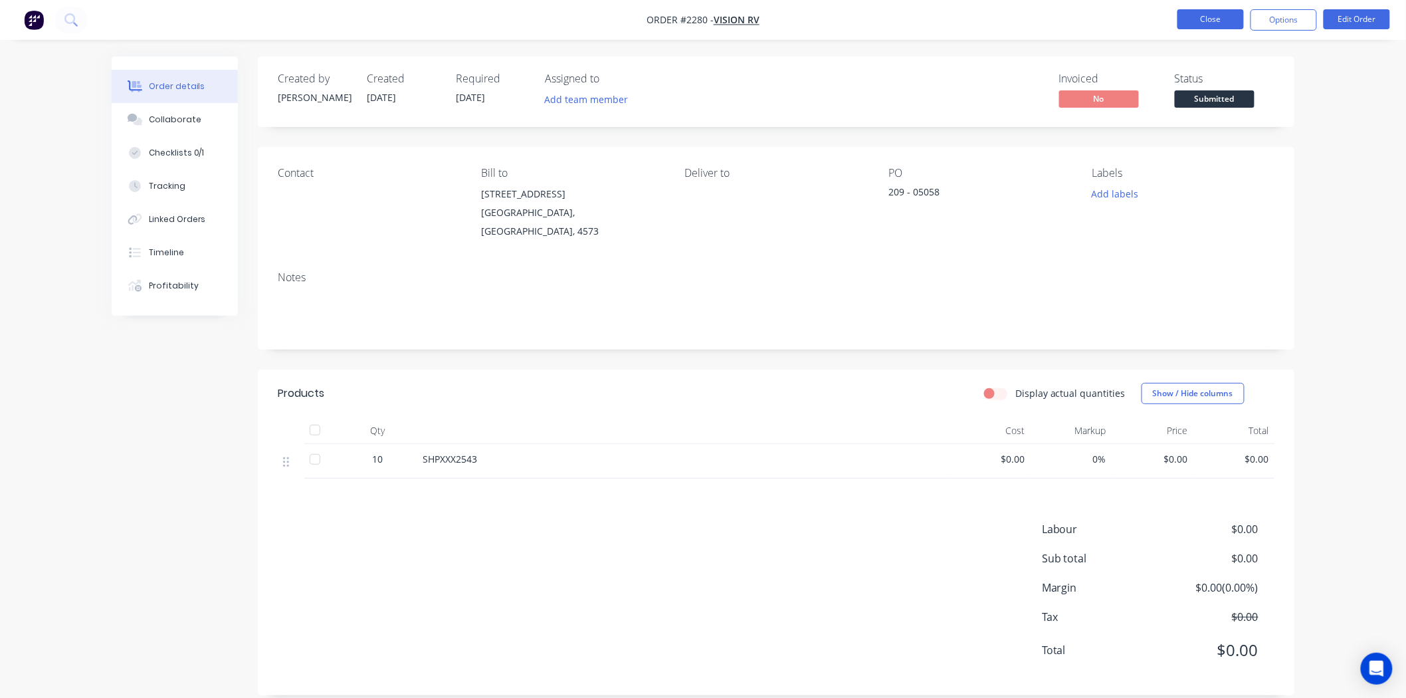
click at [1134, 23] on button "Close" at bounding box center [1210, 19] width 66 height 20
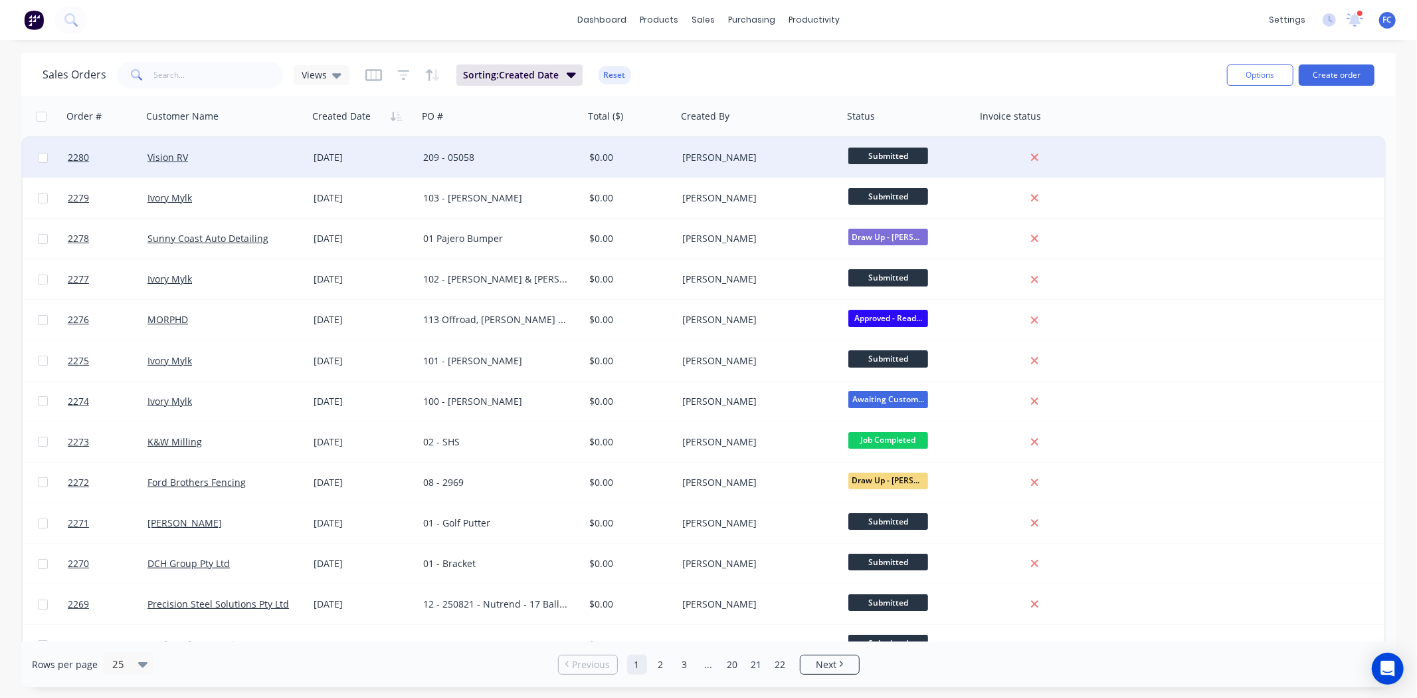
click at [540, 157] on div "209 - 05058" at bounding box center [497, 157] width 148 height 13
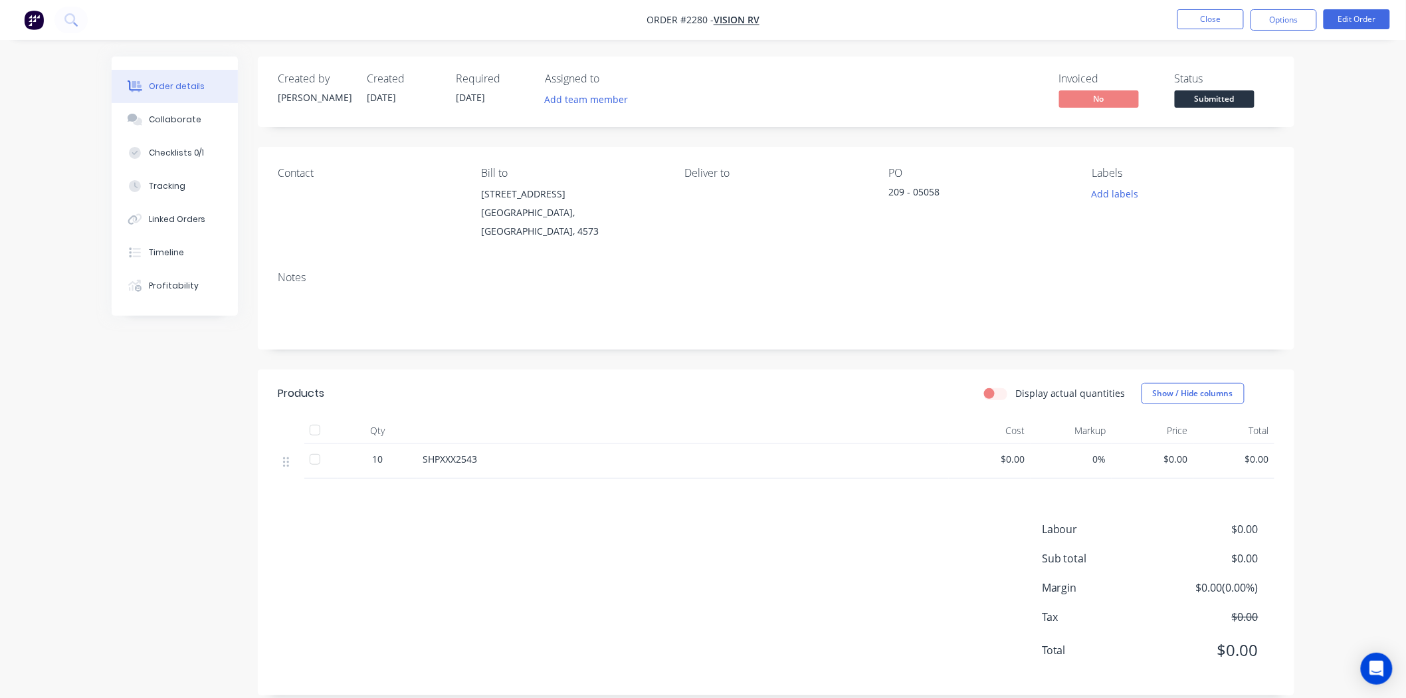
click at [450, 452] on span "SHPXXX2543" at bounding box center [450, 458] width 54 height 13
click at [465, 452] on span "SHPXXX2543" at bounding box center [450, 458] width 54 height 13
click at [467, 452] on span "SHPXXX2543" at bounding box center [450, 458] width 54 height 13
click at [1134, 16] on button "Close" at bounding box center [1210, 19] width 66 height 20
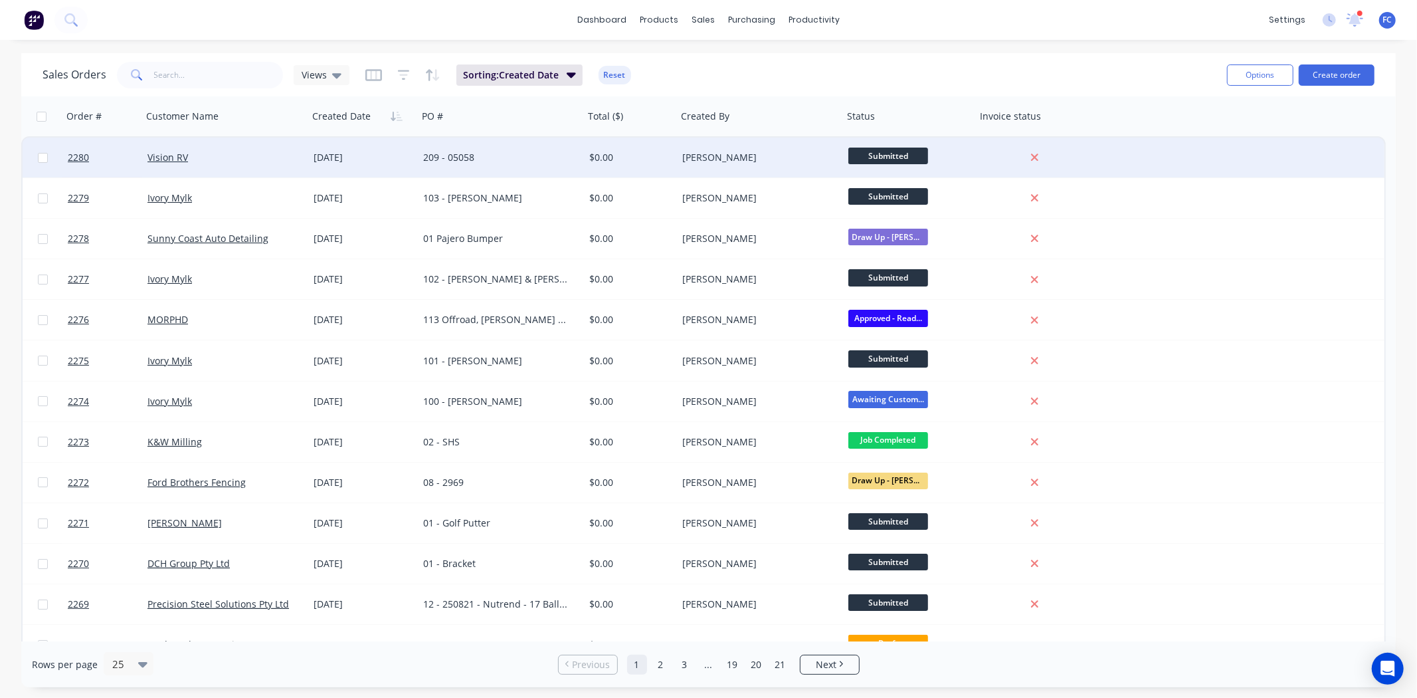
click at [230, 163] on div "Vision RV" at bounding box center [222, 157] width 148 height 13
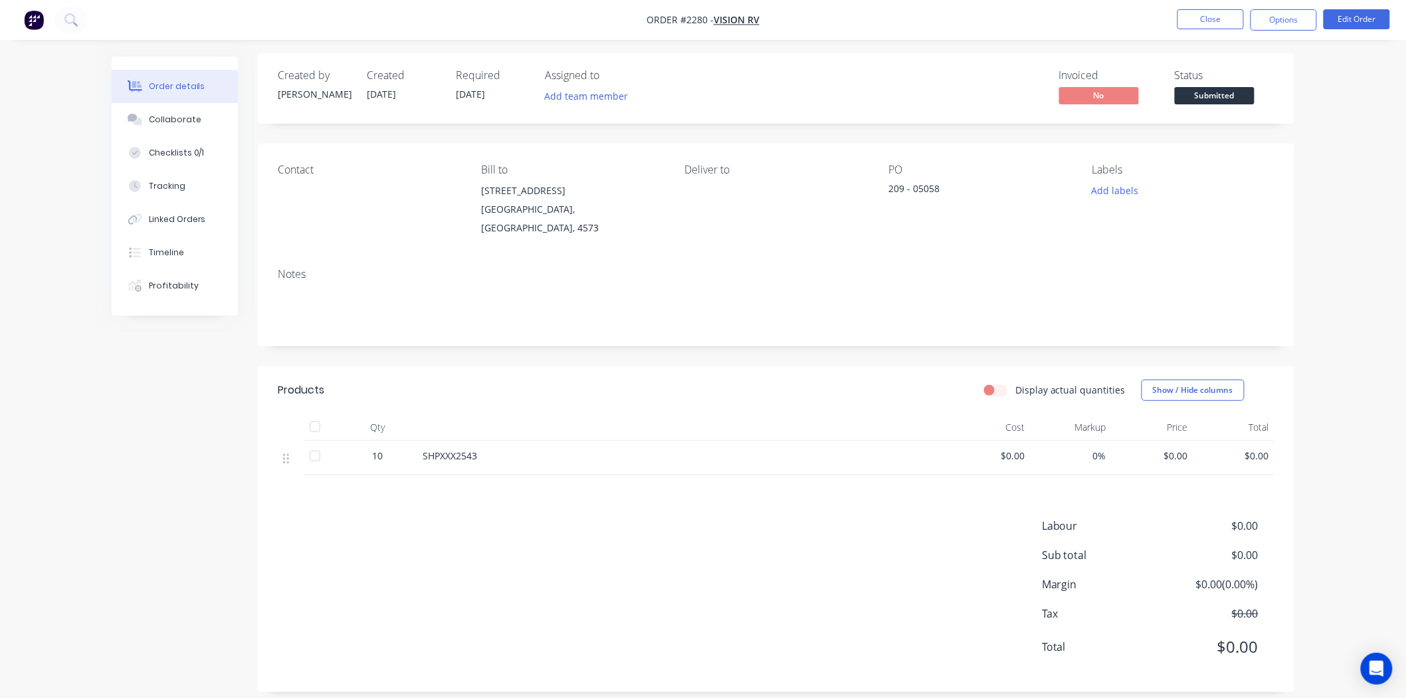
scroll to position [5, 0]
drag, startPoint x: 160, startPoint y: 106, endPoint x: 164, endPoint y: 115, distance: 9.5
click at [161, 107] on button "Collaborate" at bounding box center [175, 119] width 126 height 33
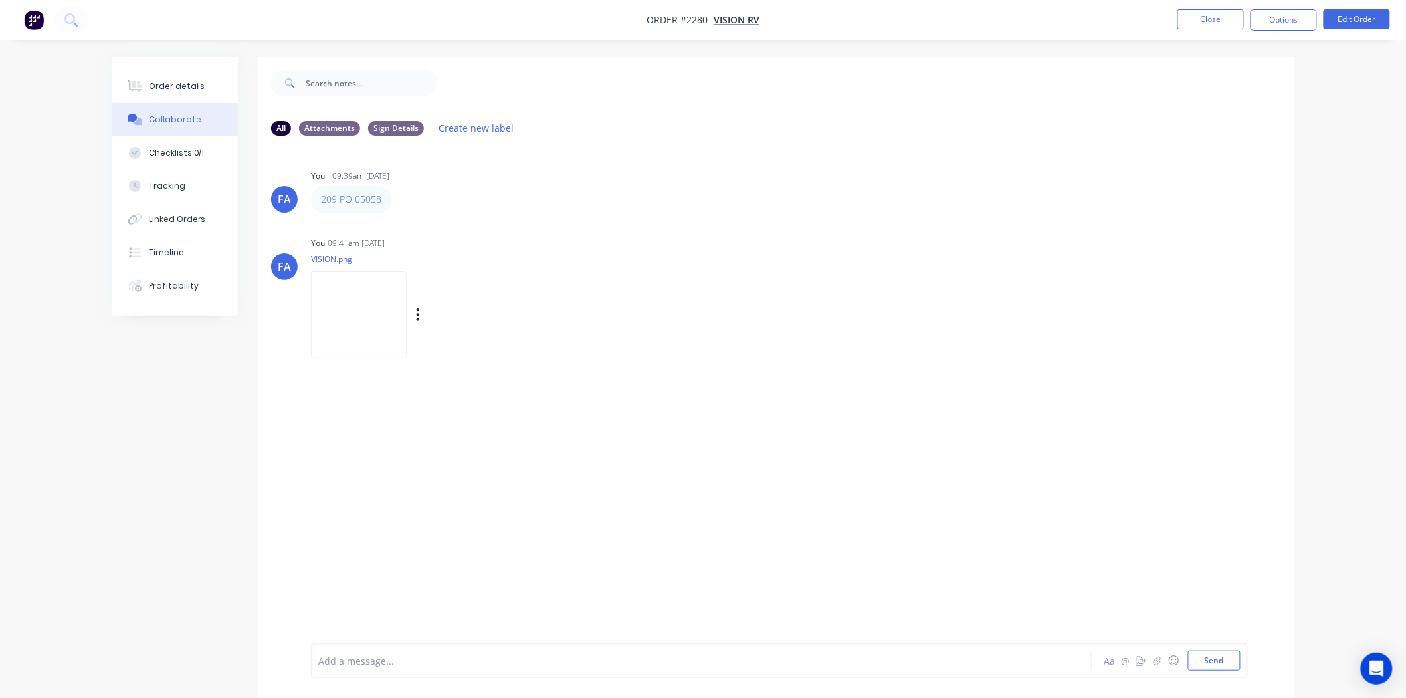
click at [407, 306] on img at bounding box center [359, 314] width 96 height 87
click at [1134, 24] on button "Close" at bounding box center [1210, 19] width 66 height 20
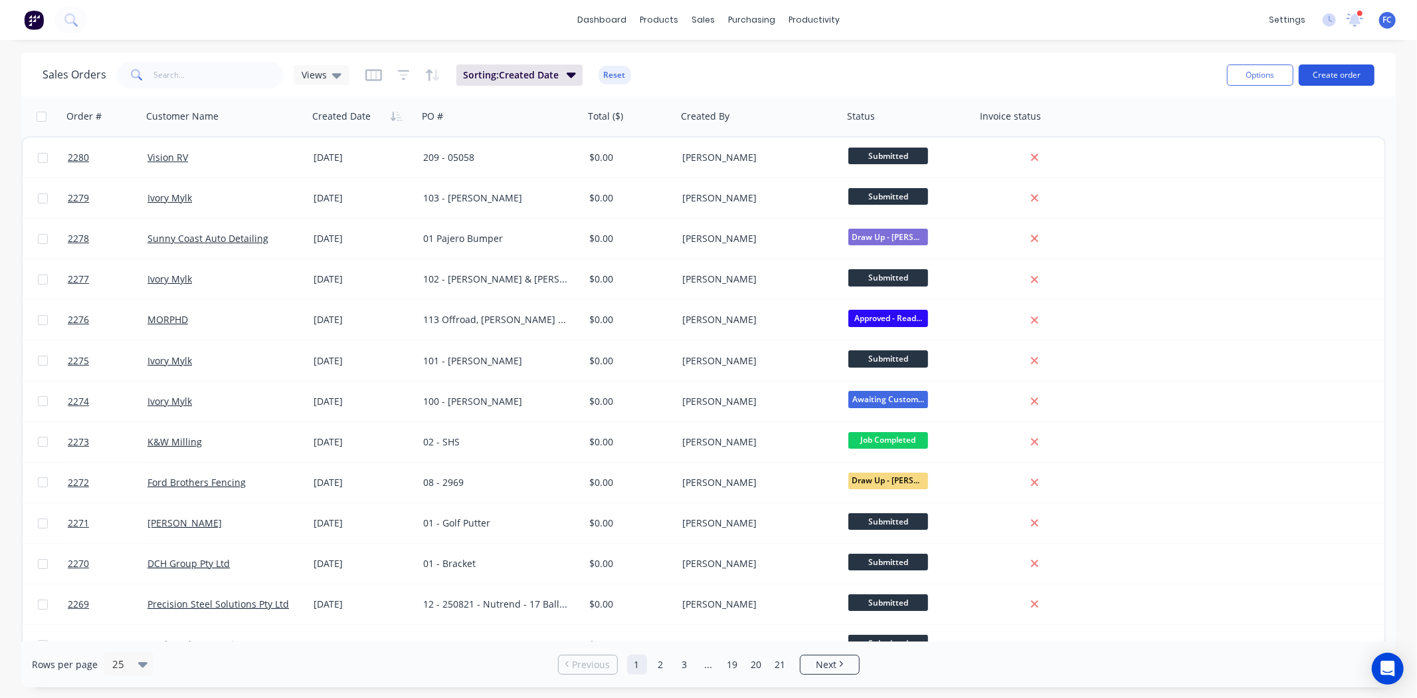
click at [1134, 75] on button "Create order" at bounding box center [1337, 74] width 76 height 21
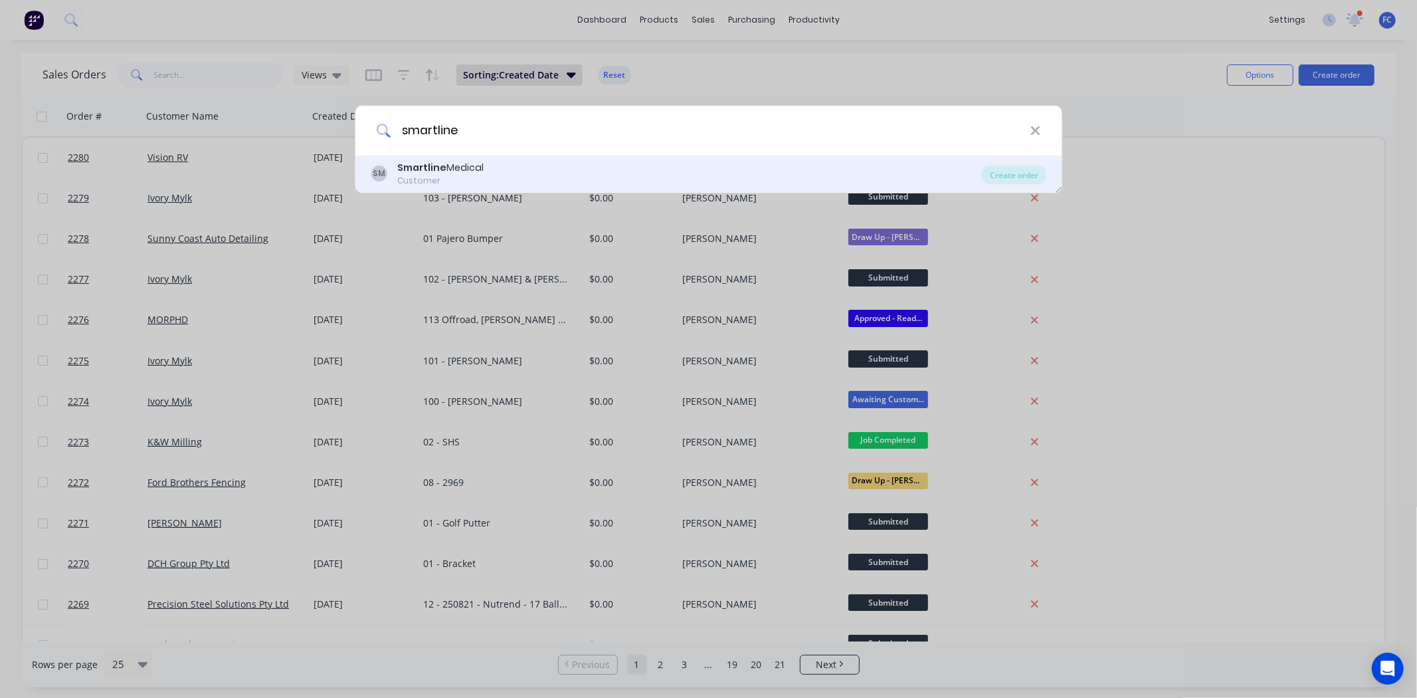
type input "smartline"
click at [566, 173] on div "SM Smartline Medical Customer" at bounding box center [676, 174] width 611 height 26
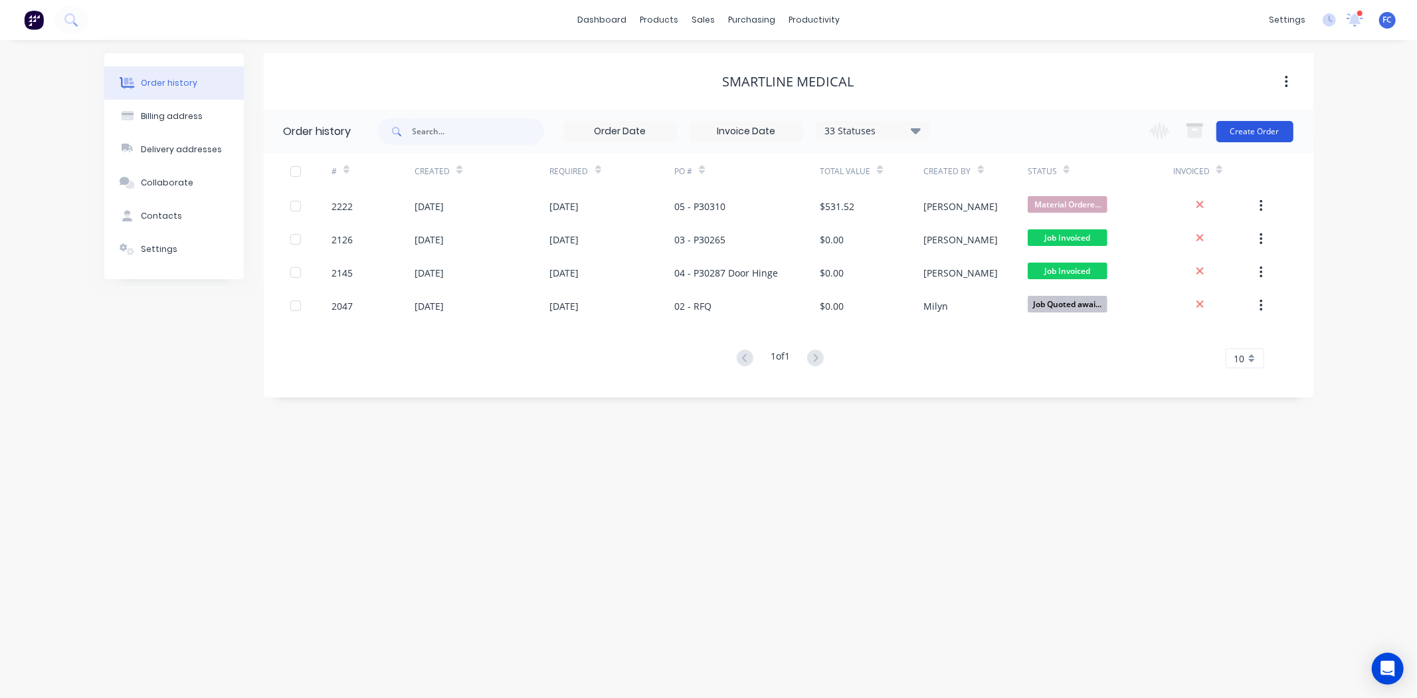
click at [1134, 127] on button "Create Order" at bounding box center [1255, 131] width 77 height 21
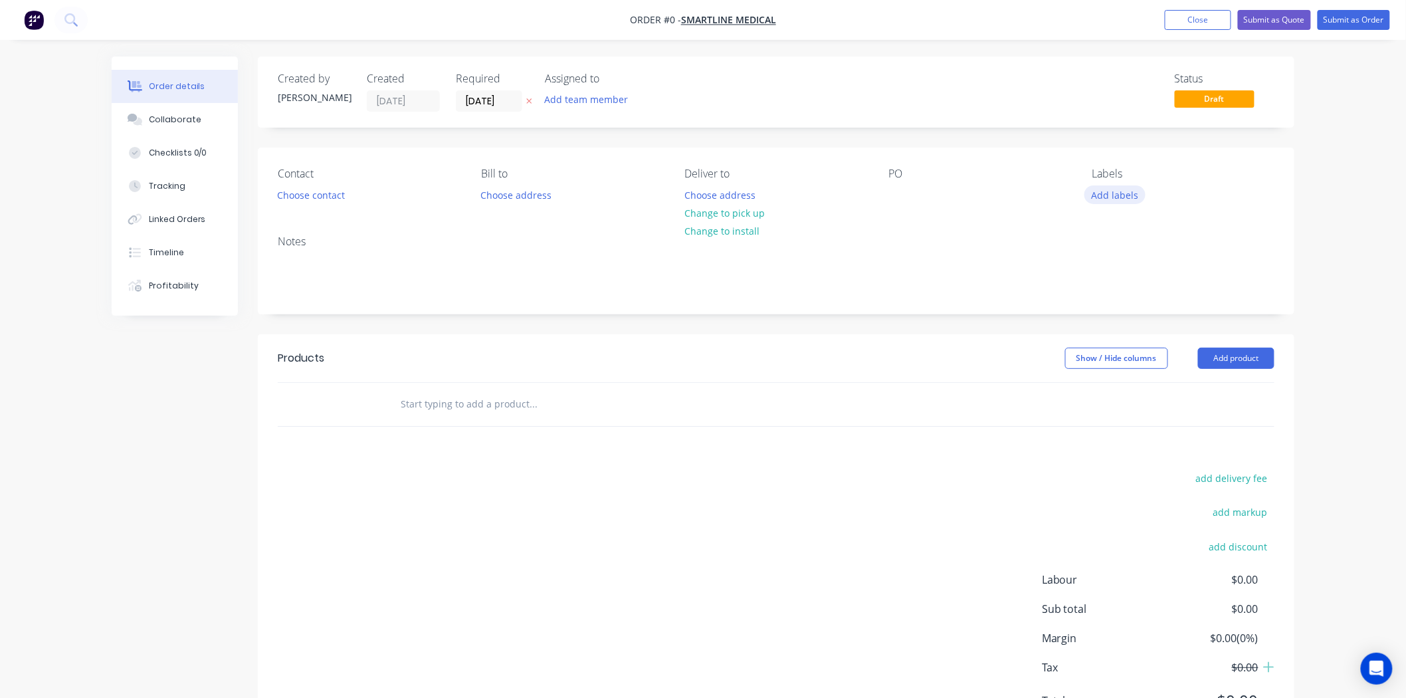
click at [1107, 187] on button "Add labels" at bounding box center [1114, 194] width 61 height 18
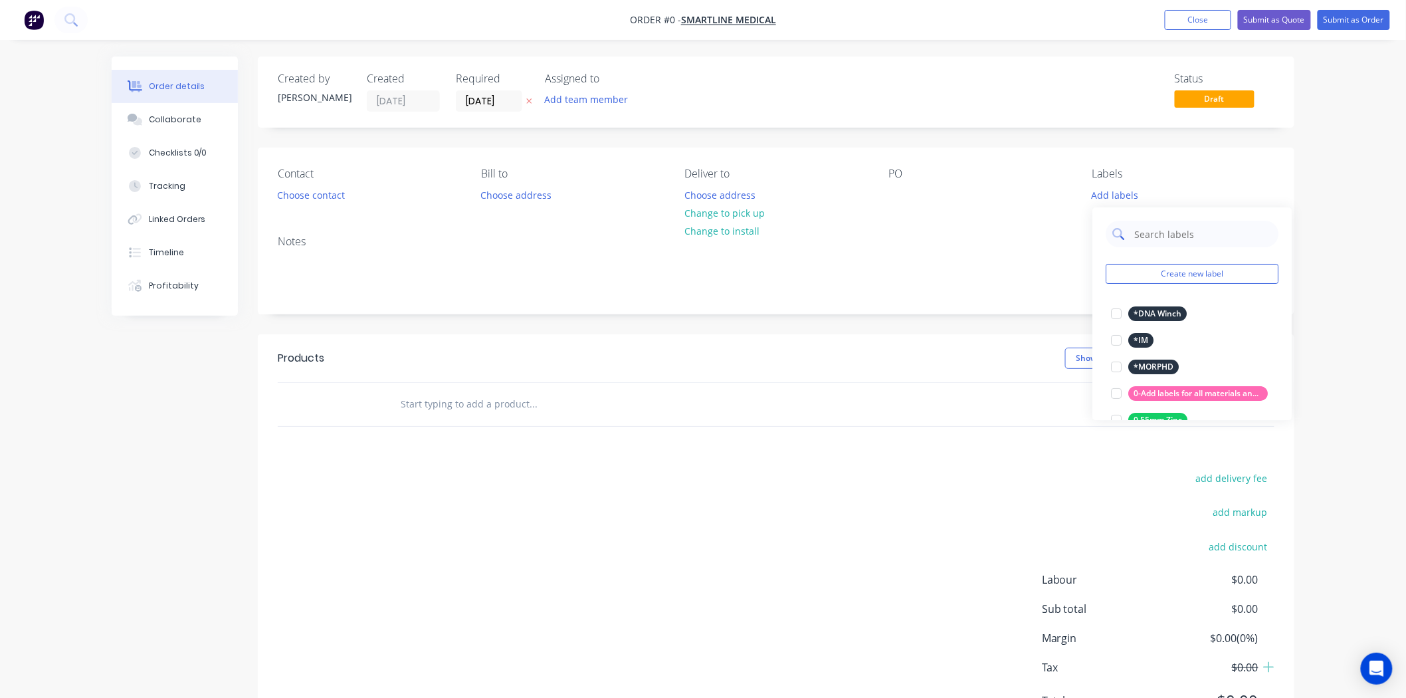
click at [1134, 237] on input "text" at bounding box center [1202, 234] width 139 height 27
type input "quote"
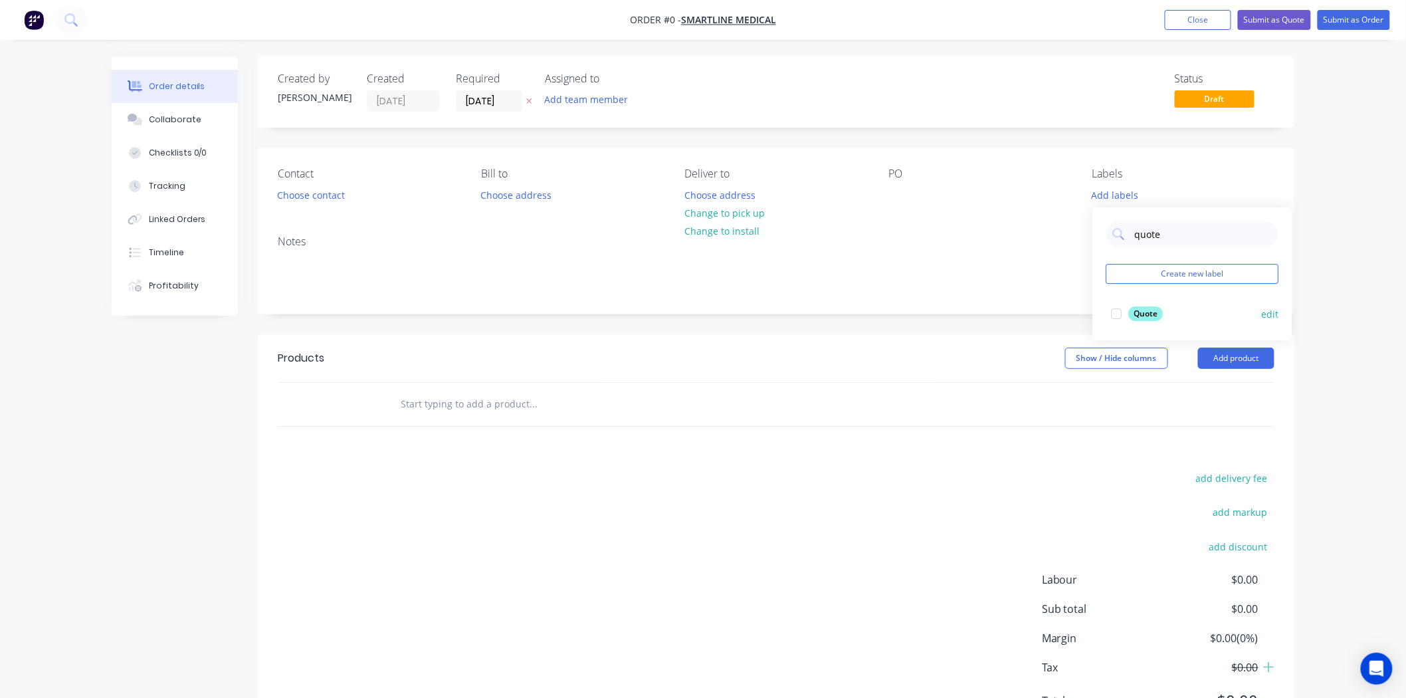
drag, startPoint x: 1118, startPoint y: 313, endPoint x: 977, endPoint y: 281, distance: 144.4
click at [1117, 313] on div at bounding box center [1116, 313] width 27 height 27
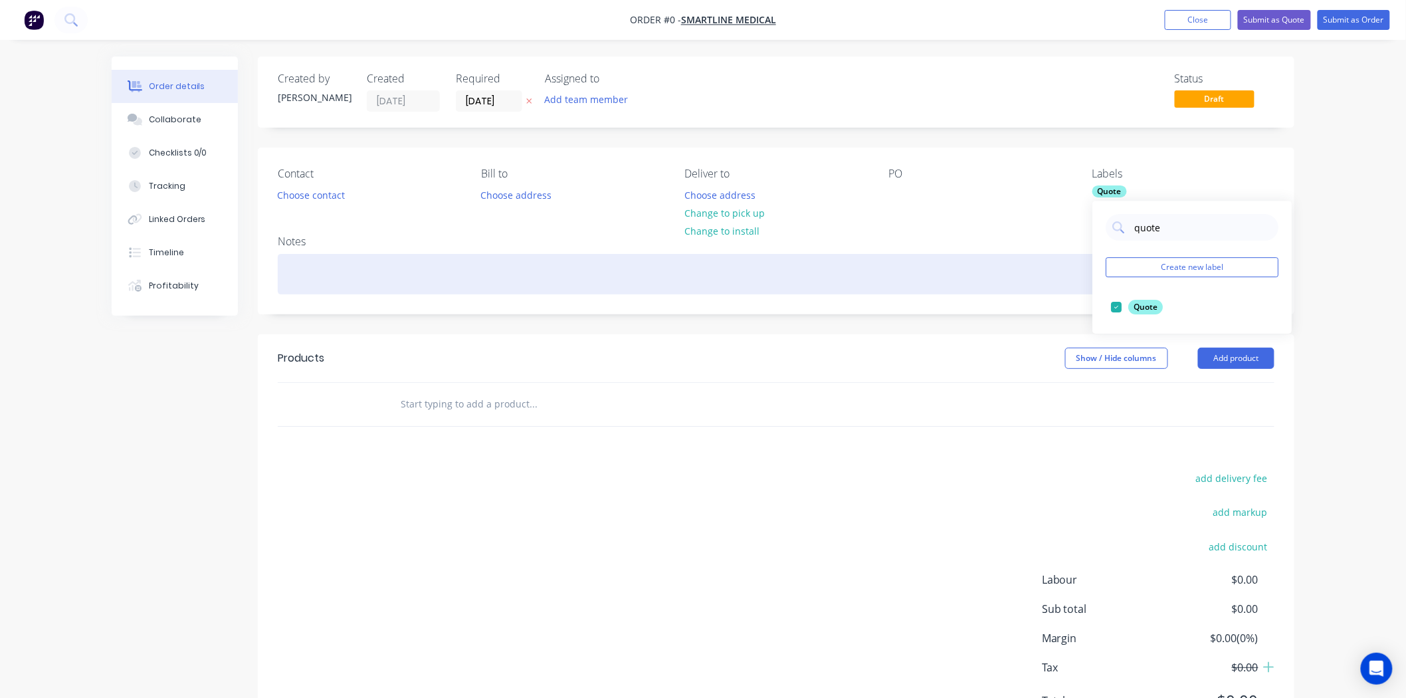
click at [893, 262] on div "Order details Collaborate Checklists 0/0 Tracking Linked Orders Timeline Profit…" at bounding box center [702, 410] width 1209 height 709
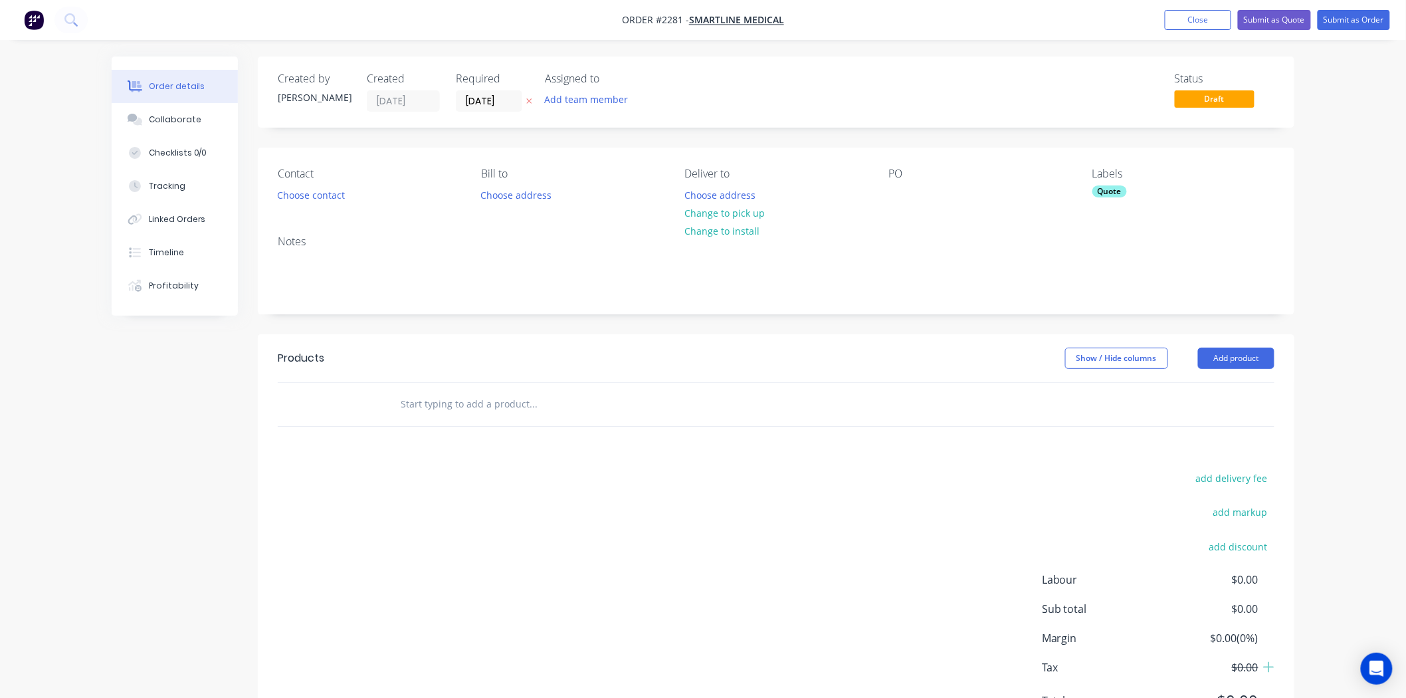
click at [1001, 69] on div "Created by [PERSON_NAME] Created [DATE] Required [DATE] Assigned to Add team me…" at bounding box center [776, 91] width 1036 height 71
click at [496, 106] on input "[DATE]" at bounding box center [488, 101] width 65 height 20
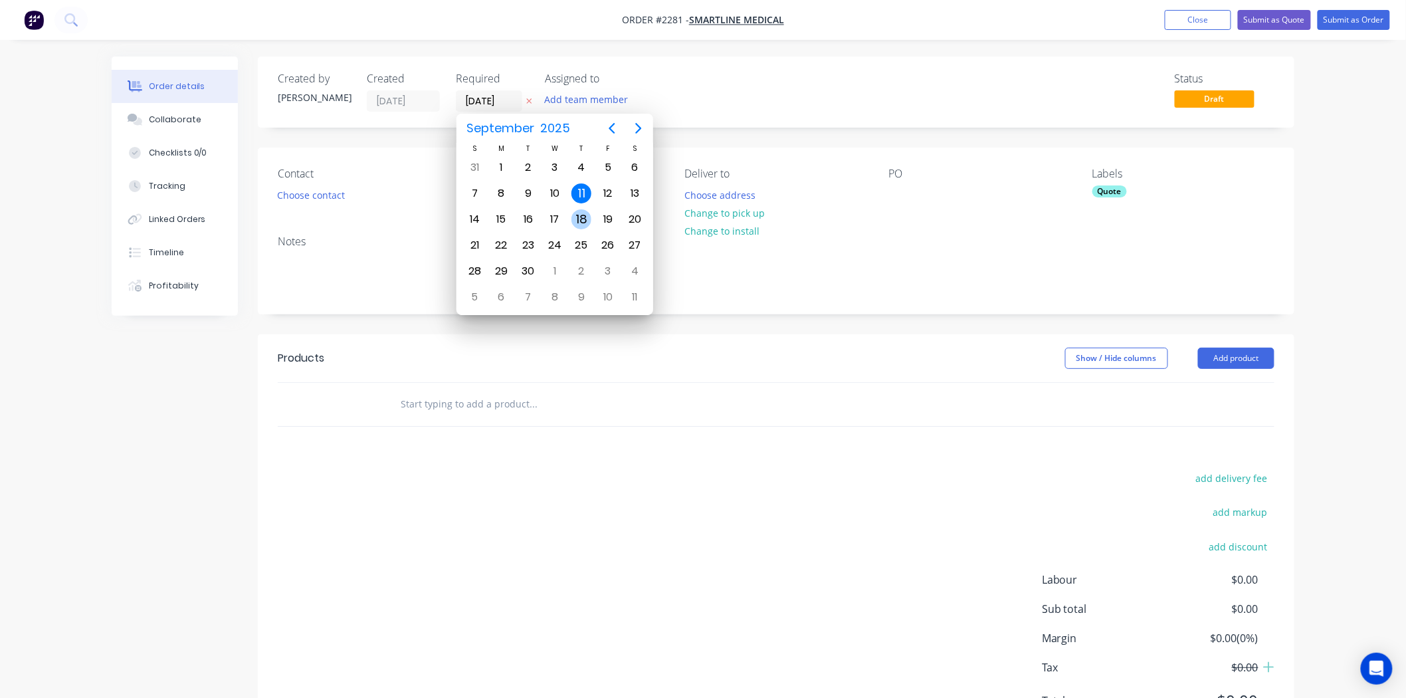
click at [581, 209] on div "18" at bounding box center [581, 219] width 20 height 20
type input "[DATE]"
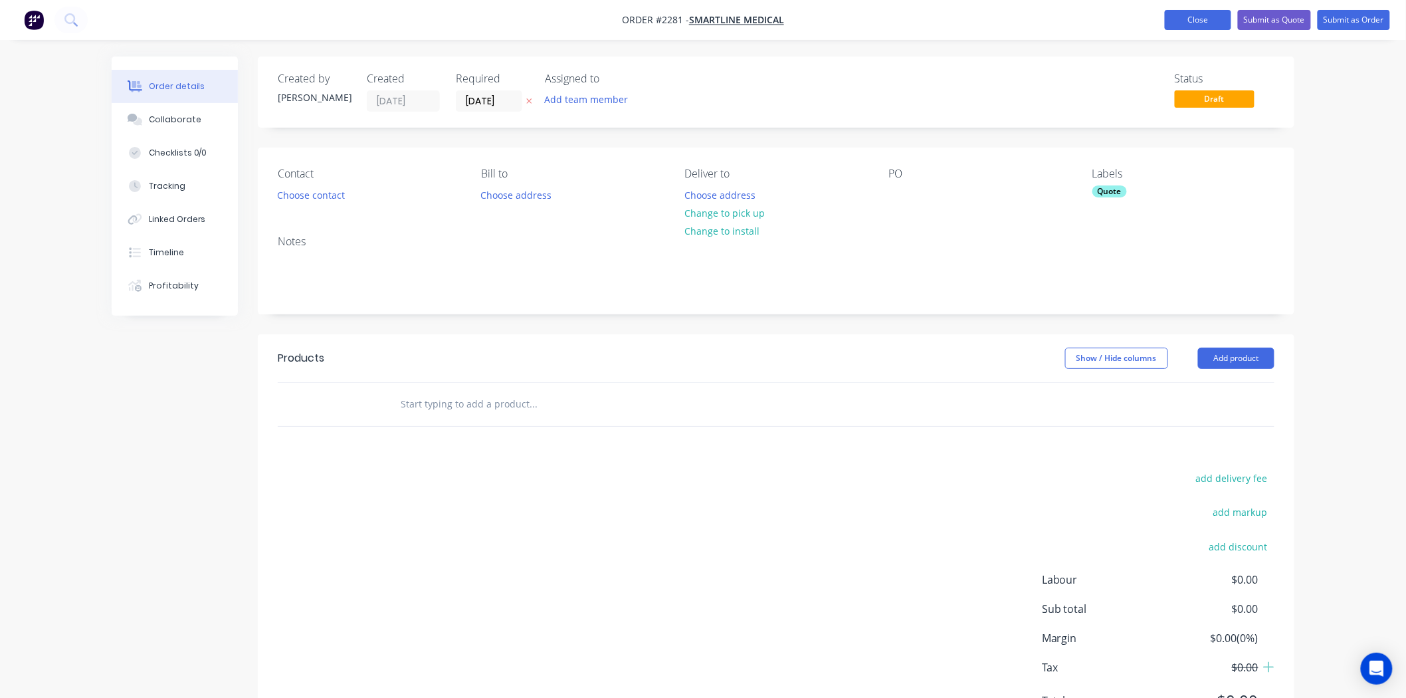
click at [1134, 25] on button "Close" at bounding box center [1198, 20] width 66 height 20
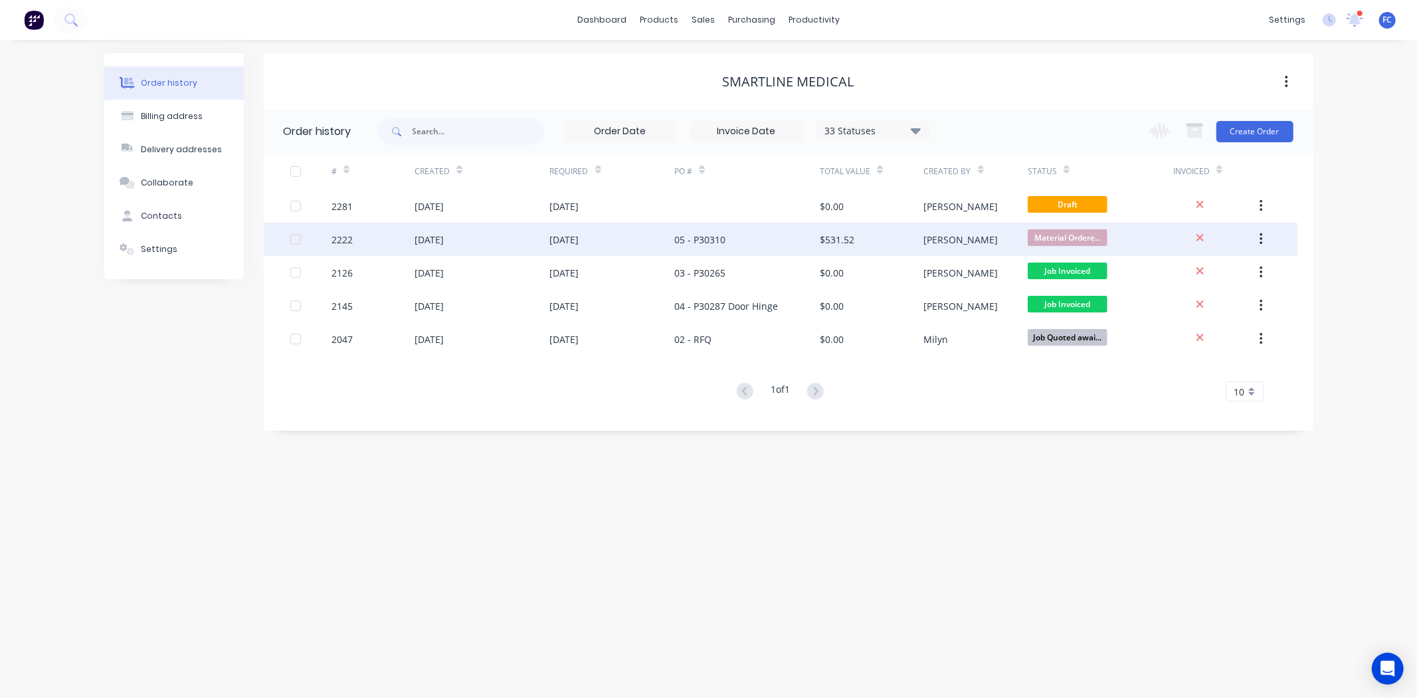
click at [644, 238] on div "[DATE]" at bounding box center [612, 239] width 125 height 33
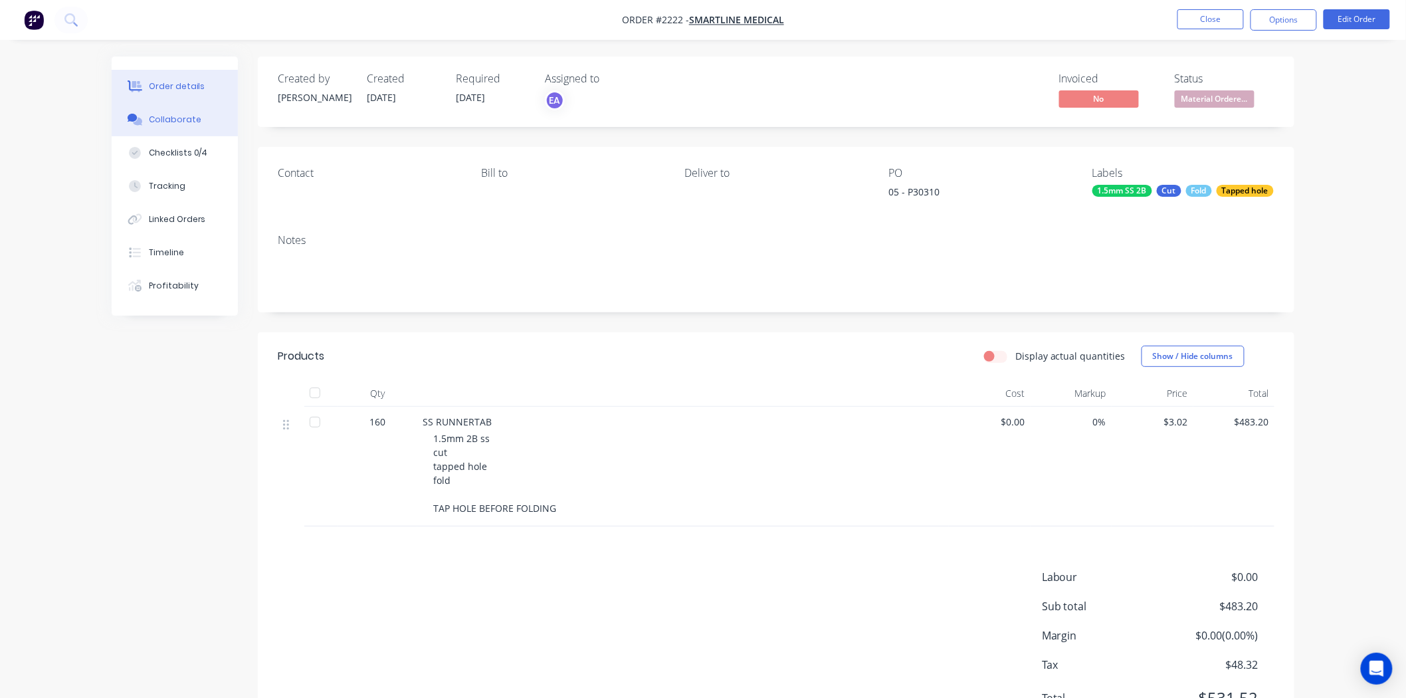
click at [166, 122] on div "Collaborate" at bounding box center [175, 120] width 52 height 12
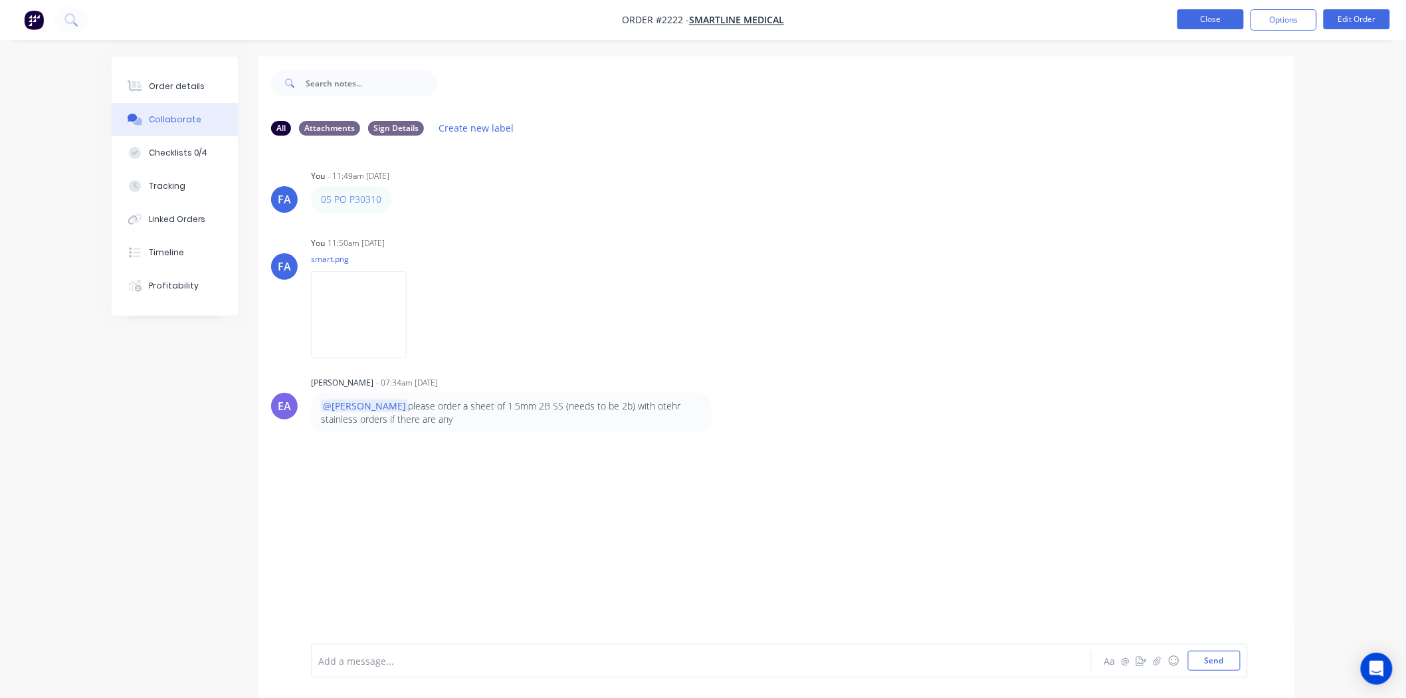
click at [1134, 21] on button "Close" at bounding box center [1210, 19] width 66 height 20
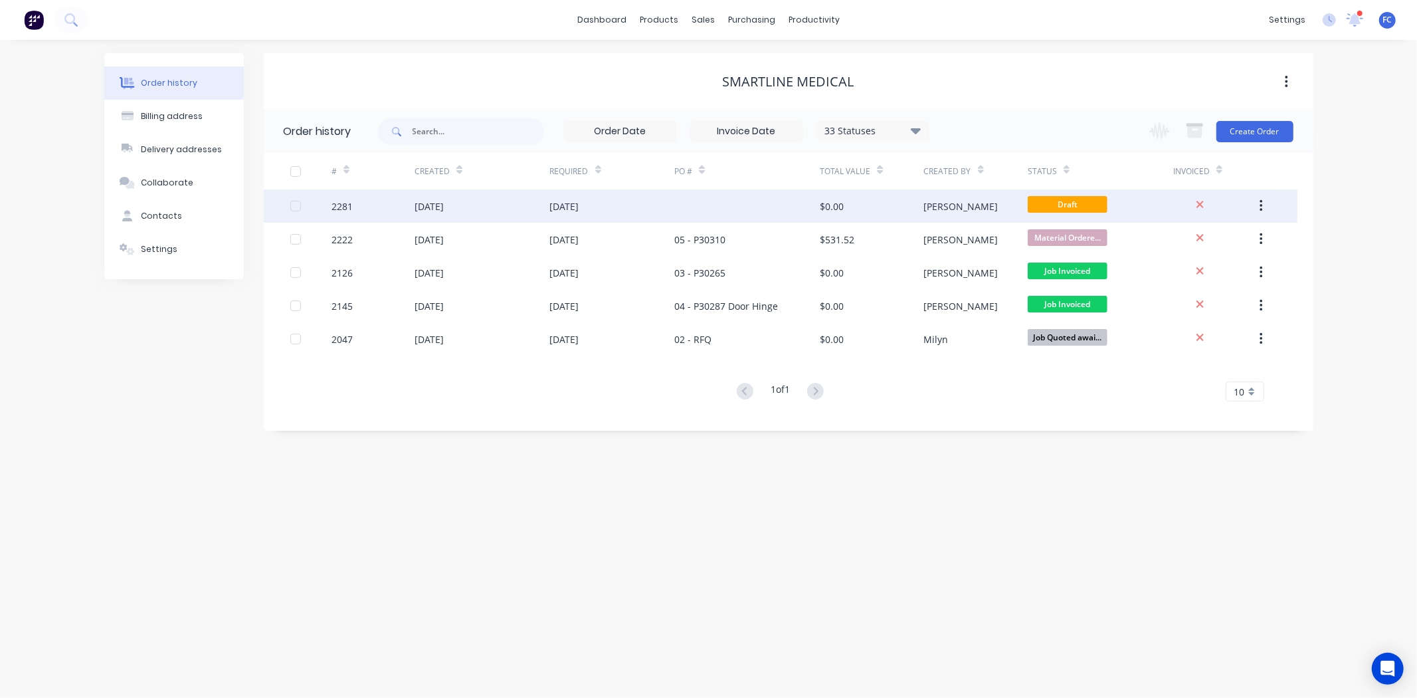
click at [705, 207] on div at bounding box center [747, 205] width 146 height 33
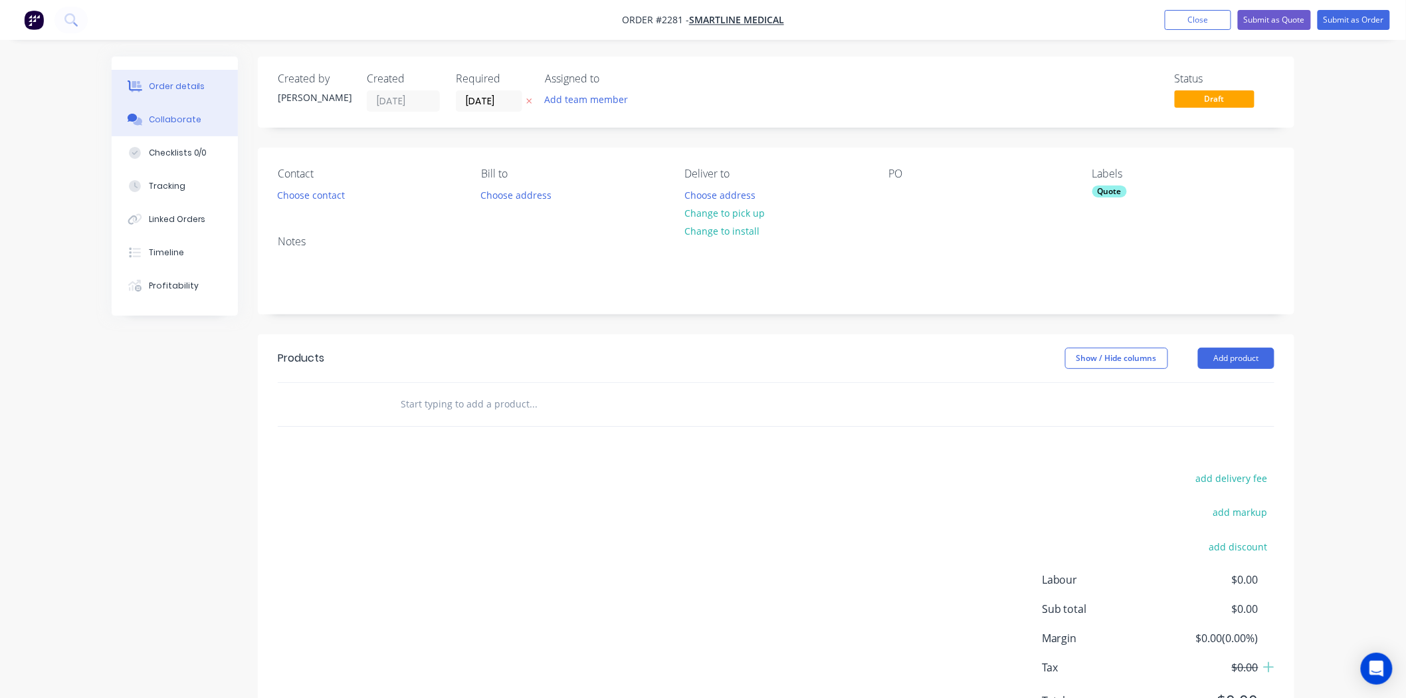
drag, startPoint x: 167, startPoint y: 118, endPoint x: 354, endPoint y: 202, distance: 204.6
click at [168, 118] on div "Collaborate" at bounding box center [175, 120] width 52 height 12
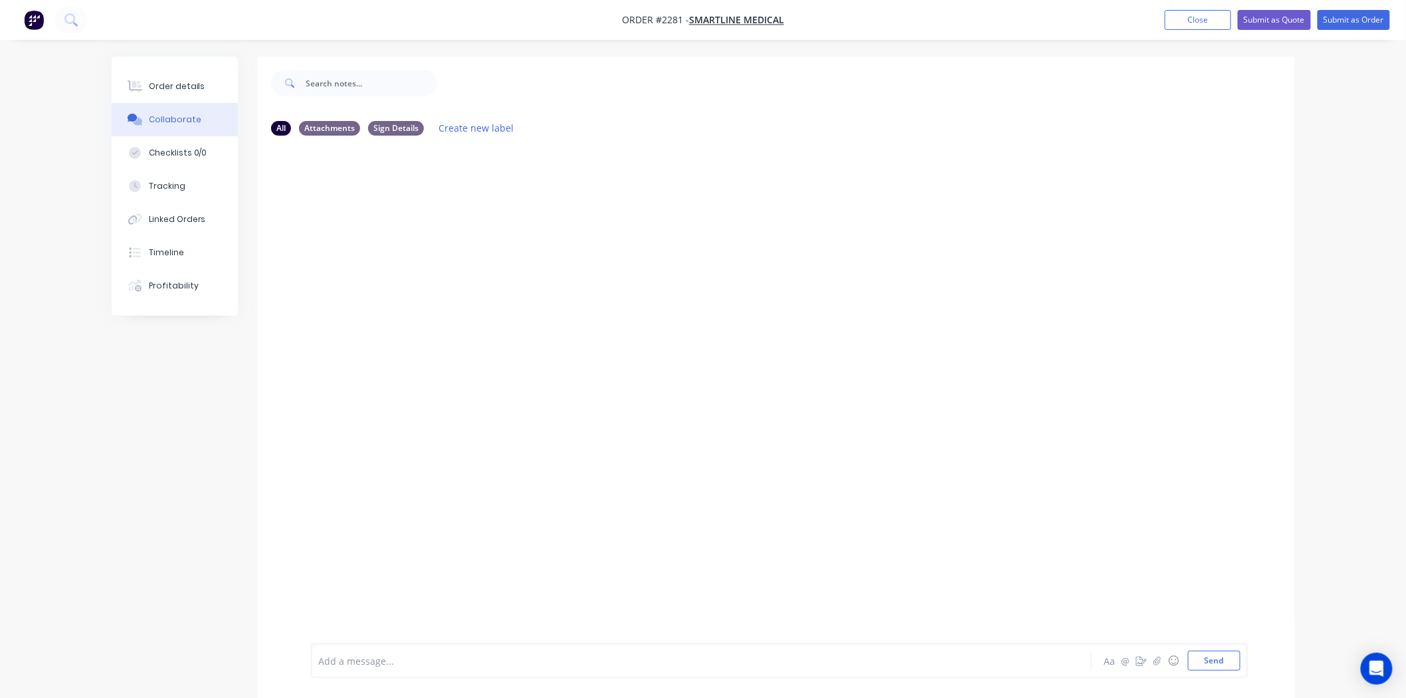
click at [481, 538] on div at bounding box center [664, 661] width 691 height 14
click at [1134, 538] on button "Send" at bounding box center [1214, 660] width 52 height 20
click at [1134, 538] on button "button" at bounding box center [1157, 660] width 16 height 16
click at [1134, 538] on button "Send" at bounding box center [1214, 660] width 52 height 20
click at [555, 256] on p "manifold.png" at bounding box center [433, 258] width 244 height 11
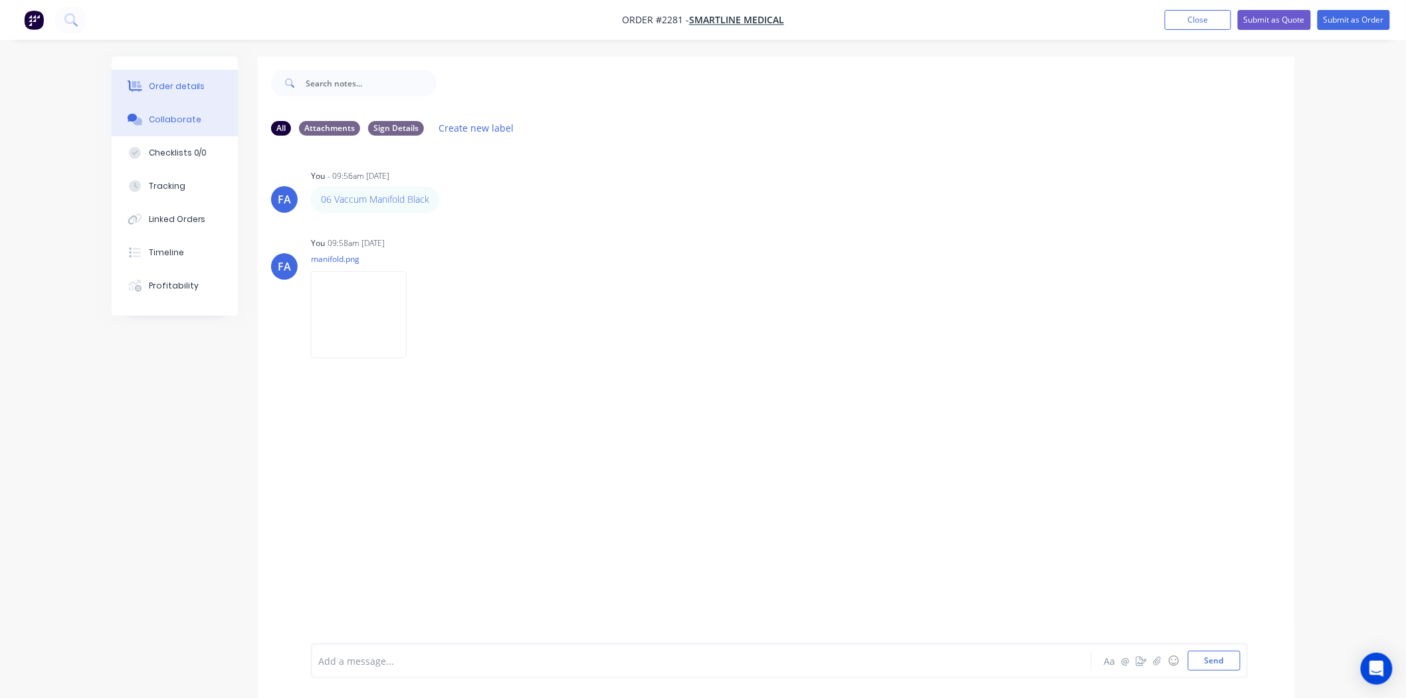
click at [191, 84] on div "Order details" at bounding box center [177, 86] width 56 height 12
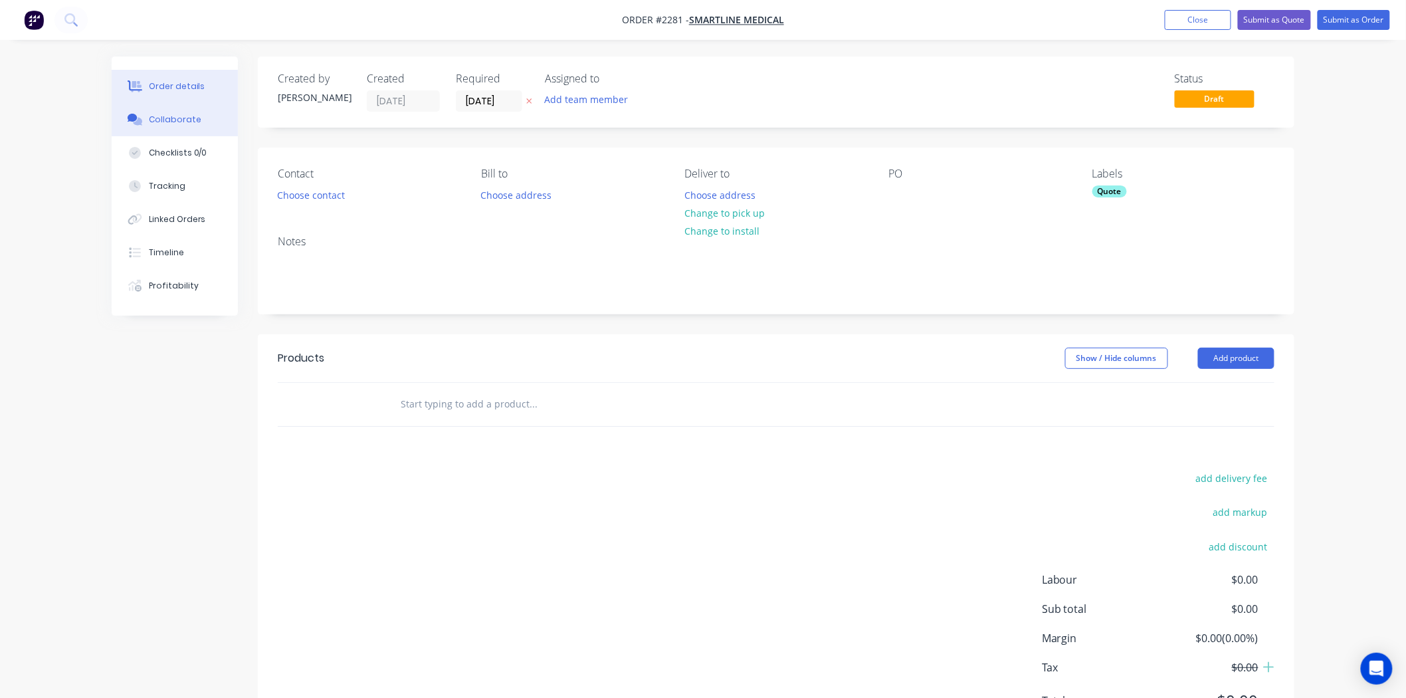
click at [151, 117] on div "Collaborate" at bounding box center [175, 120] width 52 height 12
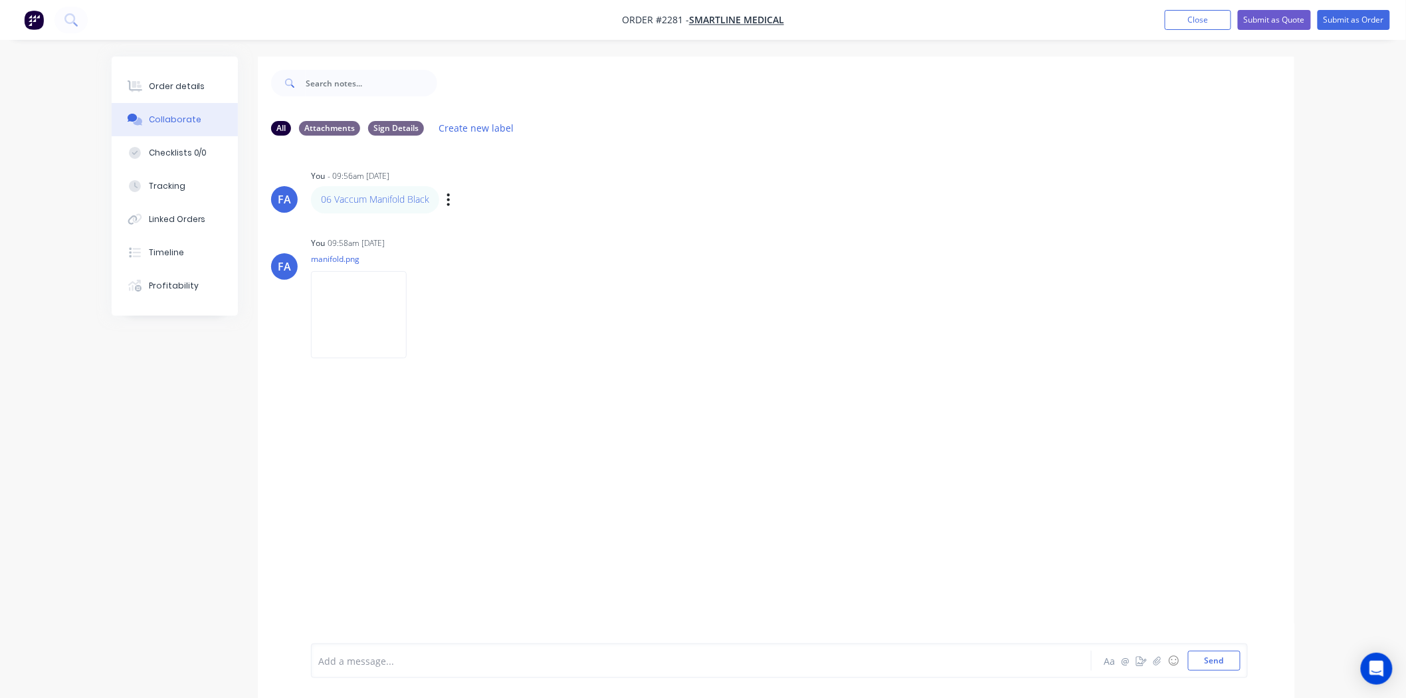
drag, startPoint x: 583, startPoint y: 214, endPoint x: 504, endPoint y: 209, distance: 79.2
click at [581, 213] on div "FA You - 09:56am [DATE] 06 Vaccum Manifold Black Labels Edit Delete FA You 09:5…" at bounding box center [776, 394] width 1036 height 497
drag, startPoint x: 435, startPoint y: 200, endPoint x: 307, endPoint y: 205, distance: 128.3
click at [307, 205] on div "FA You - 09:56am [DATE] 06 Vaccum Manifold Black Labels Edit Delete" at bounding box center [776, 189] width 1036 height 47
drag, startPoint x: 567, startPoint y: 199, endPoint x: 515, endPoint y: 199, distance: 52.5
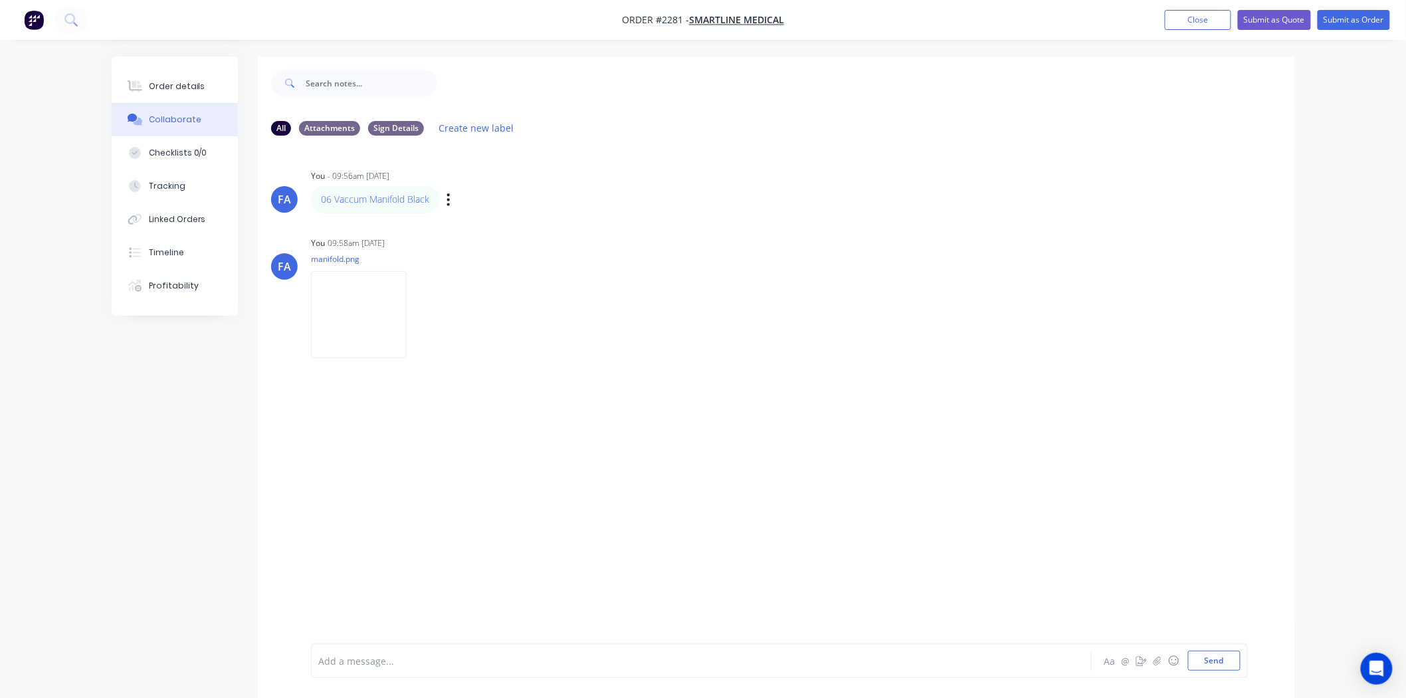
click at [563, 199] on div "06 Vaccum Manifold Black Labels Edit Delete" at bounding box center [518, 199] width 415 height 27
drag, startPoint x: 197, startPoint y: 96, endPoint x: 162, endPoint y: 120, distance: 42.4
click at [196, 96] on button "Order details" at bounding box center [175, 86] width 126 height 33
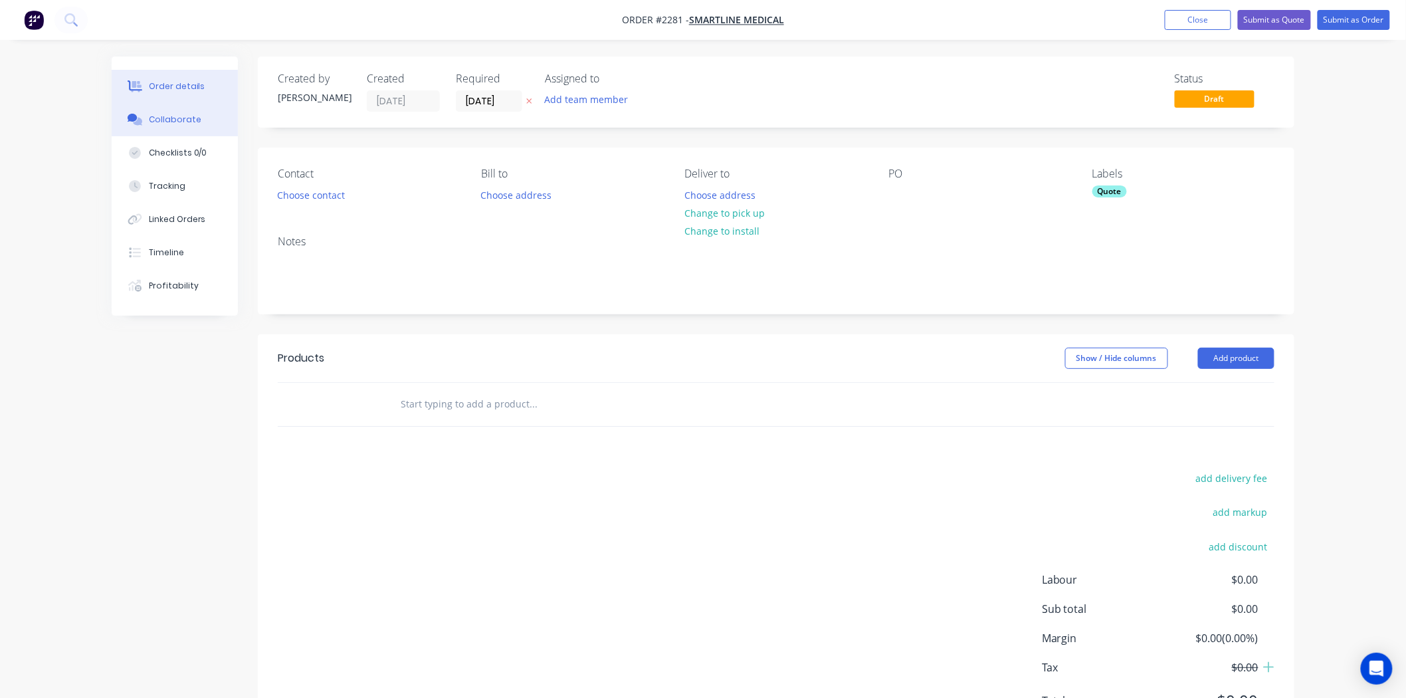
click at [153, 128] on button "Collaborate" at bounding box center [175, 119] width 126 height 33
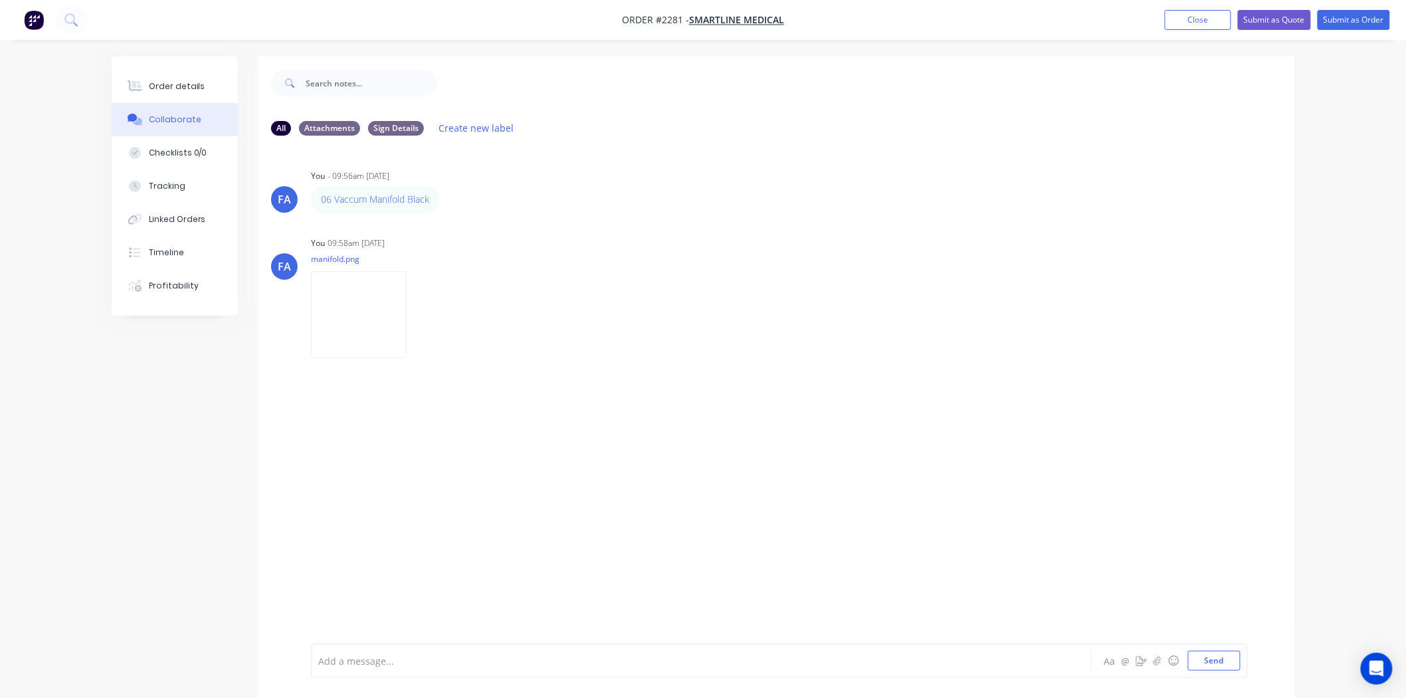
drag, startPoint x: 187, startPoint y: 86, endPoint x: 174, endPoint y: 103, distance: 21.3
click at [186, 86] on div "Order details" at bounding box center [177, 86] width 56 height 12
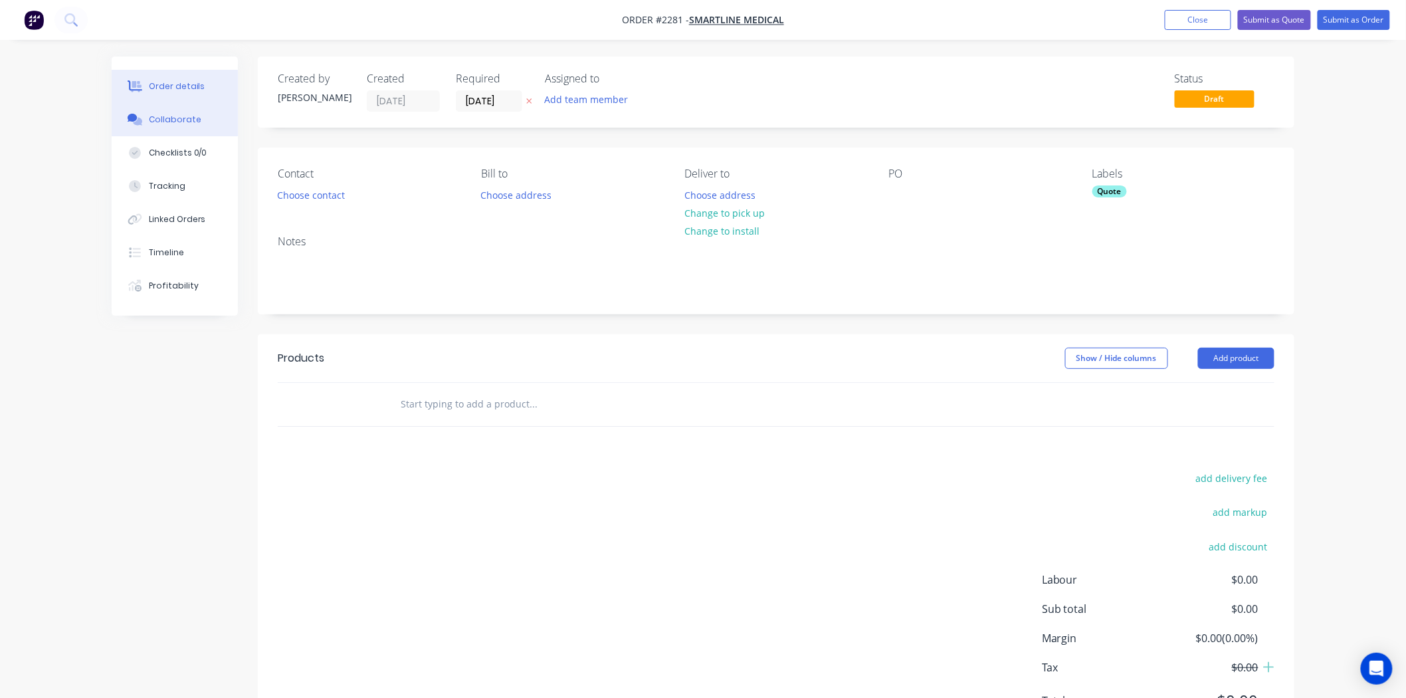
click at [171, 120] on div "Collaborate" at bounding box center [175, 120] width 52 height 12
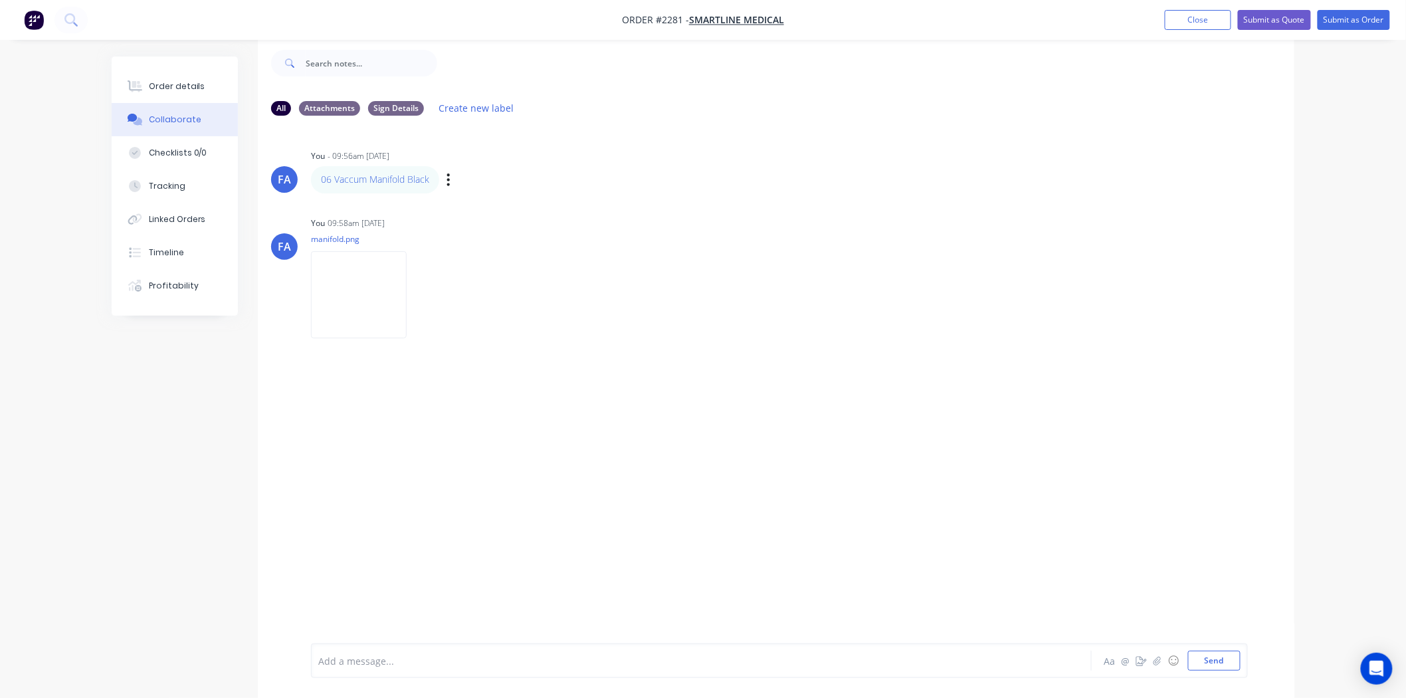
scroll to position [21, 0]
drag, startPoint x: 207, startPoint y: 82, endPoint x: 195, endPoint y: 94, distance: 17.4
click at [203, 82] on button "Order details" at bounding box center [175, 86] width 126 height 33
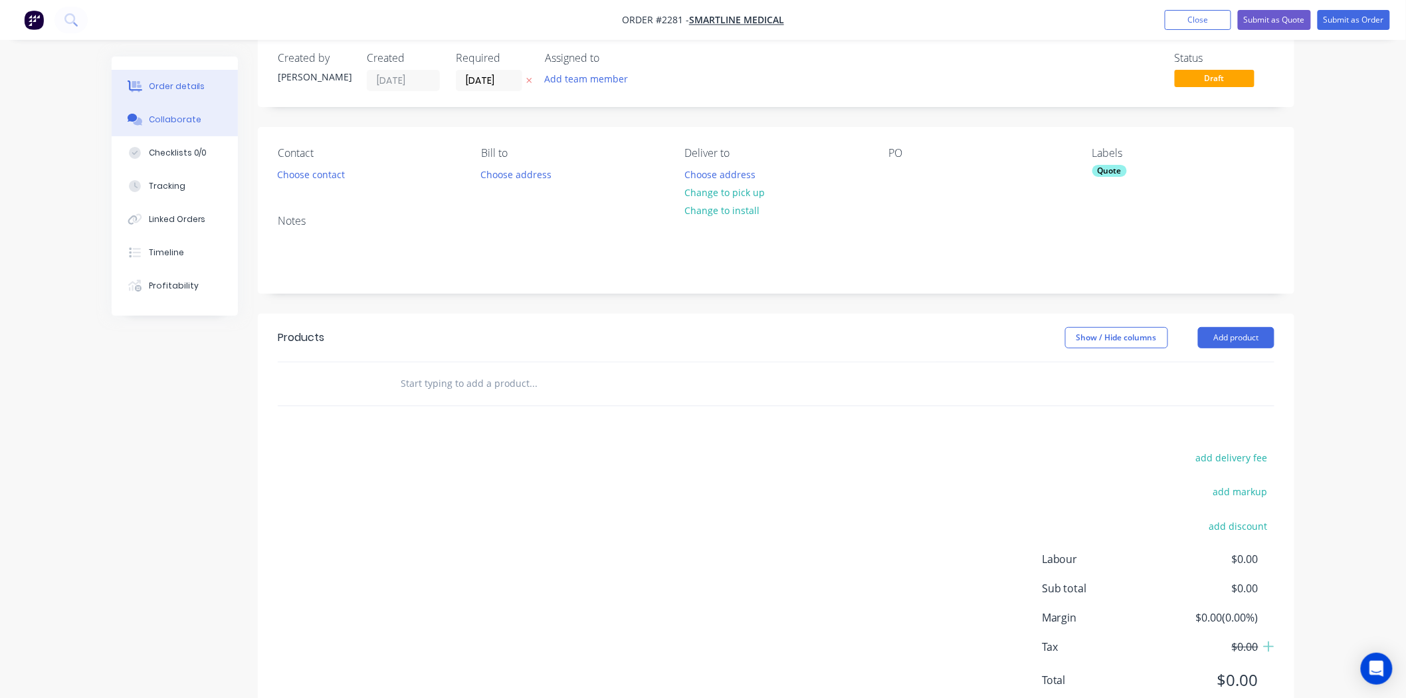
click at [182, 124] on div "Collaborate" at bounding box center [175, 120] width 52 height 12
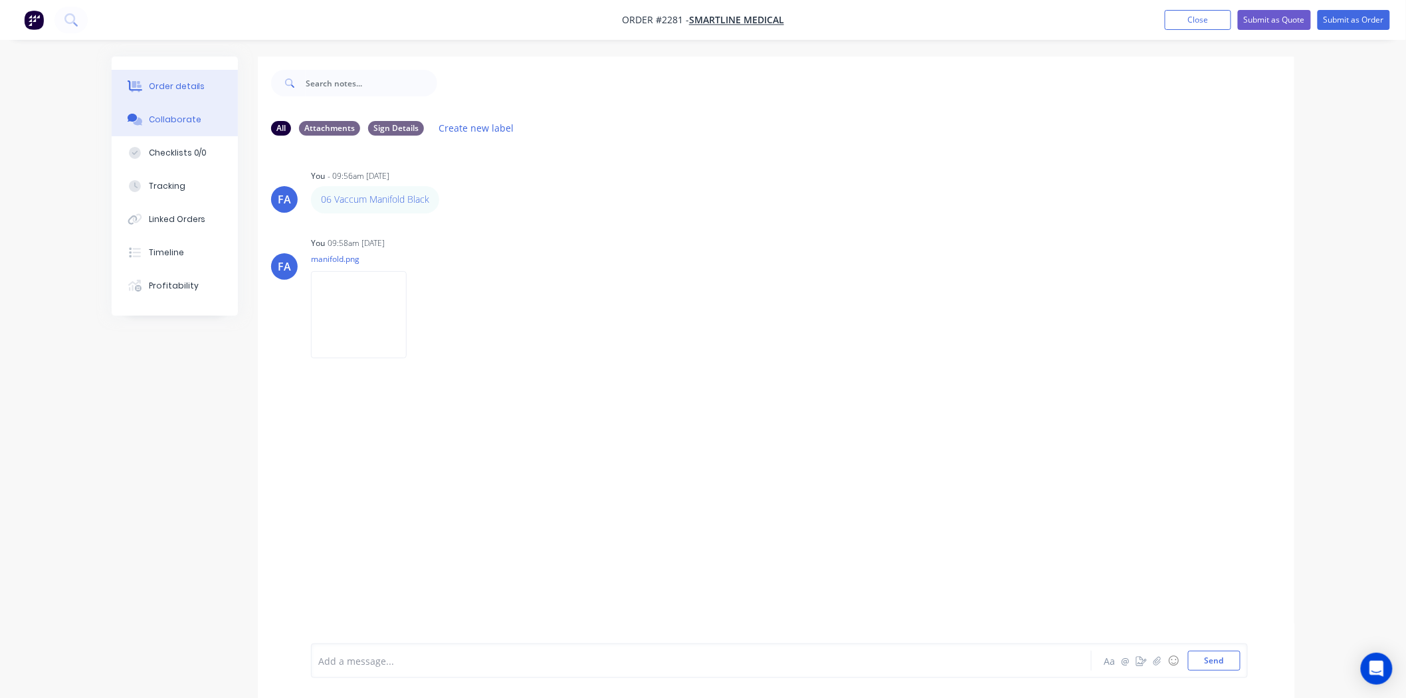
drag, startPoint x: 220, startPoint y: 94, endPoint x: 210, endPoint y: 96, distance: 10.2
click at [219, 93] on button "Order details" at bounding box center [175, 86] width 126 height 33
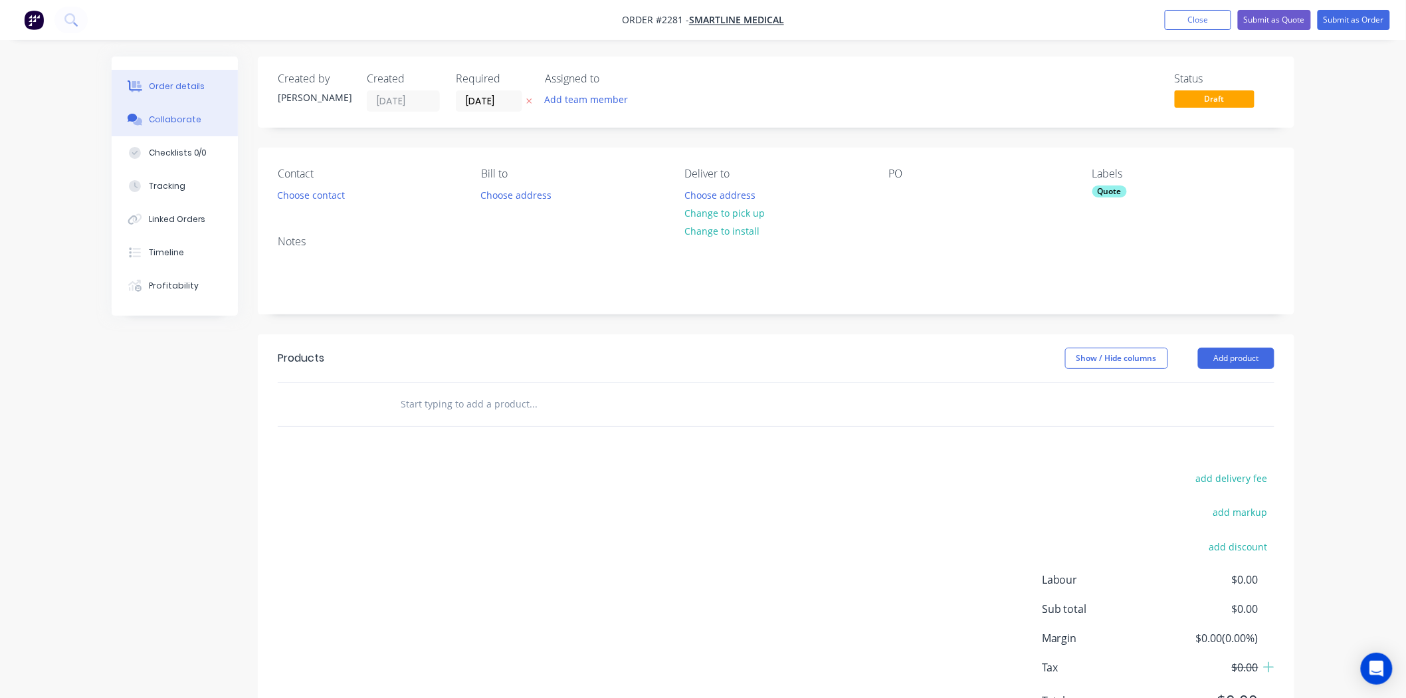
click at [173, 117] on div "Collaborate" at bounding box center [175, 120] width 52 height 12
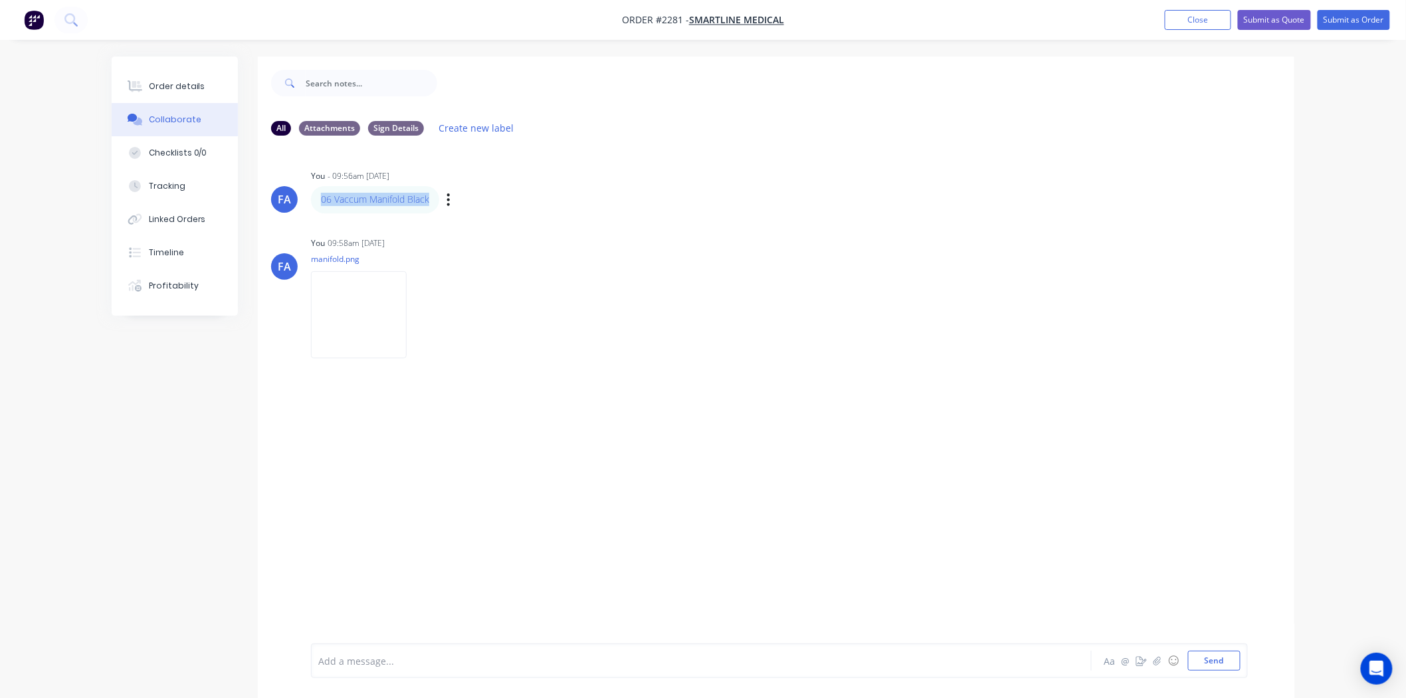
drag, startPoint x: 436, startPoint y: 197, endPoint x: 314, endPoint y: 197, distance: 121.6
click at [314, 197] on div "06 Vaccum Manifold Black" at bounding box center [375, 199] width 128 height 27
copy link "06 Vaccum Manifold Black"
click at [158, 95] on button "Order details" at bounding box center [175, 86] width 126 height 33
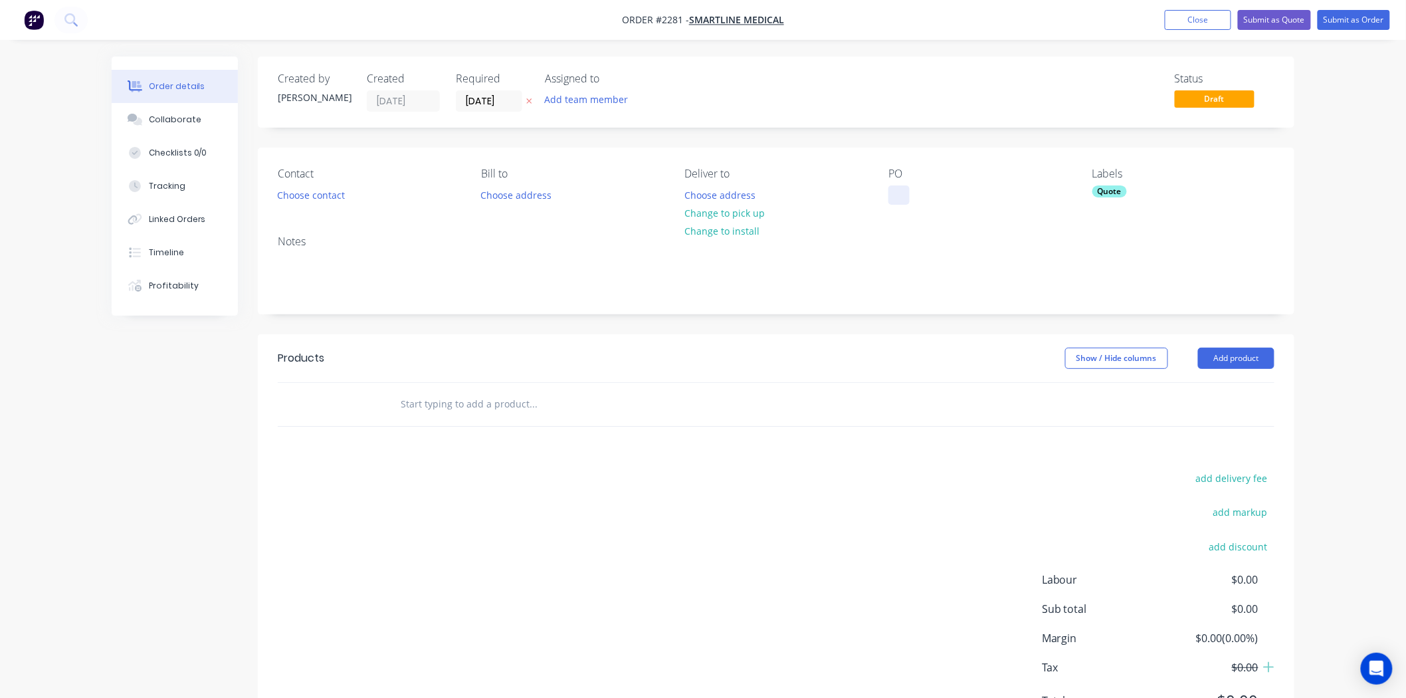
click at [899, 195] on div at bounding box center [898, 194] width 21 height 19
paste div
click at [898, 195] on div "06 Vaccum Manifold Black" at bounding box center [957, 194] width 138 height 19
click at [915, 193] on div "06 Vaccum Manifold Black" at bounding box center [957, 194] width 138 height 19
click at [487, 104] on input "[DATE]" at bounding box center [488, 101] width 65 height 20
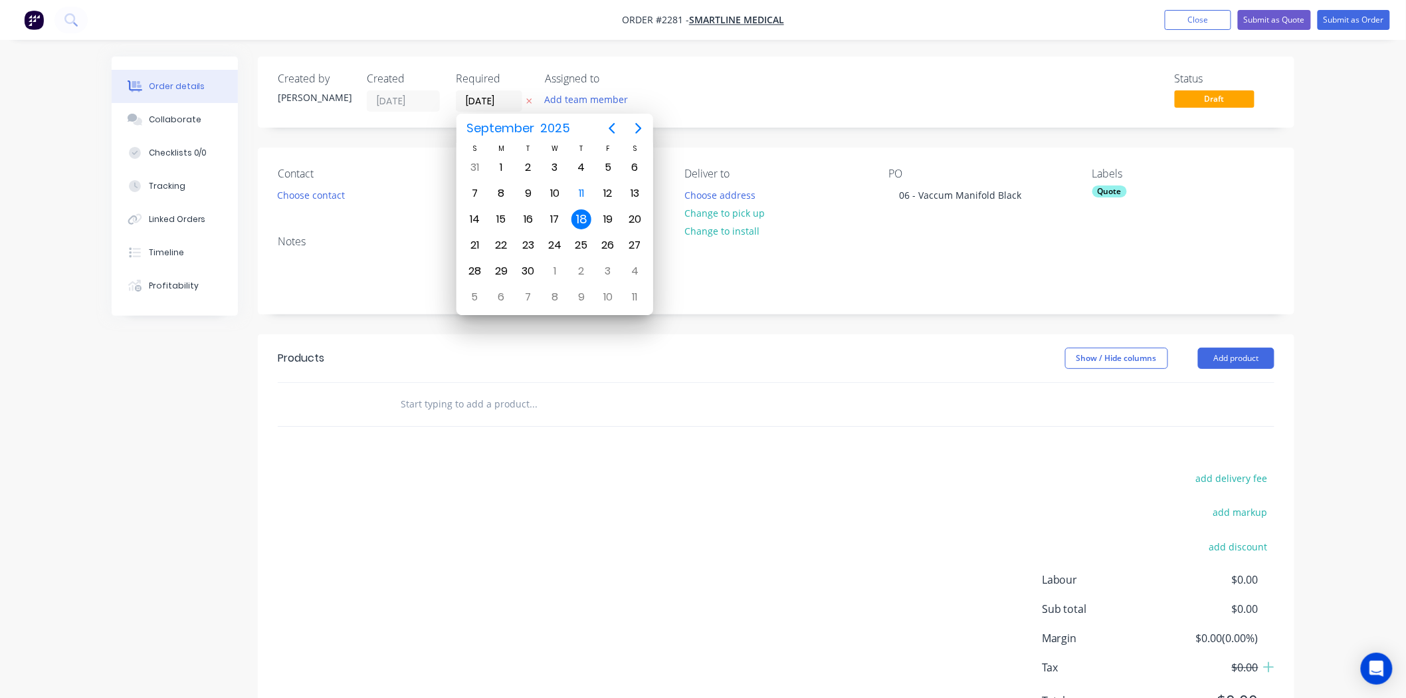
click at [886, 71] on div "Created by [PERSON_NAME] Created [DATE] Required [DATE] Assigned to Add team me…" at bounding box center [776, 91] width 1036 height 71
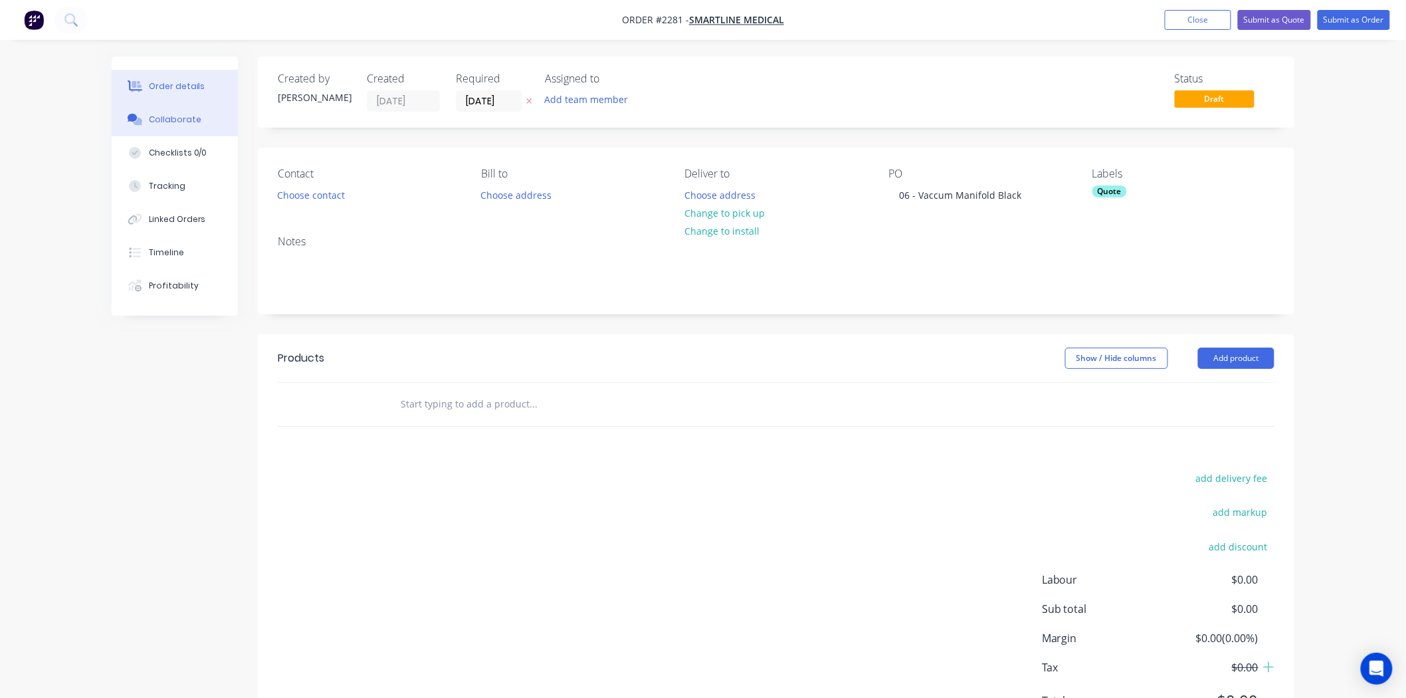
click at [185, 123] on div "Collaborate" at bounding box center [175, 120] width 52 height 12
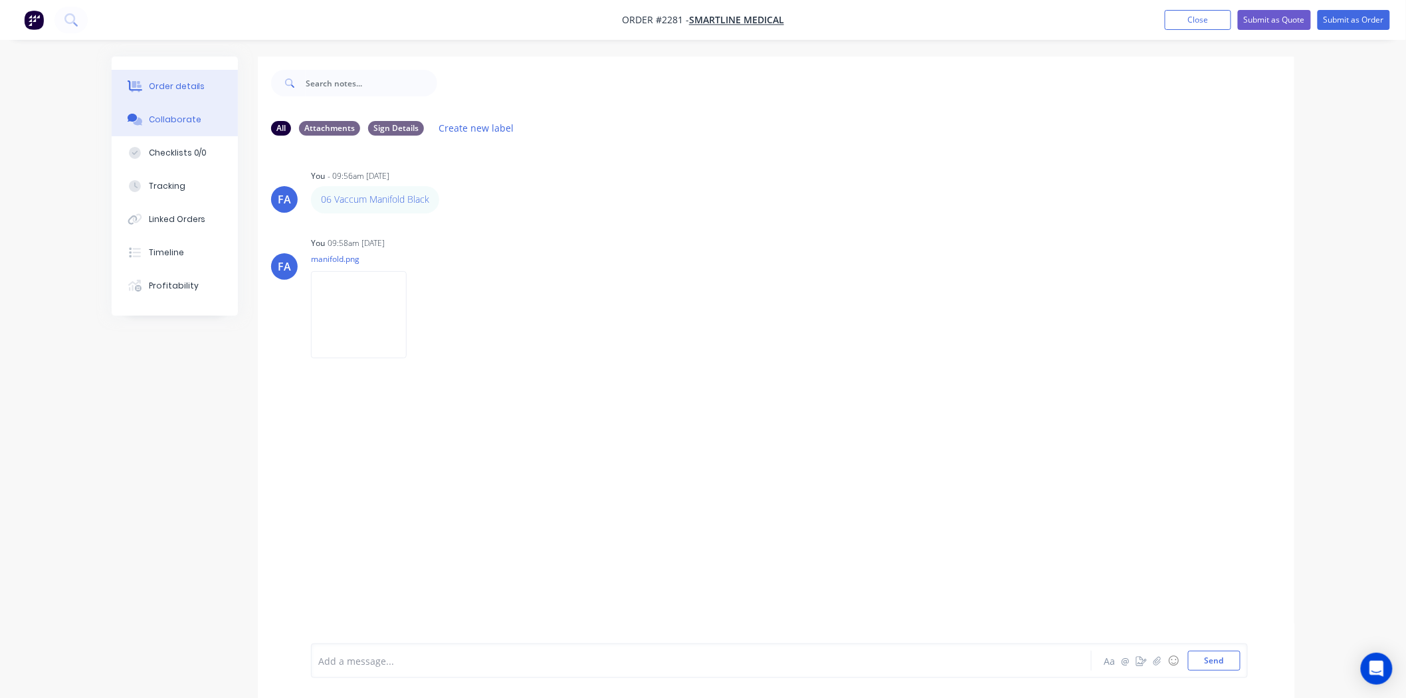
click at [169, 76] on button "Order details" at bounding box center [175, 86] width 126 height 33
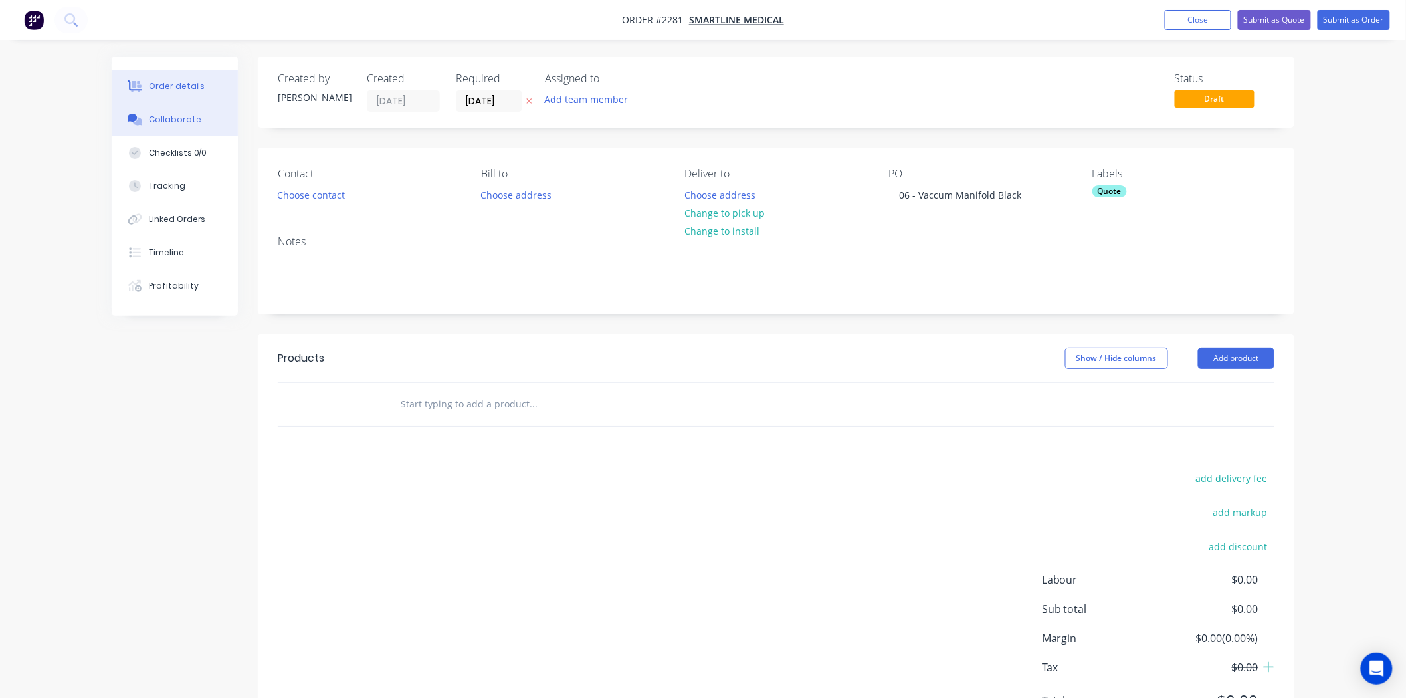
click at [171, 114] on div "Collaborate" at bounding box center [175, 120] width 52 height 12
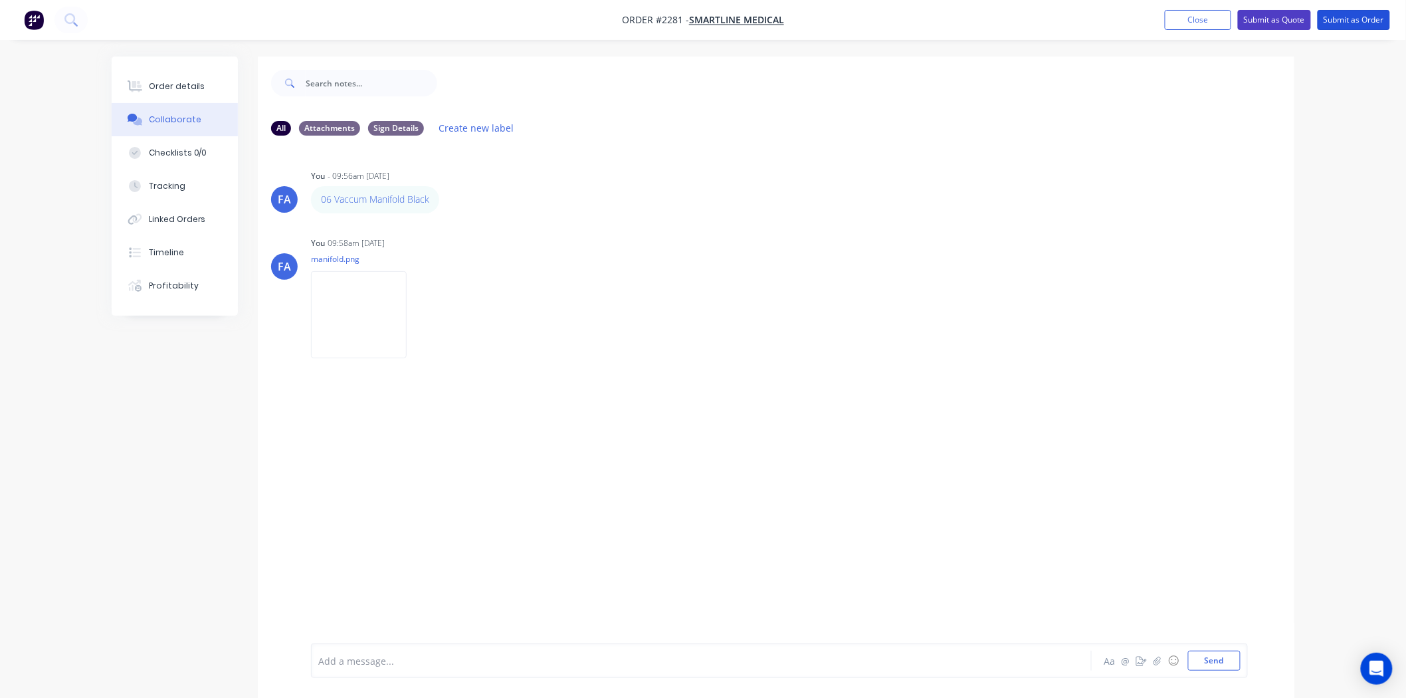
drag, startPoint x: 1345, startPoint y: 25, endPoint x: 1310, endPoint y: 29, distance: 34.9
click at [1134, 25] on button "Submit as Order" at bounding box center [1354, 20] width 72 height 20
click at [1134, 20] on button "Close" at bounding box center [1210, 19] width 66 height 20
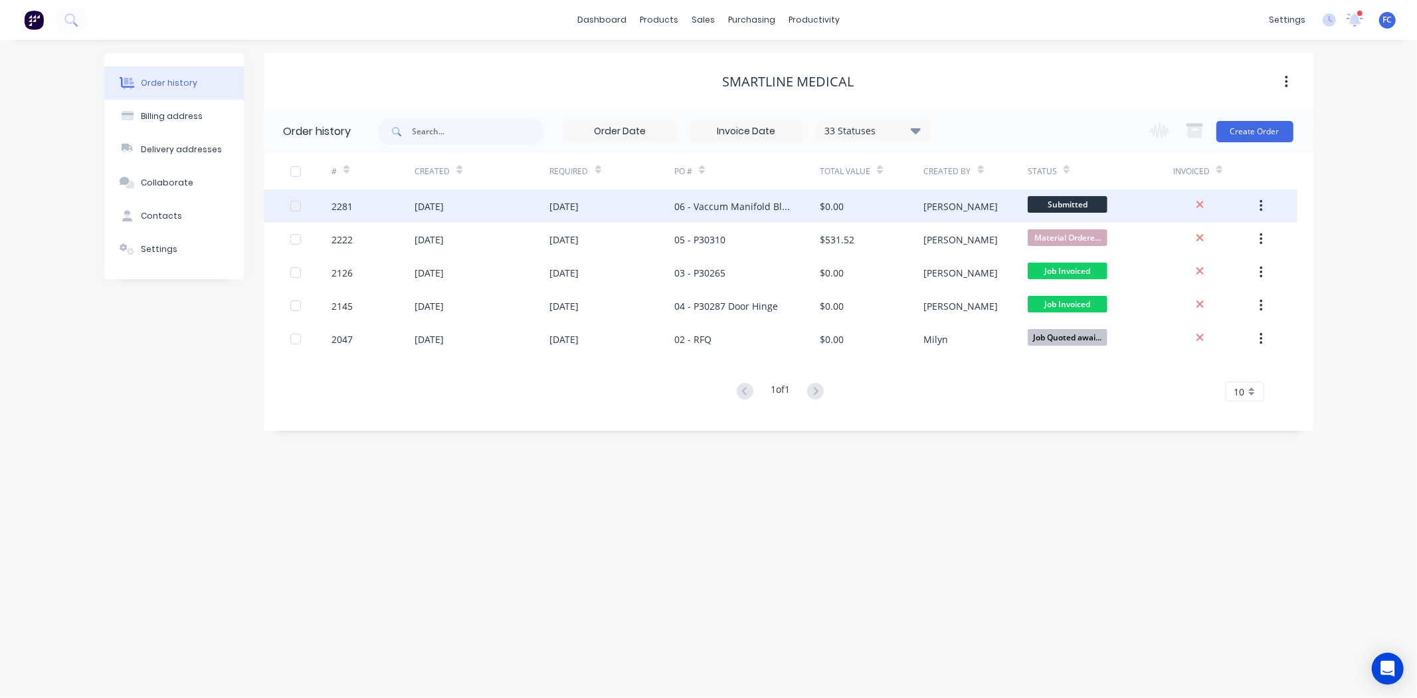
click at [669, 214] on div "[DATE]" at bounding box center [612, 205] width 125 height 33
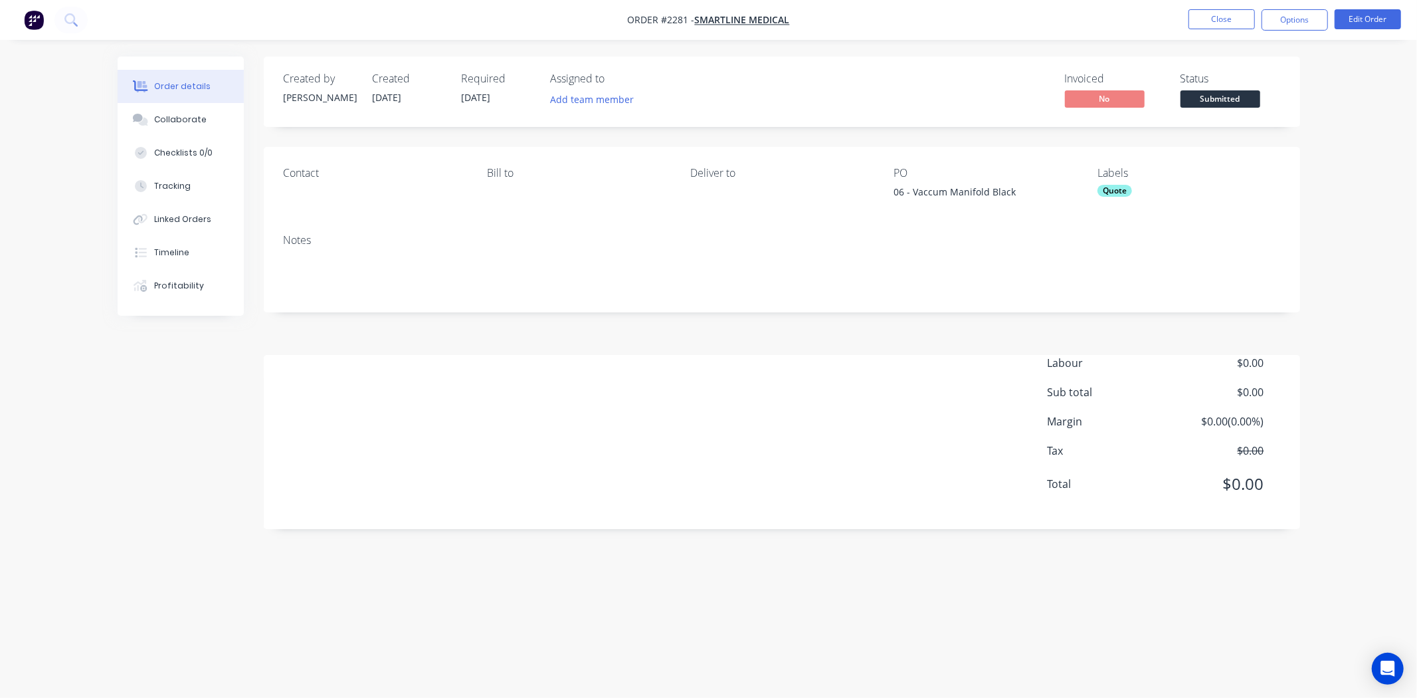
drag, startPoint x: 151, startPoint y: 116, endPoint x: 428, endPoint y: 150, distance: 279.2
click at [151, 116] on button "Collaborate" at bounding box center [181, 119] width 126 height 33
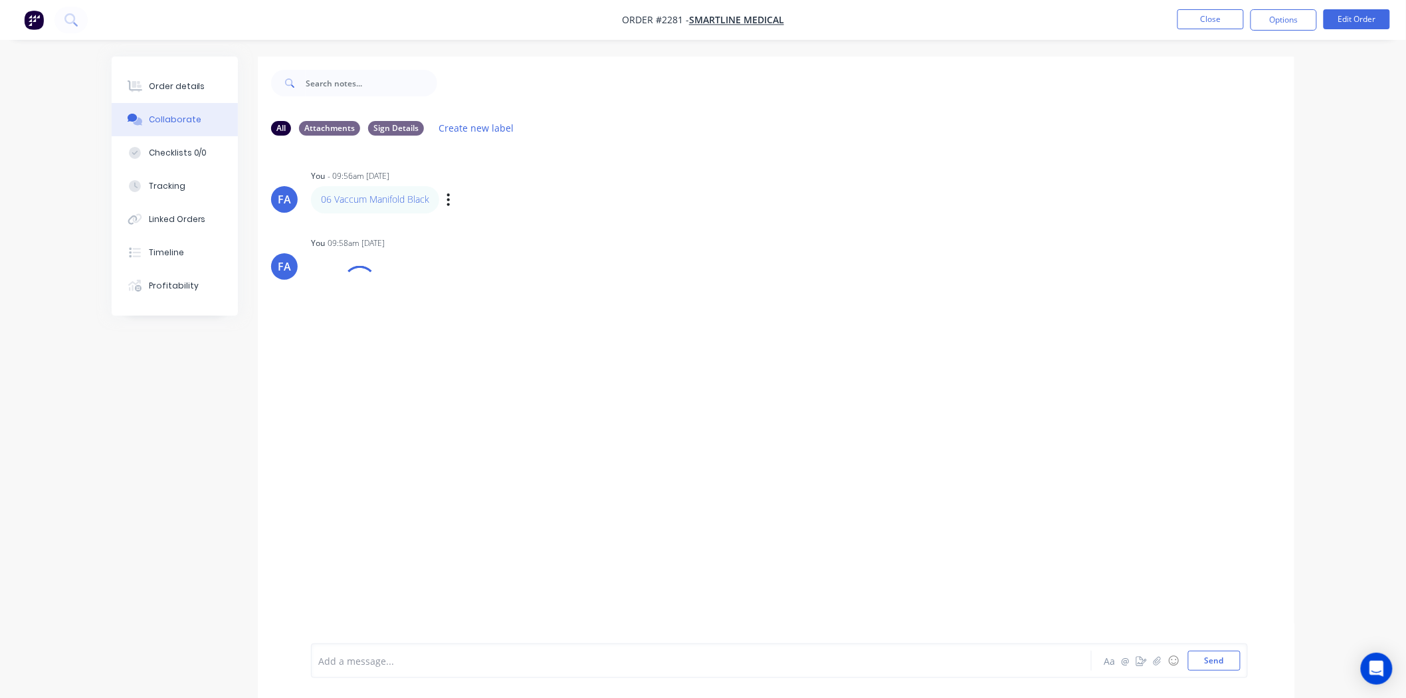
scroll to position [21, 0]
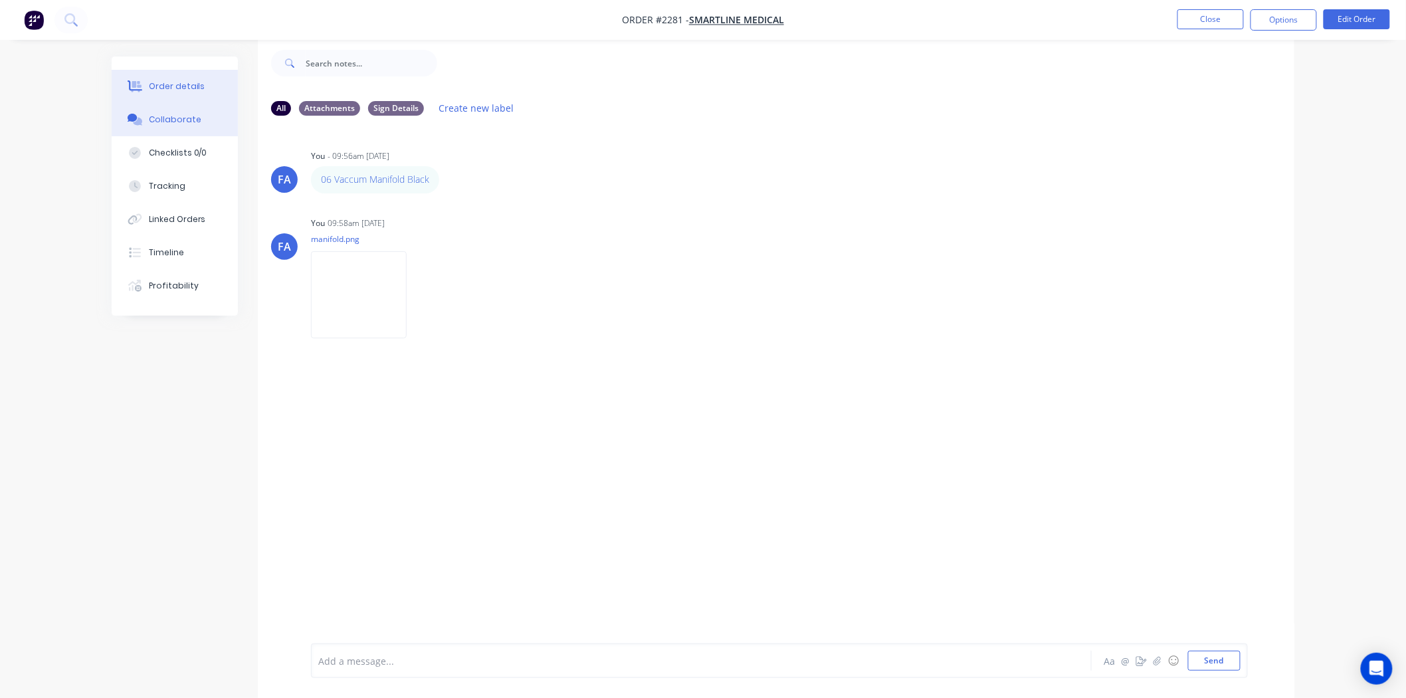
click at [181, 89] on div "Order details" at bounding box center [177, 86] width 56 height 12
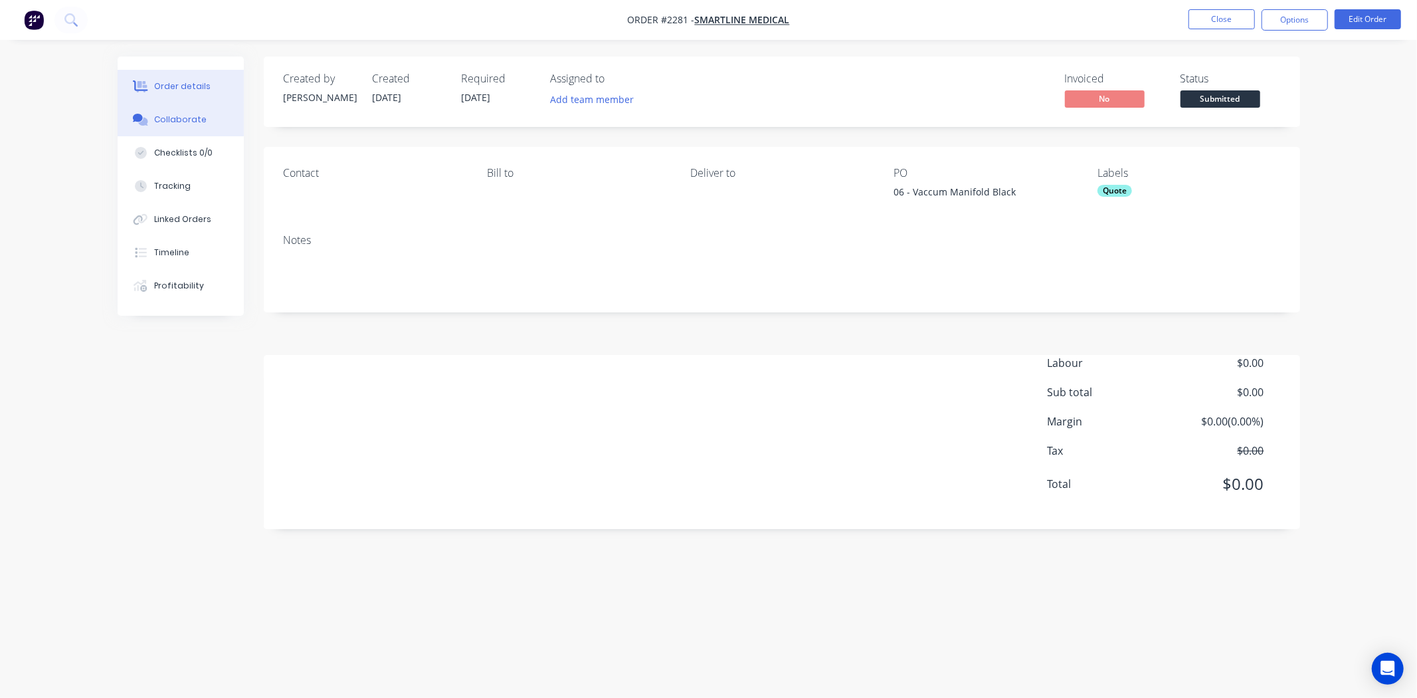
click at [171, 118] on div "Collaborate" at bounding box center [180, 120] width 52 height 12
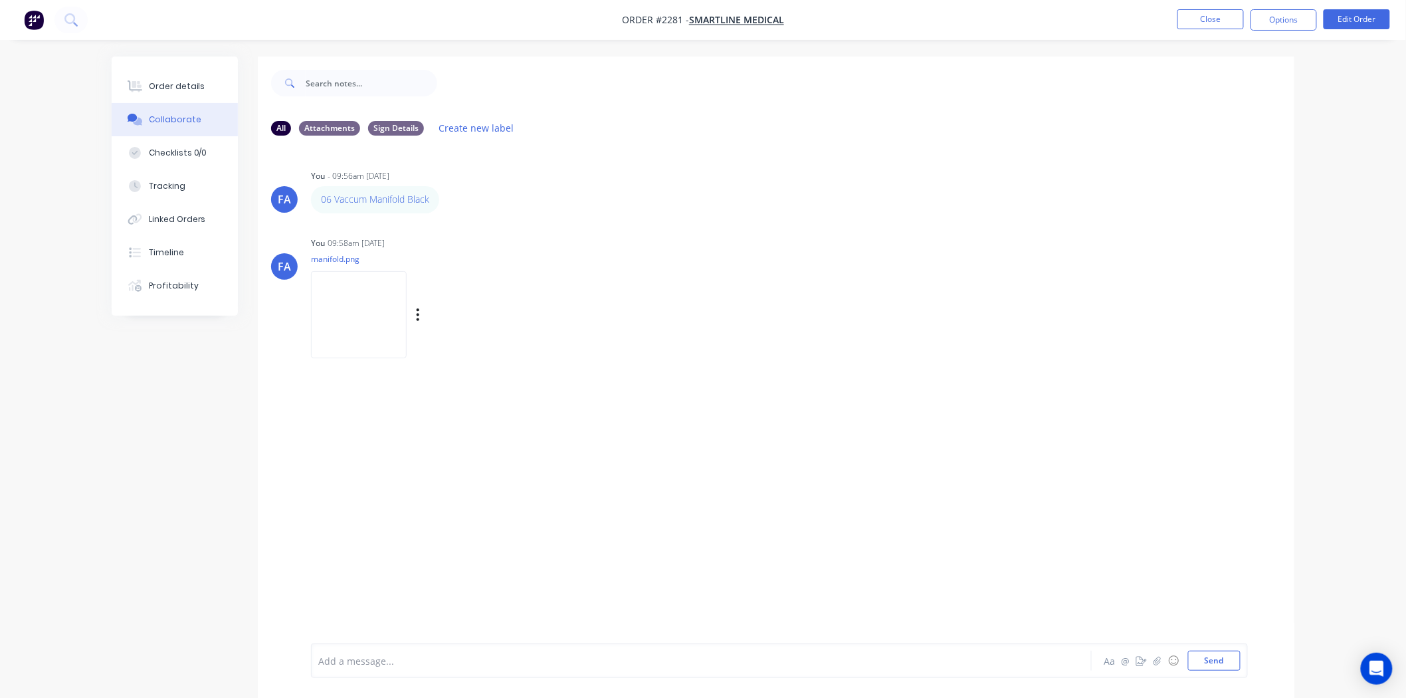
click at [399, 316] on img at bounding box center [359, 314] width 96 height 87
click at [381, 306] on img at bounding box center [359, 314] width 96 height 87
click at [1134, 21] on button "Close" at bounding box center [1210, 19] width 66 height 20
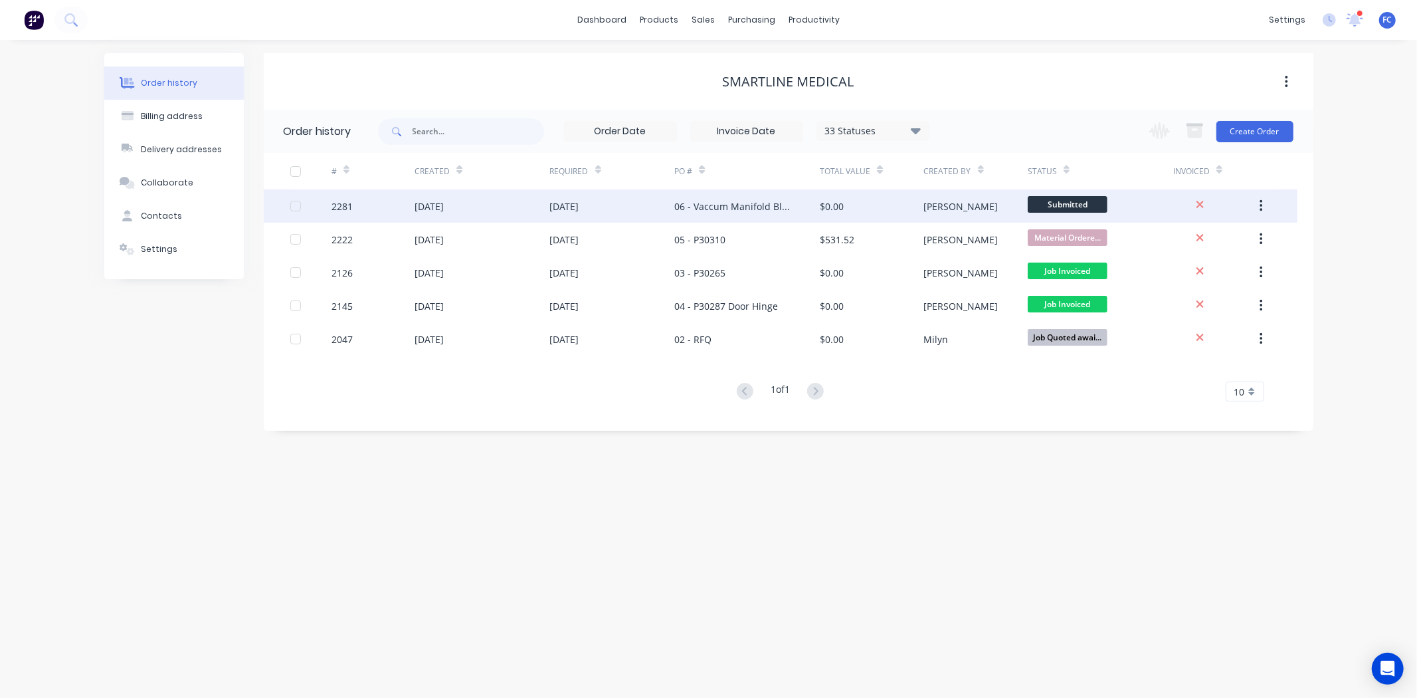
click at [444, 209] on div "[DATE]" at bounding box center [429, 206] width 29 height 14
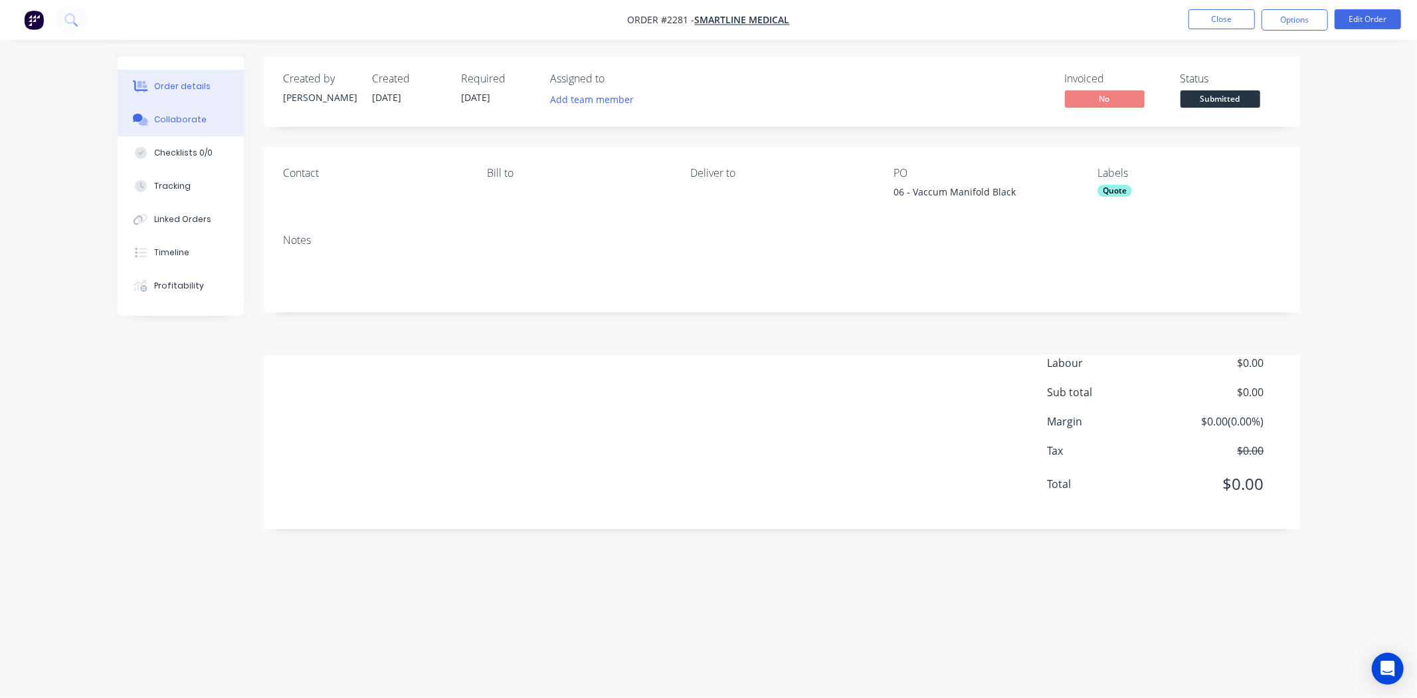
click at [185, 118] on div "Collaborate" at bounding box center [180, 120] width 52 height 12
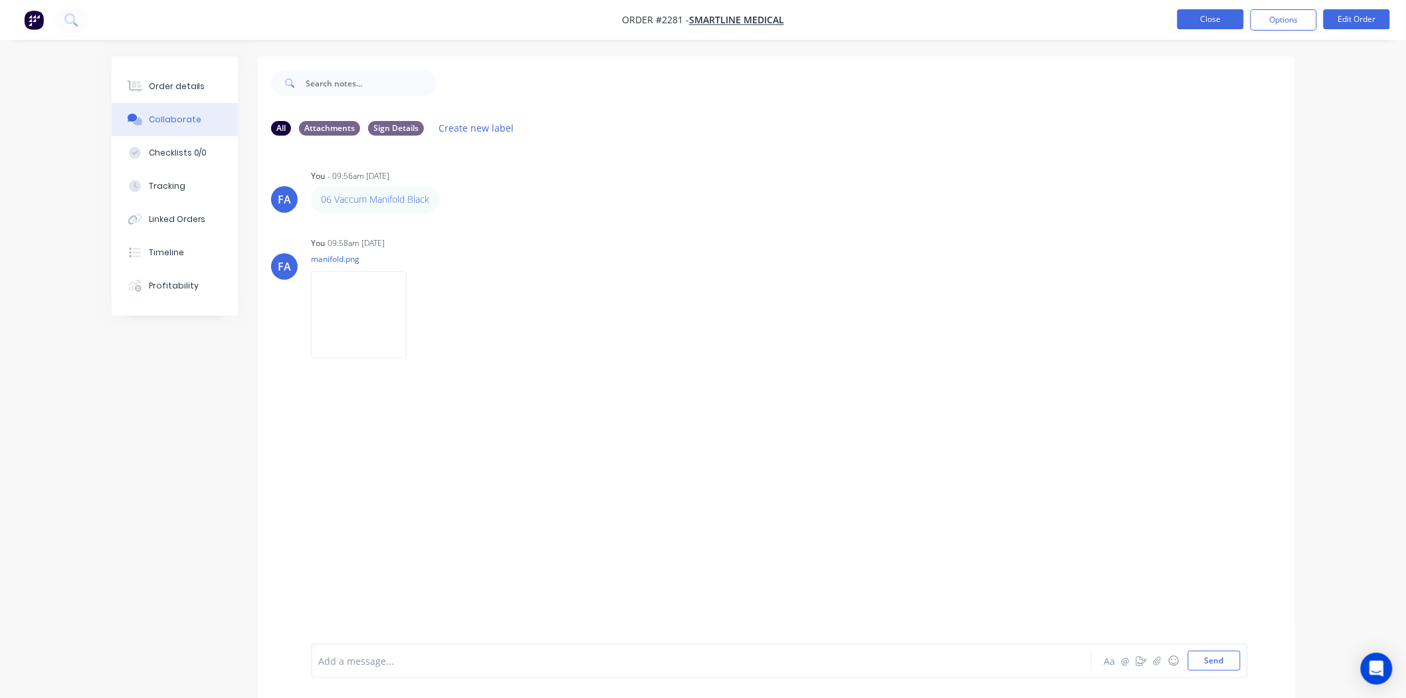
click at [1134, 10] on button "Close" at bounding box center [1210, 19] width 66 height 20
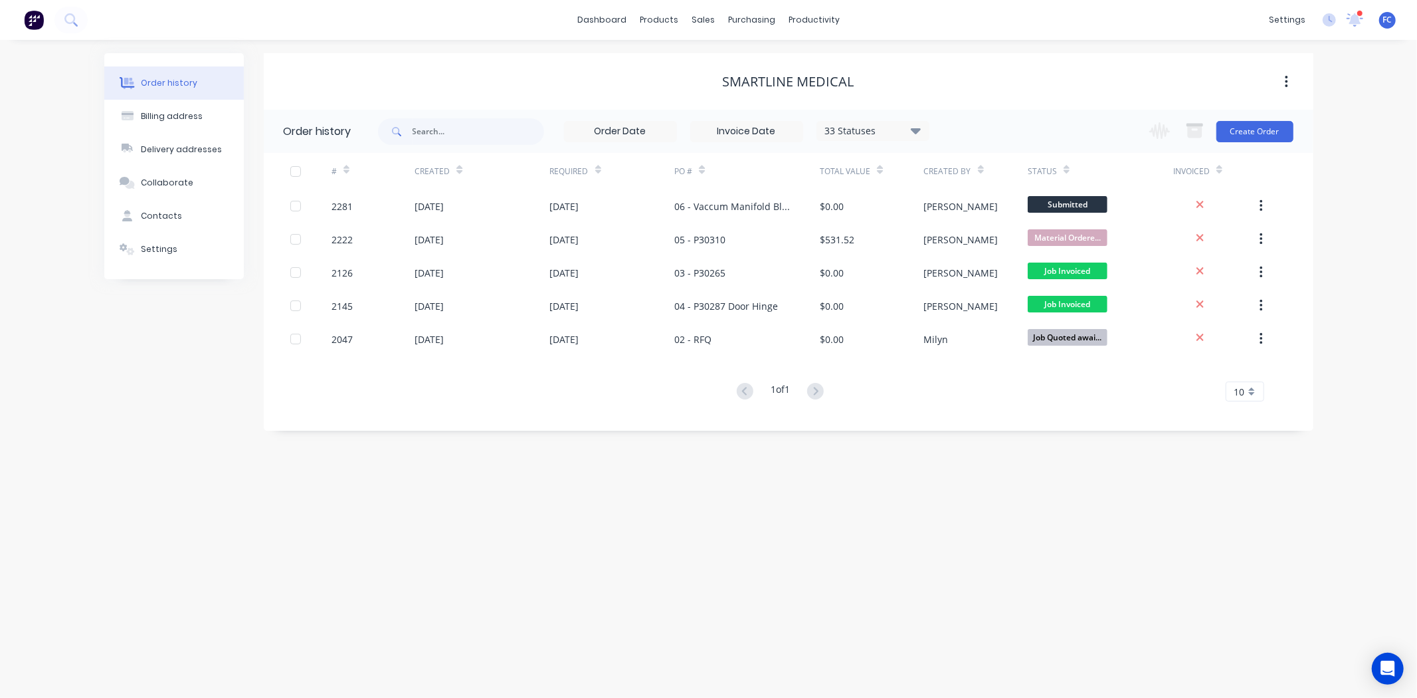
click at [1134, 11] on div at bounding box center [1360, 13] width 7 height 7
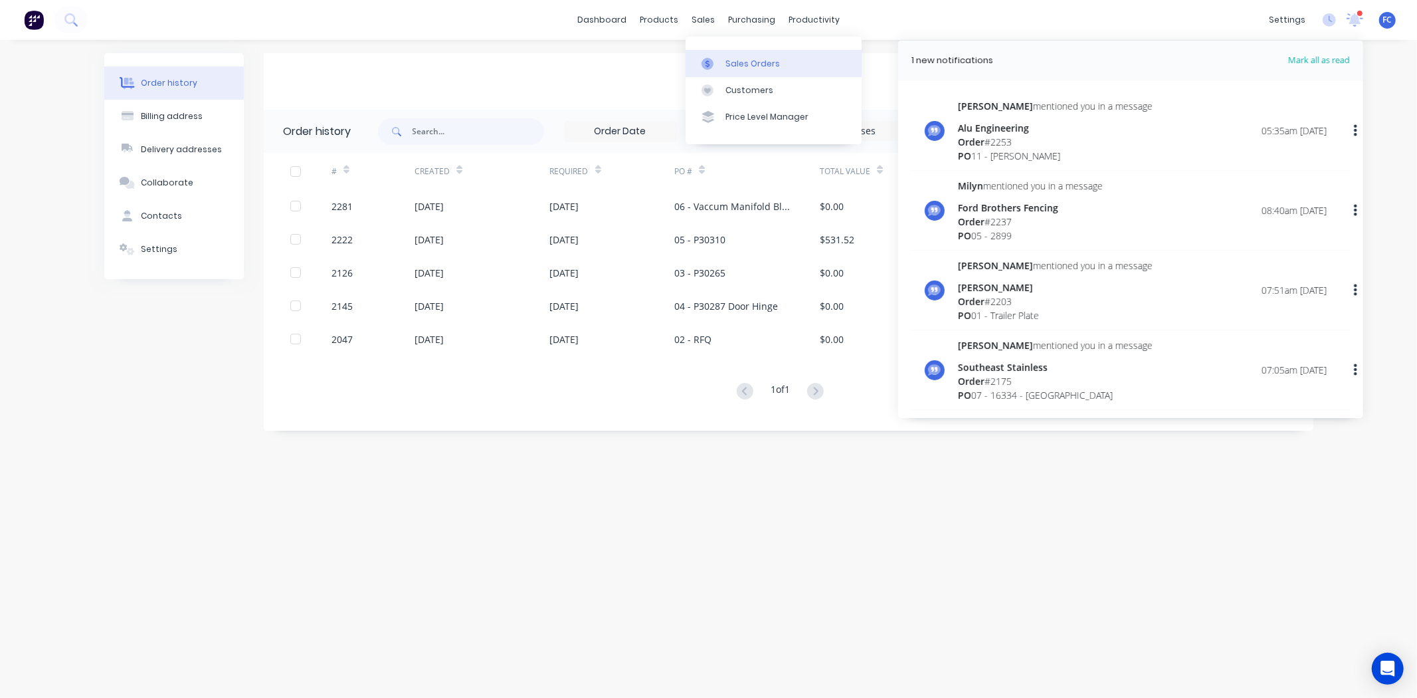
click at [738, 60] on div "Sales Orders" at bounding box center [753, 64] width 54 height 12
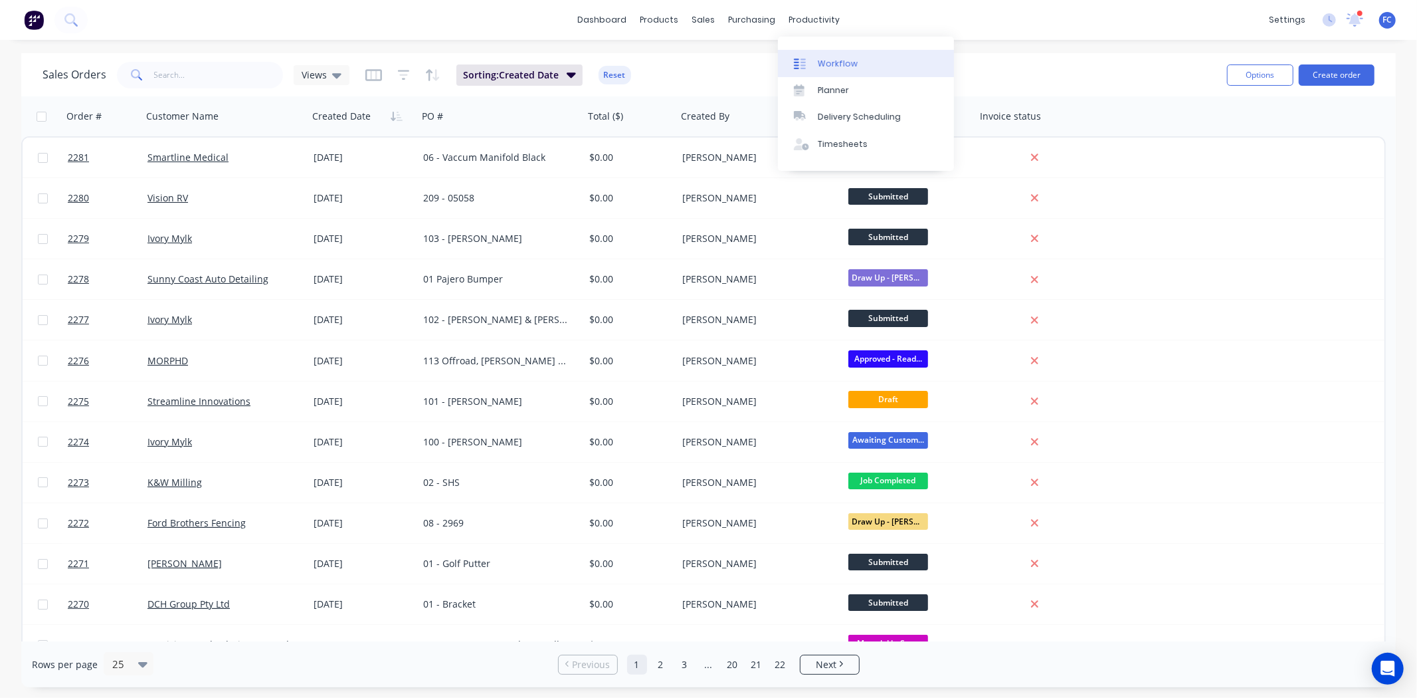
click at [840, 58] on div "Workflow" at bounding box center [838, 64] width 40 height 12
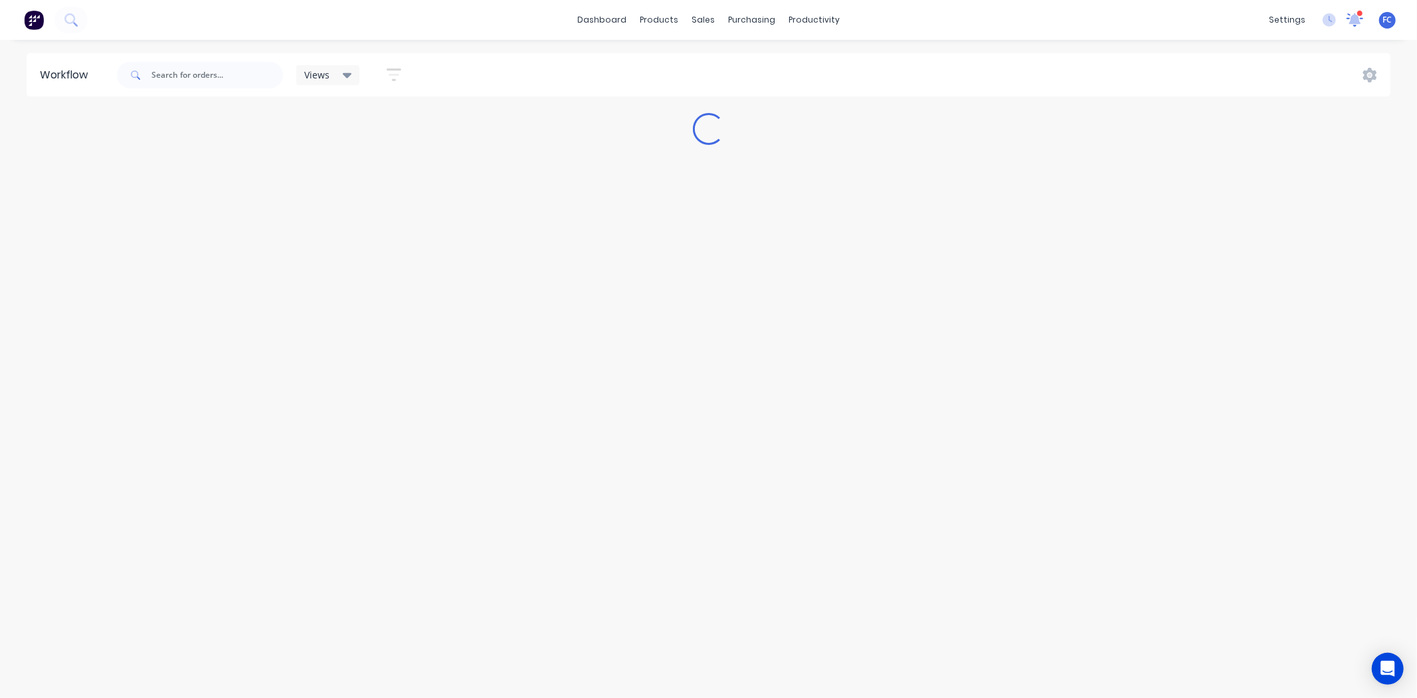
click at [1134, 18] on icon at bounding box center [1355, 18] width 12 height 11
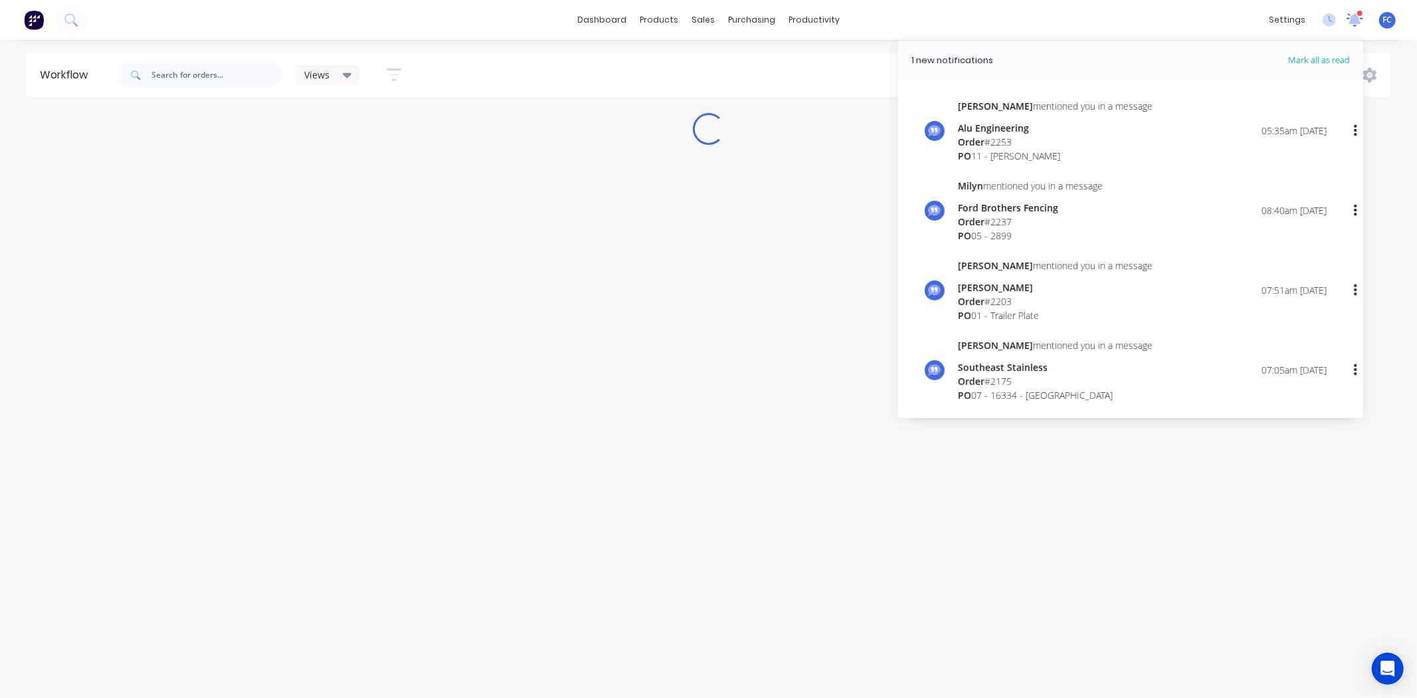
click at [1134, 18] on icon at bounding box center [1355, 18] width 12 height 11
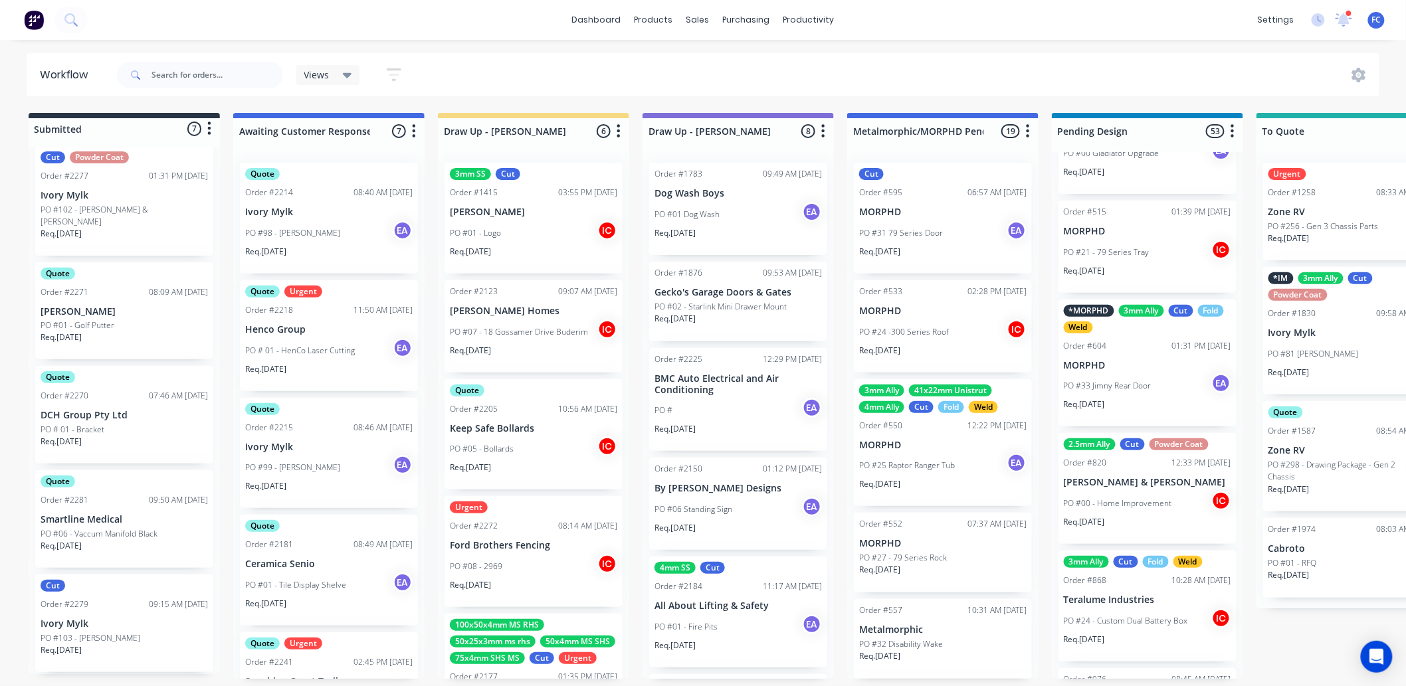
scroll to position [175, 0]
click at [93, 393] on div "Quote Order #2270 07:46 AM [DATE] DCH Group Pty Ltd PO # 01 - Bracket Req. [DAT…" at bounding box center [124, 418] width 178 height 98
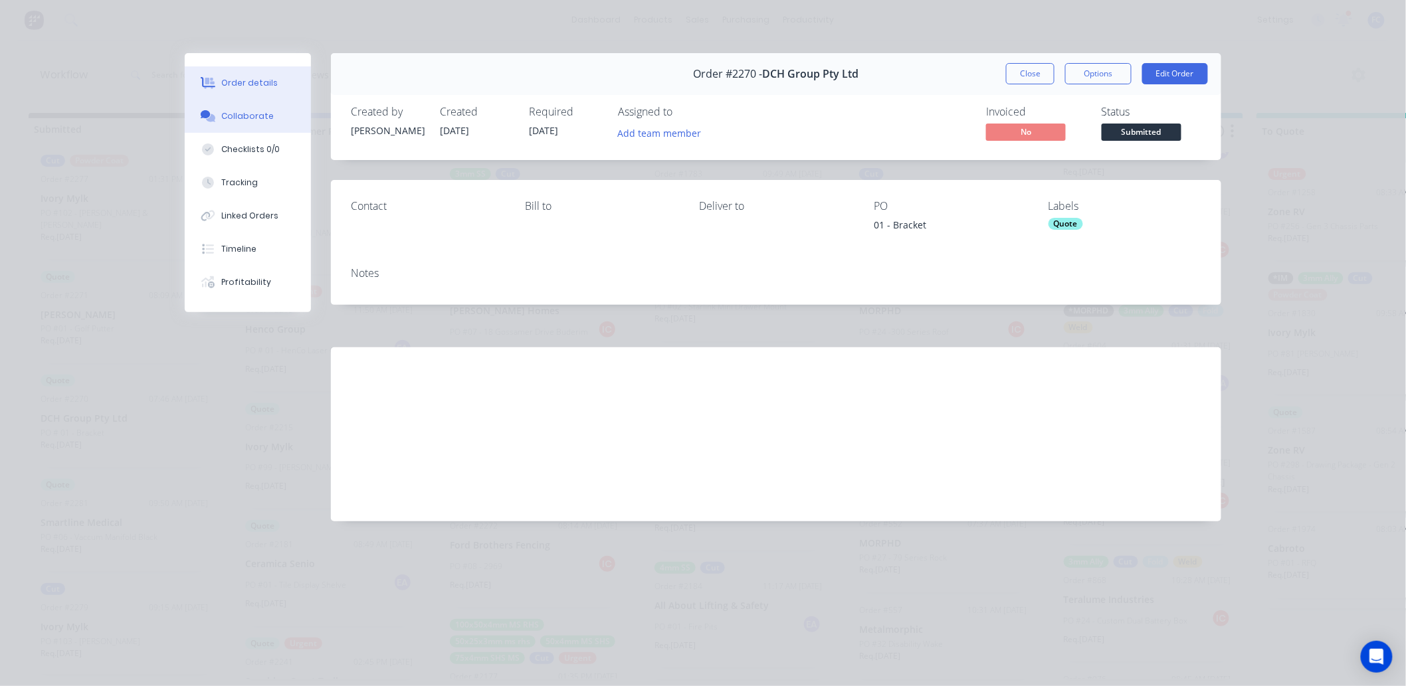
click at [241, 124] on button "Collaborate" at bounding box center [248, 116] width 126 height 33
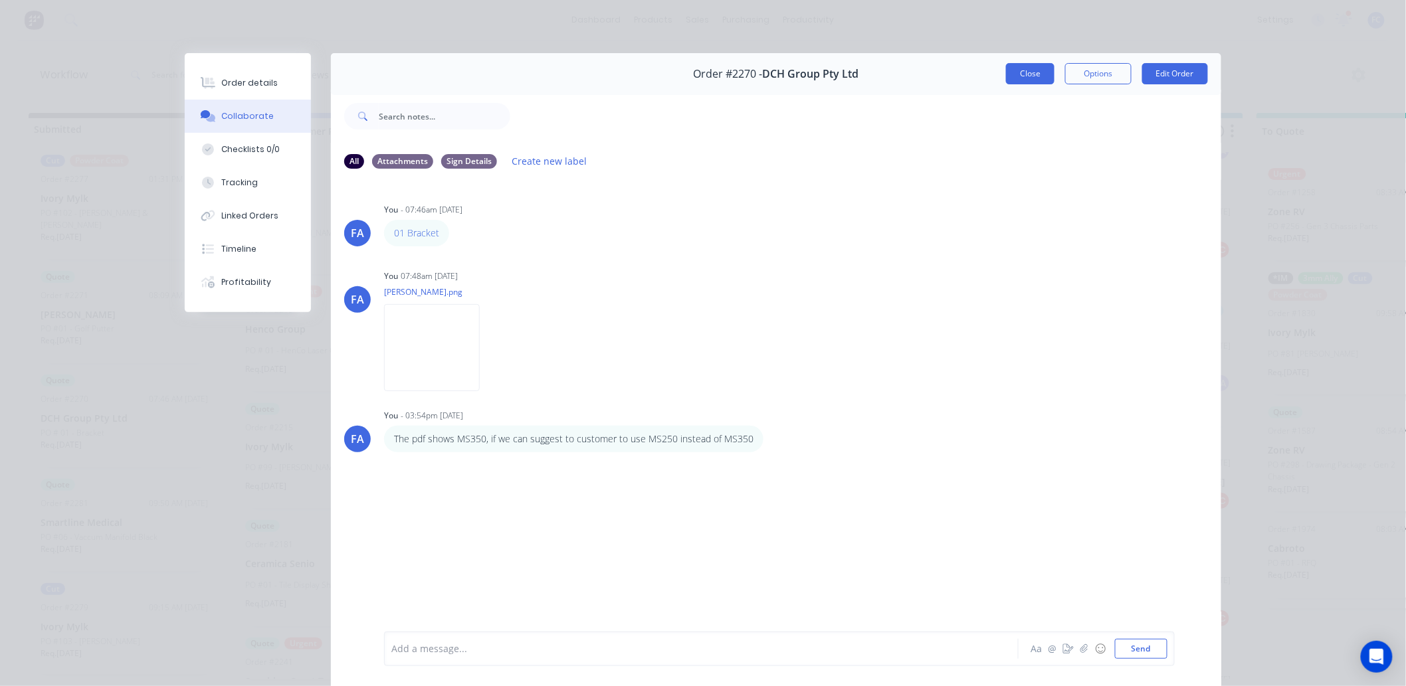
click at [1019, 82] on button "Close" at bounding box center [1030, 73] width 49 height 21
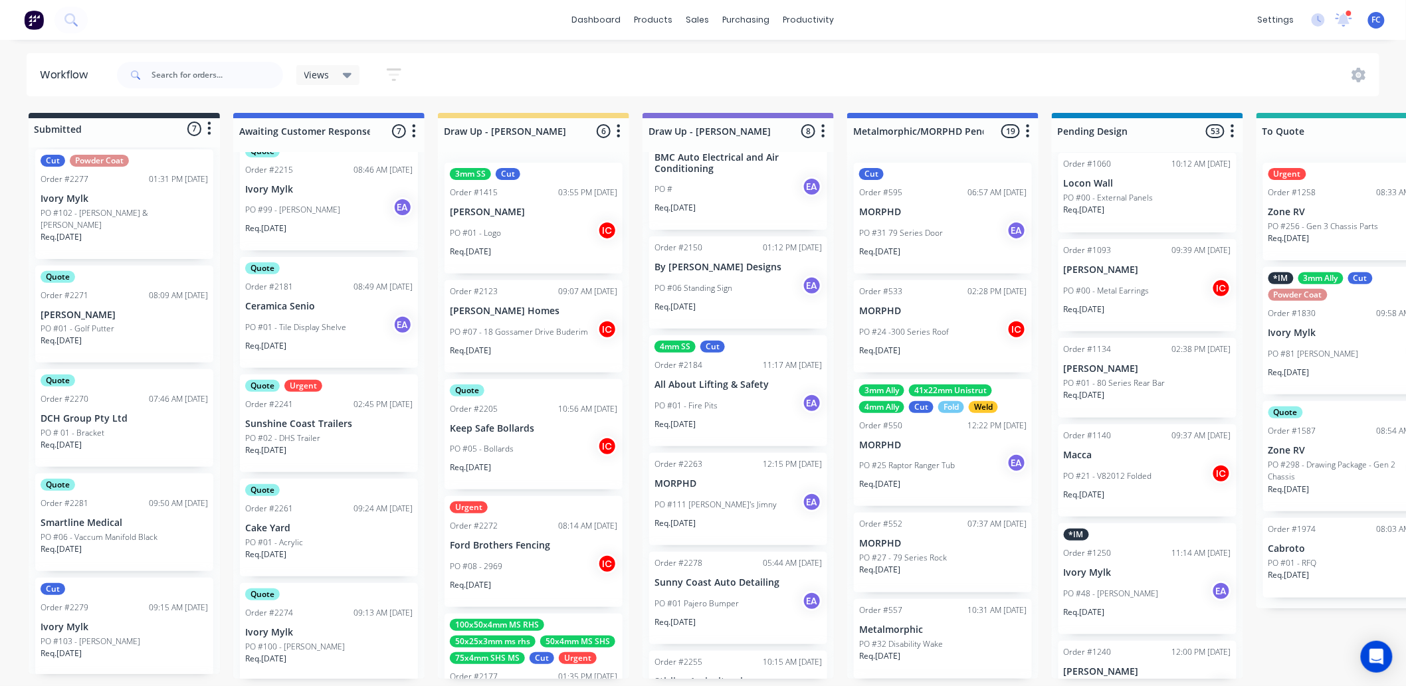
click at [86, 393] on div "Order #2270" at bounding box center [65, 399] width 48 height 12
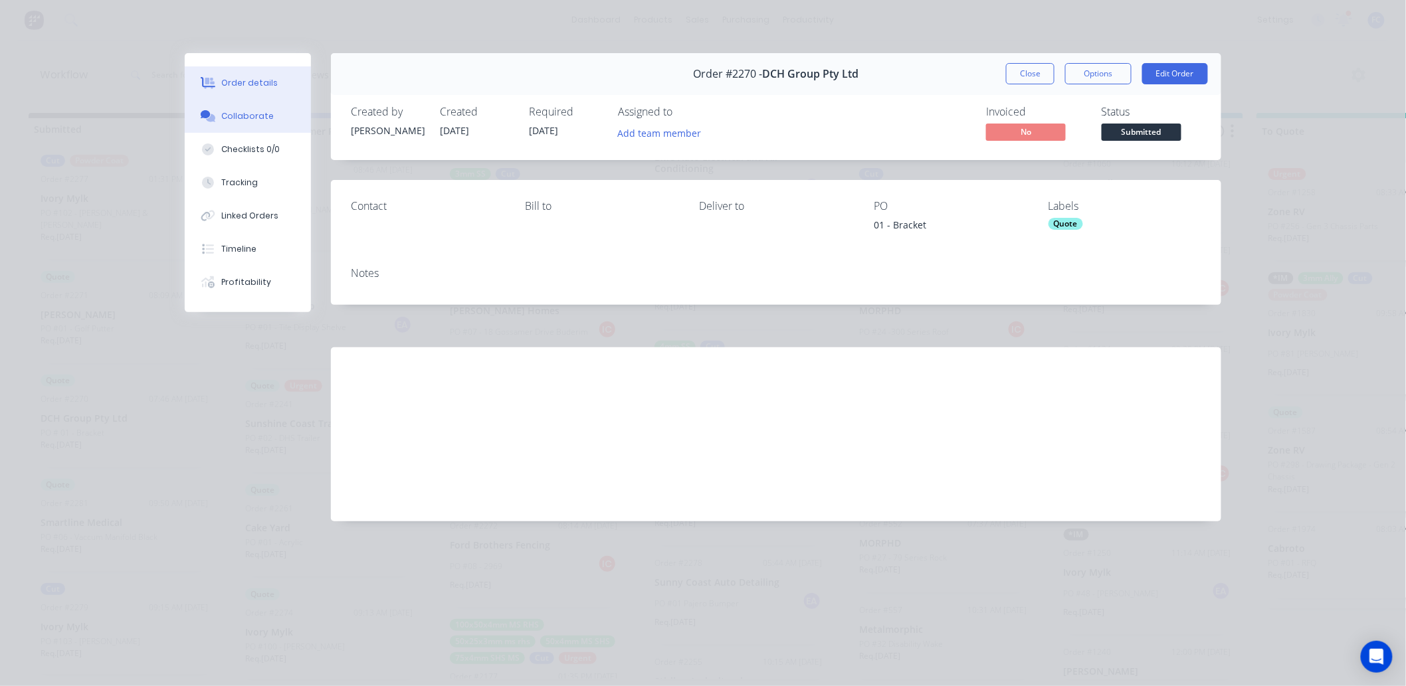
click at [241, 116] on div "Collaborate" at bounding box center [248, 116] width 52 height 12
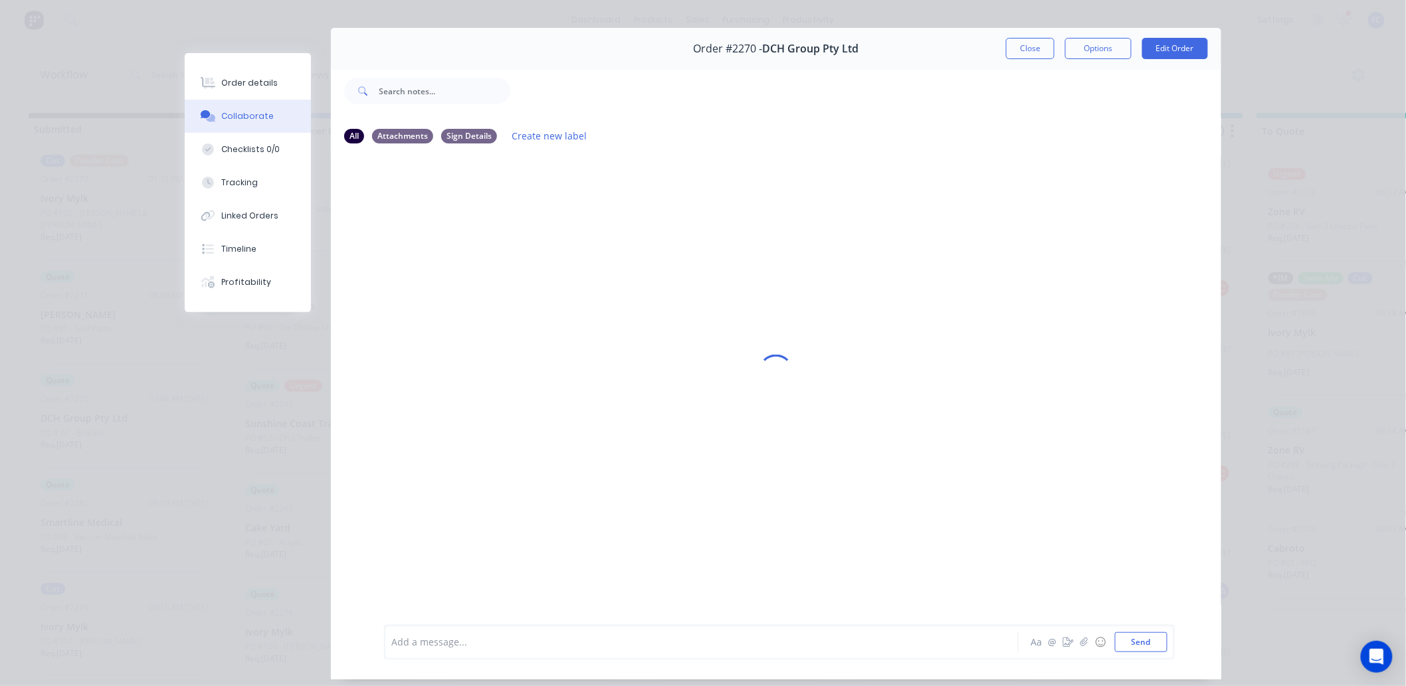
scroll to position [71, 0]
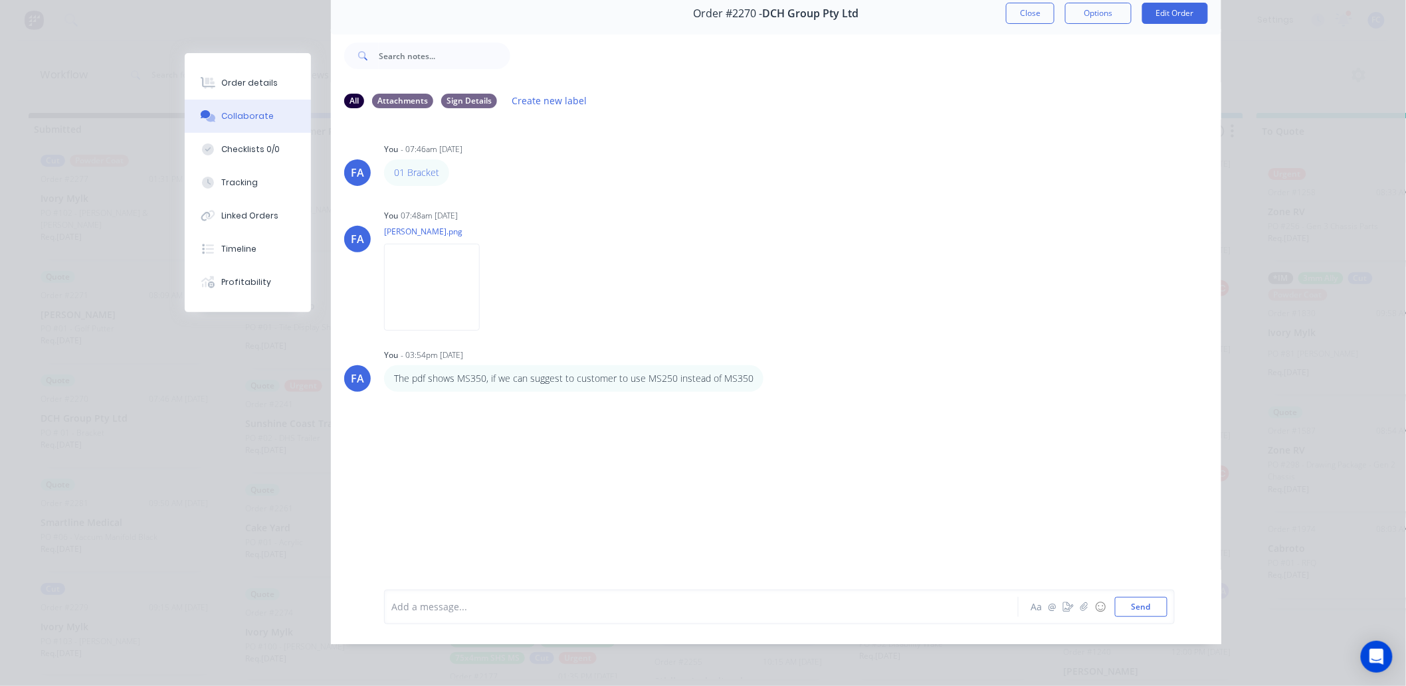
click at [496, 538] on div at bounding box center [682, 607] width 581 height 14
click at [1126, 538] on button "Send" at bounding box center [1141, 607] width 52 height 20
drag, startPoint x: 413, startPoint y: 427, endPoint x: 523, endPoint y: 443, distance: 111.3
click at [521, 443] on div "2 parts with folding issue. Already send to customer waiting for reply" at bounding box center [535, 445] width 303 height 27
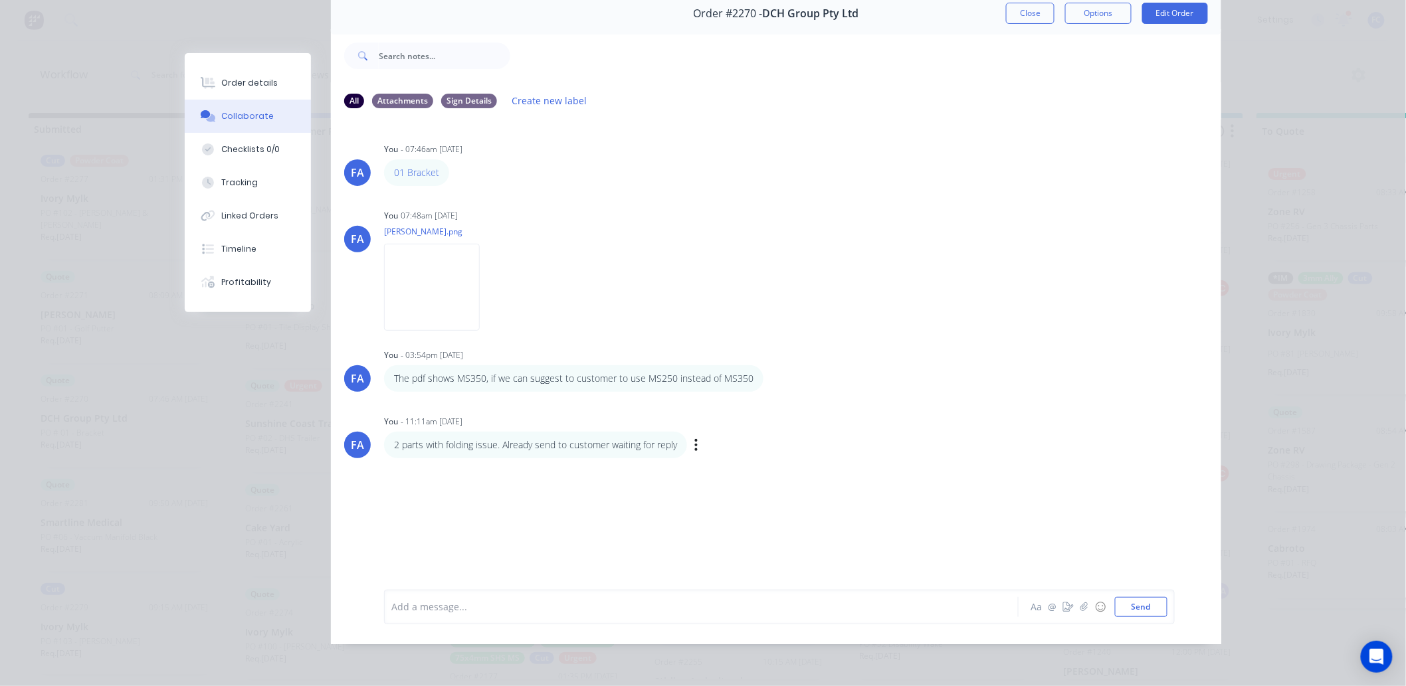
click at [532, 440] on p "2 parts with folding issue. Already send to customer waiting for reply" at bounding box center [535, 445] width 283 height 13
drag, startPoint x: 540, startPoint y: 433, endPoint x: 600, endPoint y: 430, distance: 59.9
click at [600, 439] on p "2 parts with folding issue. Already send to customer waiting for reply" at bounding box center [535, 445] width 283 height 13
drag, startPoint x: 600, startPoint y: 430, endPoint x: 559, endPoint y: 431, distance: 40.5
click at [560, 439] on p "2 parts with folding issue. Already send to customer waiting for reply" at bounding box center [535, 445] width 283 height 13
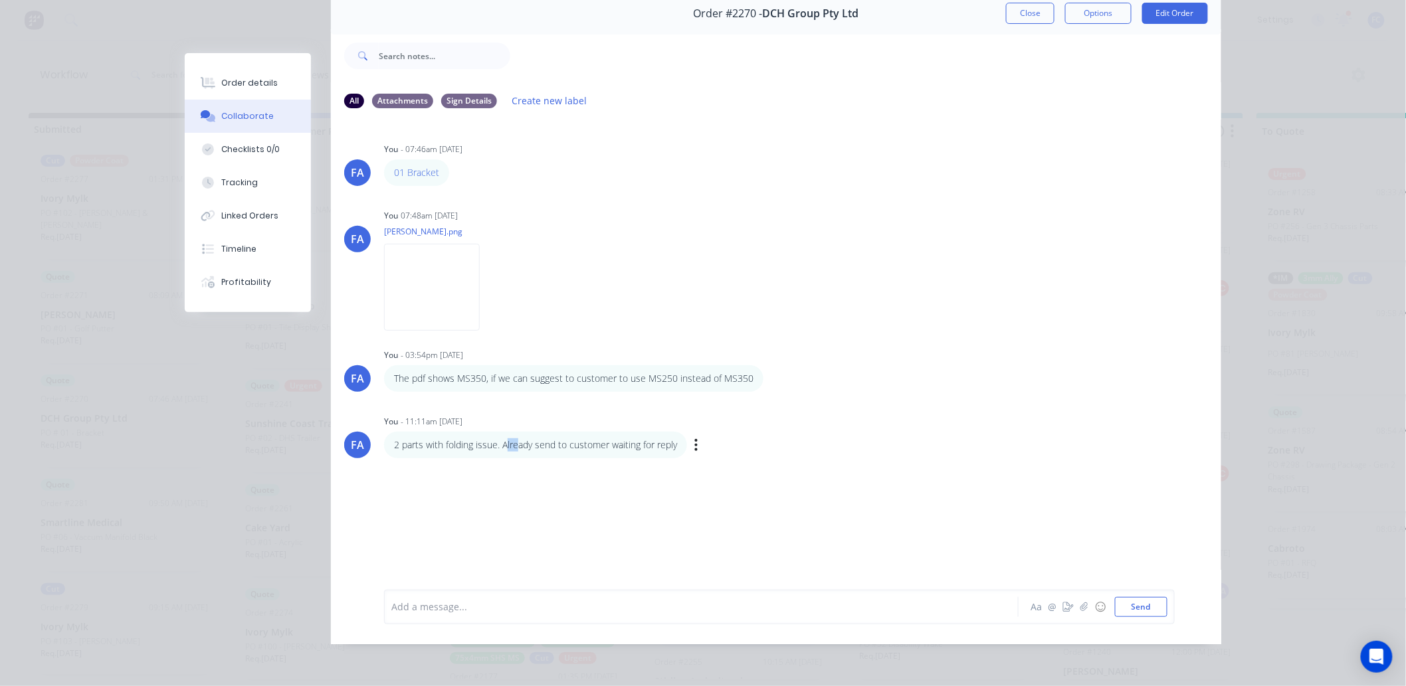
drag, startPoint x: 515, startPoint y: 430, endPoint x: 501, endPoint y: 432, distance: 14.1
click at [503, 439] on p "2 parts with folding issue. Already send to customer waiting for reply" at bounding box center [535, 445] width 283 height 13
click at [493, 439] on p "2 parts with folding issue. Already send to customer waiting for reply" at bounding box center [535, 445] width 283 height 13
click at [1017, 9] on button "Close" at bounding box center [1030, 13] width 49 height 21
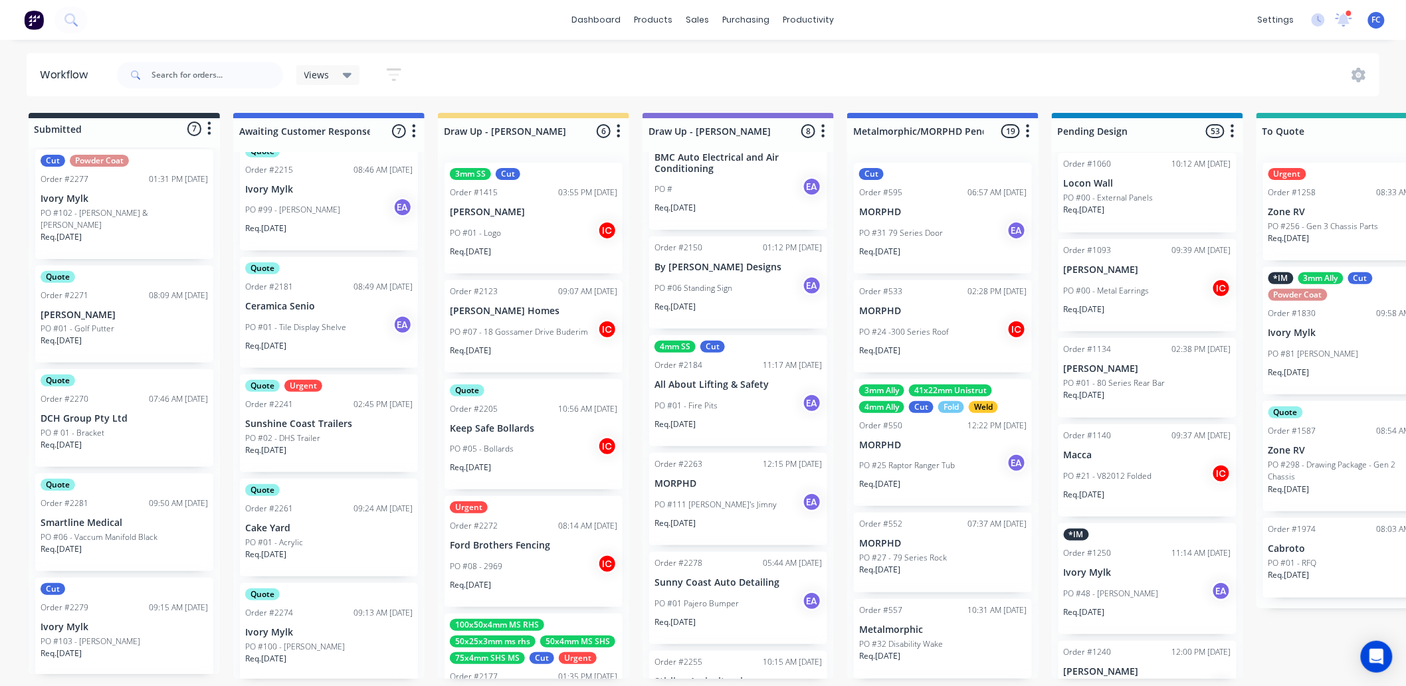
click at [100, 427] on p "PO # 01 - Bracket" at bounding box center [73, 433] width 64 height 12
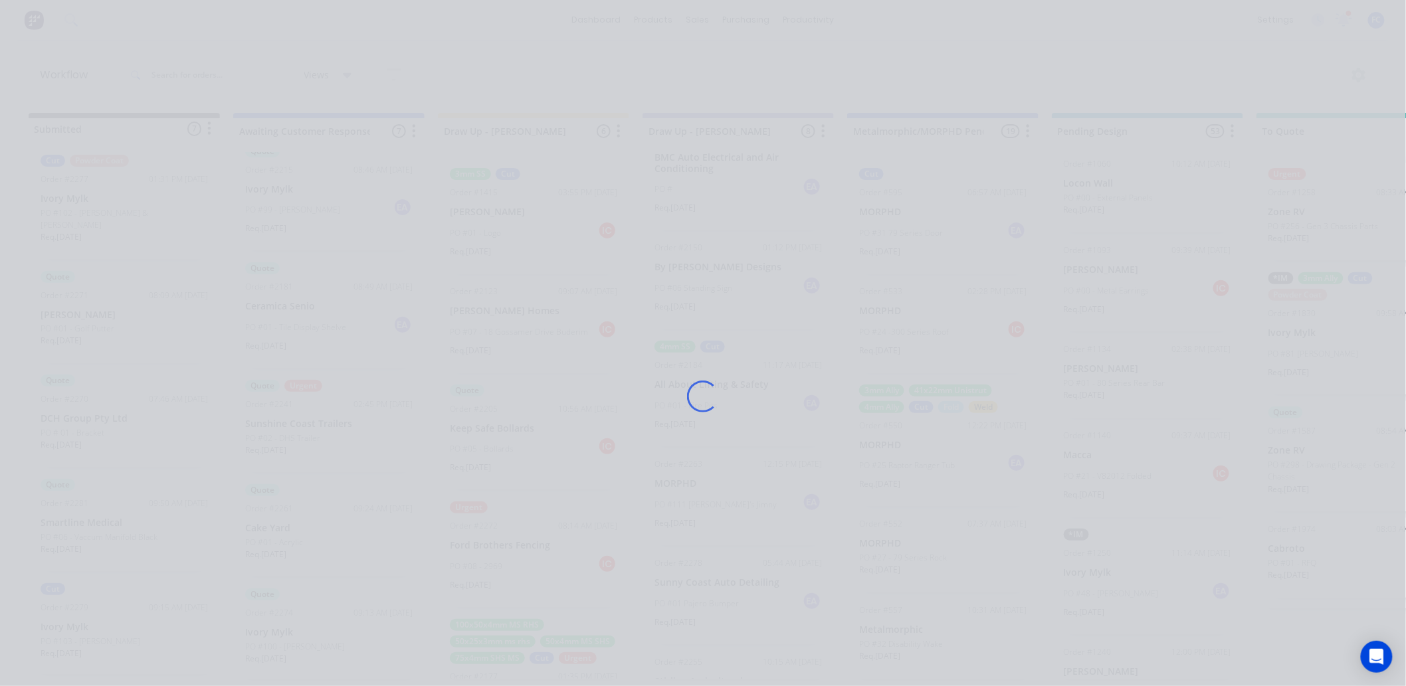
scroll to position [0, 0]
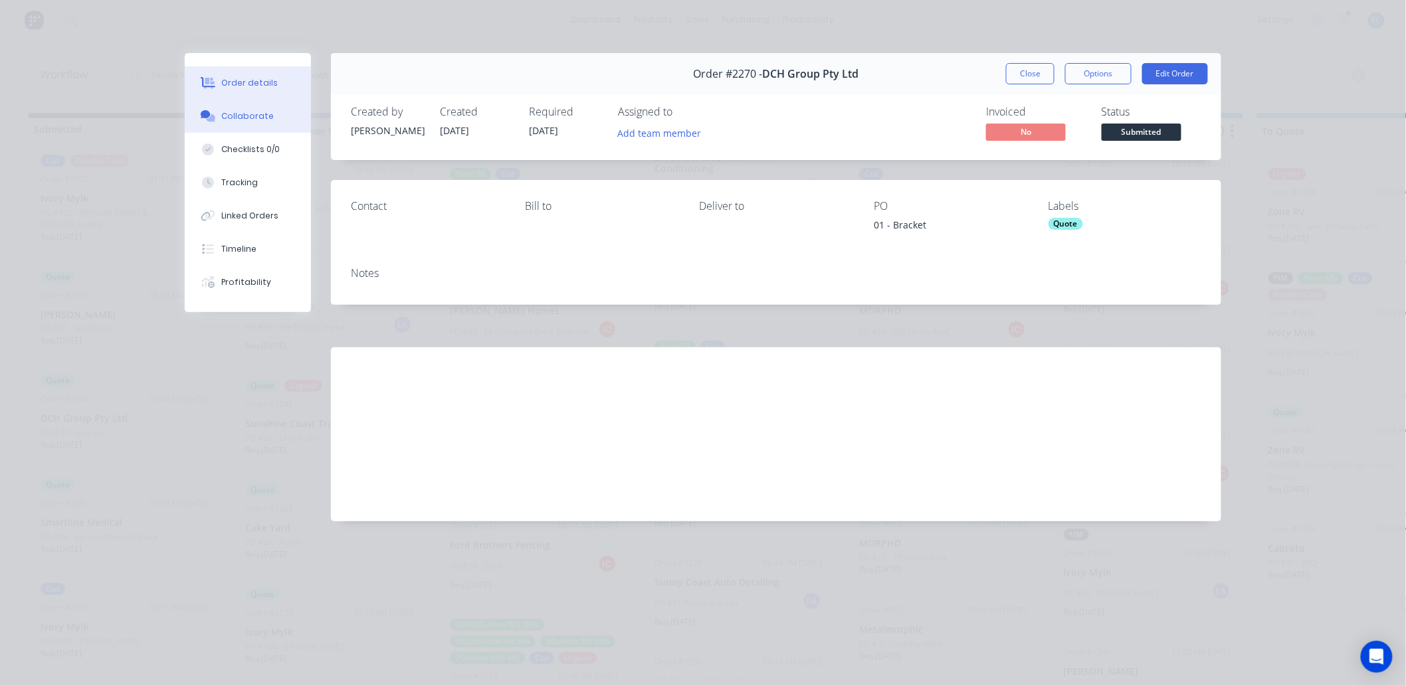
click at [260, 120] on div "Collaborate" at bounding box center [248, 116] width 52 height 12
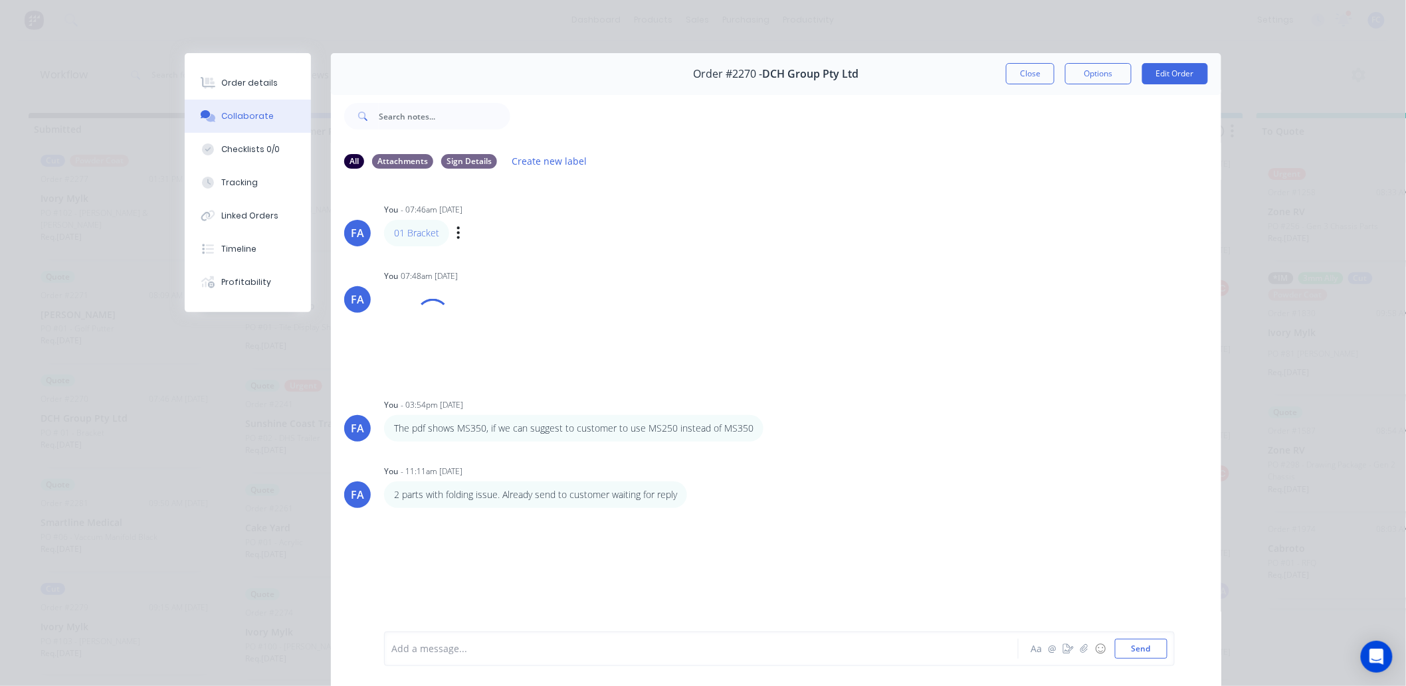
scroll to position [71, 0]
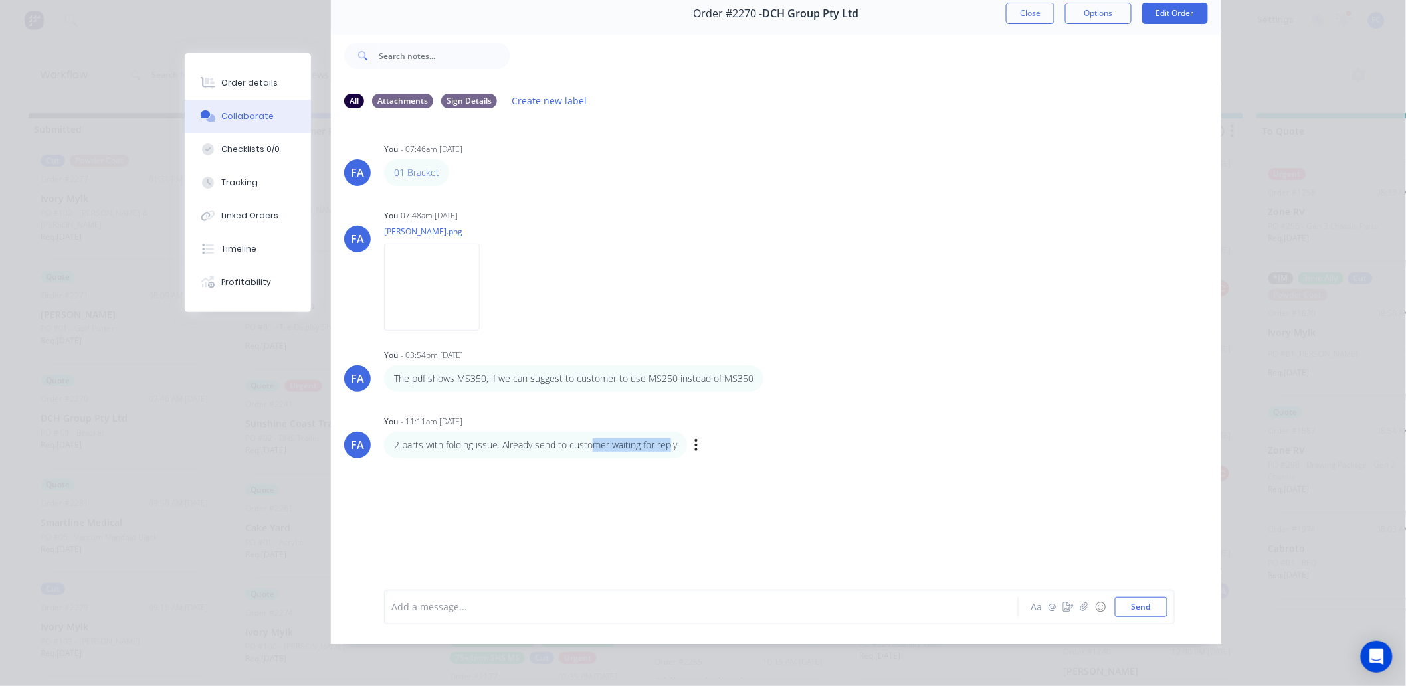
drag, startPoint x: 666, startPoint y: 427, endPoint x: 603, endPoint y: 433, distance: 63.3
click at [585, 439] on p "2 parts with folding issue. Already send to customer waiting for reply" at bounding box center [535, 445] width 283 height 13
click at [611, 439] on p "2 parts with folding issue. Already send to customer waiting for reply" at bounding box center [535, 445] width 283 height 13
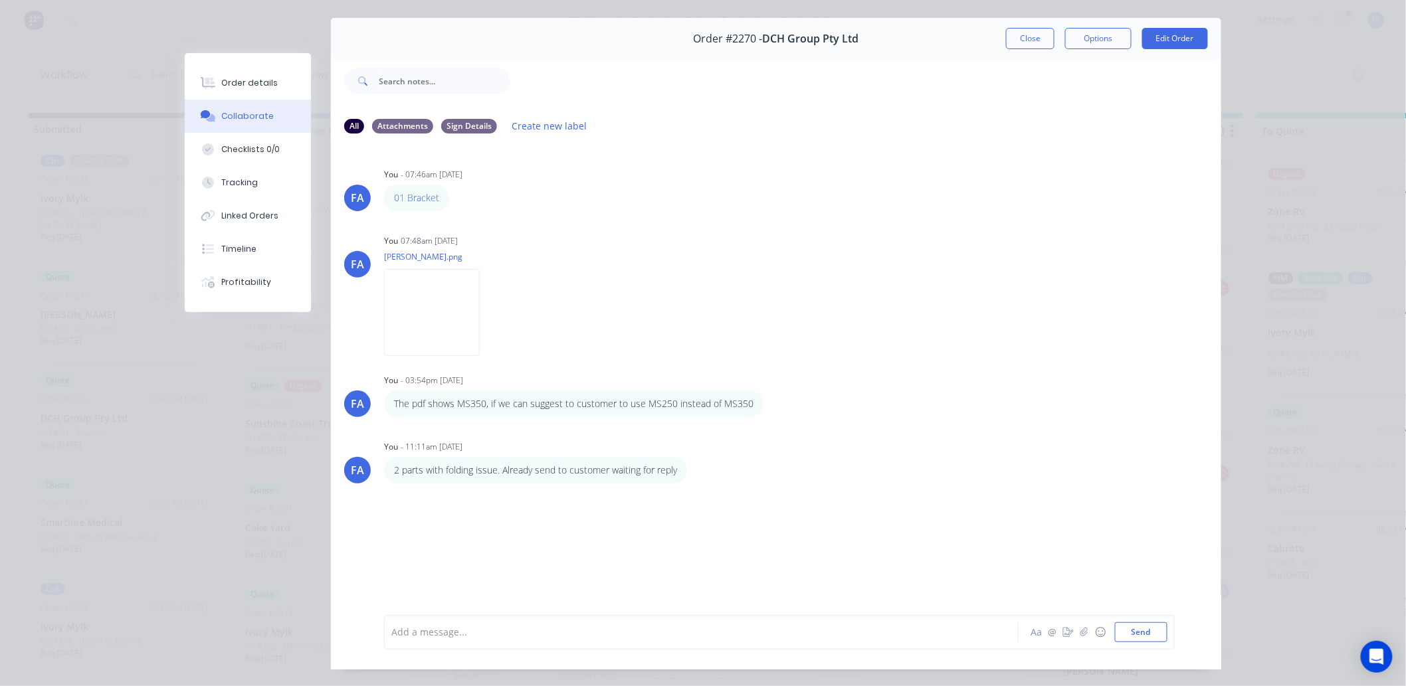
scroll to position [0, 0]
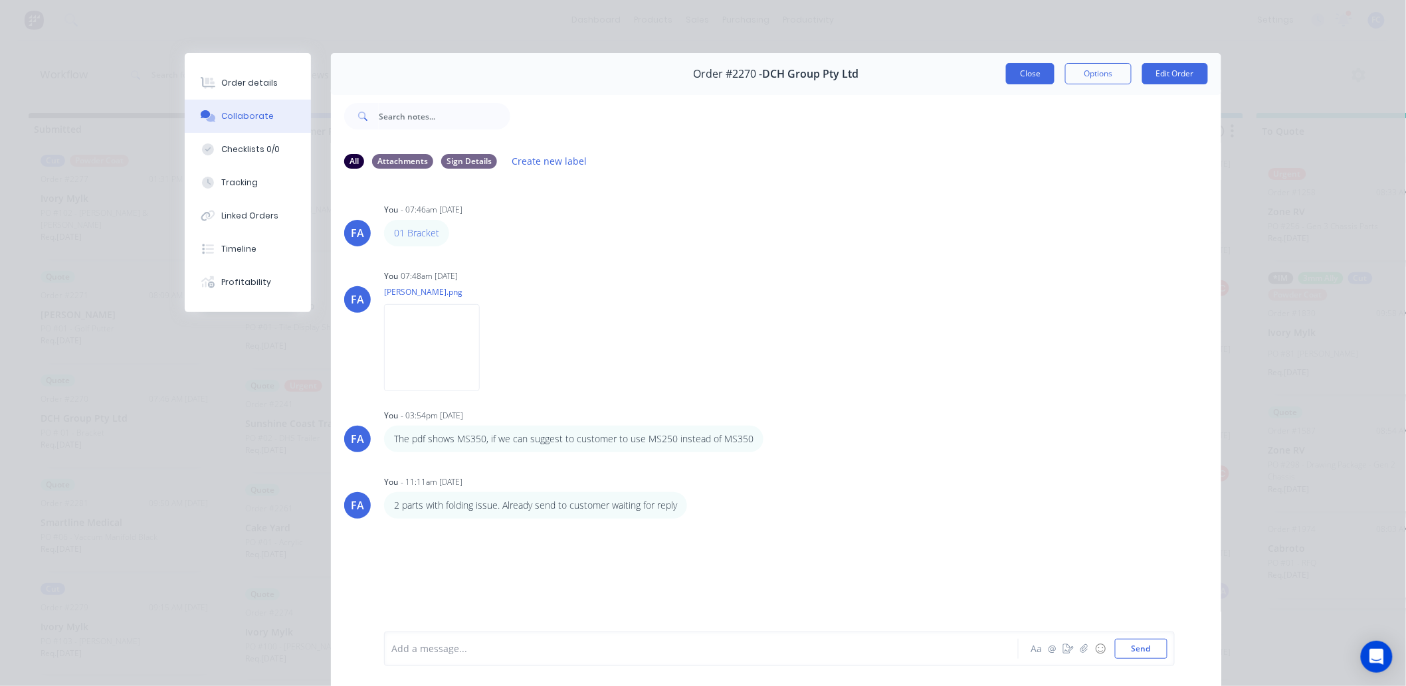
click at [1022, 70] on button "Close" at bounding box center [1030, 73] width 49 height 21
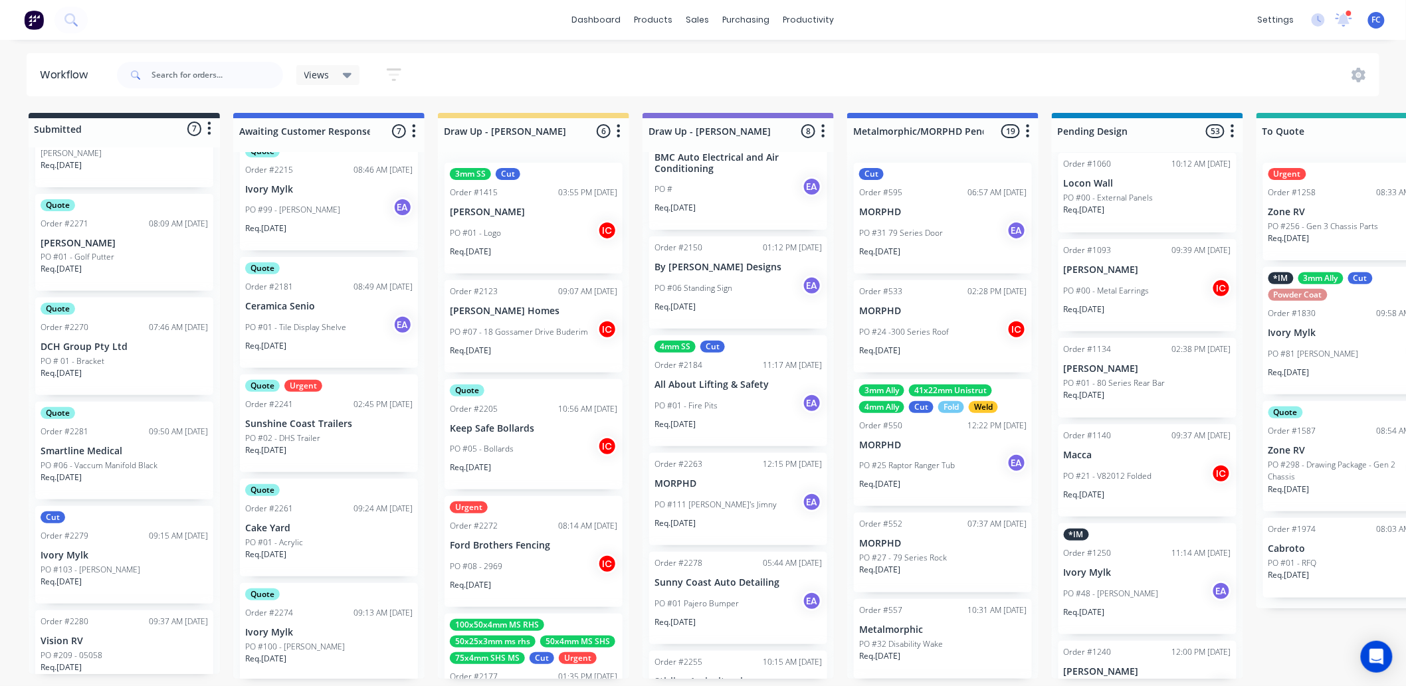
scroll to position [248, 0]
click at [97, 340] on p "DCH Group Pty Ltd" at bounding box center [124, 345] width 167 height 11
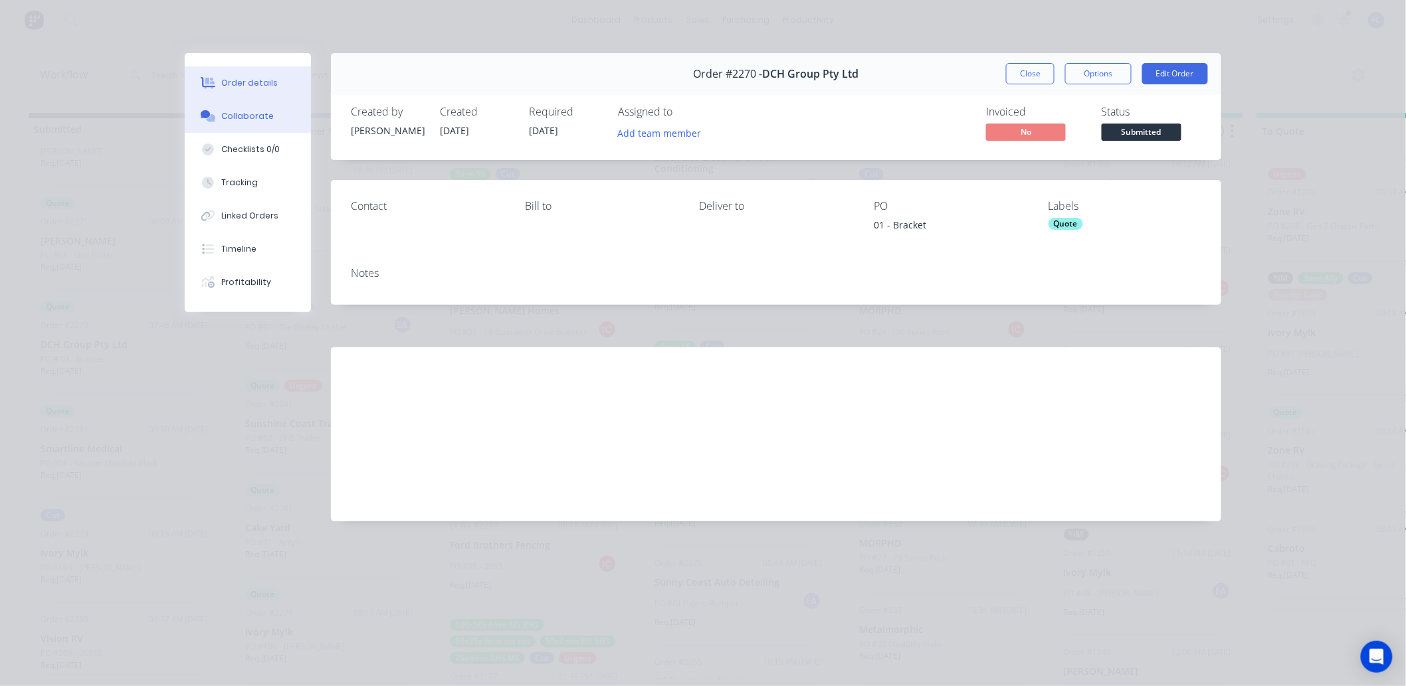
click at [225, 116] on div "Collaborate" at bounding box center [248, 116] width 52 height 12
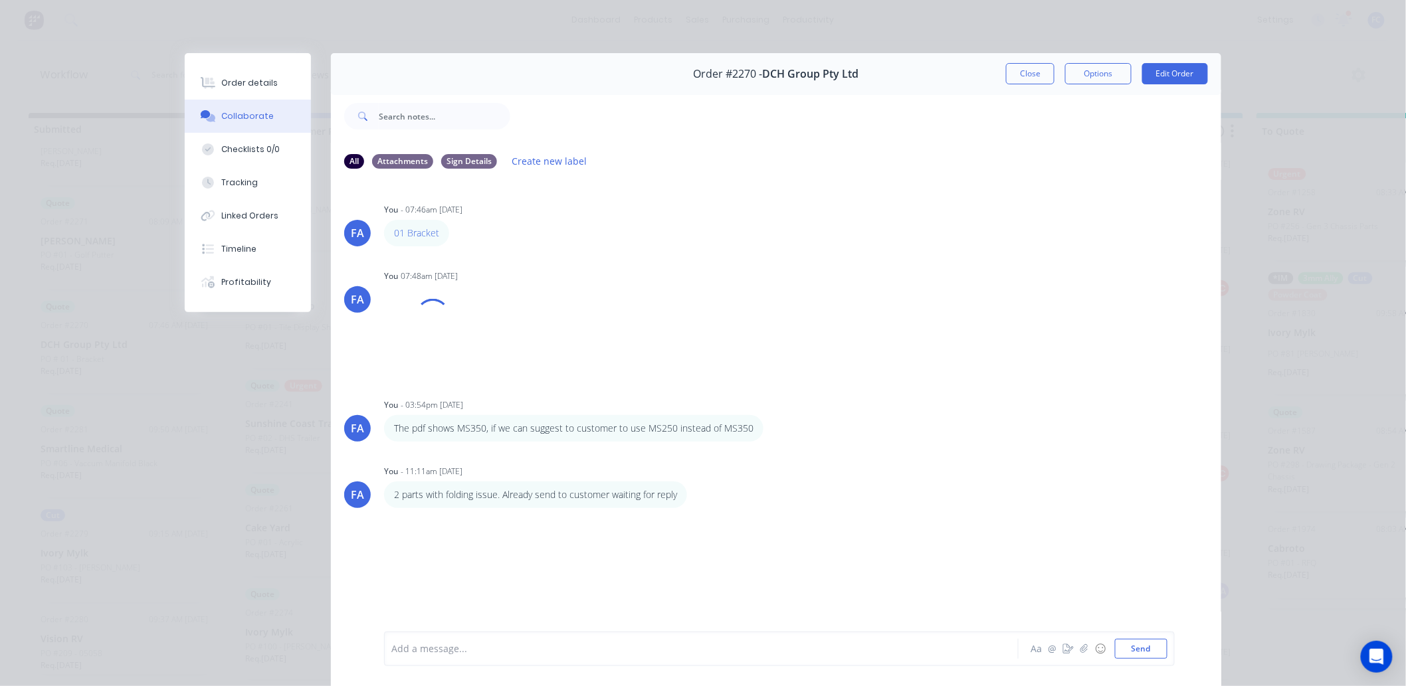
scroll to position [71, 0]
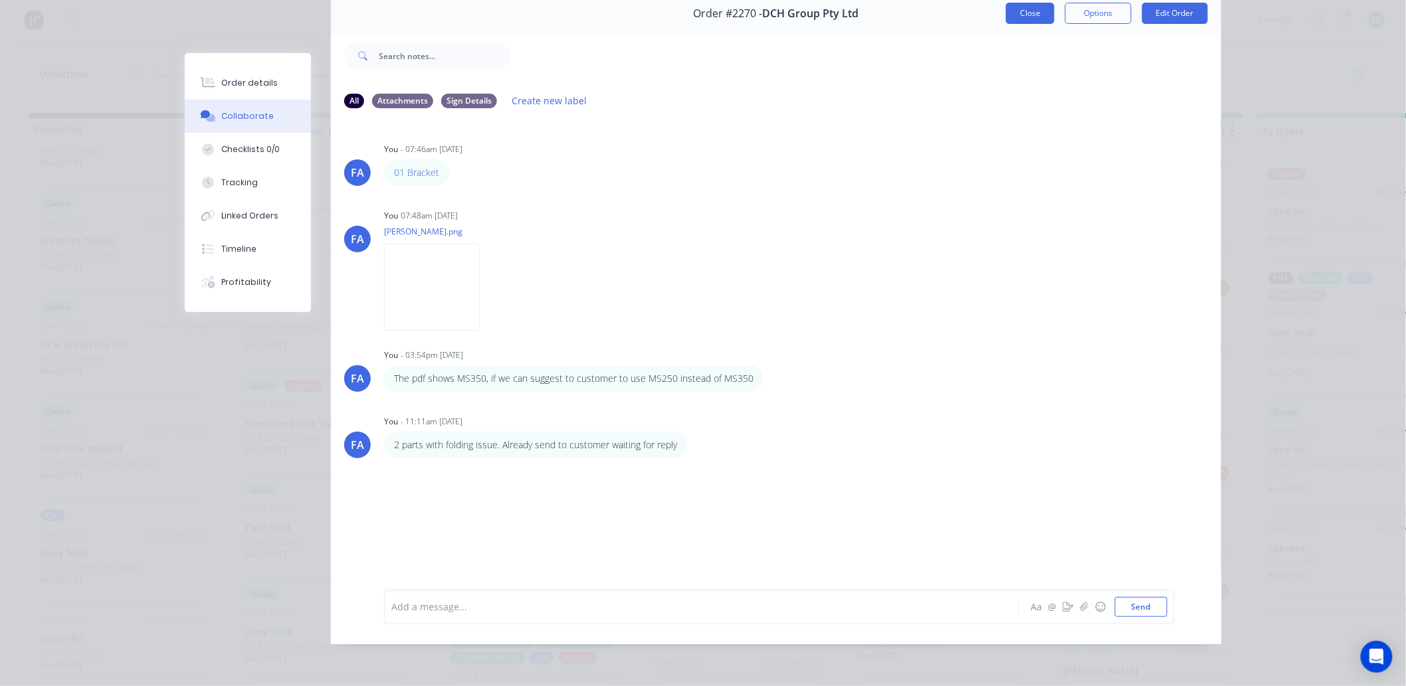
click at [1032, 5] on button "Close" at bounding box center [1030, 13] width 49 height 21
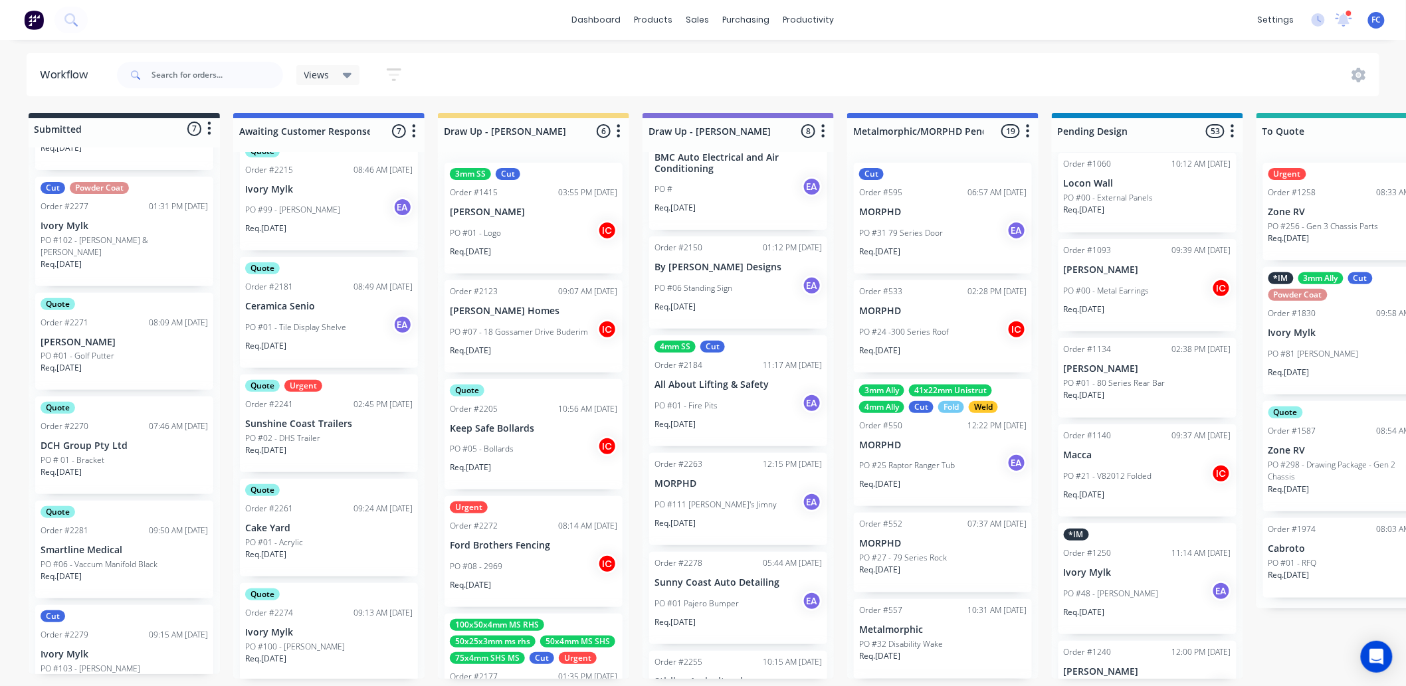
scroll to position [101, 0]
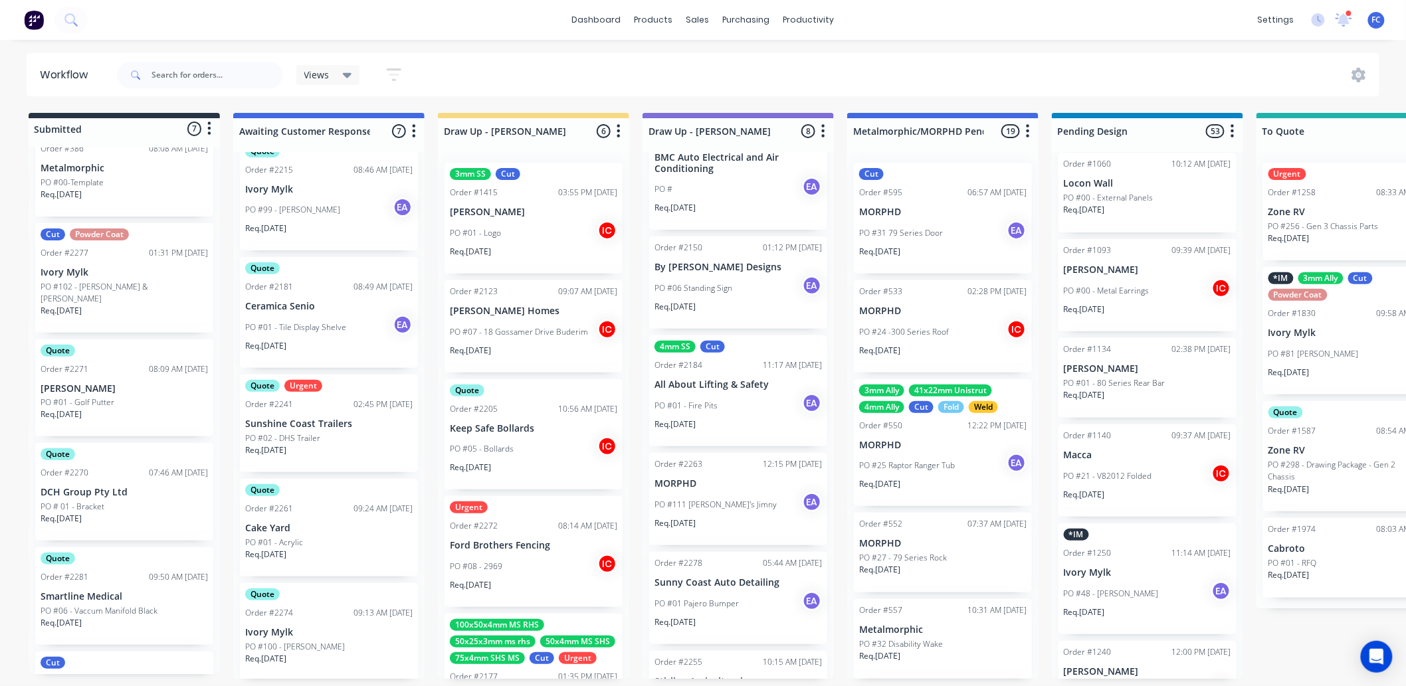
click at [157, 366] on div "Quote Order #2271 08:09 AM 10/09/25 Hunter Vloedmans PO #01 - Golf Putter Req. …" at bounding box center [124, 389] width 178 height 98
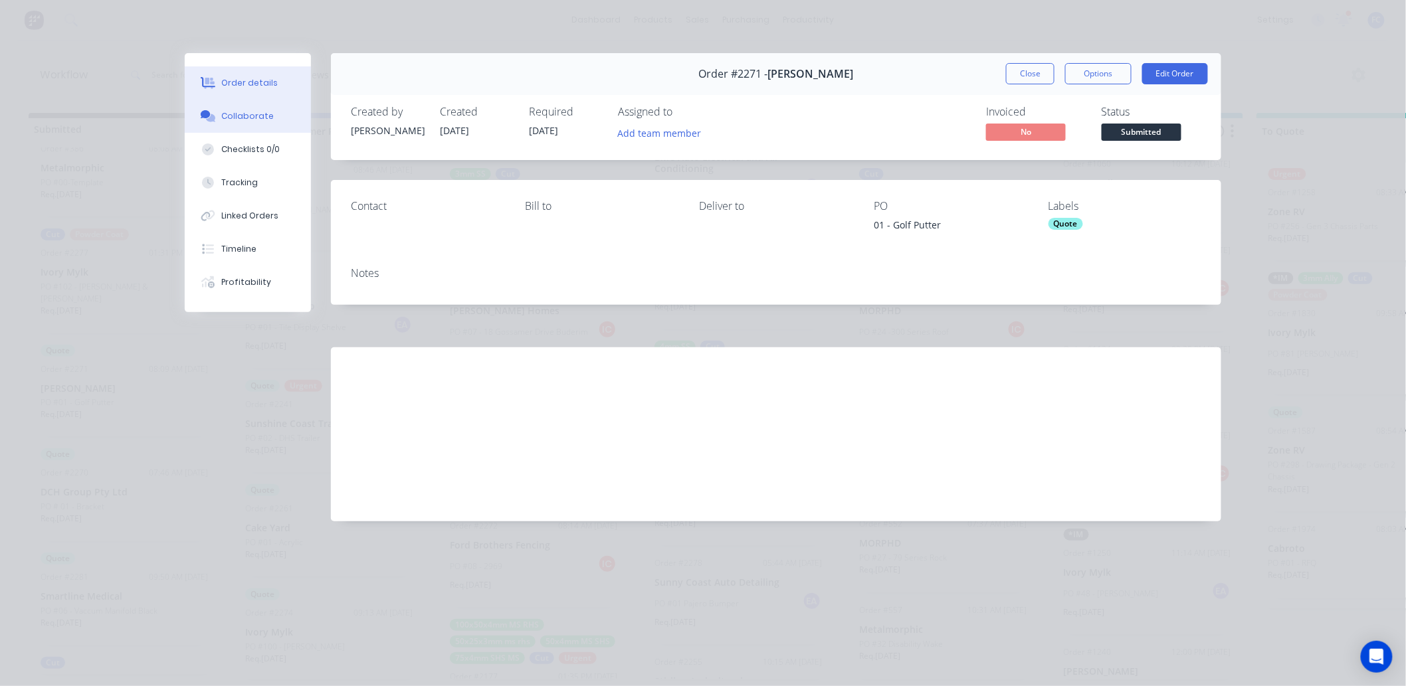
click at [238, 115] on div "Collaborate" at bounding box center [248, 116] width 52 height 12
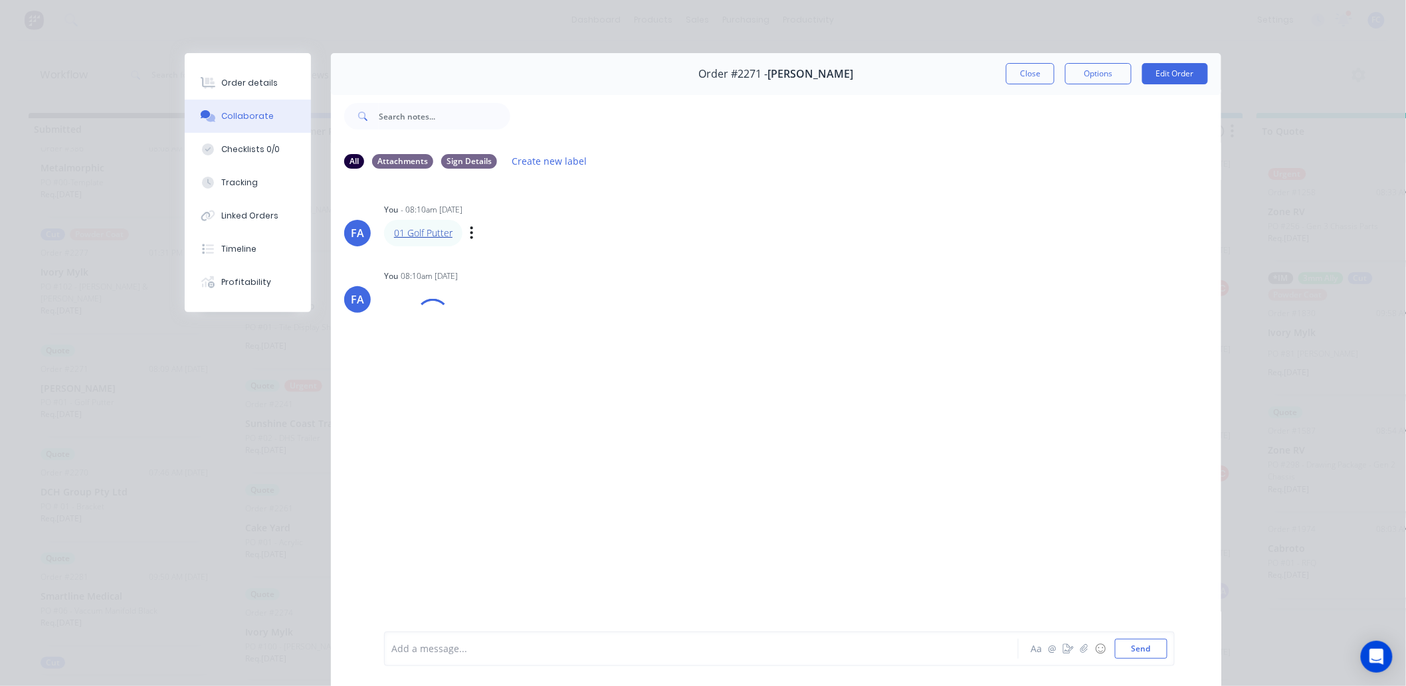
scroll to position [71, 0]
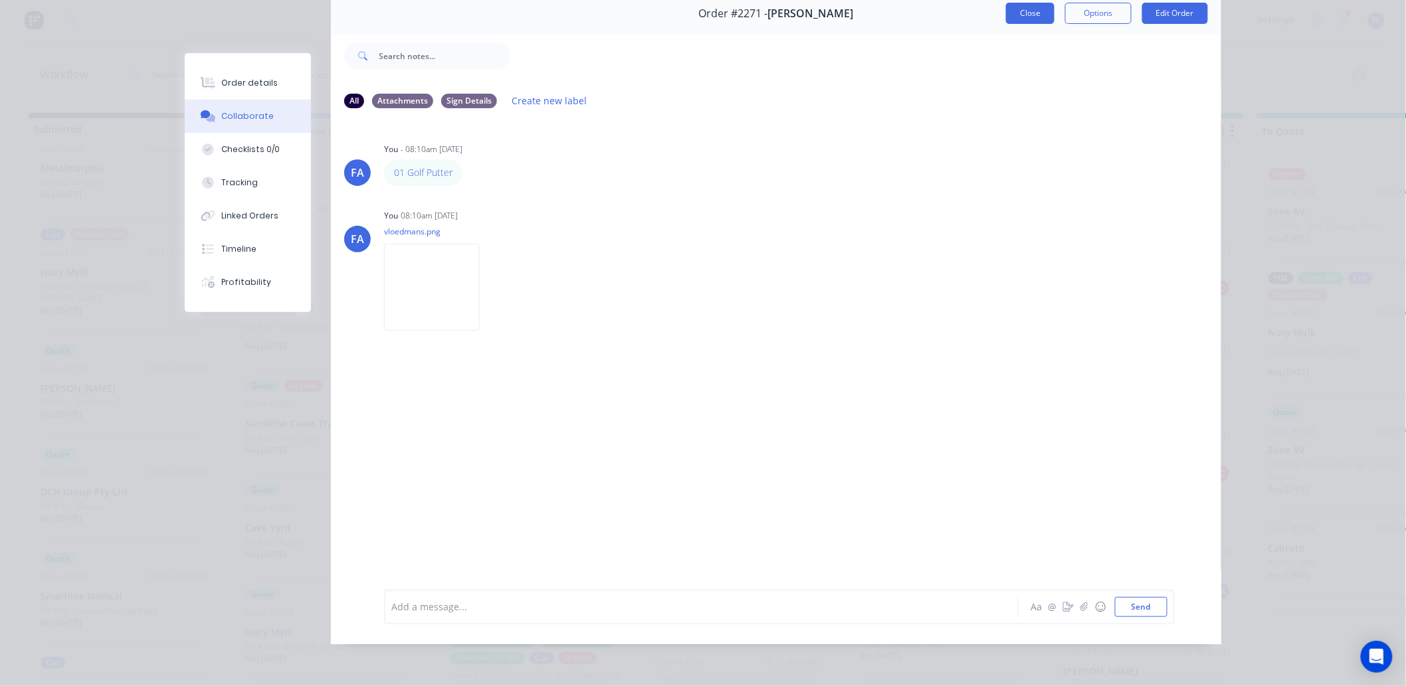
click at [1033, 4] on button "Close" at bounding box center [1030, 13] width 49 height 21
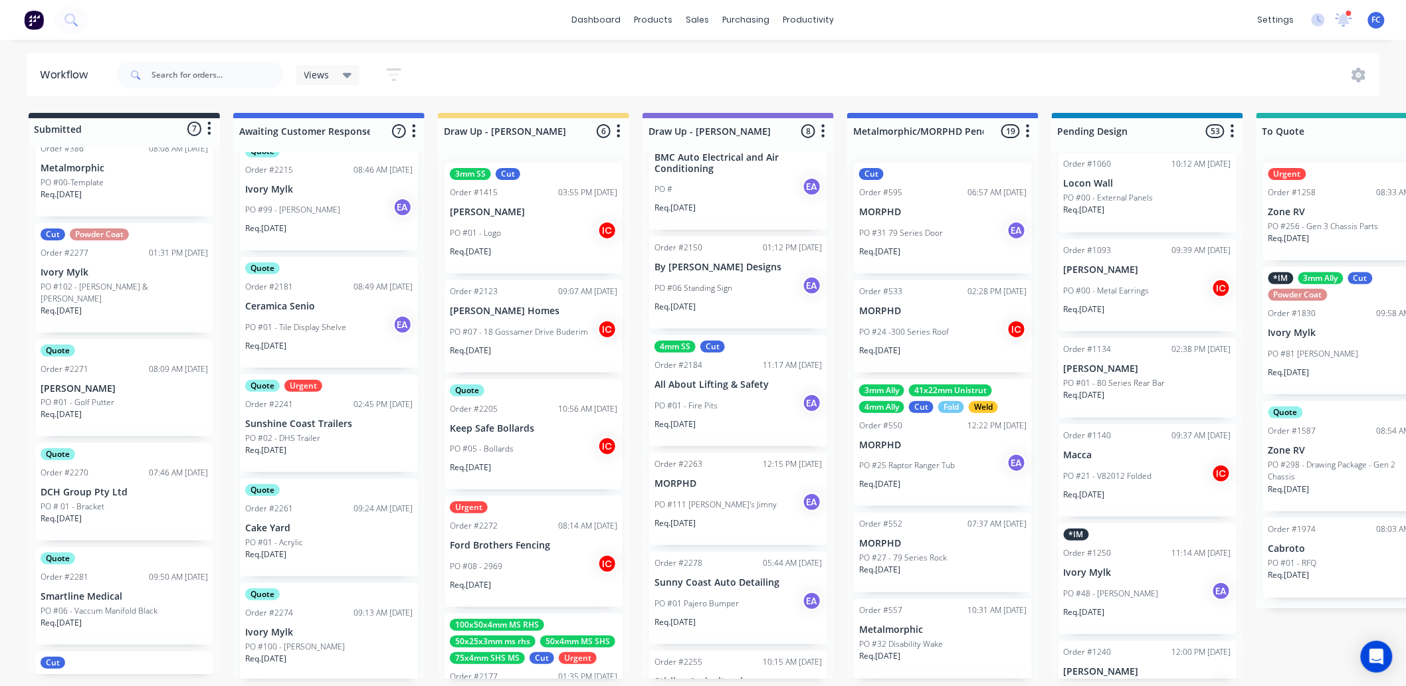
click at [522, 566] on div "PO #08 - 2969 IC" at bounding box center [533, 566] width 167 height 25
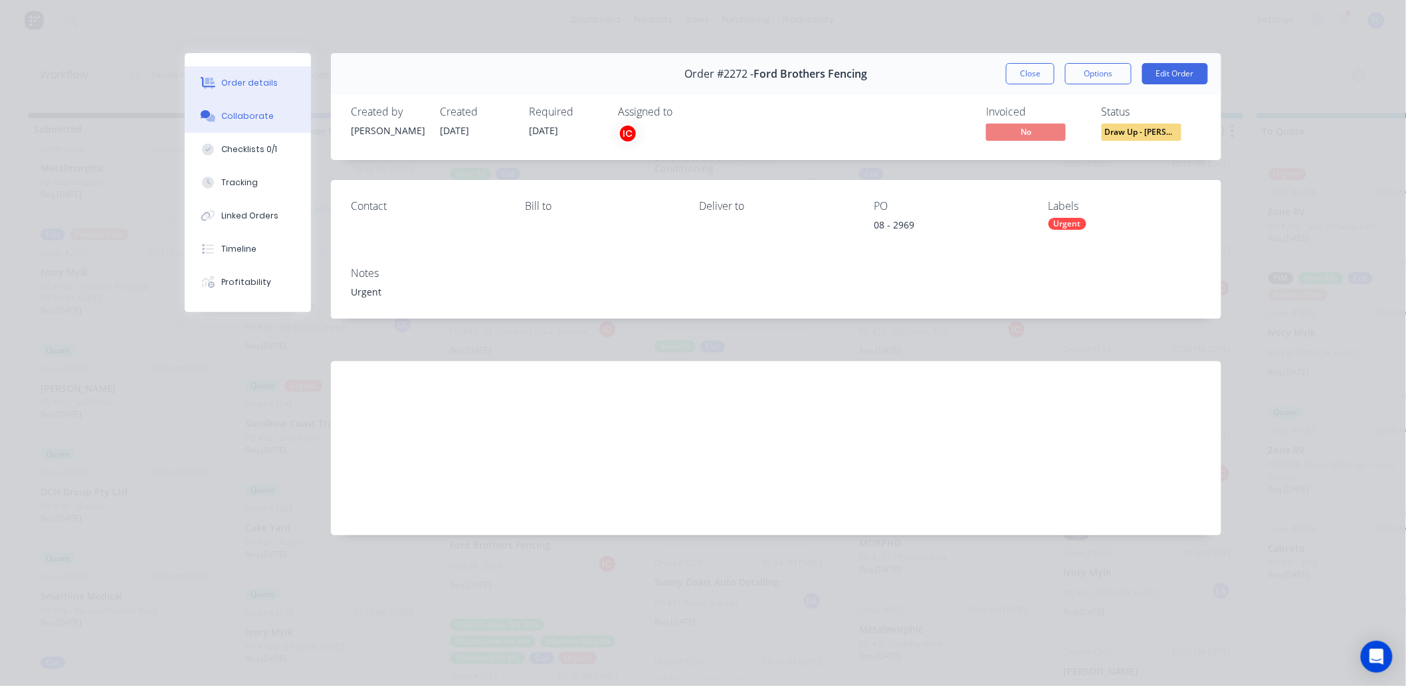
click at [245, 113] on div "Collaborate" at bounding box center [248, 116] width 52 height 12
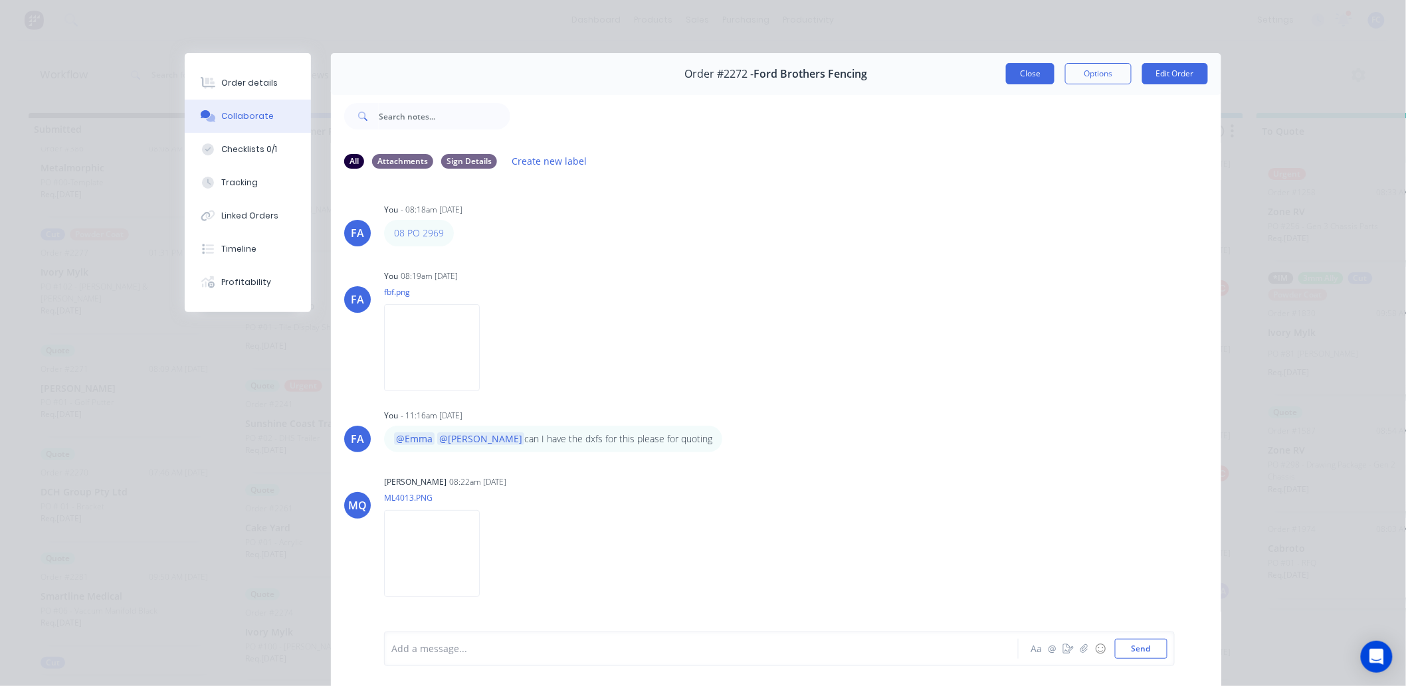
click at [1021, 76] on button "Close" at bounding box center [1030, 73] width 49 height 21
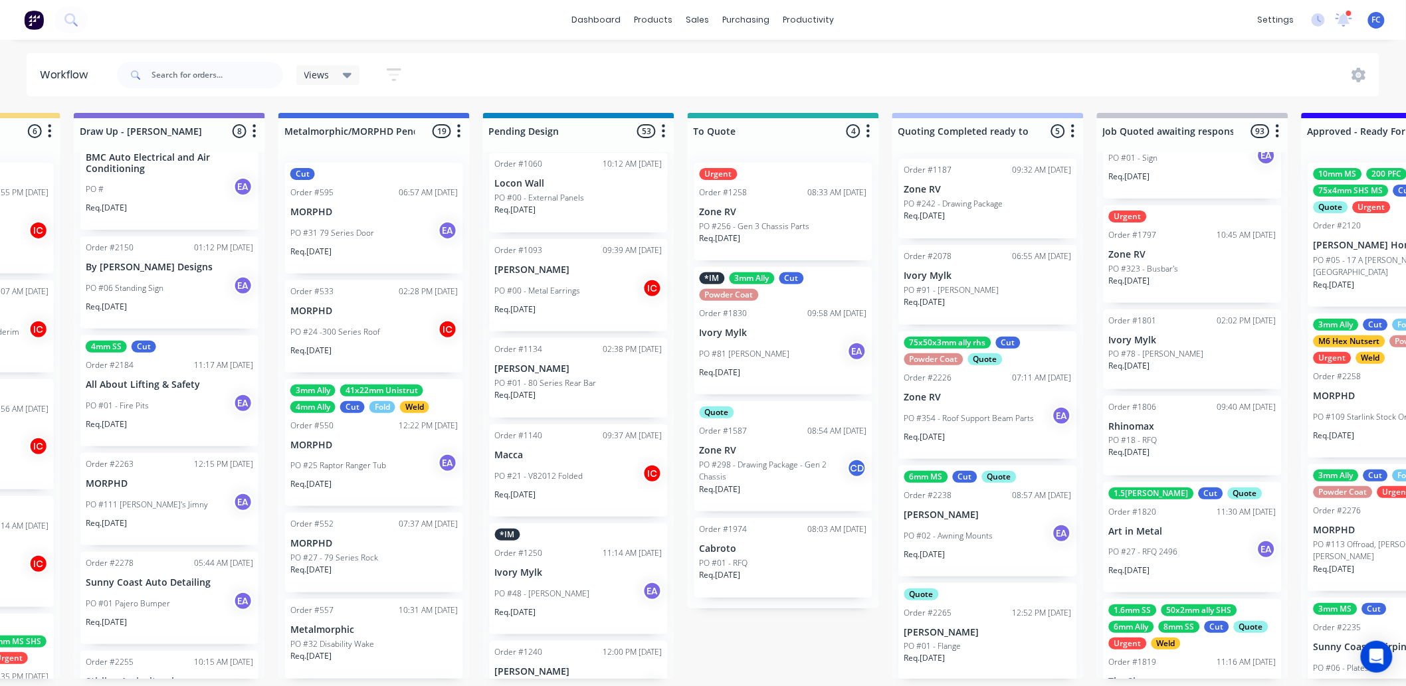
scroll to position [1329, 0]
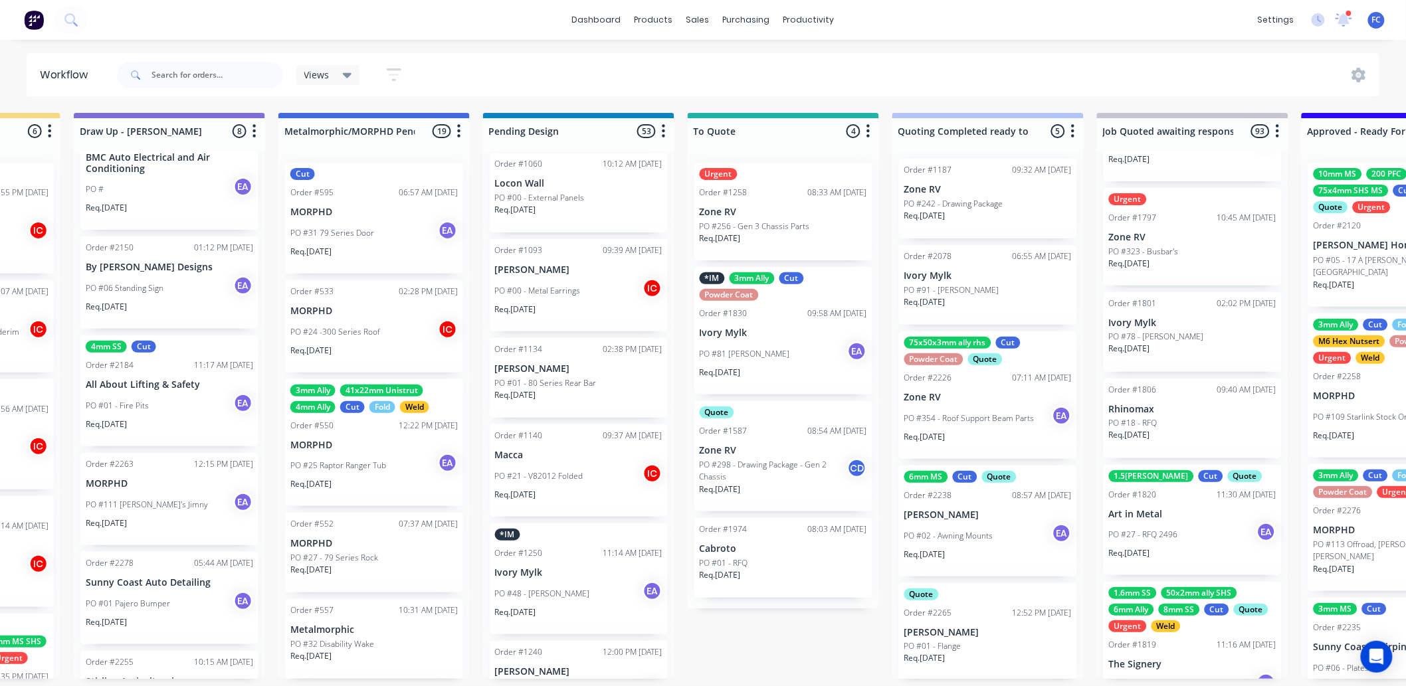
click at [955, 631] on p "[PERSON_NAME]" at bounding box center [987, 632] width 167 height 11
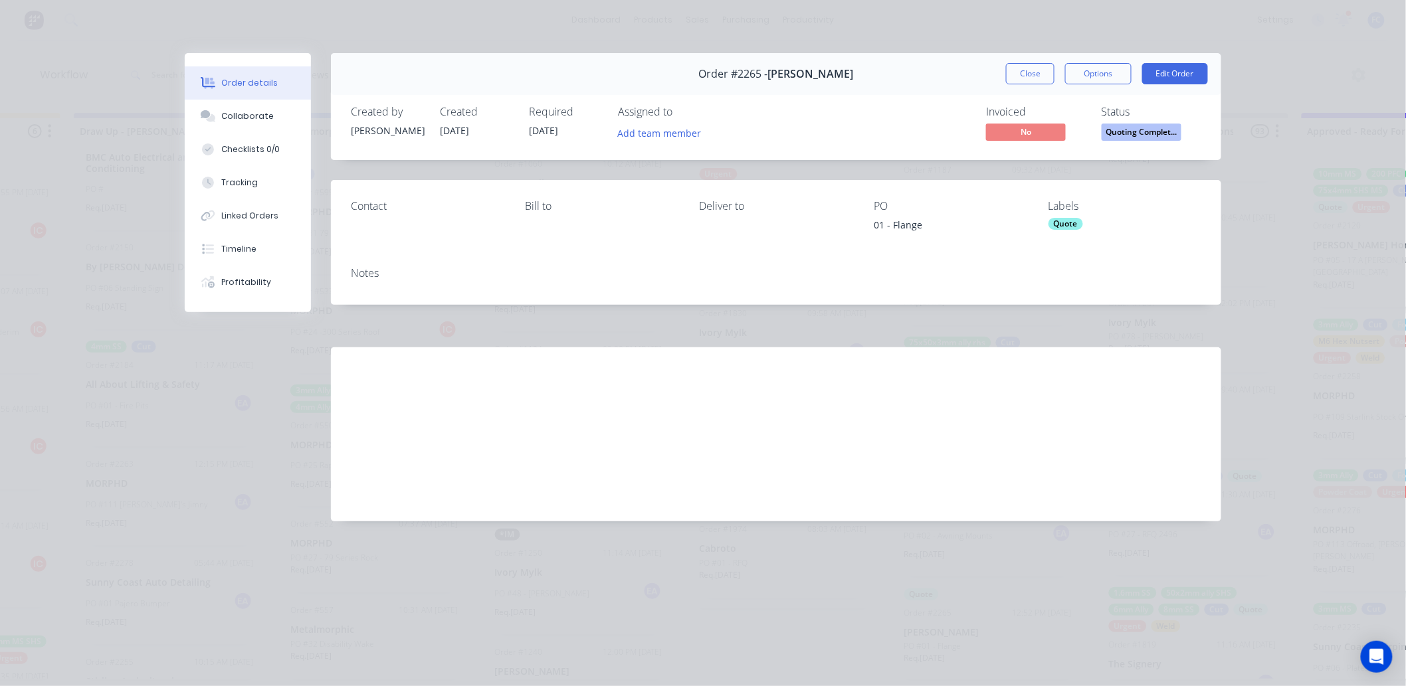
scroll to position [0, 569]
click at [241, 116] on div "Collaborate" at bounding box center [248, 116] width 52 height 12
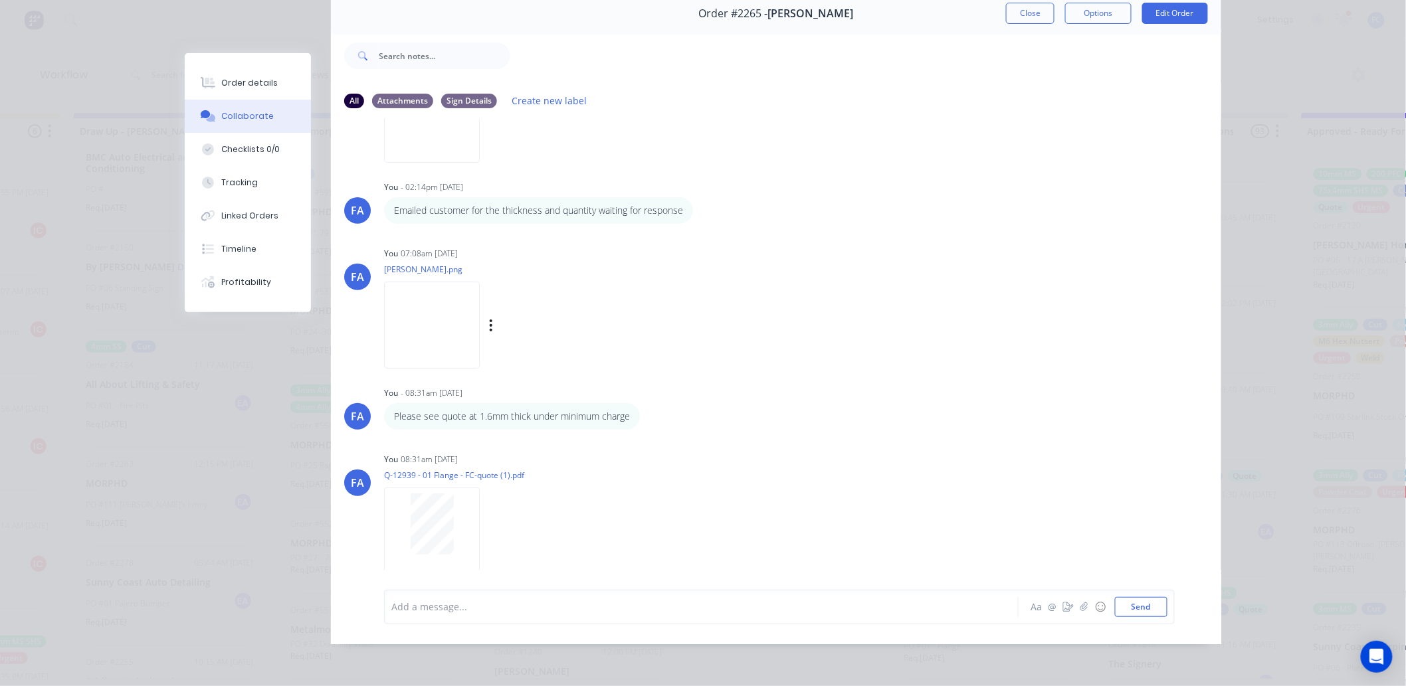
scroll to position [3, 569]
click at [1012, 9] on button "Close" at bounding box center [1030, 13] width 49 height 21
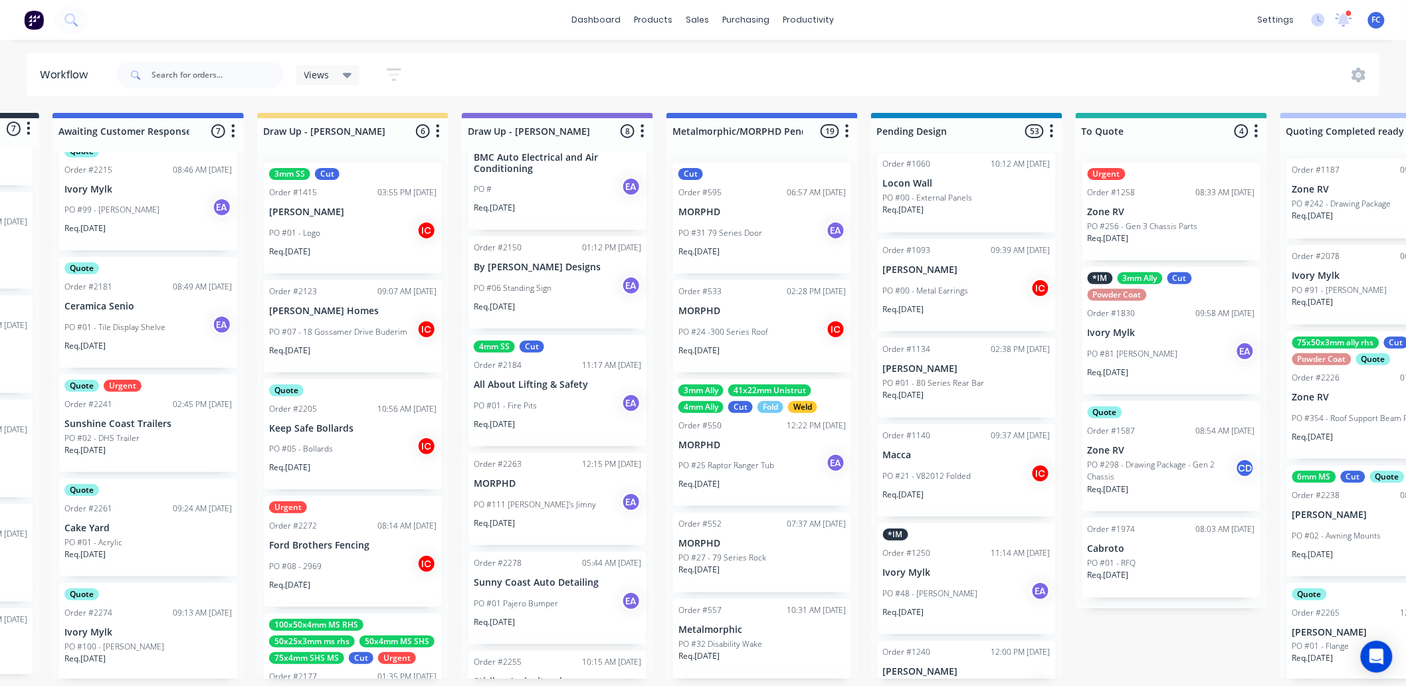
scroll to position [3, 177]
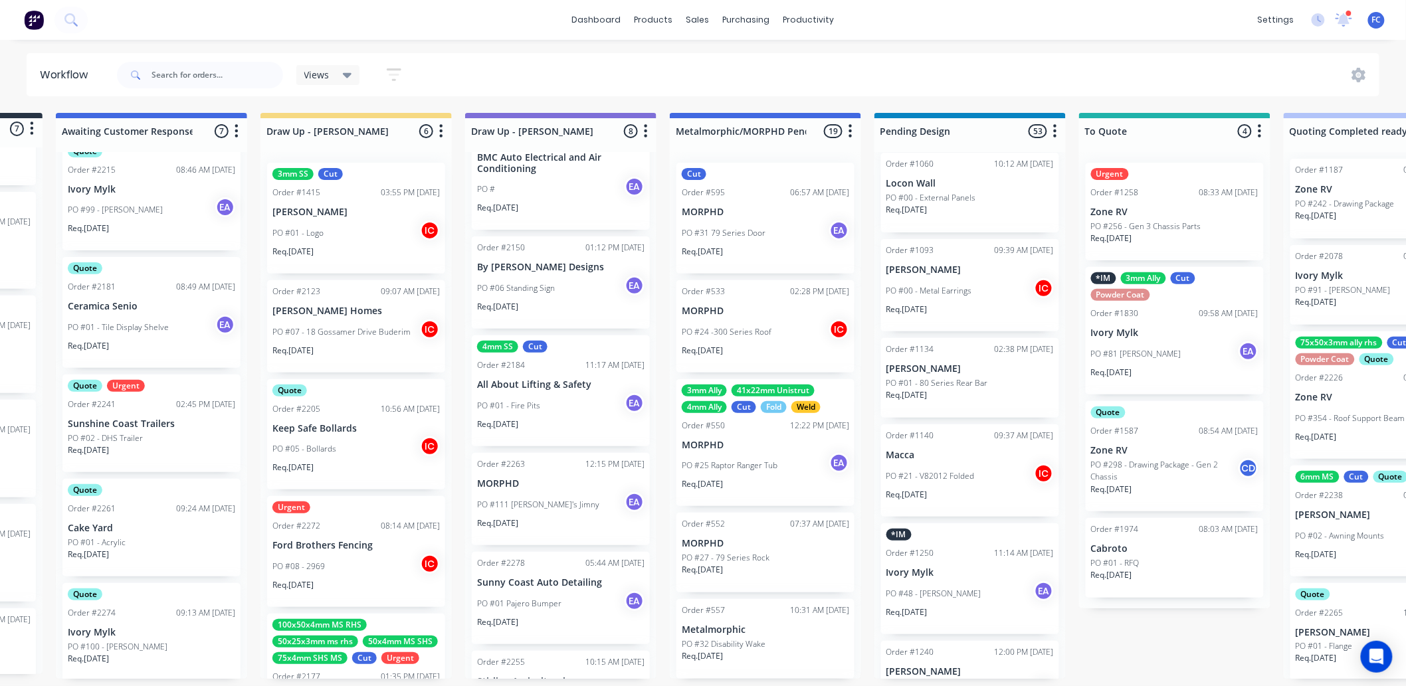
click at [141, 433] on div "PO #02 - DHS Trailer" at bounding box center [151, 439] width 167 height 12
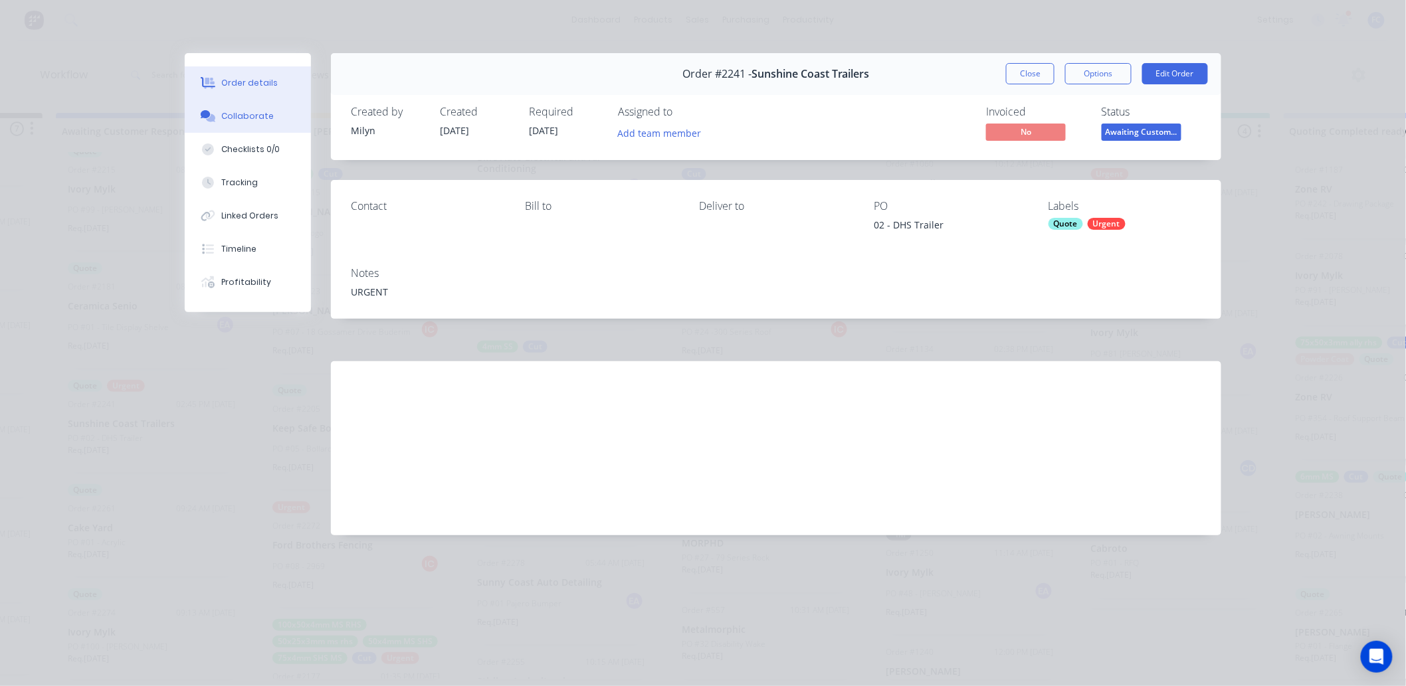
click at [253, 111] on div "Collaborate" at bounding box center [248, 116] width 52 height 12
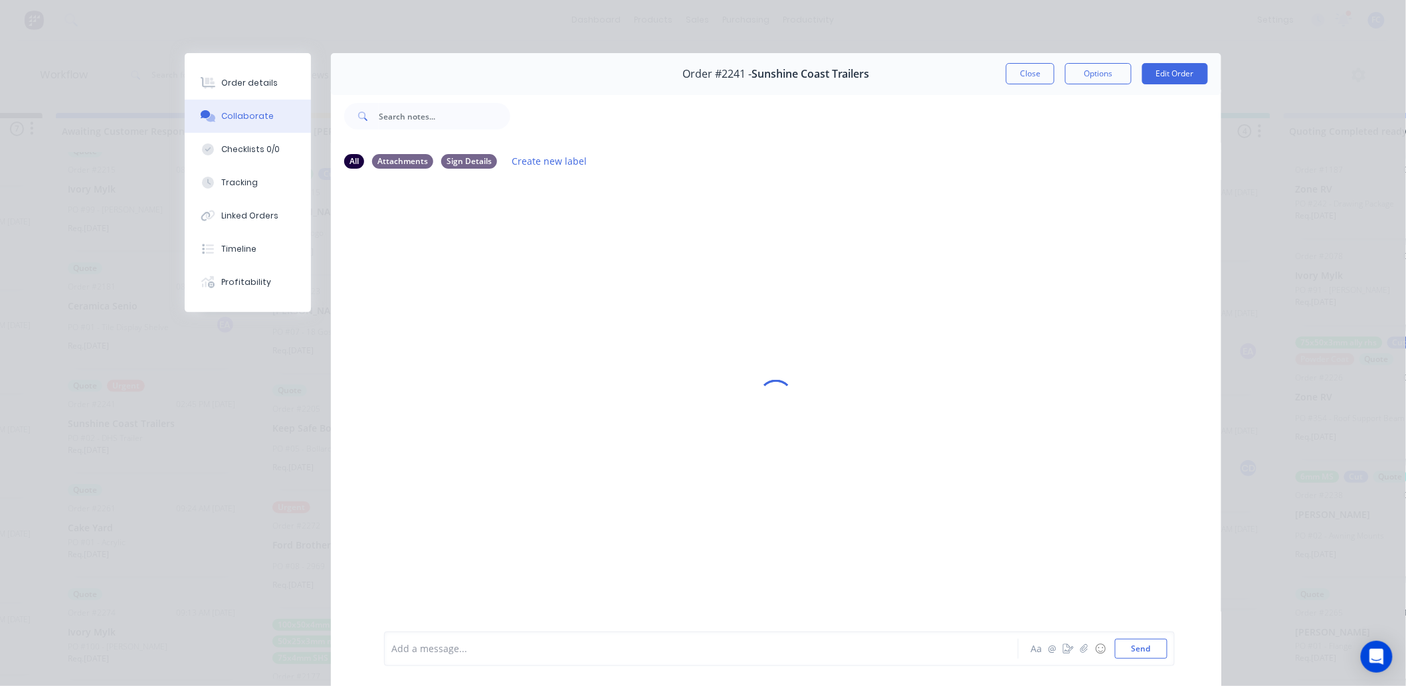
scroll to position [0, 177]
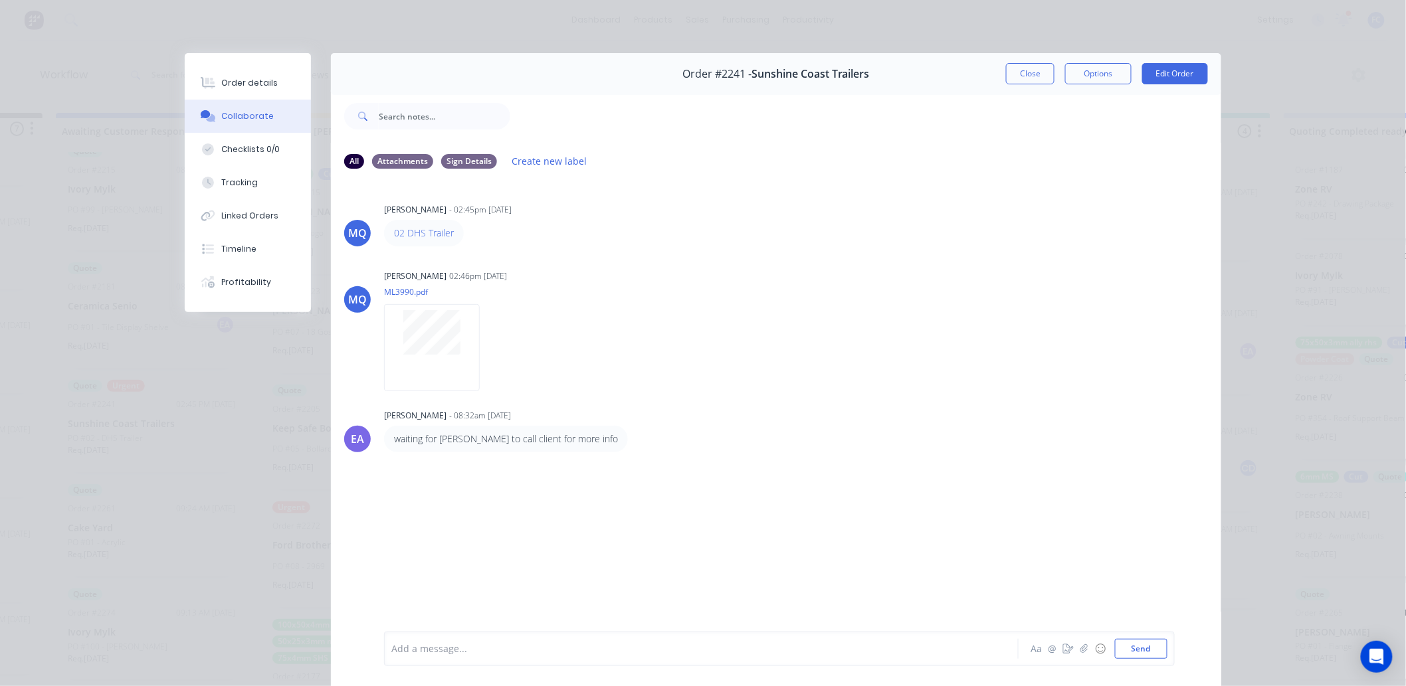
drag, startPoint x: 1007, startPoint y: 70, endPoint x: 738, endPoint y: 304, distance: 356.1
click at [1007, 71] on button "Close" at bounding box center [1030, 73] width 49 height 21
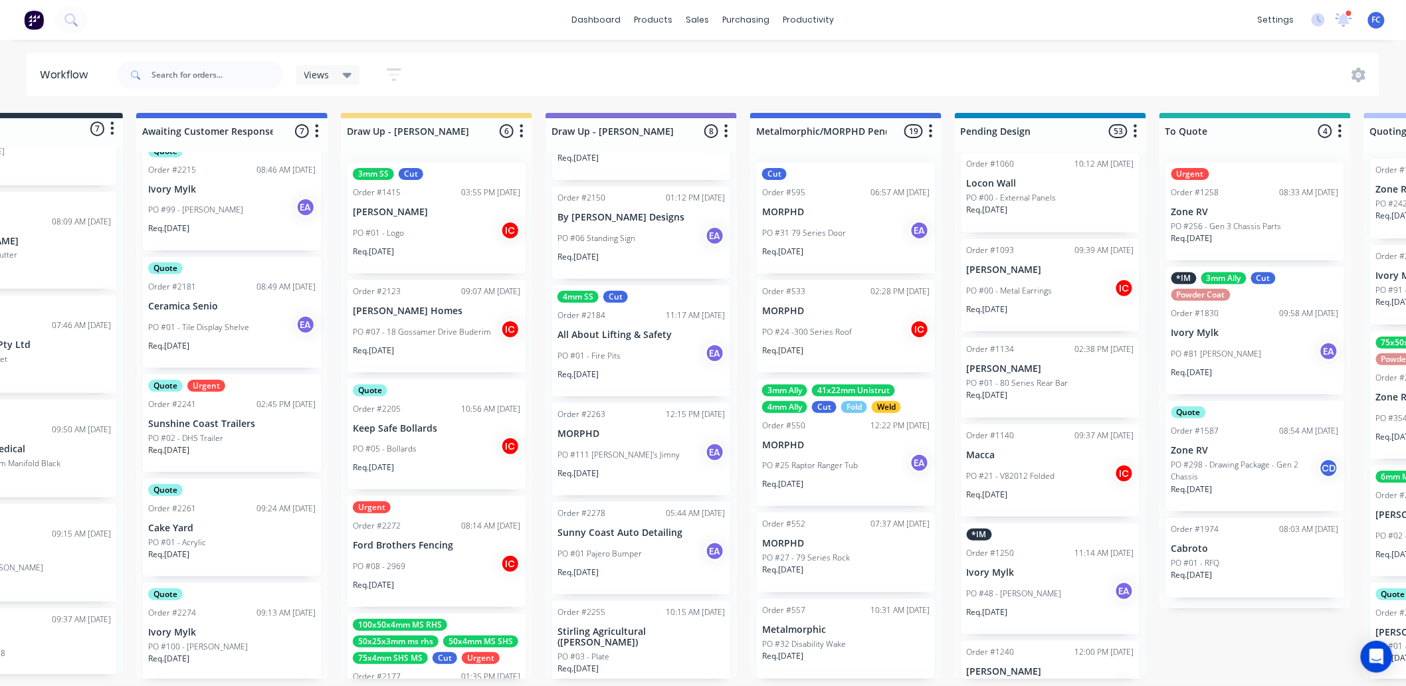
scroll to position [3, 0]
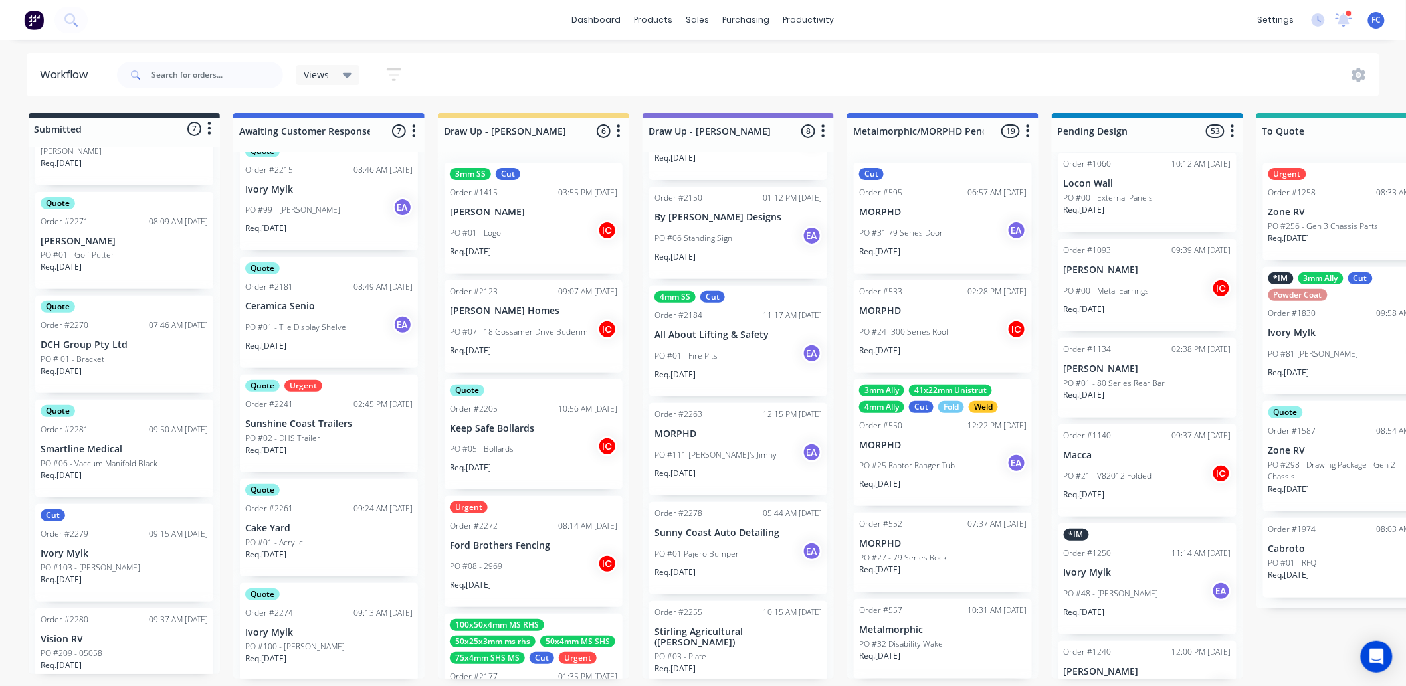
click at [102, 528] on div "Order #2279 09:15 AM 11/09/25" at bounding box center [124, 534] width 167 height 12
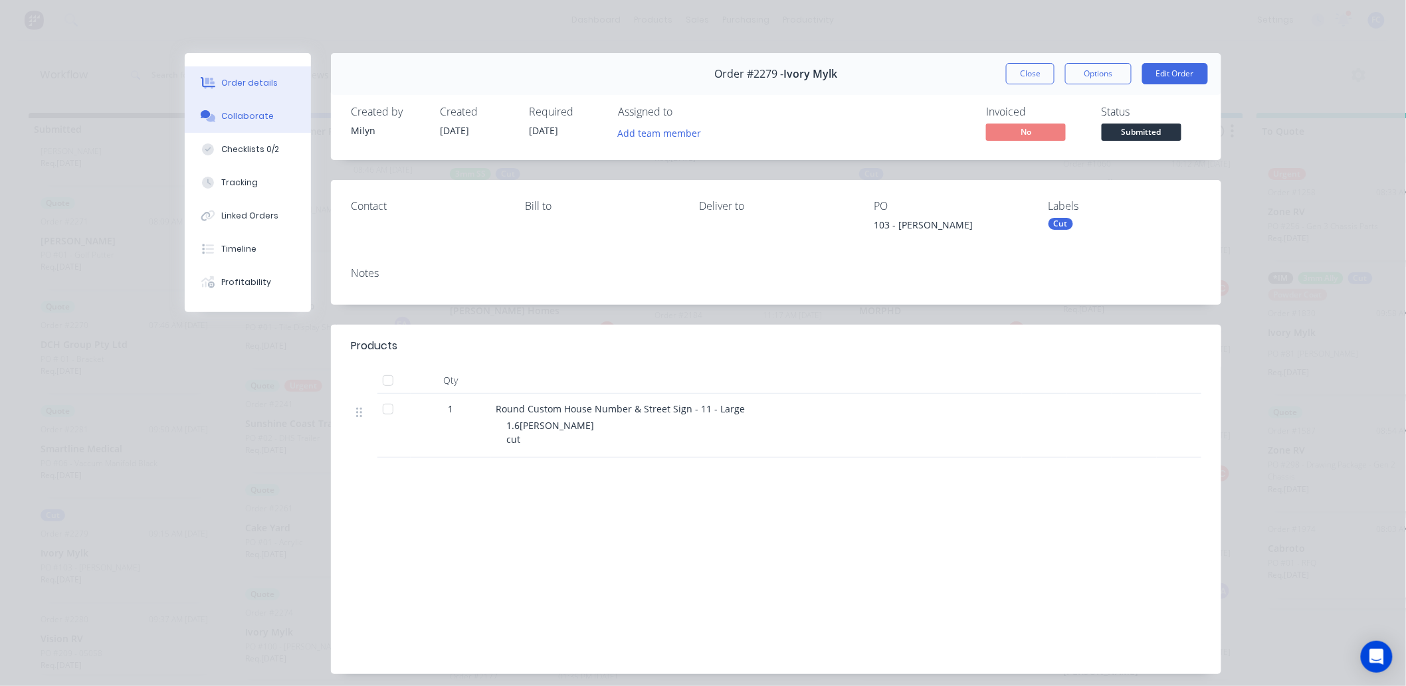
drag, startPoint x: 229, startPoint y: 106, endPoint x: 252, endPoint y: 118, distance: 26.5
click at [231, 107] on button "Collaborate" at bounding box center [248, 116] width 126 height 33
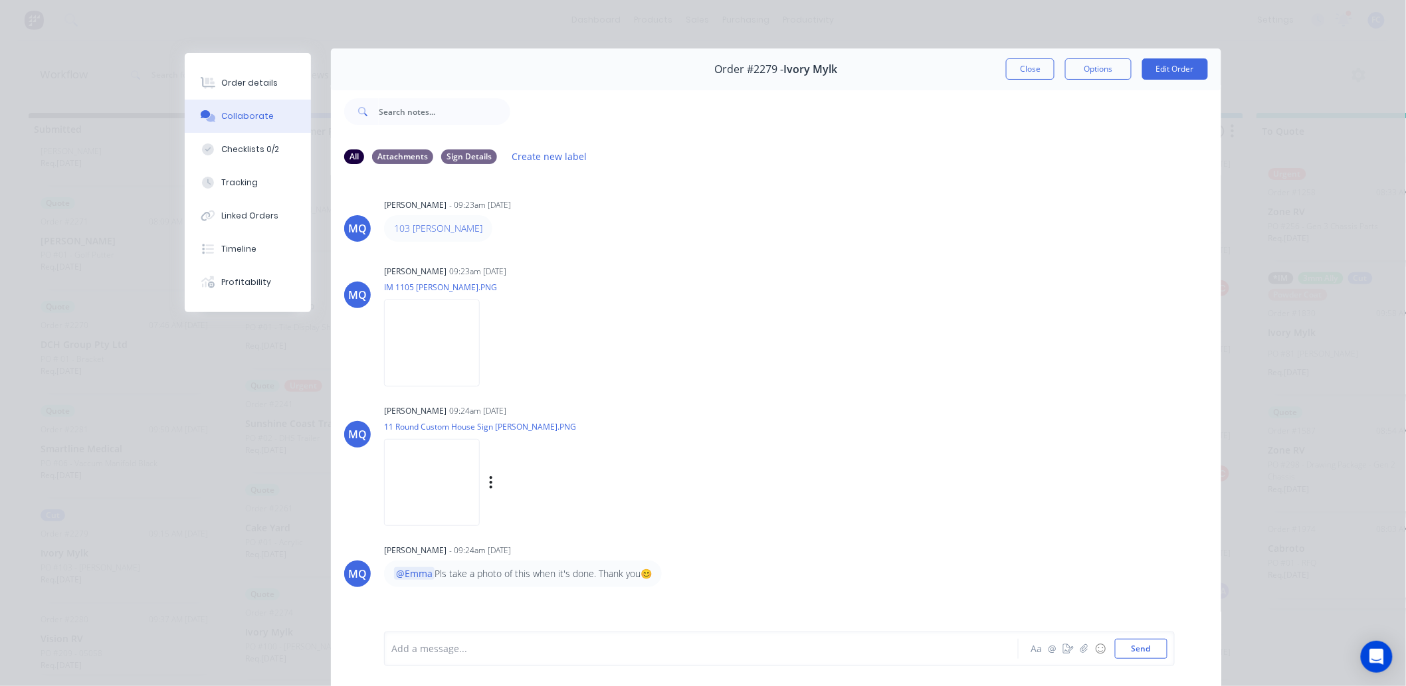
scroll to position [0, 0]
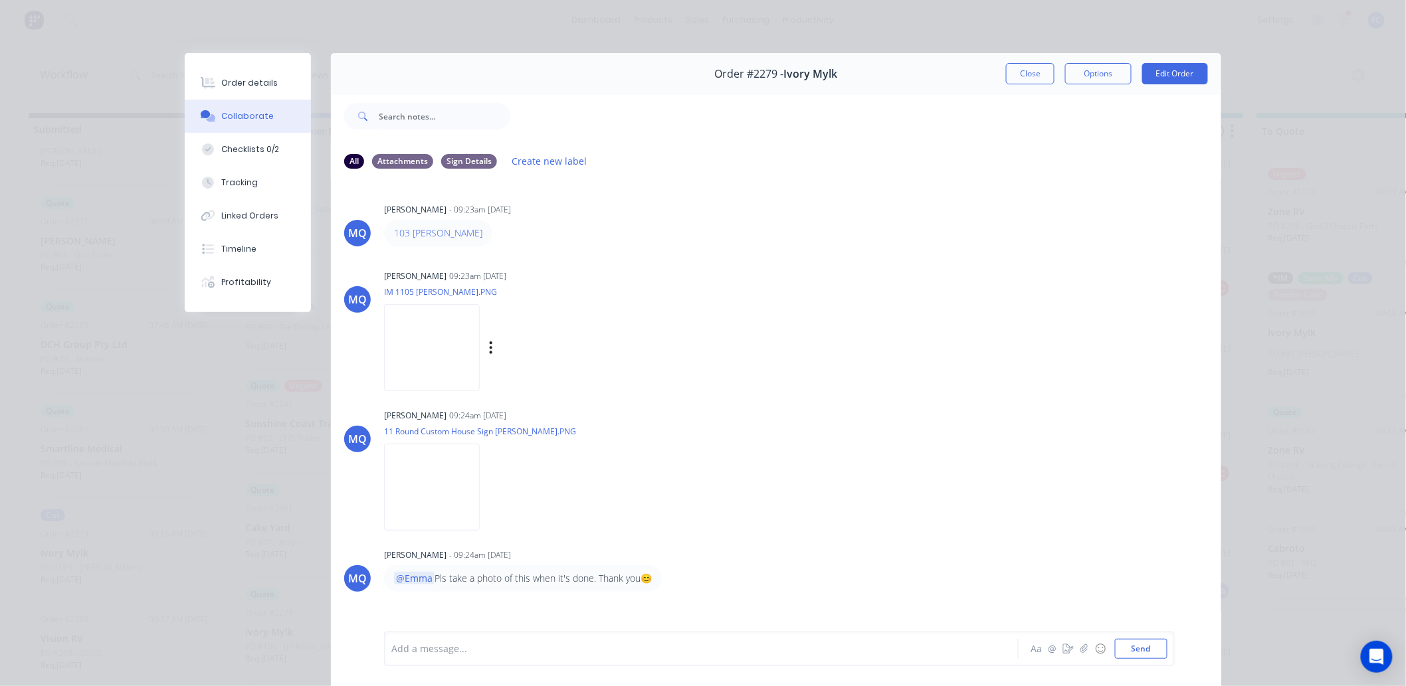
click at [442, 357] on img at bounding box center [432, 347] width 96 height 87
click at [1029, 73] on button "Close" at bounding box center [1030, 73] width 49 height 21
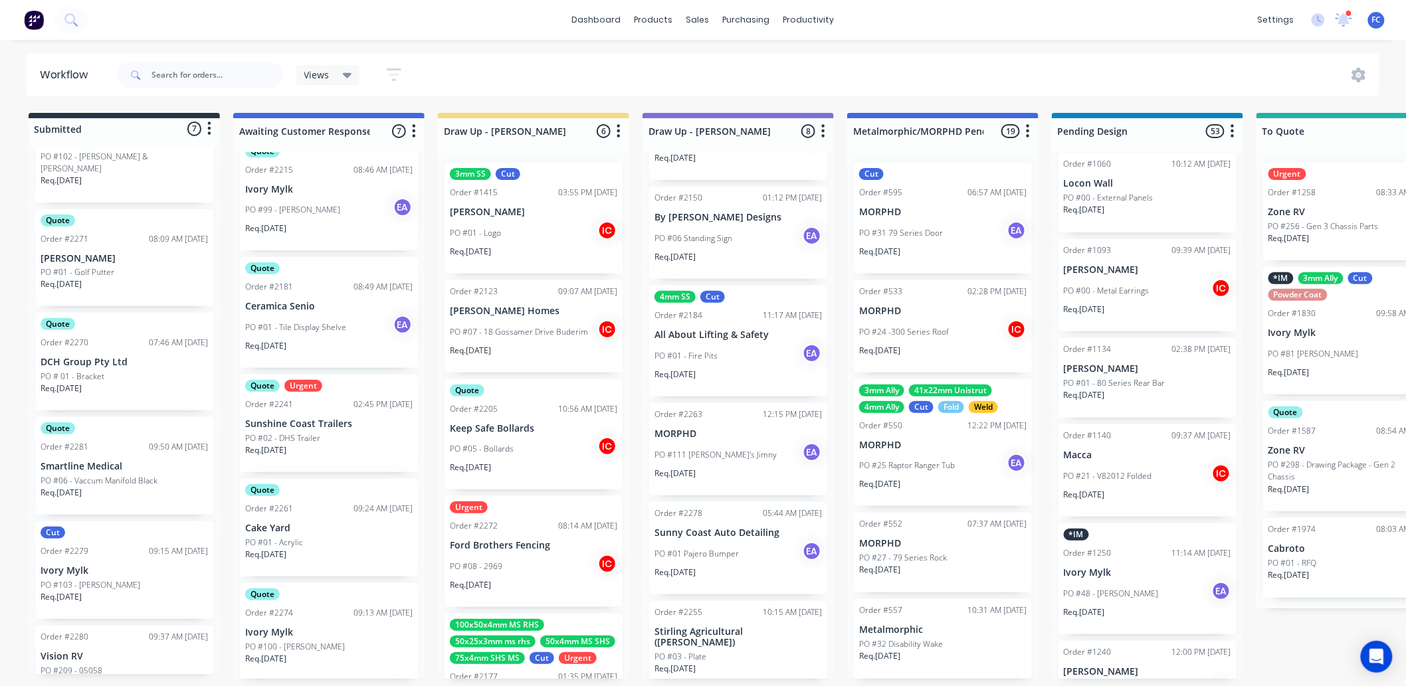
scroll to position [248, 0]
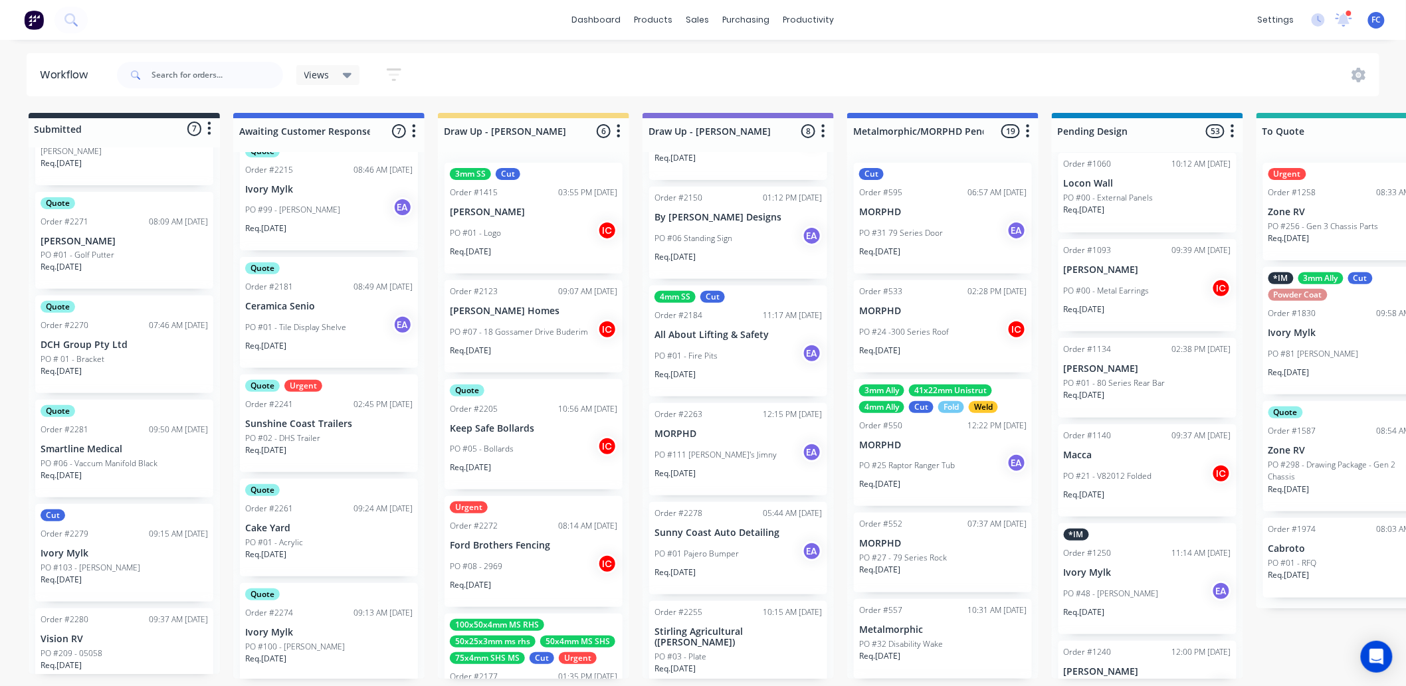
click at [90, 440] on div "Quote Order #2281 09:50 AM 11/09/25 Smartline Medical PO #06 - Vaccum Manifold …" at bounding box center [124, 449] width 178 height 98
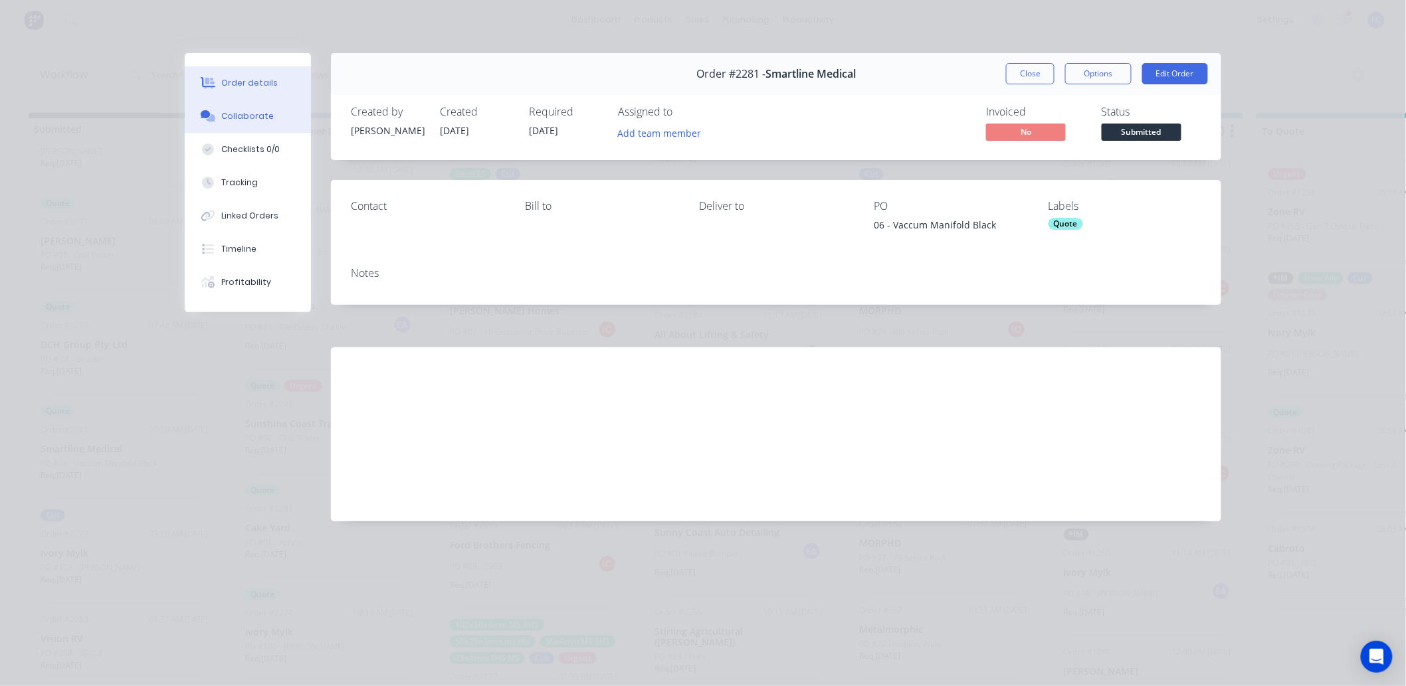
click at [222, 122] on div "Collaborate" at bounding box center [248, 116] width 52 height 12
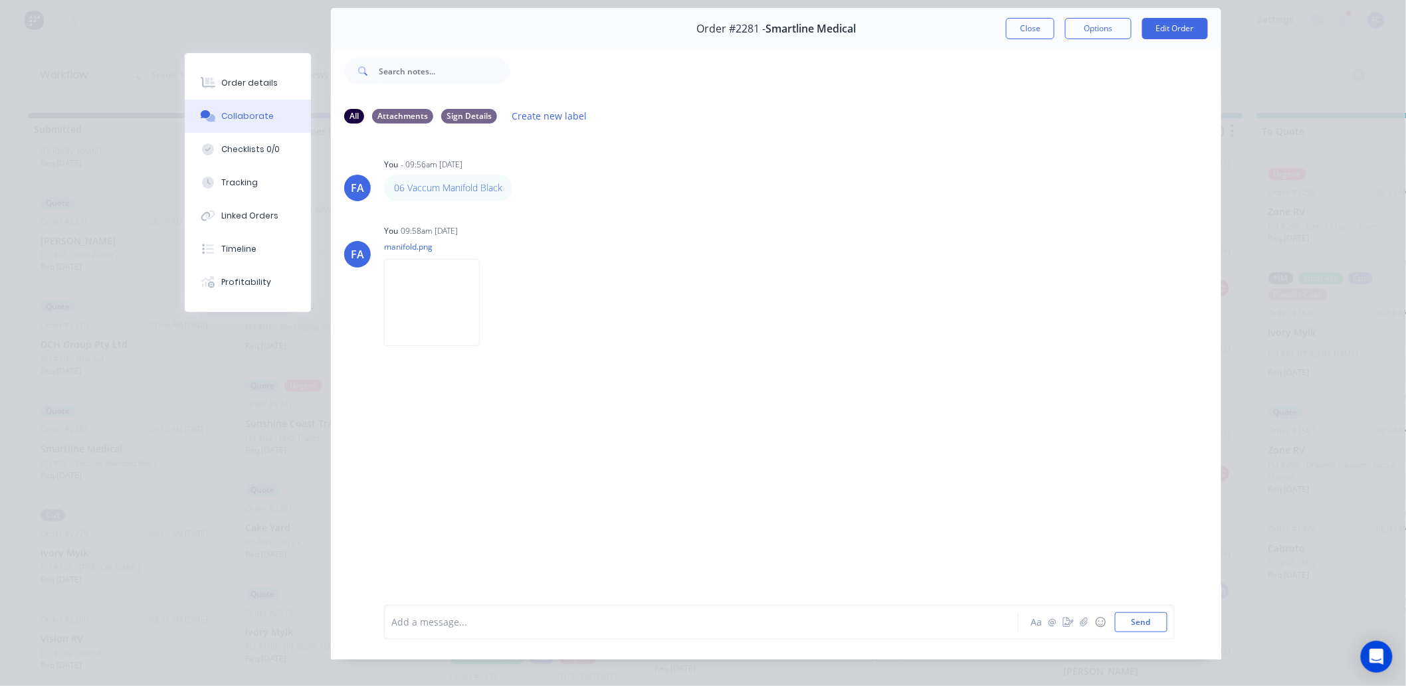
scroll to position [0, 0]
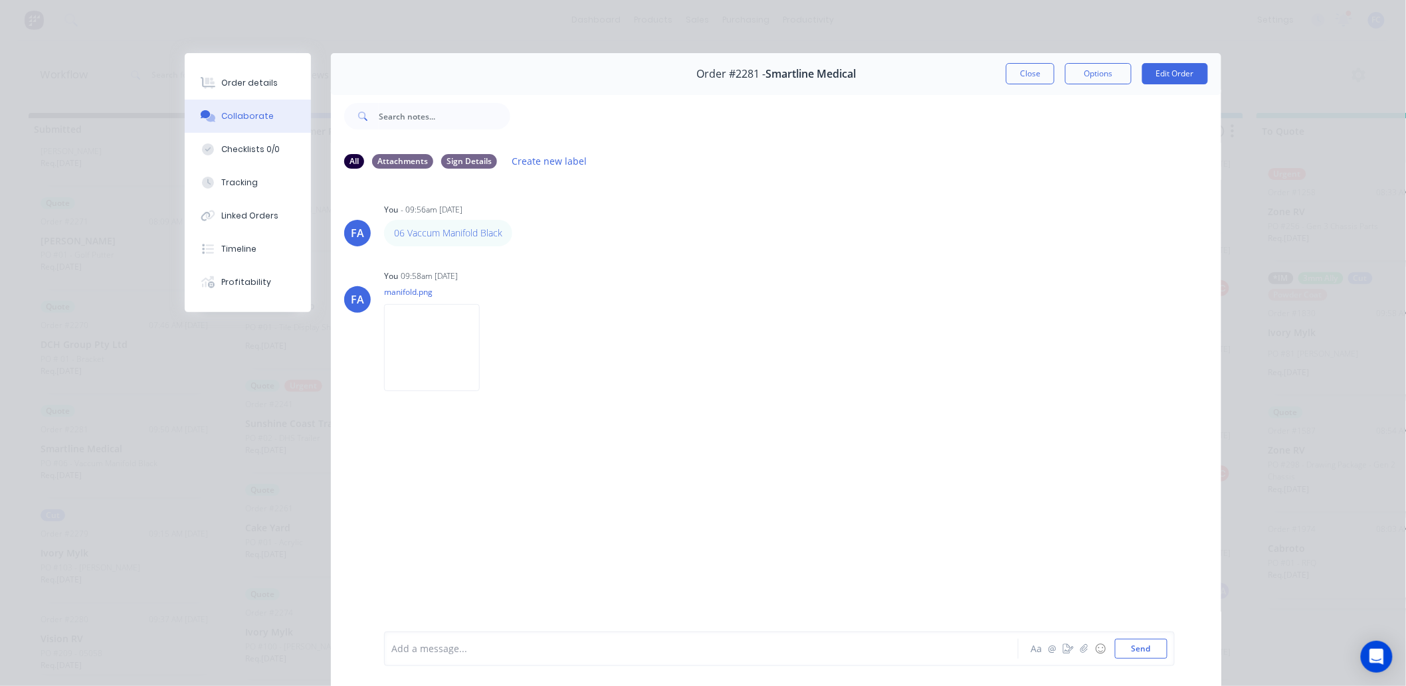
drag, startPoint x: 1014, startPoint y: 68, endPoint x: 912, endPoint y: 126, distance: 117.3
click at [1014, 68] on button "Close" at bounding box center [1030, 73] width 49 height 21
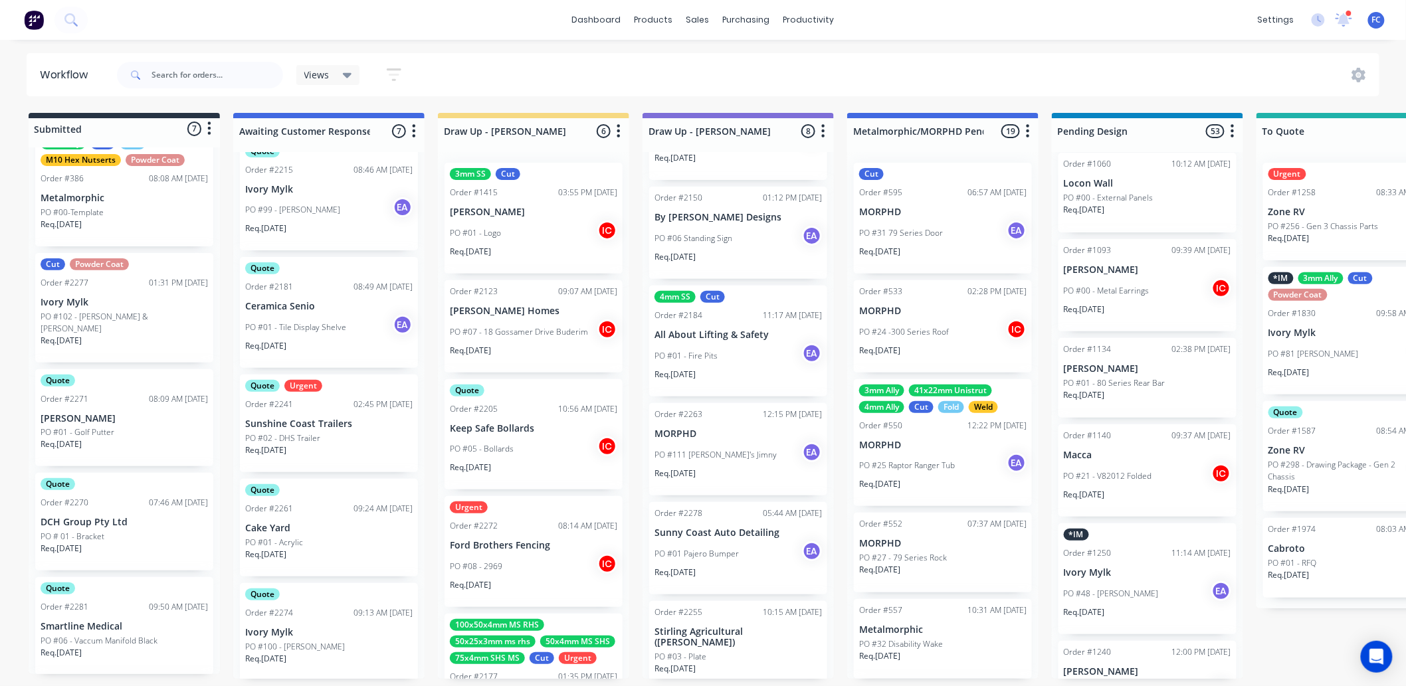
scroll to position [74, 0]
click at [104, 514] on p "DCH Group Pty Ltd" at bounding box center [124, 519] width 167 height 11
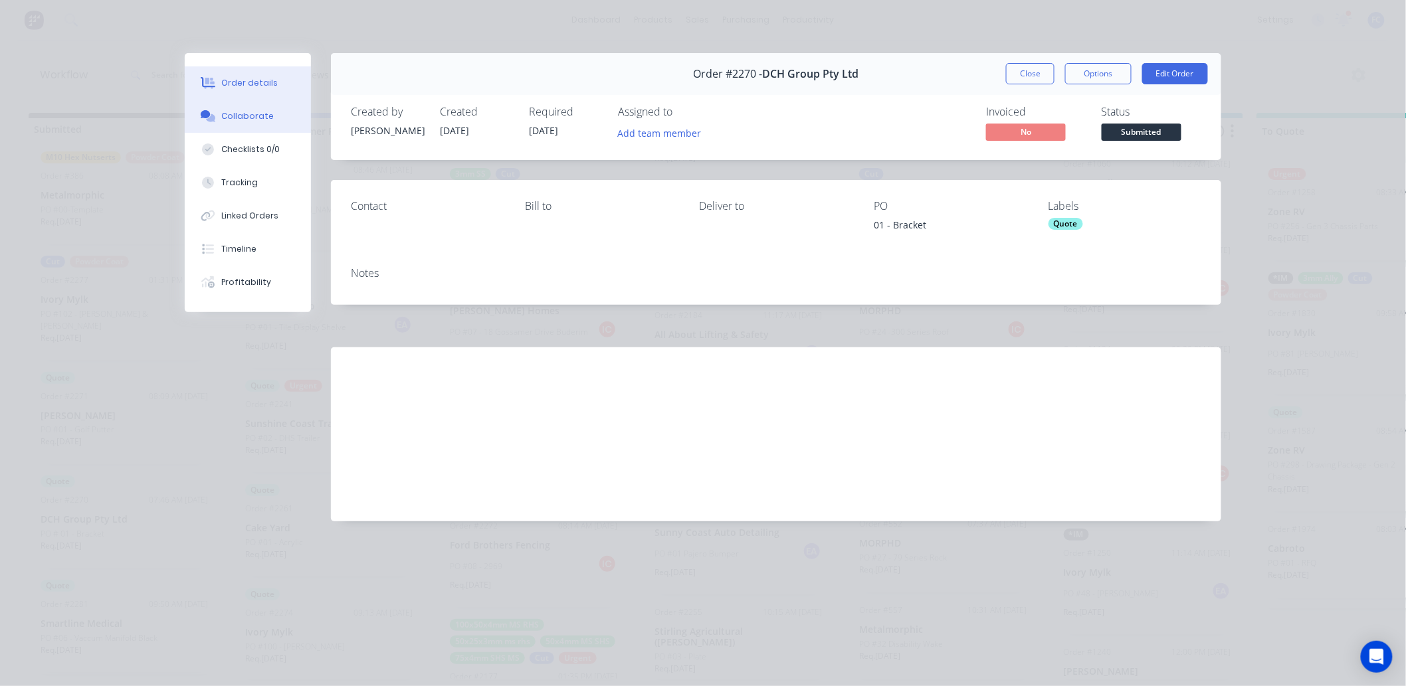
click at [247, 116] on div "Collaborate" at bounding box center [248, 116] width 52 height 12
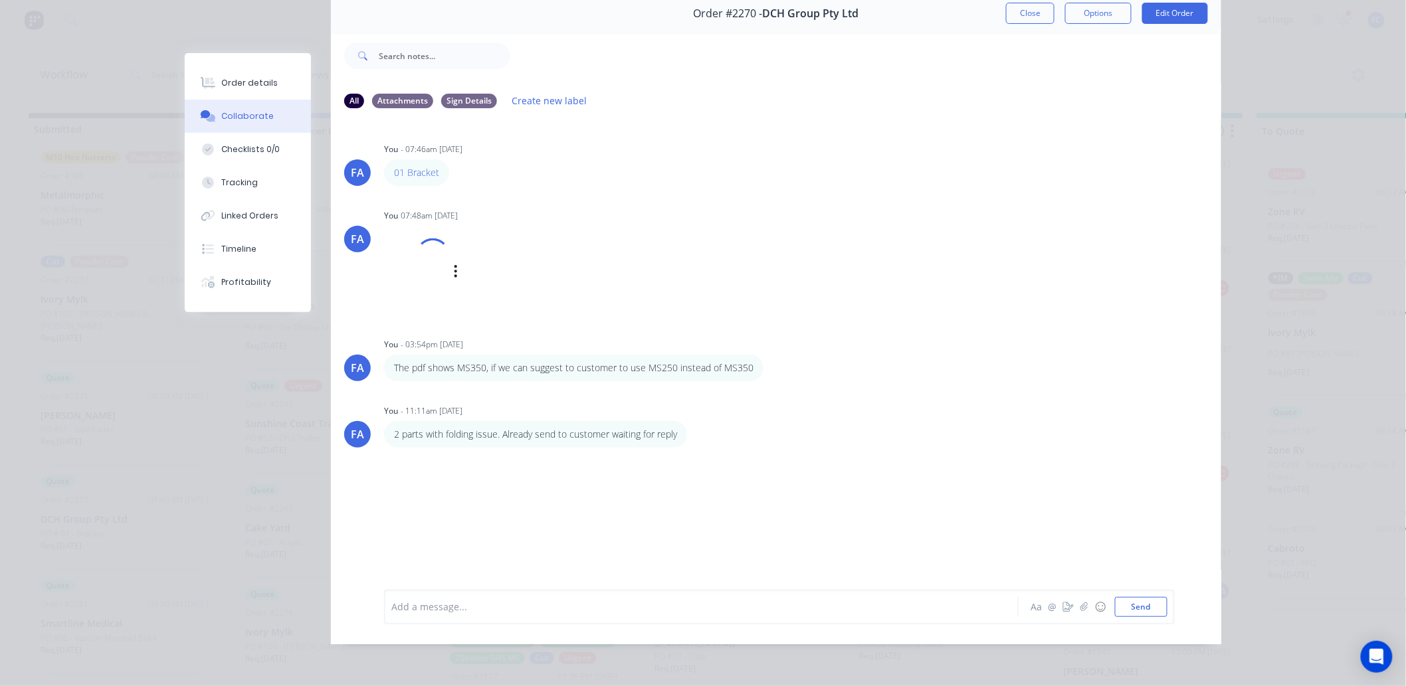
scroll to position [71, 0]
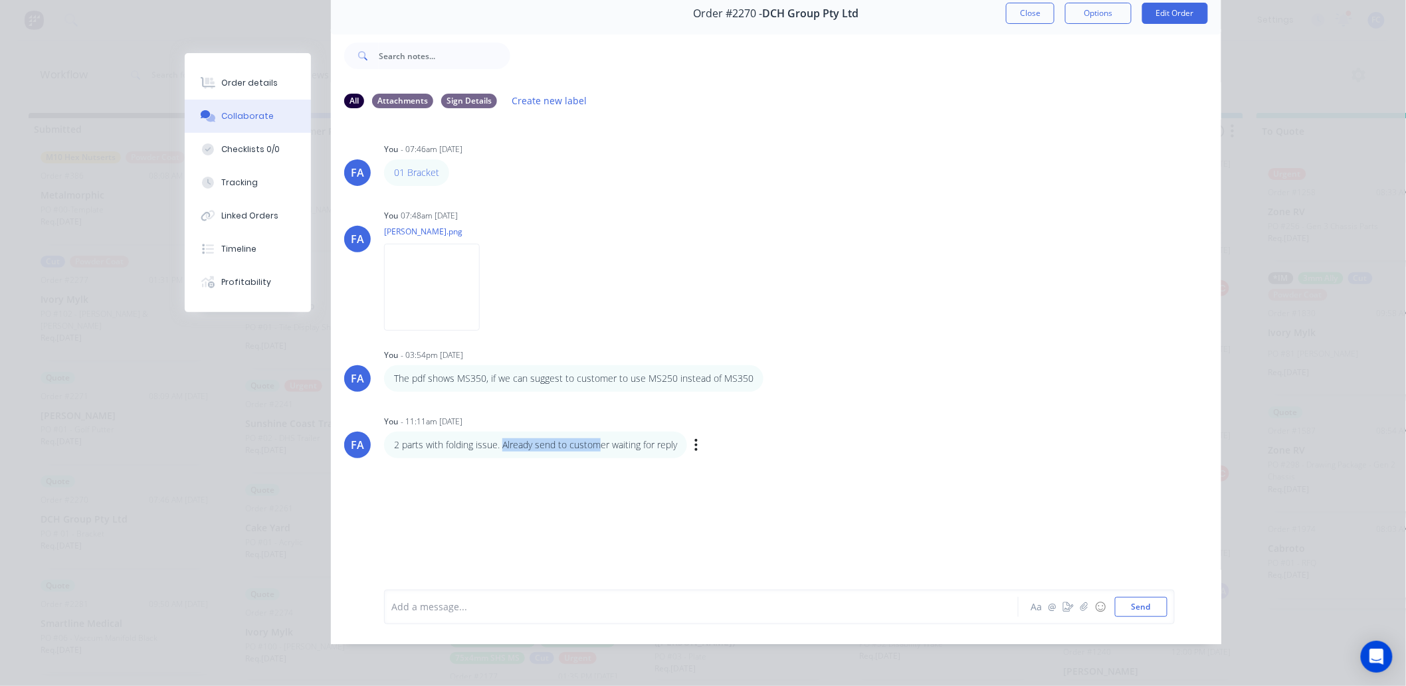
drag, startPoint x: 501, startPoint y: 437, endPoint x: 599, endPoint y: 421, distance: 99.0
click at [599, 432] on div "2 parts with folding issue. Already send to customer waiting for reply" at bounding box center [535, 445] width 303 height 27
click at [603, 432] on div "2 parts with folding issue. Already send to customer waiting for reply" at bounding box center [535, 445] width 303 height 27
drag, startPoint x: 638, startPoint y: 425, endPoint x: 680, endPoint y: 428, distance: 42.6
click at [680, 432] on div "2 parts with folding issue. Already send to customer waiting for reply" at bounding box center [535, 445] width 303 height 27
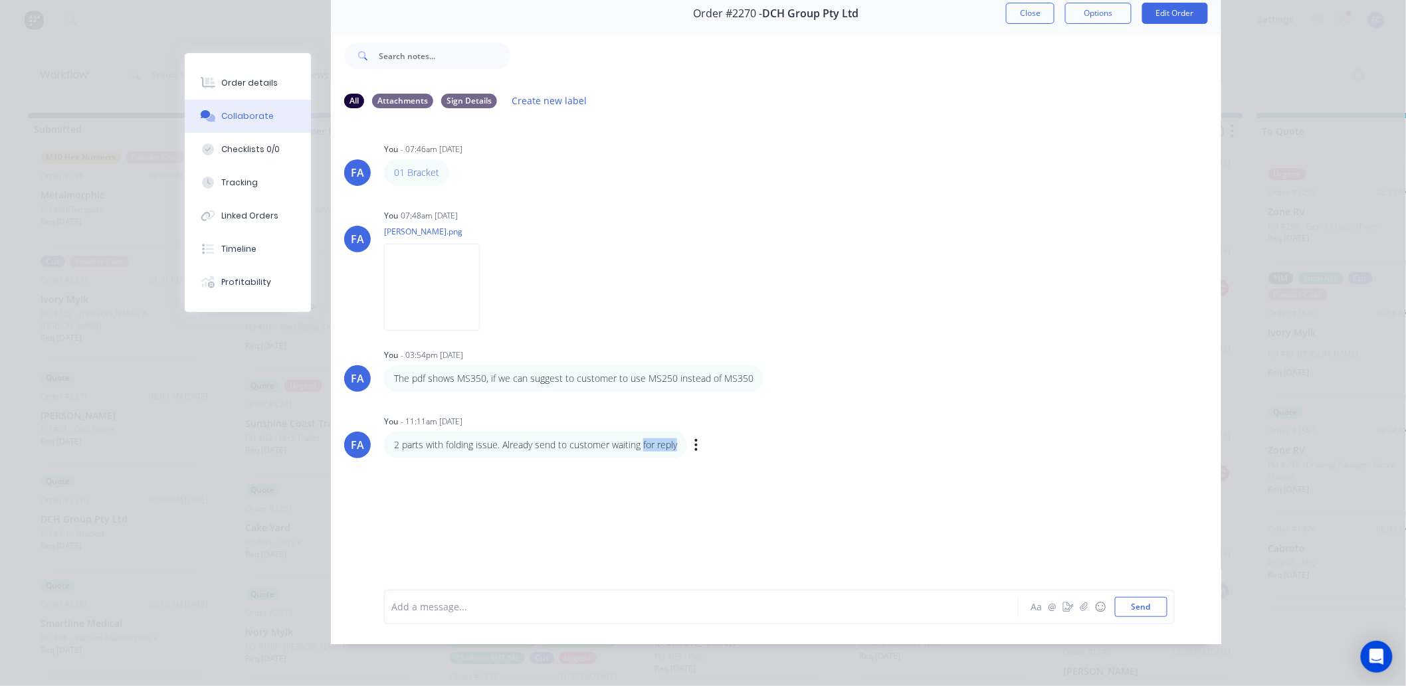
click at [647, 439] on p "2 parts with folding issue. Already send to customer waiting for reply" at bounding box center [535, 445] width 283 height 13
click at [694, 438] on icon "button" at bounding box center [696, 445] width 4 height 15
click at [707, 458] on button "Edit" at bounding box center [745, 469] width 84 height 22
click at [554, 609] on span "2 parts with folding issue. Already send to customer waiting for reply" at bounding box center [546, 607] width 308 height 13
click at [613, 607] on span "2 parts with folding issue. Already send to customer waiting for reply" at bounding box center [546, 607] width 308 height 13
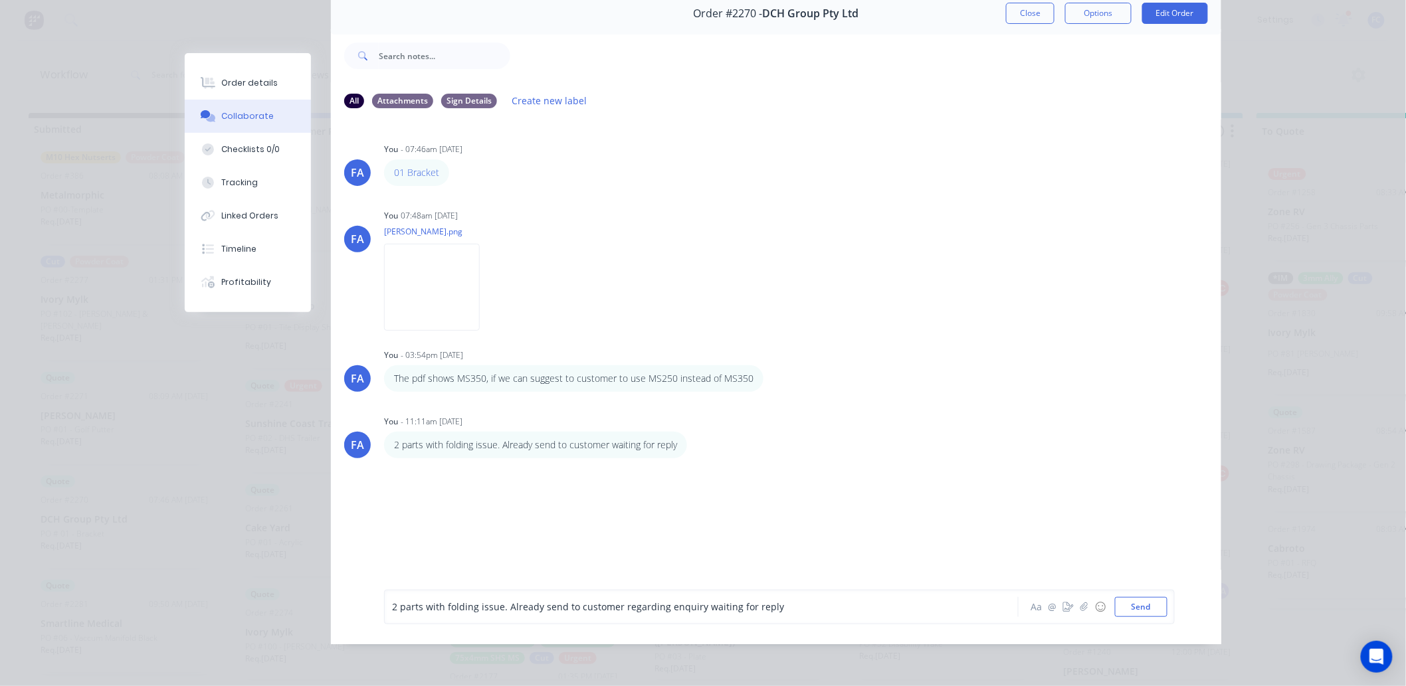
click at [1136, 609] on button "Send" at bounding box center [1141, 607] width 52 height 20
drag, startPoint x: 1024, startPoint y: 4, endPoint x: 1013, endPoint y: 11, distance: 13.5
click at [1024, 4] on button "Close" at bounding box center [1030, 13] width 49 height 21
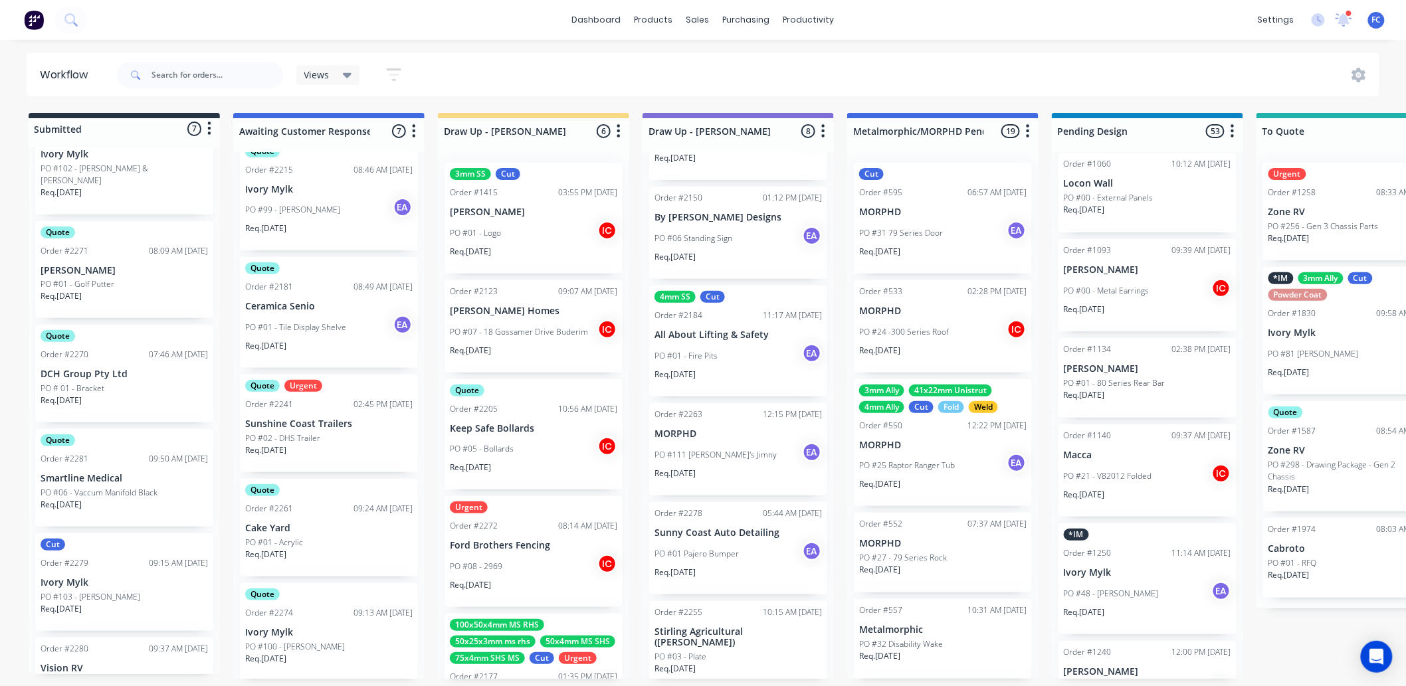
scroll to position [221, 0]
click at [90, 451] on div "Order #2281 09:50 AM 11/09/25" at bounding box center [124, 457] width 167 height 12
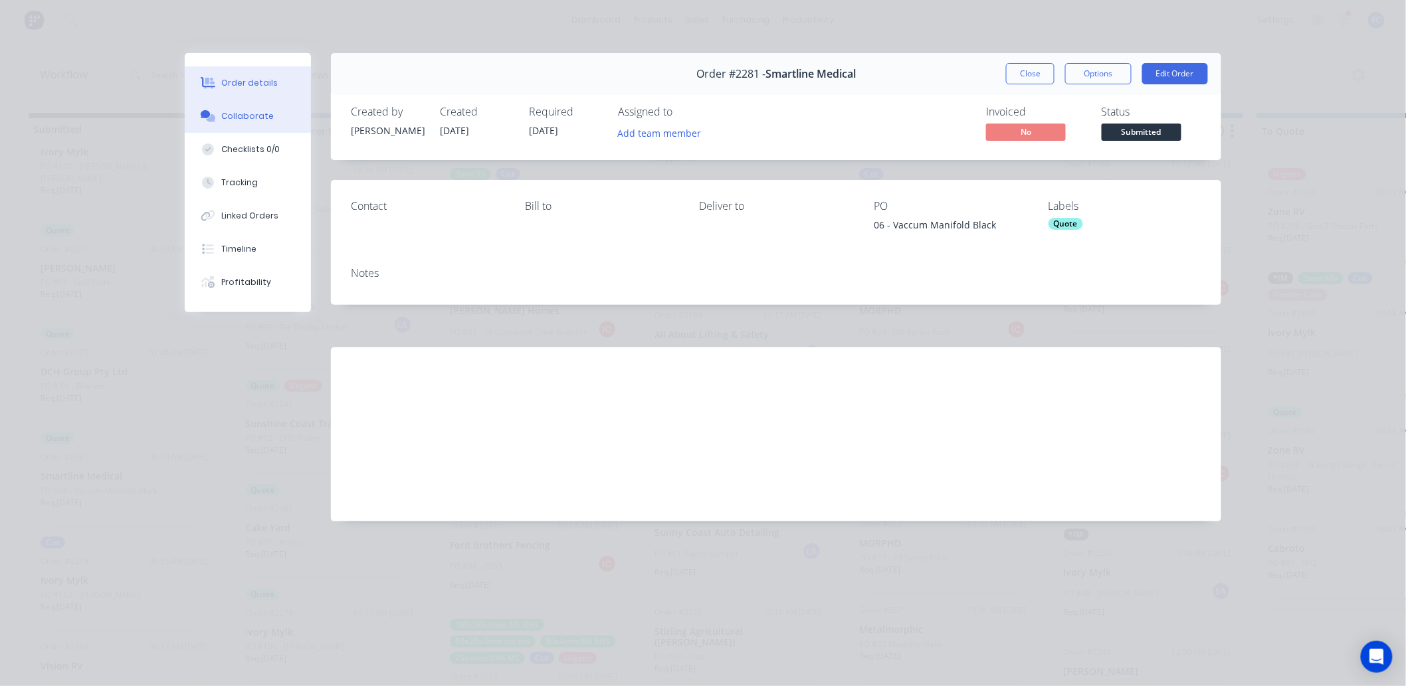
click at [251, 120] on div "Collaborate" at bounding box center [248, 116] width 52 height 12
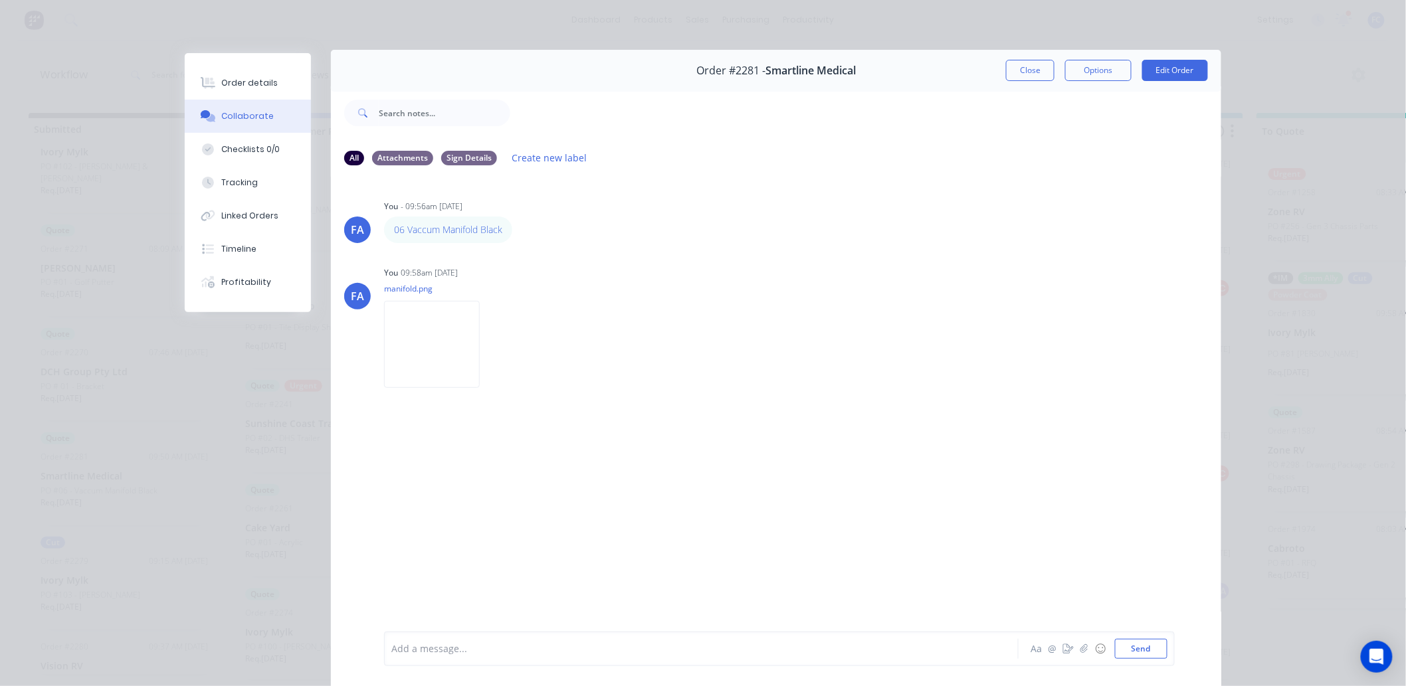
scroll to position [0, 0]
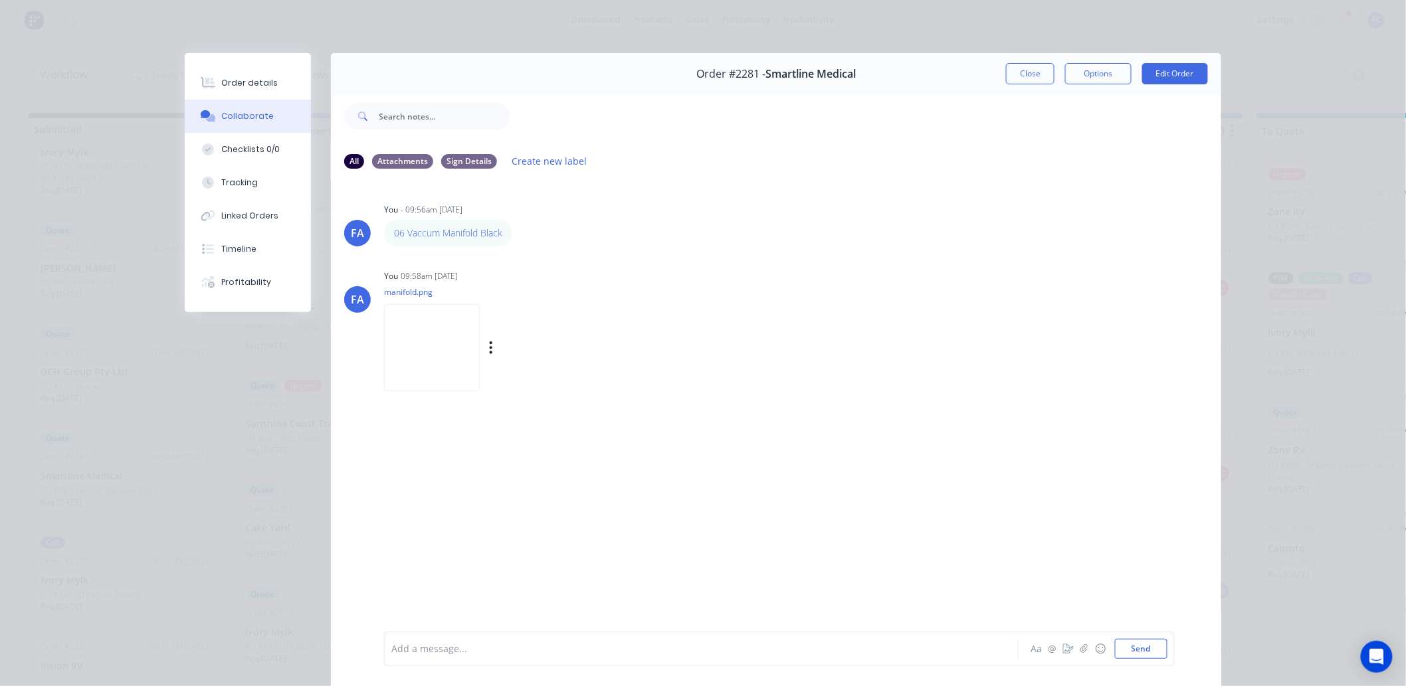
click at [439, 368] on img at bounding box center [432, 347] width 96 height 87
click at [1027, 70] on button "Close" at bounding box center [1030, 73] width 49 height 21
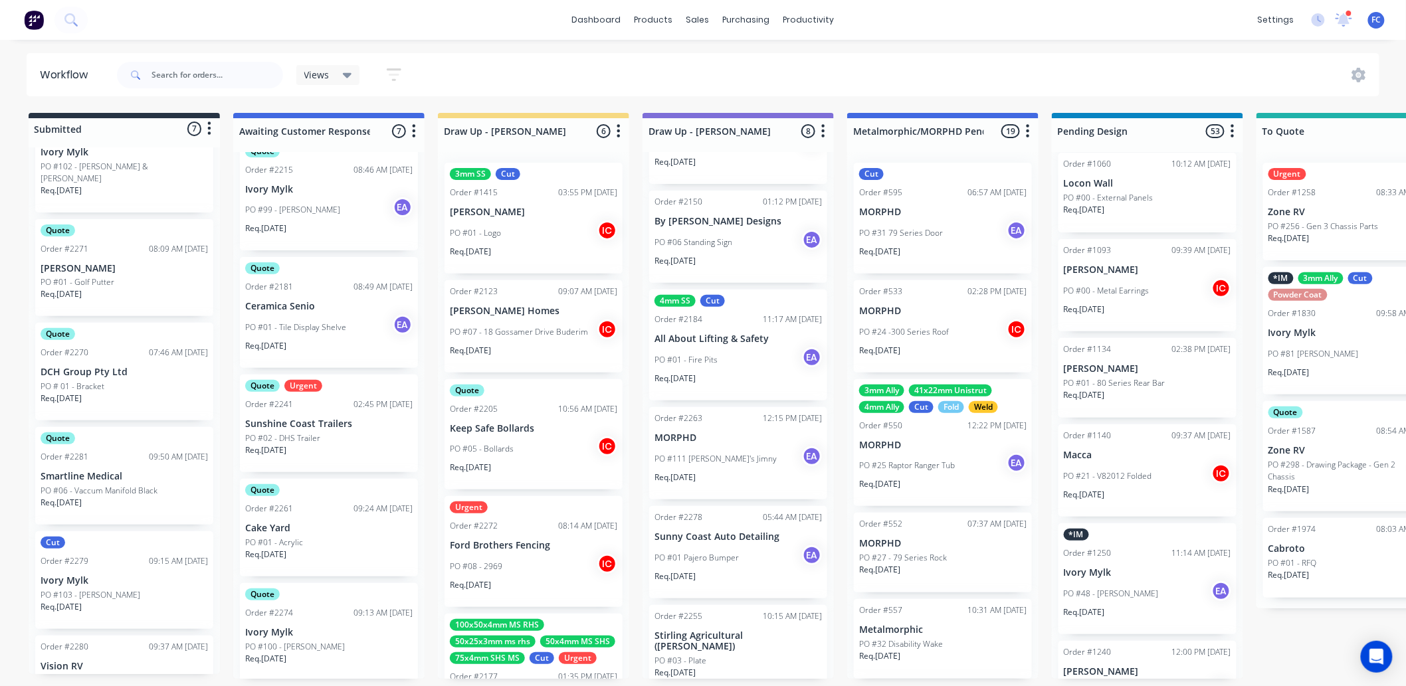
scroll to position [271, 0]
click at [1341, 23] on icon at bounding box center [1343, 18] width 13 height 12
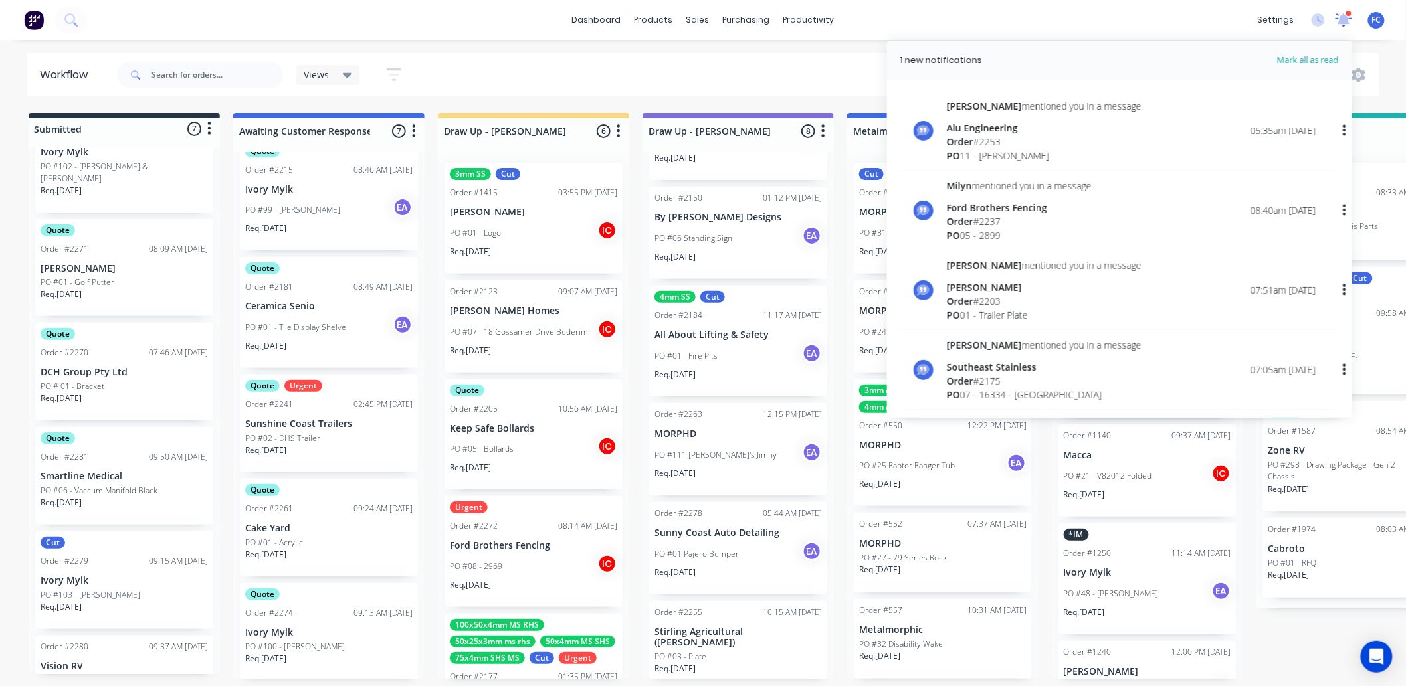
click at [1341, 23] on icon at bounding box center [1343, 19] width 13 height 12
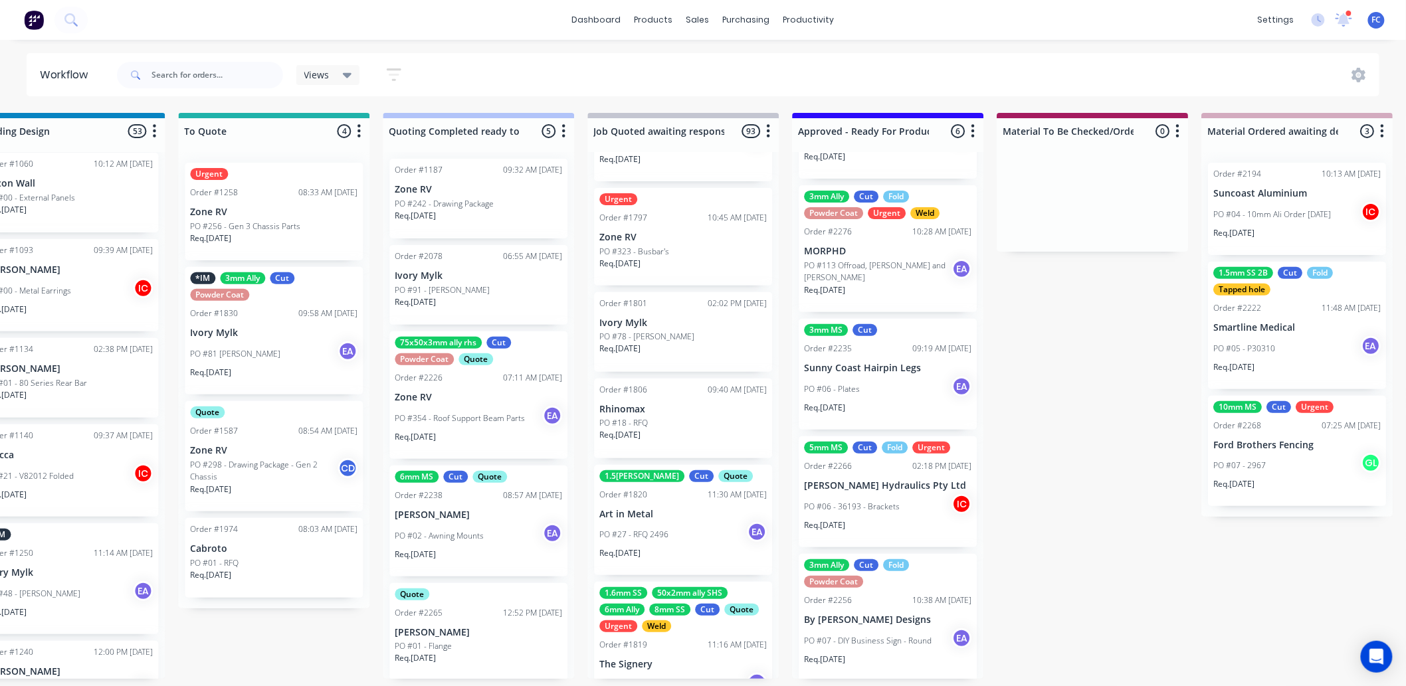
scroll to position [280, 0]
click at [896, 613] on p "By [PERSON_NAME] Designs" at bounding box center [887, 618] width 167 height 11
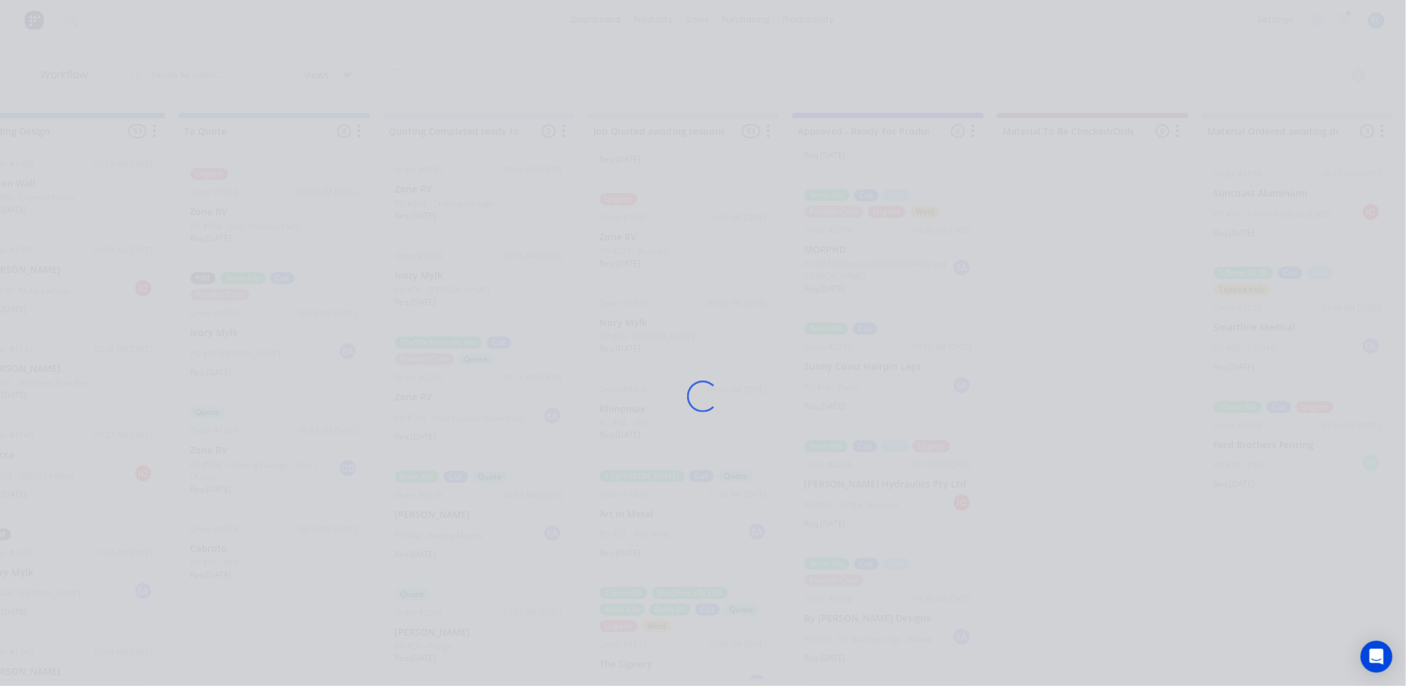
scroll to position [0, 1078]
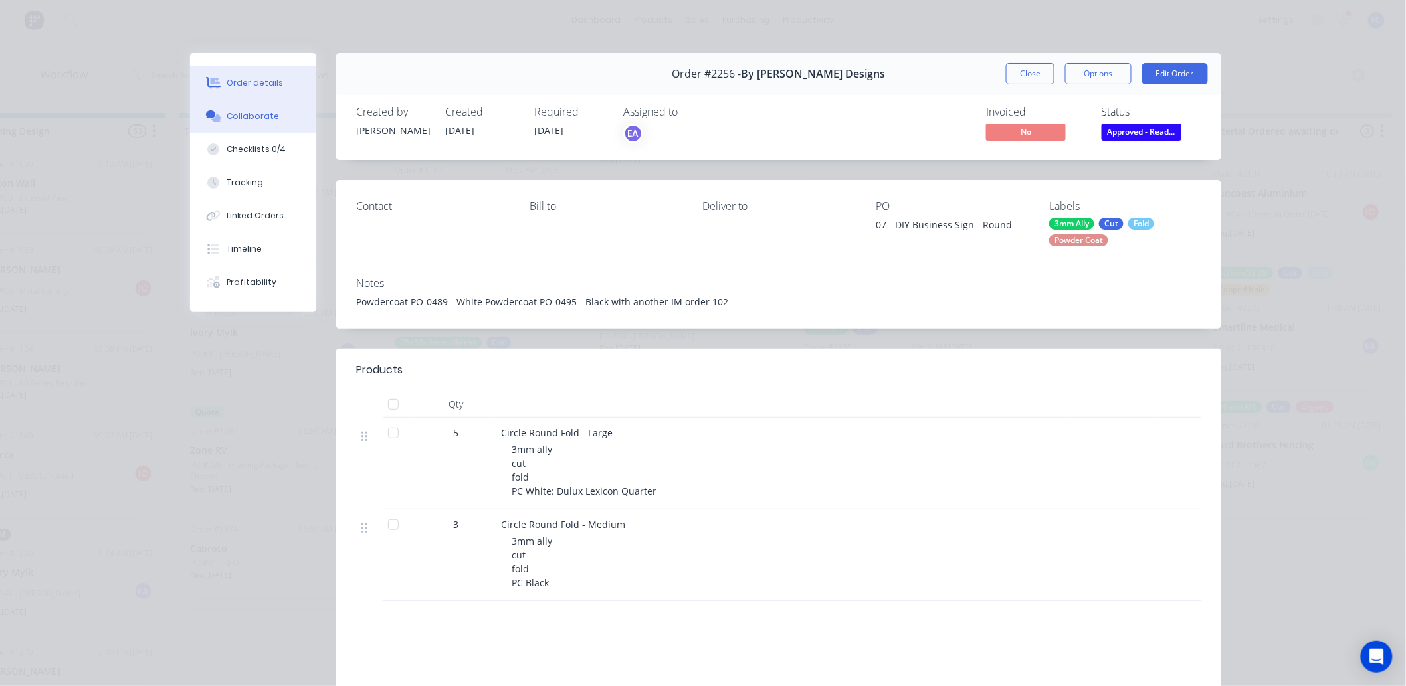
click at [234, 116] on div "Collaborate" at bounding box center [253, 116] width 52 height 12
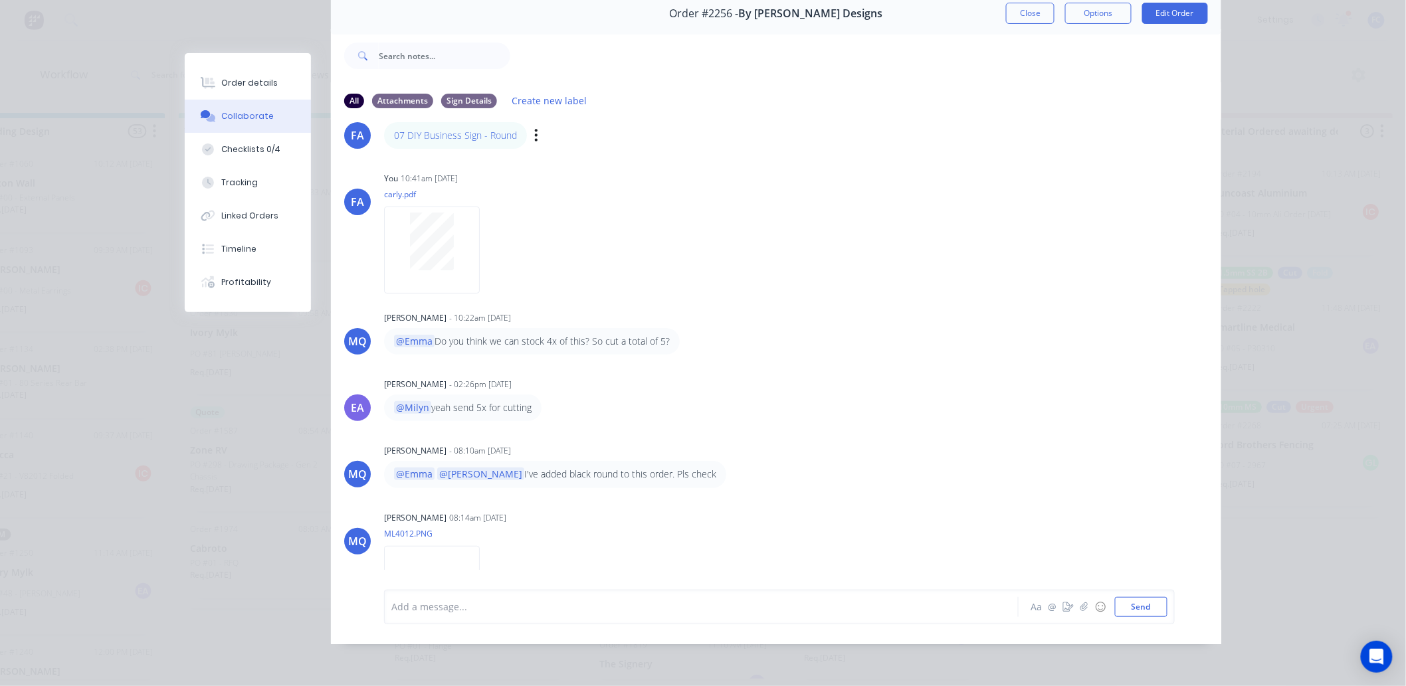
scroll to position [15, 0]
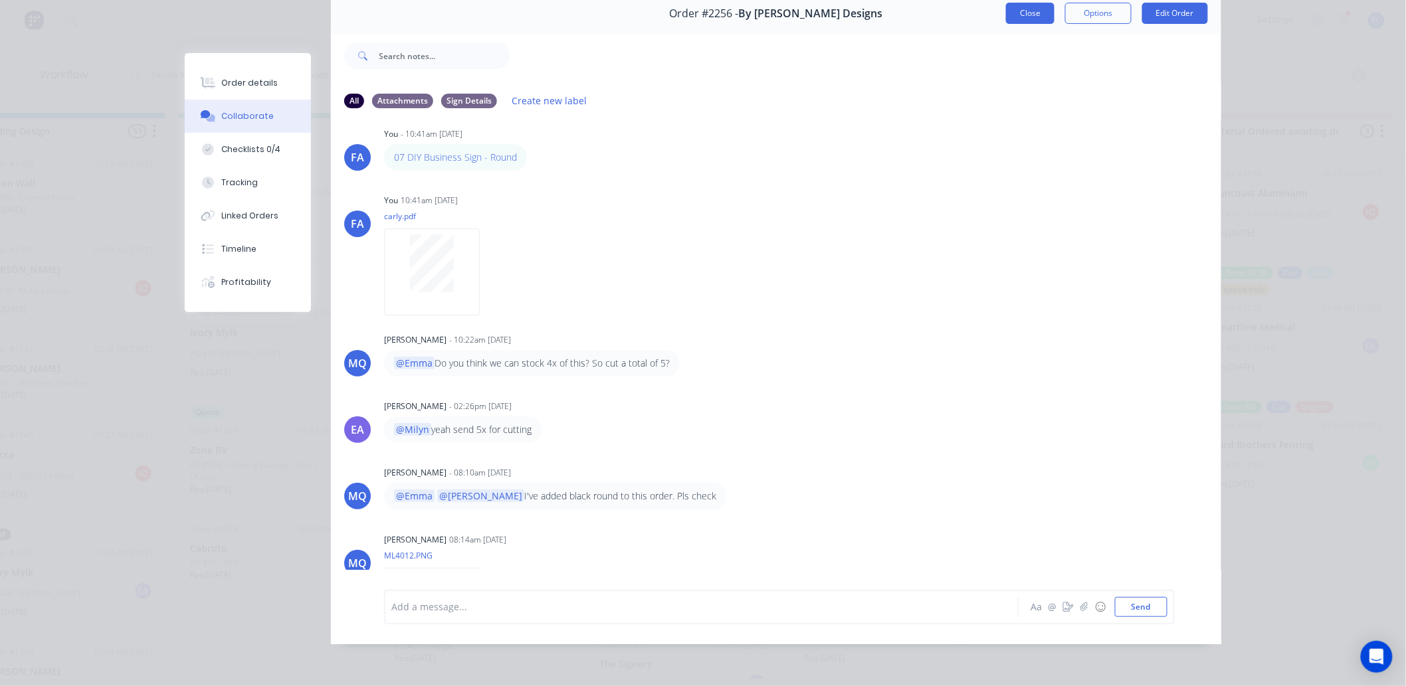
click at [1015, 5] on button "Close" at bounding box center [1030, 13] width 49 height 21
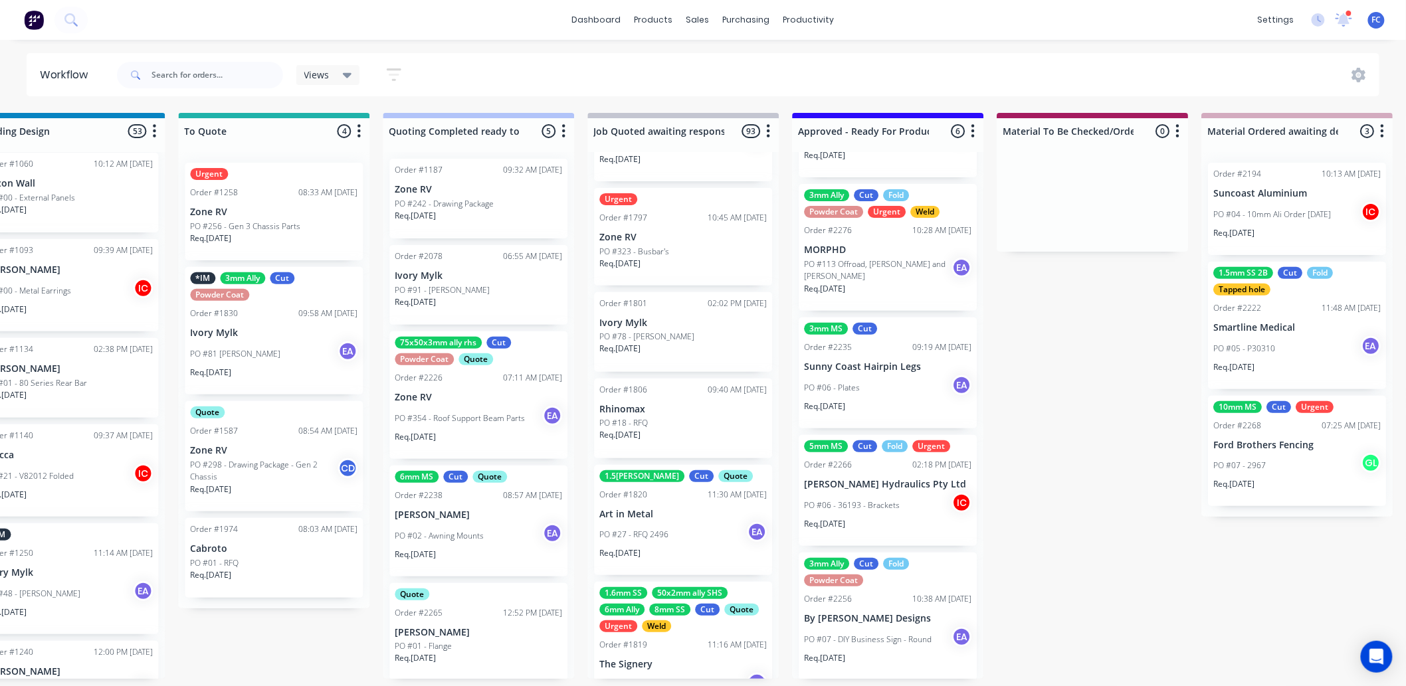
click at [862, 484] on p "[PERSON_NAME] Hydraulics Pty Ltd" at bounding box center [887, 484] width 167 height 11
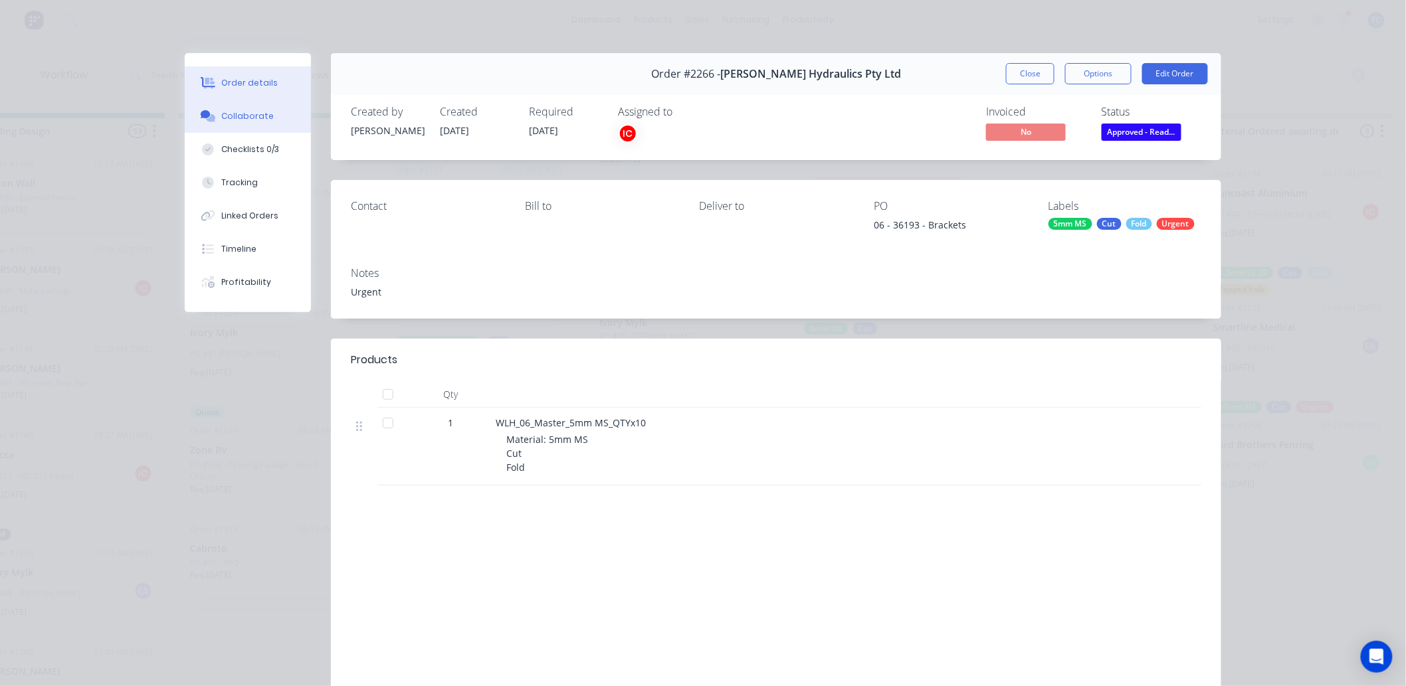
click at [241, 116] on div "Collaborate" at bounding box center [248, 116] width 52 height 12
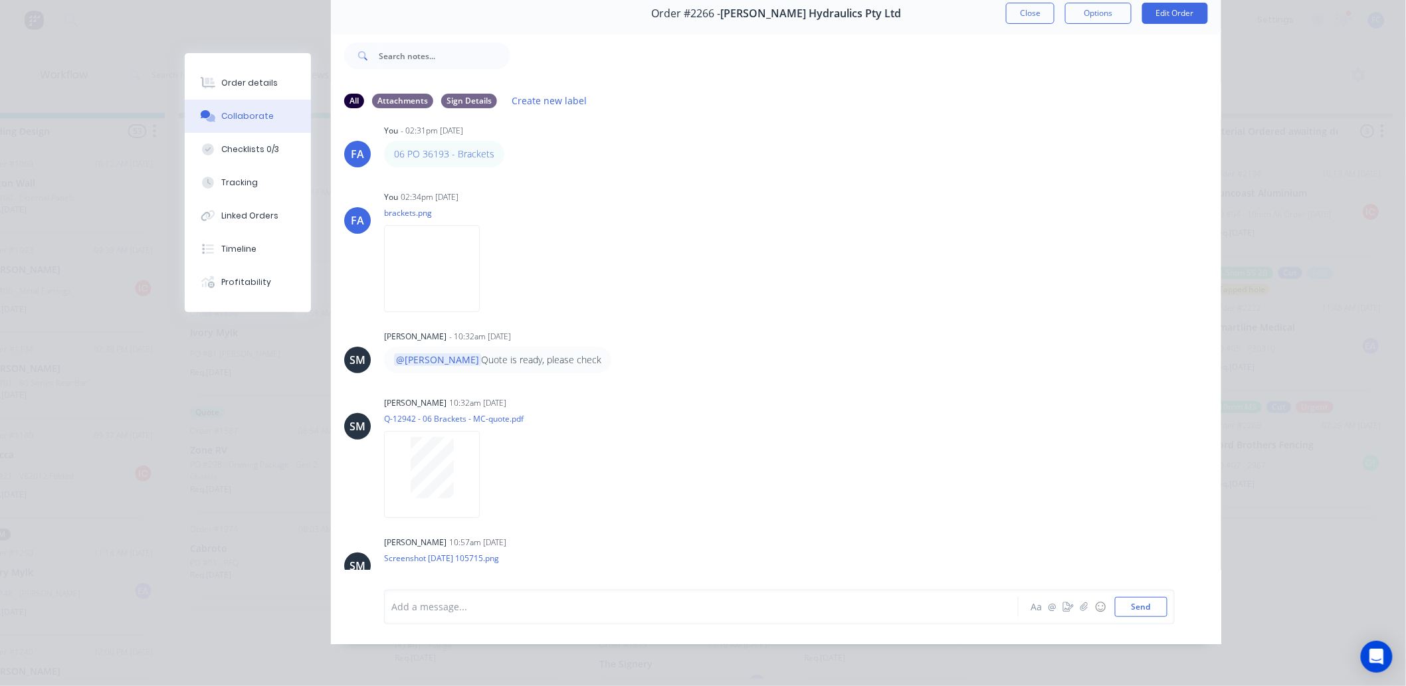
scroll to position [0, 0]
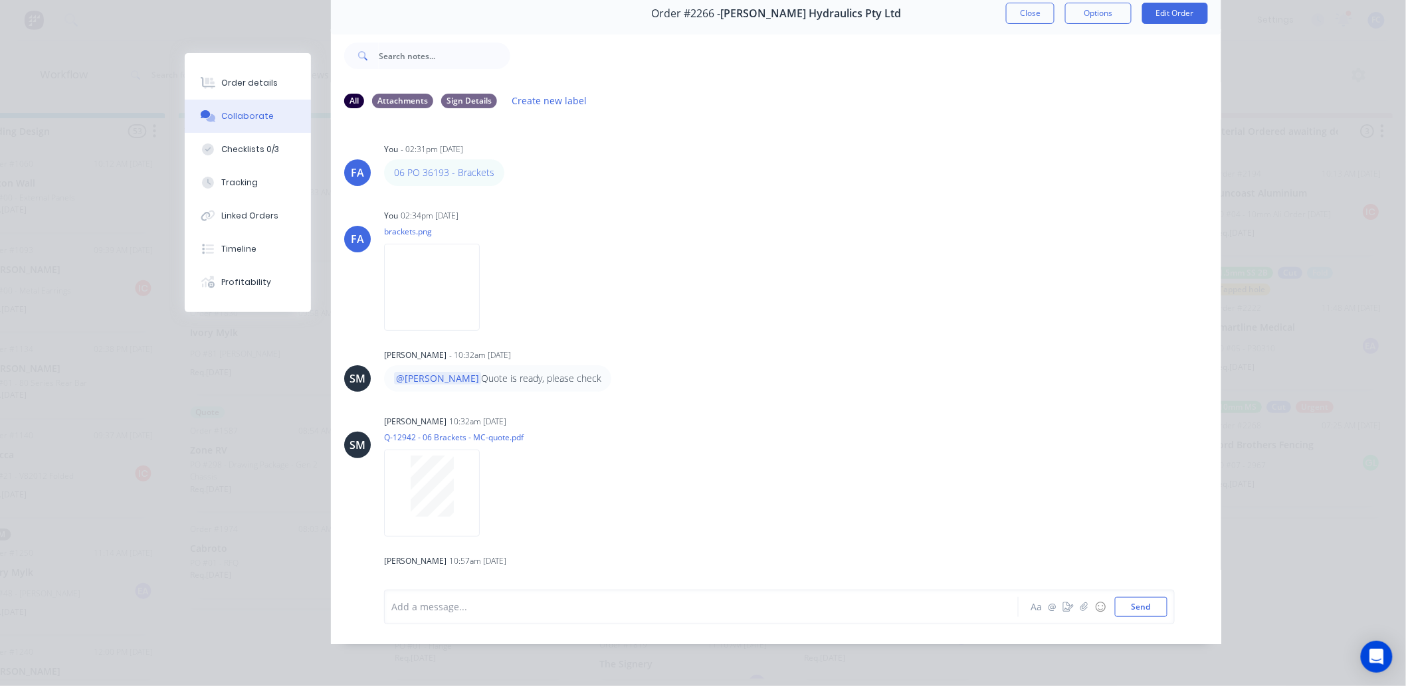
drag, startPoint x: 1019, startPoint y: 9, endPoint x: 845, endPoint y: 342, distance: 374.7
click at [1019, 10] on button "Close" at bounding box center [1030, 13] width 49 height 21
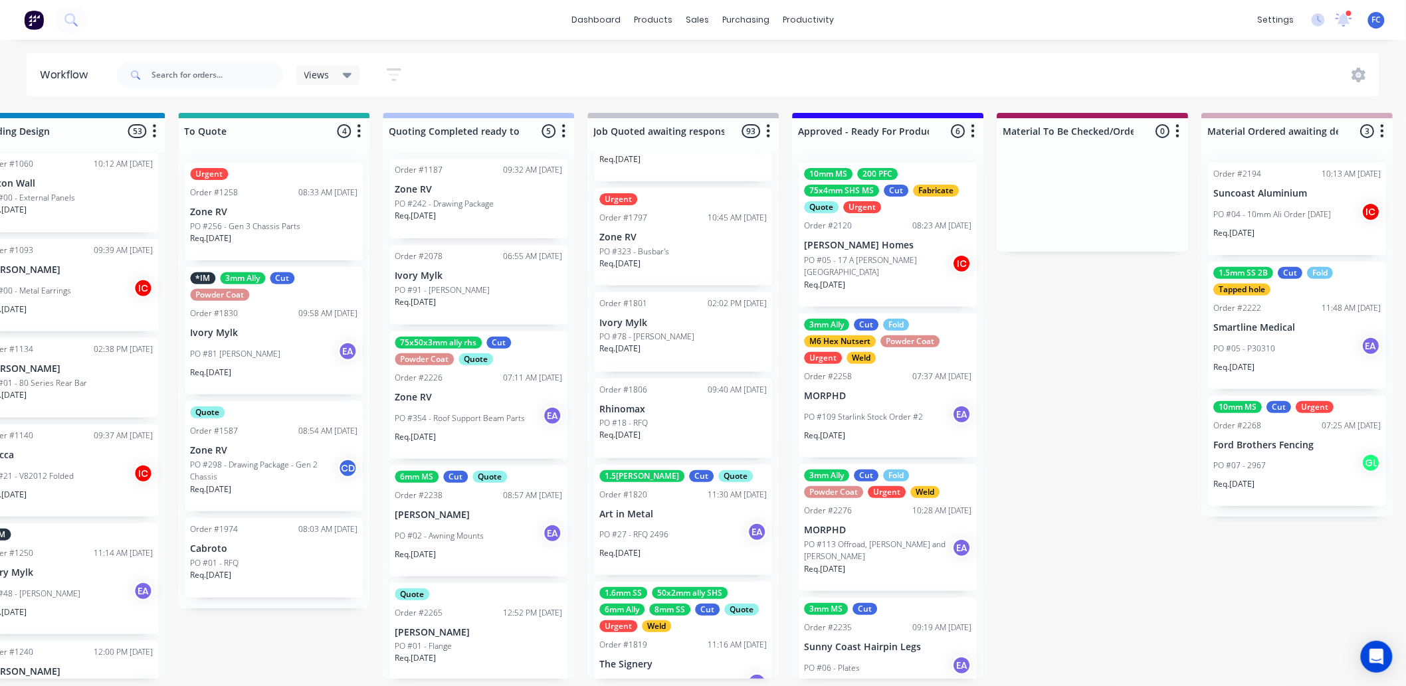
scroll to position [0, 1078]
click at [844, 236] on div "10mm MS 200 PFC 75x4mm SHS MS Cut Fabricate Quote Urgent Order #2120 08:23 AM 1…" at bounding box center [888, 235] width 178 height 144
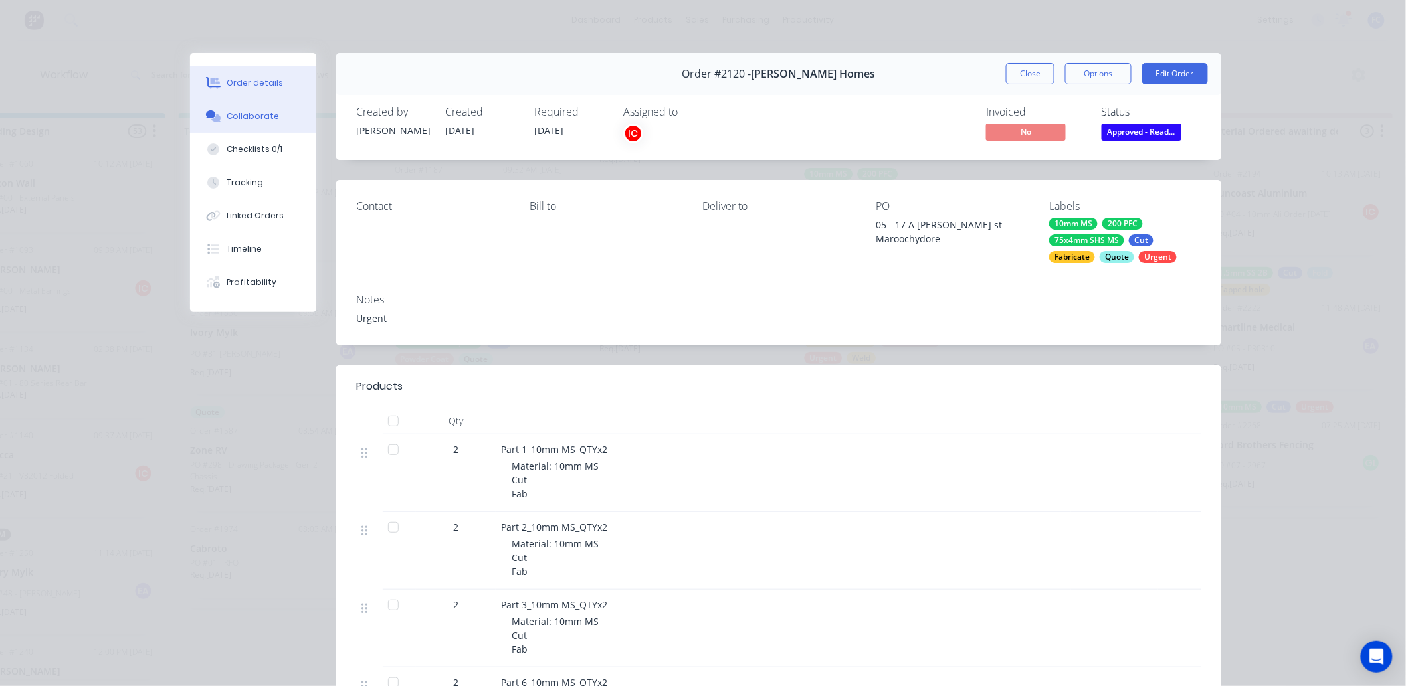
click at [246, 118] on div "Collaborate" at bounding box center [253, 116] width 52 height 12
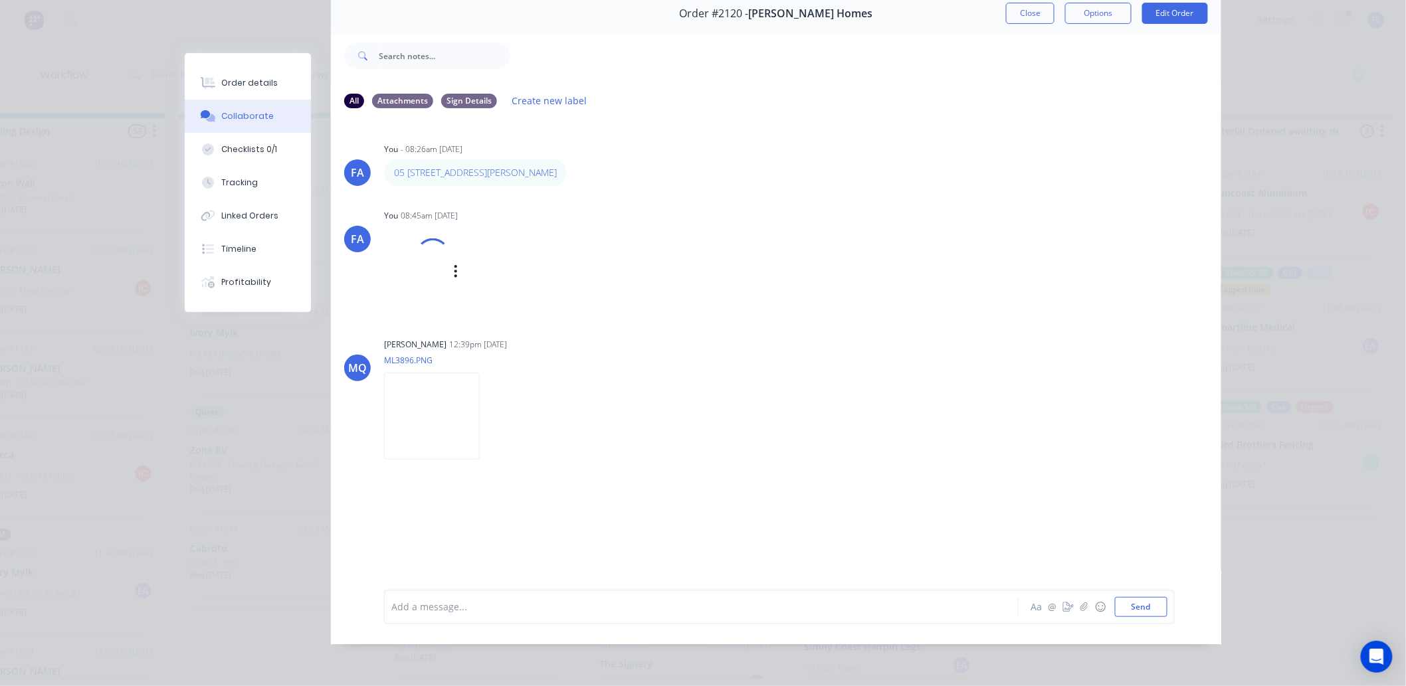
scroll to position [71, 0]
drag, startPoint x: 241, startPoint y: 80, endPoint x: 310, endPoint y: 101, distance: 72.1
click at [241, 80] on div "Order details" at bounding box center [250, 83] width 56 height 12
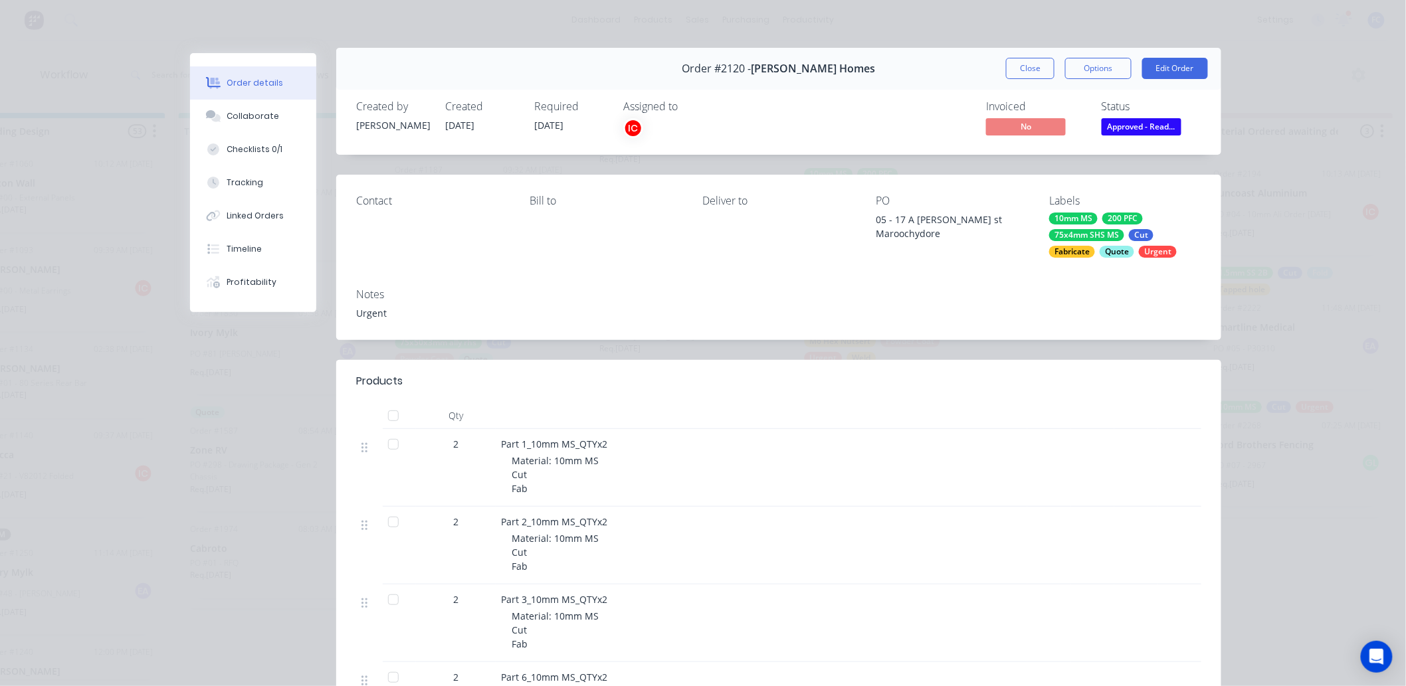
scroll to position [0, 0]
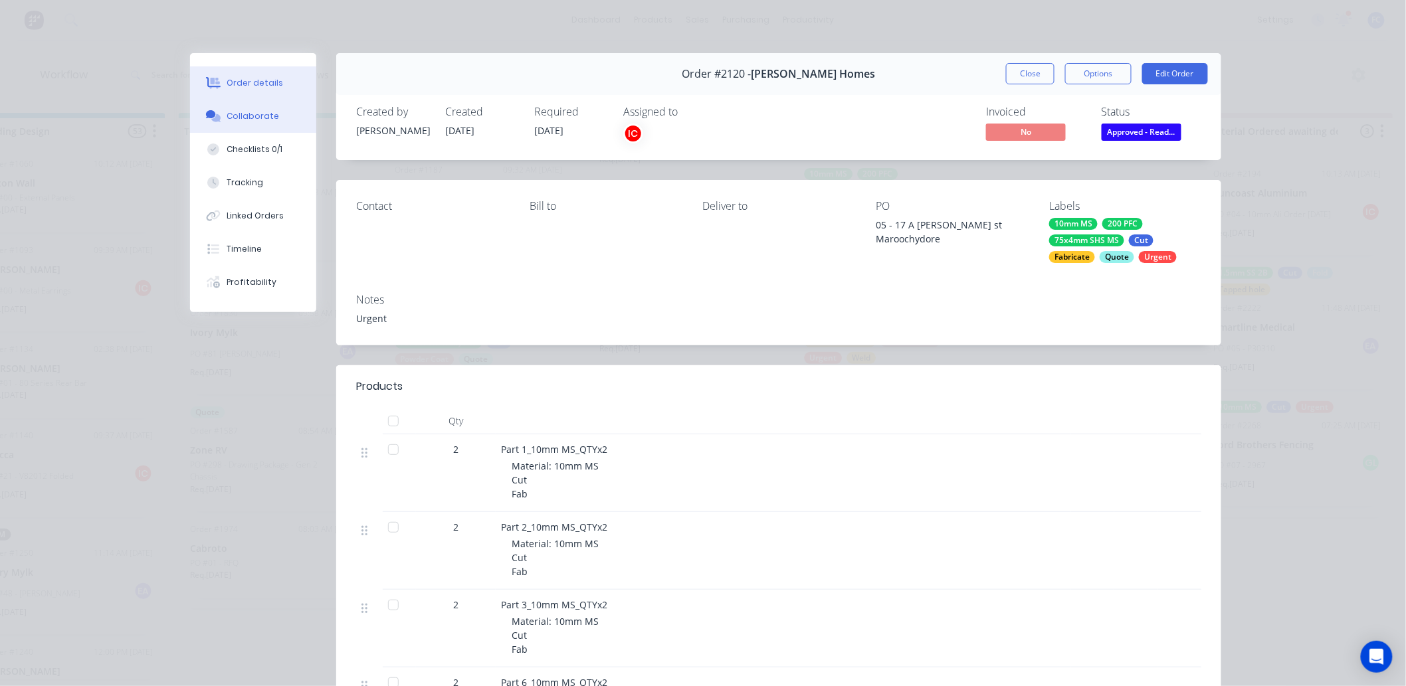
click at [227, 114] on div "Collaborate" at bounding box center [253, 116] width 52 height 12
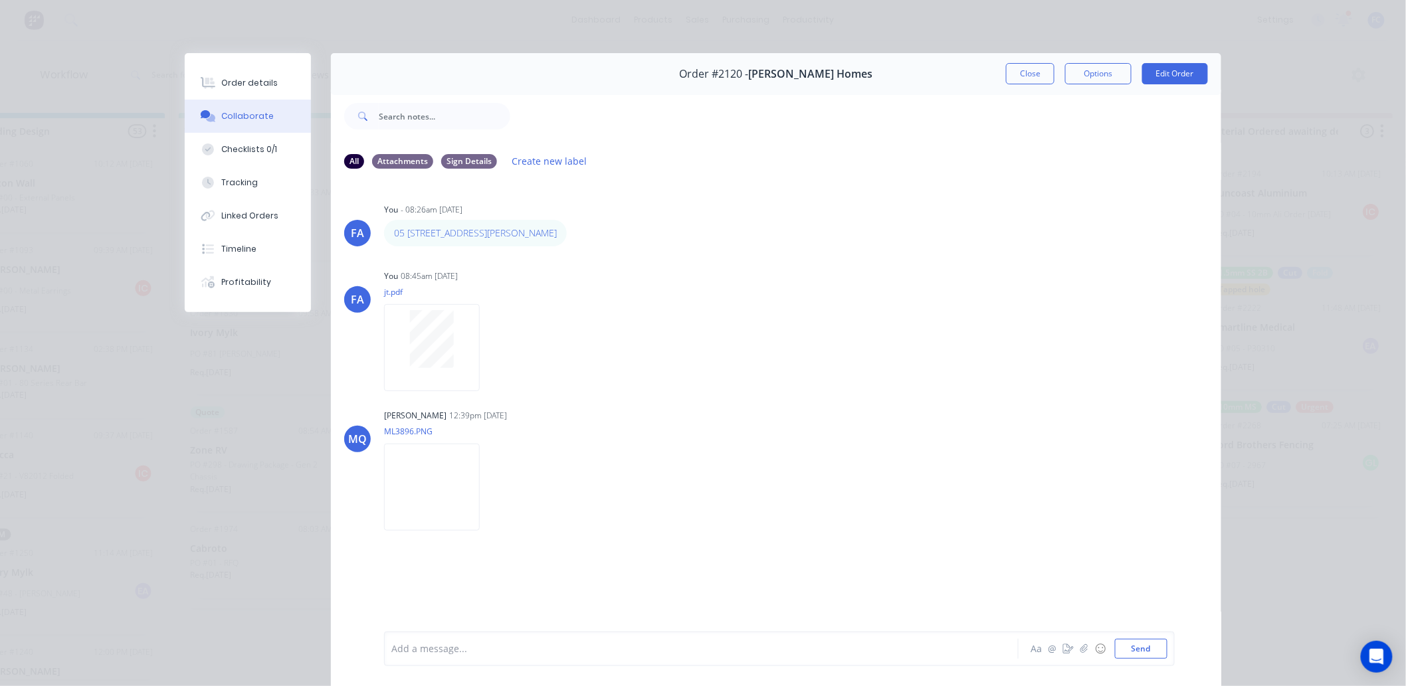
drag, startPoint x: 1040, startPoint y: 81, endPoint x: 998, endPoint y: 91, distance: 43.7
click at [1039, 80] on button "Close" at bounding box center [1030, 73] width 49 height 21
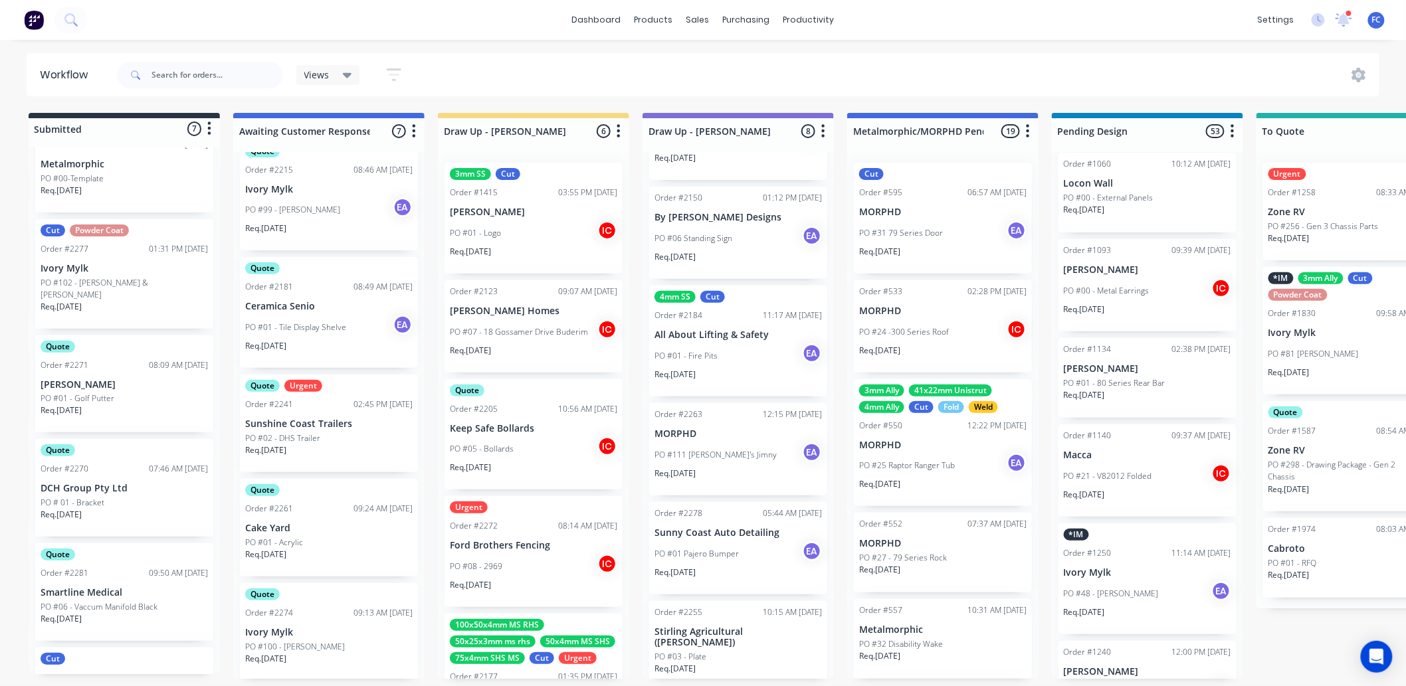
scroll to position [101, 0]
click at [88, 571] on div "Order #2281 09:50 AM 11/09/25" at bounding box center [124, 577] width 167 height 12
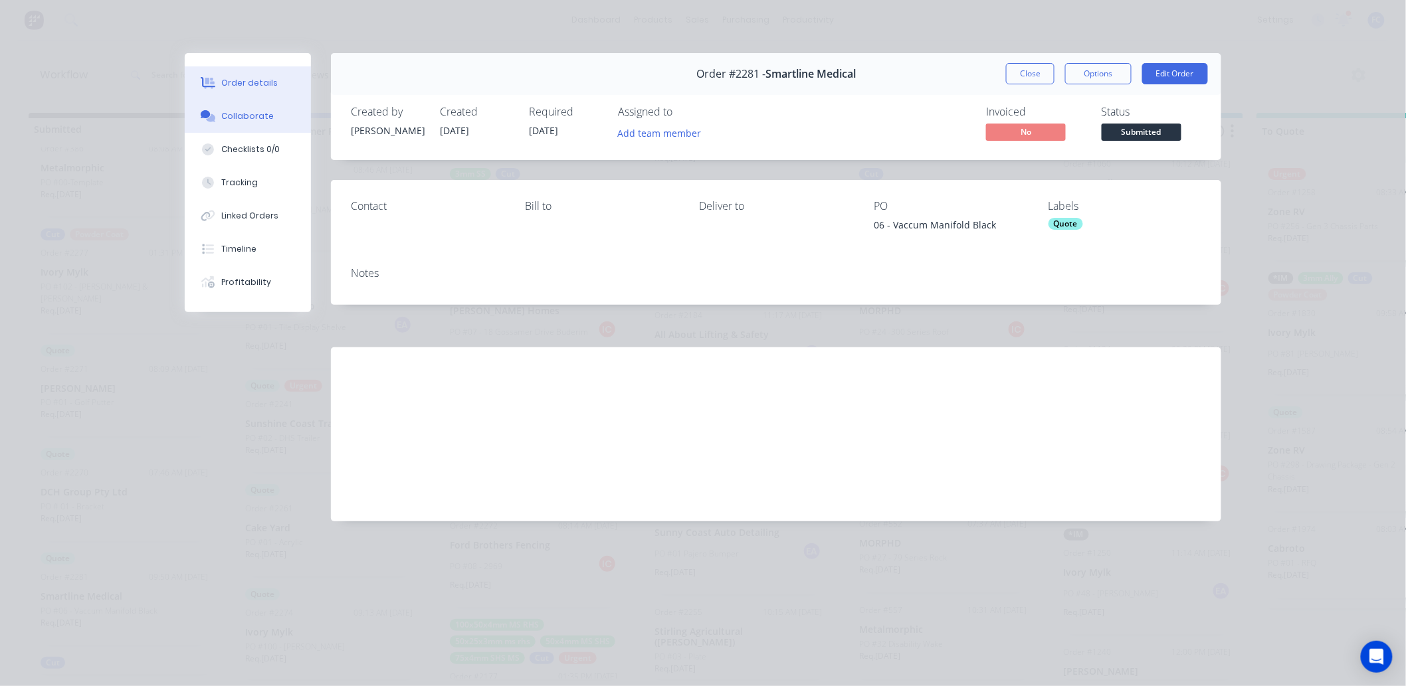
drag, startPoint x: 221, startPoint y: 110, endPoint x: 227, endPoint y: 115, distance: 7.6
click at [222, 112] on button "Collaborate" at bounding box center [248, 116] width 126 height 33
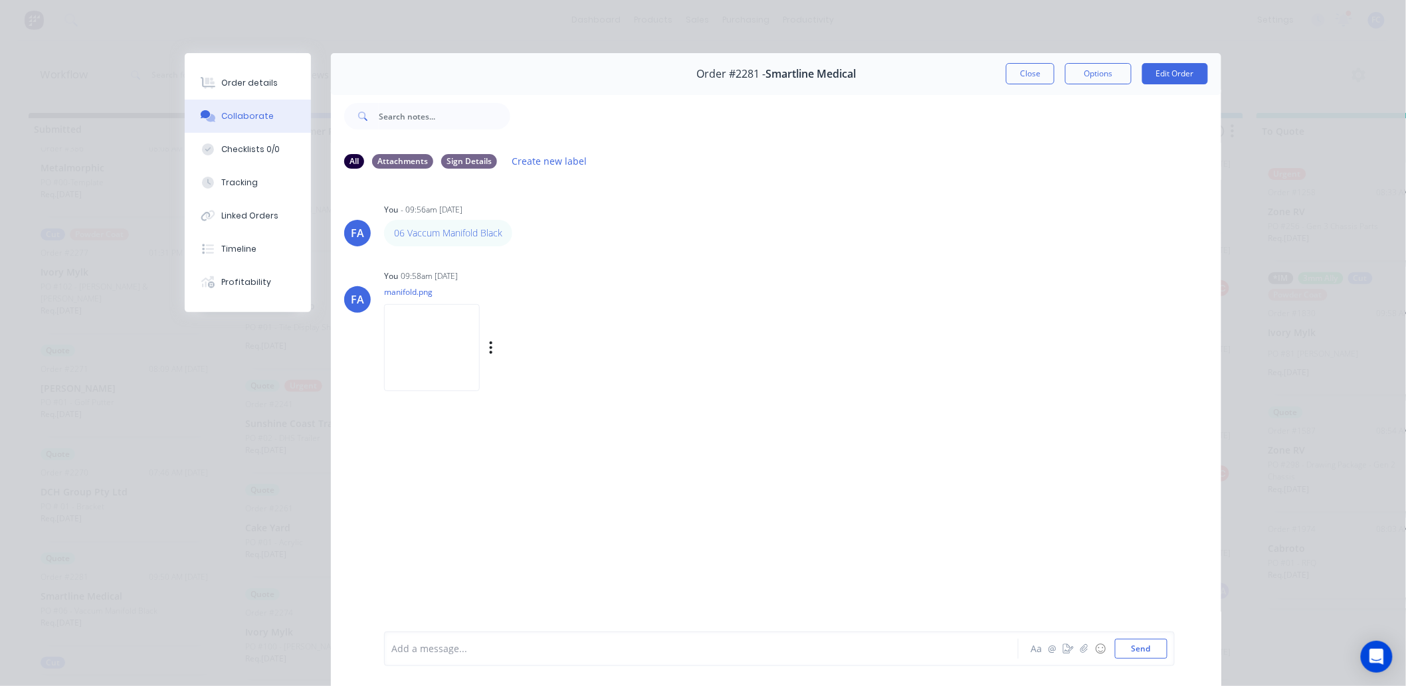
click at [456, 376] on img at bounding box center [432, 347] width 96 height 87
click at [430, 578] on div at bounding box center [421, 600] width 47 height 47
click at [447, 599] on div at bounding box center [779, 605] width 776 height 68
drag, startPoint x: 415, startPoint y: 644, endPoint x: 419, endPoint y: 654, distance: 10.1
click at [417, 652] on div "Add a message..." at bounding box center [682, 649] width 582 height 20
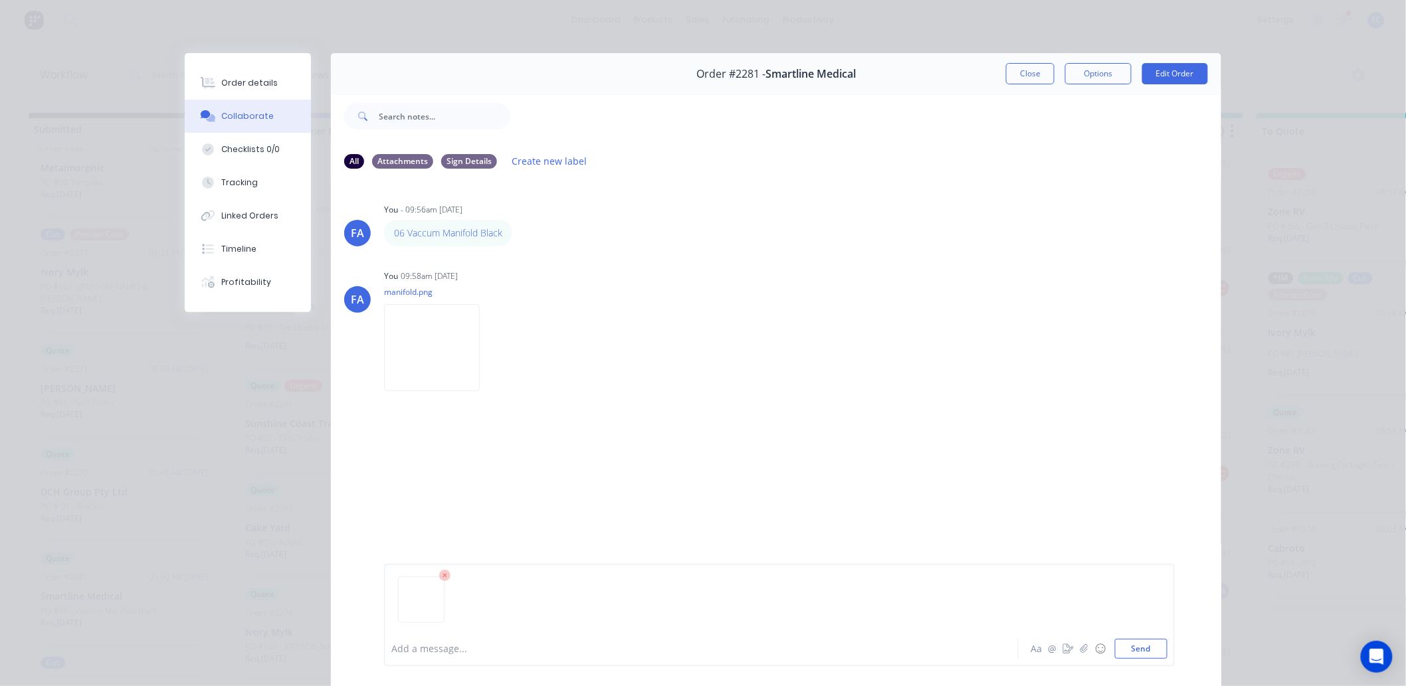
click at [420, 656] on div "Add a message..." at bounding box center [682, 649] width 582 height 20
click at [439, 576] on icon at bounding box center [445, 577] width 12 height 12
click at [434, 576] on div "FA You - 09:56am [DATE] 06 Vaccum Manifold Black Labels Edit Delete FA You 09:5…" at bounding box center [776, 405] width 890 height 450
click at [579, 456] on div "FA You - 09:56am [DATE] 06 Vaccum Manifold Black Labels Edit Delete FA You 09:5…" at bounding box center [776, 405] width 890 height 450
click at [473, 355] on img at bounding box center [432, 347] width 96 height 87
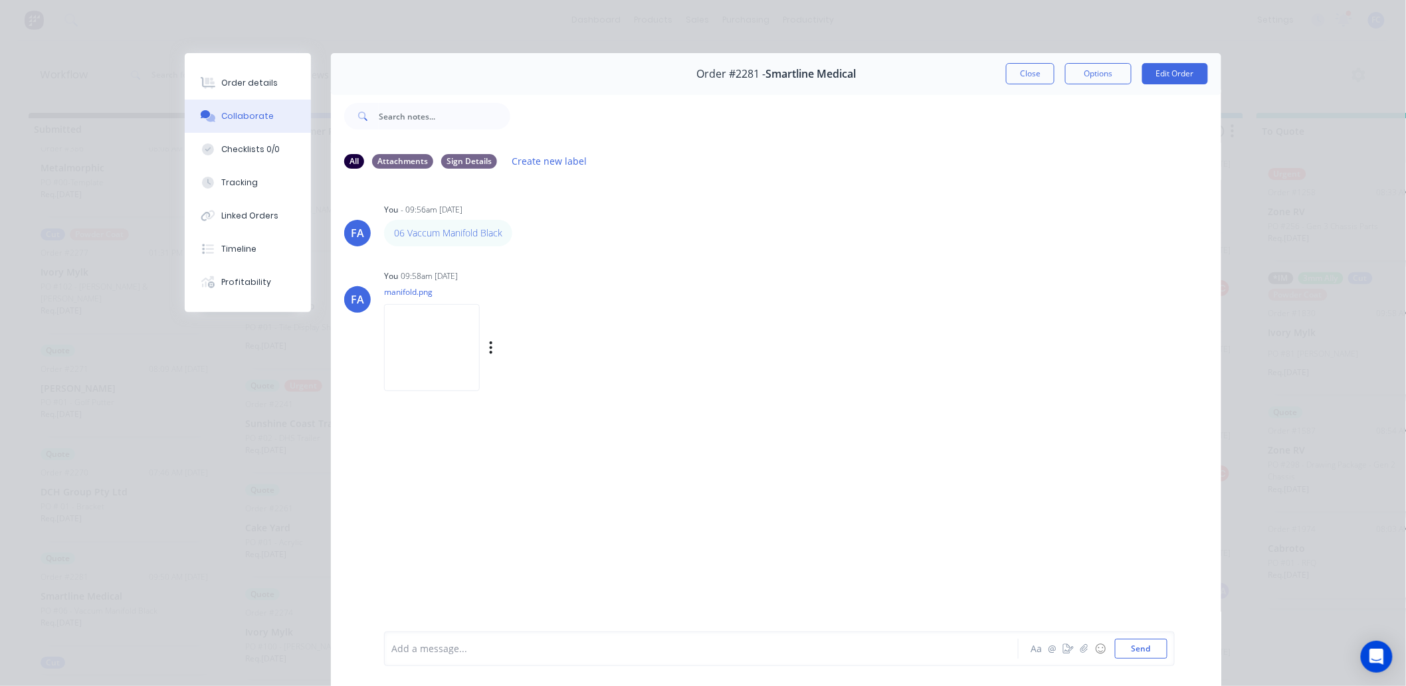
click at [399, 356] on img at bounding box center [432, 347] width 96 height 87
click at [477, 652] on div at bounding box center [682, 649] width 581 height 14
click at [1151, 651] on button "Send" at bounding box center [1141, 649] width 52 height 20
click at [618, 443] on icon "button" at bounding box center [620, 439] width 4 height 15
click at [630, 464] on button "Edit" at bounding box center [669, 463] width 84 height 22
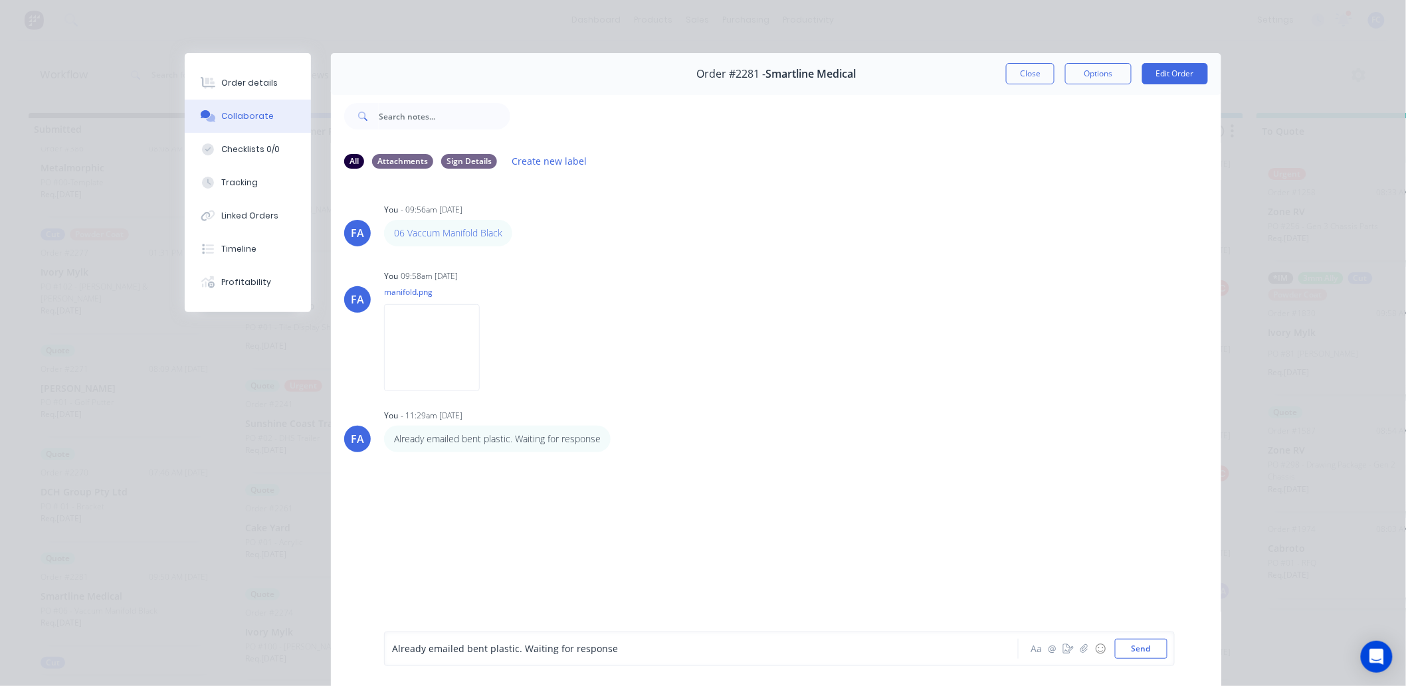
click at [505, 647] on span "Already emailed bent plastic. Waiting for response" at bounding box center [505, 649] width 226 height 13
click at [1148, 658] on button "Send" at bounding box center [1141, 649] width 52 height 20
drag, startPoint x: 498, startPoint y: 441, endPoint x: 456, endPoint y: 439, distance: 42.5
click at [456, 439] on p "Already emailed bent plastic. Waiting for response" at bounding box center [497, 439] width 207 height 13
drag, startPoint x: 485, startPoint y: 437, endPoint x: 648, endPoint y: 421, distance: 163.6
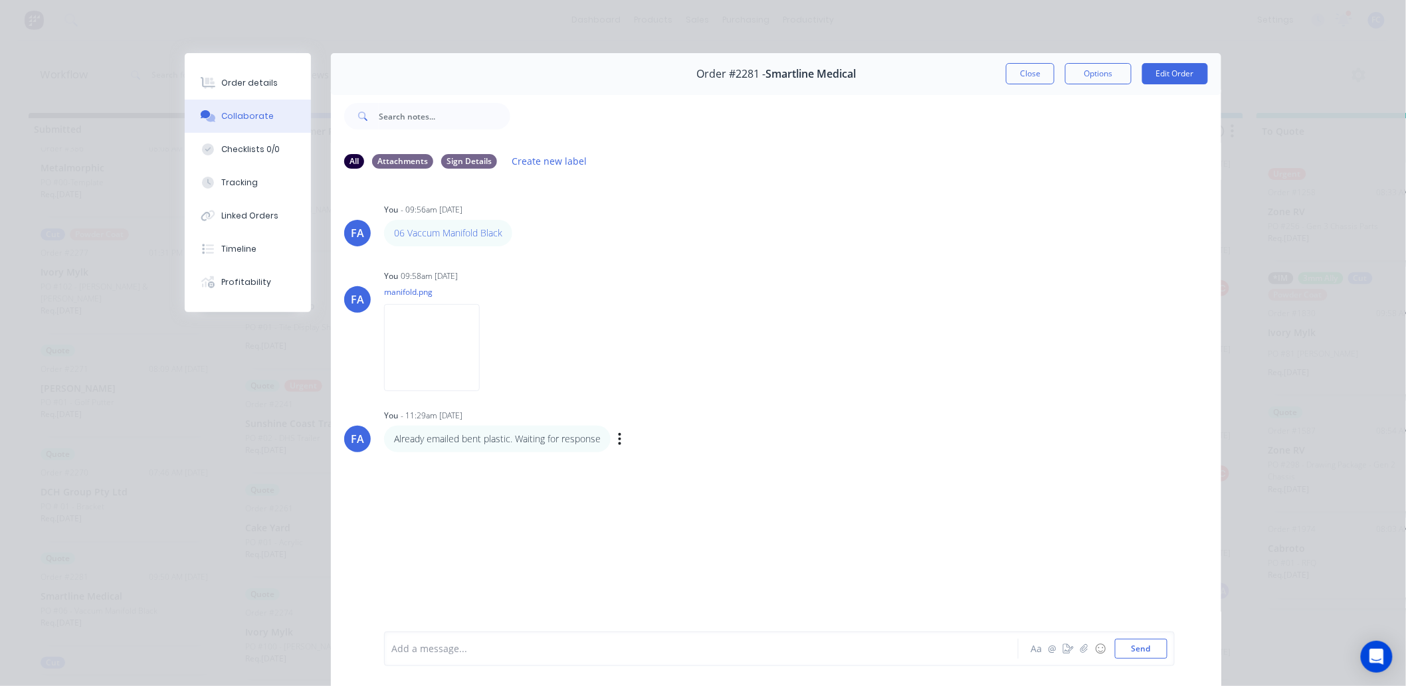
click at [702, 399] on div "FA You - 09:56am 11/09/25 06 Vaccum Manifold Black Labels Edit Delete FA You 09…" at bounding box center [776, 405] width 890 height 450
click at [611, 441] on div "Already emailed bent plastic. Waiting for response Labels Edit Delete" at bounding box center [591, 439] width 415 height 27
click at [619, 442] on div "Labels Edit Delete" at bounding box center [621, 439] width 8 height 19
click at [618, 443] on icon "button" at bounding box center [620, 439] width 4 height 15
click at [627, 462] on button "Edit" at bounding box center [669, 463] width 84 height 22
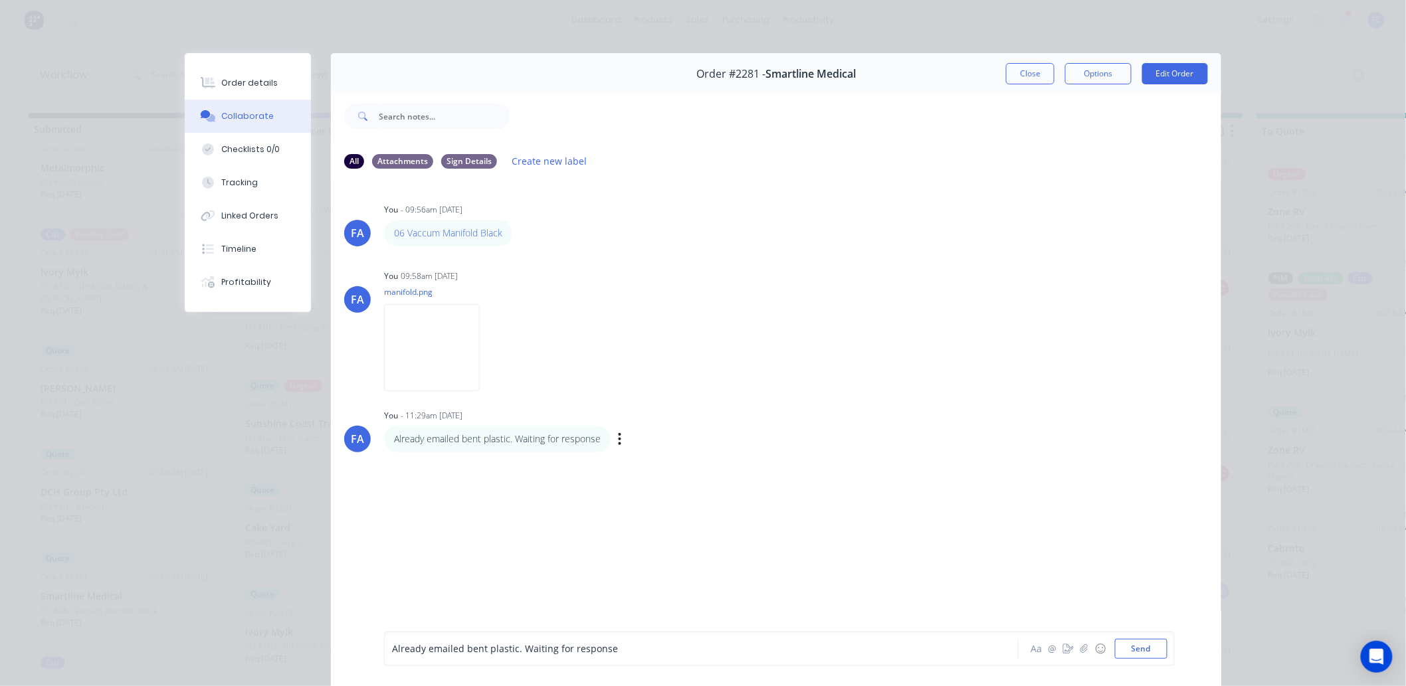
drag, startPoint x: 508, startPoint y: 648, endPoint x: 534, endPoint y: 635, distance: 28.8
click at [512, 644] on span "Already emailed bent plastic. Waiting for response" at bounding box center [505, 649] width 226 height 13
click at [1134, 652] on button "Send" at bounding box center [1141, 649] width 52 height 20
click at [1025, 68] on button "Close" at bounding box center [1030, 73] width 49 height 21
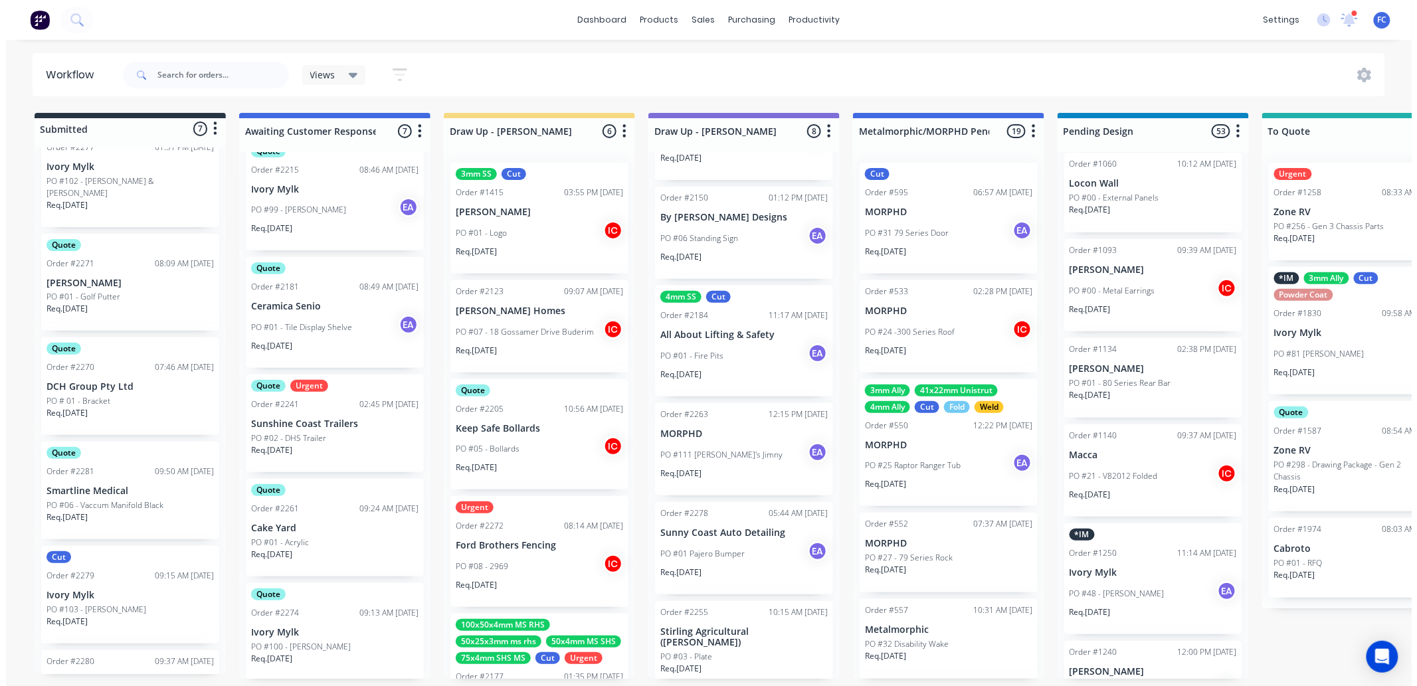
scroll to position [248, 0]
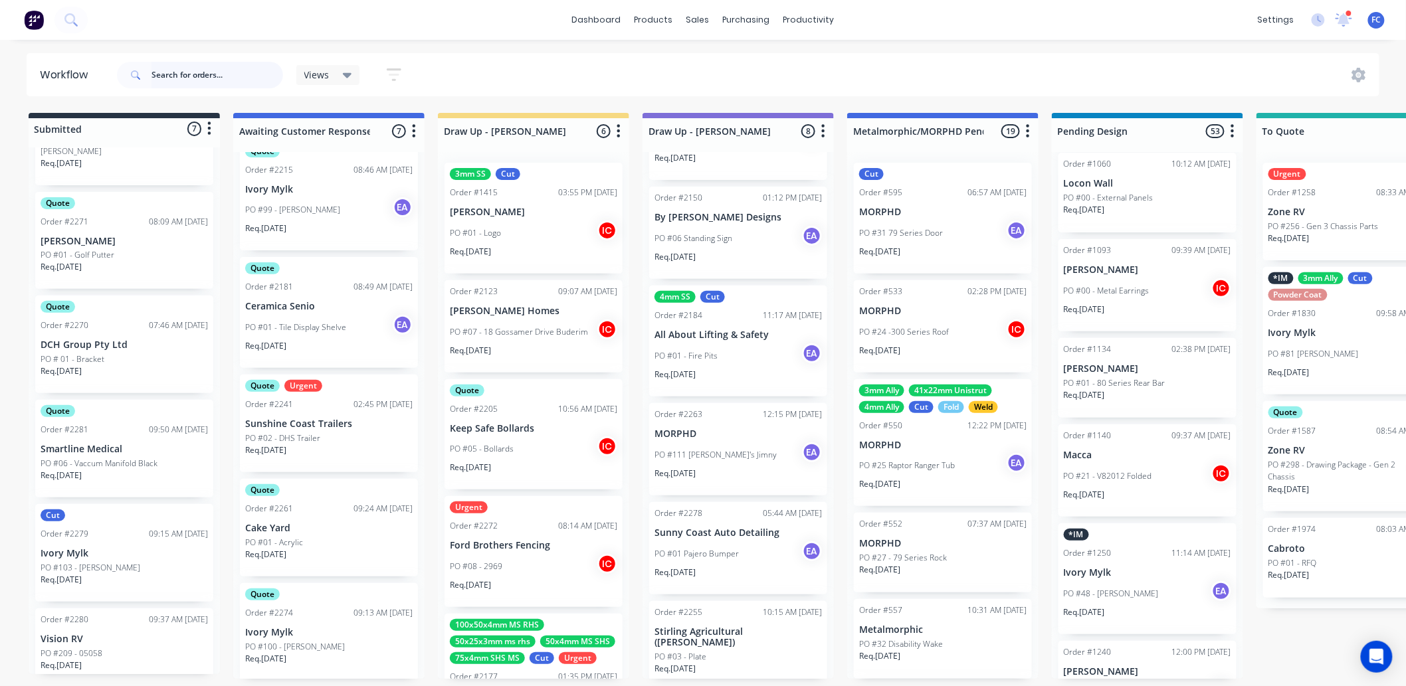
click at [179, 84] on input "text" at bounding box center [217, 75] width 132 height 27
type input "shedlife"
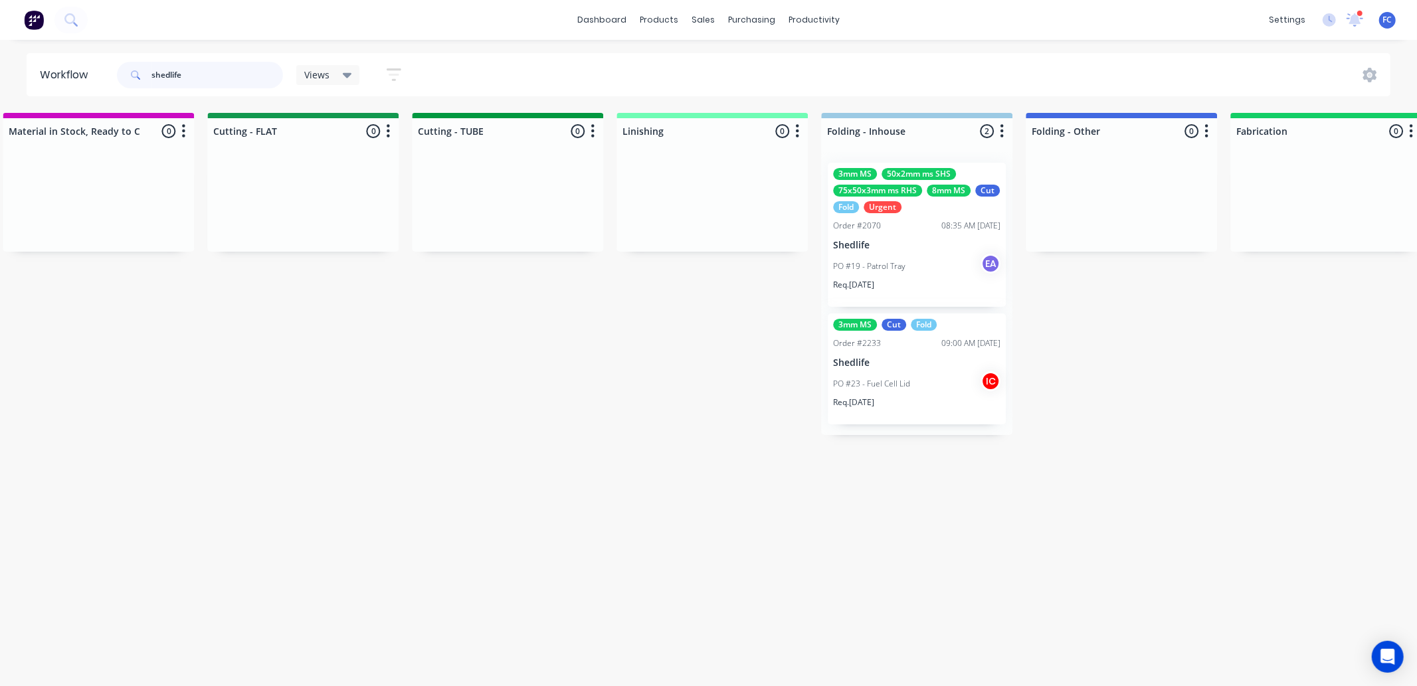
scroll to position [0, 2476]
click at [927, 241] on p "Shedlife" at bounding box center [922, 245] width 167 height 11
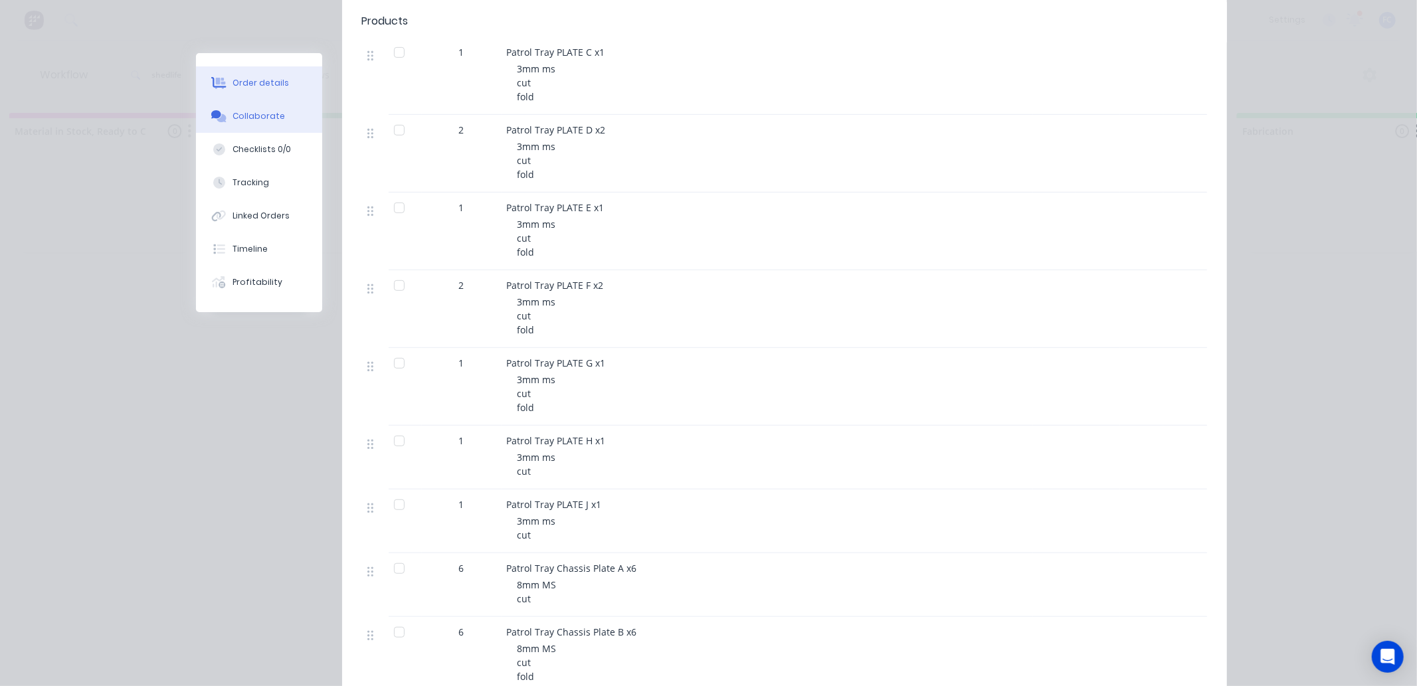
scroll to position [516, 0]
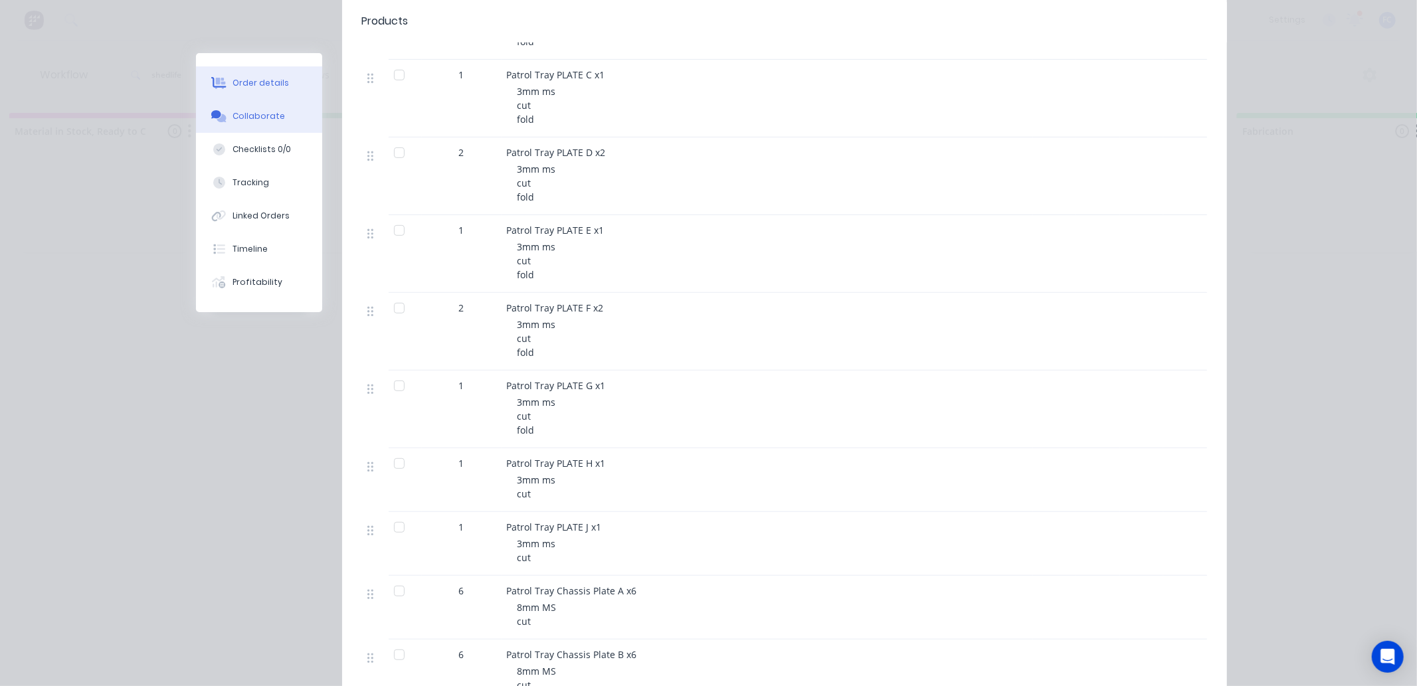
click at [268, 117] on div "Collaborate" at bounding box center [259, 116] width 52 height 12
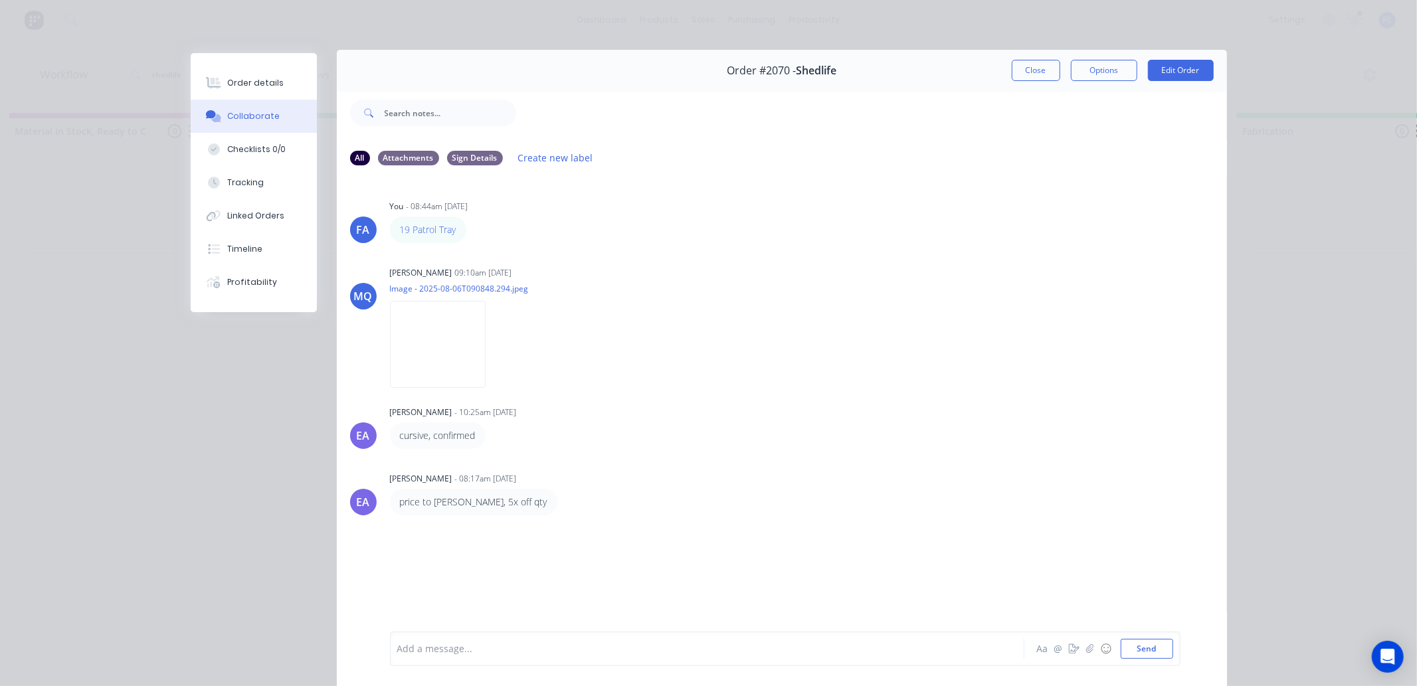
scroll to position [0, 0]
click at [423, 341] on img at bounding box center [438, 347] width 96 height 87
click at [1032, 81] on button "Close" at bounding box center [1036, 73] width 49 height 21
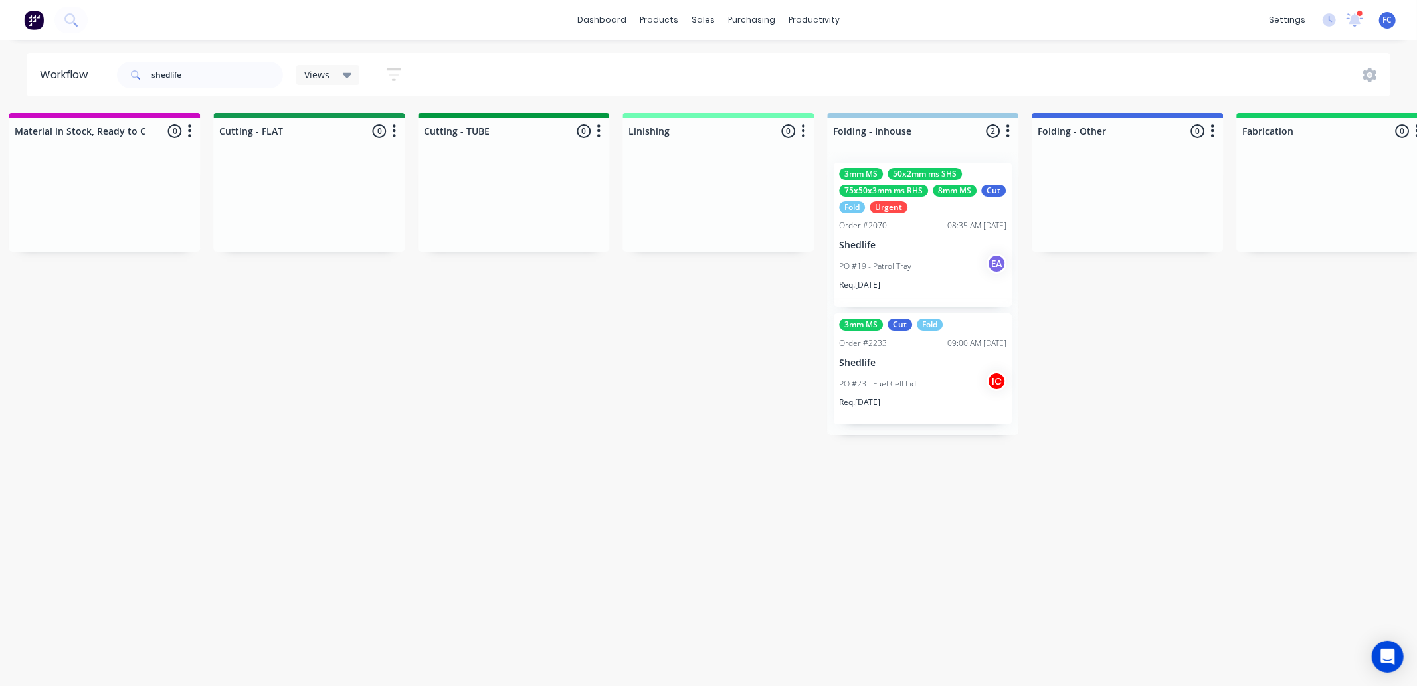
click at [907, 367] on p "Shedlife" at bounding box center [922, 362] width 167 height 11
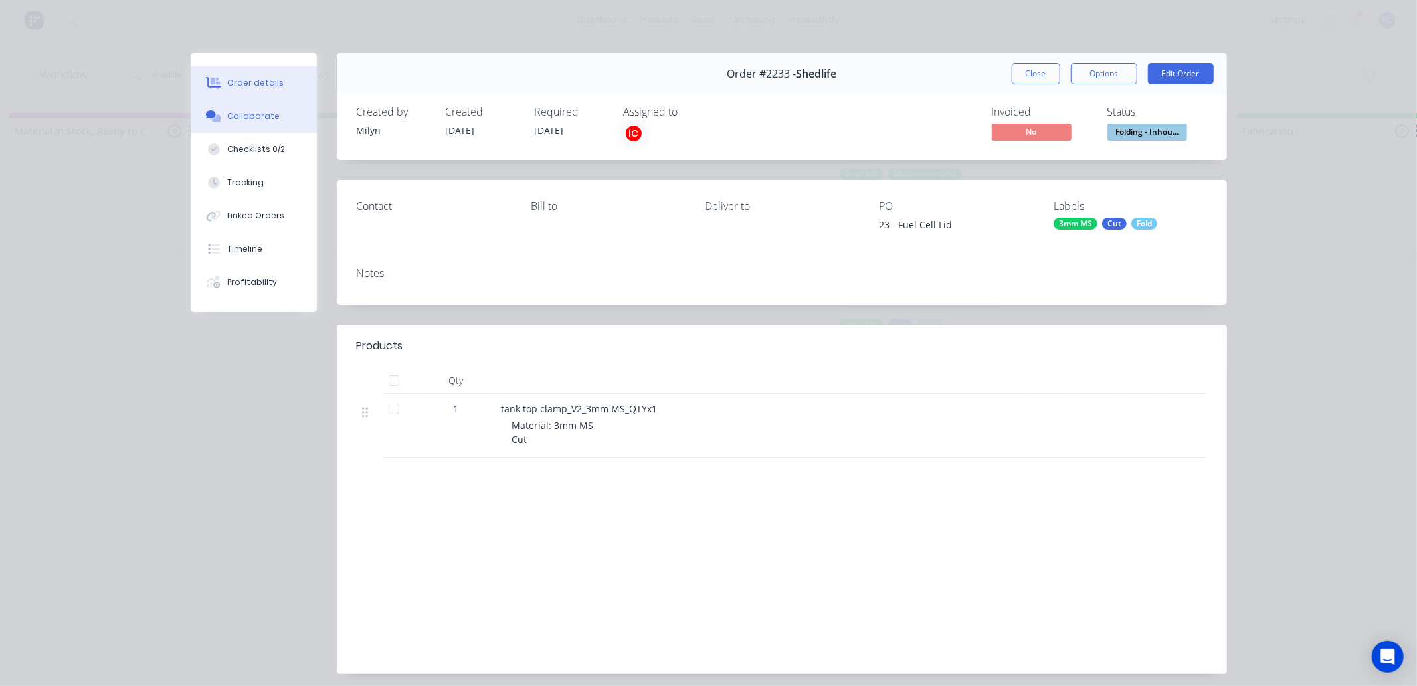
click at [276, 116] on button "Collaborate" at bounding box center [254, 116] width 126 height 33
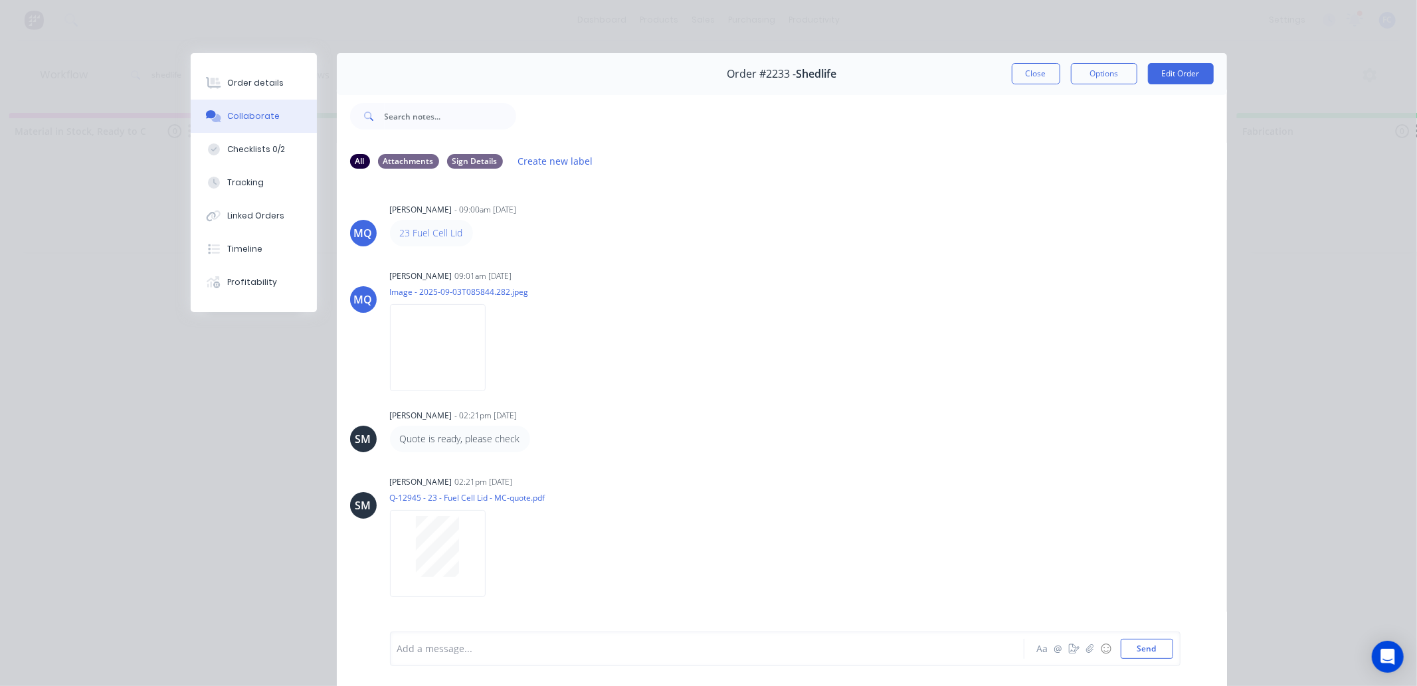
drag, startPoint x: 1020, startPoint y: 81, endPoint x: 872, endPoint y: 122, distance: 153.1
click at [1021, 81] on button "Close" at bounding box center [1036, 73] width 49 height 21
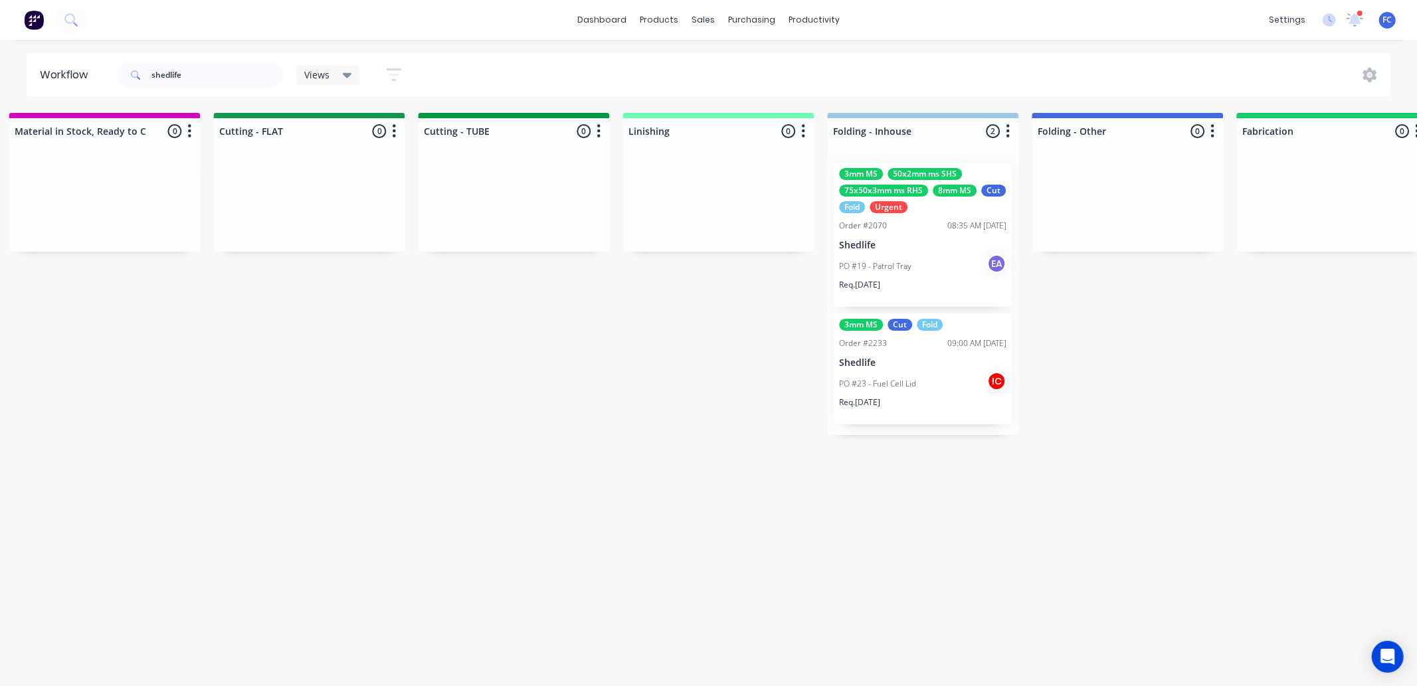
click at [882, 220] on div "Order #2070" at bounding box center [863, 226] width 48 height 12
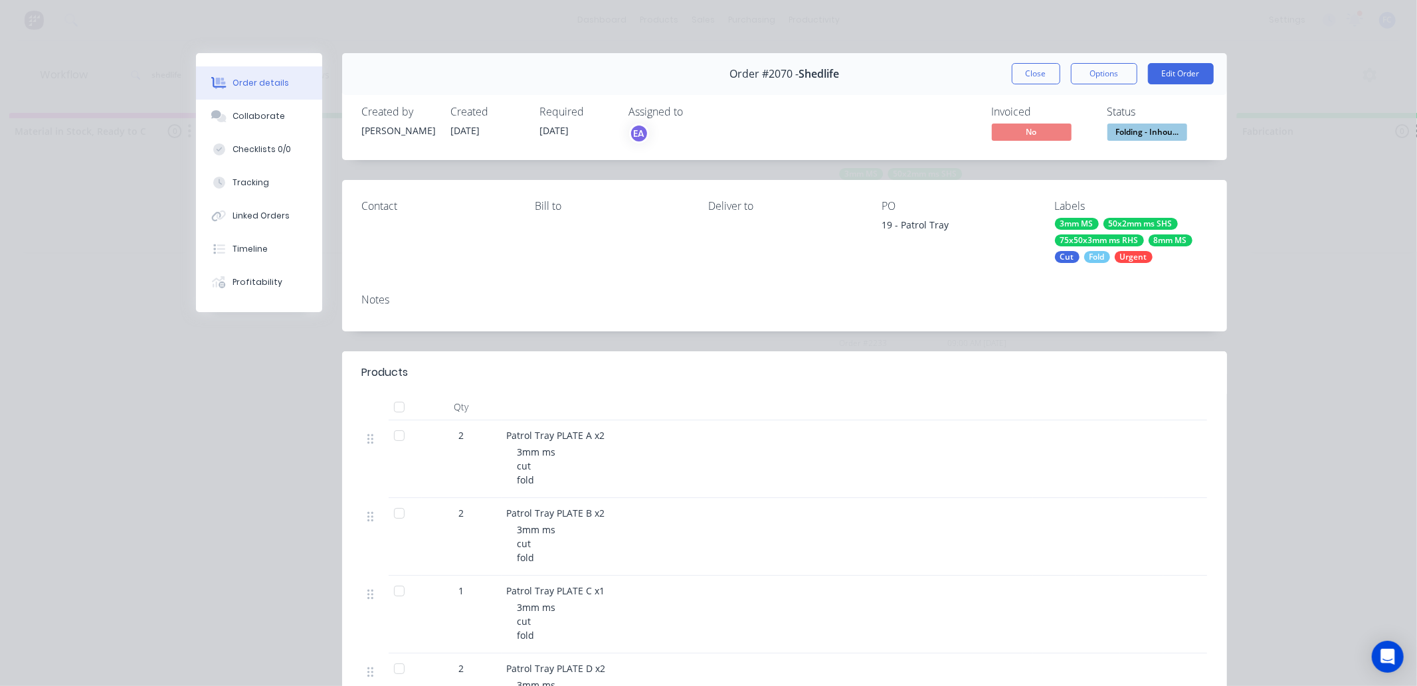
click at [1038, 85] on div "Order #2070 - Shedlife Close Options Edit Order" at bounding box center [784, 74] width 885 height 42
click at [1036, 74] on button "Close" at bounding box center [1036, 73] width 49 height 21
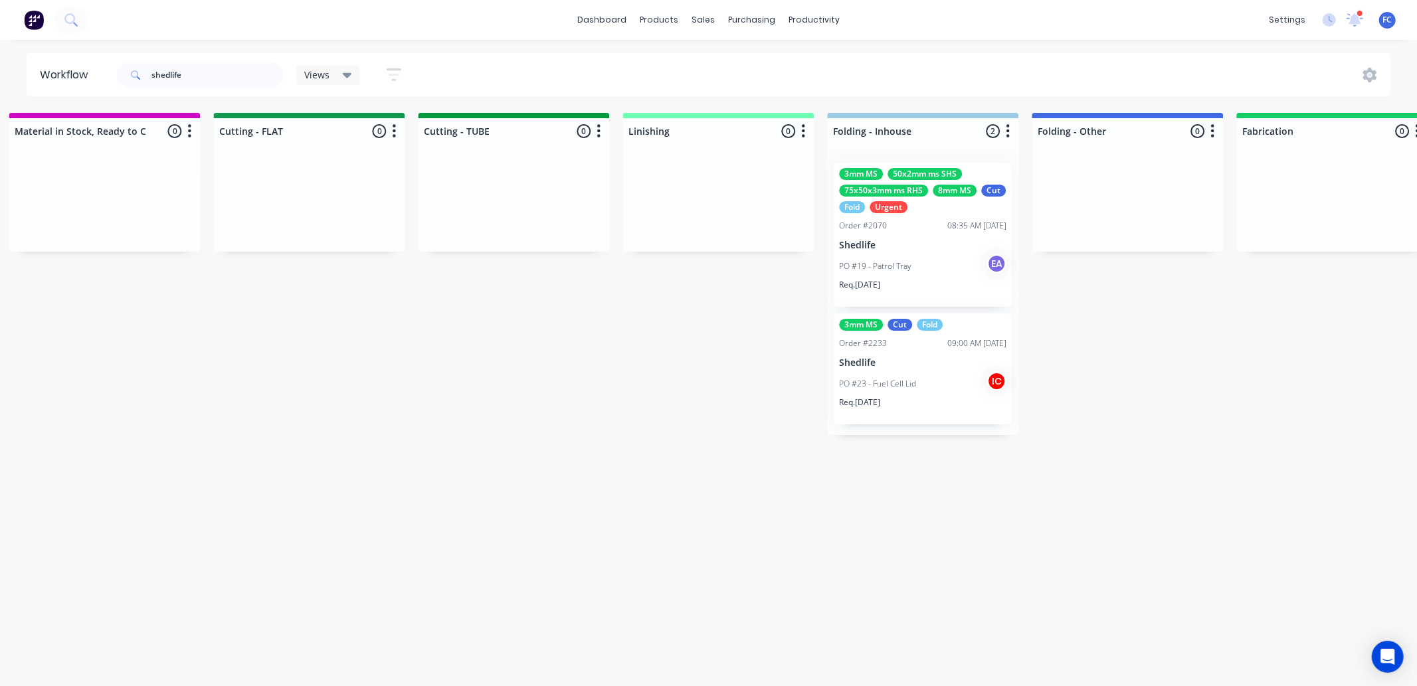
drag, startPoint x: 661, startPoint y: 686, endPoint x: 456, endPoint y: 647, distance: 208.2
drag, startPoint x: 58, startPoint y: 78, endPoint x: 9, endPoint y: 84, distance: 48.9
click at [7, 74] on div "Workflow shedlife Views Save new view None (Default) edit Greg edit Greg edit S…" at bounding box center [708, 74] width 1417 height 43
type input "s"
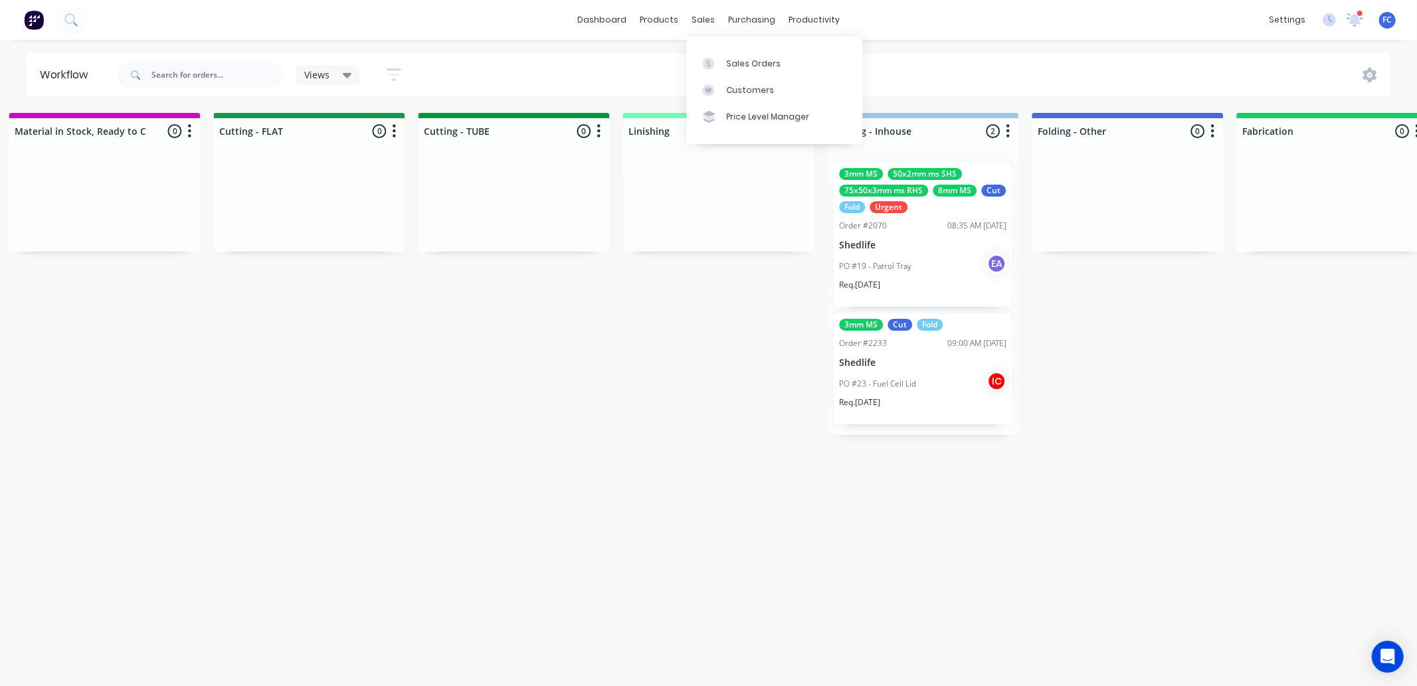
drag, startPoint x: 699, startPoint y: 17, endPoint x: 711, endPoint y: 31, distance: 18.9
click at [700, 19] on div "sales" at bounding box center [703, 20] width 37 height 20
click at [746, 66] on div "Sales Orders" at bounding box center [753, 64] width 54 height 12
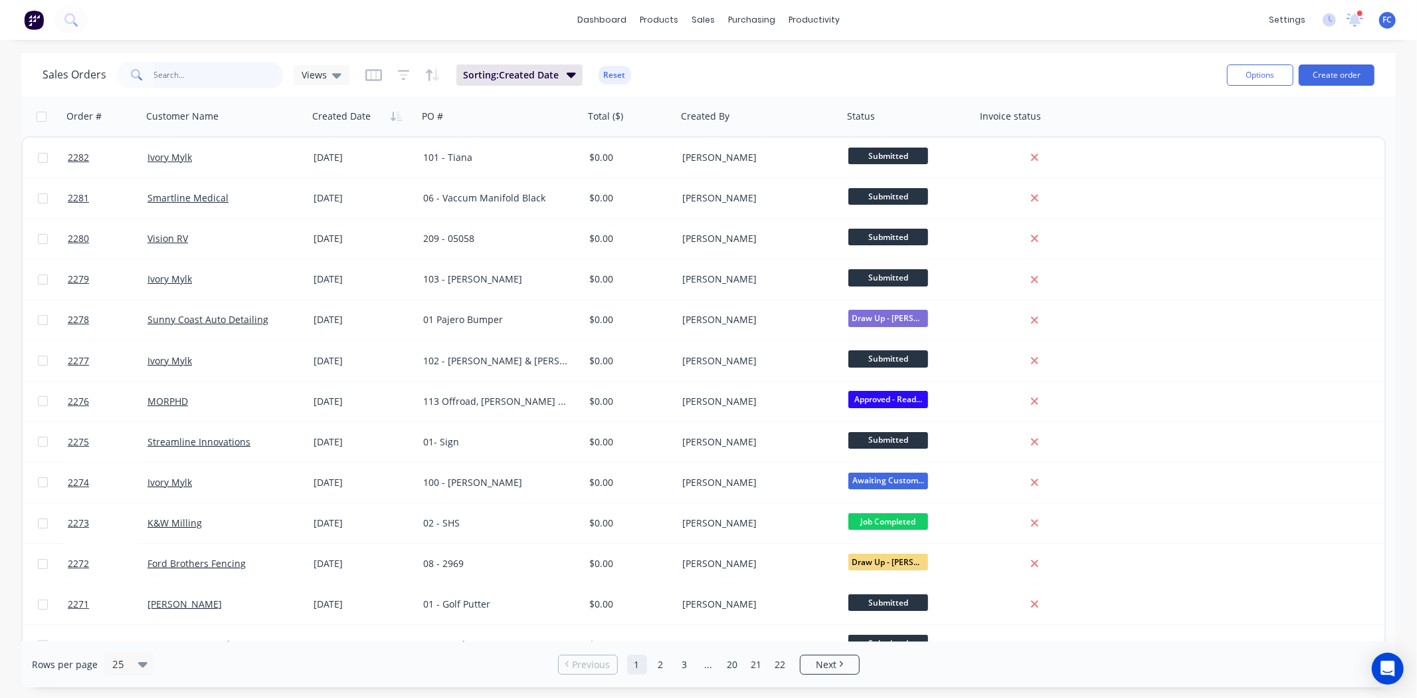
drag, startPoint x: 217, startPoint y: 75, endPoint x: 225, endPoint y: 56, distance: 20.9
click at [217, 76] on input "text" at bounding box center [219, 75] width 130 height 27
type input "s"
type input "shedlife"
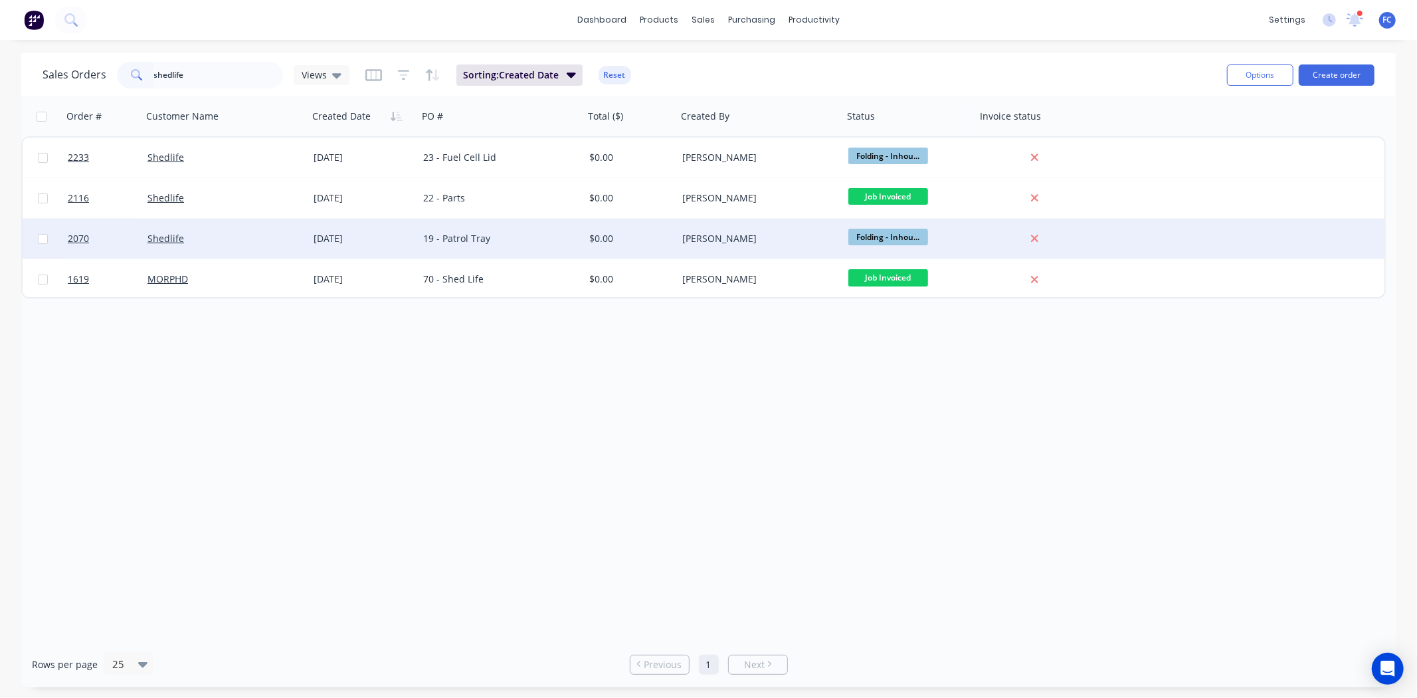
click at [381, 241] on div "[DATE]" at bounding box center [363, 238] width 99 height 13
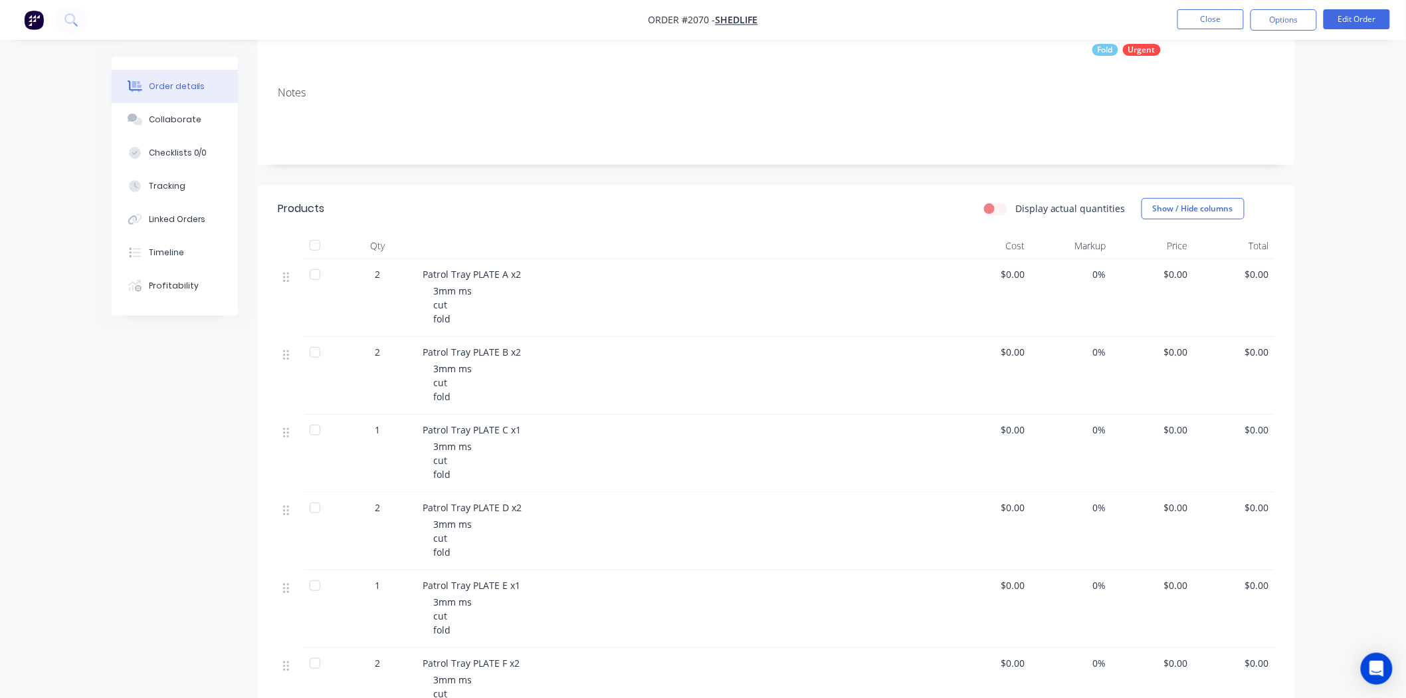
scroll to position [221, 0]
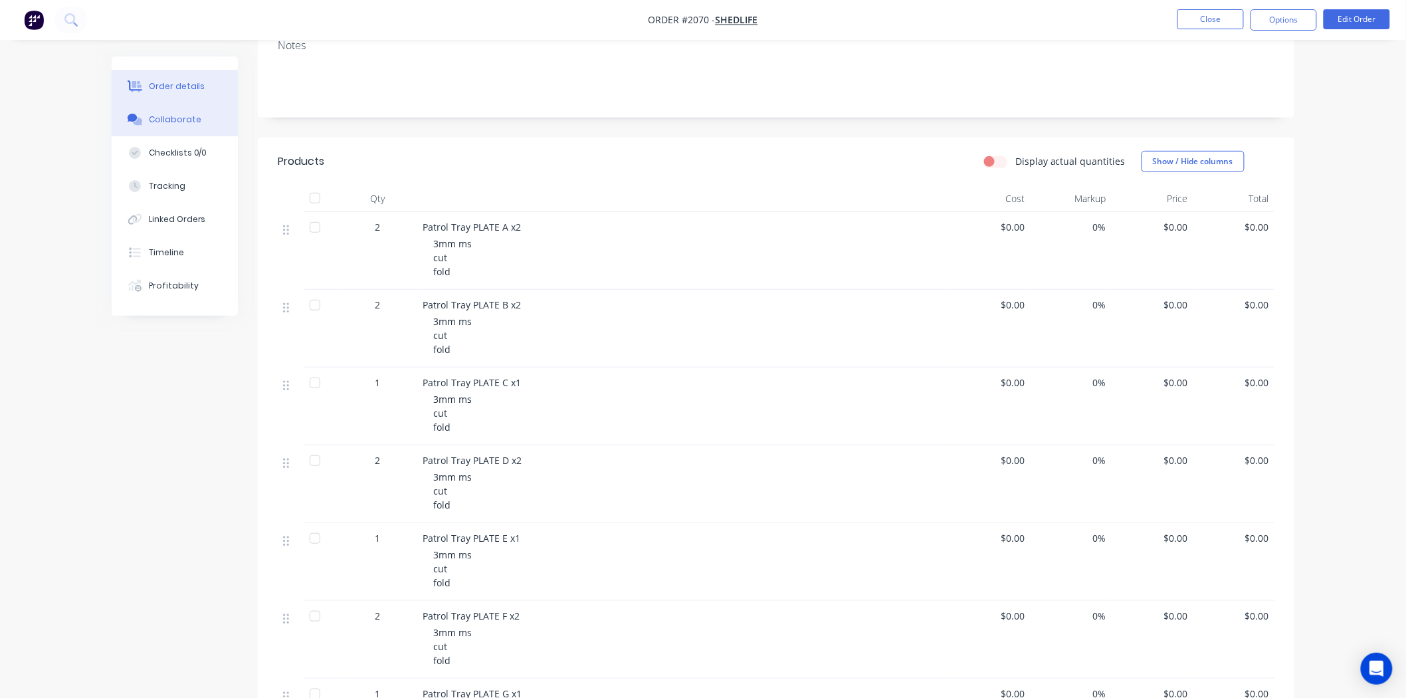
click at [151, 120] on div "Collaborate" at bounding box center [175, 120] width 52 height 12
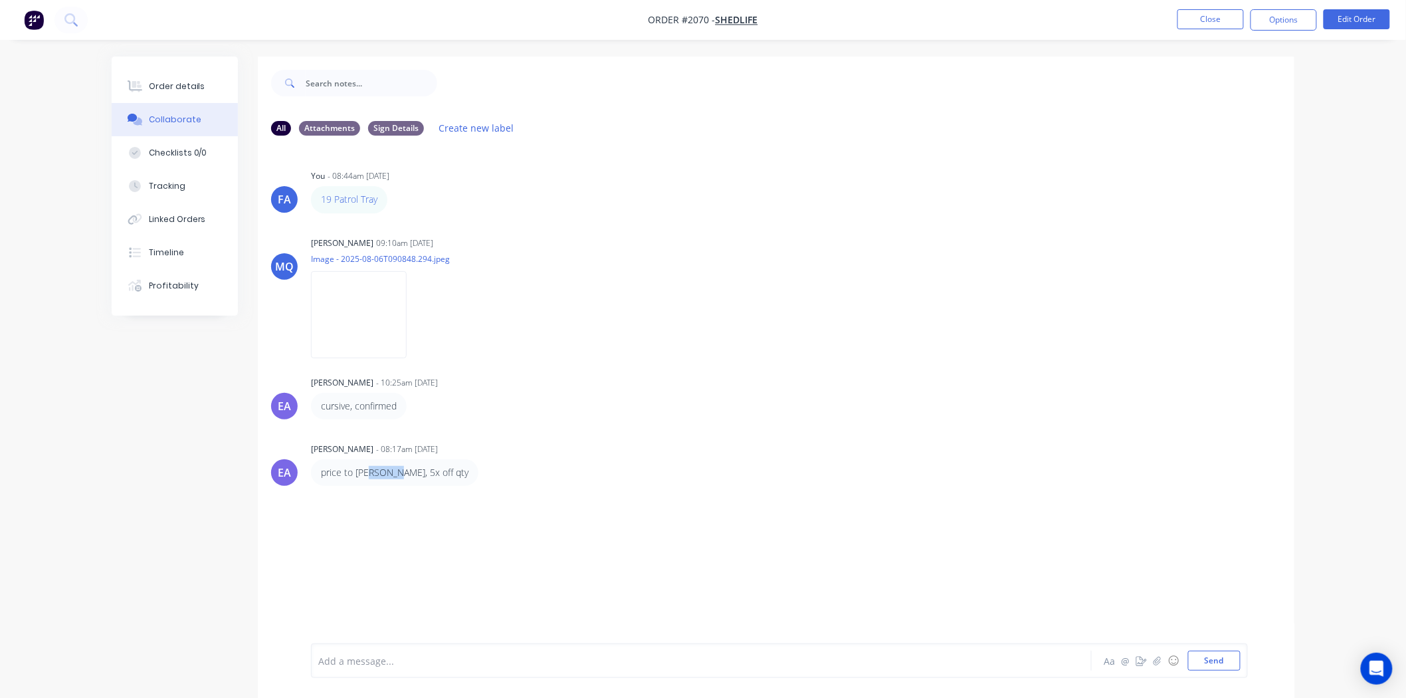
drag, startPoint x: 389, startPoint y: 464, endPoint x: 370, endPoint y: 464, distance: 19.3
click at [370, 464] on div "price to dan, 5x off qty" at bounding box center [394, 472] width 167 height 27
click at [389, 468] on p "price to dan, 5x off qty" at bounding box center [395, 472] width 148 height 13
drag, startPoint x: 396, startPoint y: 469, endPoint x: 371, endPoint y: 468, distance: 25.3
click at [373, 469] on p "price to dan, 5x off qty" at bounding box center [395, 472] width 148 height 13
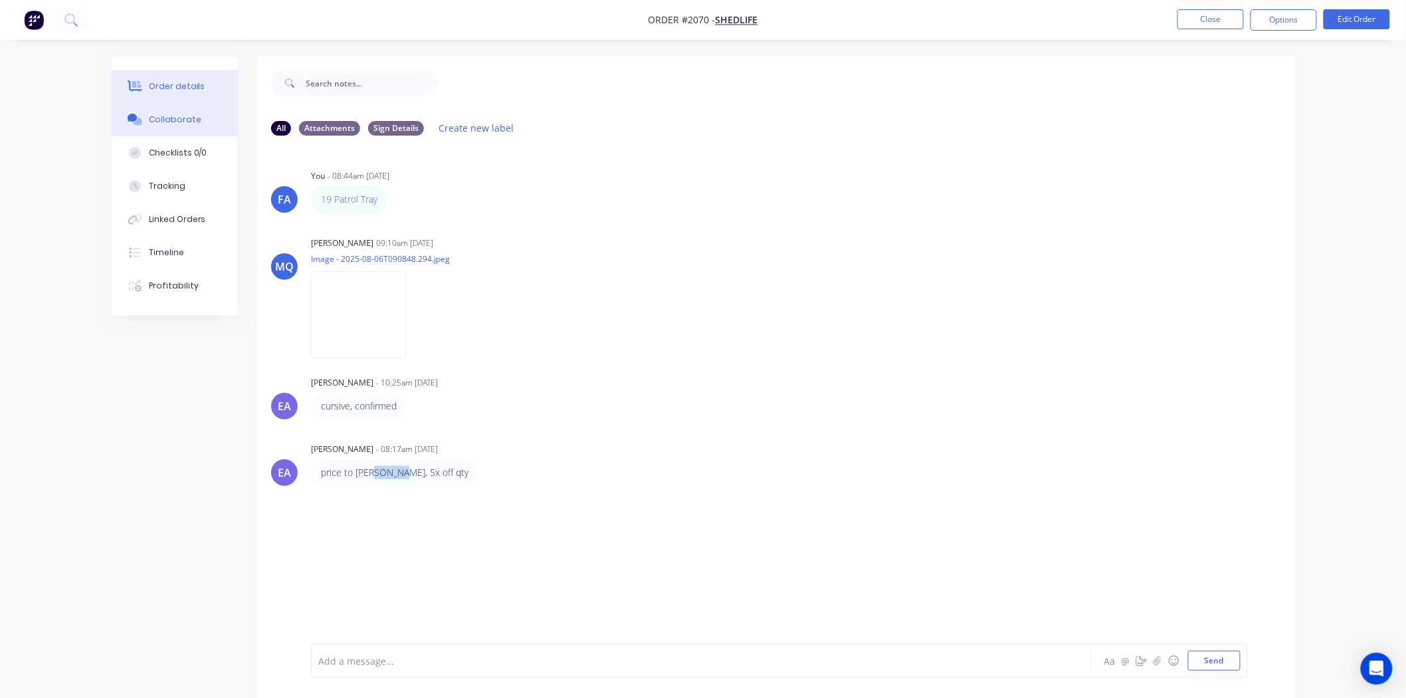
click at [178, 92] on div "Order details" at bounding box center [177, 86] width 56 height 12
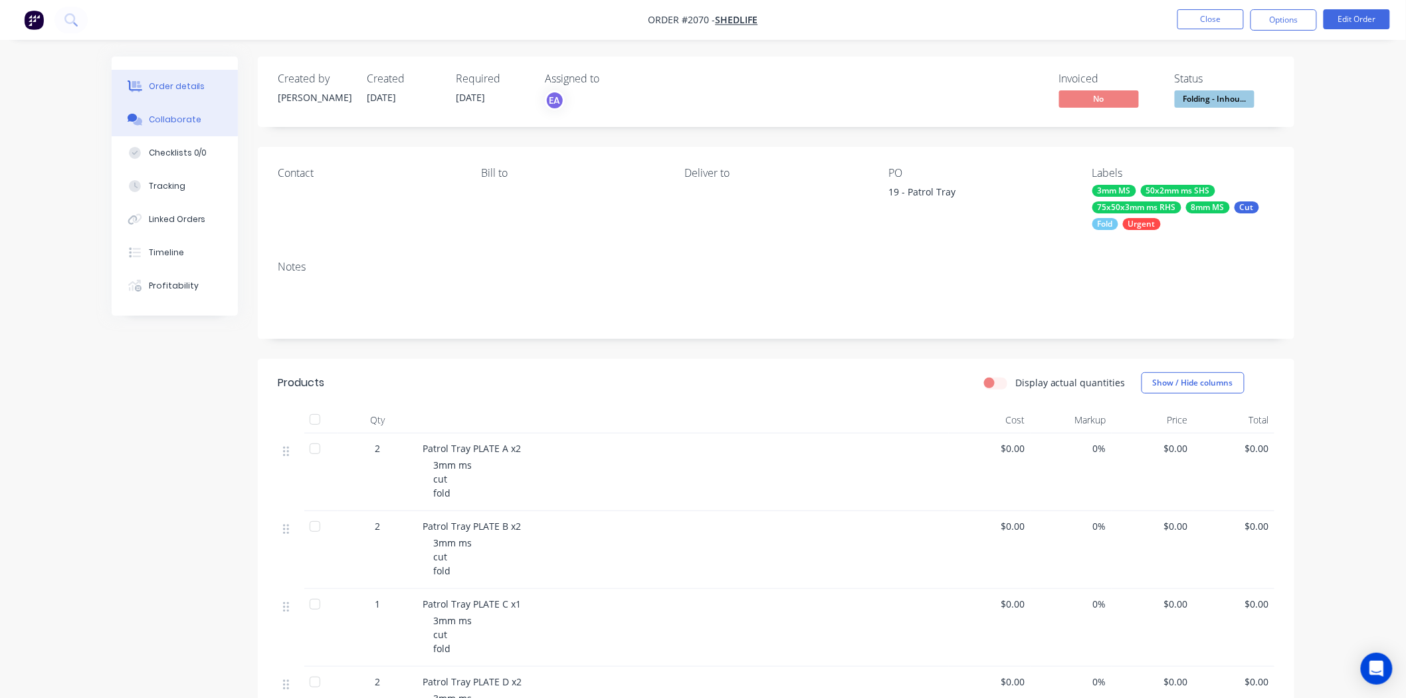
click at [169, 124] on div "Collaborate" at bounding box center [175, 120] width 52 height 12
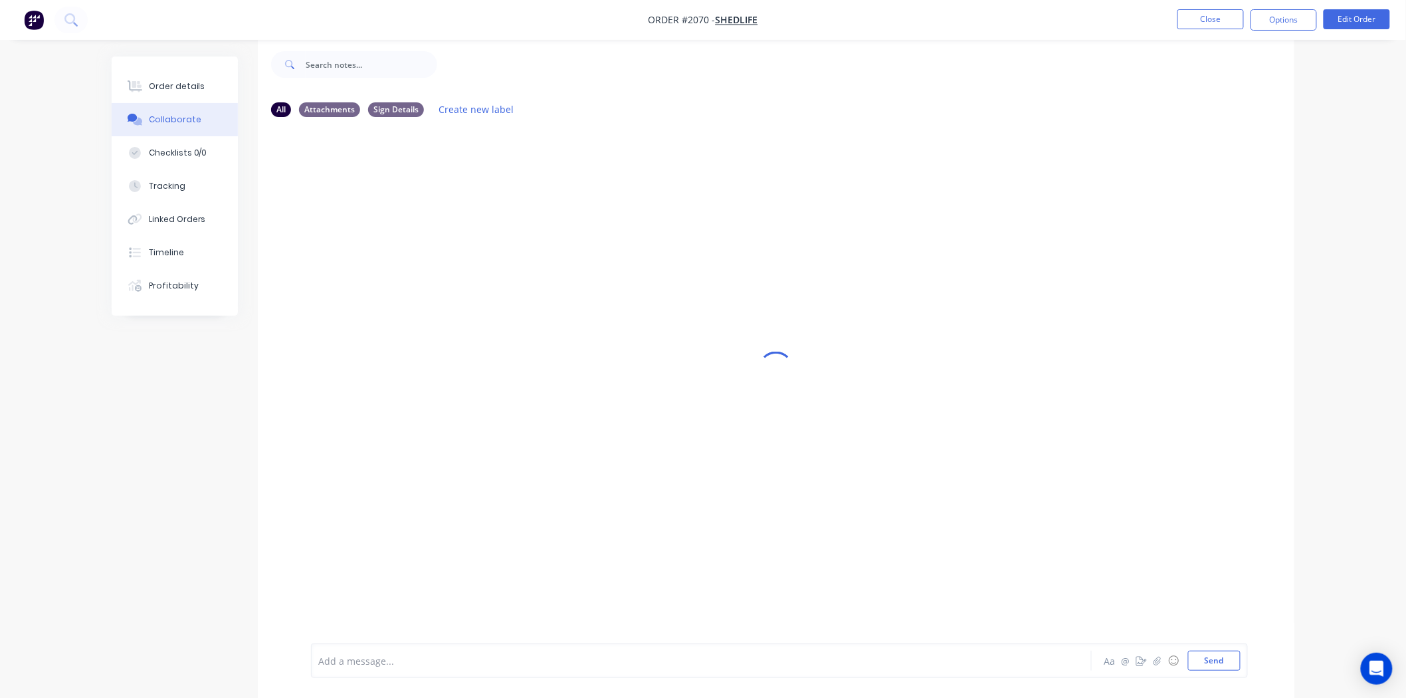
scroll to position [21, 0]
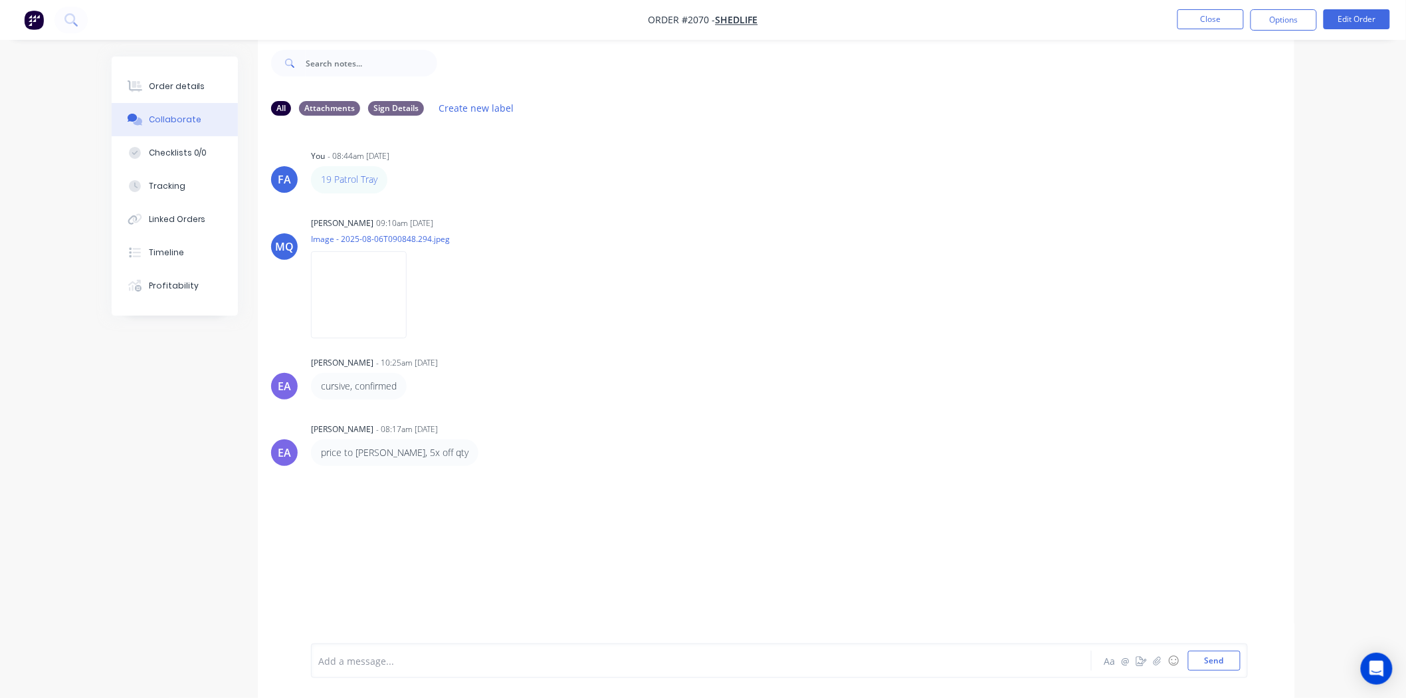
click at [581, 350] on div "FA You - 08:44am 06/08/25 19 Patrol Tray Labels Edit Delete MQ Milyn Quinones 0…" at bounding box center [776, 374] width 1036 height 497
click at [367, 293] on img at bounding box center [359, 294] width 96 height 87
drag, startPoint x: 392, startPoint y: 387, endPoint x: 328, endPoint y: 387, distance: 63.8
click at [328, 387] on p "cursive, confirmed" at bounding box center [359, 385] width 76 height 13
click at [508, 419] on div "Emma Arena - 08:17am 10/09/25 price to dan, 5x off qty" at bounding box center [518, 442] width 415 height 47
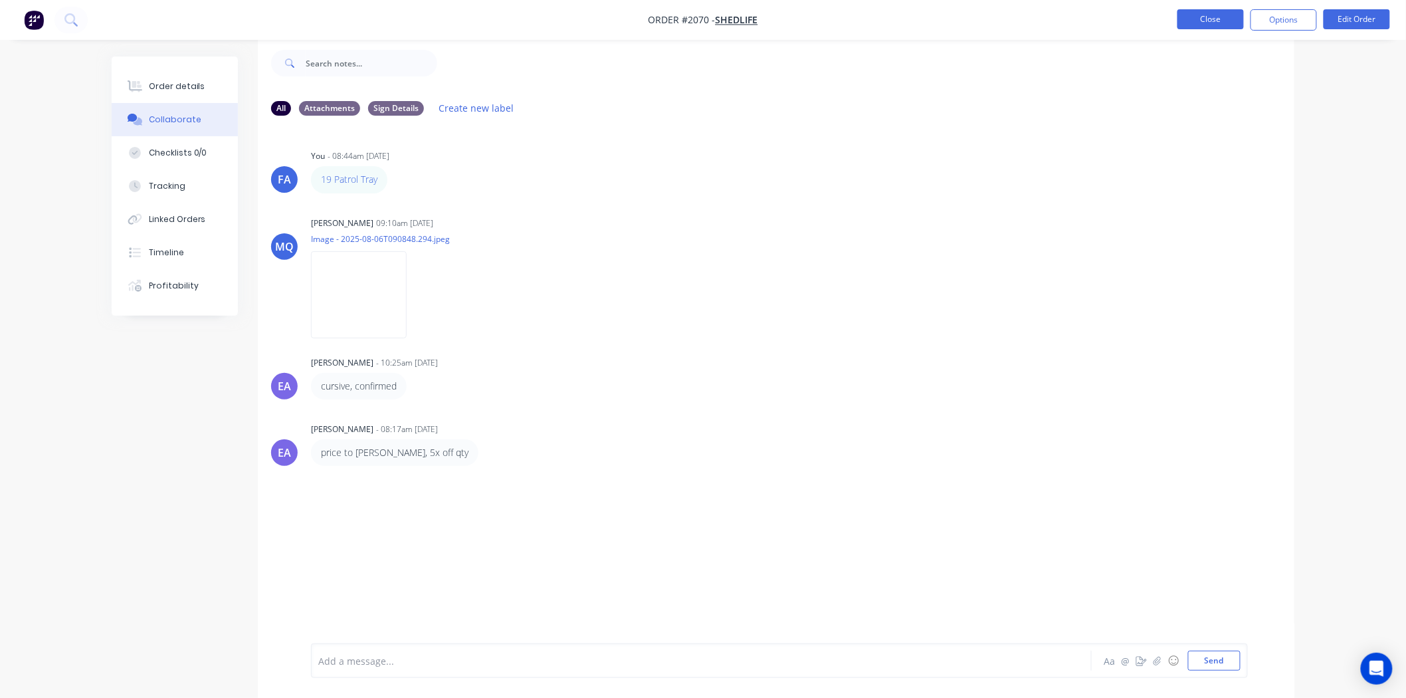
click at [1191, 24] on button "Close" at bounding box center [1210, 19] width 66 height 20
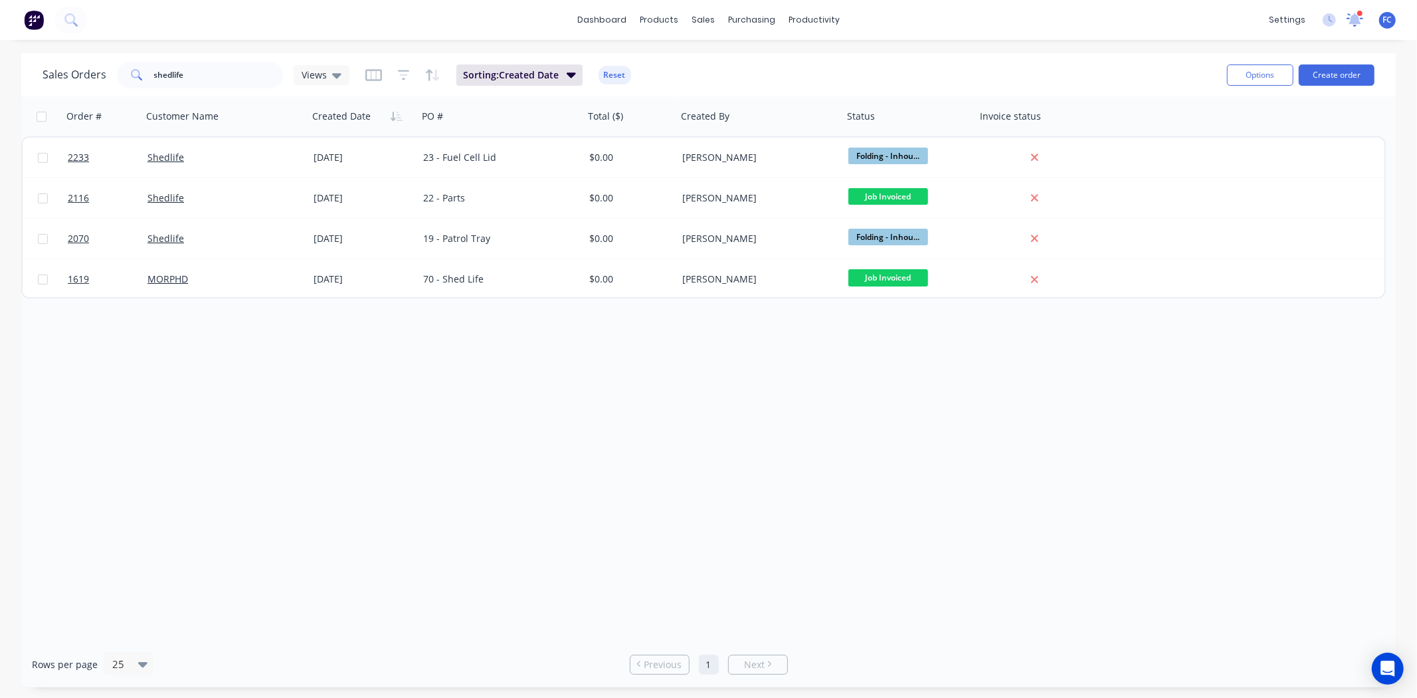
click at [1356, 19] on icon at bounding box center [1355, 18] width 13 height 12
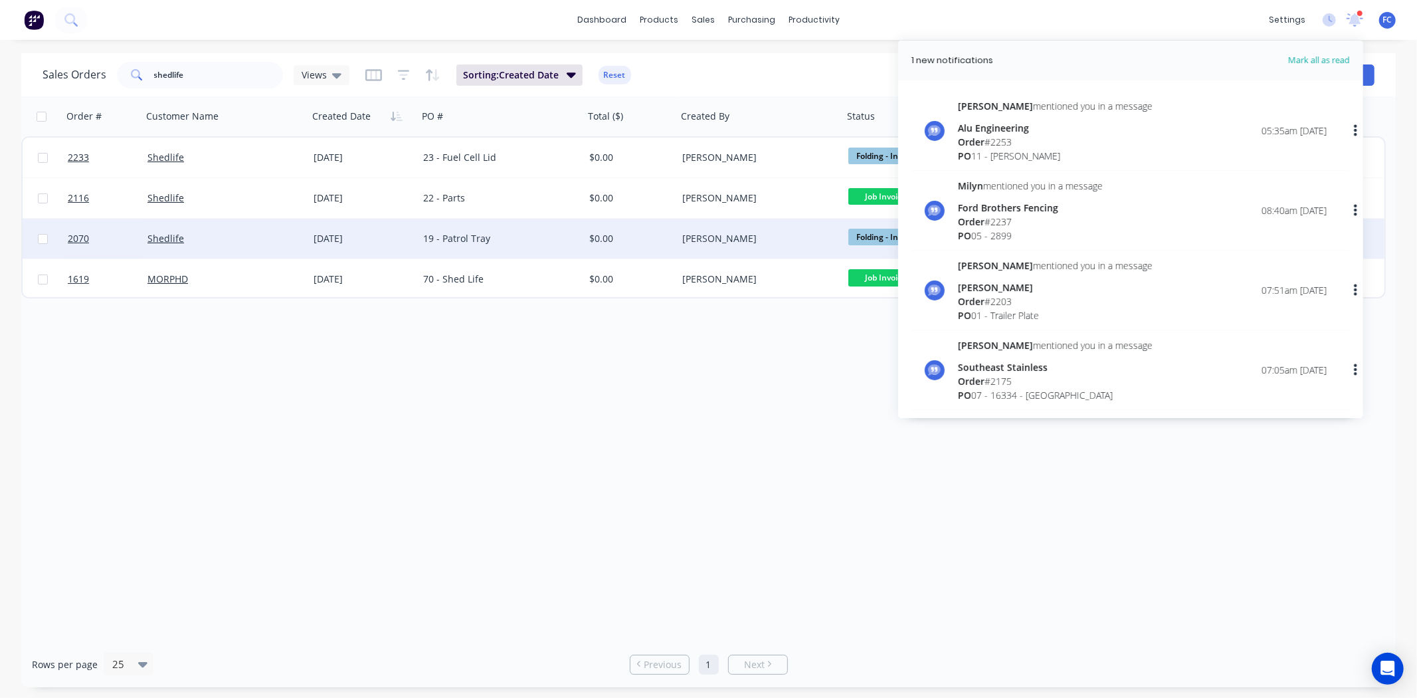
click at [326, 237] on div "[DATE]" at bounding box center [363, 238] width 99 height 13
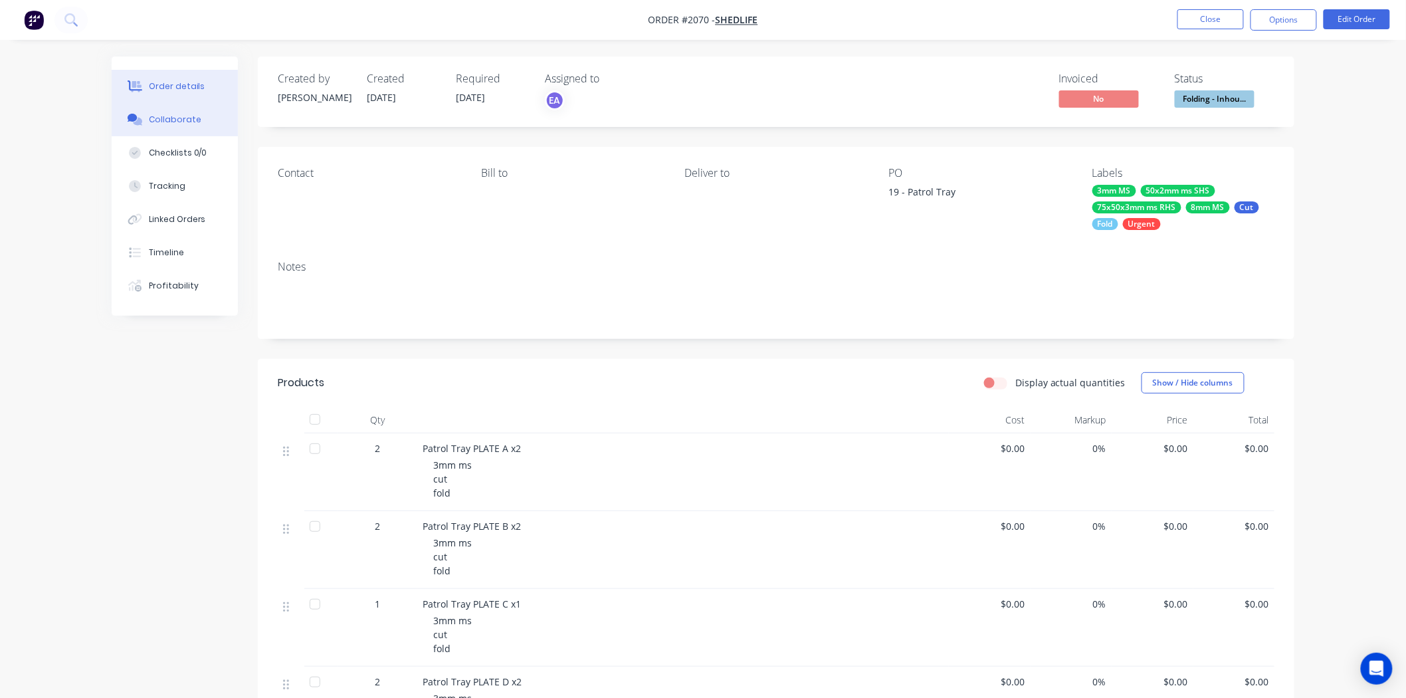
click at [183, 123] on div "Collaborate" at bounding box center [175, 120] width 52 height 12
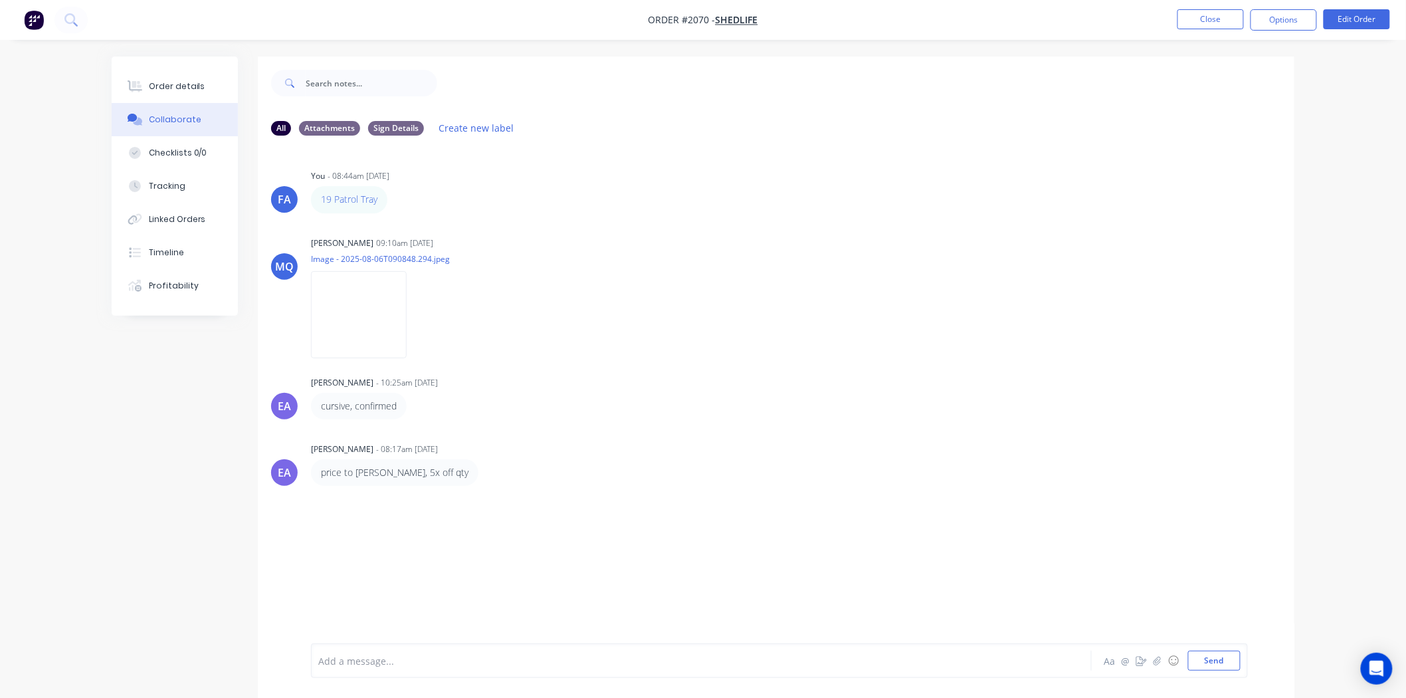
click at [654, 407] on div "cursive, confirmed" at bounding box center [518, 406] width 415 height 27
click at [373, 312] on img at bounding box center [359, 314] width 96 height 87
drag, startPoint x: 167, startPoint y: 86, endPoint x: 256, endPoint y: 167, distance: 120.0
click at [167, 88] on div "Order details" at bounding box center [177, 86] width 56 height 12
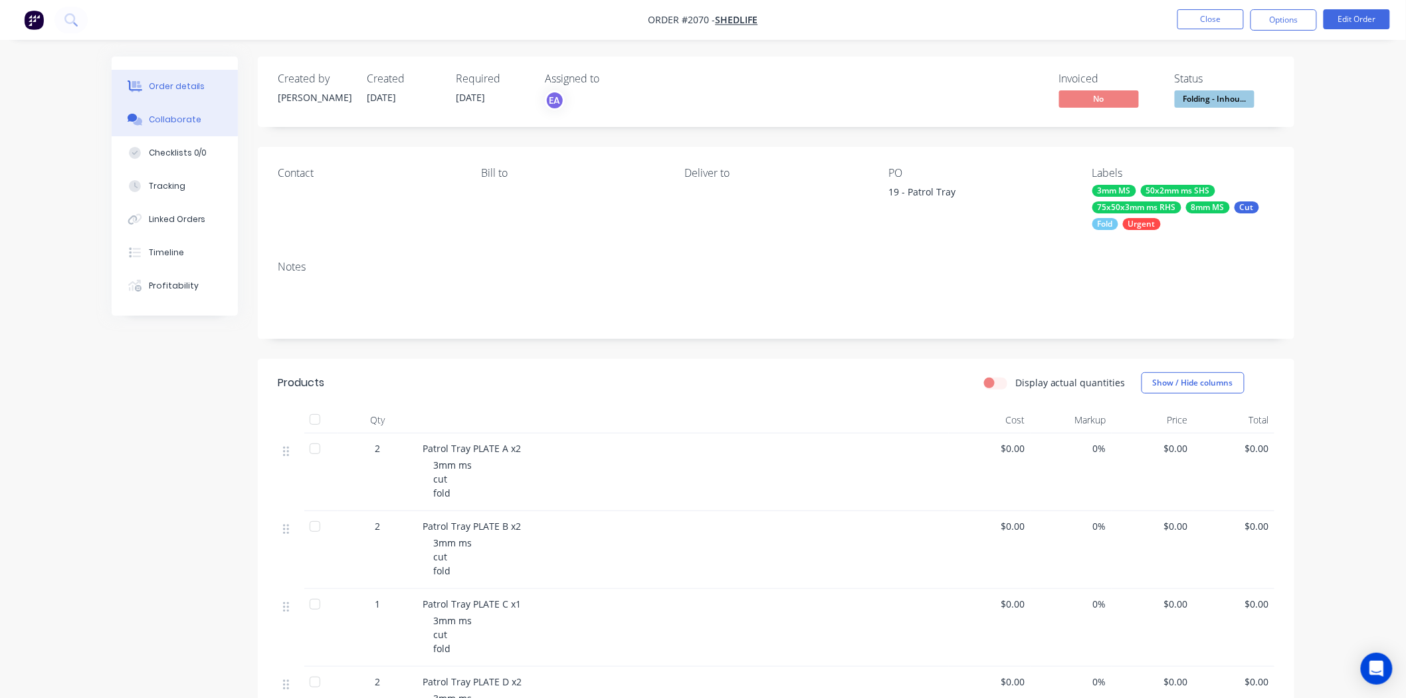
click at [201, 122] on button "Collaborate" at bounding box center [175, 119] width 126 height 33
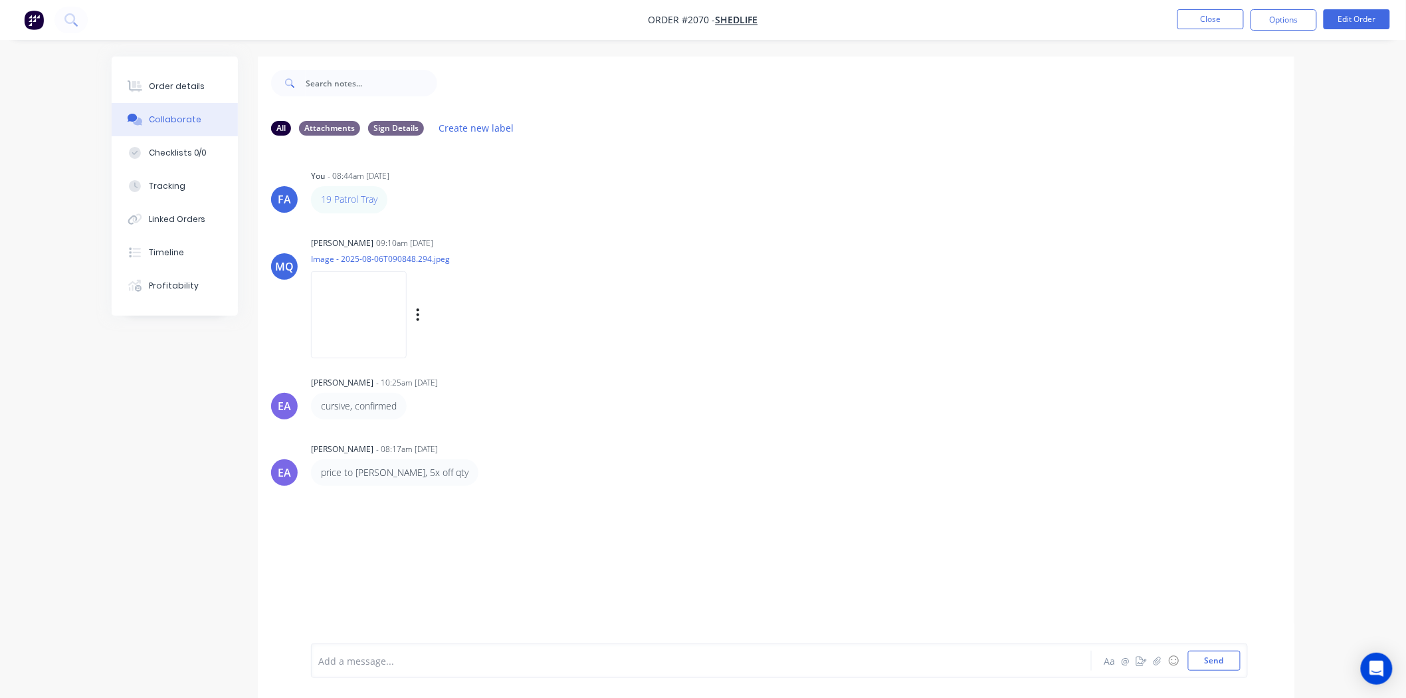
click at [342, 315] on img at bounding box center [359, 314] width 96 height 87
click at [188, 82] on div "Order details" at bounding box center [177, 86] width 56 height 12
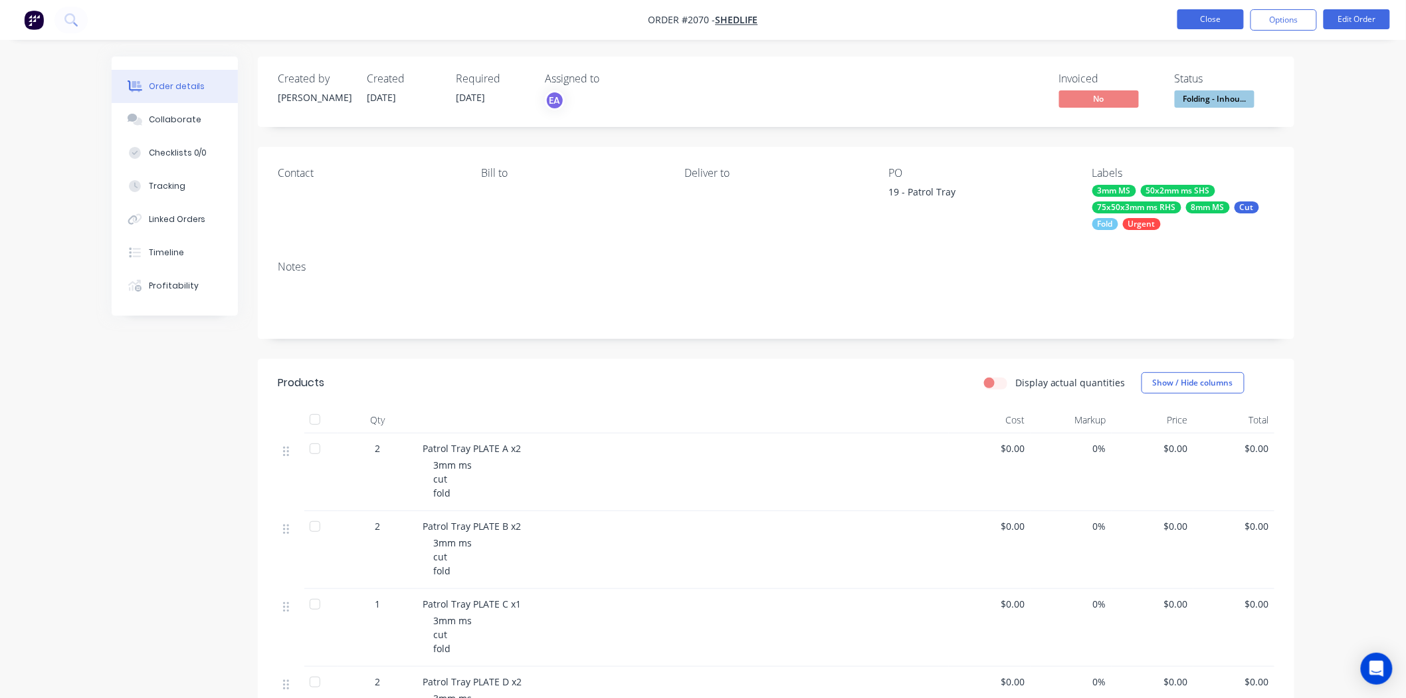
click at [1187, 18] on button "Close" at bounding box center [1210, 19] width 66 height 20
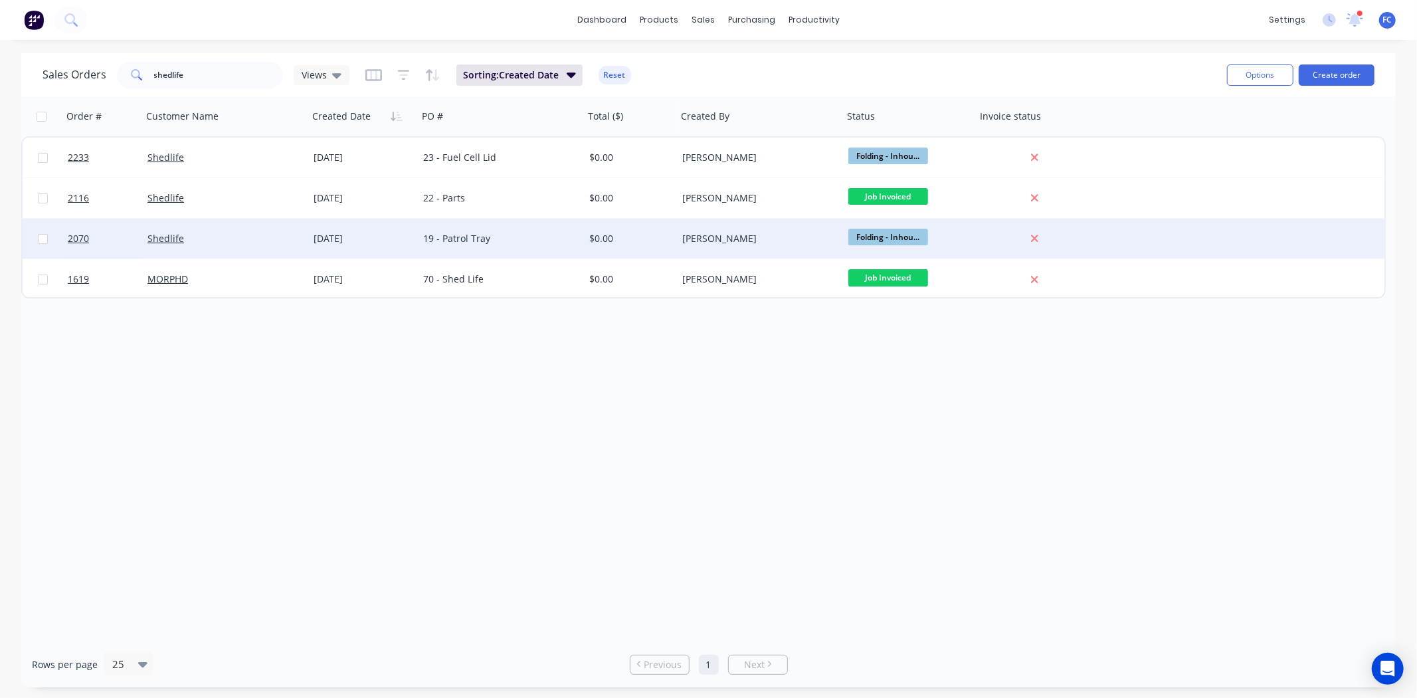
click at [466, 248] on div "19 - Patrol Tray" at bounding box center [501, 239] width 166 height 40
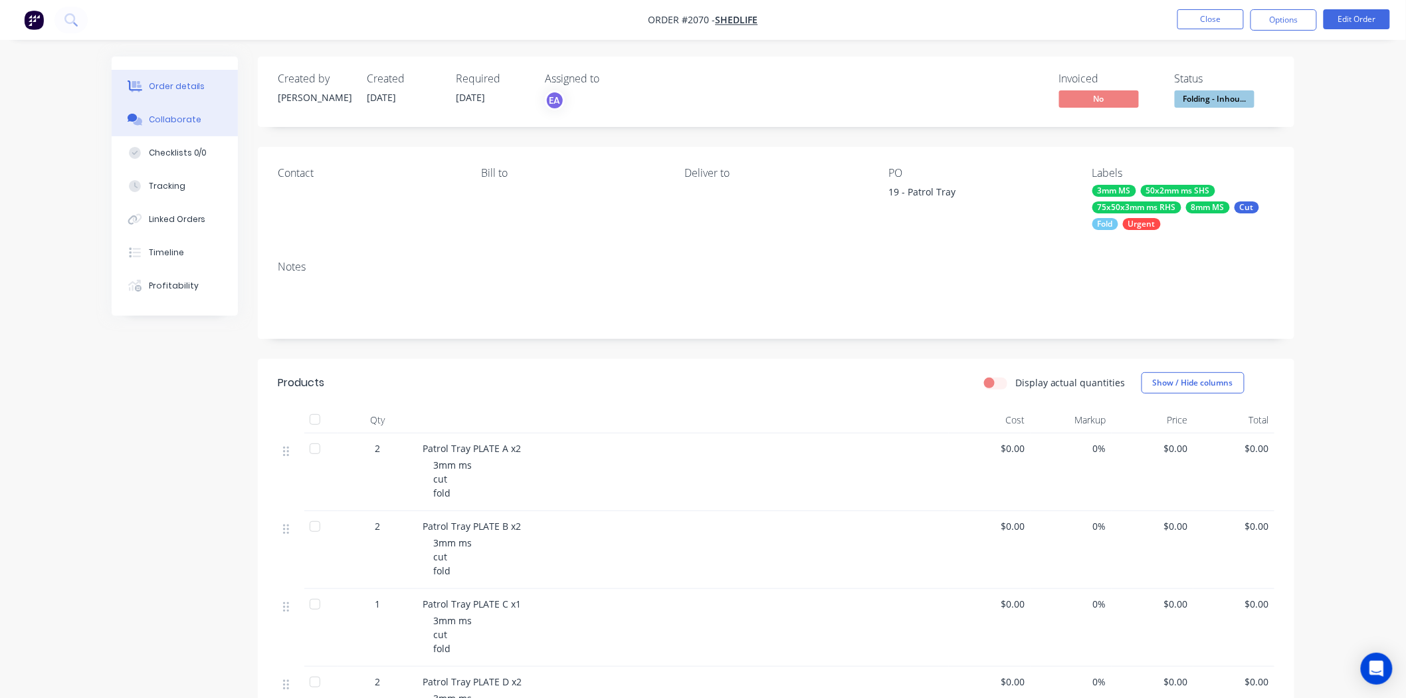
click at [178, 117] on div "Collaborate" at bounding box center [175, 120] width 52 height 12
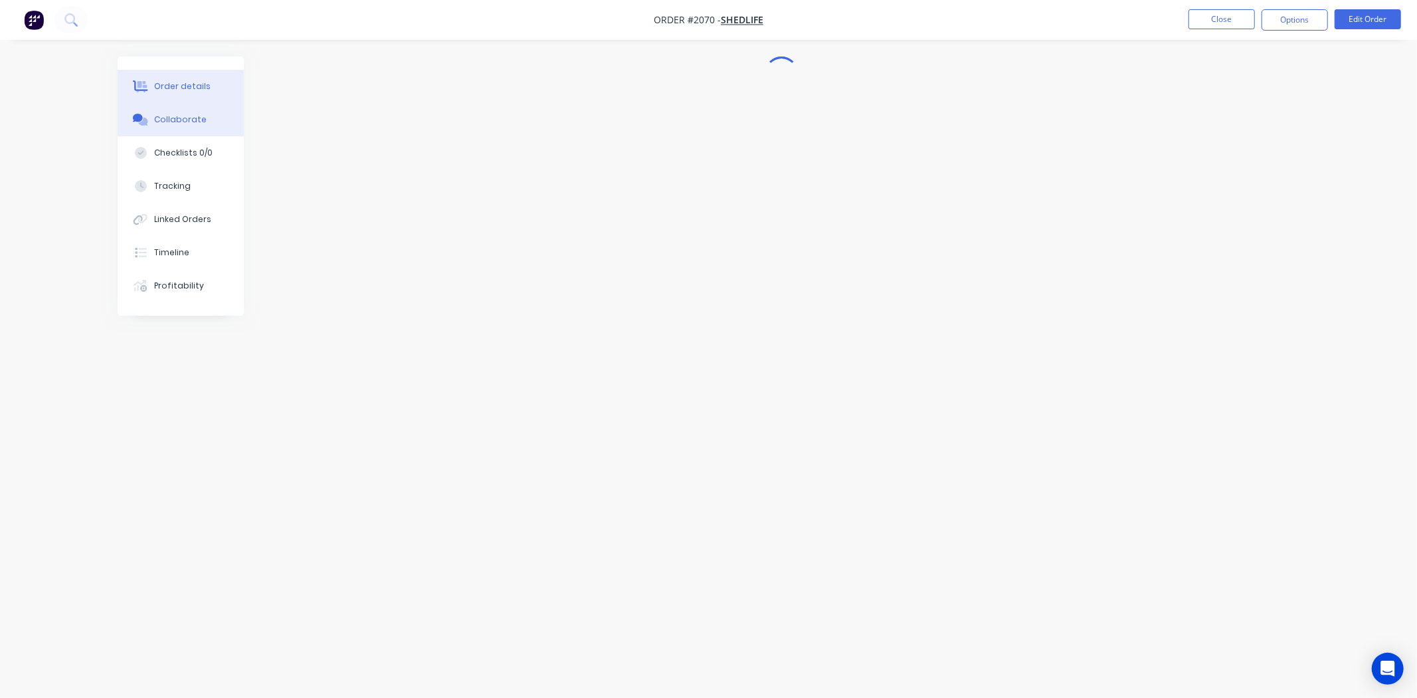
click at [183, 76] on button "Order details" at bounding box center [181, 86] width 126 height 33
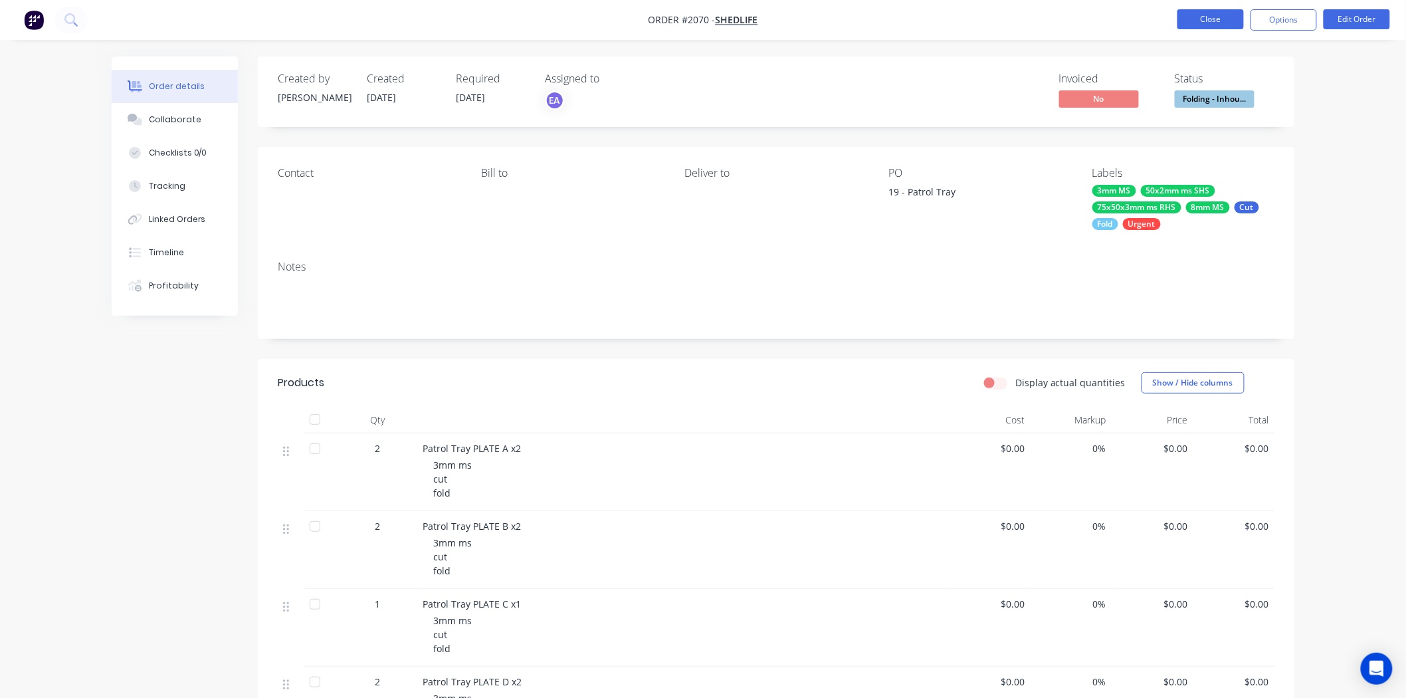
click at [1197, 19] on button "Close" at bounding box center [1210, 19] width 66 height 20
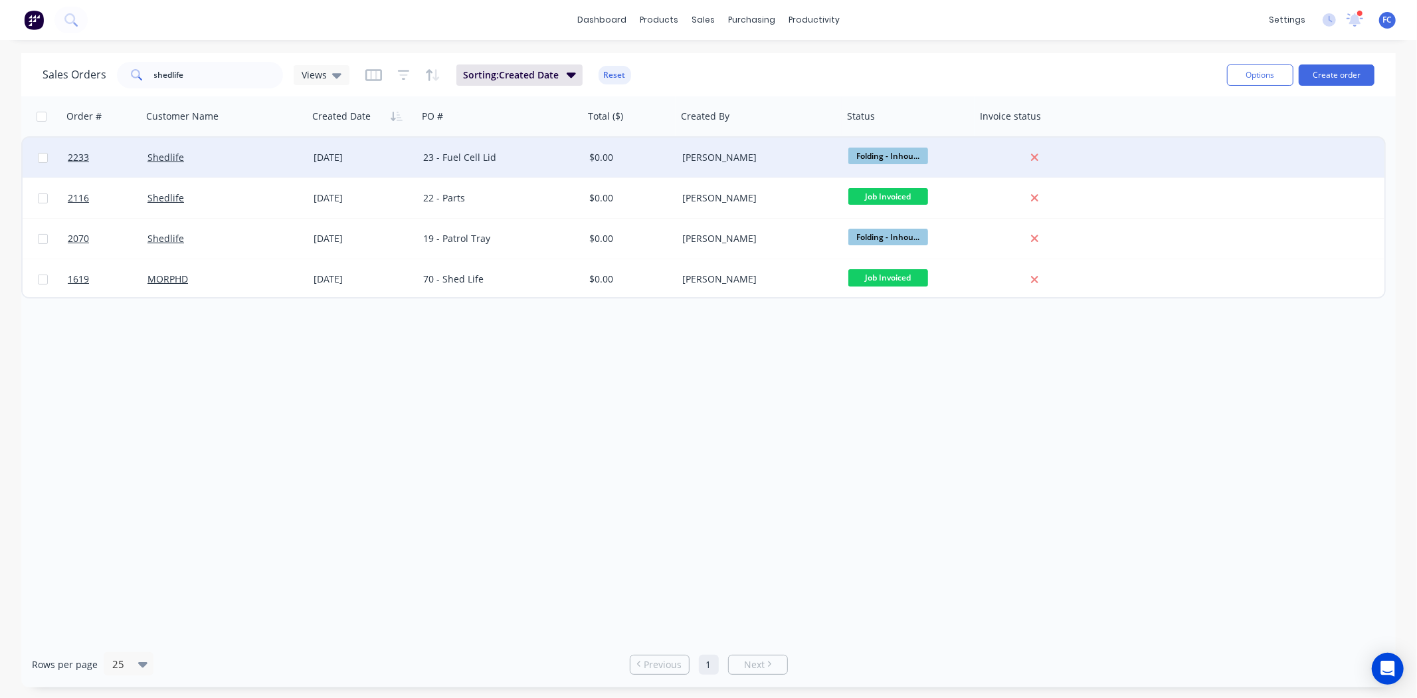
click at [334, 162] on div "[DATE]" at bounding box center [363, 157] width 99 height 13
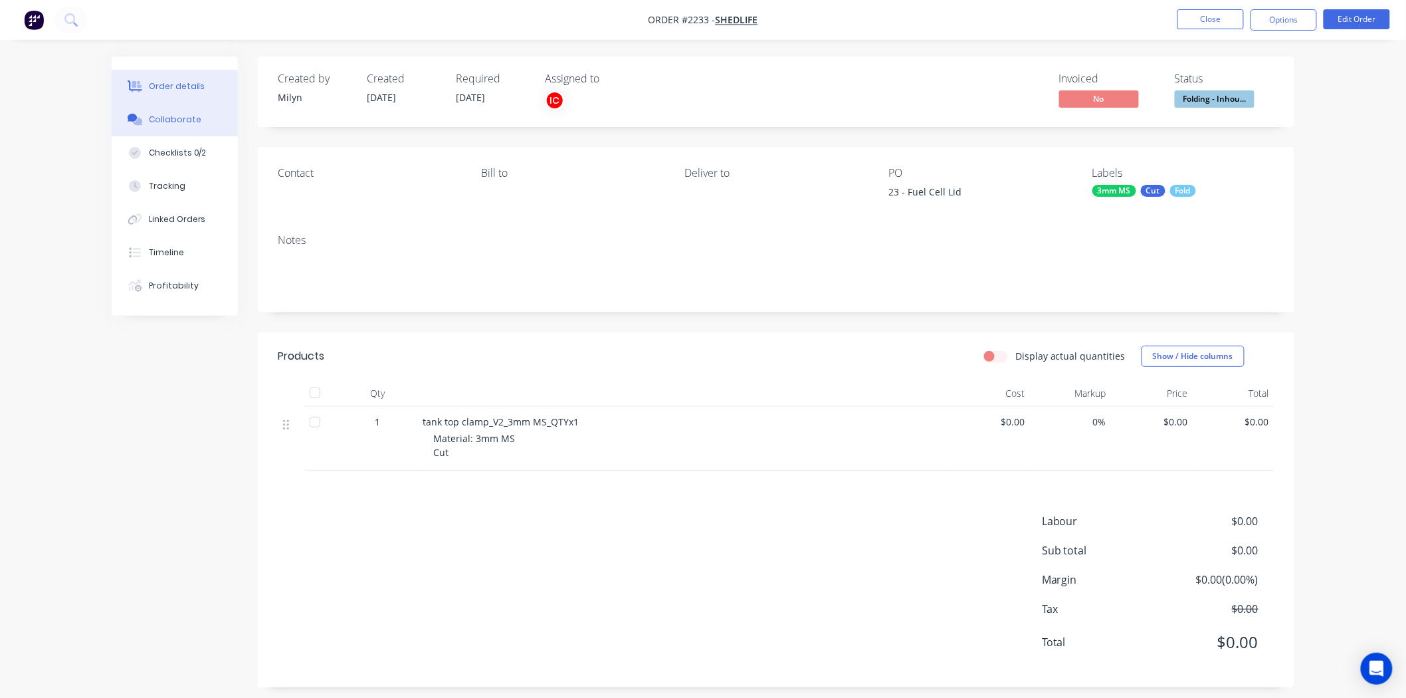
click at [167, 116] on div "Collaborate" at bounding box center [175, 120] width 52 height 12
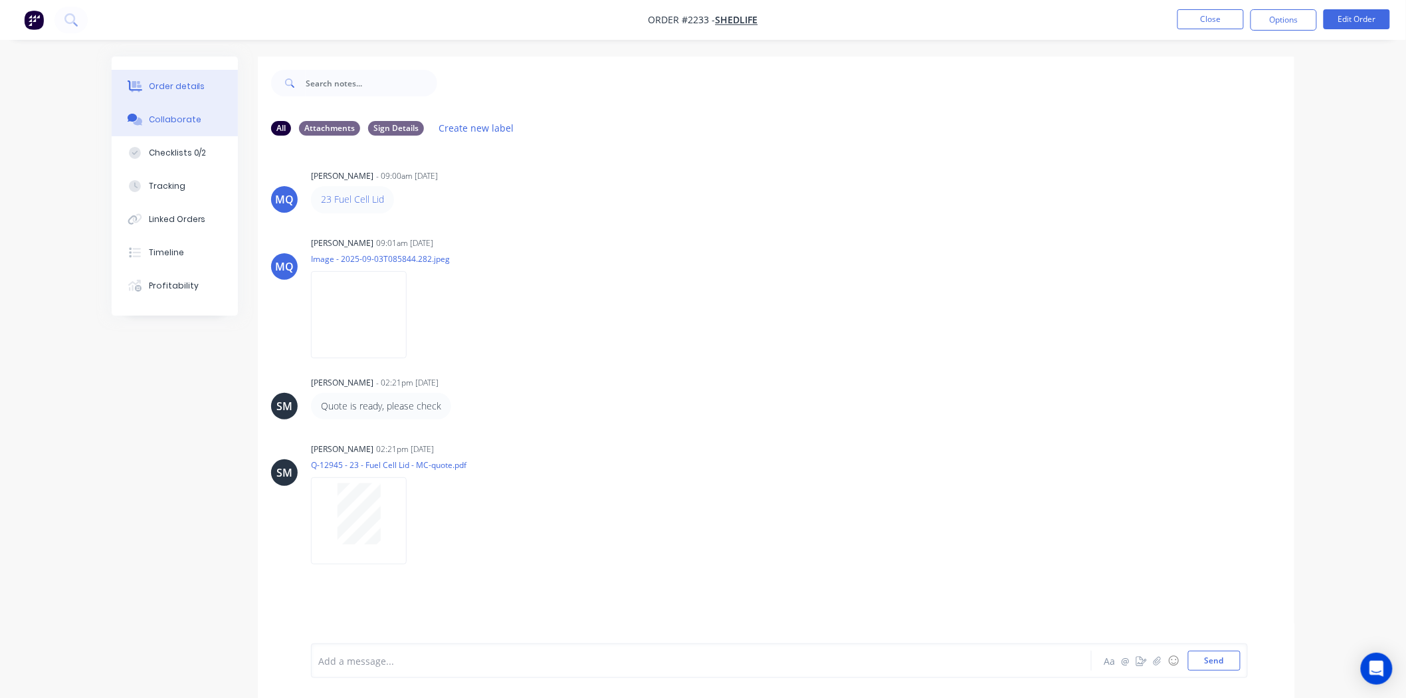
click at [187, 83] on div "Order details" at bounding box center [177, 86] width 56 height 12
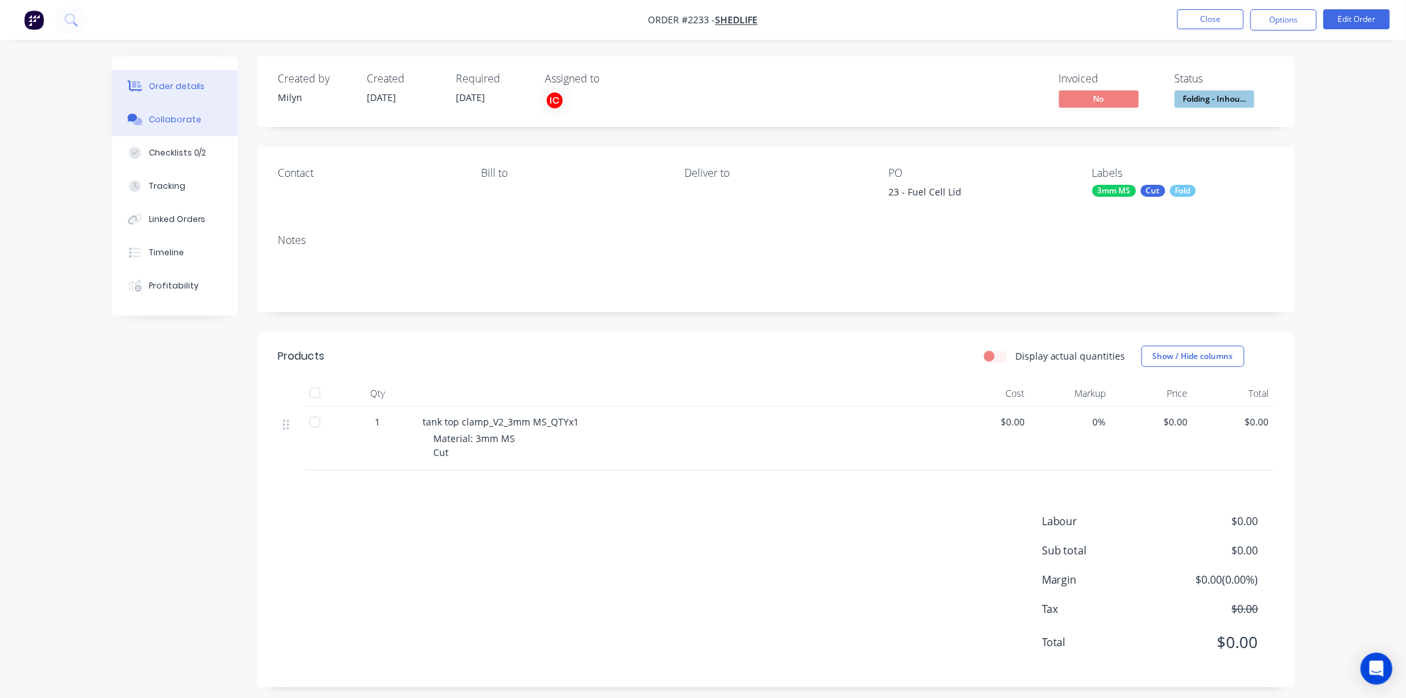
click at [176, 129] on button "Collaborate" at bounding box center [175, 119] width 126 height 33
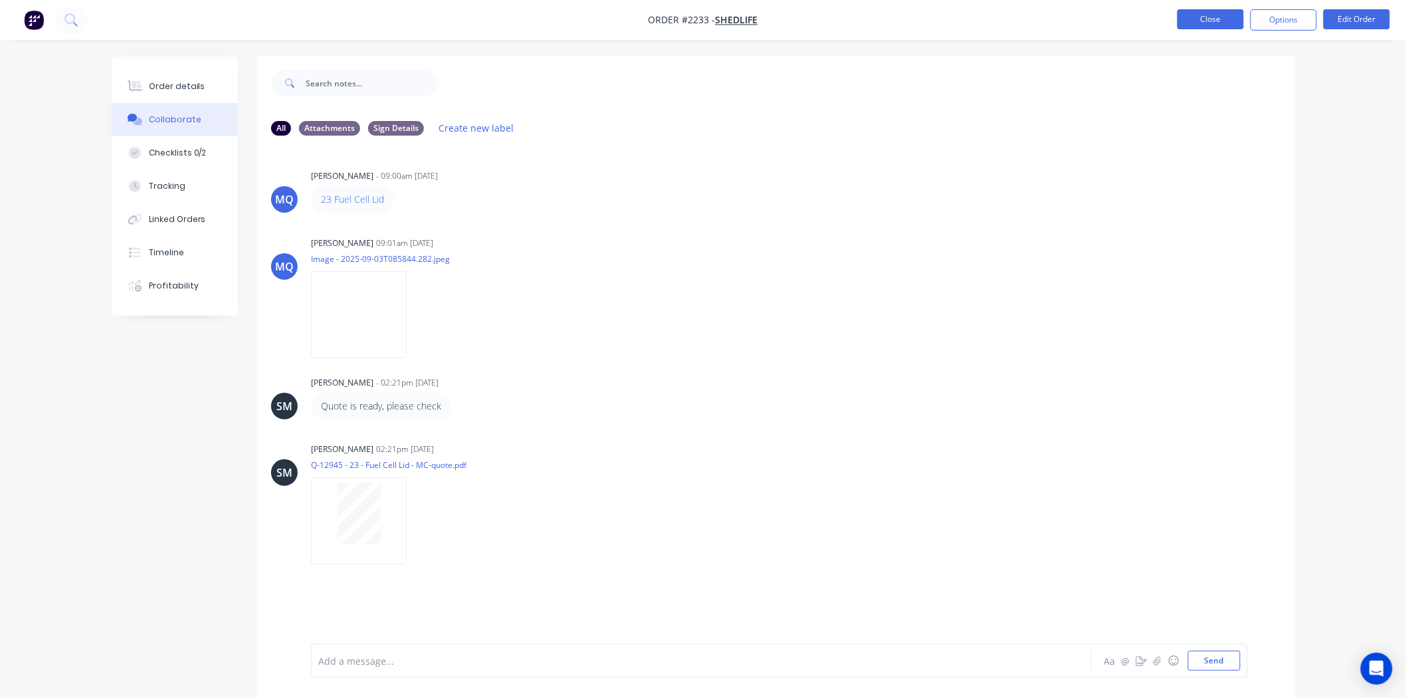
click at [1213, 15] on button "Close" at bounding box center [1210, 19] width 66 height 20
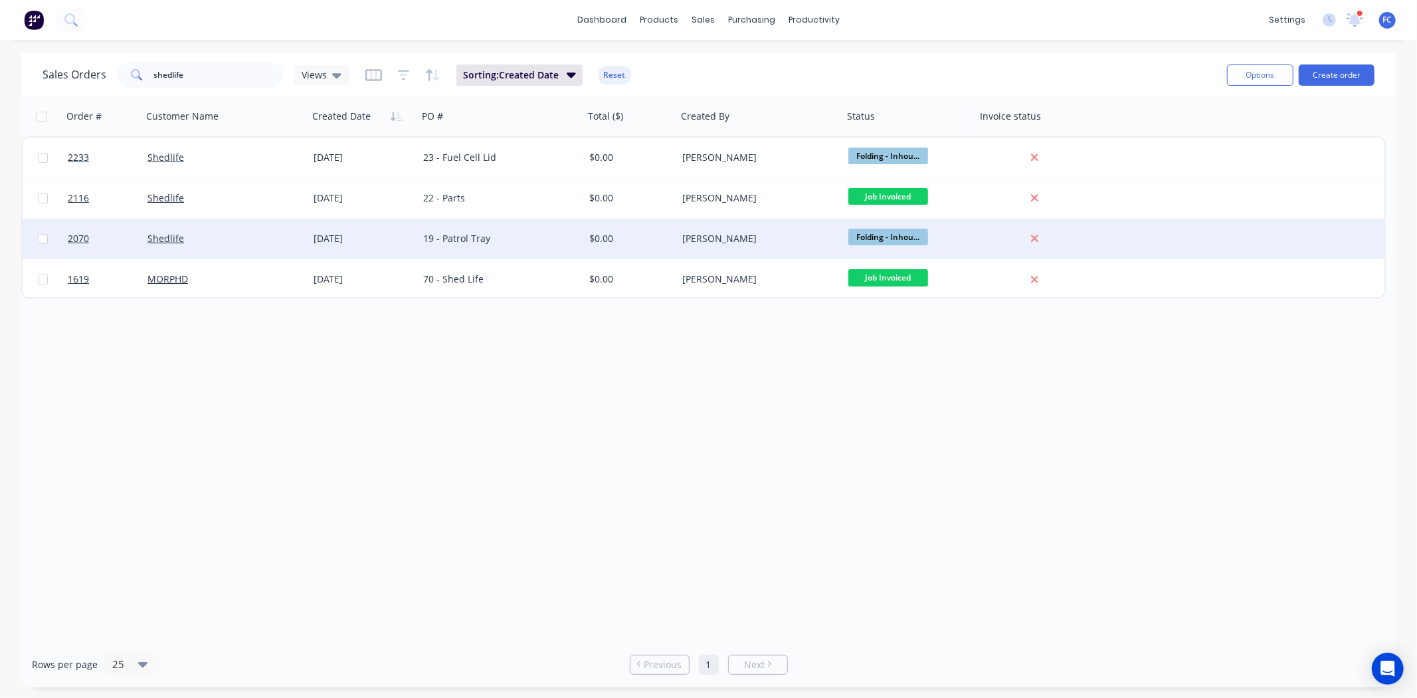
click at [430, 233] on div "19 - Patrol Tray" at bounding box center [497, 238] width 148 height 13
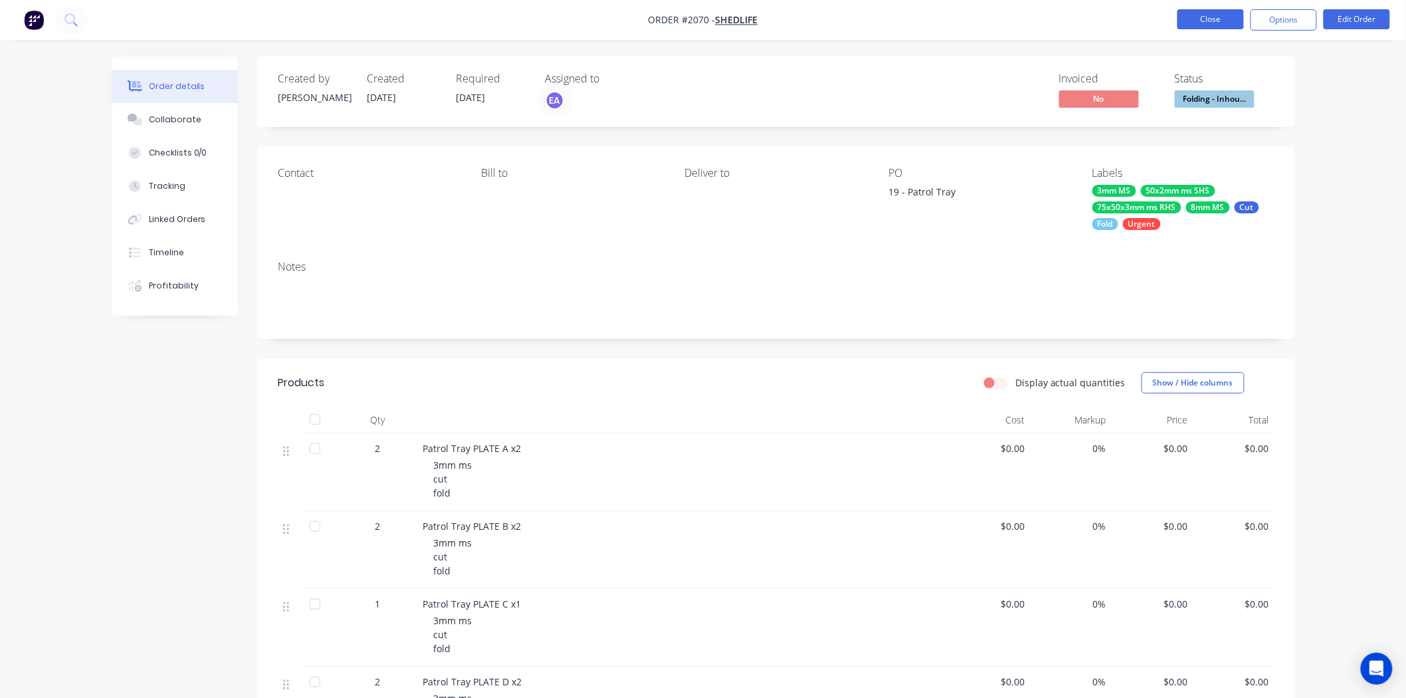
click at [1213, 13] on button "Close" at bounding box center [1210, 19] width 66 height 20
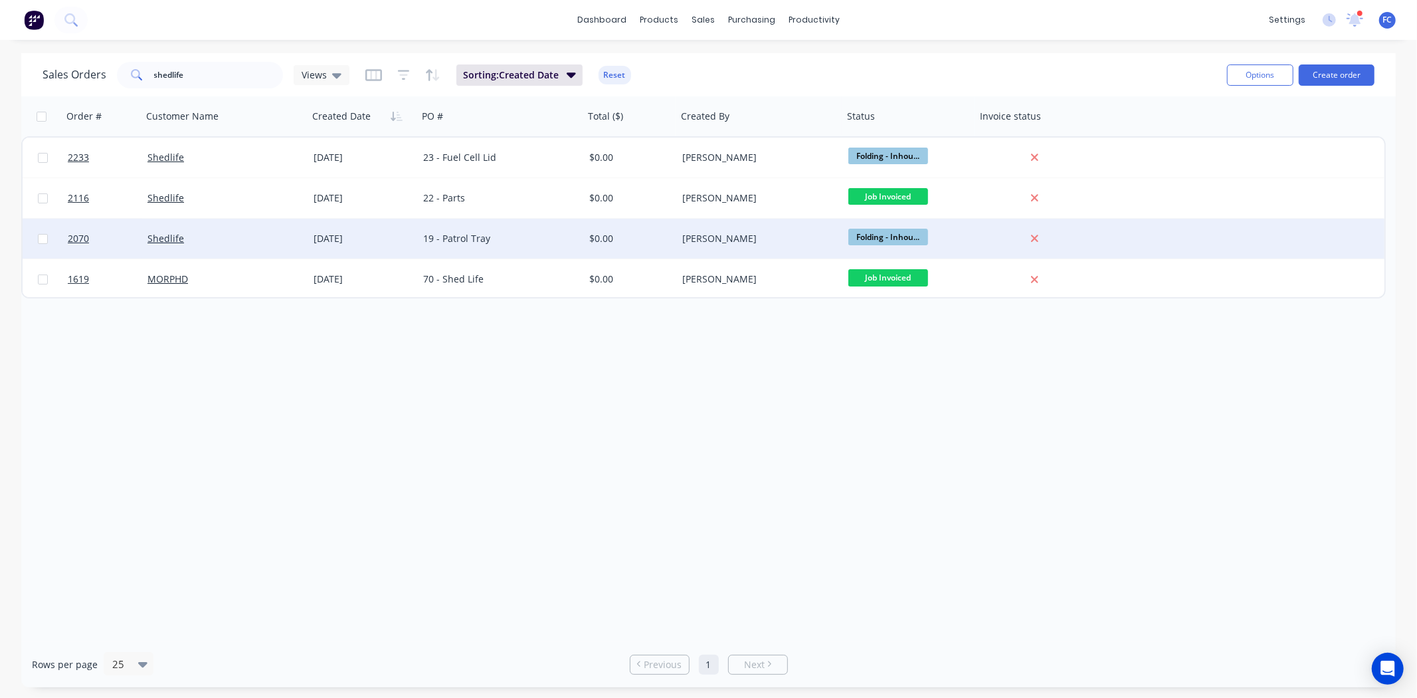
click at [415, 228] on div "[DATE]" at bounding box center [363, 239] width 110 height 40
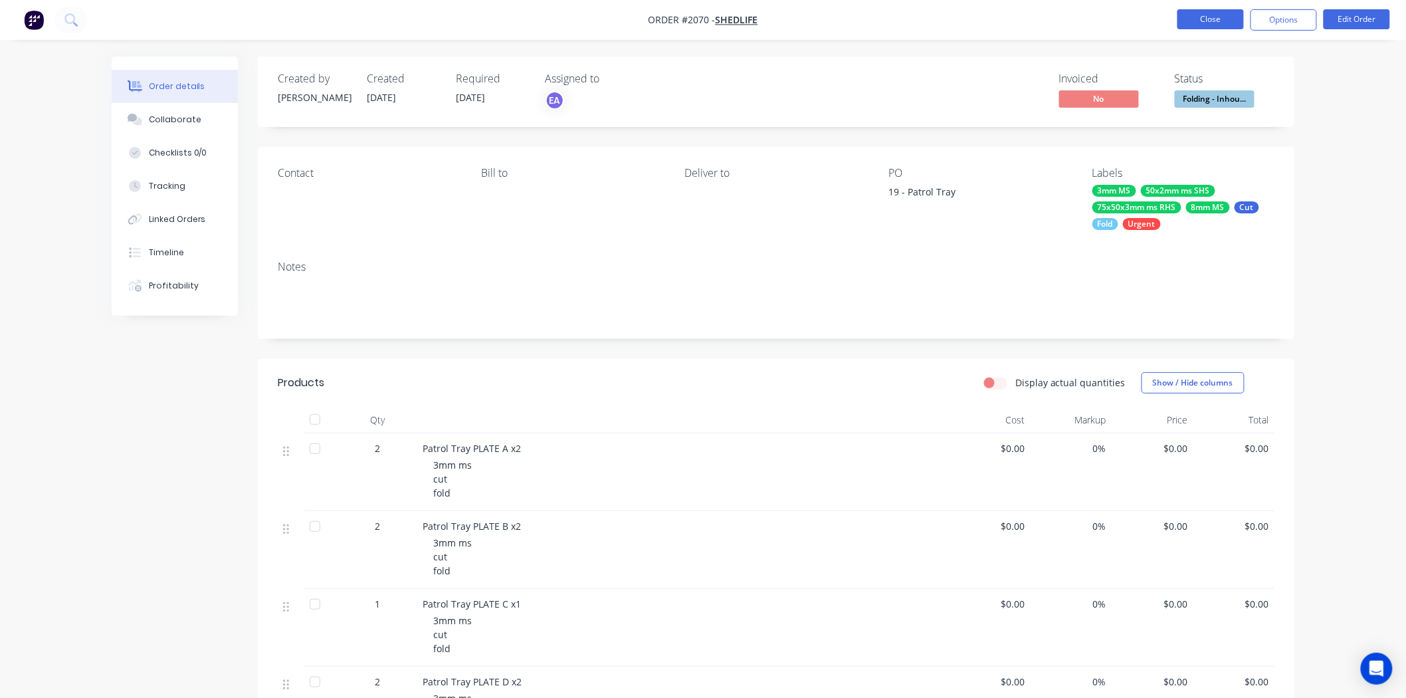
click at [1201, 13] on button "Close" at bounding box center [1210, 19] width 66 height 20
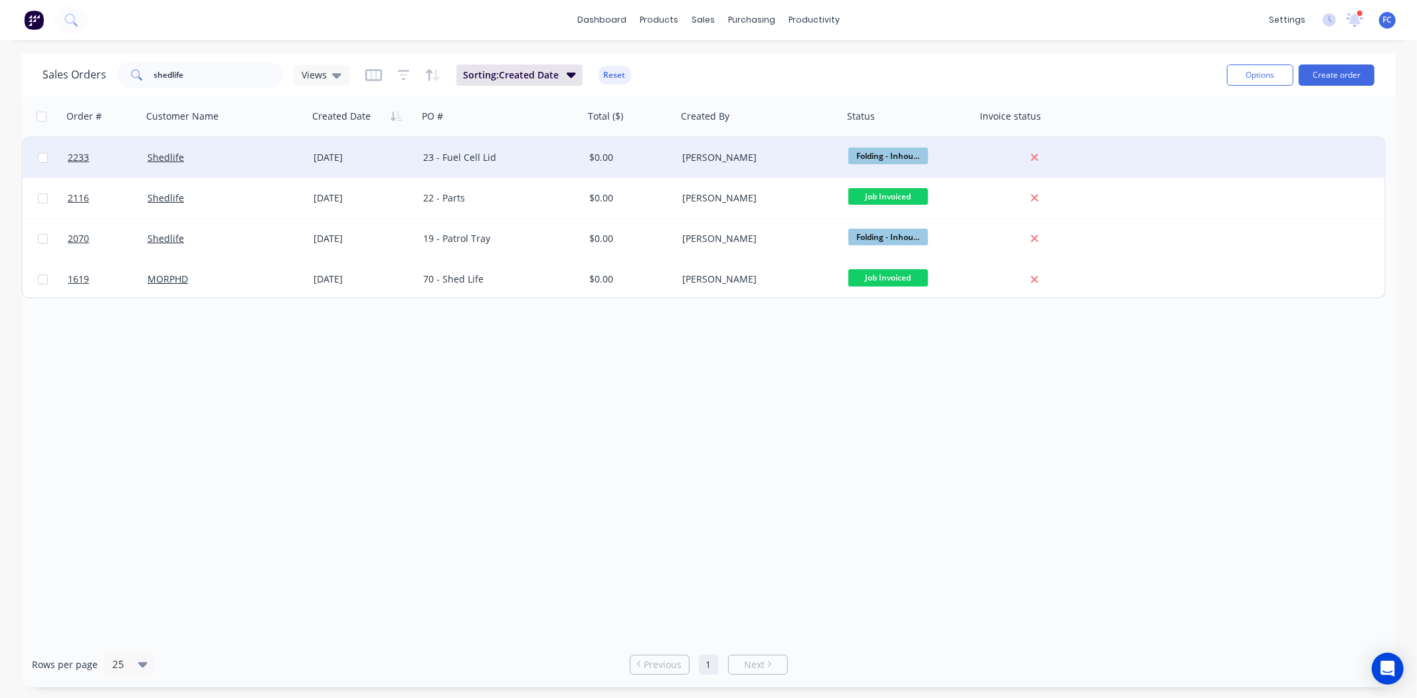
click at [485, 161] on div "23 - Fuel Cell Lid" at bounding box center [497, 157] width 148 height 13
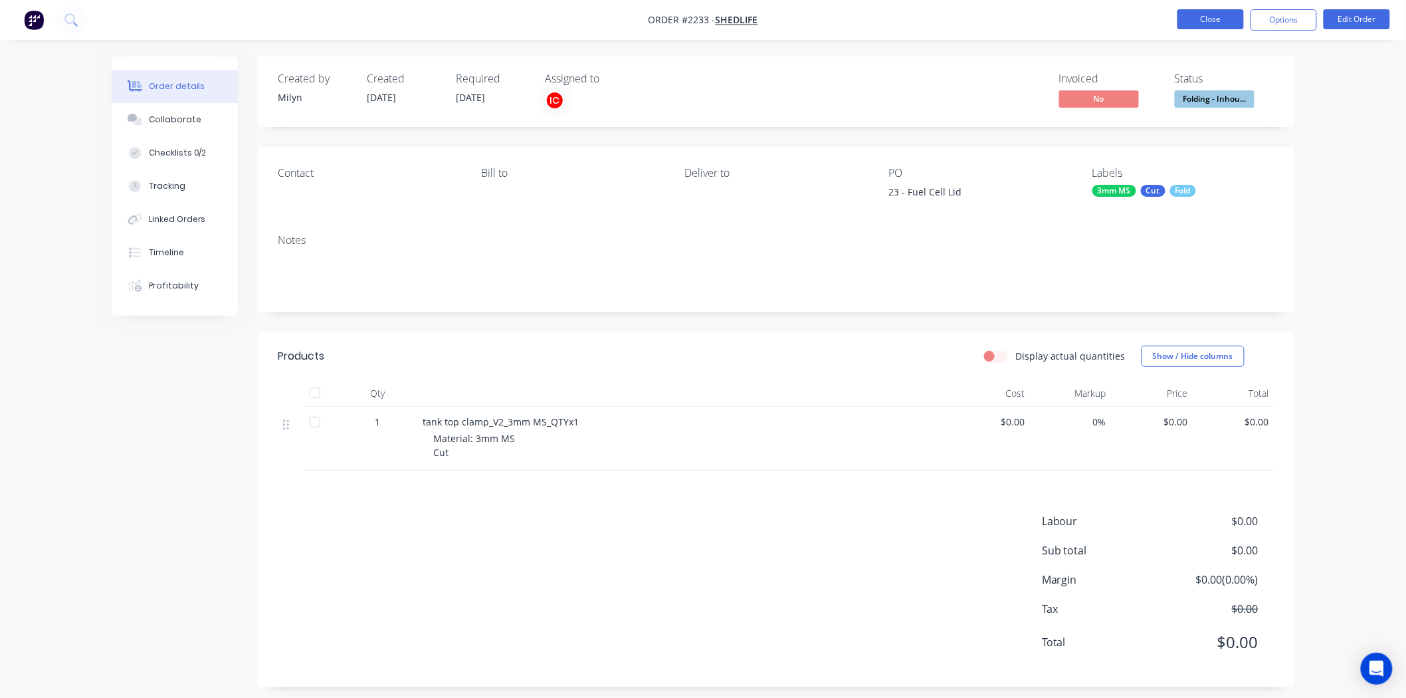
click at [1186, 23] on button "Close" at bounding box center [1210, 19] width 66 height 20
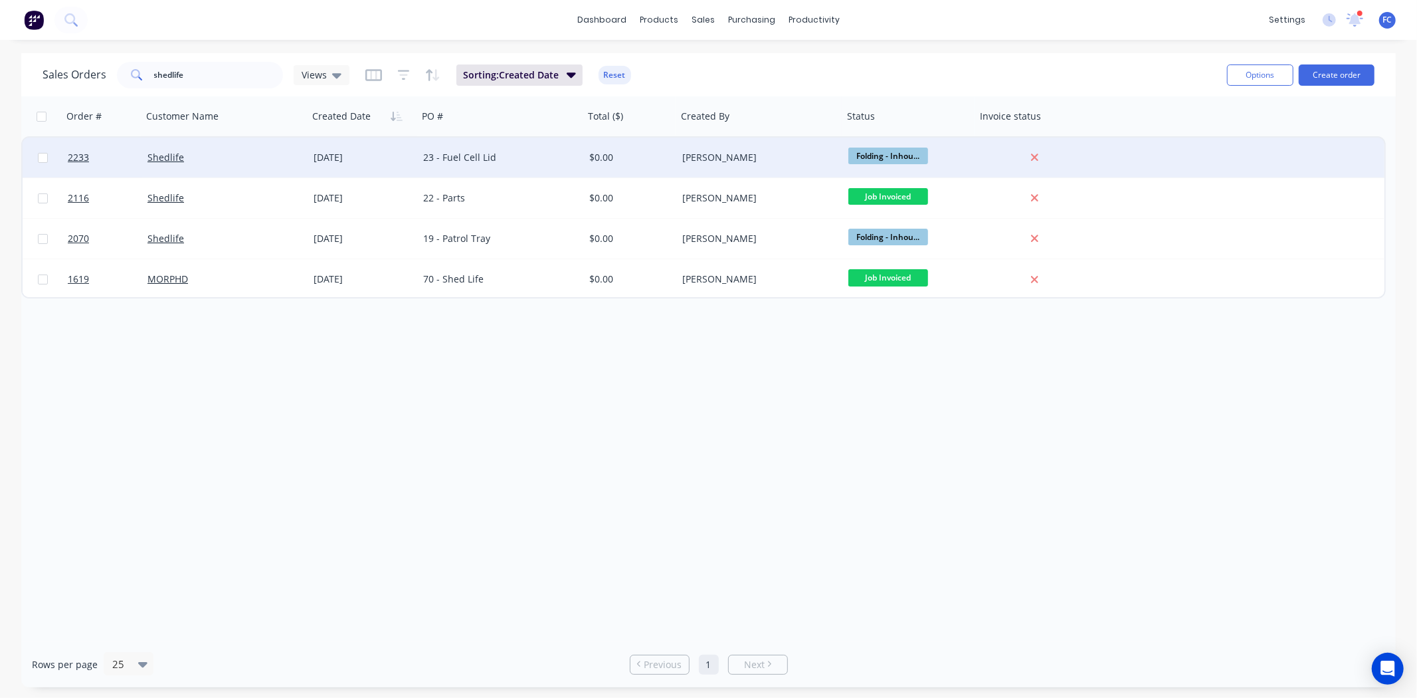
click at [409, 162] on div "[DATE]" at bounding box center [363, 157] width 99 height 13
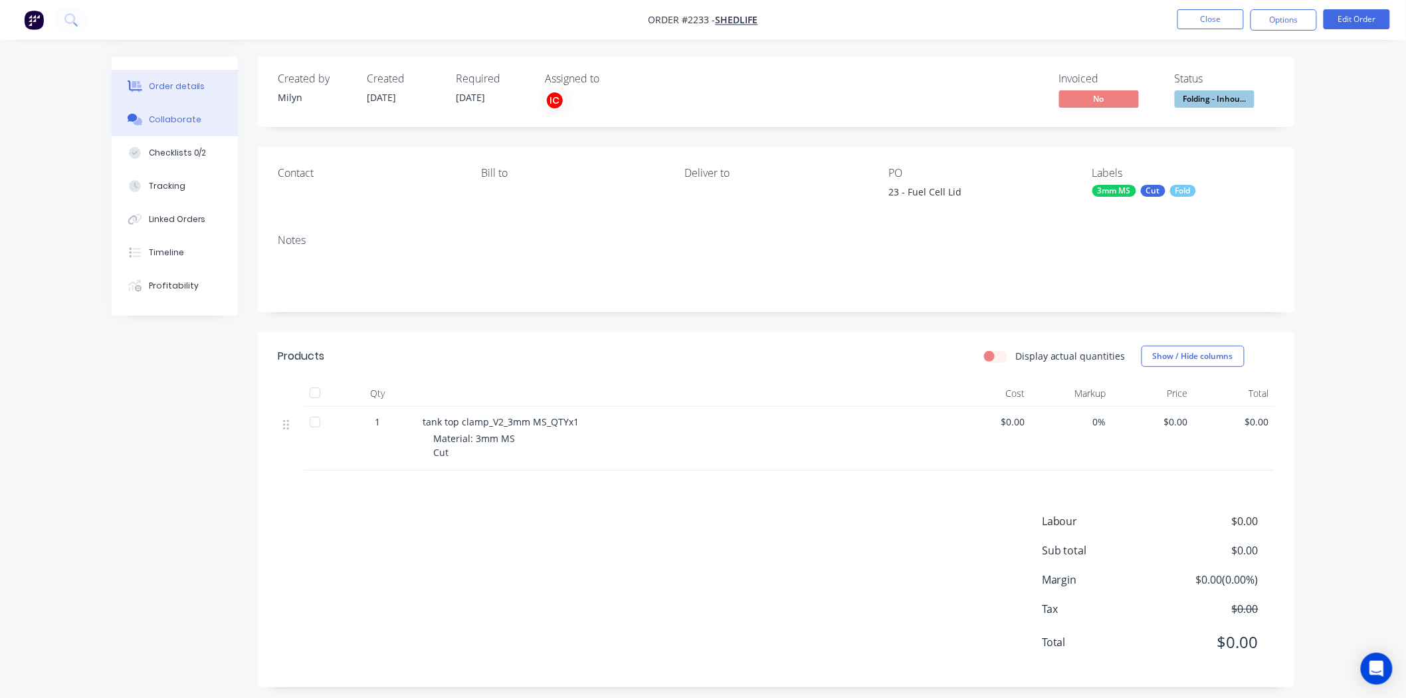
click at [188, 127] on button "Collaborate" at bounding box center [175, 119] width 126 height 33
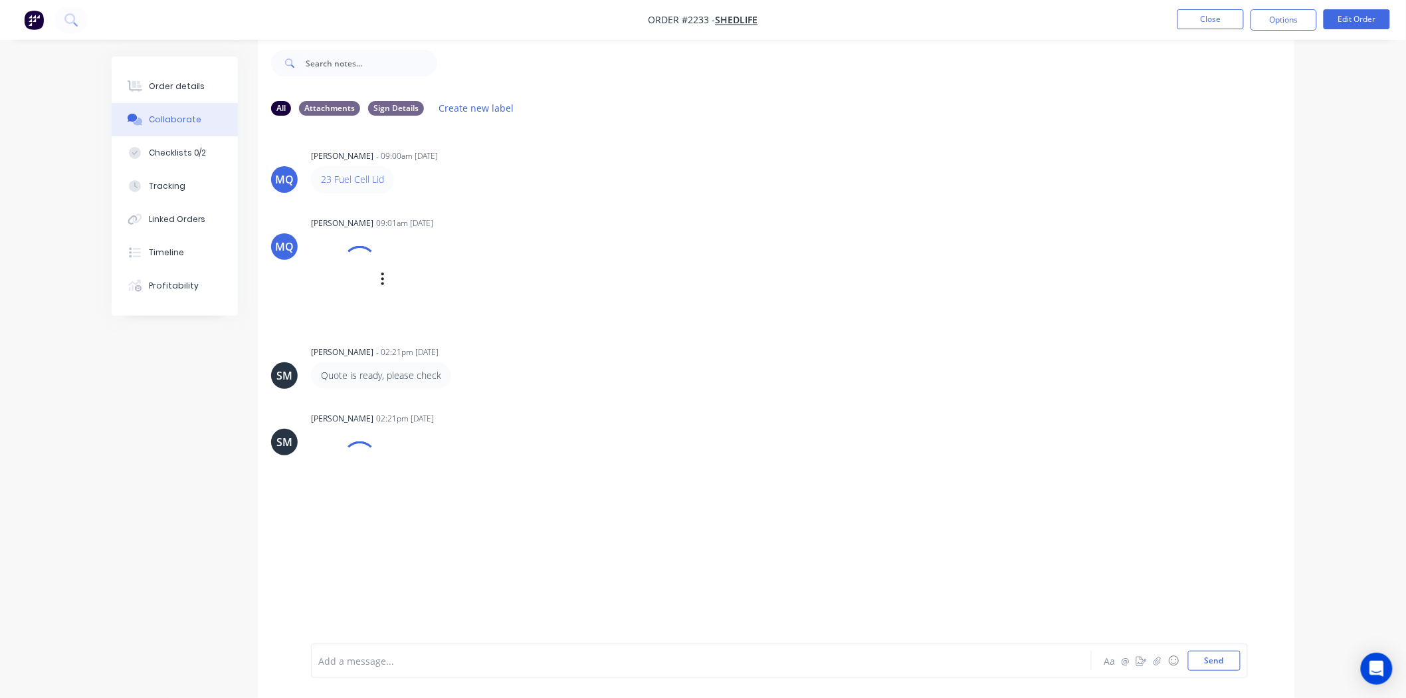
scroll to position [21, 0]
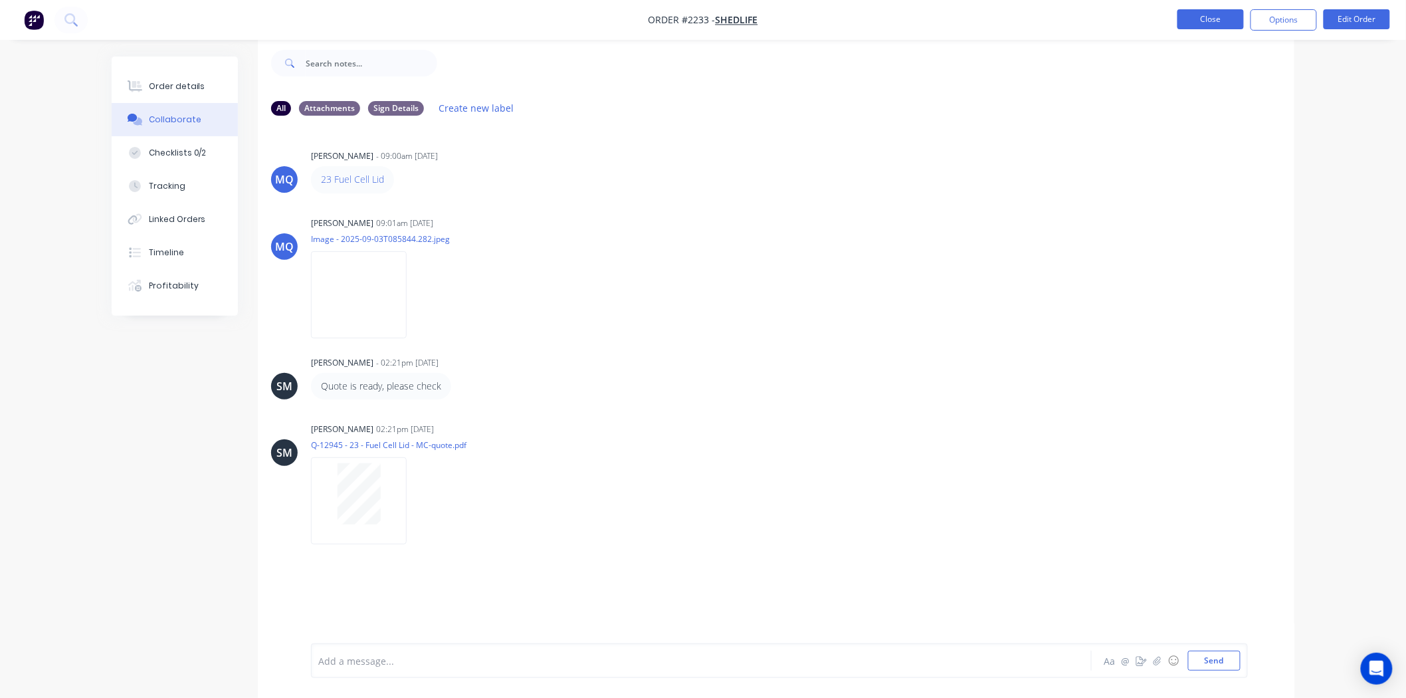
click at [1199, 22] on button "Close" at bounding box center [1210, 19] width 66 height 20
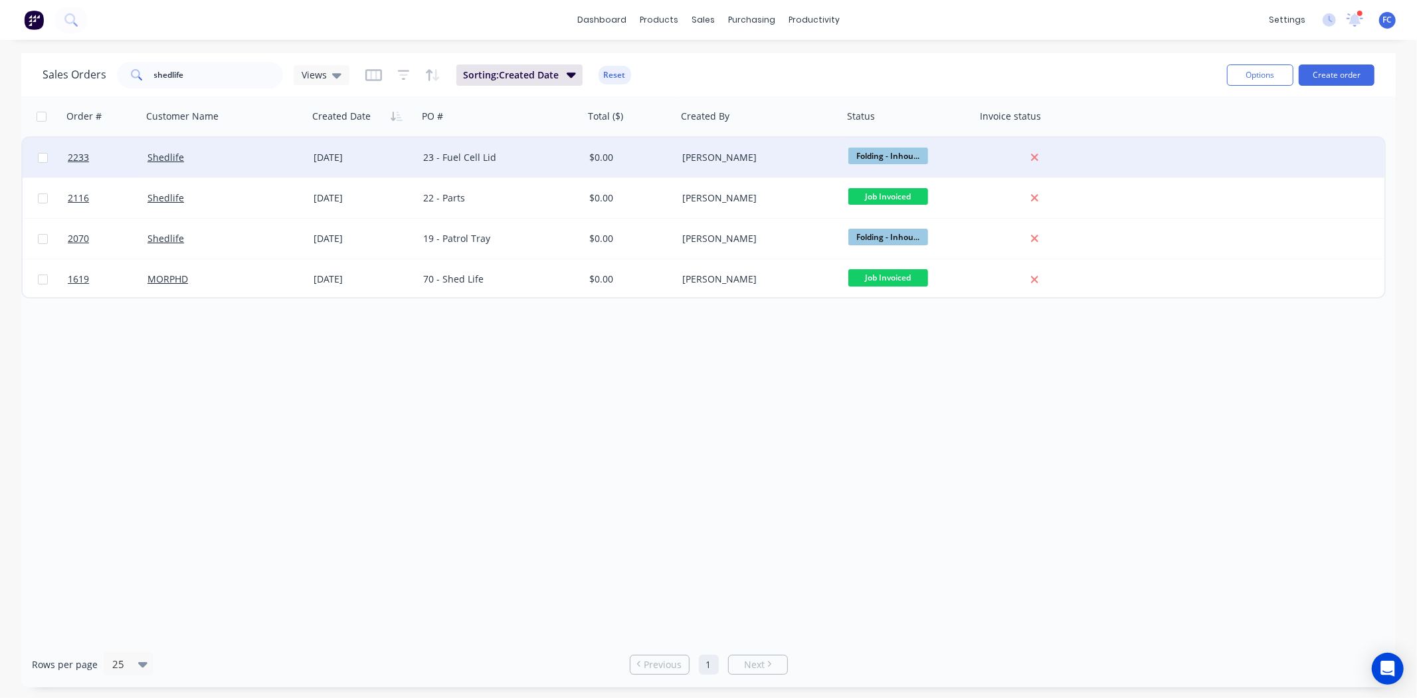
click at [450, 149] on div "23 - Fuel Cell Lid" at bounding box center [501, 158] width 166 height 40
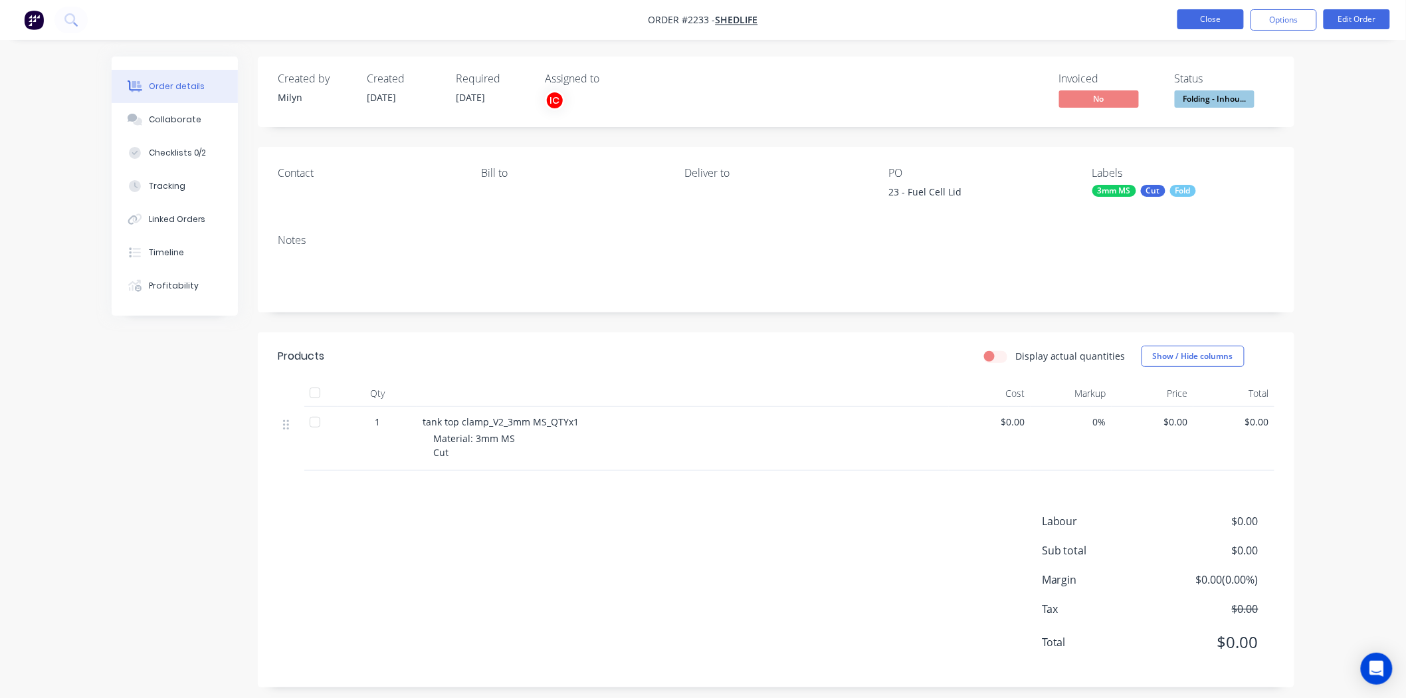
drag, startPoint x: 1183, startPoint y: 18, endPoint x: 1184, endPoint y: 27, distance: 8.7
click at [1184, 27] on button "Close" at bounding box center [1210, 19] width 66 height 20
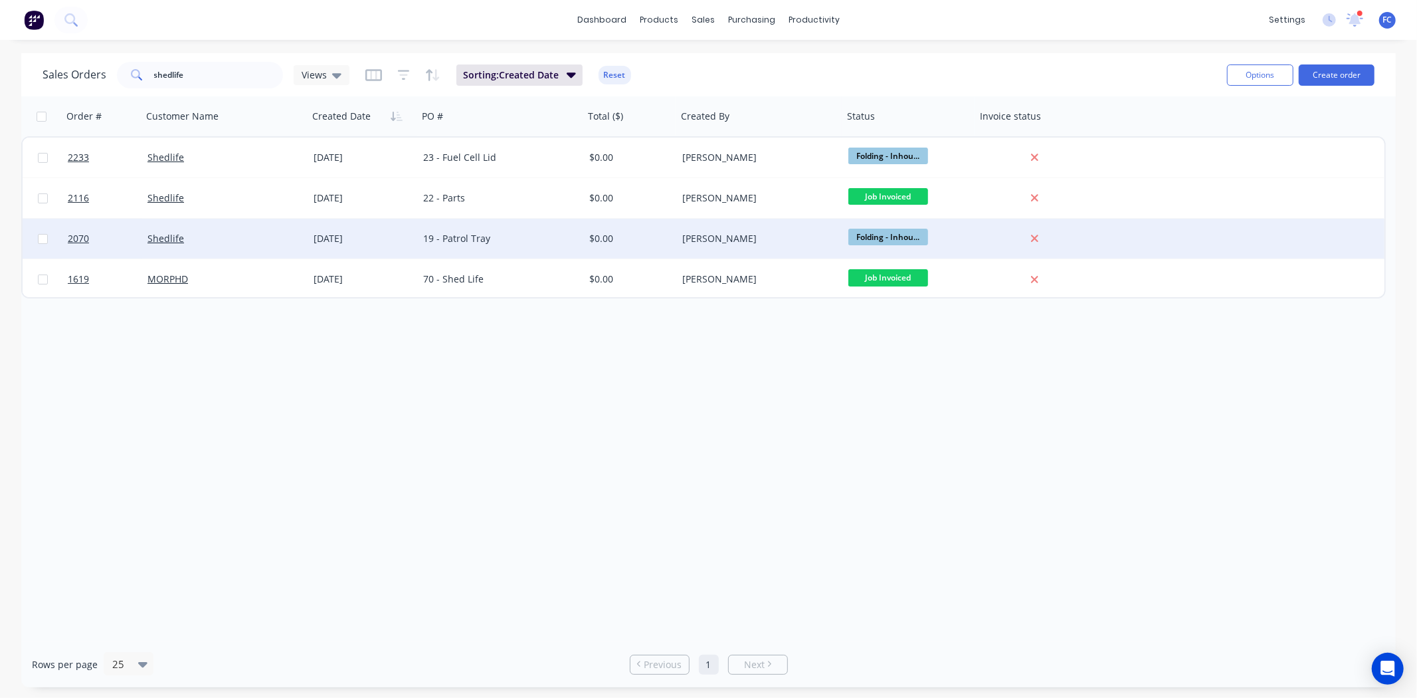
click at [393, 234] on div "[DATE]" at bounding box center [363, 238] width 99 height 13
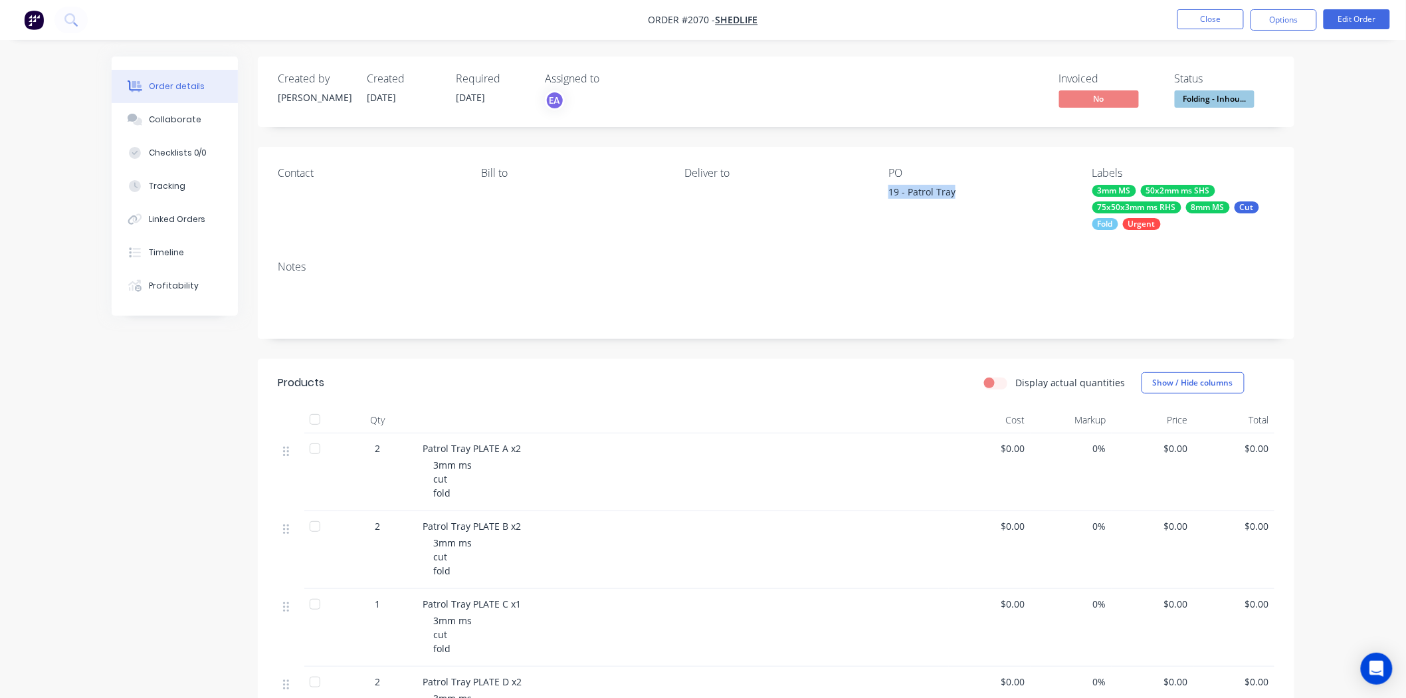
drag, startPoint x: 961, startPoint y: 194, endPoint x: 891, endPoint y: 217, distance: 73.3
click at [886, 191] on div "Contact Bill to Deliver to PO 19 - Patrol Tray Labels 3mm MS 50x2mm ms SHS 75x5…" at bounding box center [776, 198] width 1036 height 103
copy div "19 - Patrol Tray"
click at [954, 193] on div "19 - Patrol Tray" at bounding box center [971, 194] width 166 height 19
drag, startPoint x: 947, startPoint y: 191, endPoint x: 888, endPoint y: 189, distance: 59.2
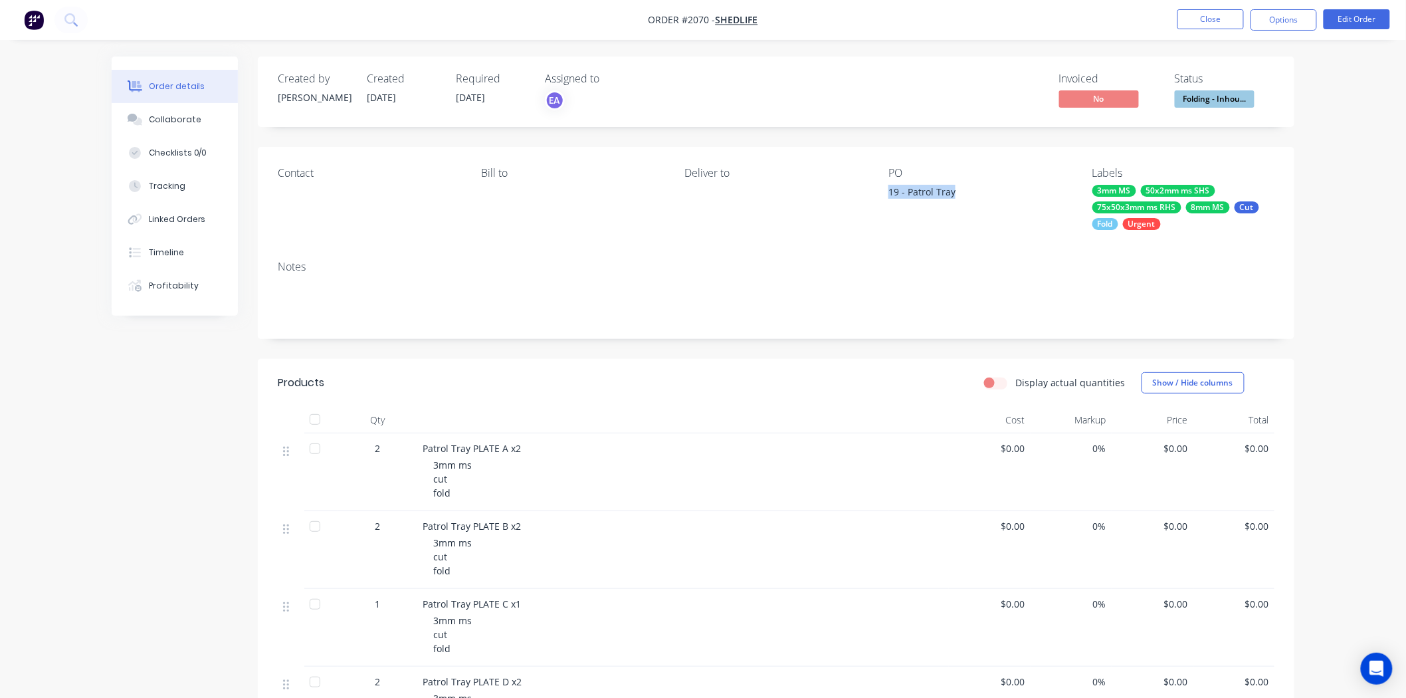
click at [888, 189] on div "19 - Patrol Tray" at bounding box center [971, 194] width 166 height 19
copy div "19 - Patrol Tray"
click at [175, 120] on div "Collaborate" at bounding box center [175, 120] width 52 height 12
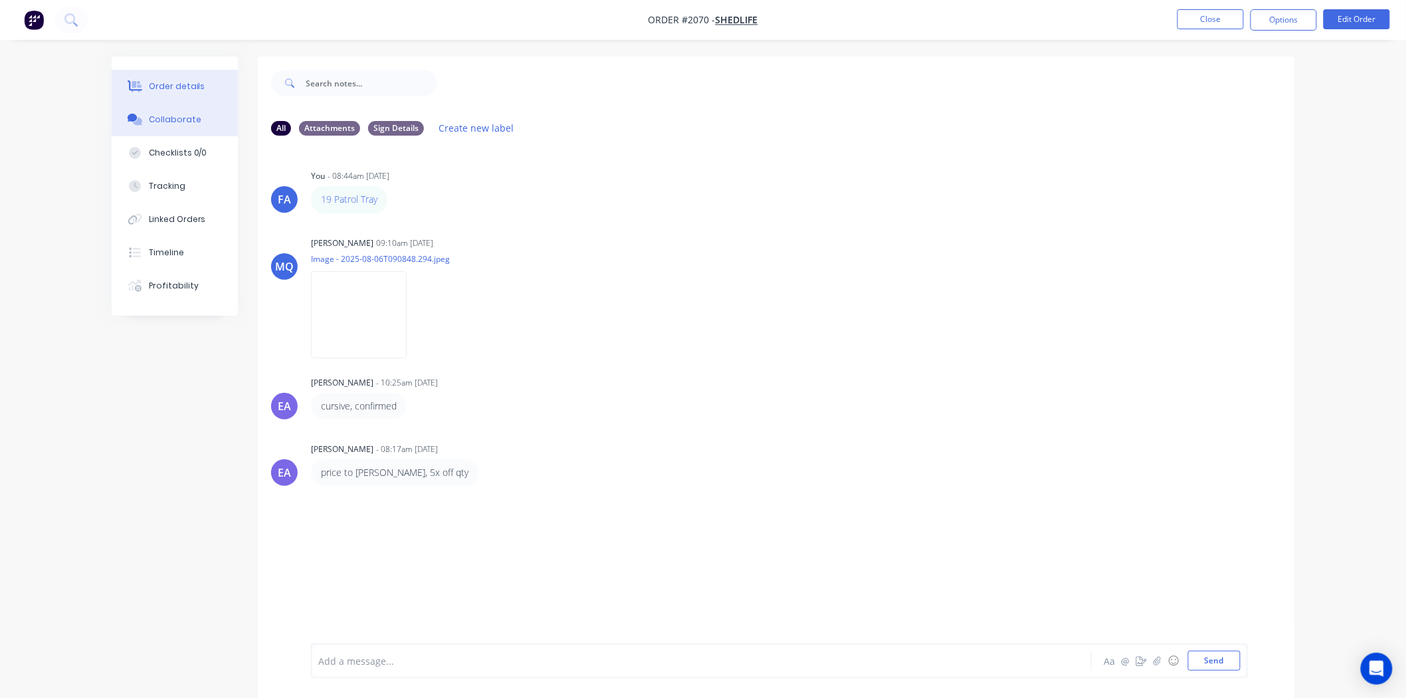
click at [175, 91] on div "Order details" at bounding box center [177, 86] width 56 height 12
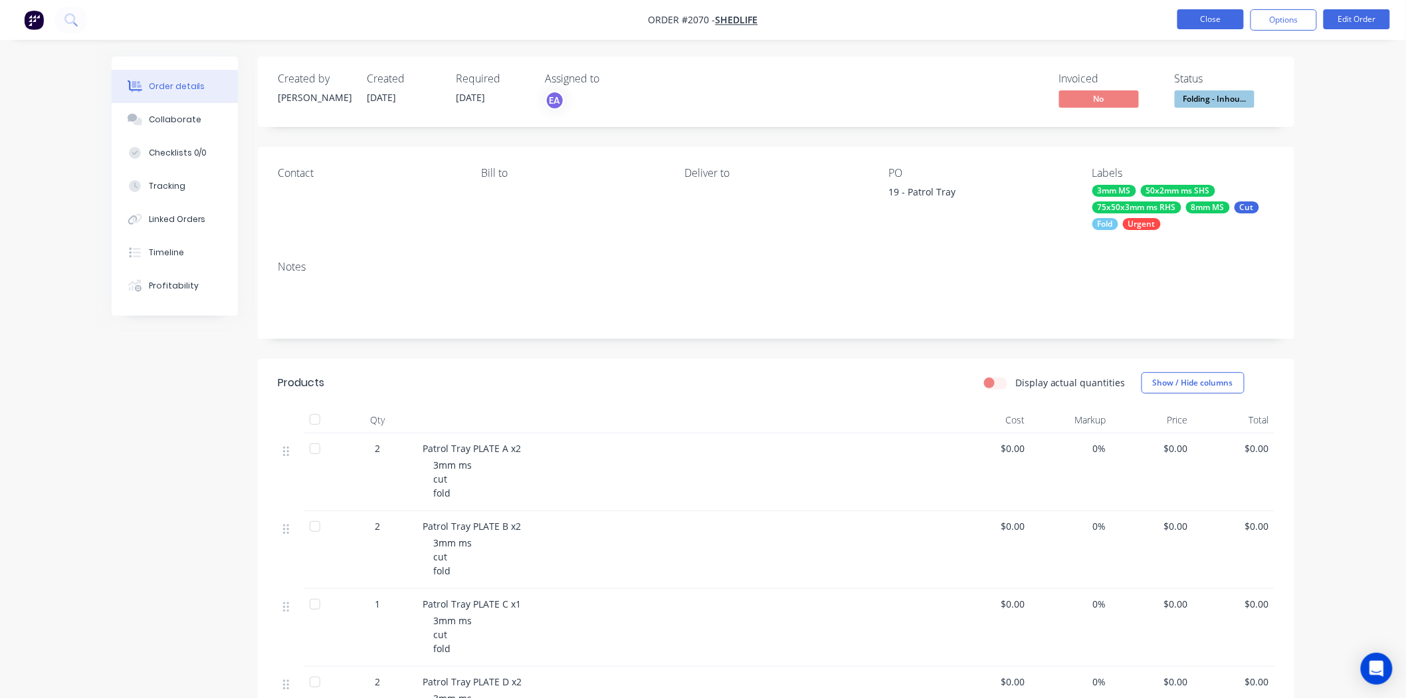
click at [1205, 20] on button "Close" at bounding box center [1210, 19] width 66 height 20
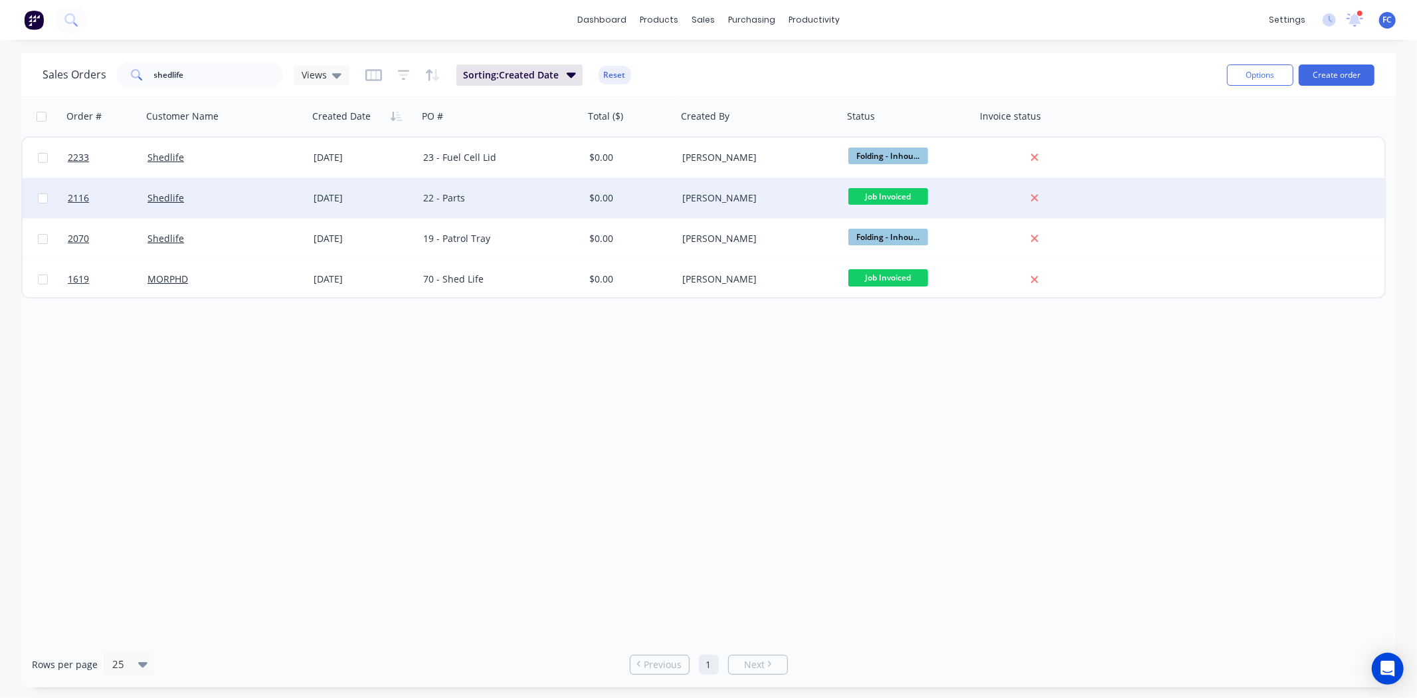
click at [476, 189] on div "22 - Parts" at bounding box center [501, 198] width 166 height 40
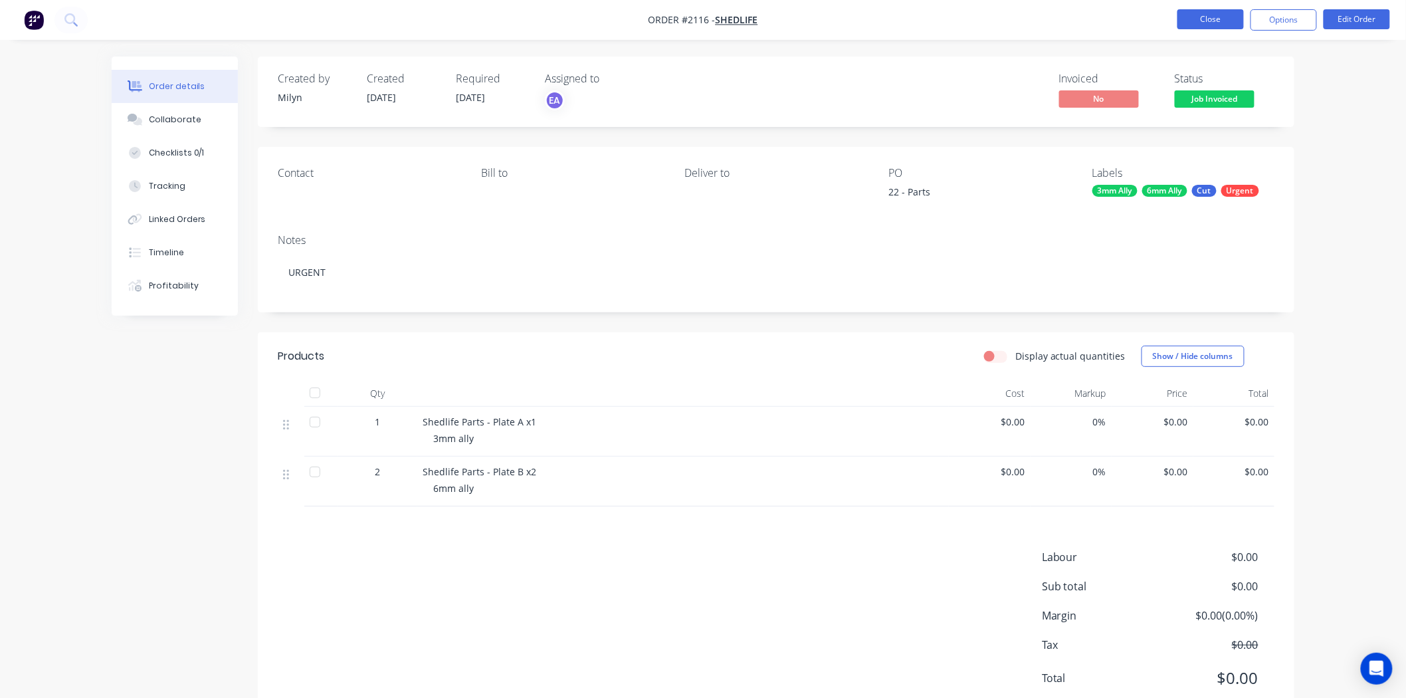
click at [1213, 12] on button "Close" at bounding box center [1210, 19] width 66 height 20
